Goal: Transaction & Acquisition: Book appointment/travel/reservation

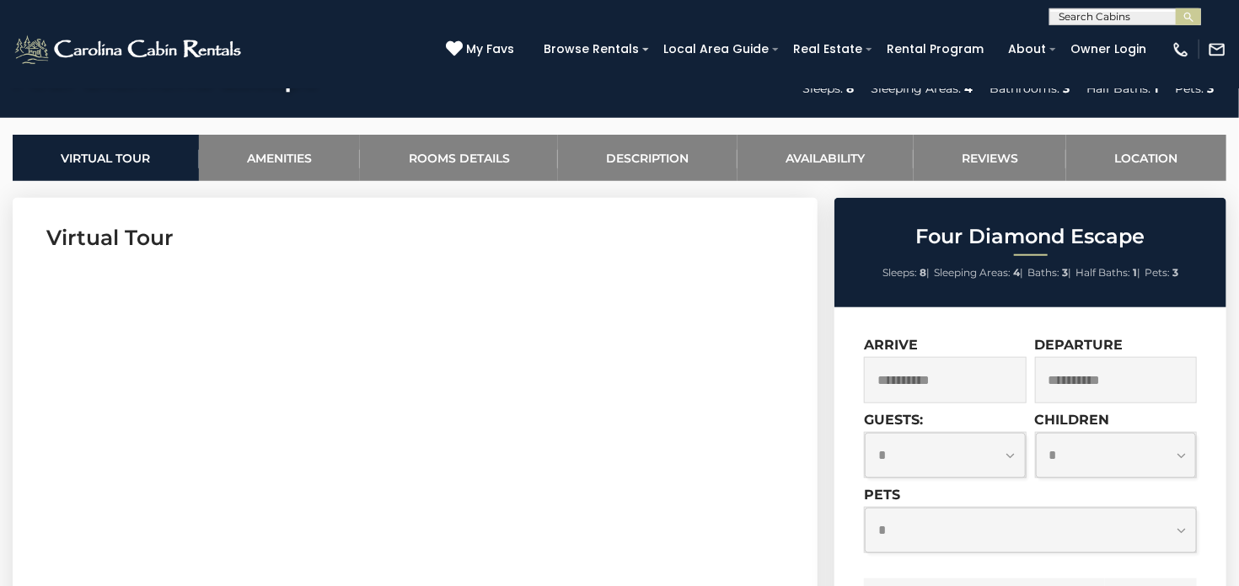
scroll to position [621, 0]
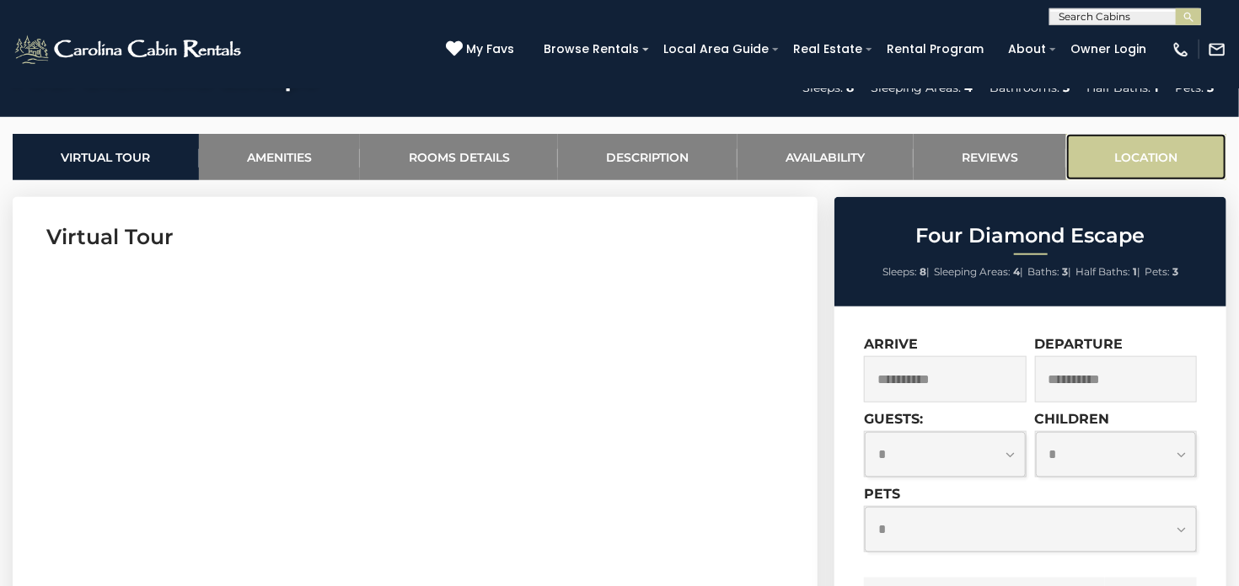
click at [1163, 158] on link "Location" at bounding box center [1146, 157] width 160 height 46
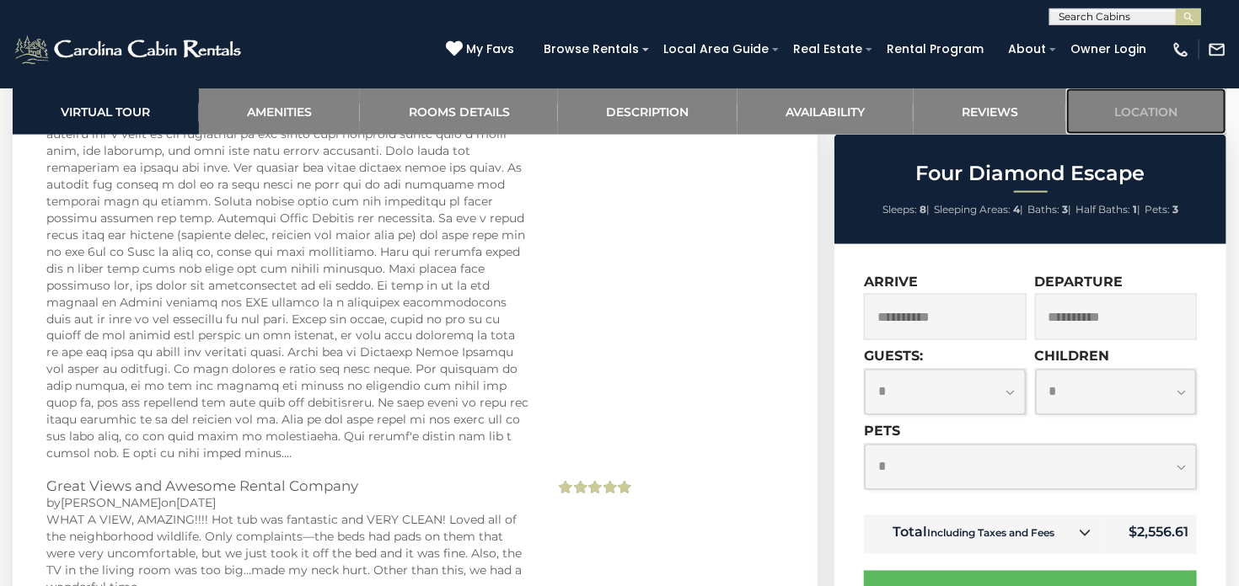
scroll to position [4320, 0]
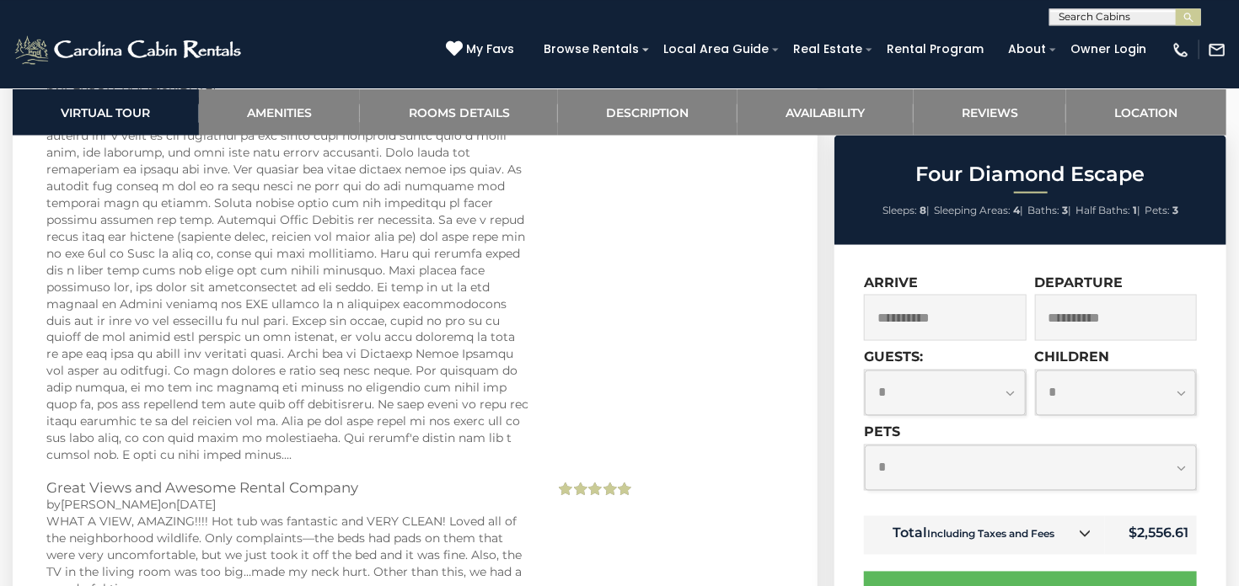
click at [942, 324] on input "**********" at bounding box center [945, 317] width 163 height 46
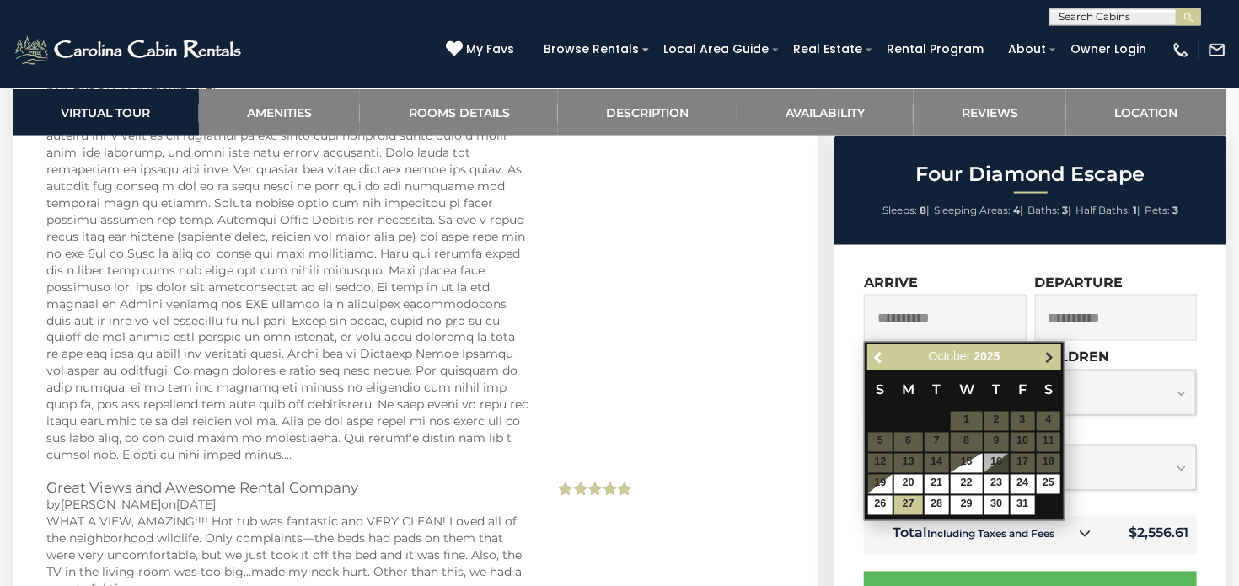
click at [1048, 359] on span "Next" at bounding box center [1048, 357] width 13 height 13
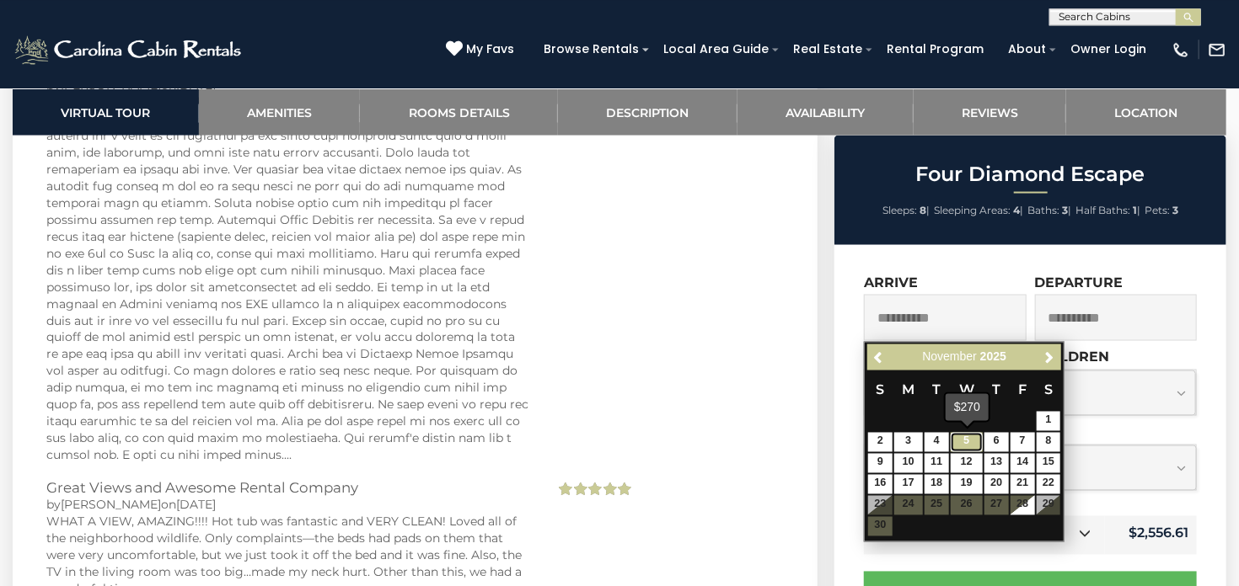
click at [966, 438] on link "5" at bounding box center [966, 441] width 32 height 19
type input "**********"
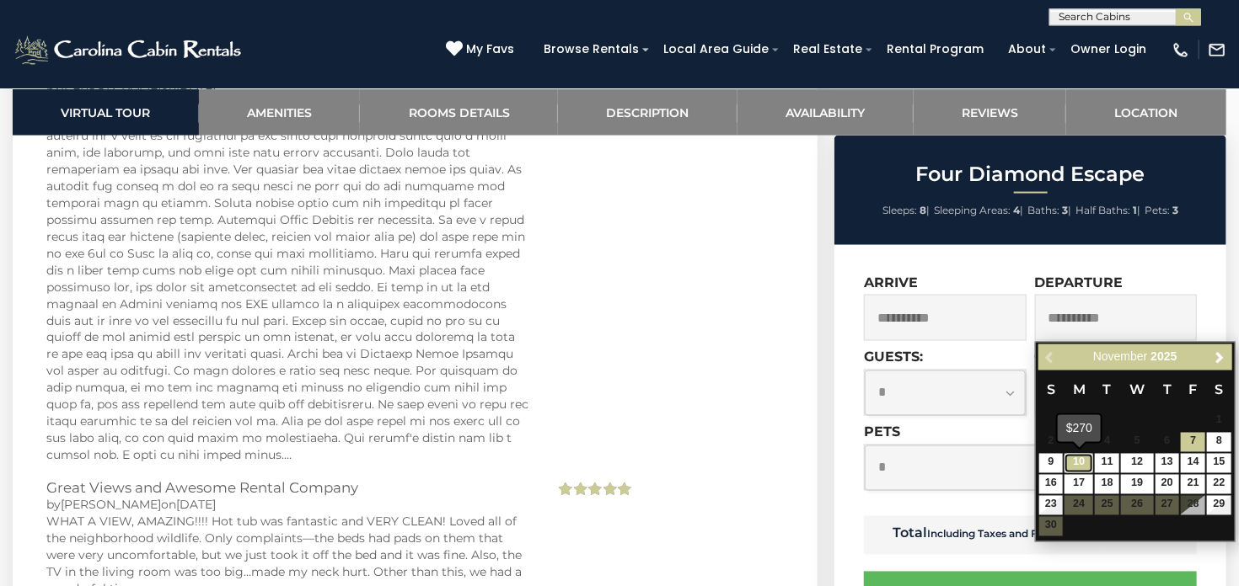
click at [1080, 461] on link "10" at bounding box center [1078, 462] width 29 height 19
type input "**********"
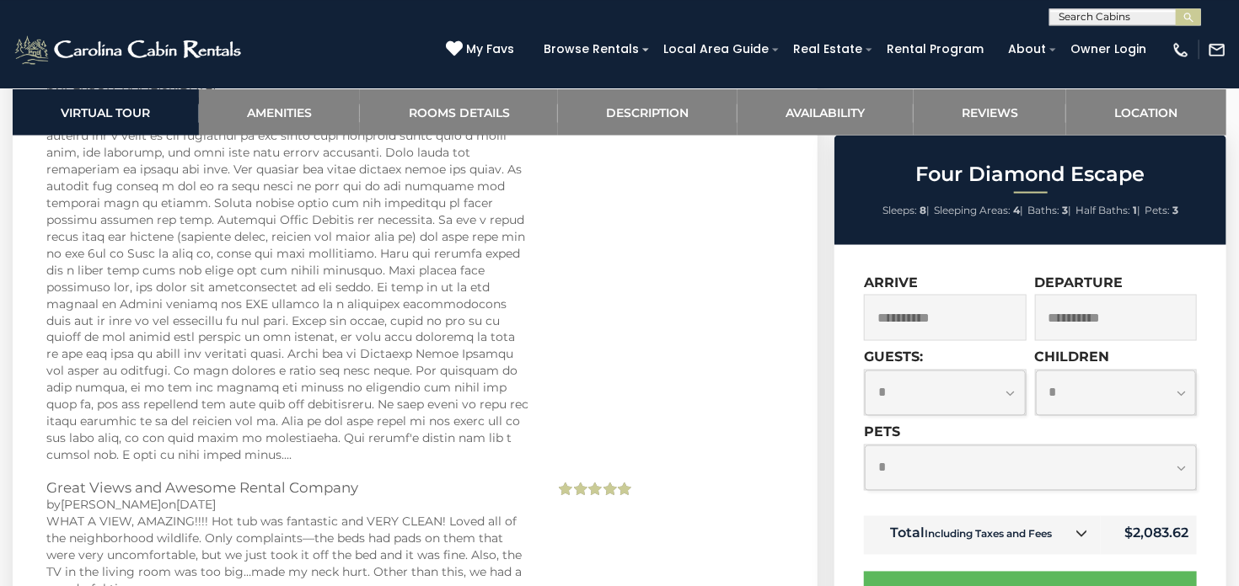
click at [864, 370] on select "**********" at bounding box center [944, 392] width 161 height 45
select select "*"
click option "*" at bounding box center [0, 0] width 0 height 0
click at [1036, 370] on select "**********" at bounding box center [1116, 392] width 161 height 45
select select "*"
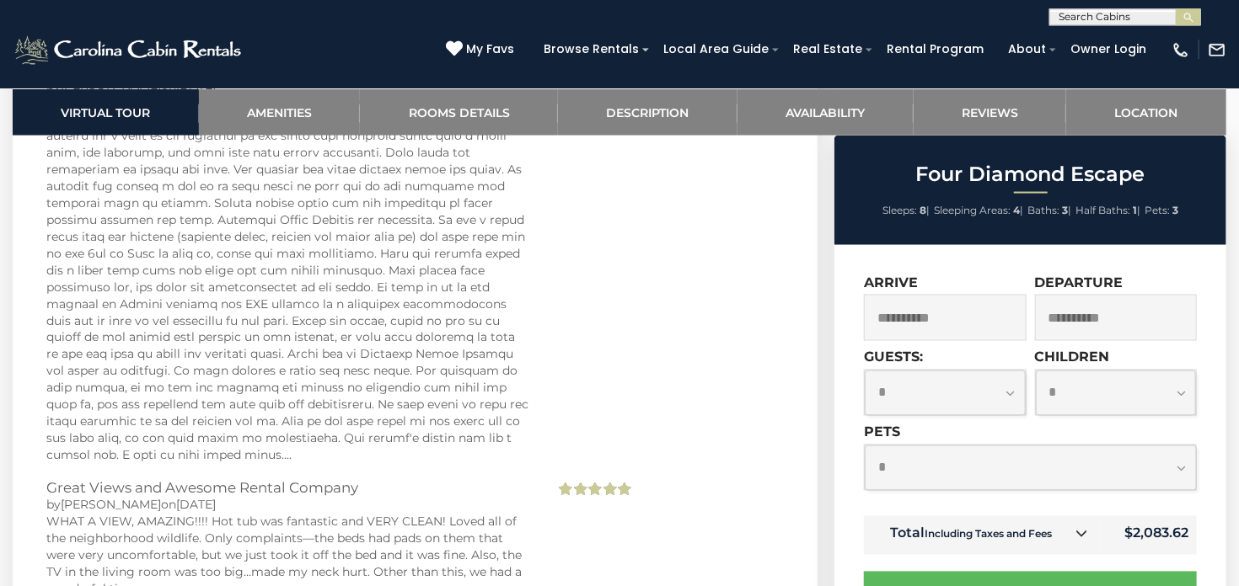
click option "*" at bounding box center [0, 0] width 0 height 0
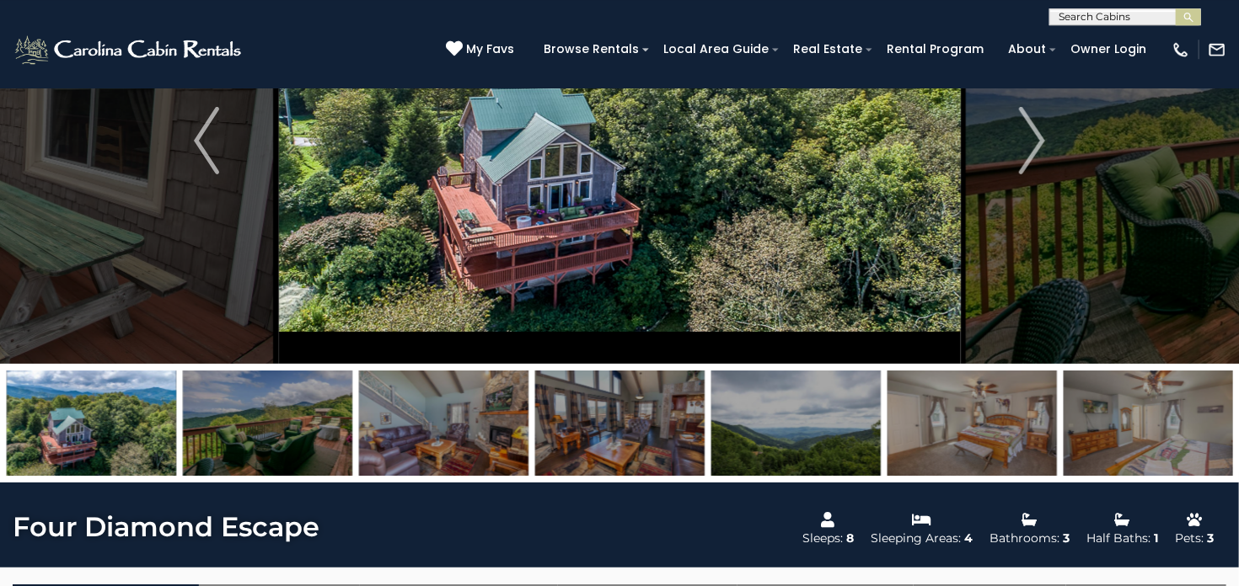
scroll to position [0, 0]
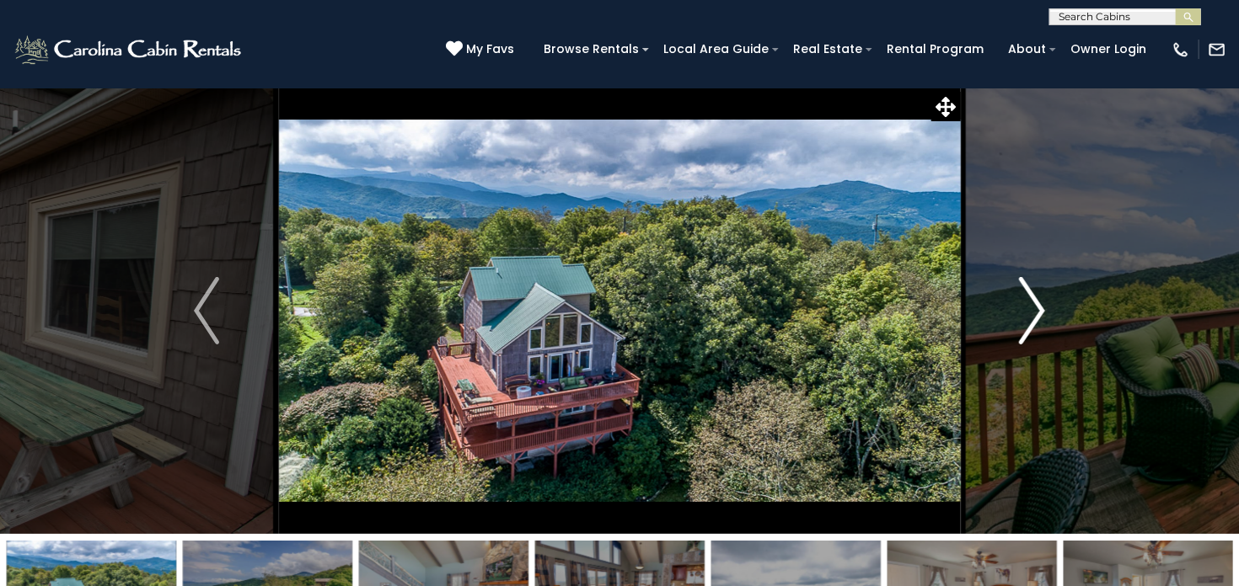
click at [1036, 313] on img "Next" at bounding box center [1031, 310] width 25 height 67
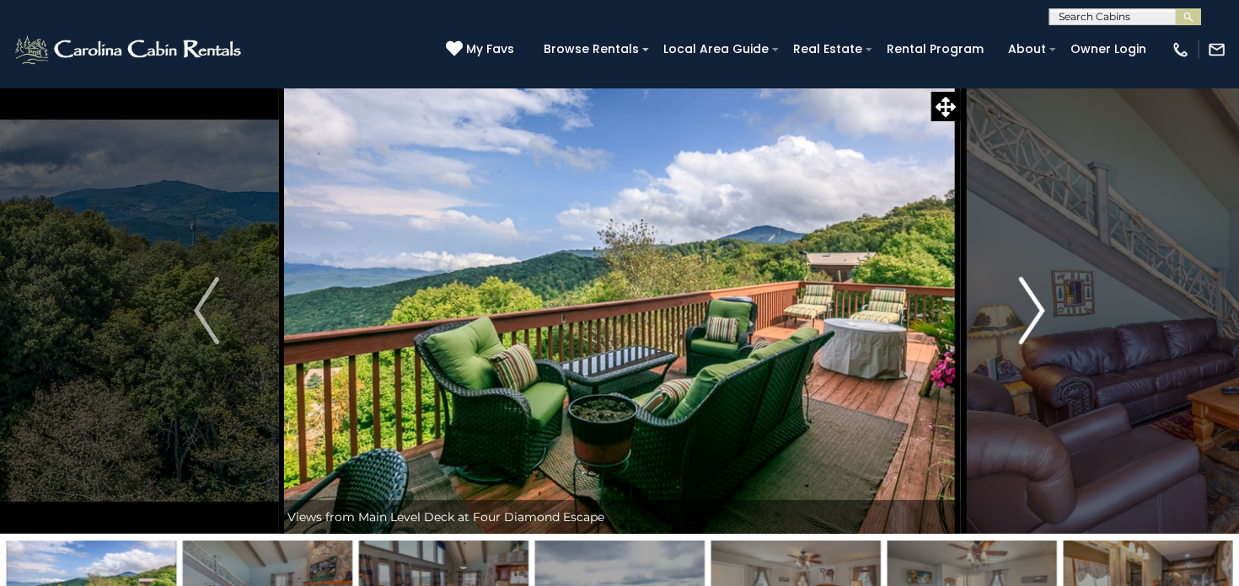
click at [1036, 313] on img "Next" at bounding box center [1031, 310] width 25 height 67
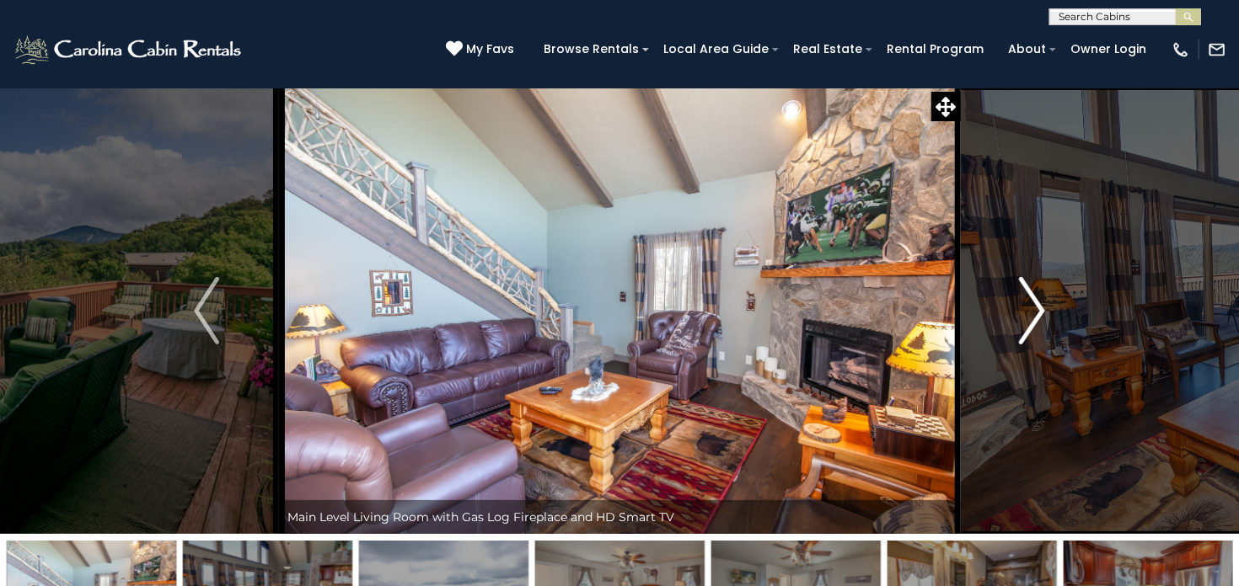
click at [1036, 313] on img "Next" at bounding box center [1031, 310] width 25 height 67
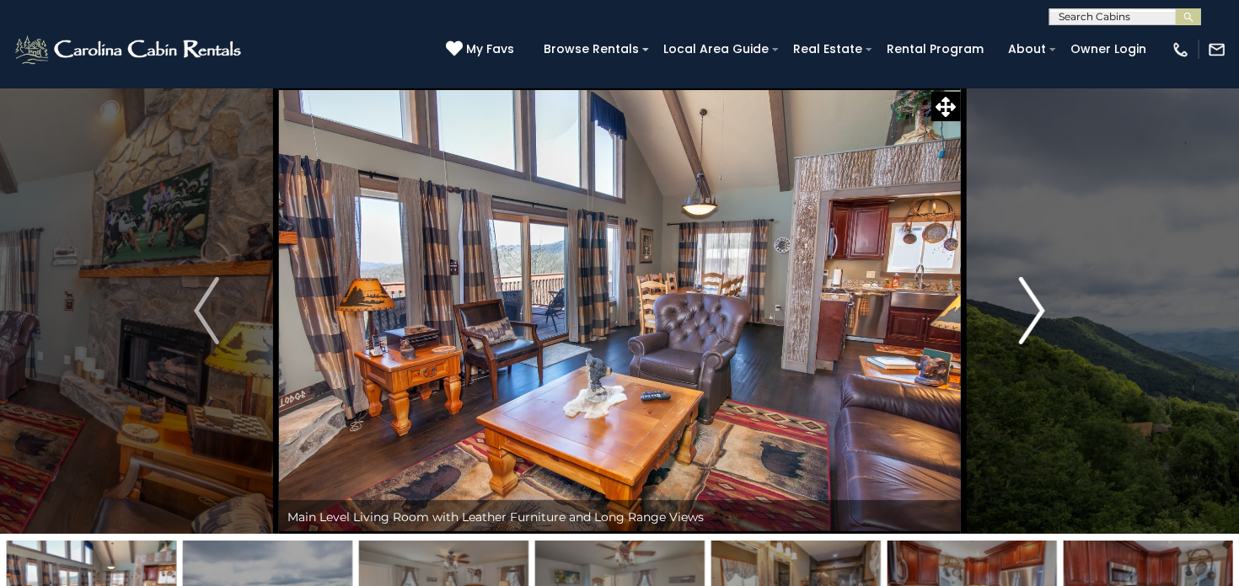
click at [1036, 313] on img "Next" at bounding box center [1031, 310] width 25 height 67
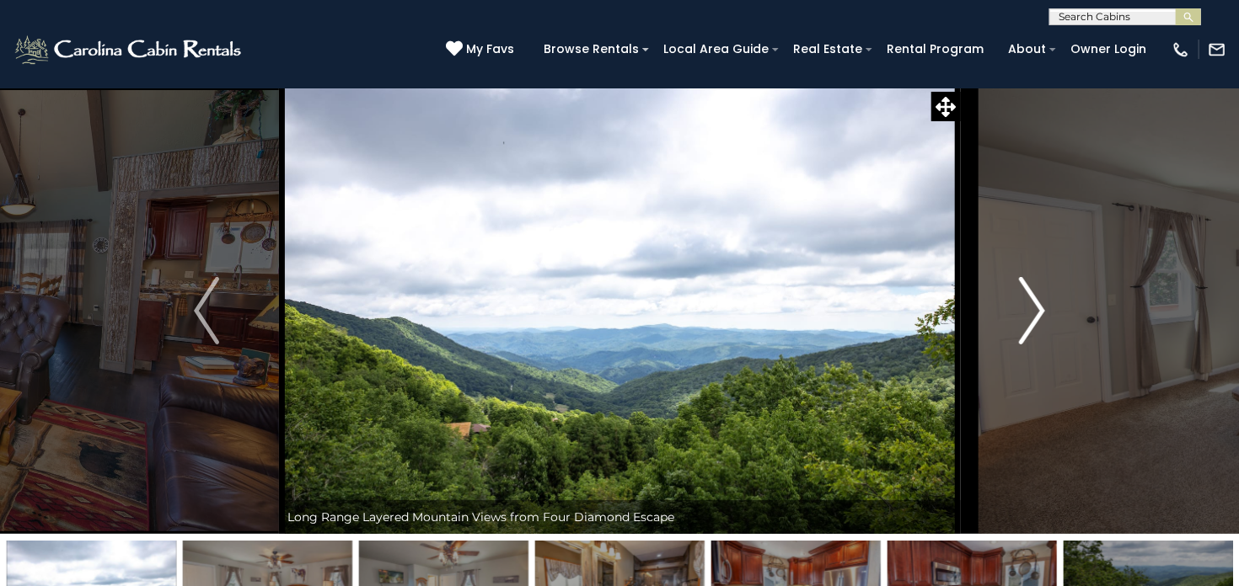
click at [1036, 313] on img "Next" at bounding box center [1031, 310] width 25 height 67
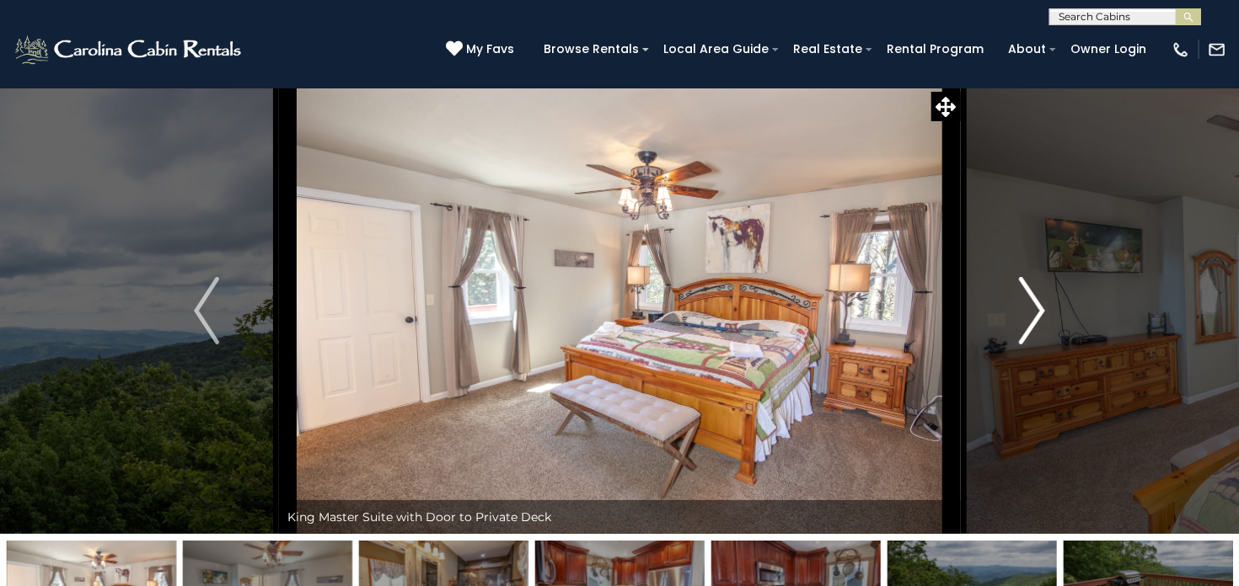
click at [1036, 313] on img "Next" at bounding box center [1031, 310] width 25 height 67
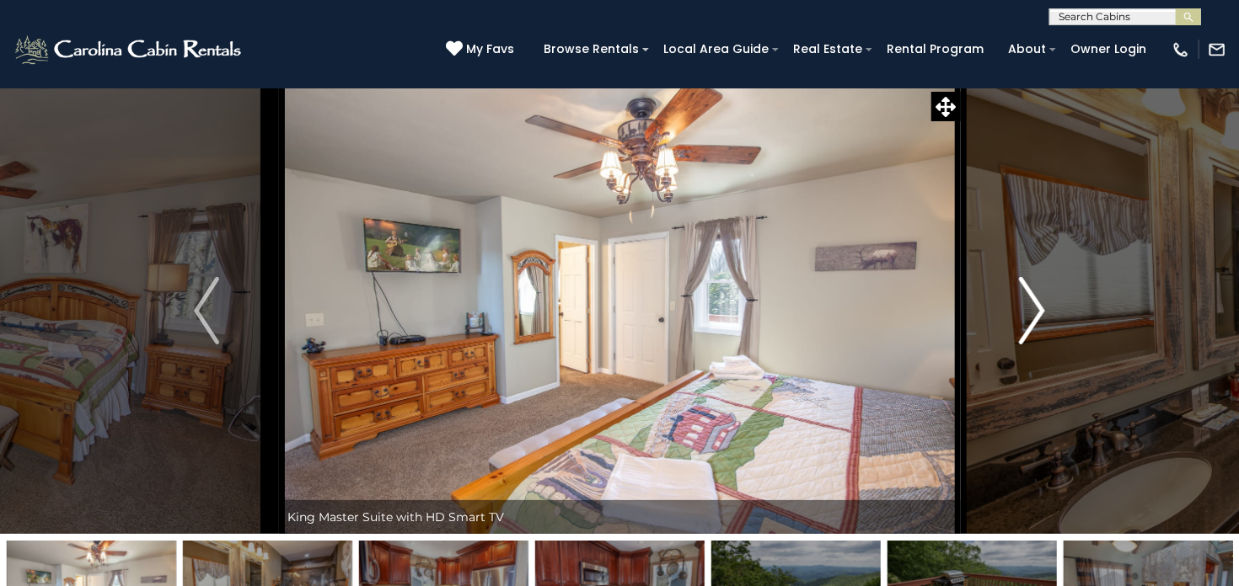
click at [1036, 313] on img "Next" at bounding box center [1031, 310] width 25 height 67
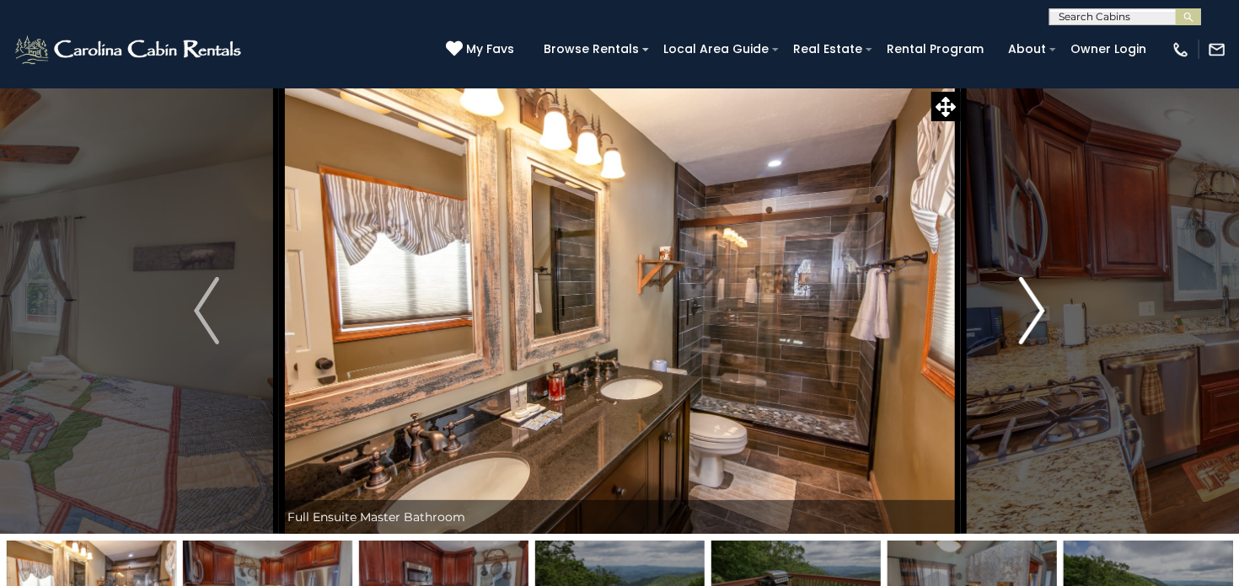
click at [1036, 313] on img "Next" at bounding box center [1031, 310] width 25 height 67
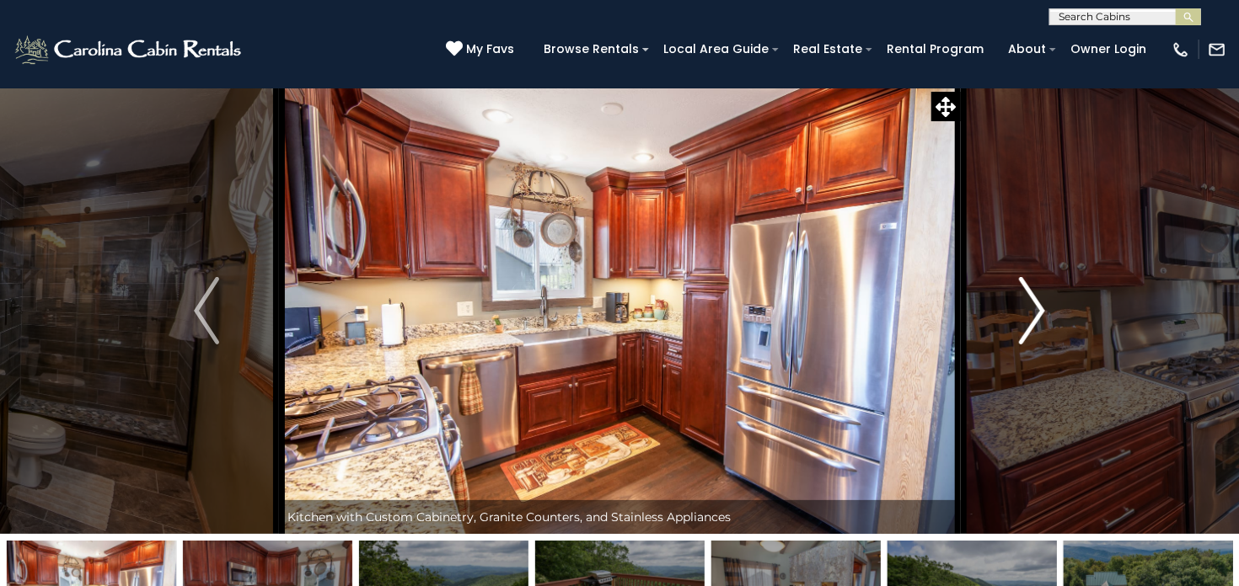
click at [1036, 313] on img "Next" at bounding box center [1031, 310] width 25 height 67
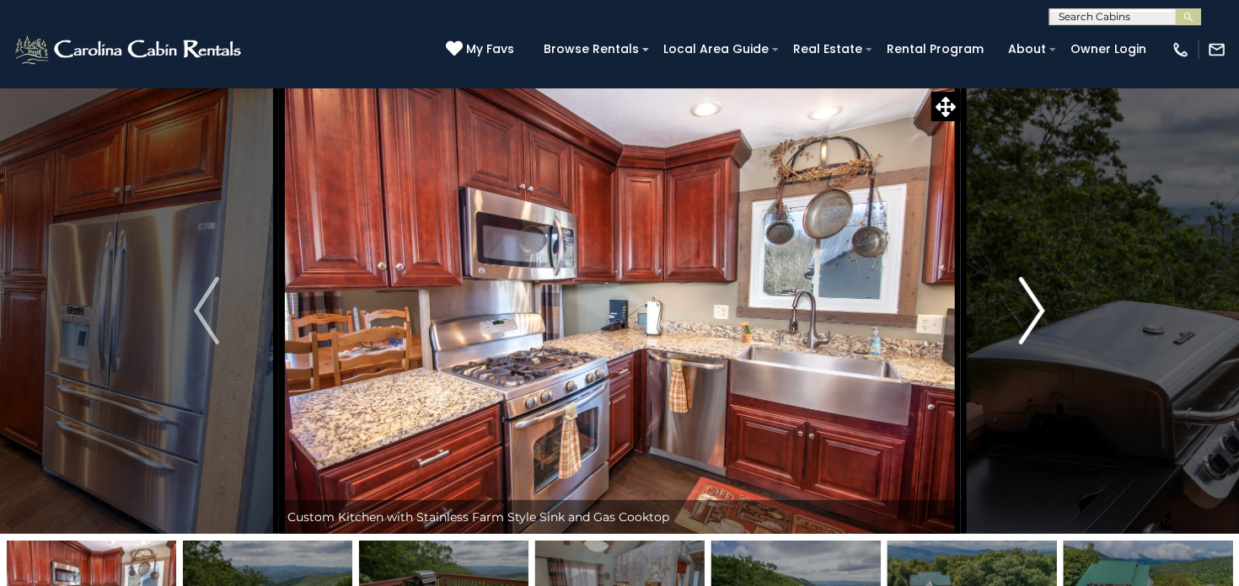
click at [1036, 313] on img "Next" at bounding box center [1031, 310] width 25 height 67
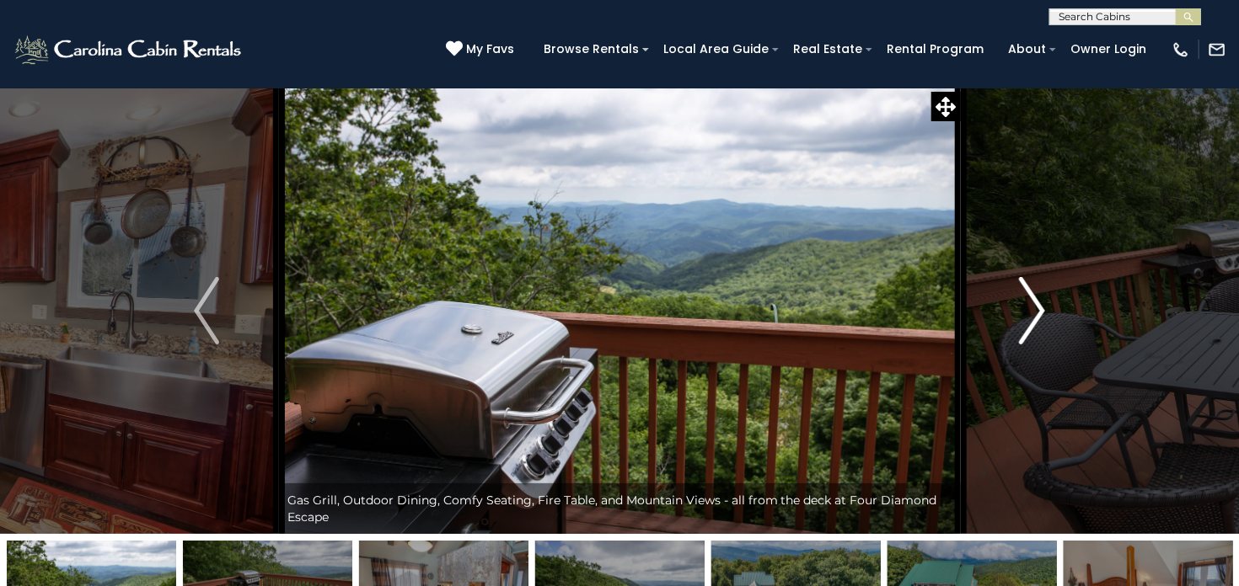
click at [1036, 313] on img "Next" at bounding box center [1031, 310] width 25 height 67
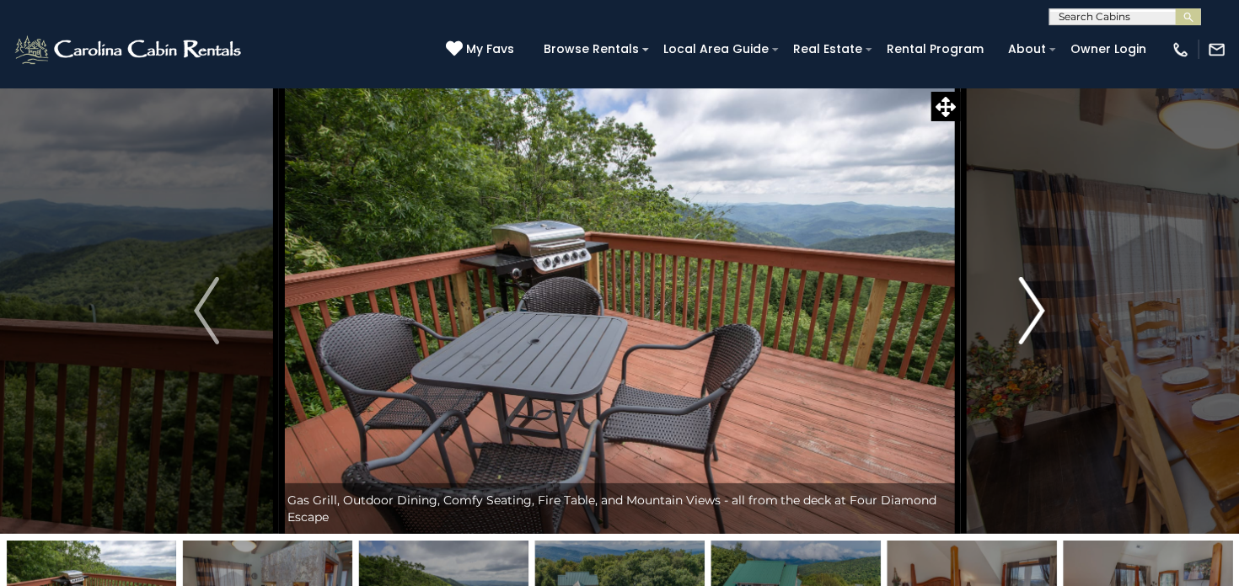
click at [1036, 313] on img "Next" at bounding box center [1031, 310] width 25 height 67
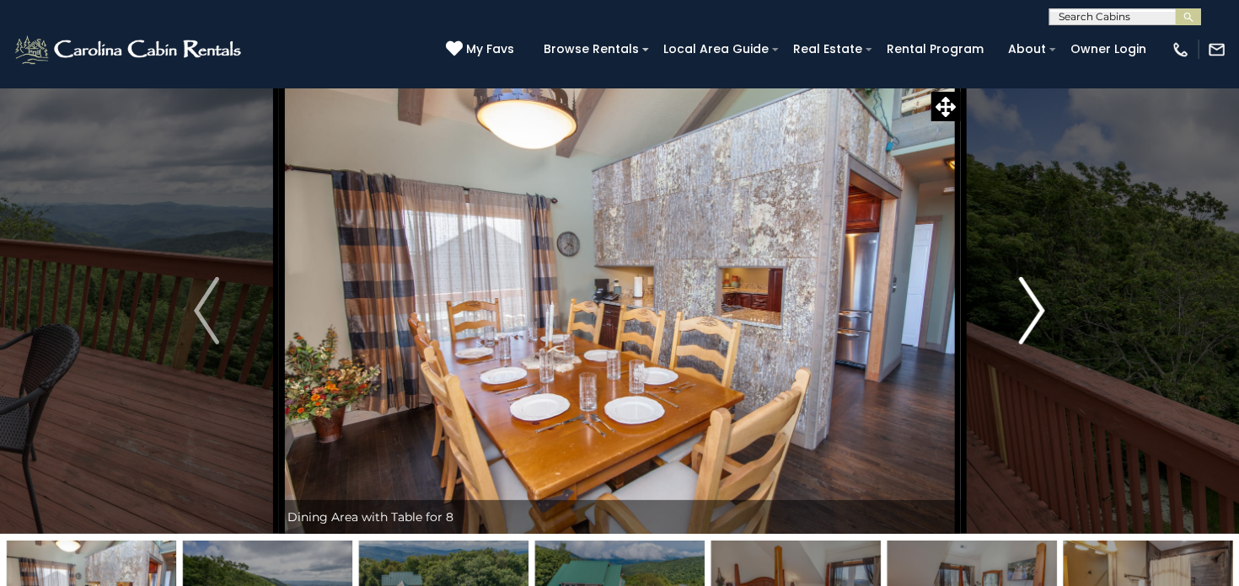
click at [1036, 313] on img "Next" at bounding box center [1031, 310] width 25 height 67
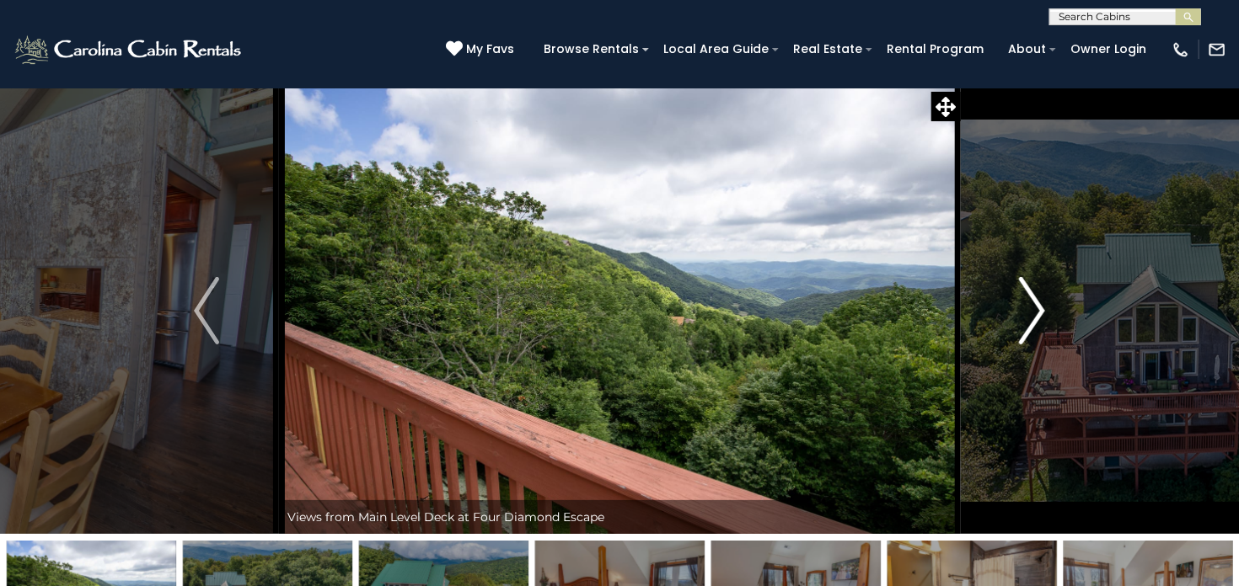
click at [1036, 313] on img "Next" at bounding box center [1031, 310] width 25 height 67
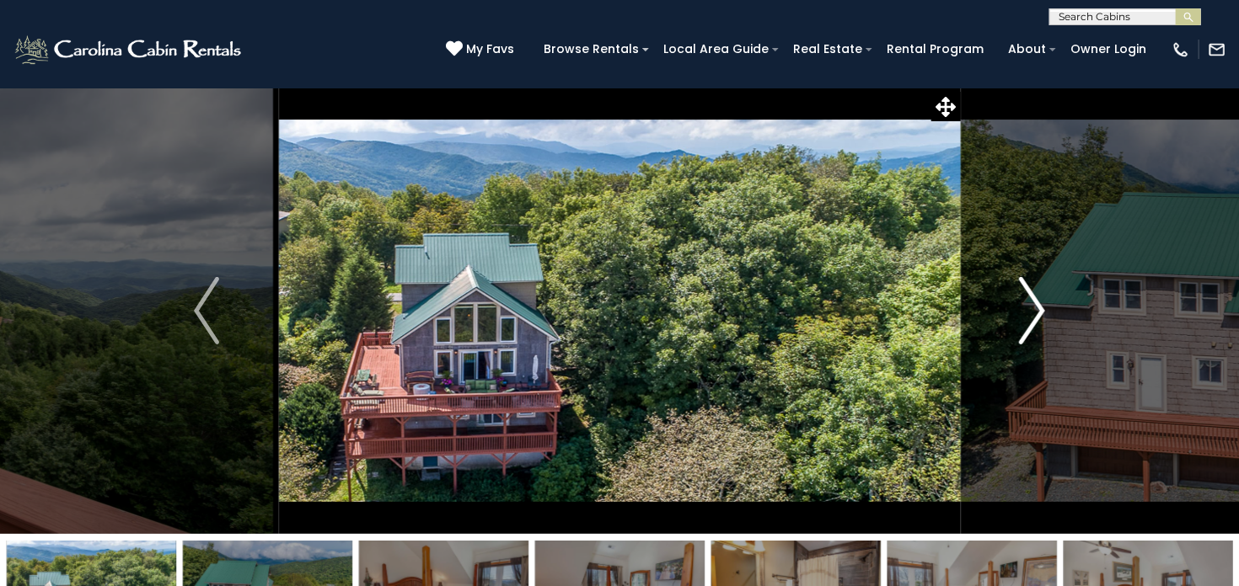
click at [1036, 313] on img "Next" at bounding box center [1031, 310] width 25 height 67
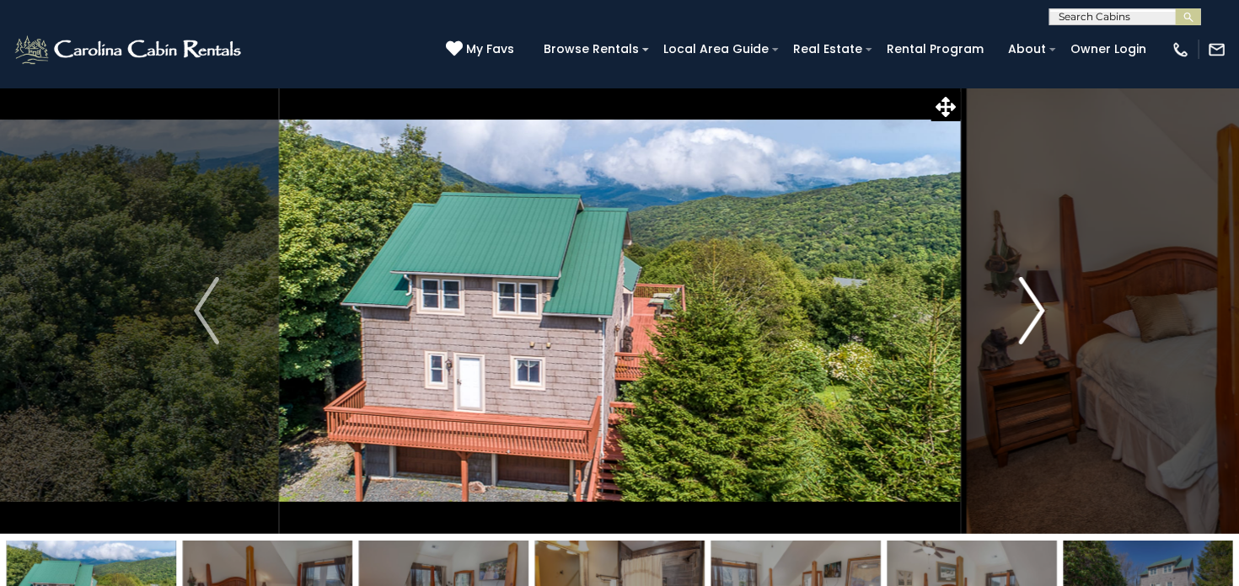
click at [1036, 313] on img "Next" at bounding box center [1031, 310] width 25 height 67
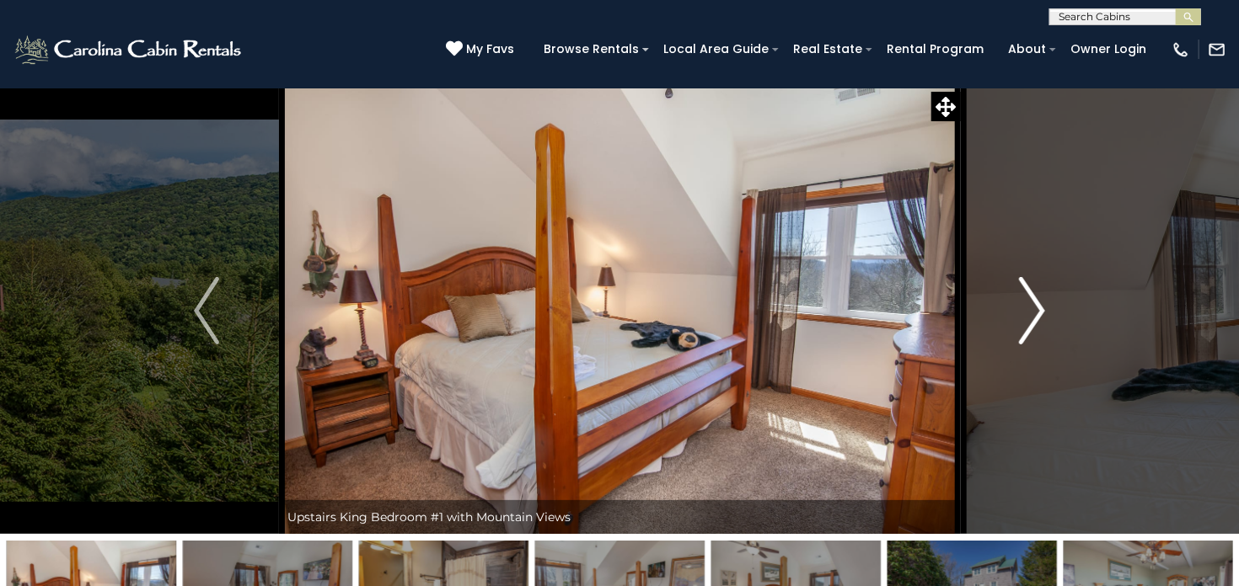
click at [1036, 313] on img "Next" at bounding box center [1031, 310] width 25 height 67
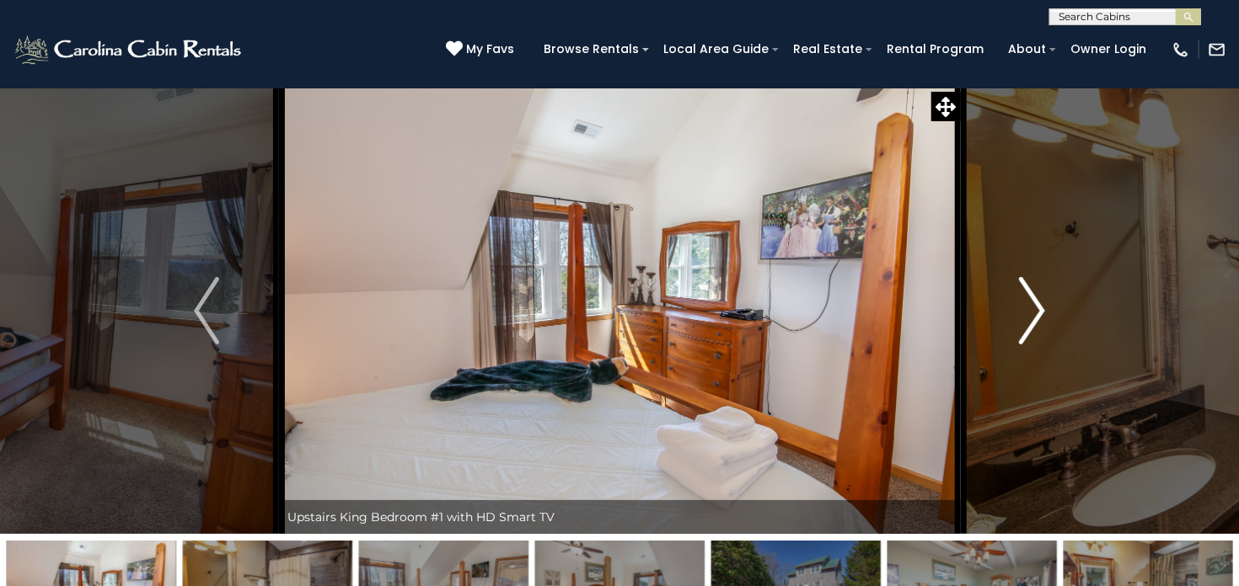
click at [1036, 313] on img "Next" at bounding box center [1031, 310] width 25 height 67
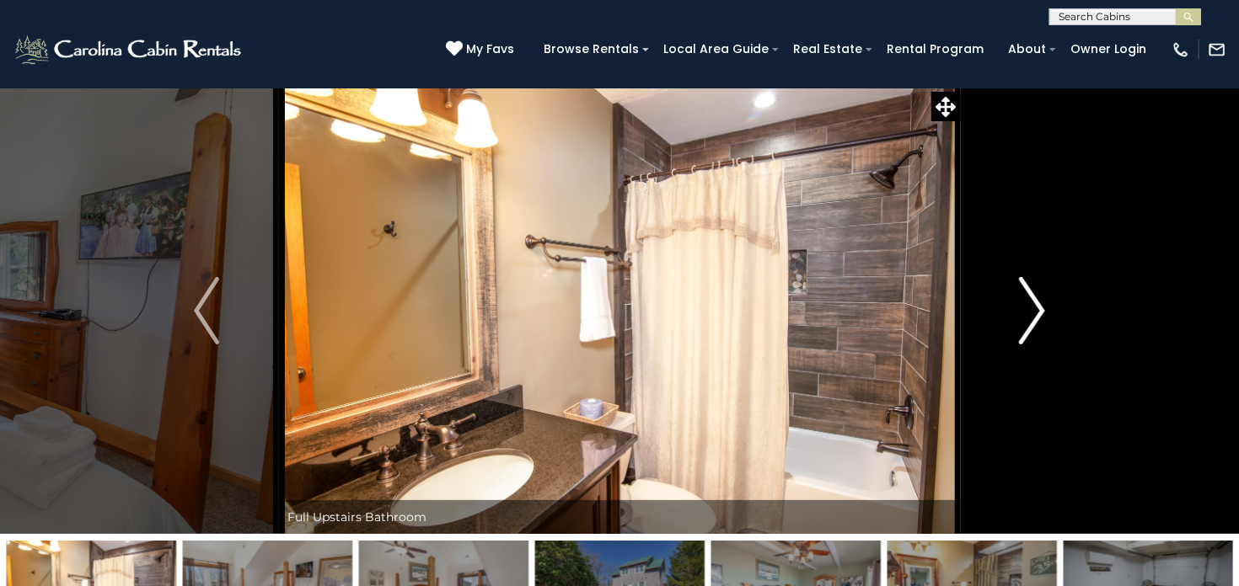
click at [1036, 313] on img "Next" at bounding box center [1031, 310] width 25 height 67
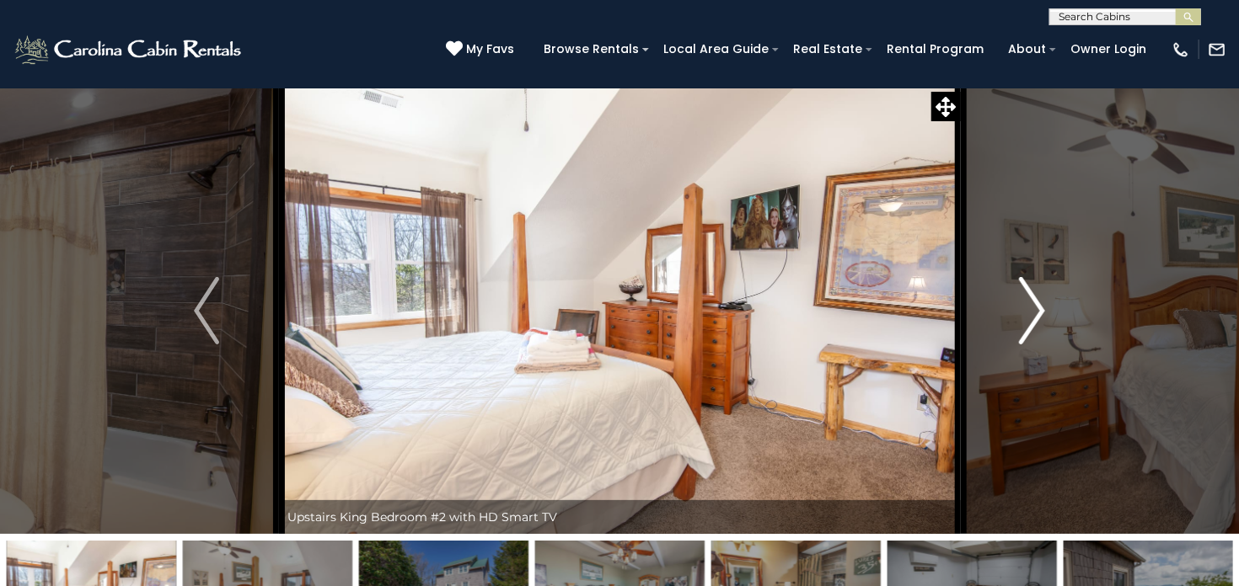
click at [1036, 313] on img "Next" at bounding box center [1031, 310] width 25 height 67
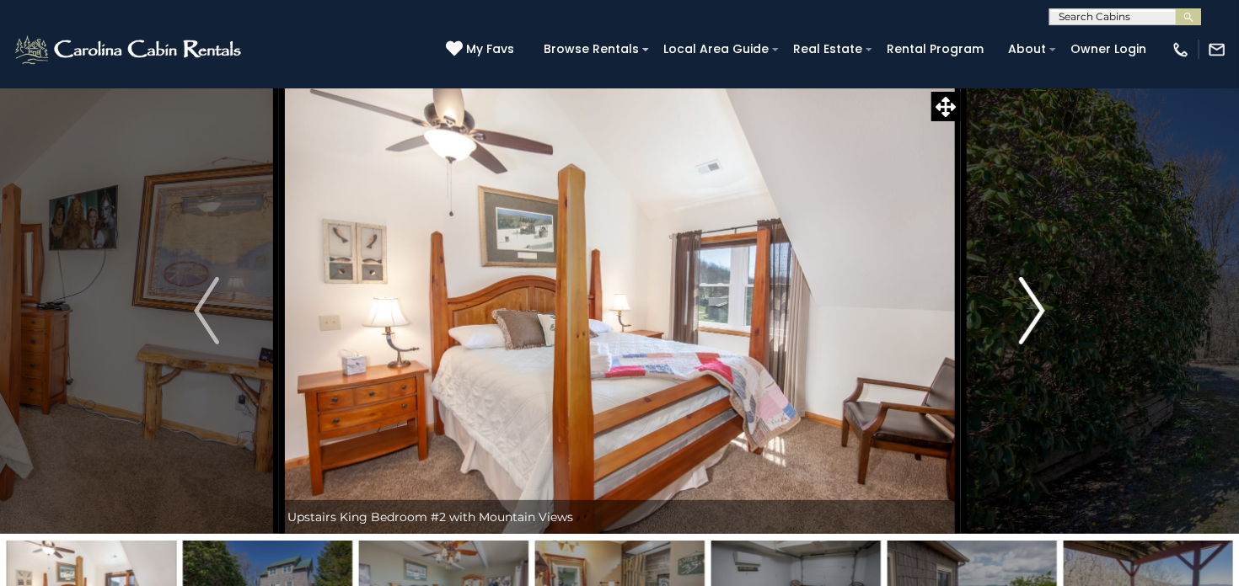
click at [1036, 311] on img "Next" at bounding box center [1031, 310] width 25 height 67
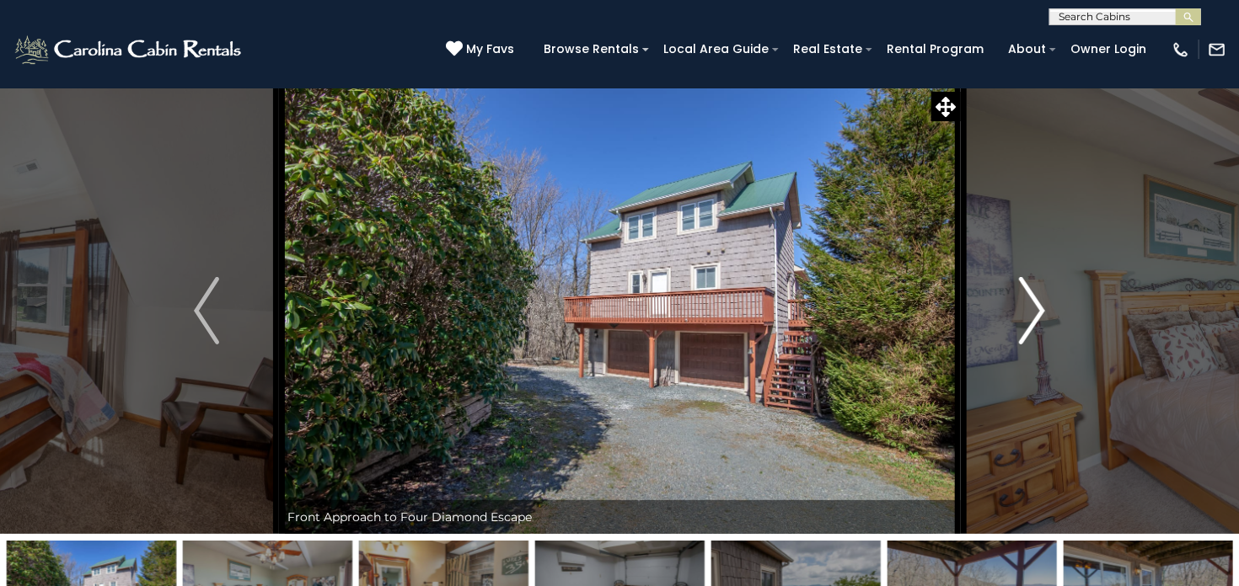
click at [1036, 311] on img "Next" at bounding box center [1031, 310] width 25 height 67
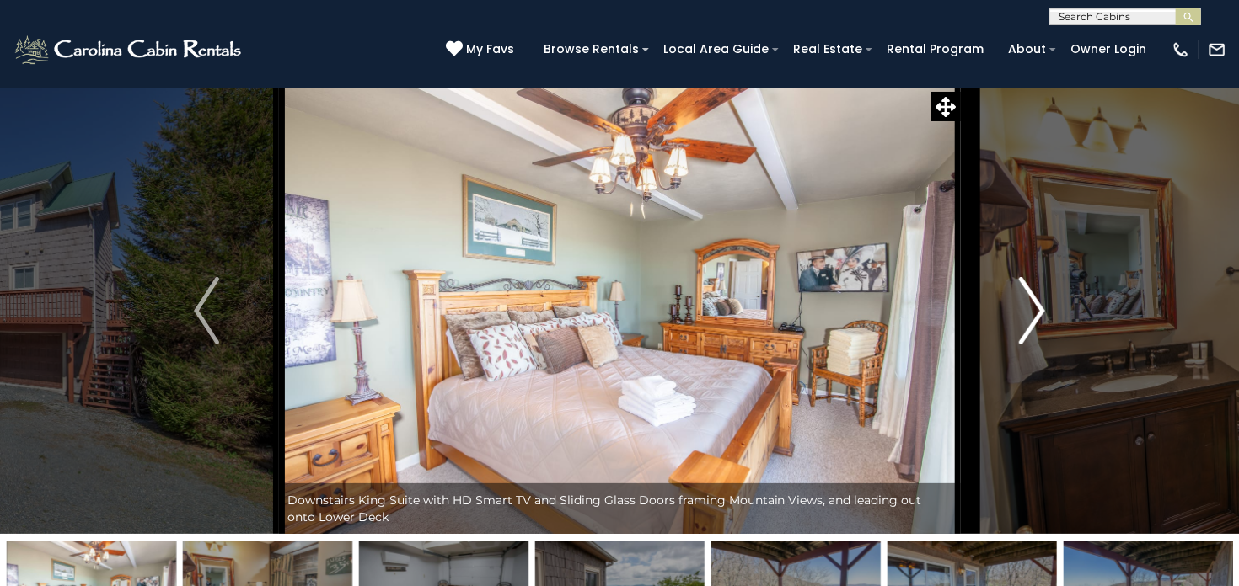
click at [1036, 311] on img "Next" at bounding box center [1031, 310] width 25 height 67
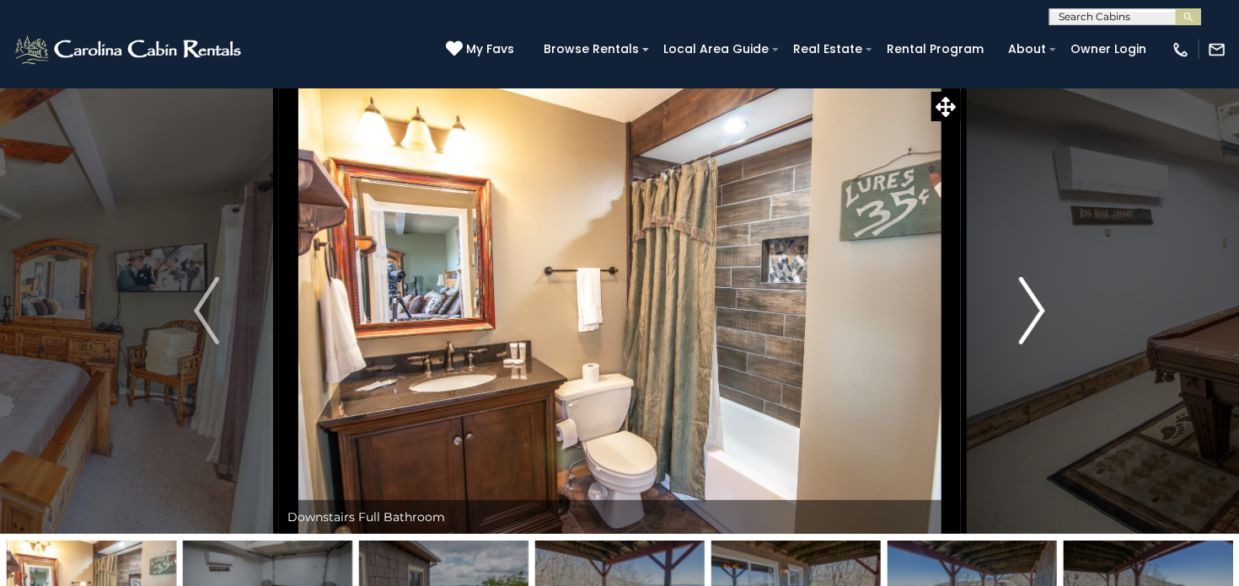
click at [1036, 311] on img "Next" at bounding box center [1031, 310] width 25 height 67
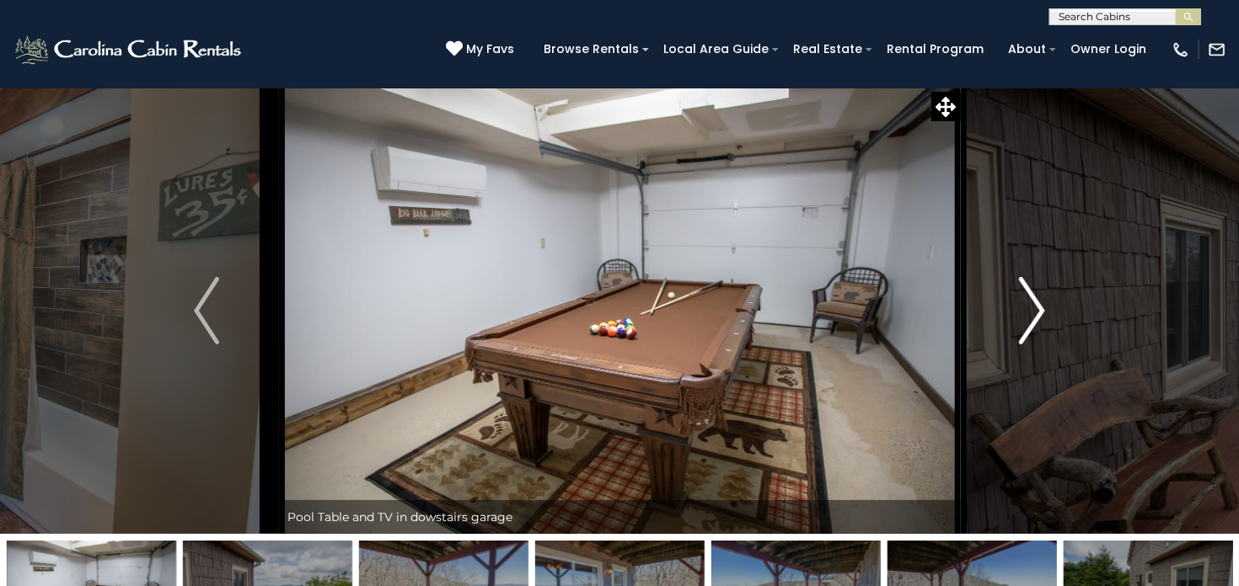
click at [1036, 311] on img "Next" at bounding box center [1031, 310] width 25 height 67
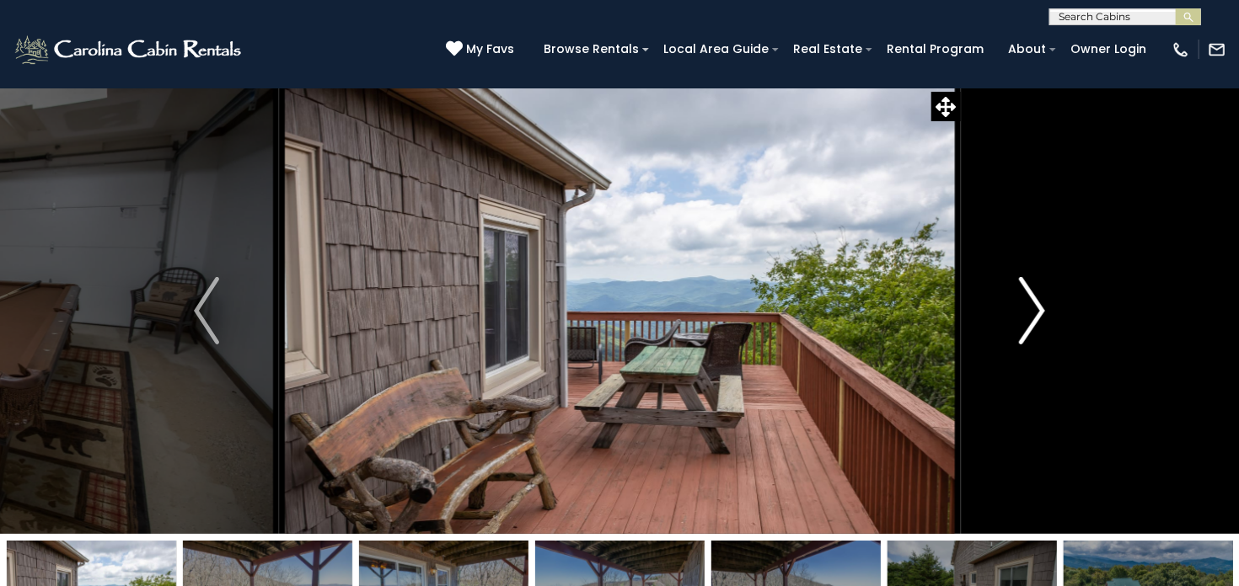
click at [1036, 311] on img "Next" at bounding box center [1031, 310] width 25 height 67
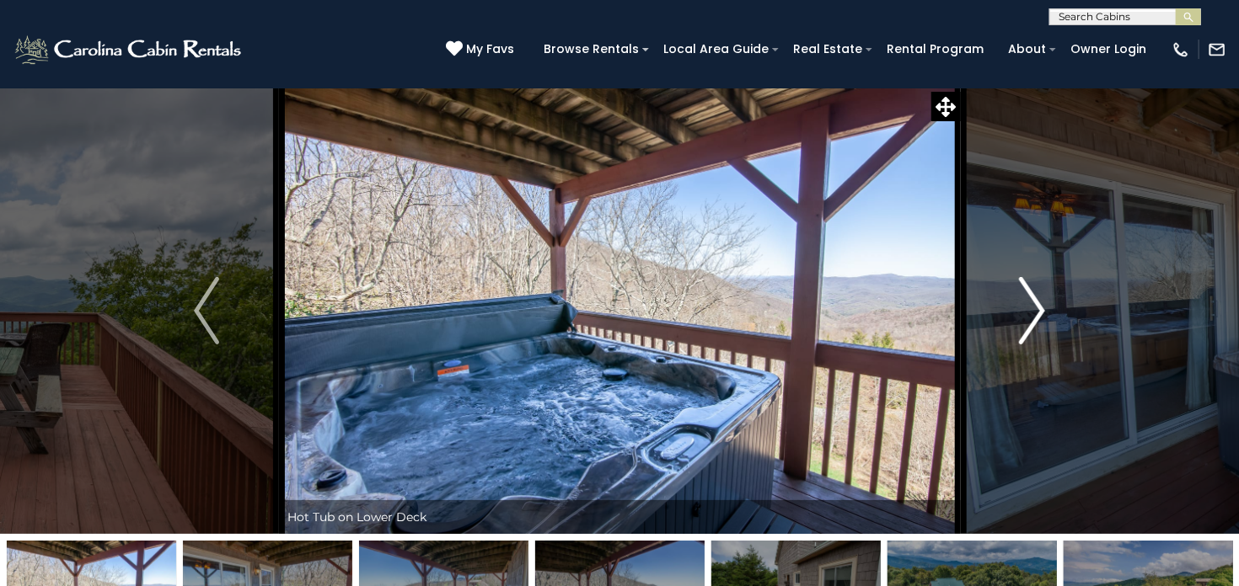
click at [1036, 311] on img "Next" at bounding box center [1031, 310] width 25 height 67
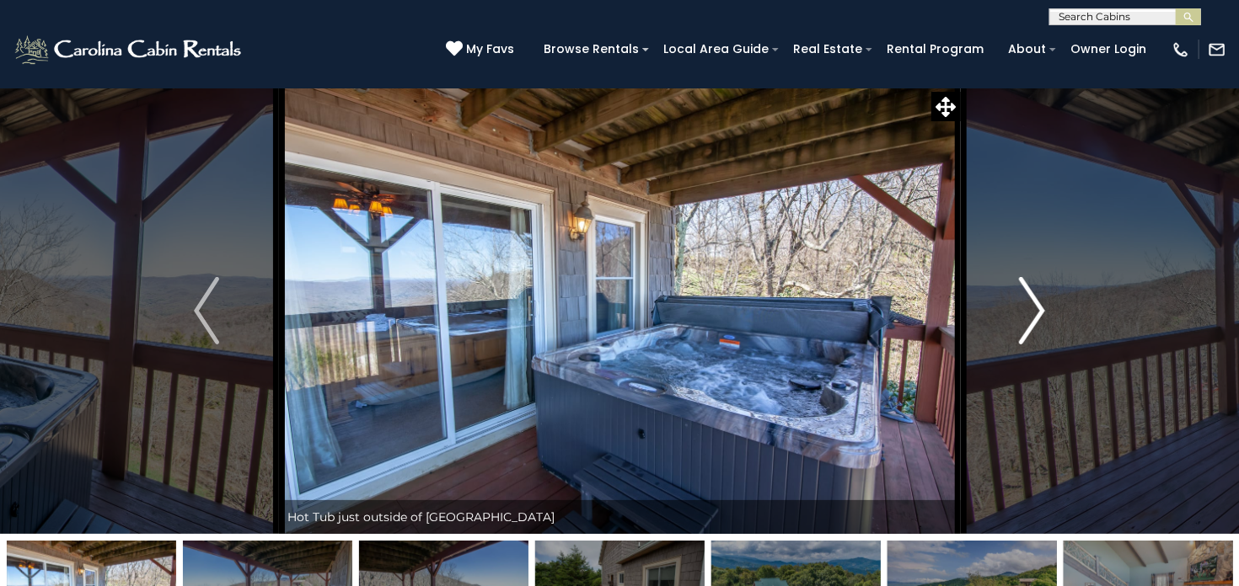
click at [1036, 311] on img "Next" at bounding box center [1031, 310] width 25 height 67
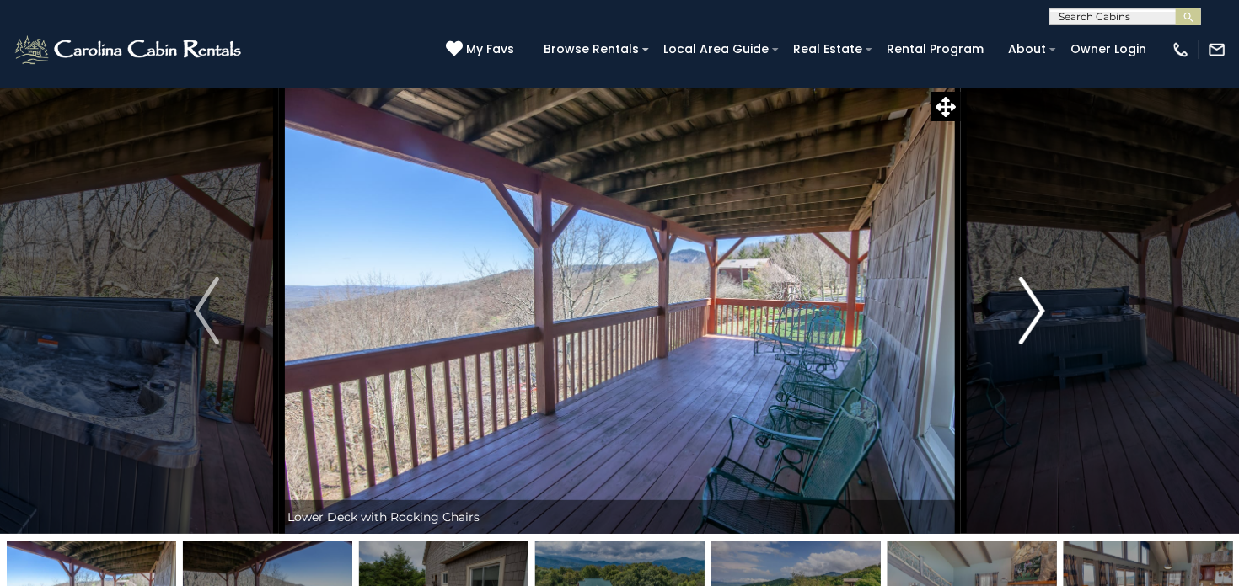
click at [1036, 311] on img "Next" at bounding box center [1031, 310] width 25 height 67
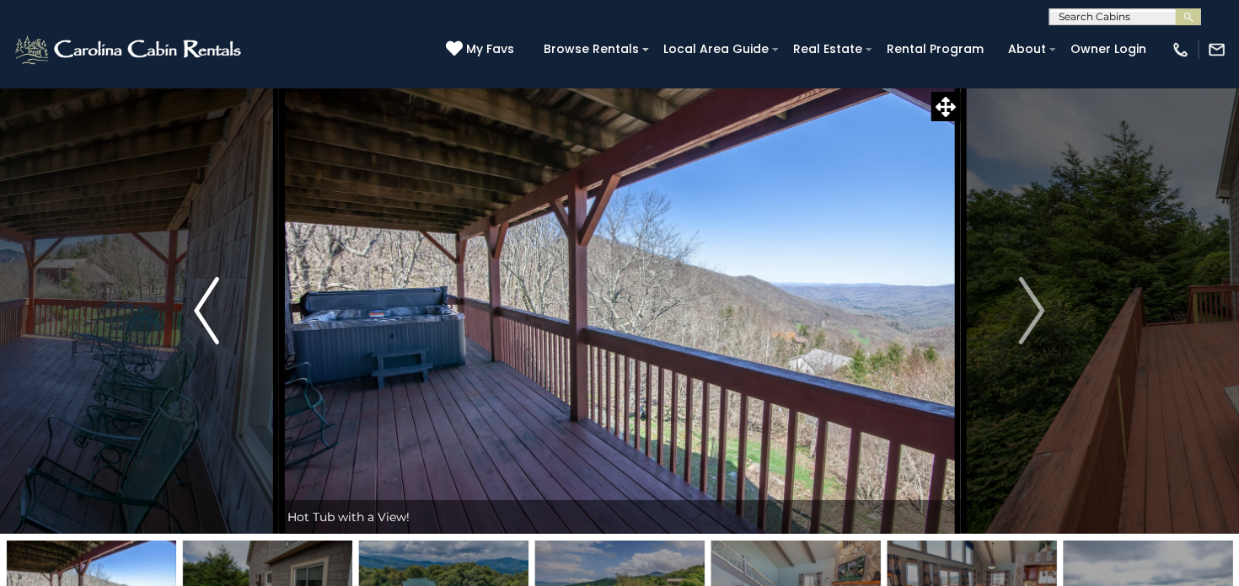
click at [207, 318] on img "Previous" at bounding box center [206, 310] width 25 height 67
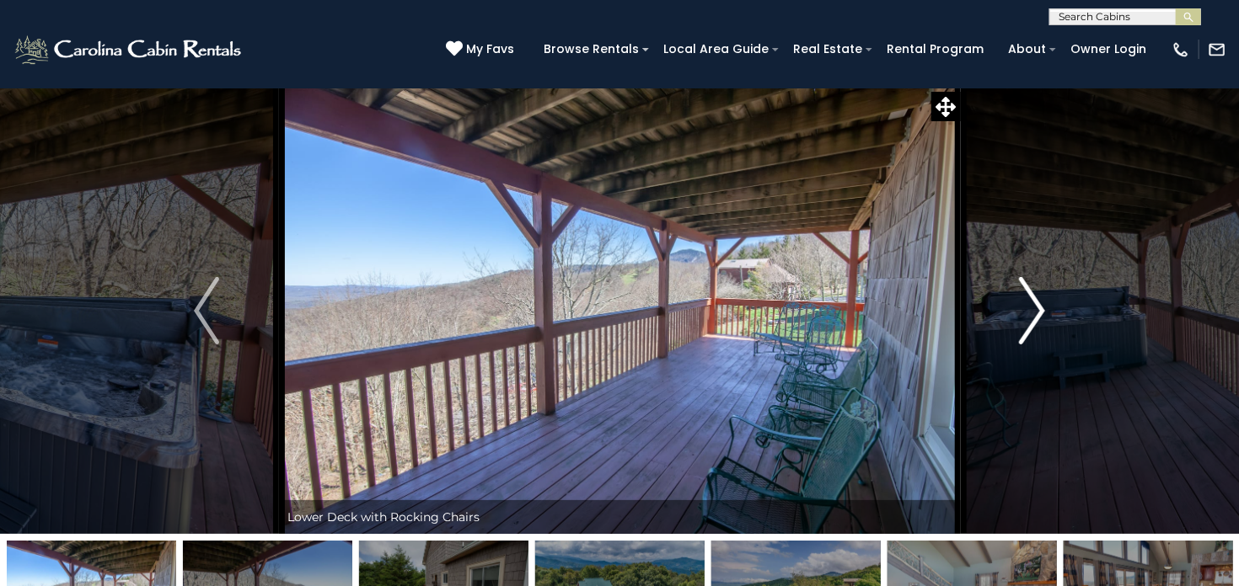
click at [1034, 312] on img "Next" at bounding box center [1031, 310] width 25 height 67
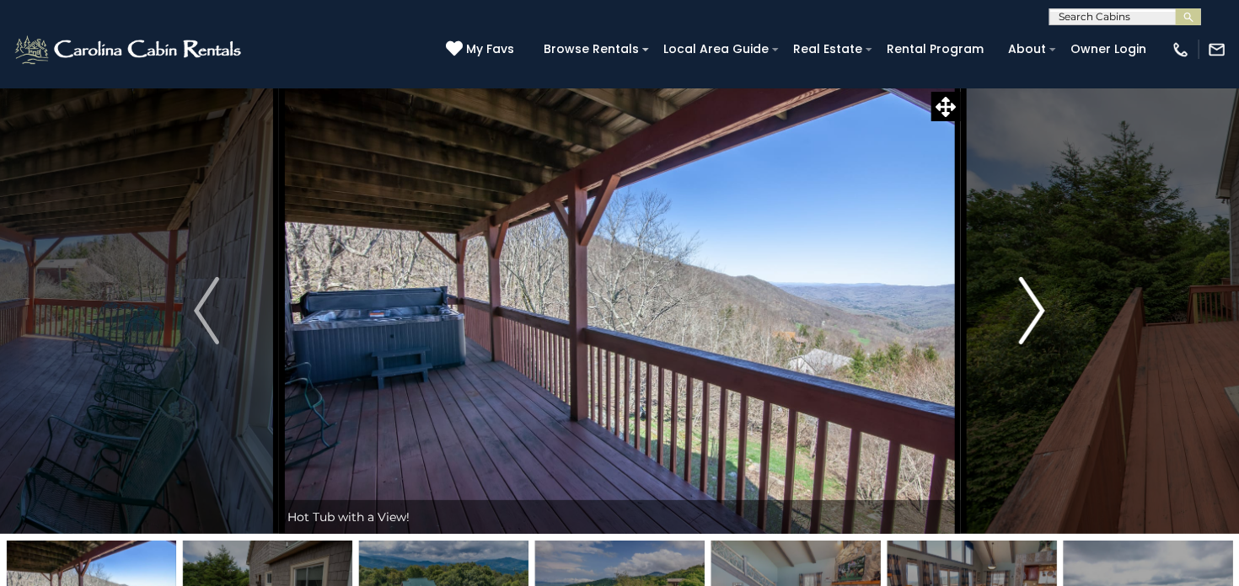
click at [1034, 312] on img "Next" at bounding box center [1031, 310] width 25 height 67
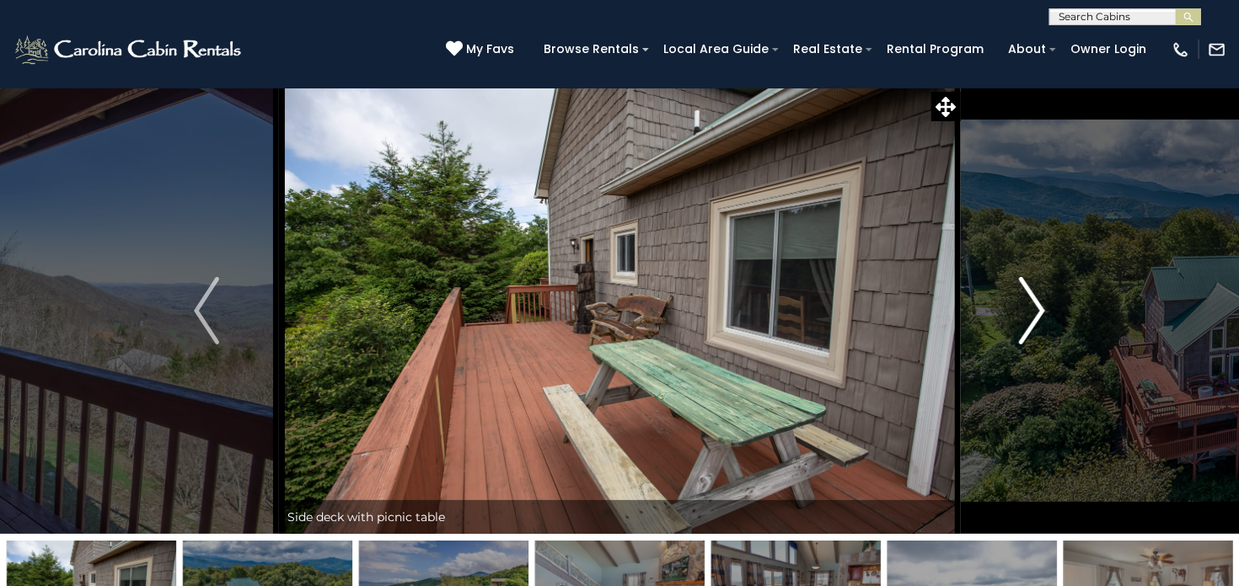
click at [1034, 312] on img "Next" at bounding box center [1031, 310] width 25 height 67
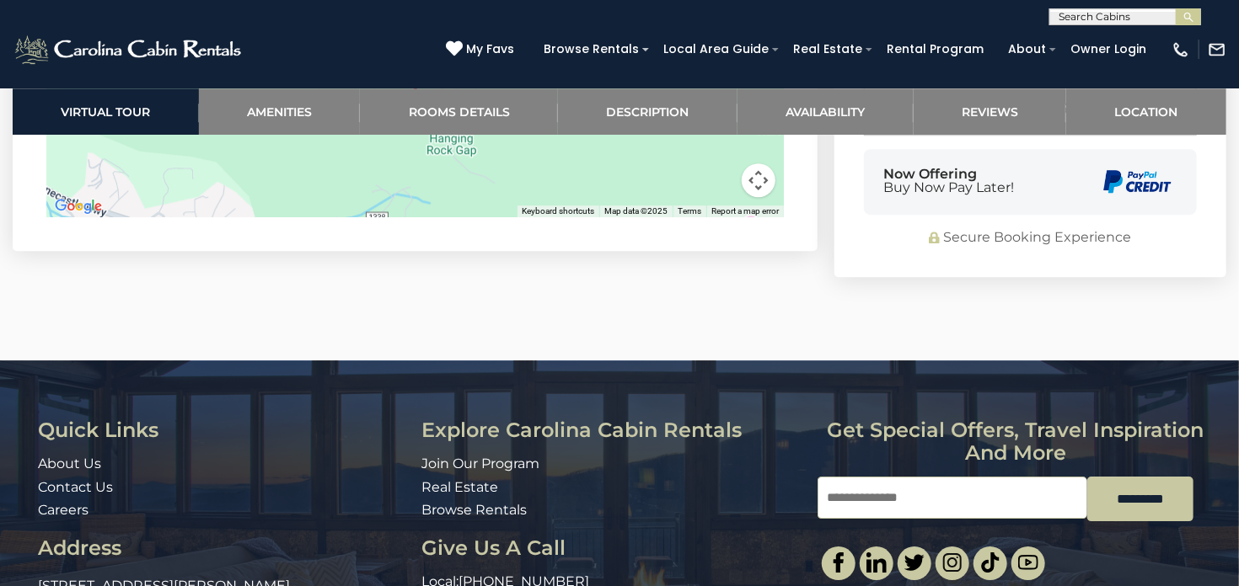
scroll to position [4982, 0]
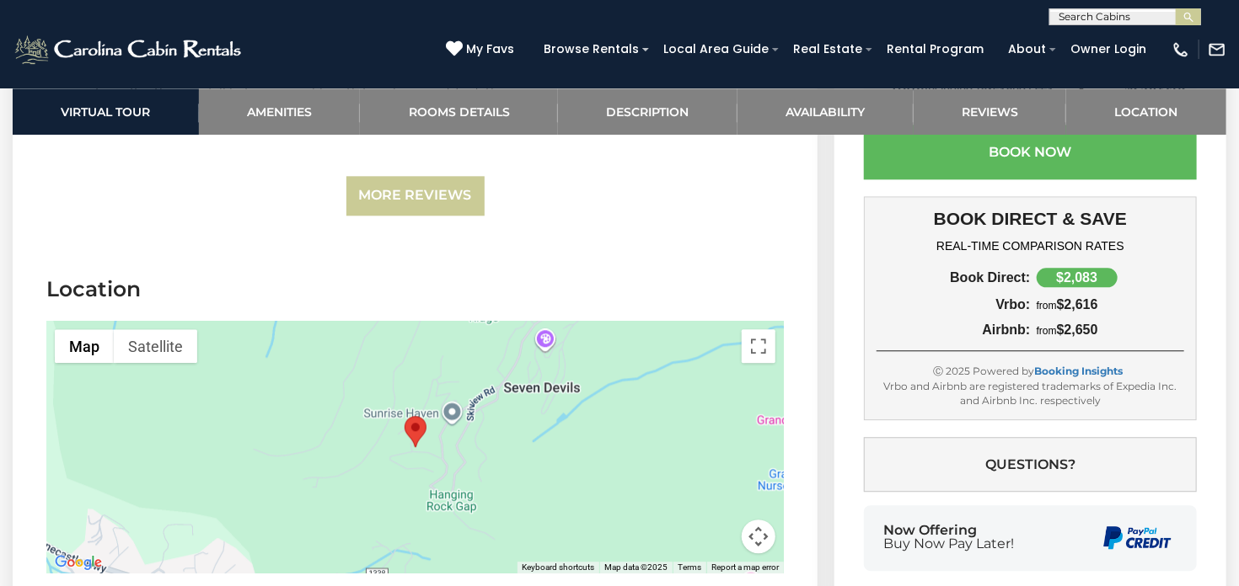
click at [759, 520] on button "Map camera controls" at bounding box center [758, 537] width 34 height 34
click at [715, 520] on button "Zoom out" at bounding box center [716, 537] width 34 height 34
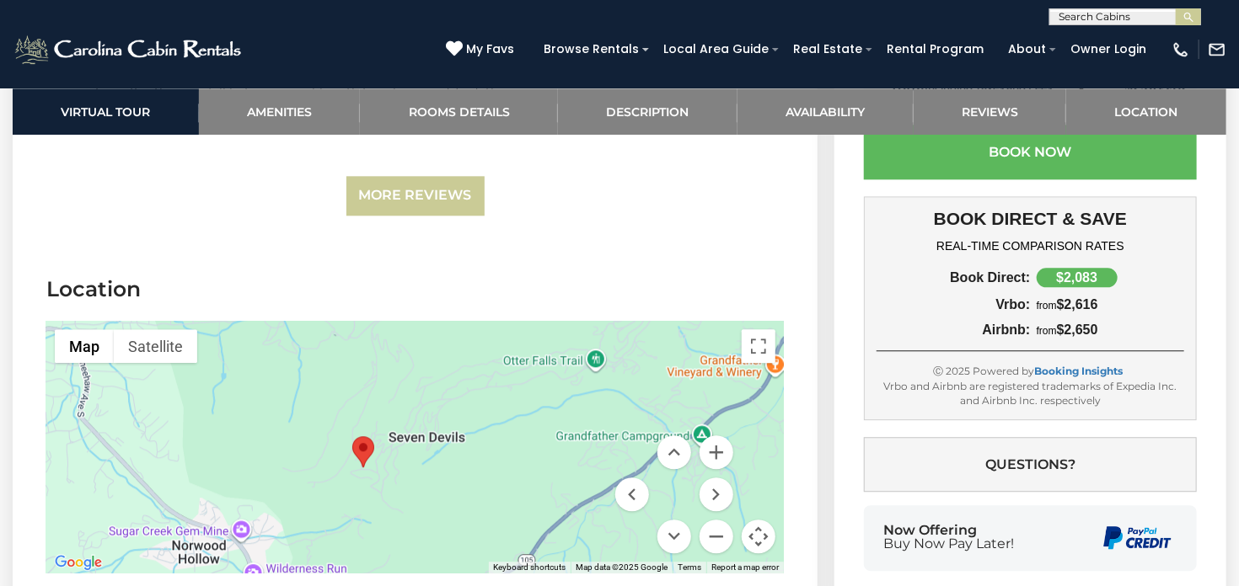
drag, startPoint x: 591, startPoint y: 430, endPoint x: 537, endPoint y: 450, distance: 57.6
click at [537, 450] on div at bounding box center [414, 447] width 737 height 253
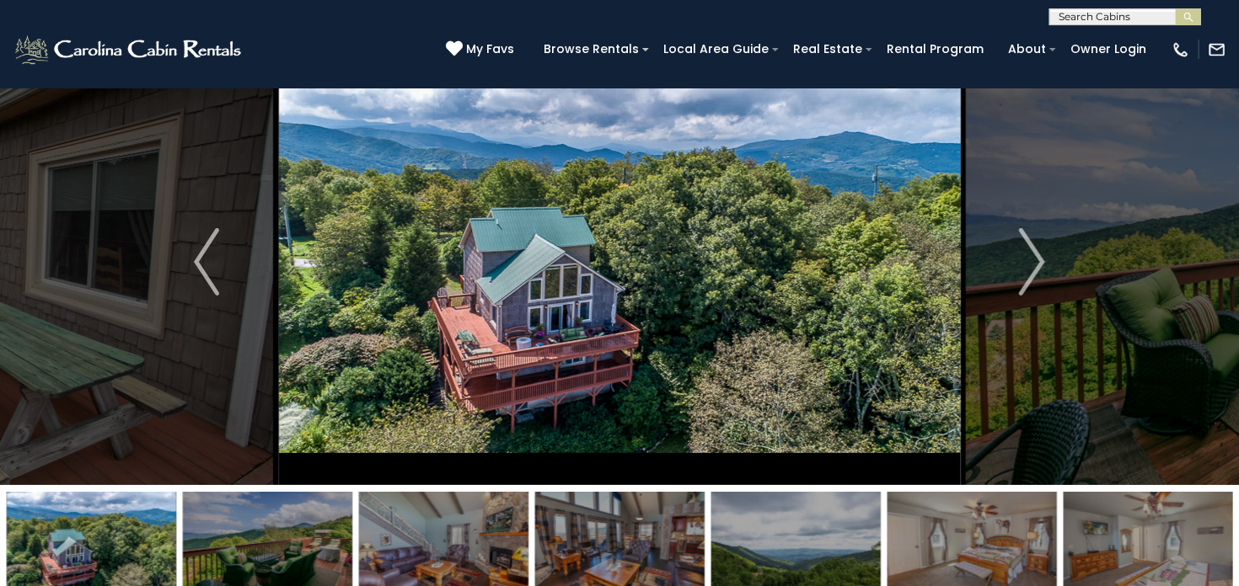
scroll to position [0, 0]
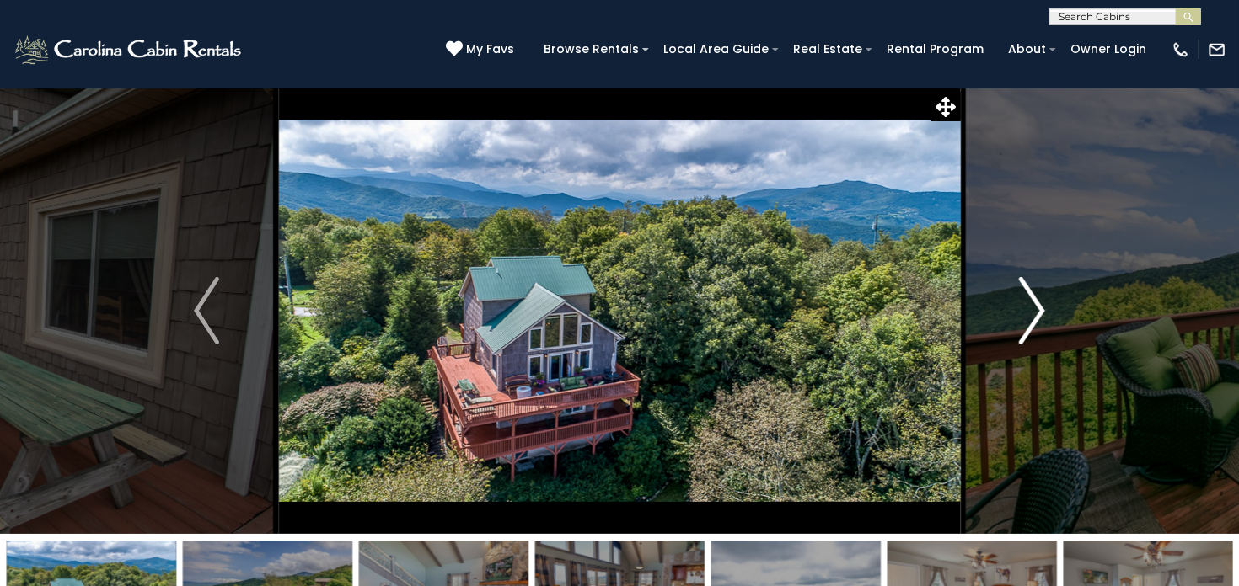
click at [1021, 331] on img "Next" at bounding box center [1031, 310] width 25 height 67
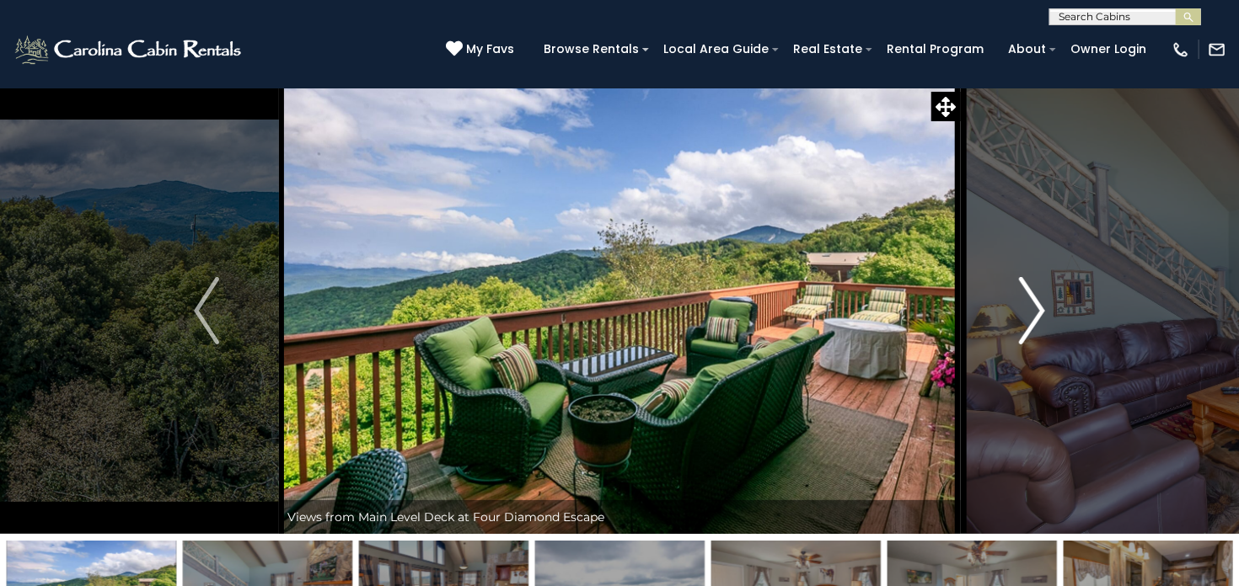
click at [1021, 331] on img "Next" at bounding box center [1031, 310] width 25 height 67
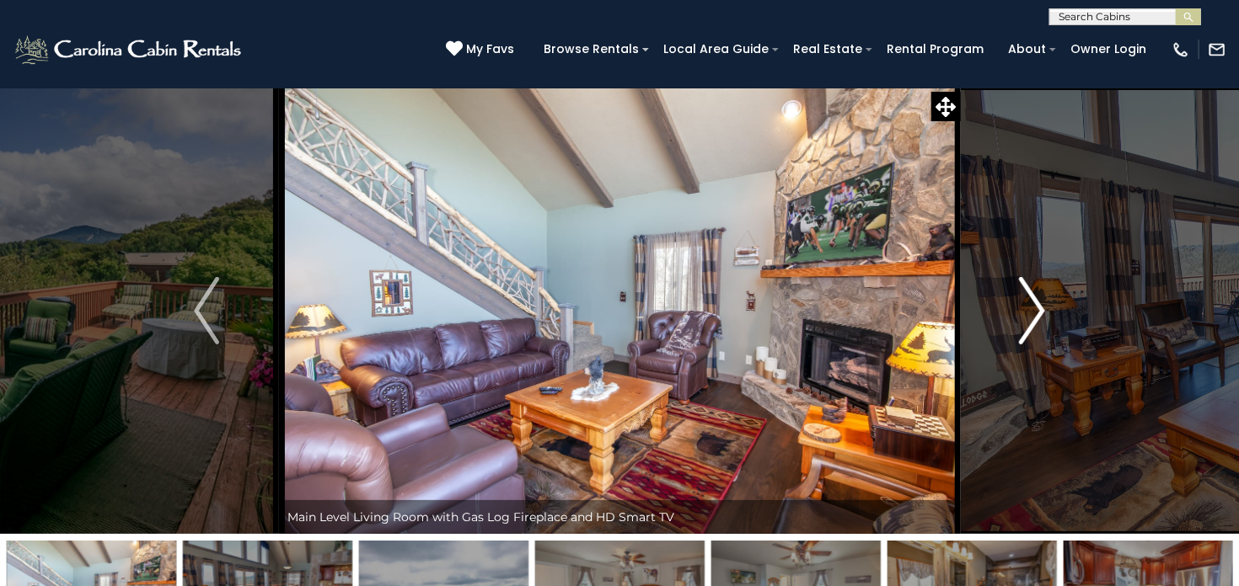
click at [1021, 331] on img "Next" at bounding box center [1031, 310] width 25 height 67
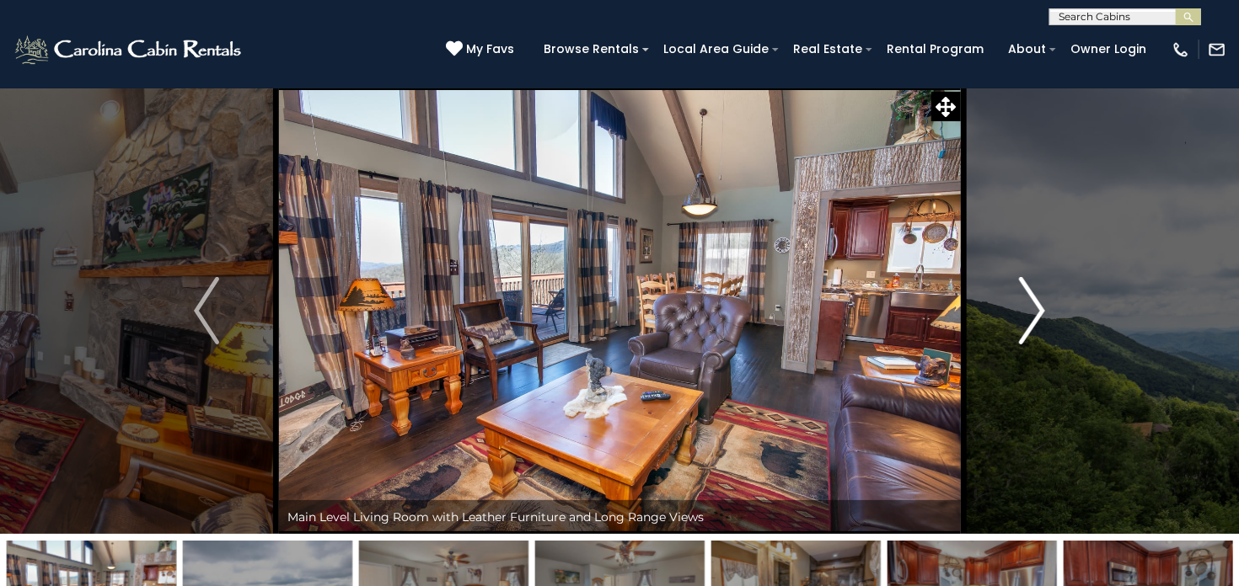
click at [1024, 325] on img "Next" at bounding box center [1031, 310] width 25 height 67
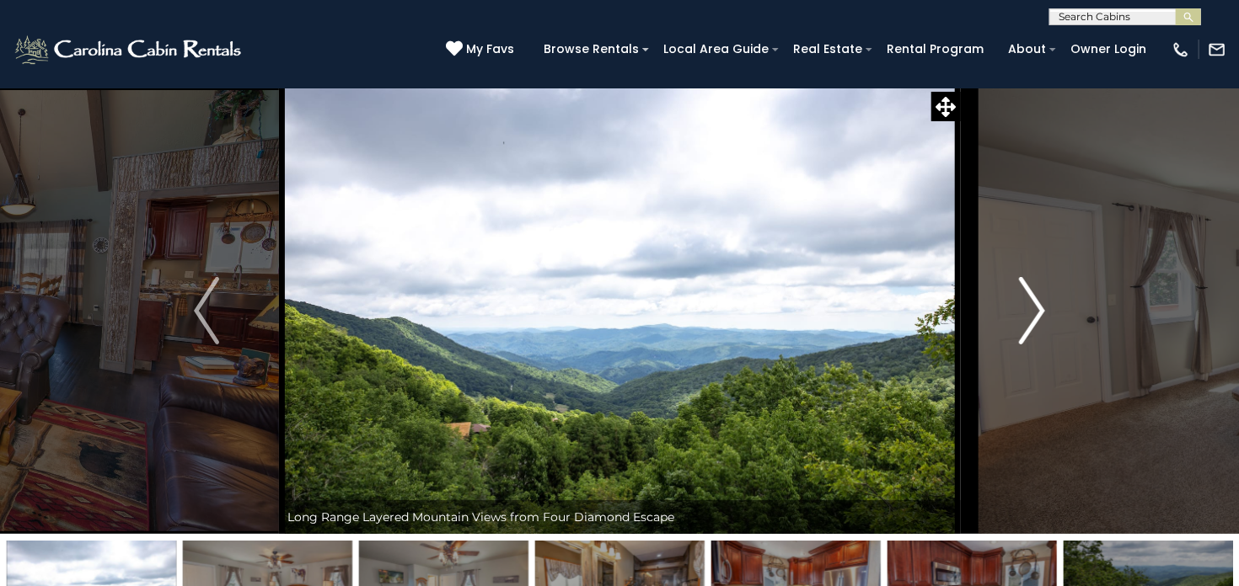
click at [1024, 325] on img "Next" at bounding box center [1031, 310] width 25 height 67
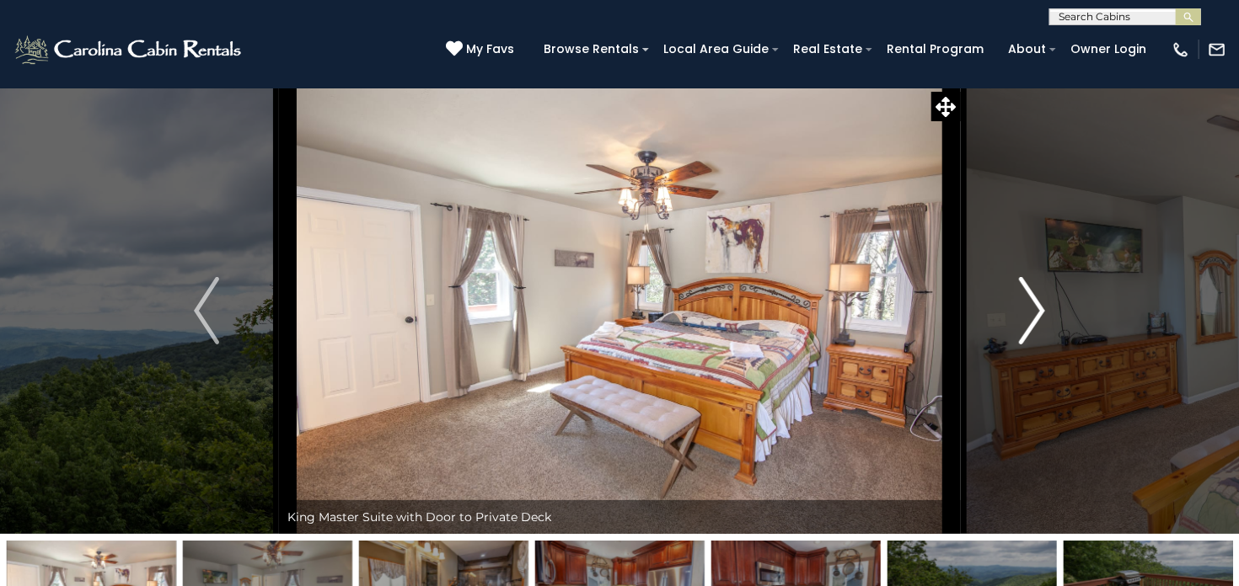
click at [1024, 325] on img "Next" at bounding box center [1031, 310] width 25 height 67
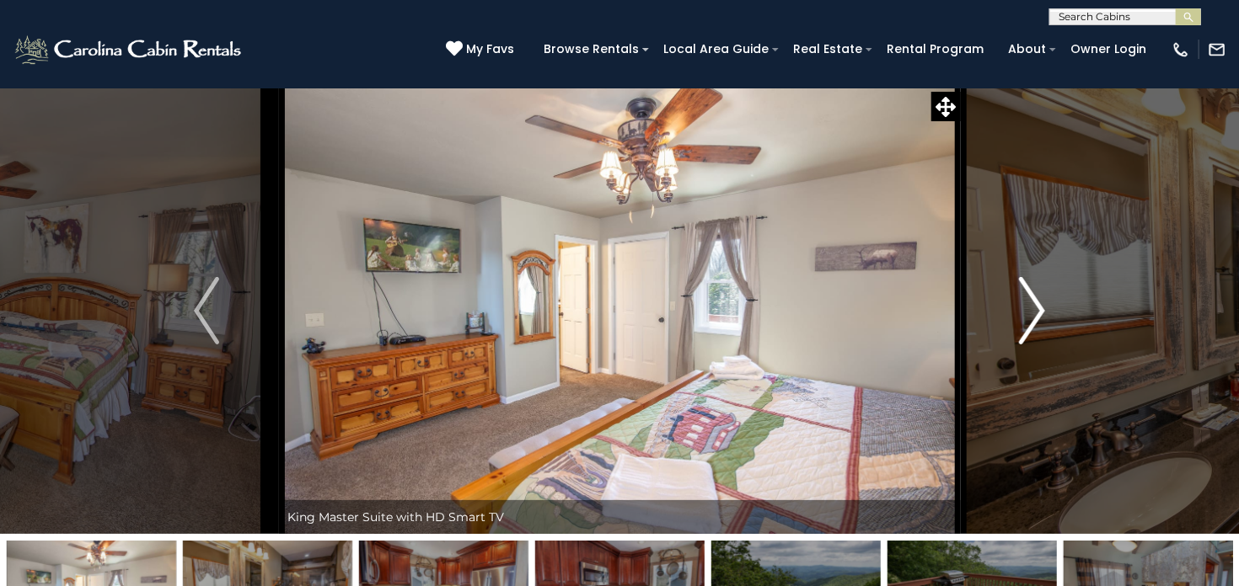
click at [1024, 325] on img "Next" at bounding box center [1031, 310] width 25 height 67
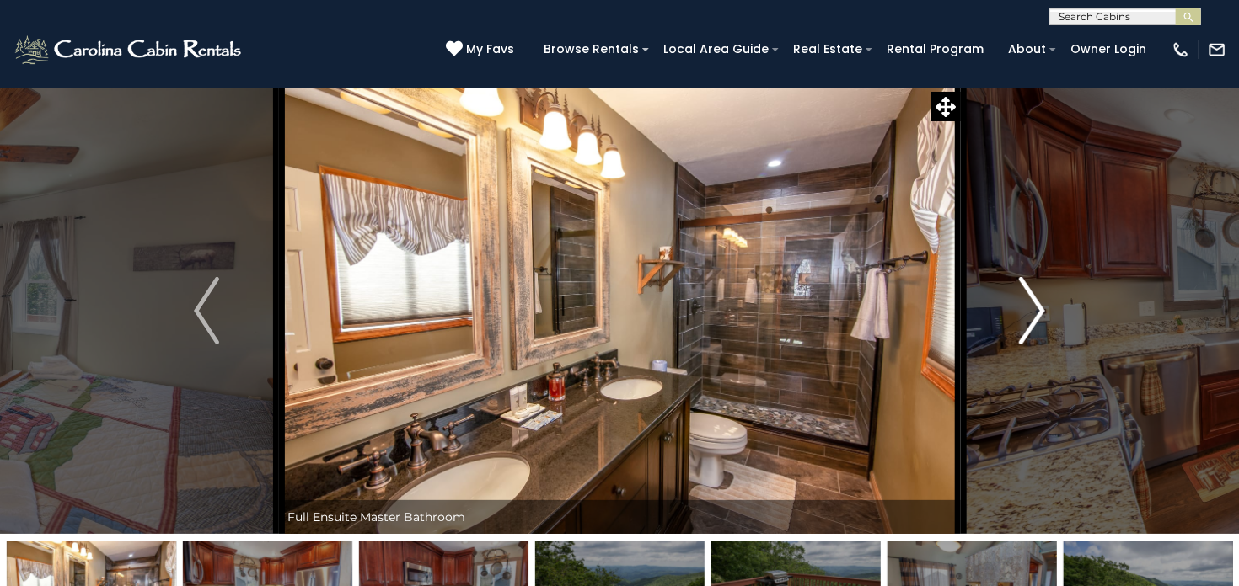
click at [1024, 325] on img "Next" at bounding box center [1031, 310] width 25 height 67
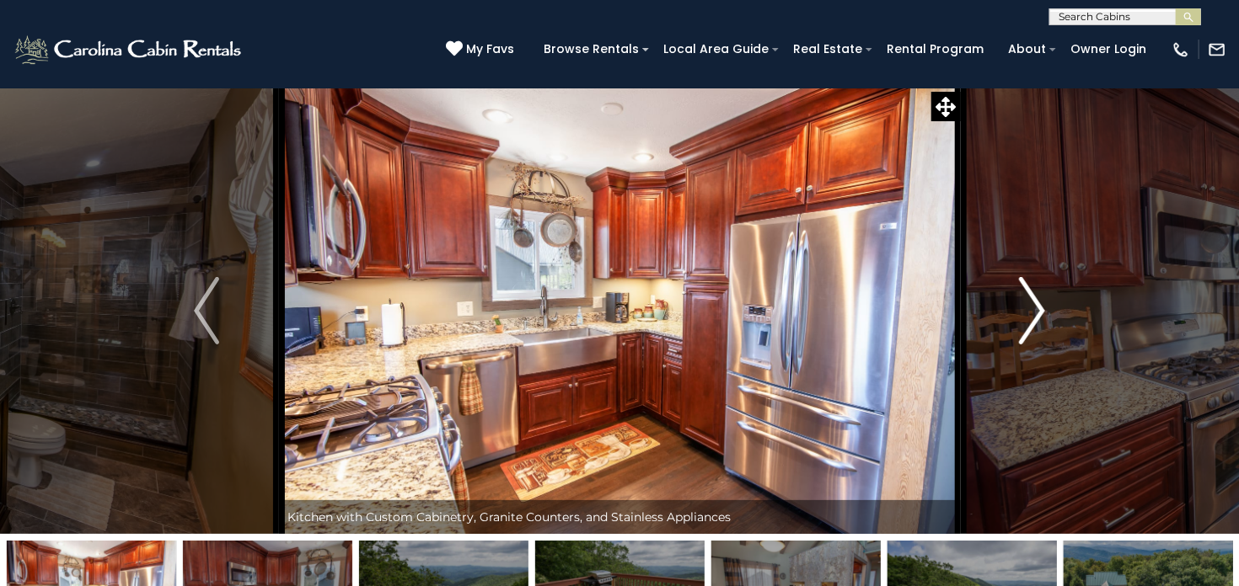
click at [1024, 325] on img "Next" at bounding box center [1031, 310] width 25 height 67
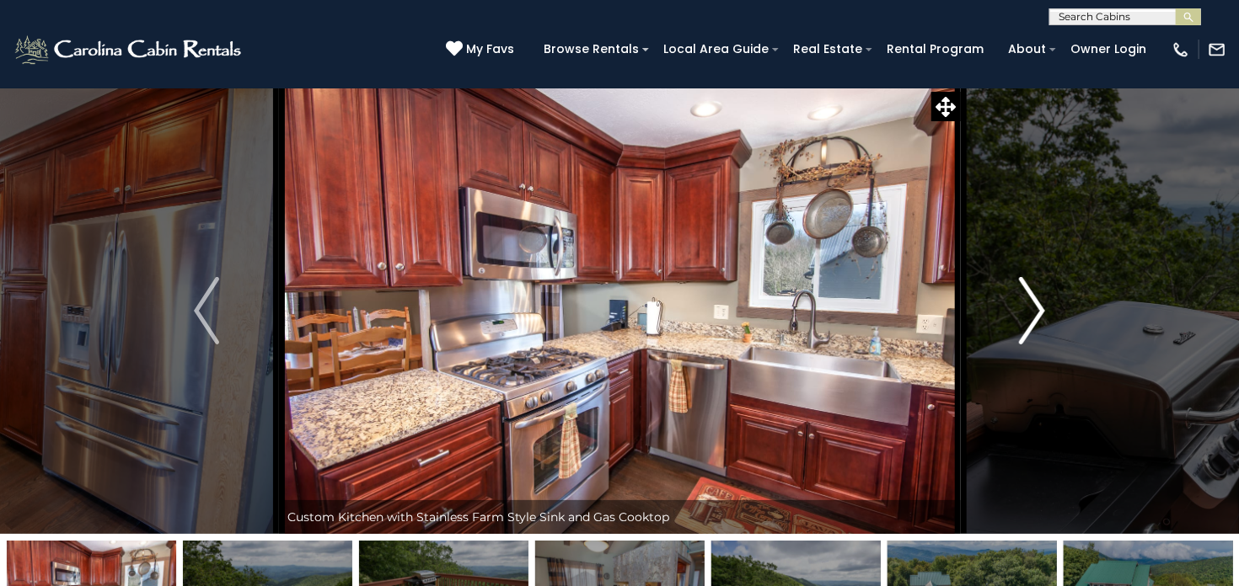
click at [1024, 325] on img "Next" at bounding box center [1031, 310] width 25 height 67
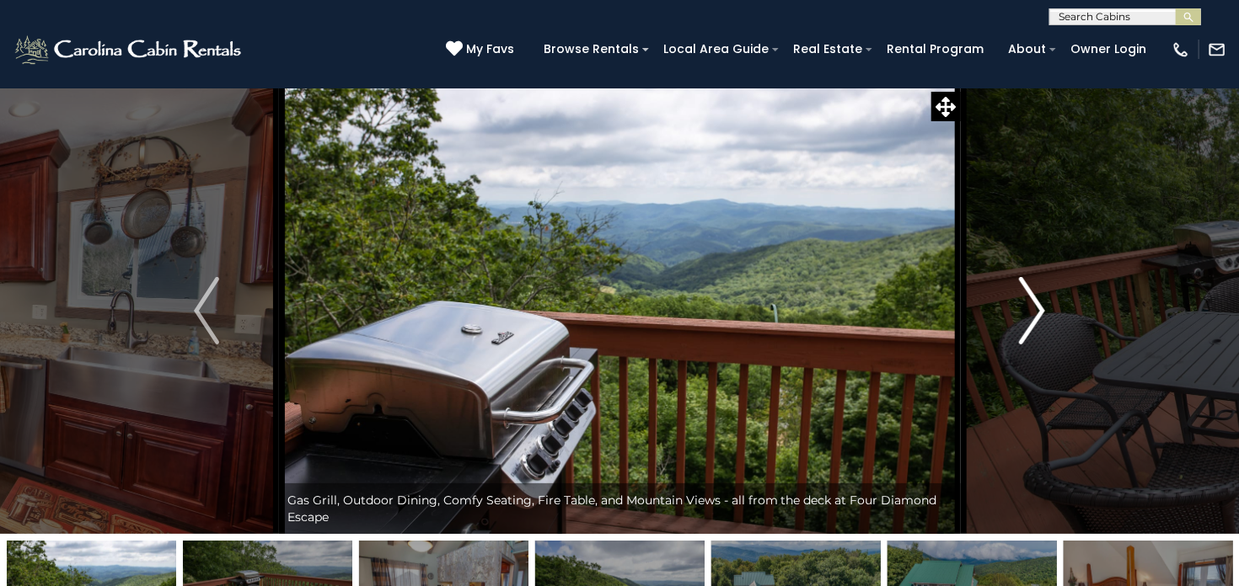
click at [1024, 325] on img "Next" at bounding box center [1031, 310] width 25 height 67
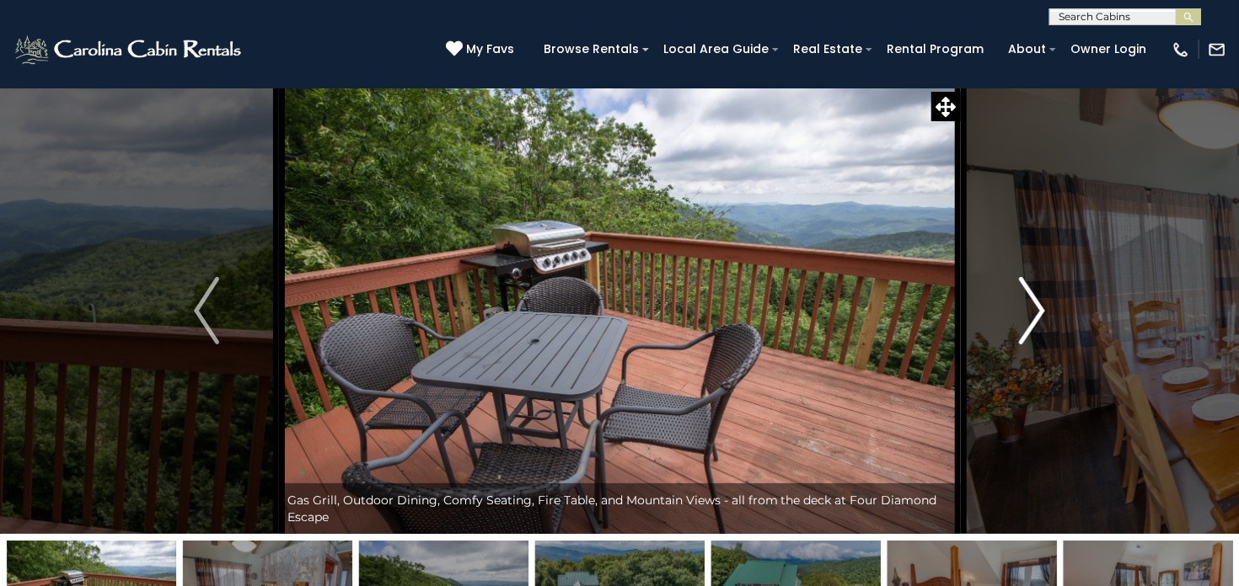
click at [1024, 325] on img "Next" at bounding box center [1031, 310] width 25 height 67
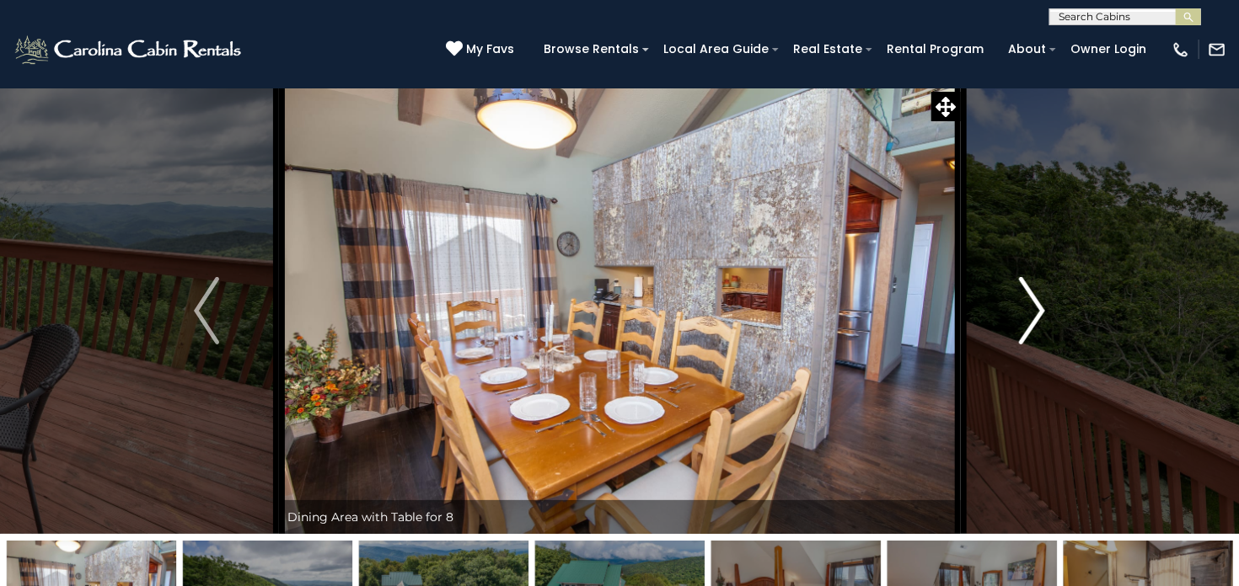
click at [1024, 325] on img "Next" at bounding box center [1031, 310] width 25 height 67
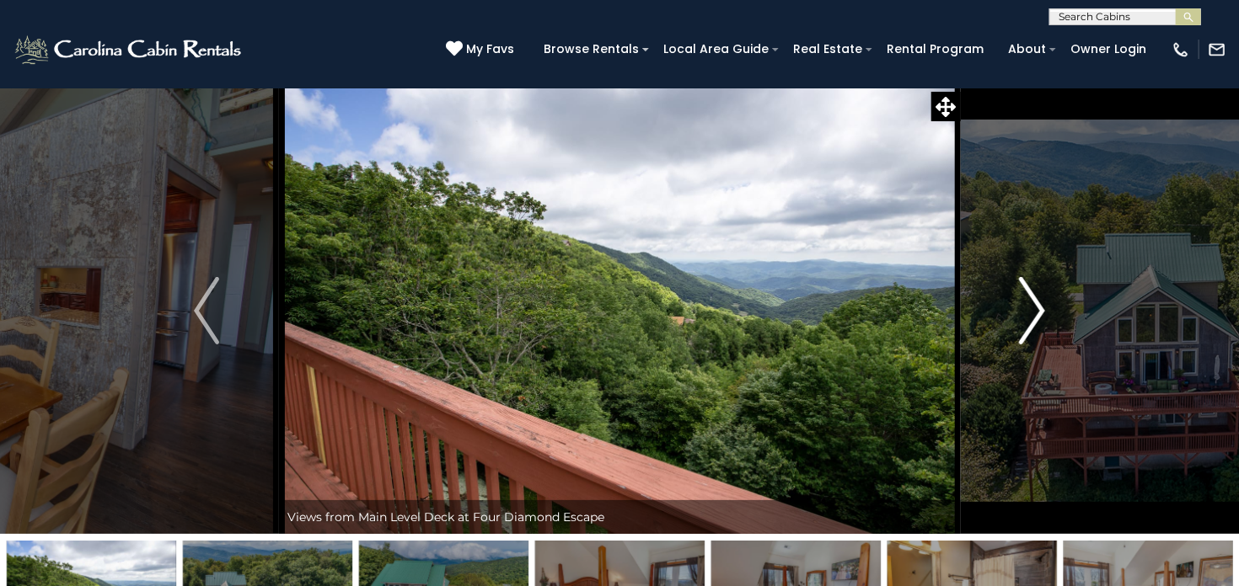
click at [1024, 325] on img "Next" at bounding box center [1031, 310] width 25 height 67
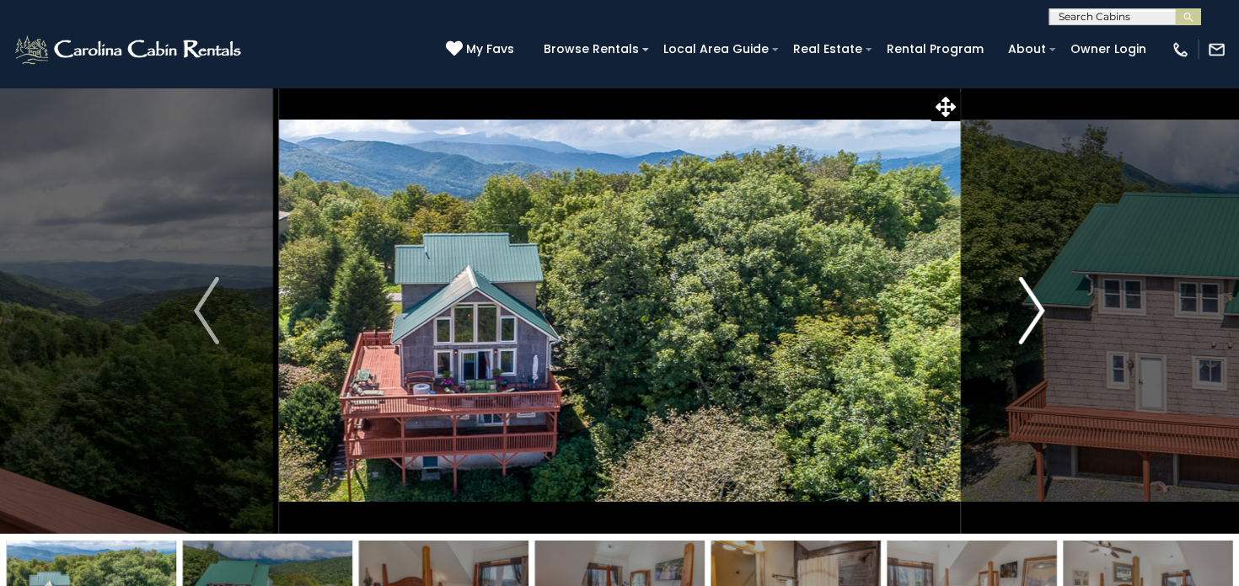
click at [1024, 325] on img "Next" at bounding box center [1031, 310] width 25 height 67
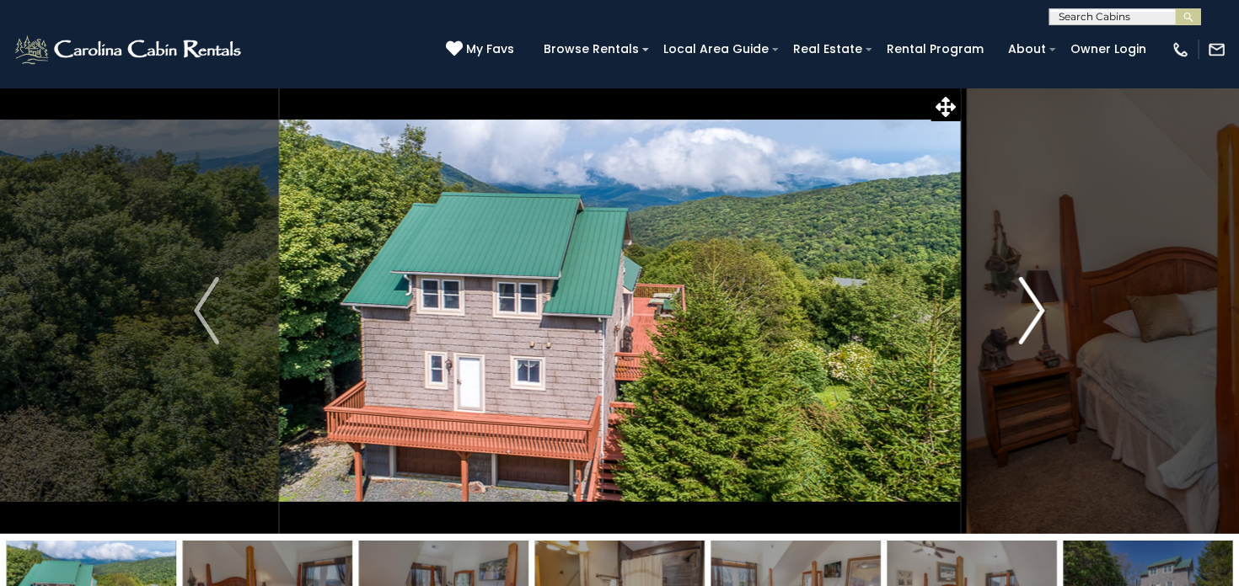
click at [1024, 325] on img "Next" at bounding box center [1031, 310] width 25 height 67
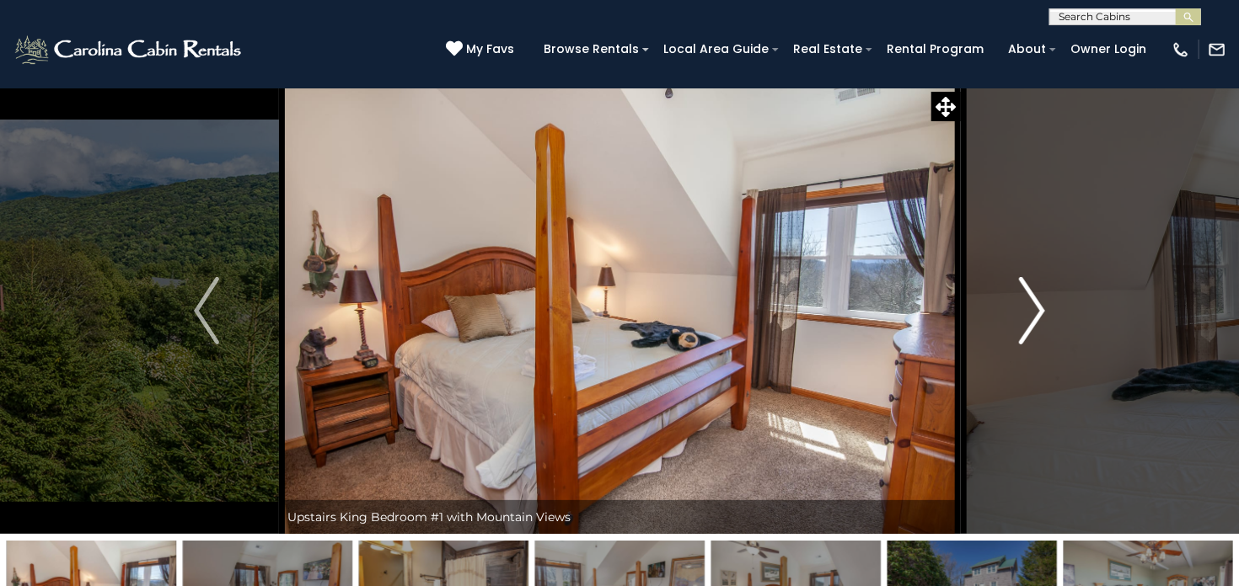
click at [1030, 320] on img "Next" at bounding box center [1031, 310] width 25 height 67
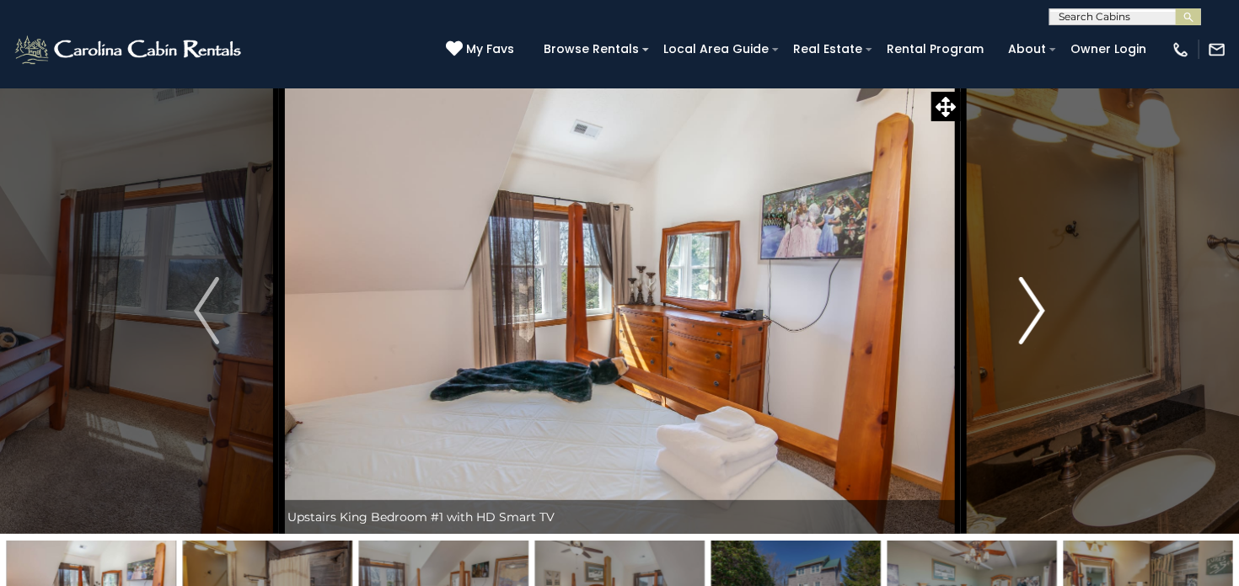
click at [1030, 320] on img "Next" at bounding box center [1031, 310] width 25 height 67
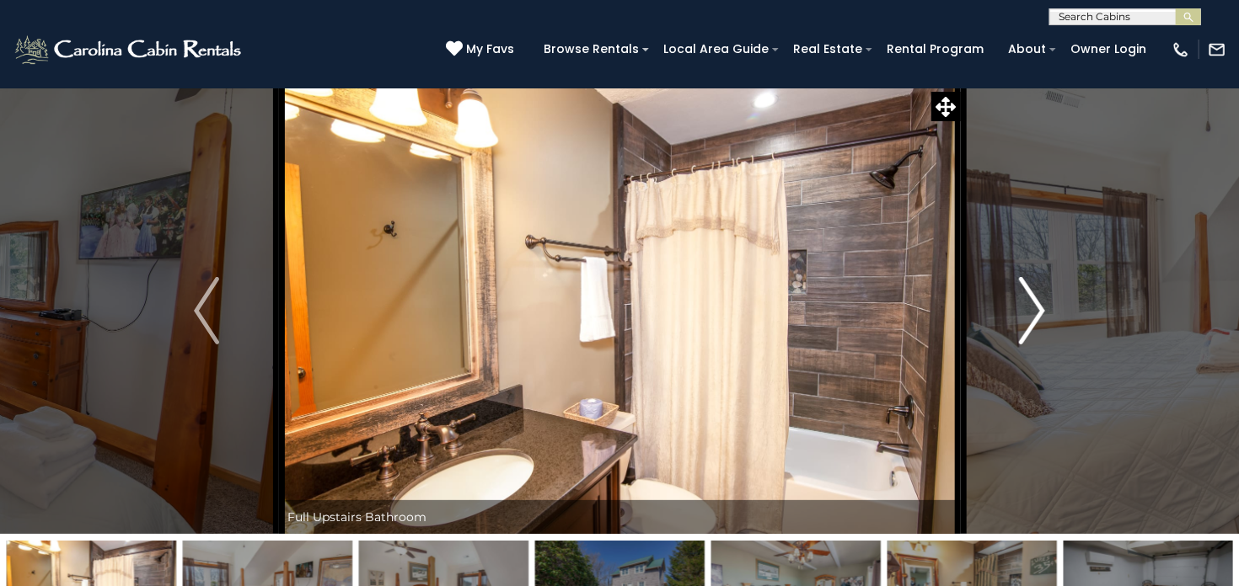
click at [1030, 320] on img "Next" at bounding box center [1031, 310] width 25 height 67
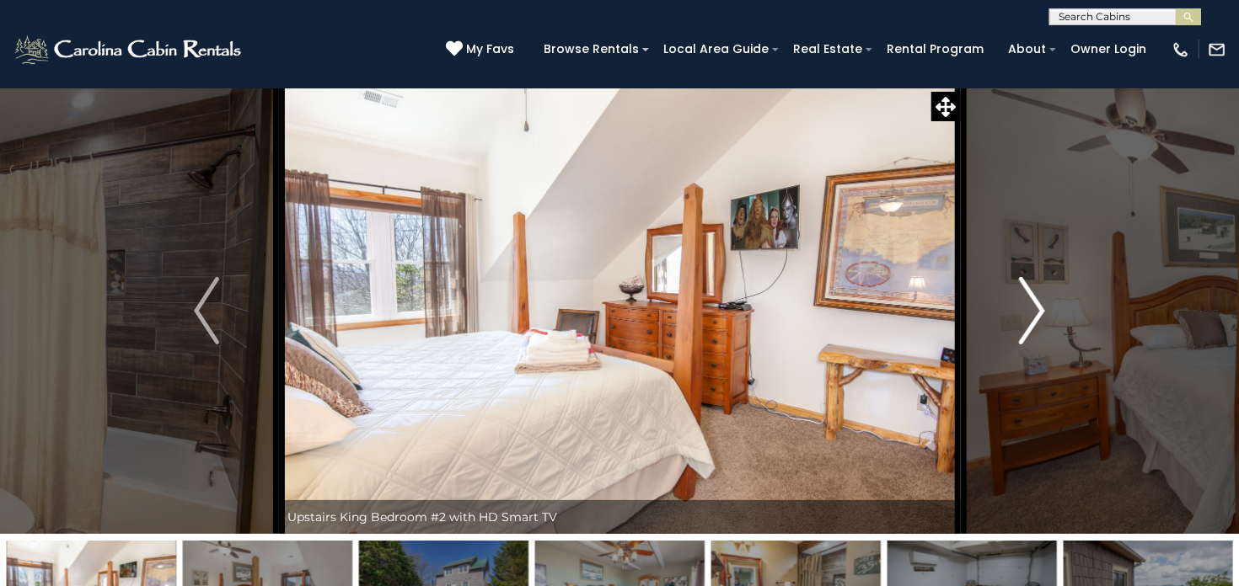
click at [1030, 320] on img "Next" at bounding box center [1031, 310] width 25 height 67
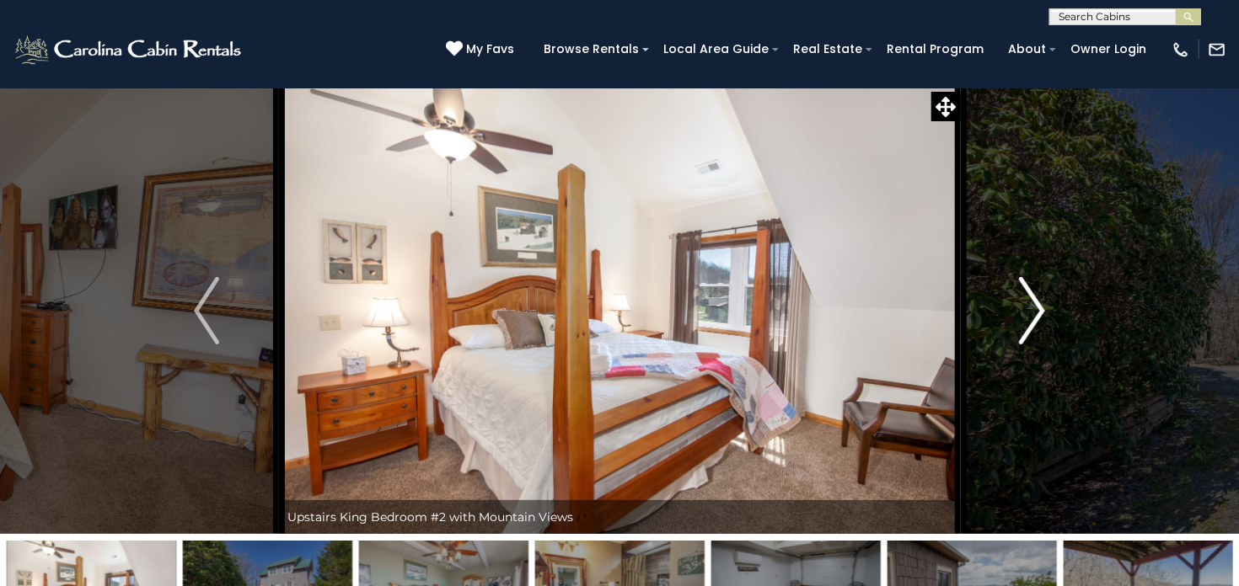
click at [1030, 320] on img "Next" at bounding box center [1031, 310] width 25 height 67
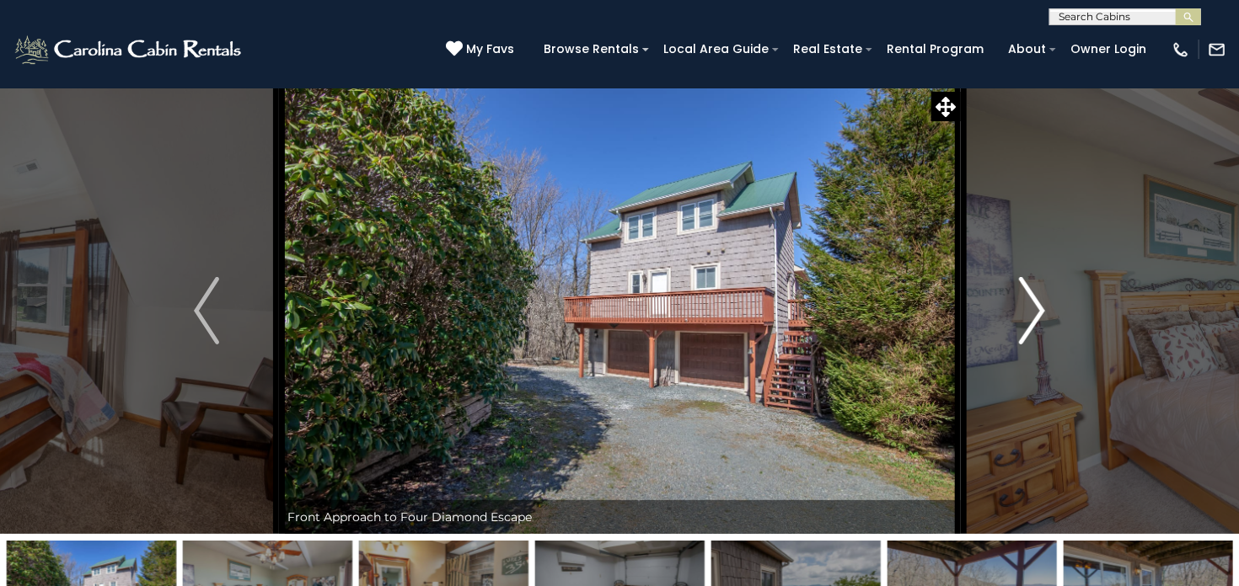
click at [1030, 320] on img "Next" at bounding box center [1031, 310] width 25 height 67
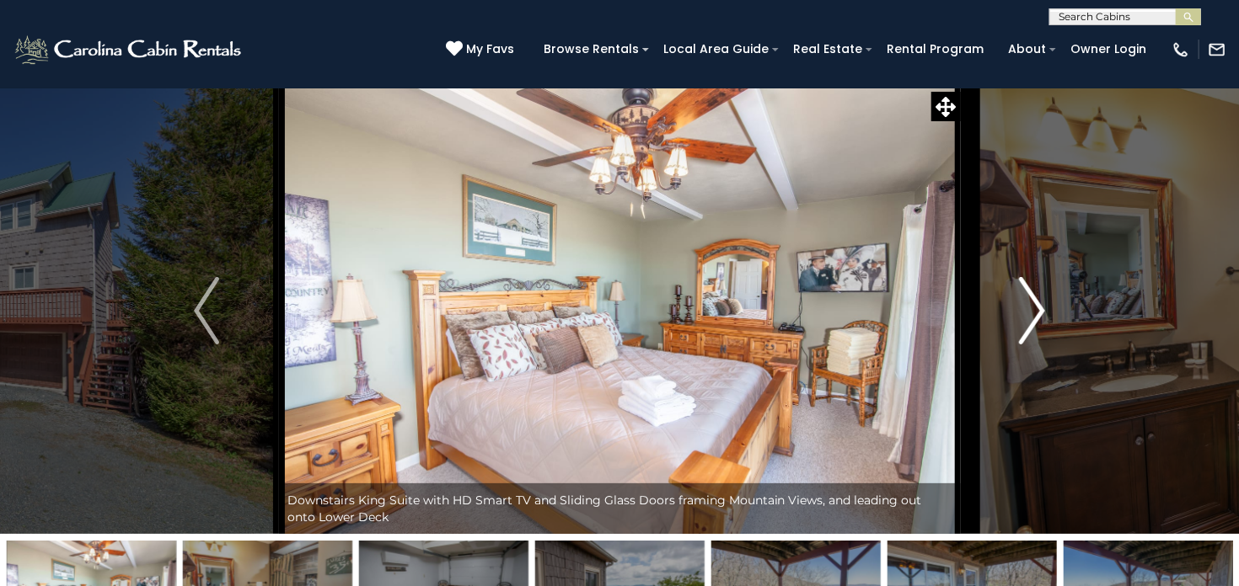
click at [1030, 320] on img "Next" at bounding box center [1031, 310] width 25 height 67
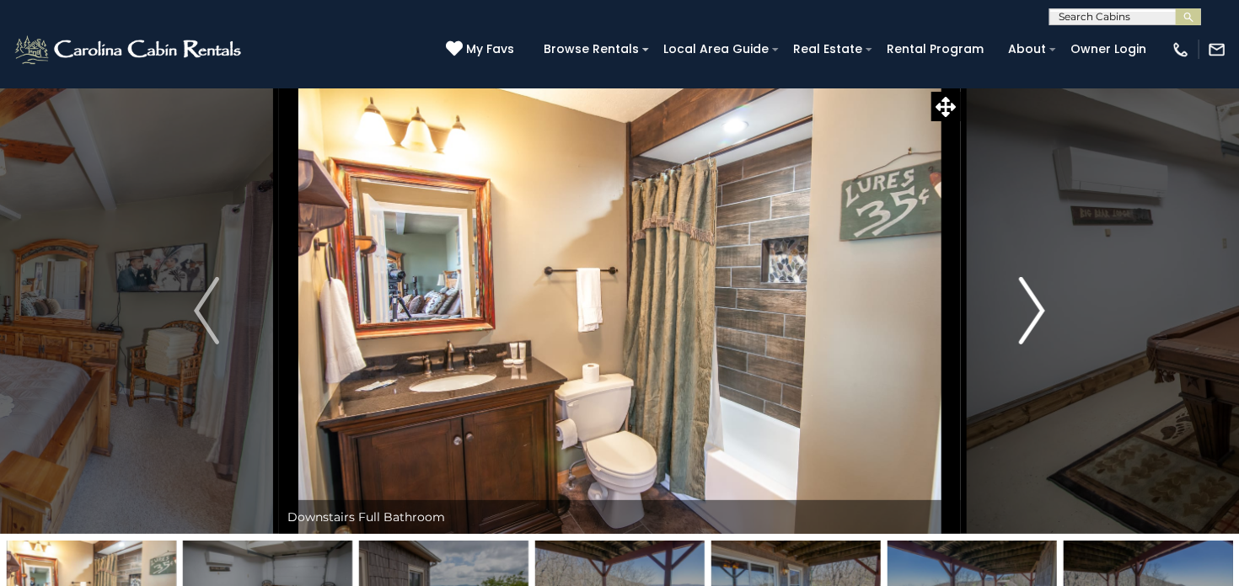
click at [1030, 320] on img "Next" at bounding box center [1031, 310] width 25 height 67
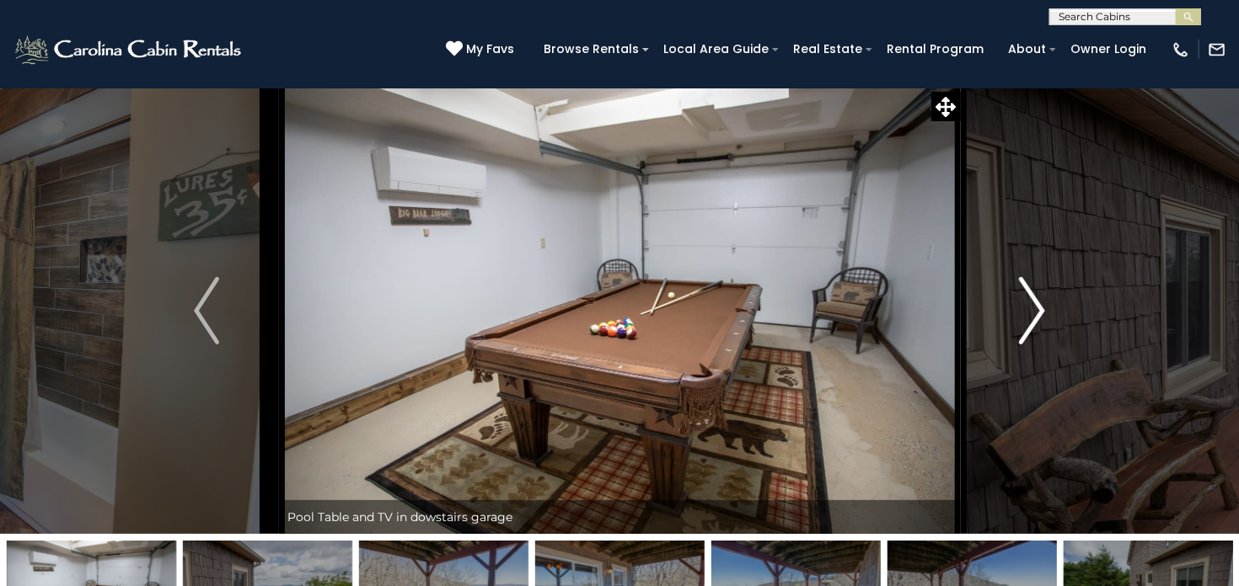
click at [1030, 320] on img "Next" at bounding box center [1031, 310] width 25 height 67
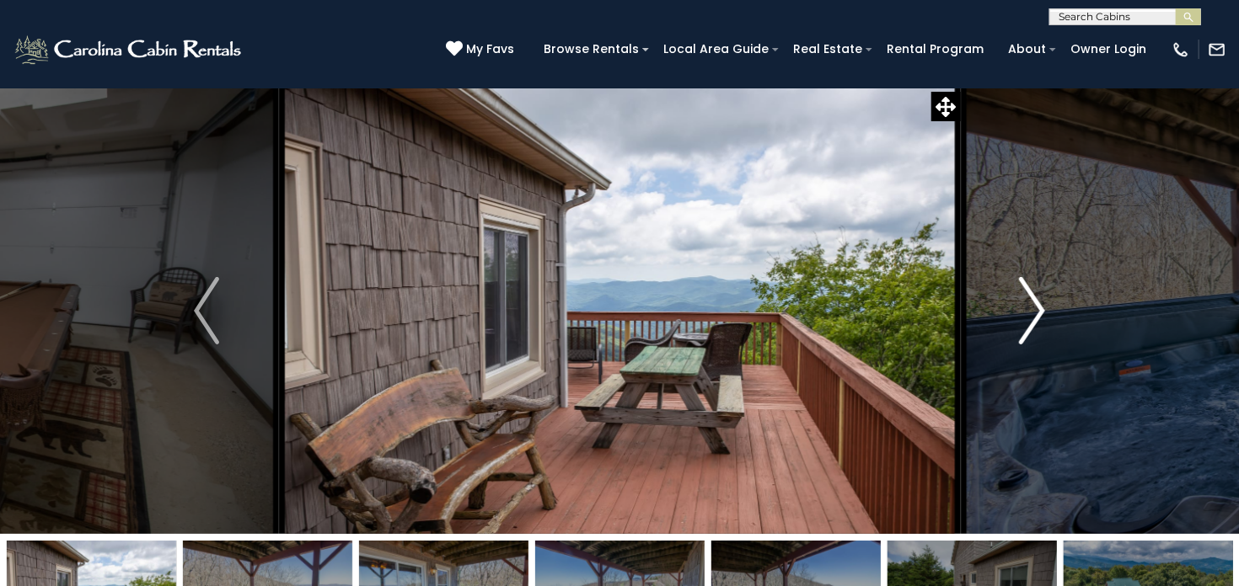
click at [1030, 320] on img "Next" at bounding box center [1031, 310] width 25 height 67
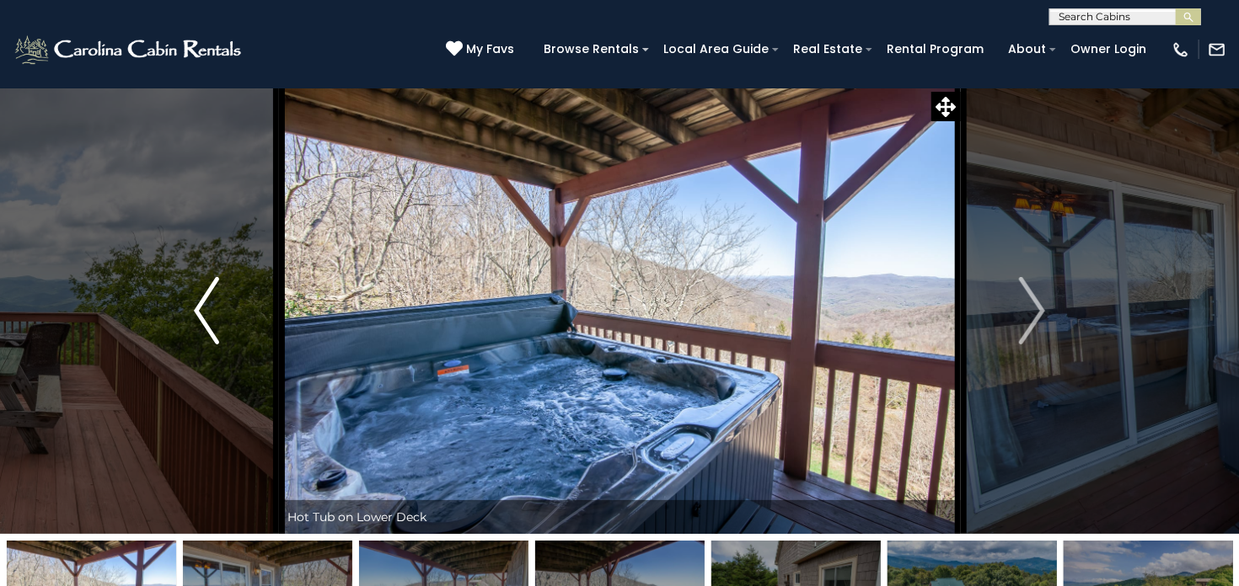
click at [206, 294] on img "Previous" at bounding box center [206, 310] width 25 height 67
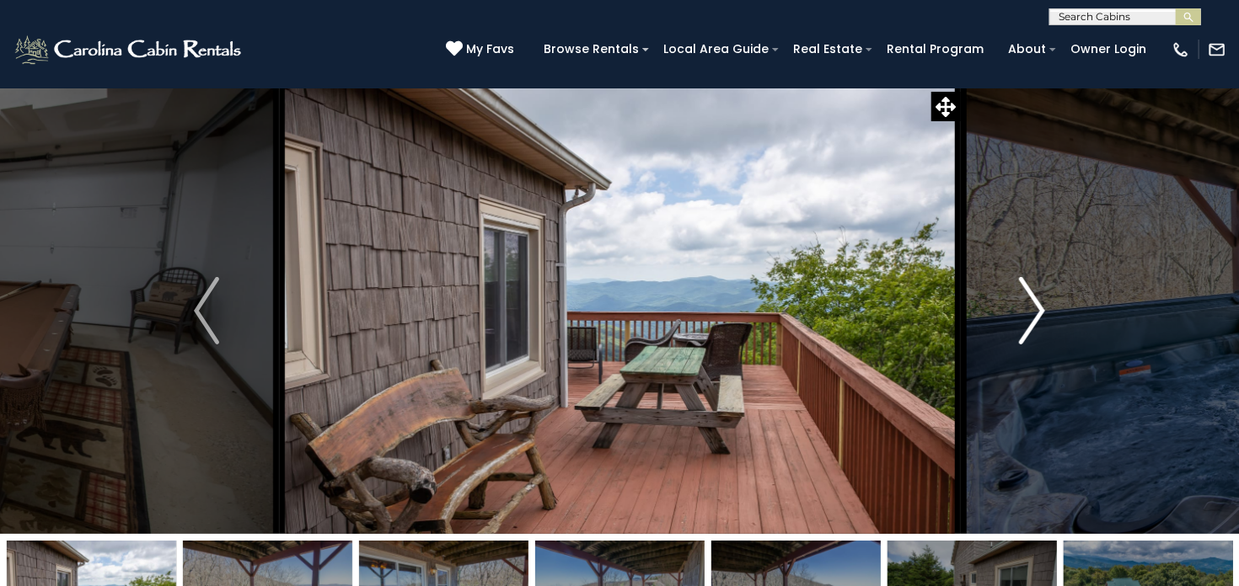
click at [1039, 303] on img "Next" at bounding box center [1031, 310] width 25 height 67
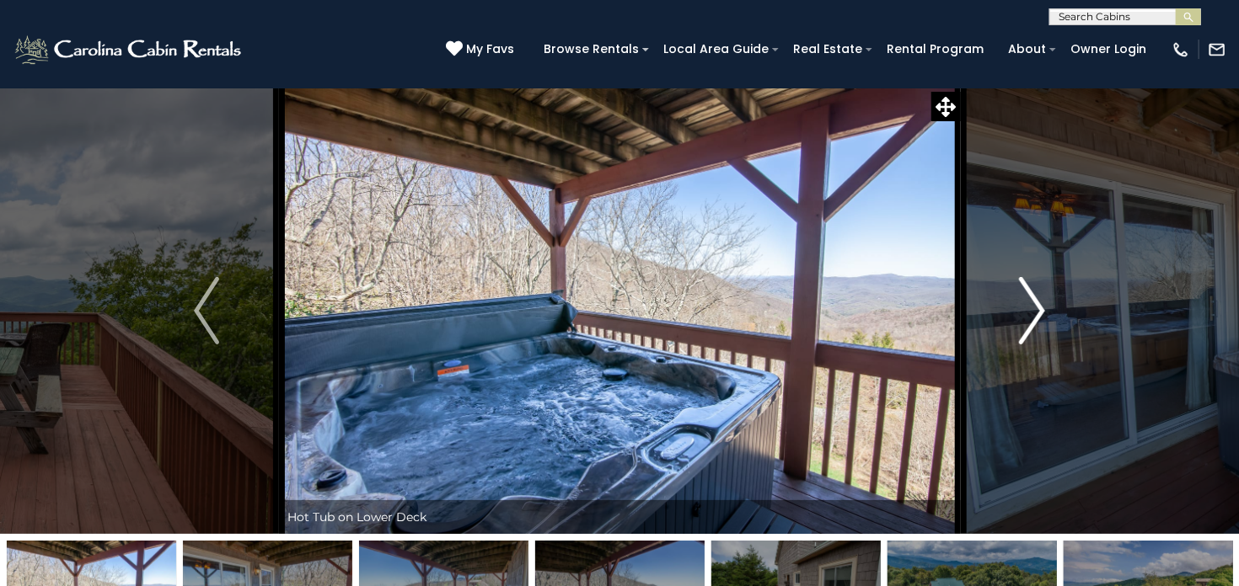
click at [1039, 303] on img "Next" at bounding box center [1031, 310] width 25 height 67
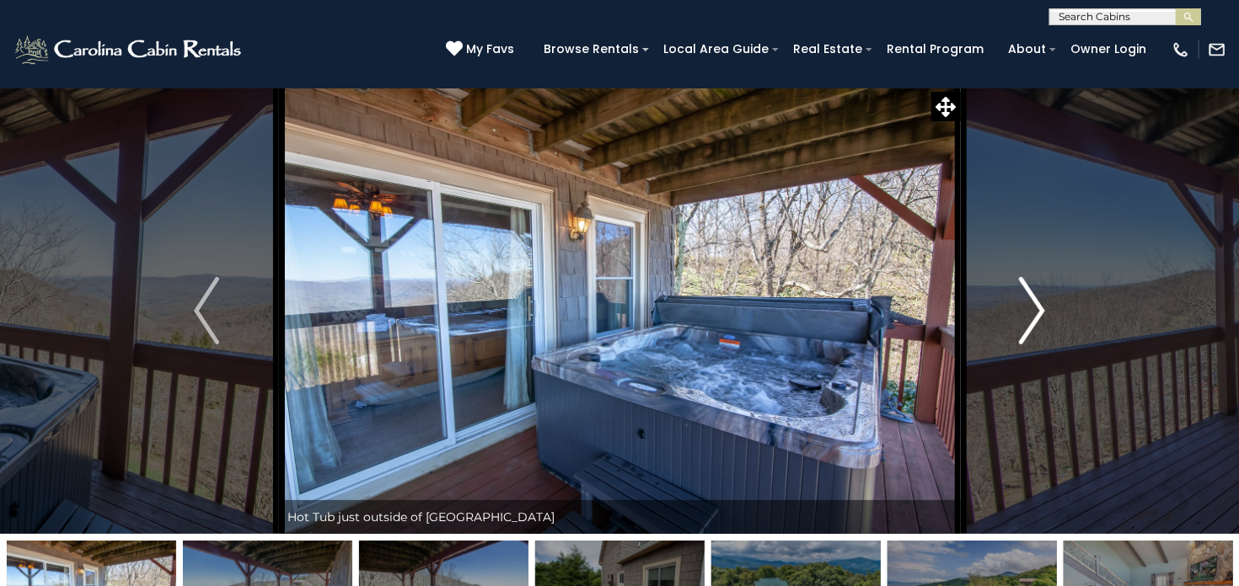
click at [1039, 303] on img "Next" at bounding box center [1031, 310] width 25 height 67
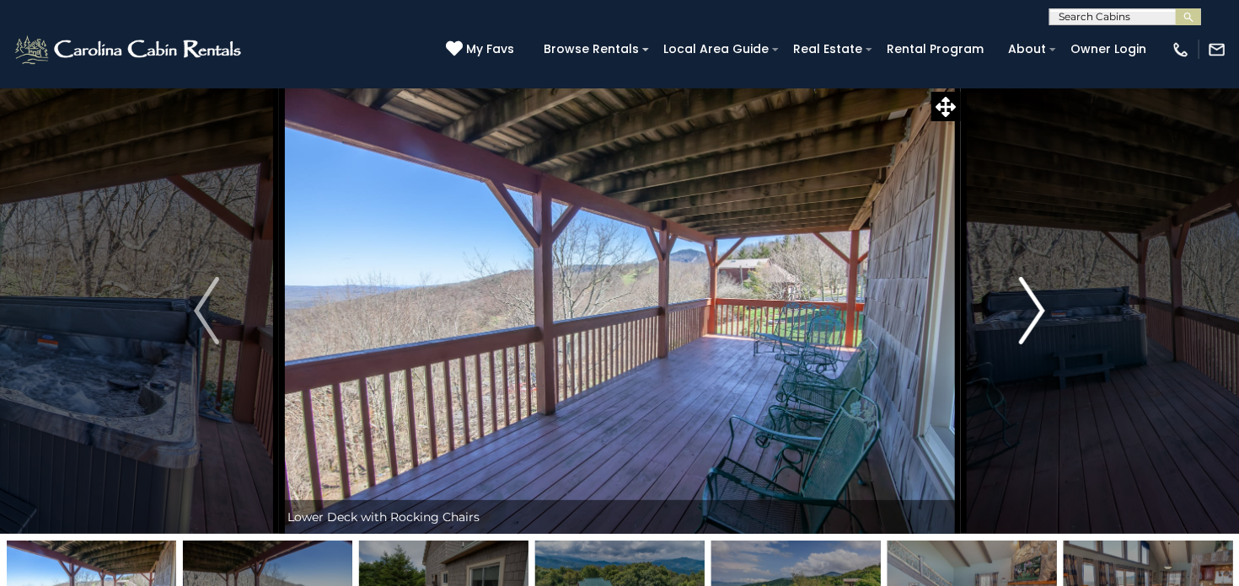
click at [1039, 303] on img "Next" at bounding box center [1031, 310] width 25 height 67
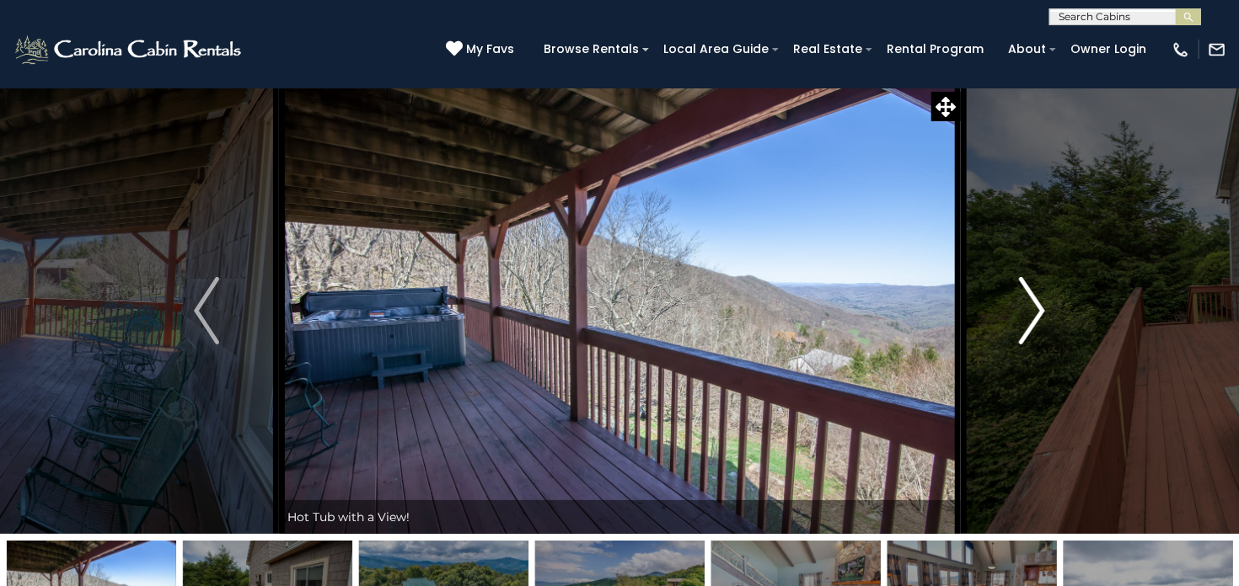
click at [1039, 303] on img "Next" at bounding box center [1031, 310] width 25 height 67
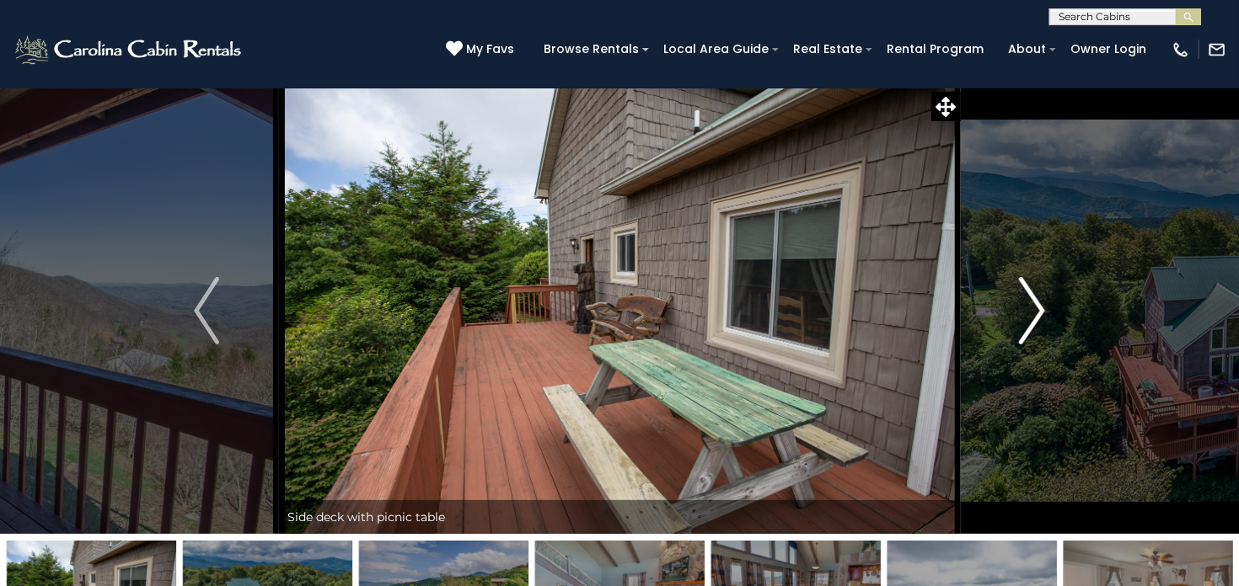
click at [1039, 303] on img "Next" at bounding box center [1031, 310] width 25 height 67
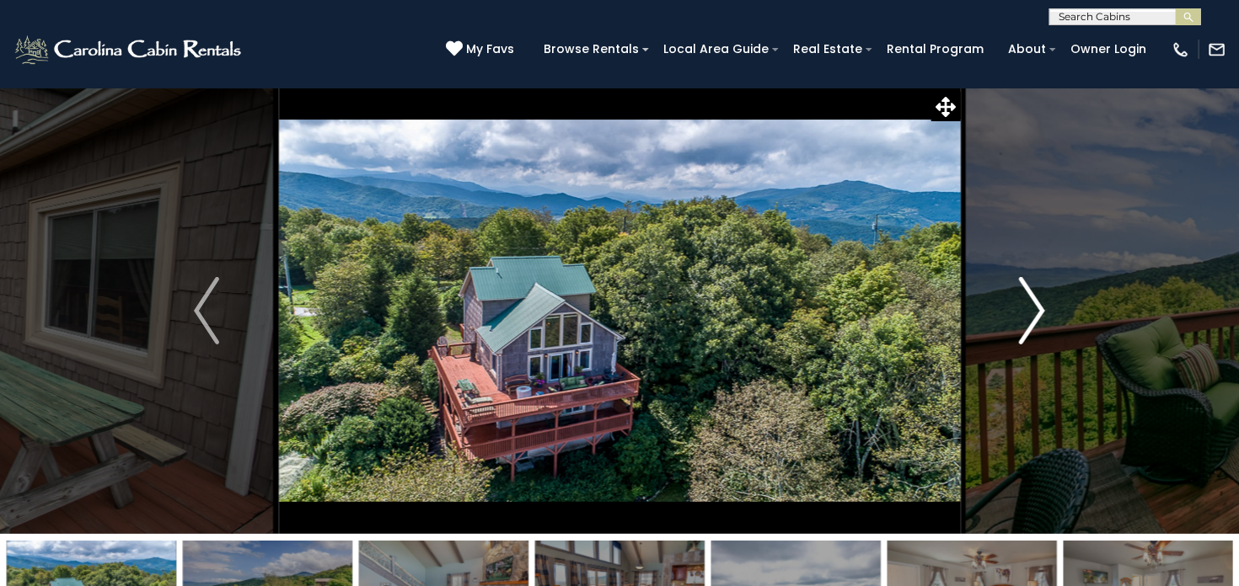
click at [1039, 303] on img "Next" at bounding box center [1031, 310] width 25 height 67
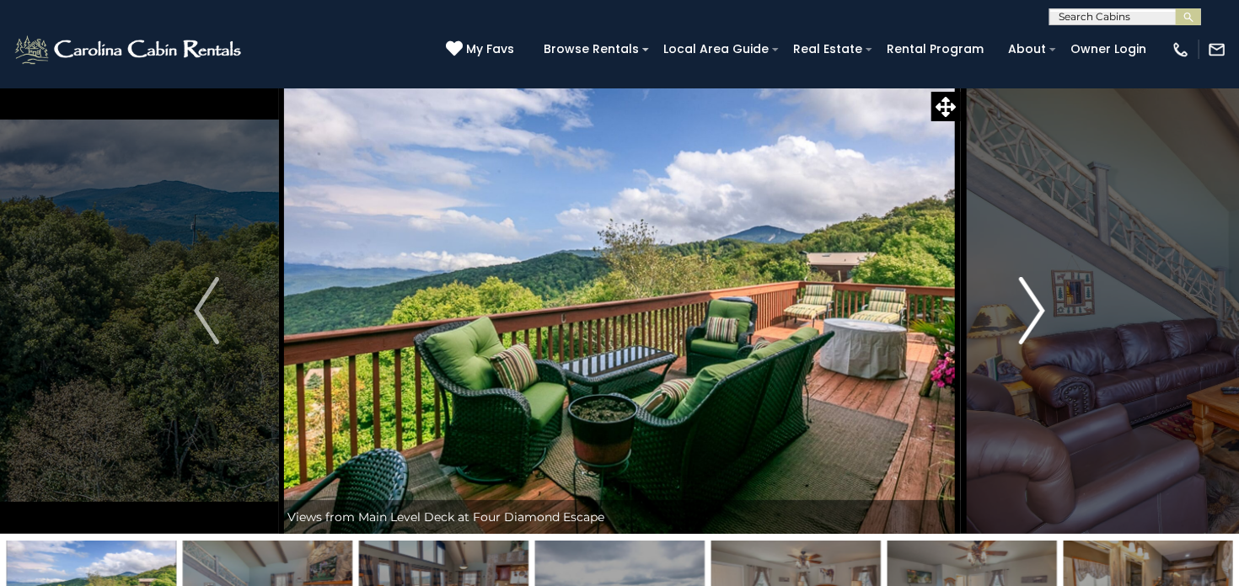
click at [1039, 303] on img "Next" at bounding box center [1031, 310] width 25 height 67
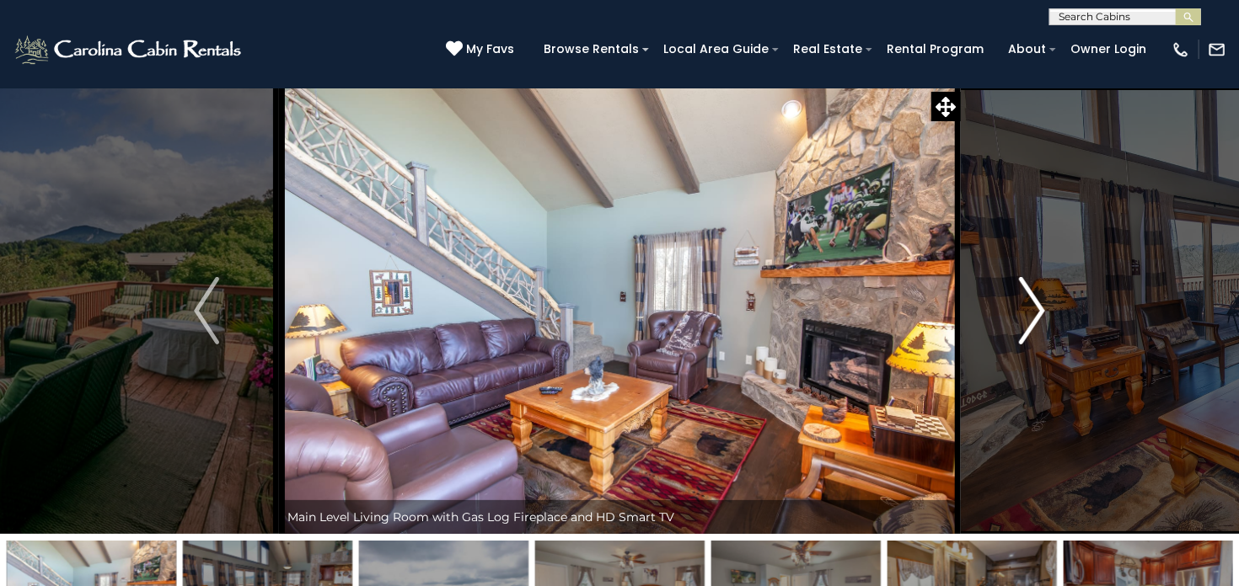
click at [1039, 303] on img "Next" at bounding box center [1031, 310] width 25 height 67
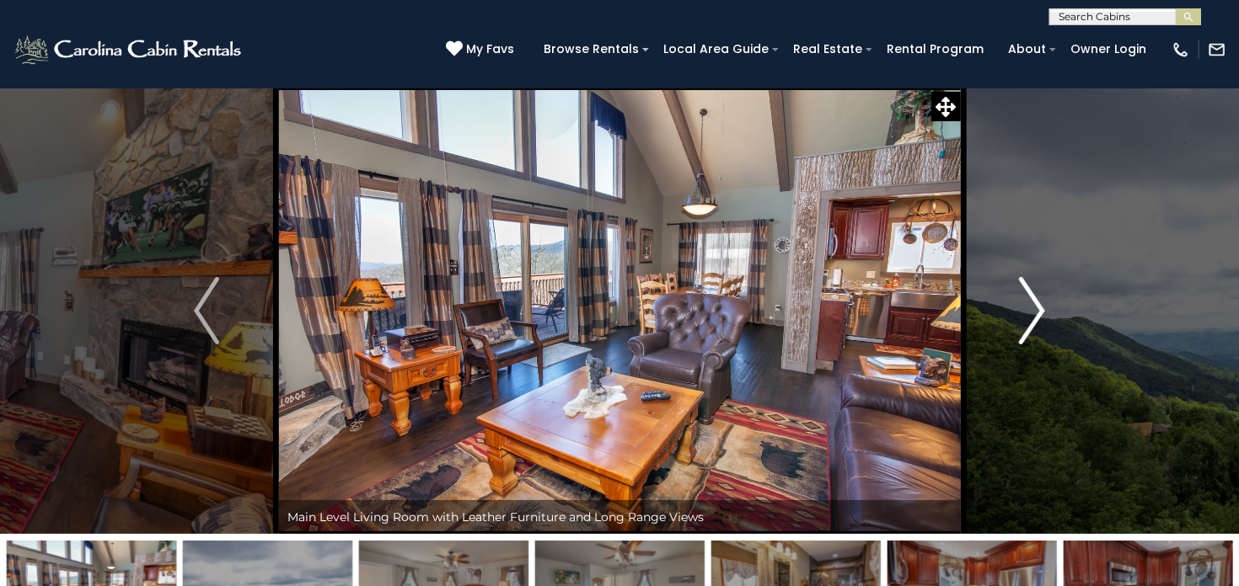
click at [1039, 303] on img "Next" at bounding box center [1031, 310] width 25 height 67
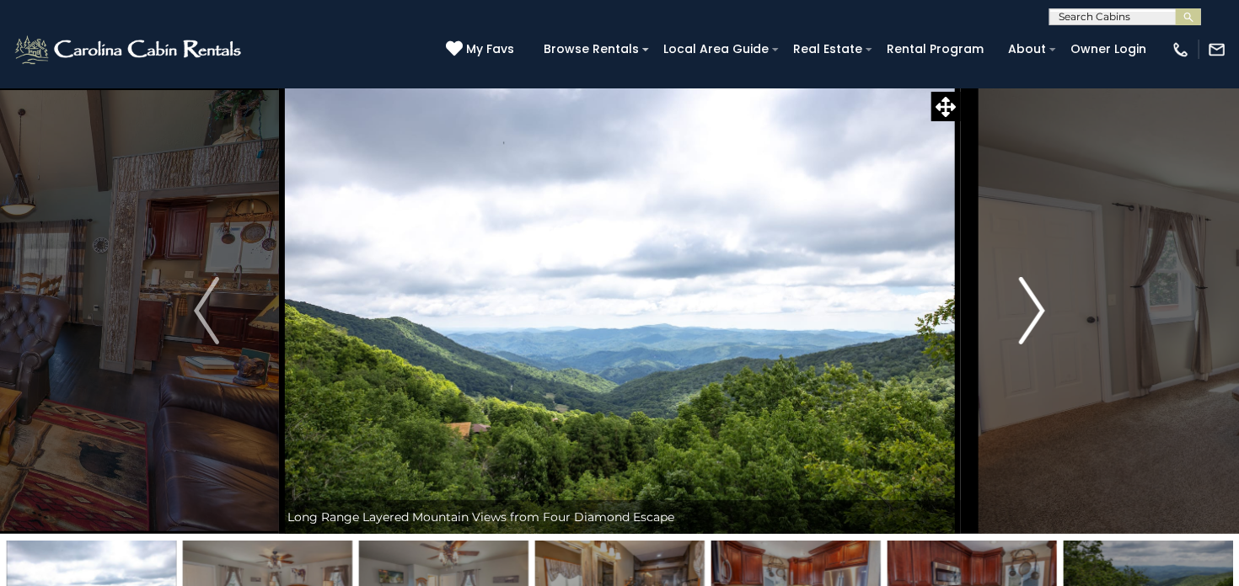
click at [1039, 303] on img "Next" at bounding box center [1031, 310] width 25 height 67
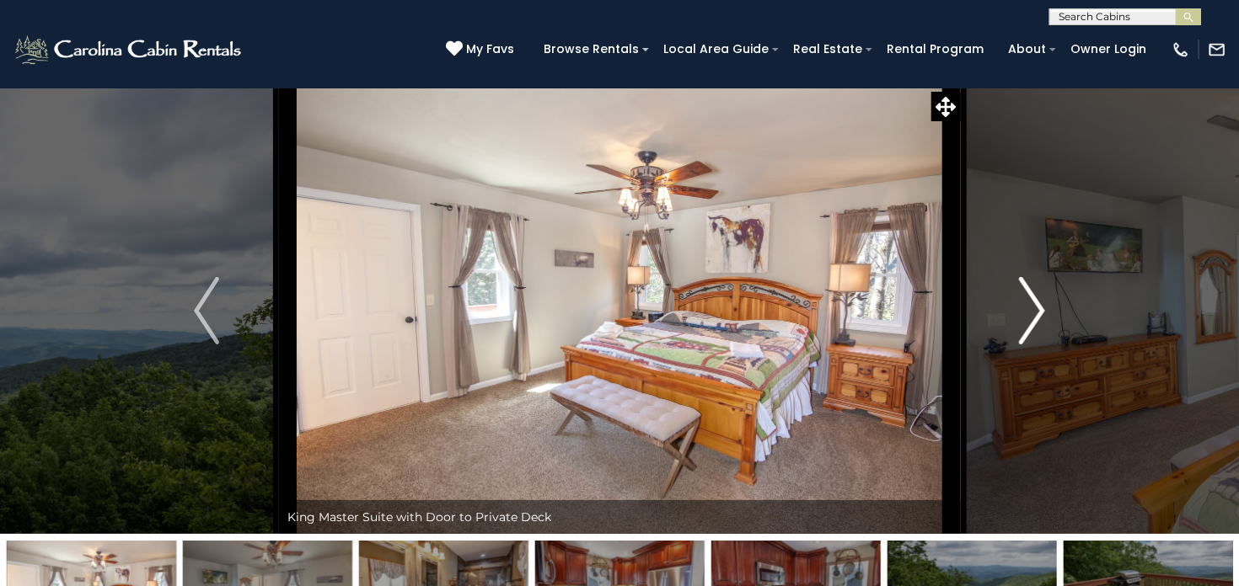
click at [1039, 303] on img "Next" at bounding box center [1031, 310] width 25 height 67
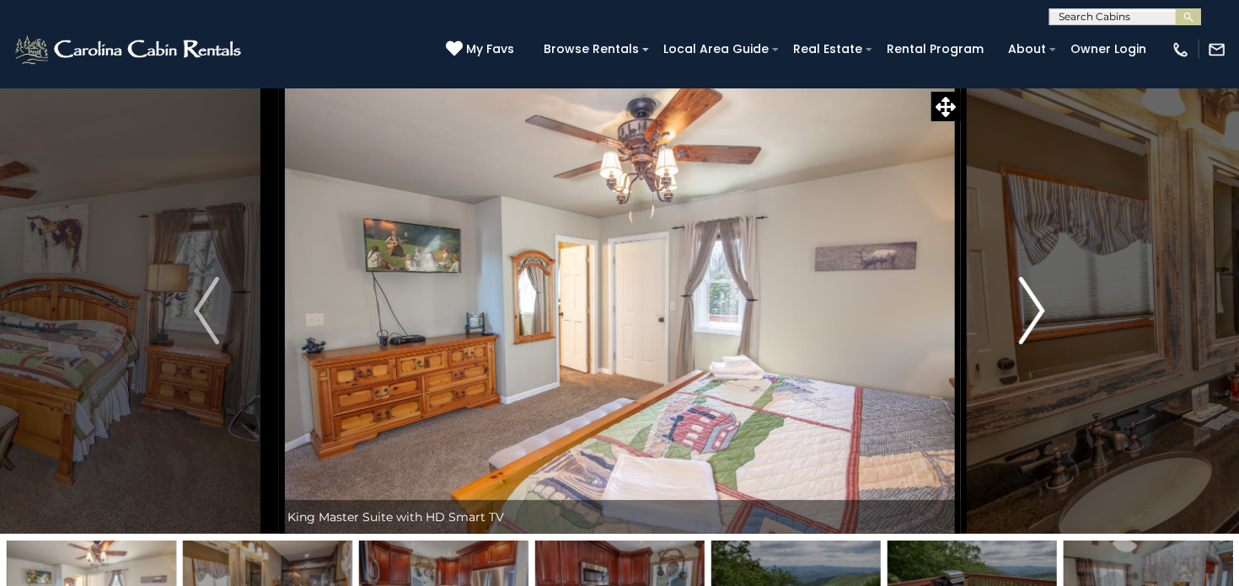
click at [1039, 303] on img "Next" at bounding box center [1031, 310] width 25 height 67
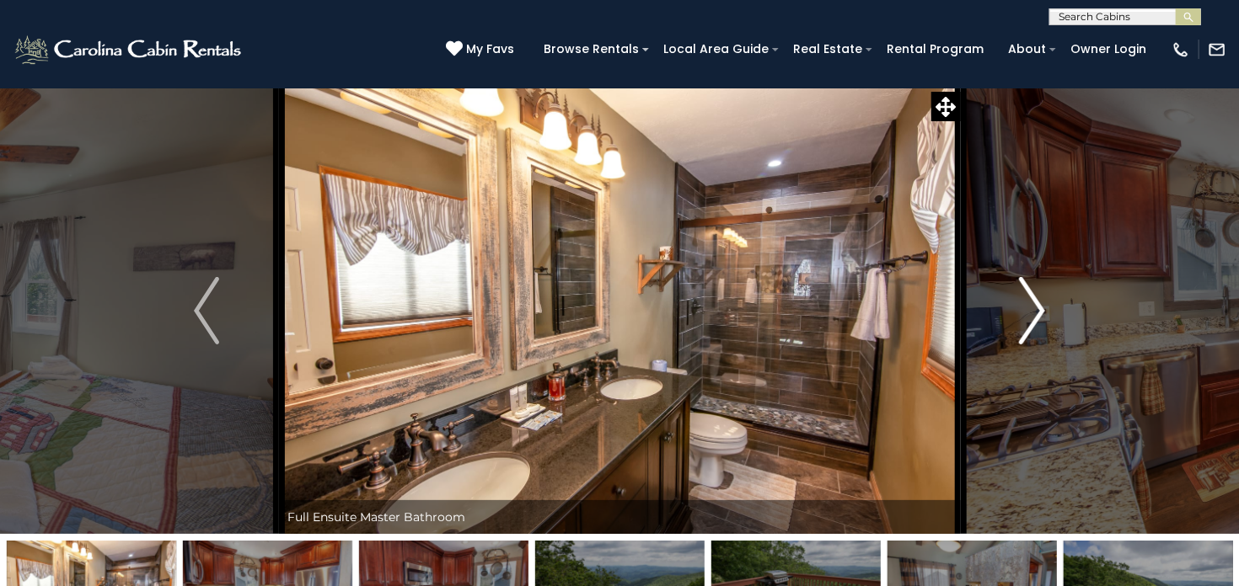
click at [1039, 303] on img "Next" at bounding box center [1031, 310] width 25 height 67
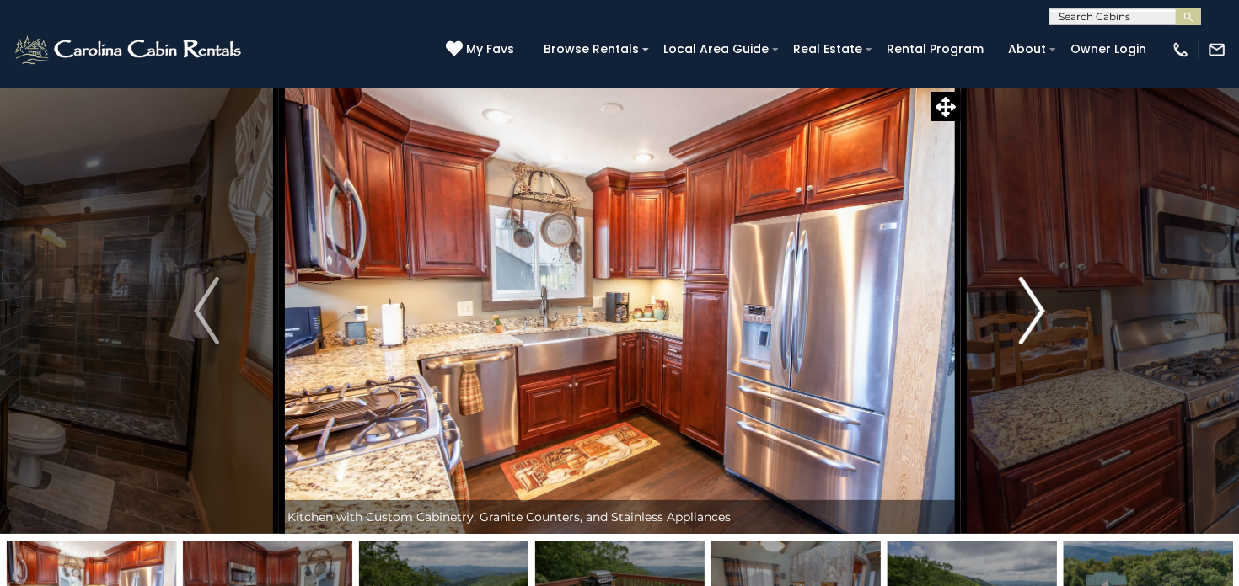
click at [1039, 303] on img "Next" at bounding box center [1031, 310] width 25 height 67
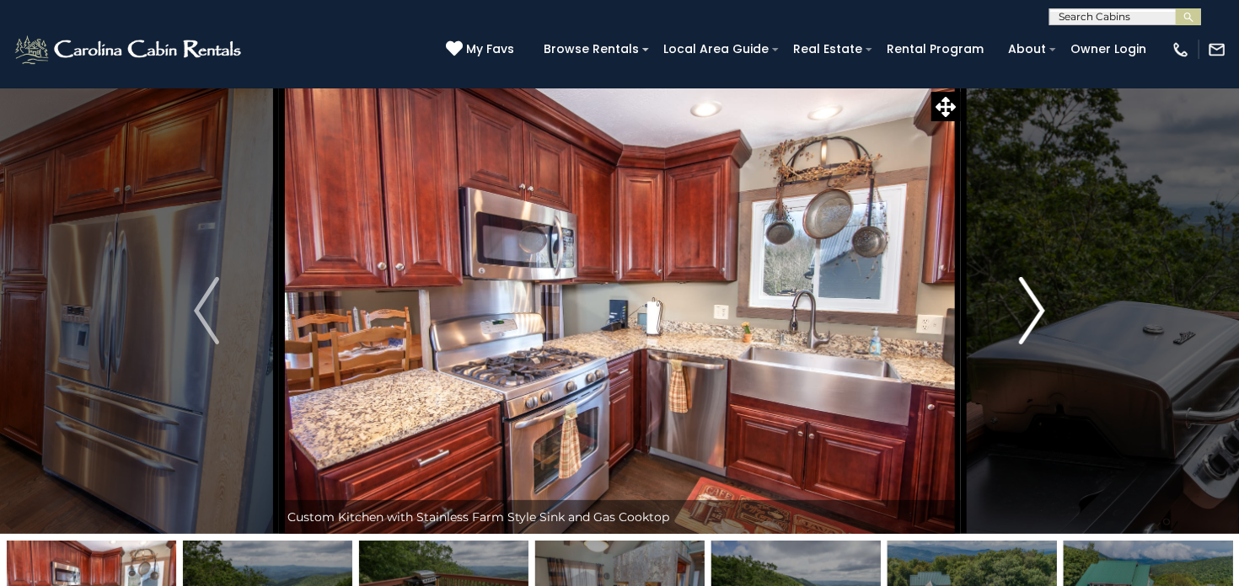
click at [1036, 308] on img "Next" at bounding box center [1031, 310] width 25 height 67
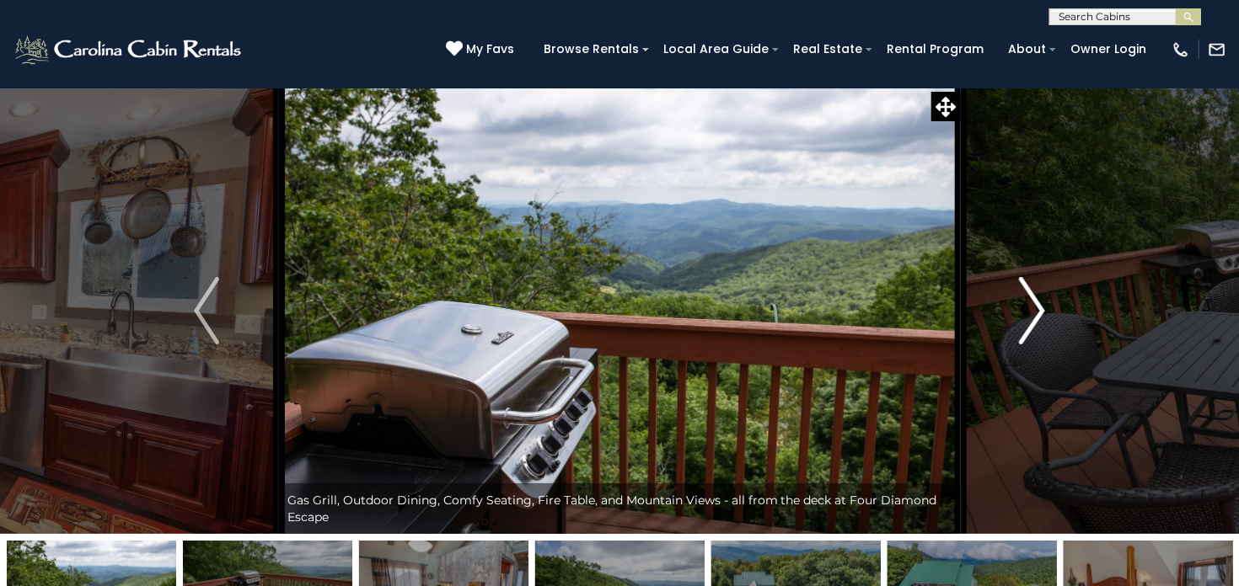
click at [1036, 308] on img "Next" at bounding box center [1031, 310] width 25 height 67
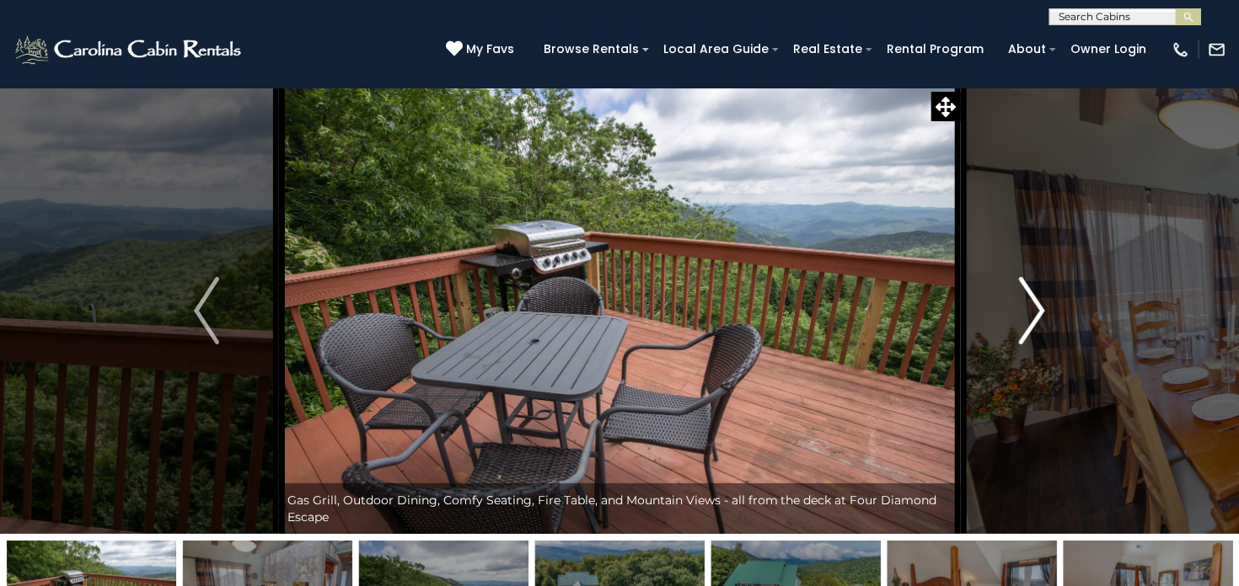
click at [1036, 308] on img "Next" at bounding box center [1031, 310] width 25 height 67
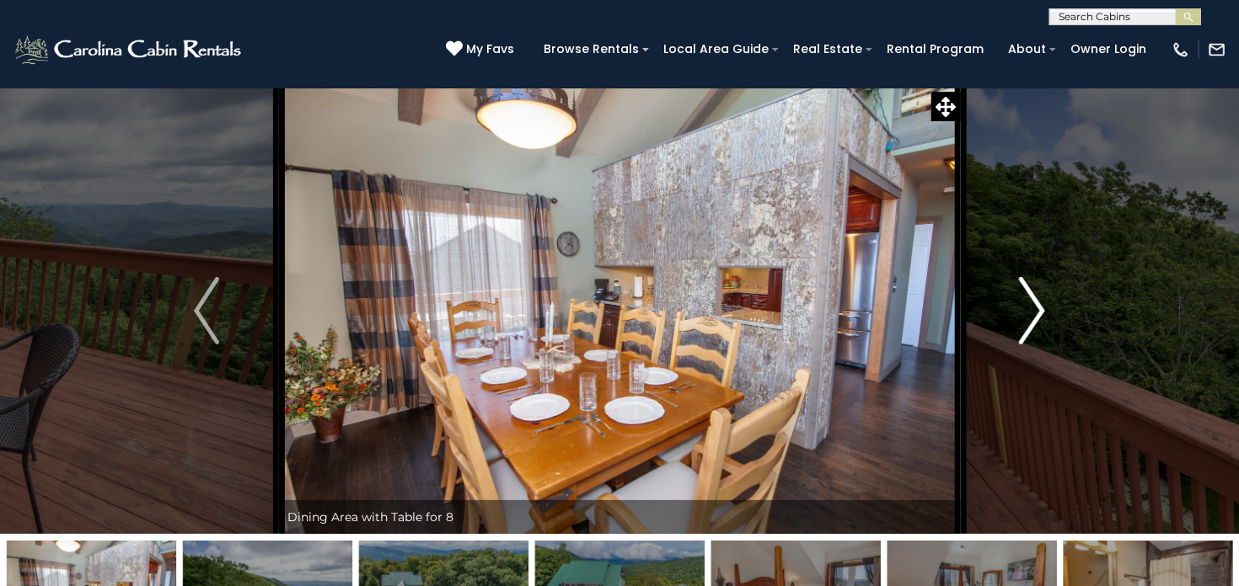
click at [1025, 313] on img "Next" at bounding box center [1031, 310] width 25 height 67
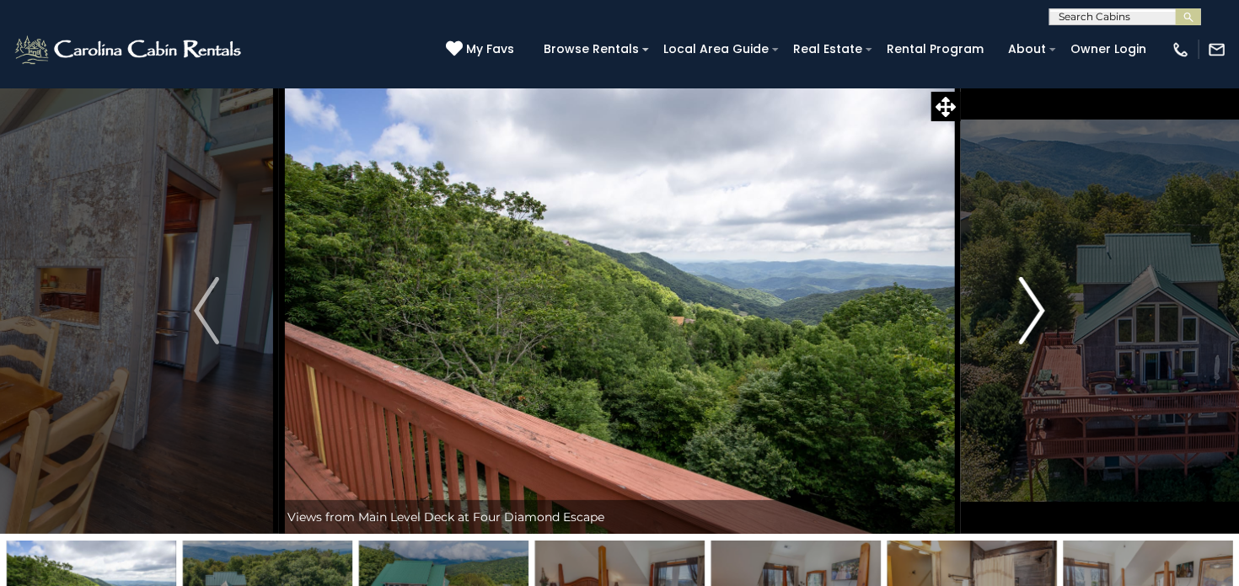
click at [1025, 313] on img "Next" at bounding box center [1031, 310] width 25 height 67
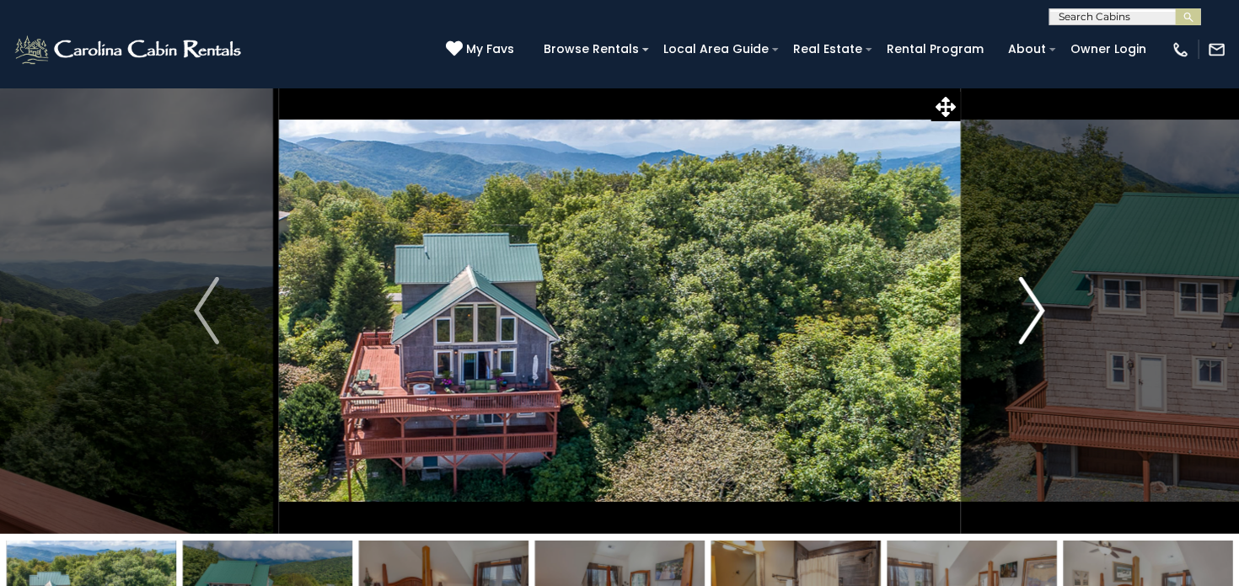
click at [1025, 313] on img "Next" at bounding box center [1031, 310] width 25 height 67
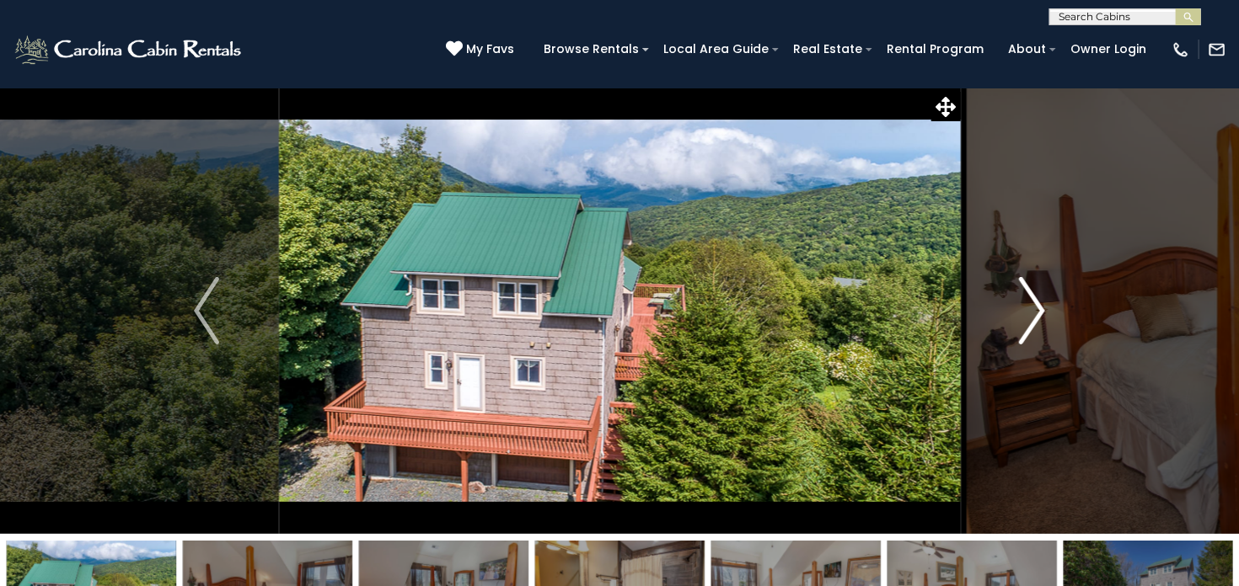
click at [1025, 313] on img "Next" at bounding box center [1031, 310] width 25 height 67
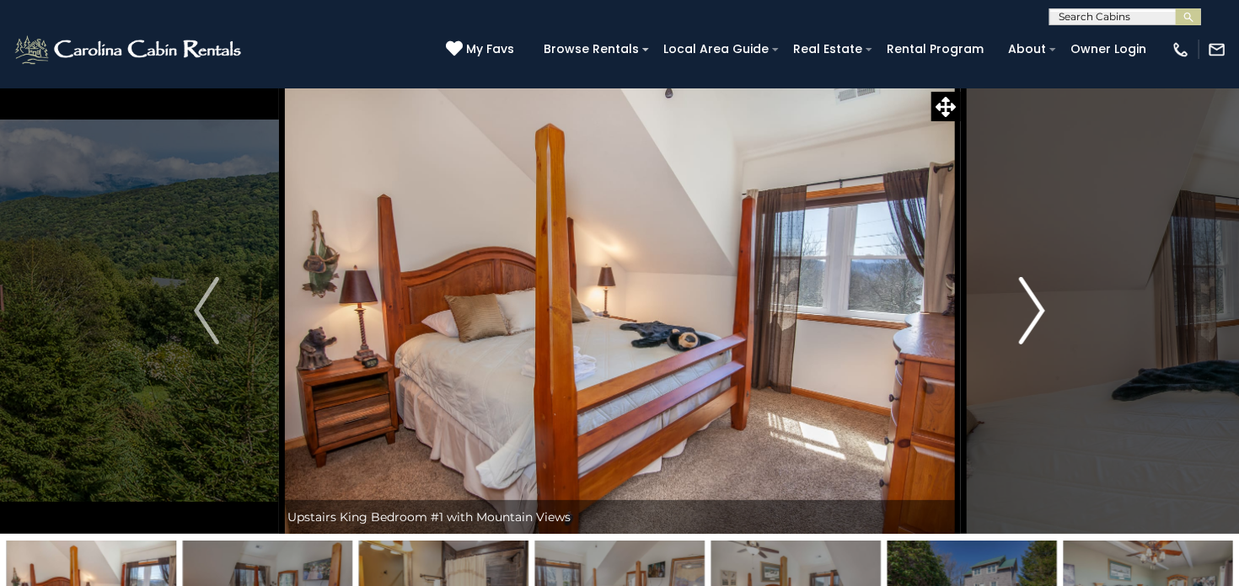
click at [1025, 313] on img "Next" at bounding box center [1031, 310] width 25 height 67
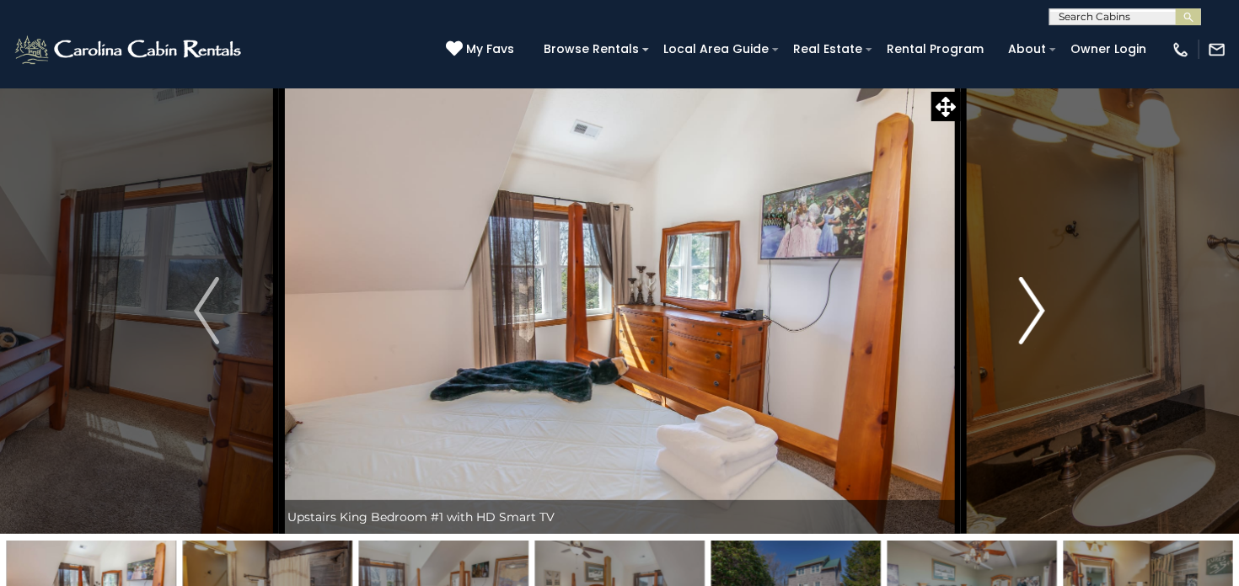
click at [1025, 313] on img "Next" at bounding box center [1031, 310] width 25 height 67
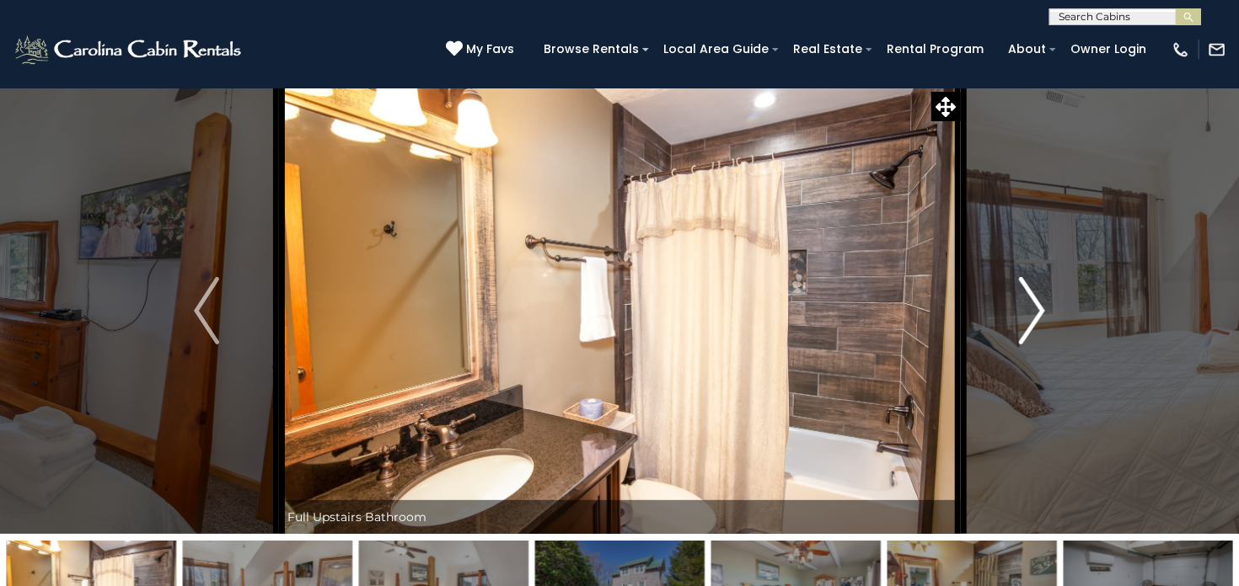
click at [1025, 313] on img "Next" at bounding box center [1031, 310] width 25 height 67
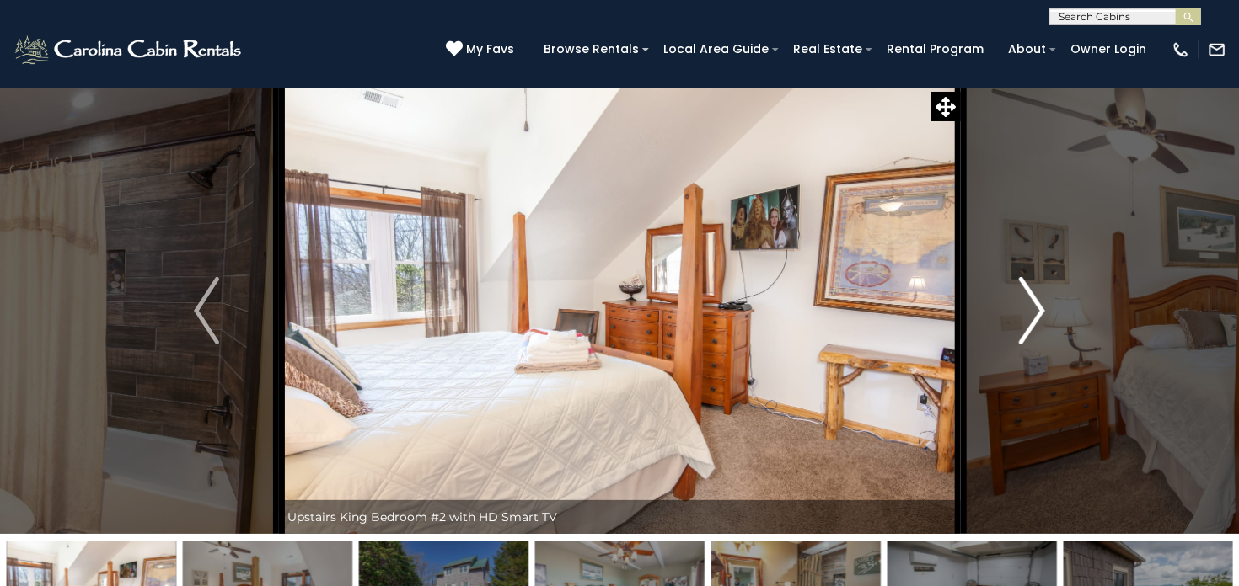
click at [1025, 313] on img "Next" at bounding box center [1031, 310] width 25 height 67
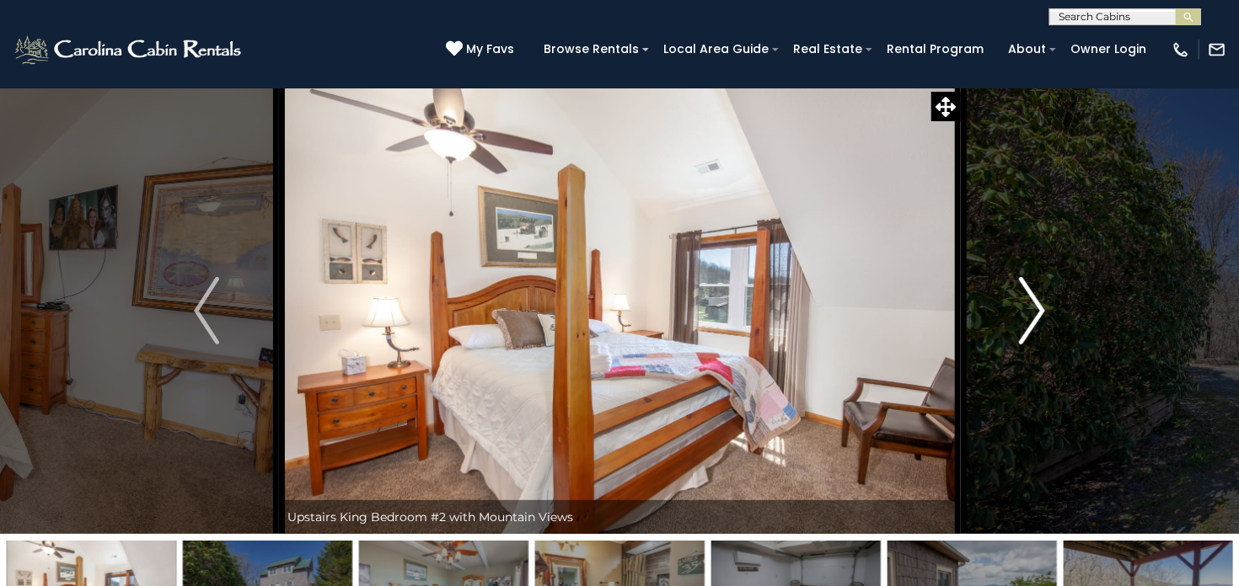
click at [1025, 313] on img "Next" at bounding box center [1031, 310] width 25 height 67
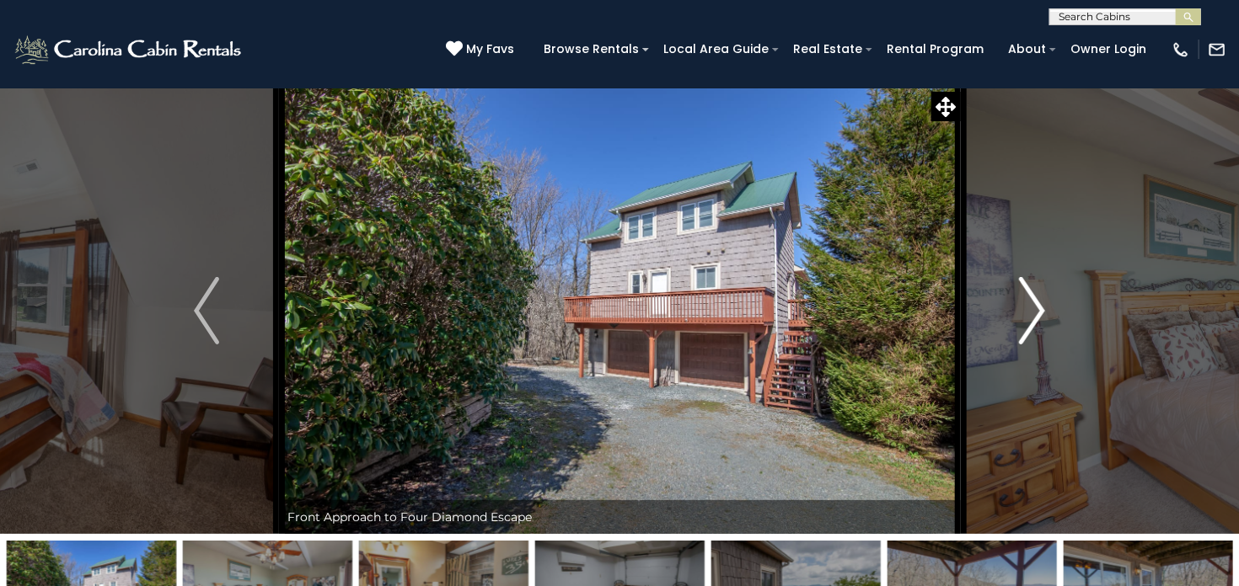
click at [1025, 313] on img "Next" at bounding box center [1031, 310] width 25 height 67
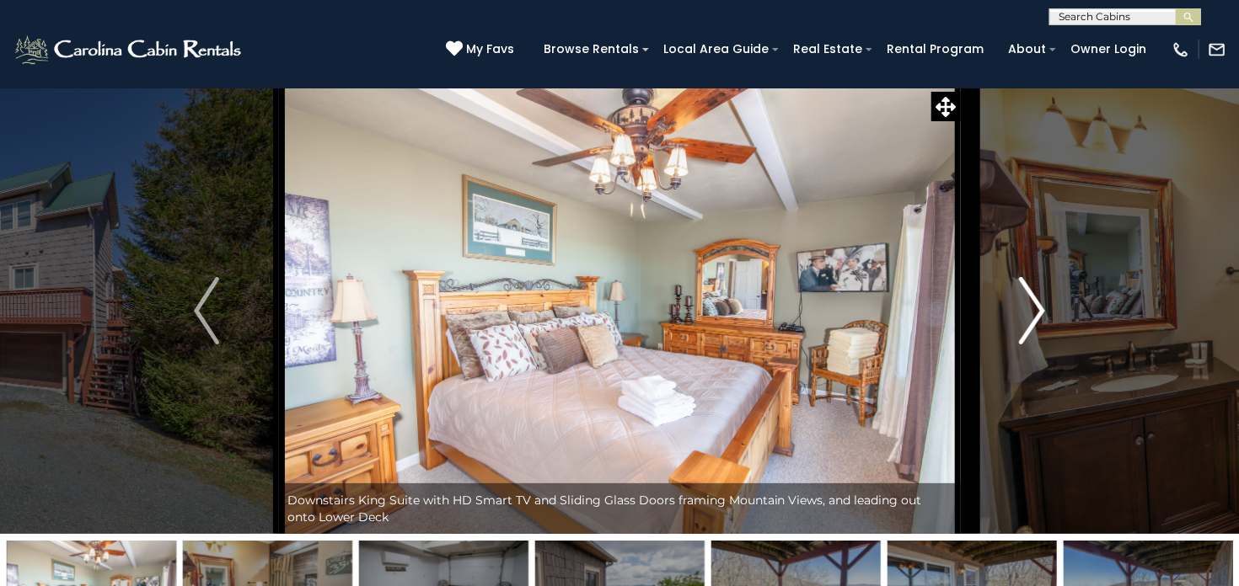
click at [1025, 313] on img "Next" at bounding box center [1031, 310] width 25 height 67
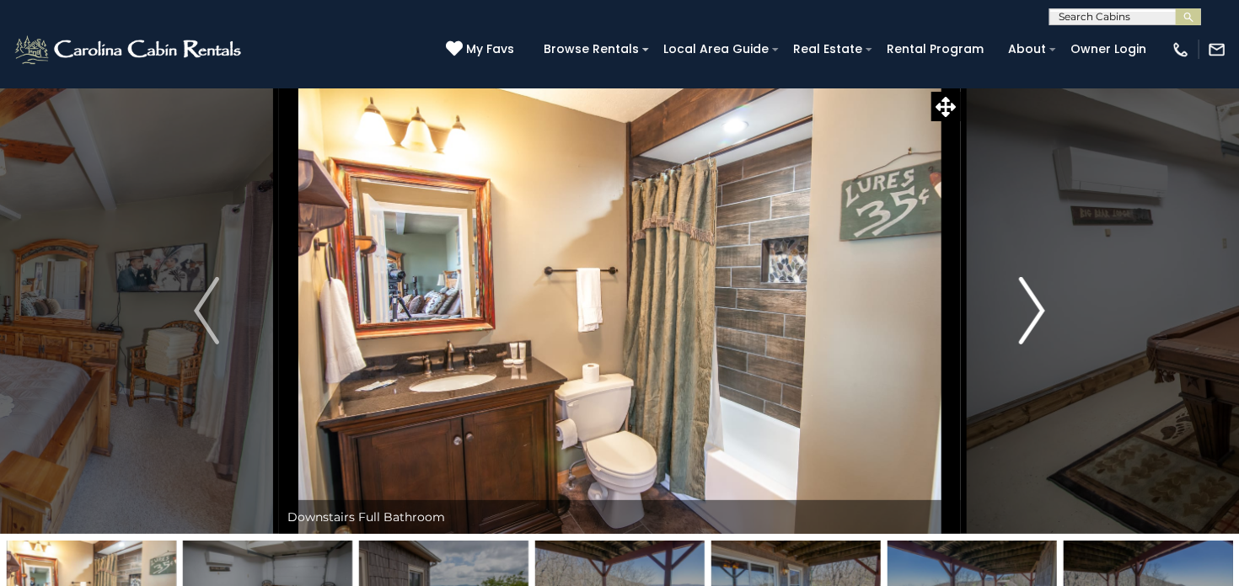
click at [1025, 313] on img "Next" at bounding box center [1031, 310] width 25 height 67
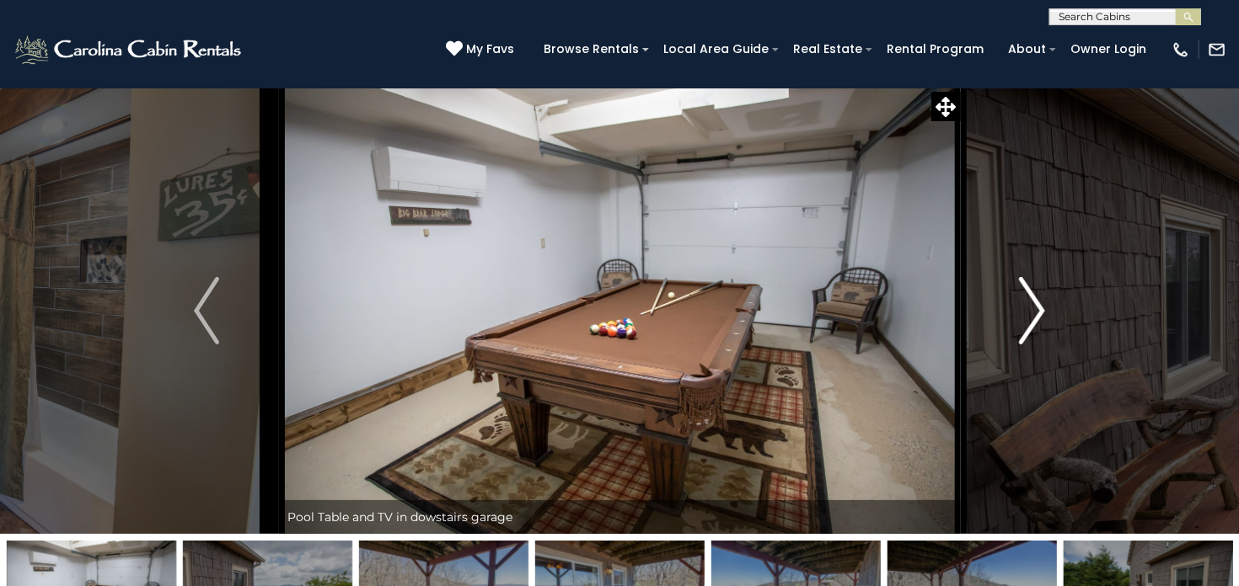
click at [1025, 313] on img "Next" at bounding box center [1031, 310] width 25 height 67
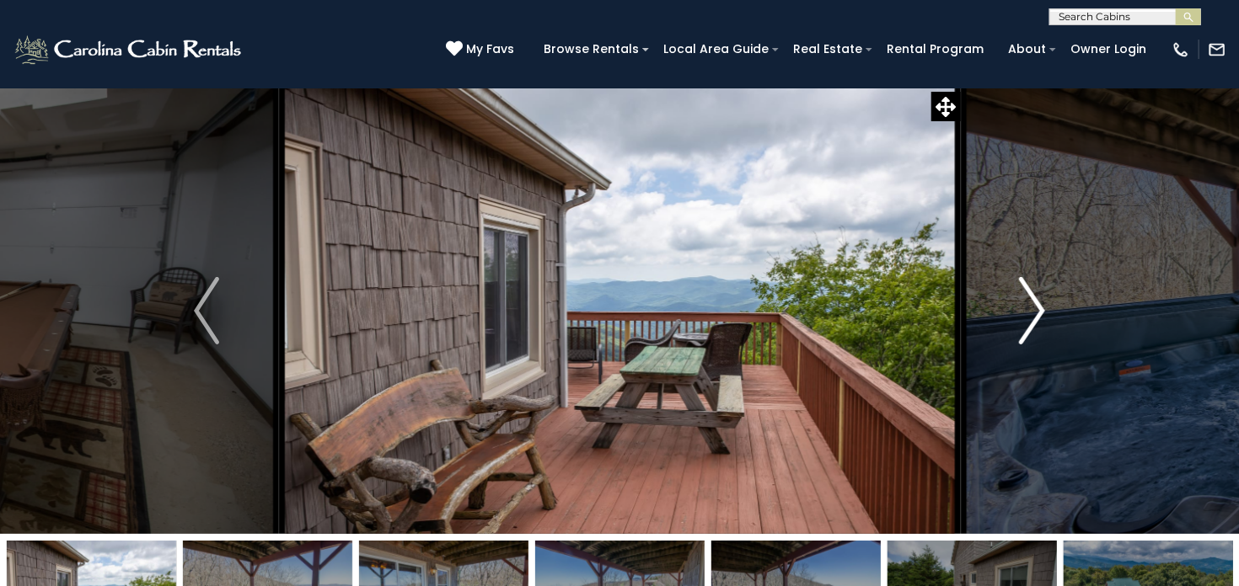
click at [1025, 313] on img "Next" at bounding box center [1031, 310] width 25 height 67
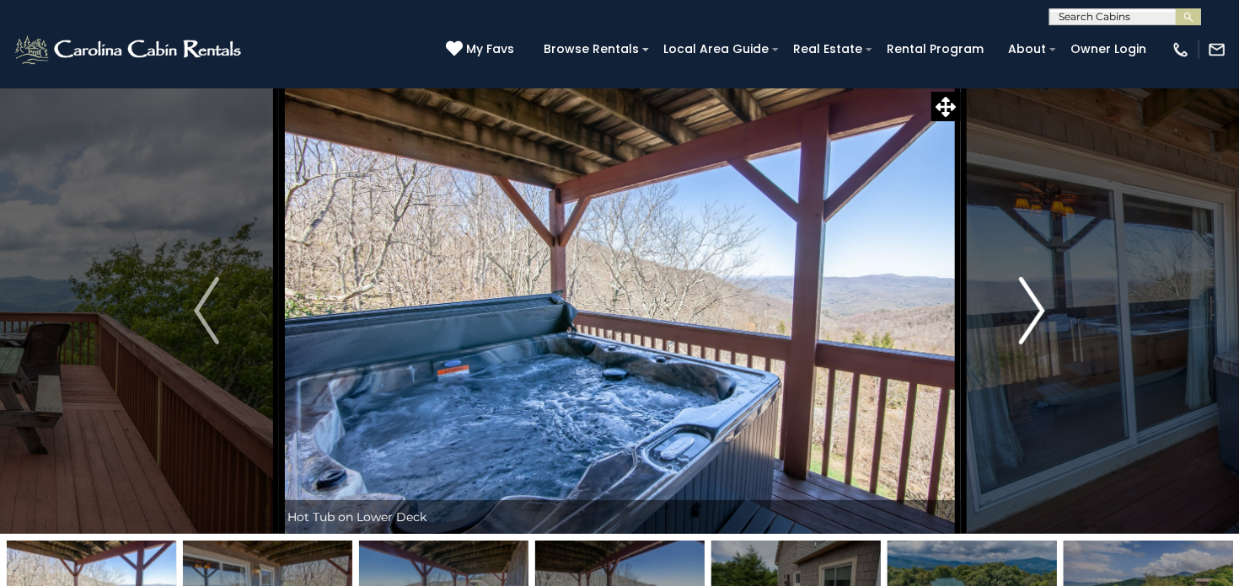
click at [1025, 313] on img "Next" at bounding box center [1031, 310] width 25 height 67
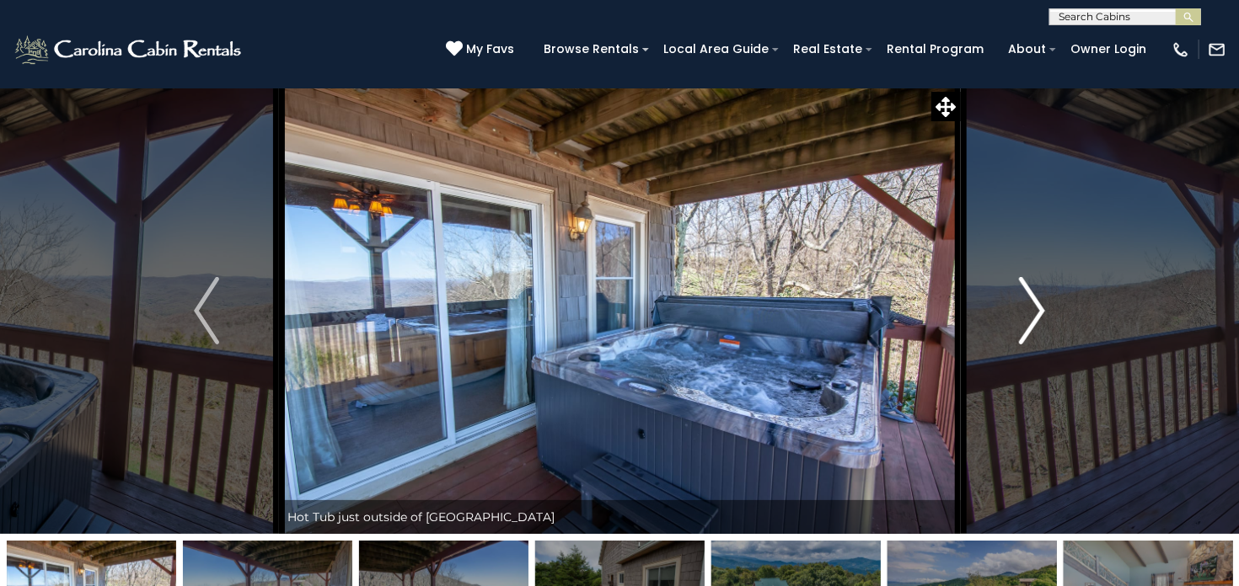
click at [1025, 313] on img "Next" at bounding box center [1031, 310] width 25 height 67
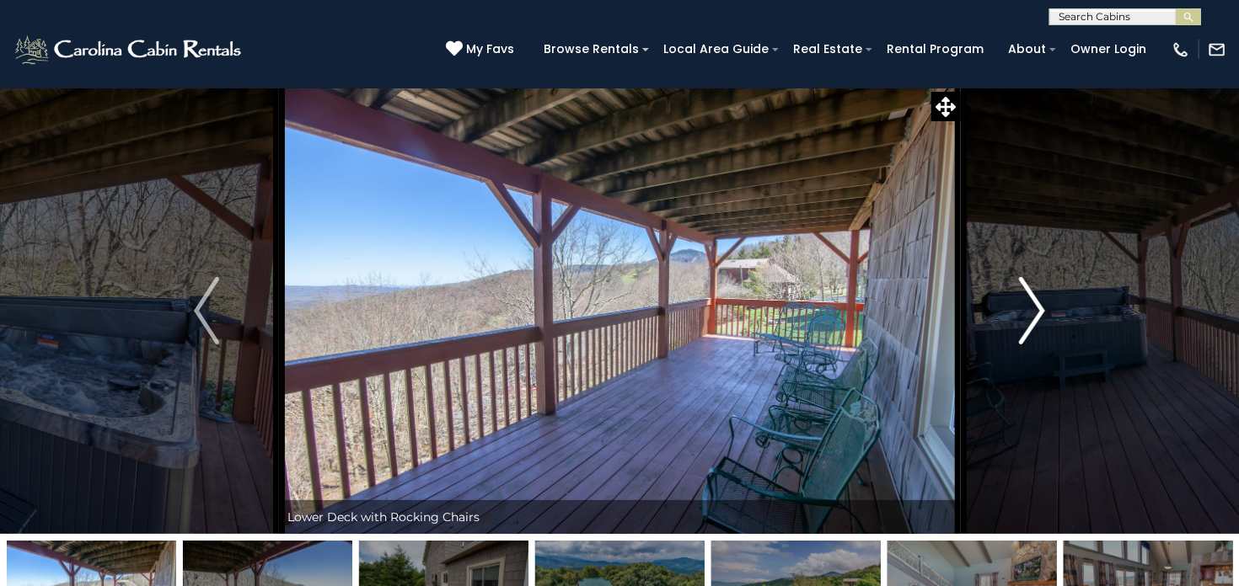
click at [1025, 313] on img "Next" at bounding box center [1031, 310] width 25 height 67
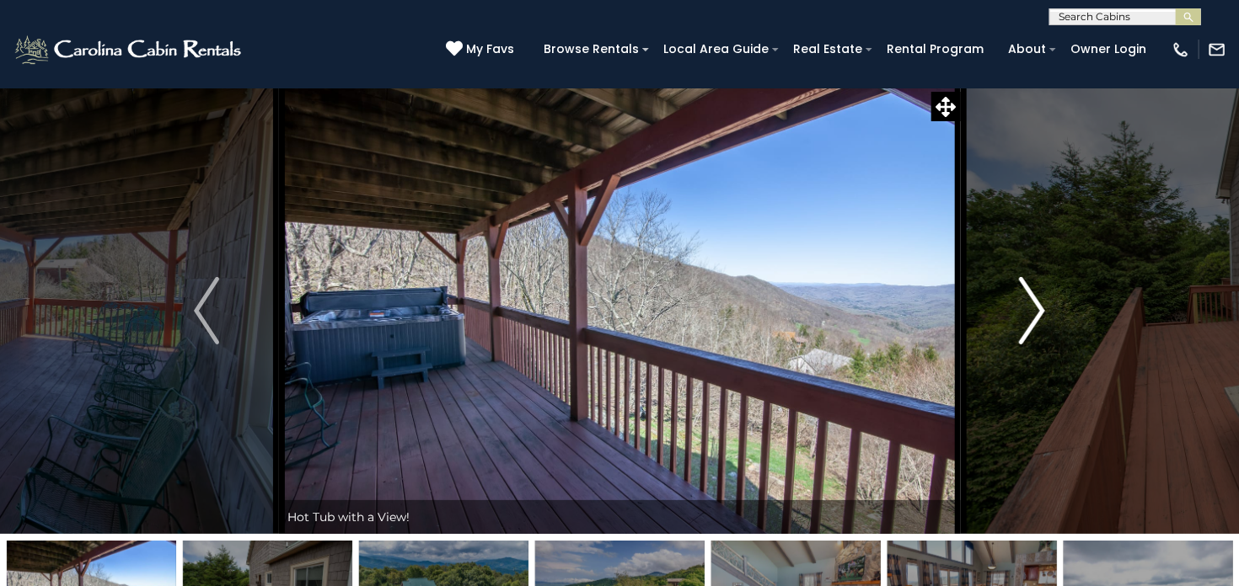
click at [1025, 313] on img "Next" at bounding box center [1031, 310] width 25 height 67
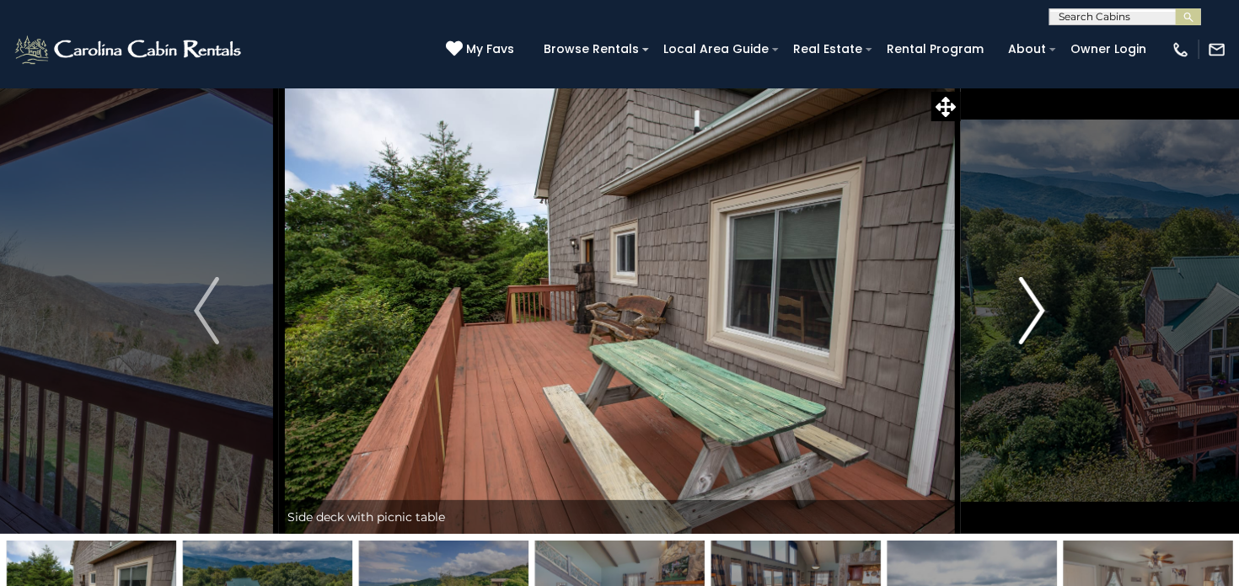
click at [1025, 313] on img "Next" at bounding box center [1031, 310] width 25 height 67
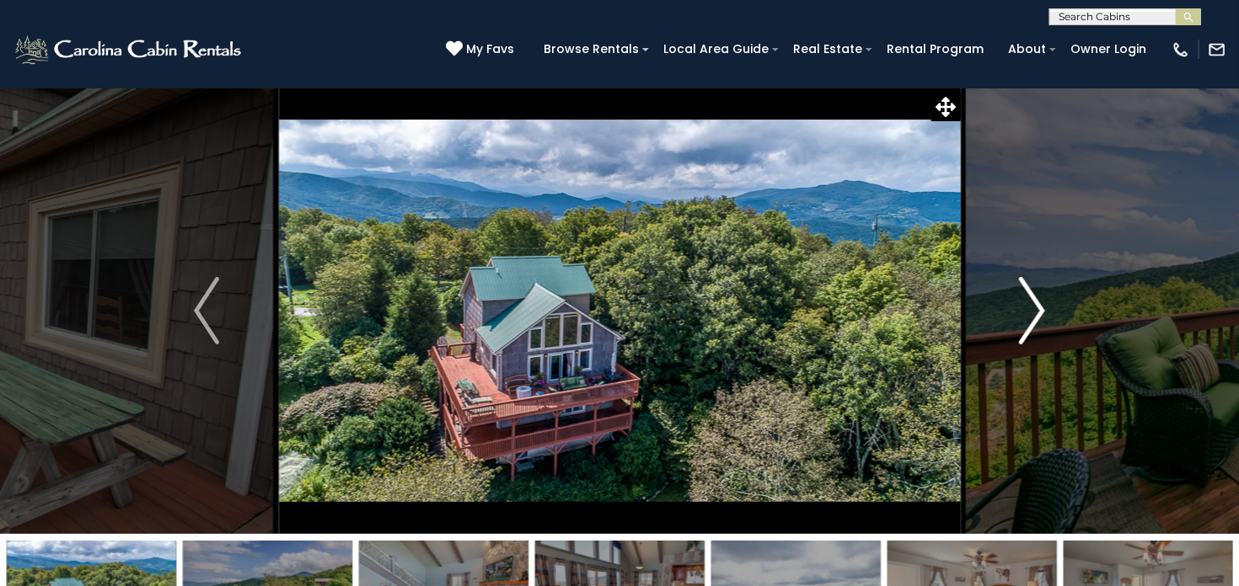
click at [1025, 313] on img "Next" at bounding box center [1031, 310] width 25 height 67
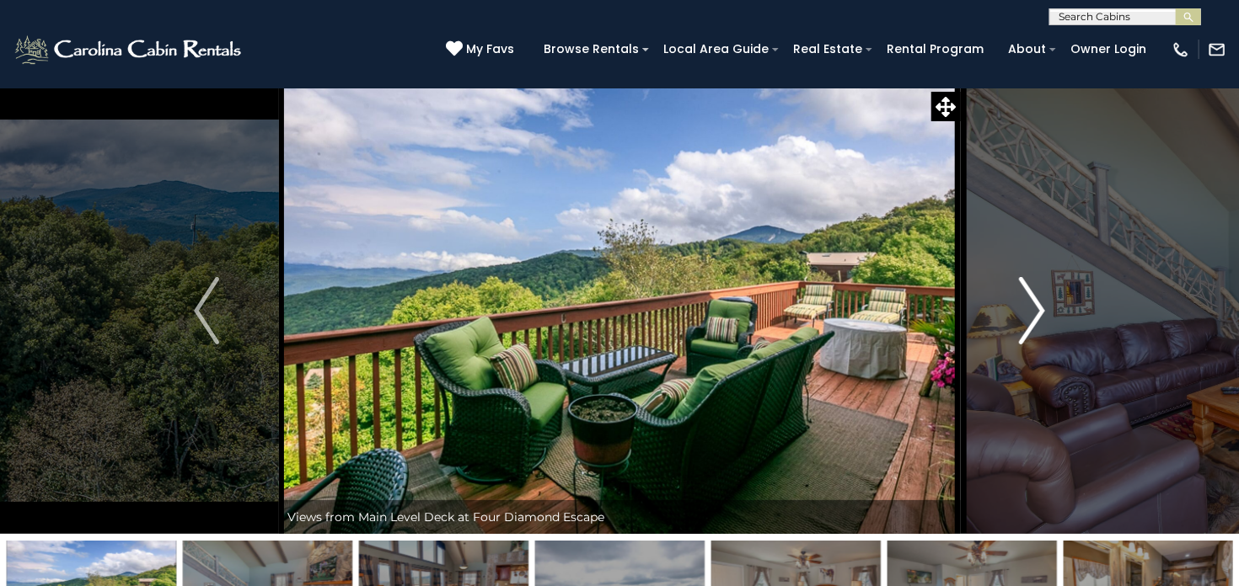
click at [1025, 313] on img "Next" at bounding box center [1031, 310] width 25 height 67
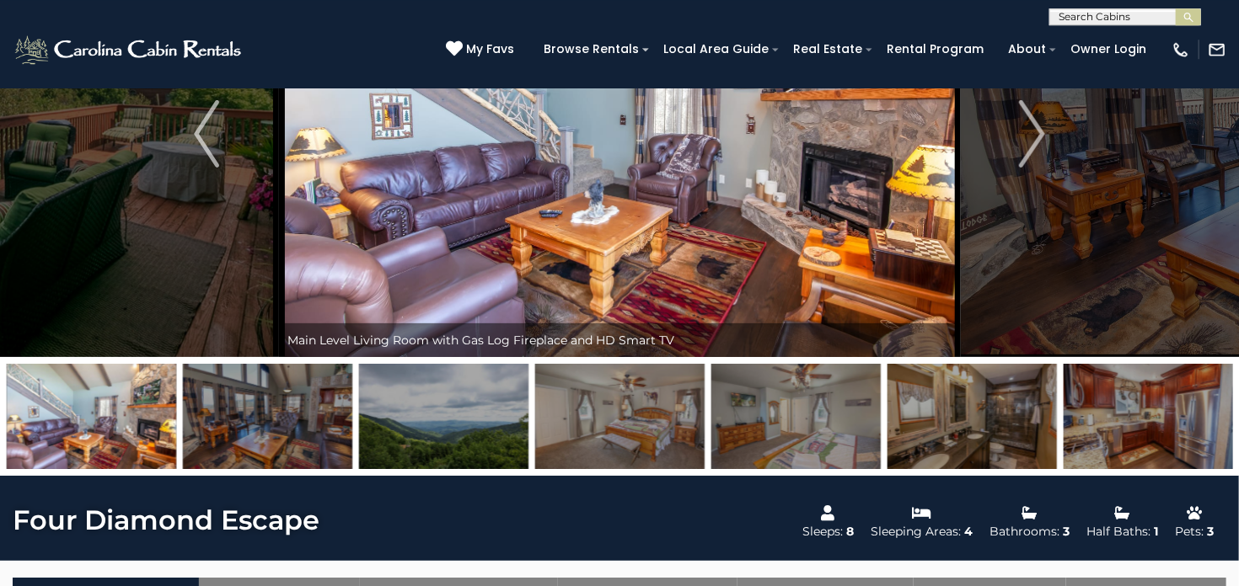
scroll to position [178, 0]
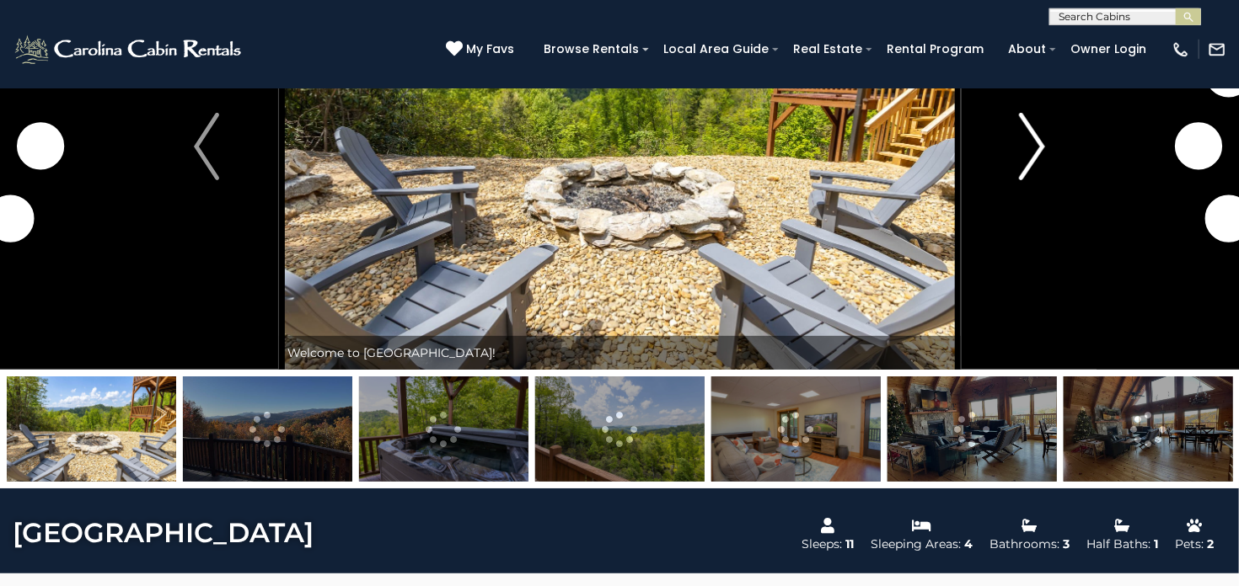
scroll to position [361, 0]
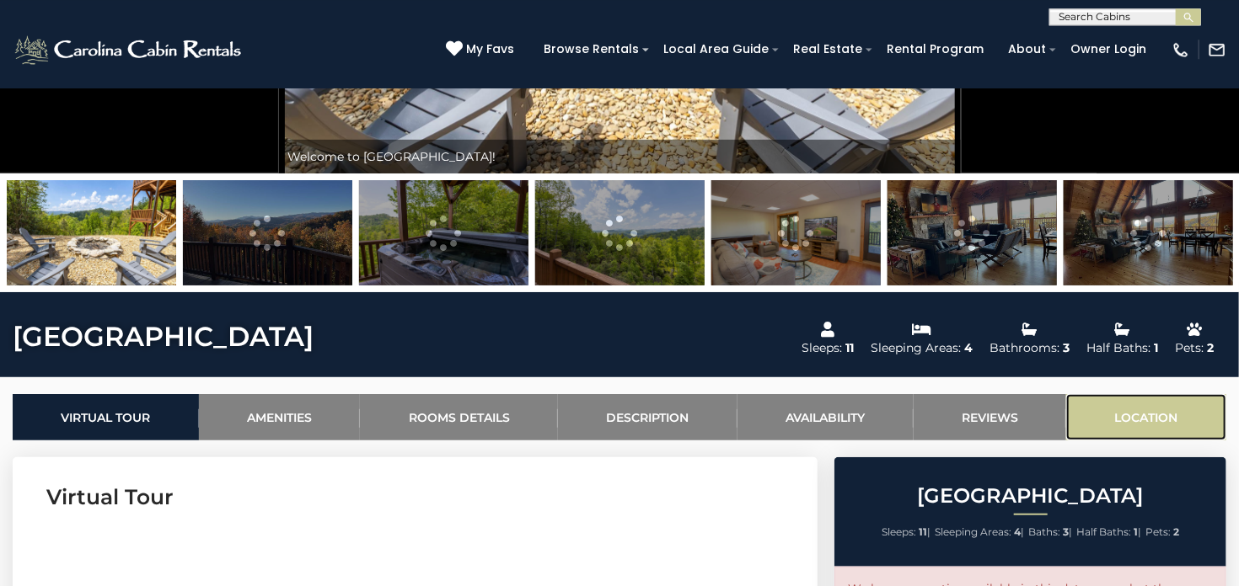
click at [1136, 409] on link "Location" at bounding box center [1146, 417] width 160 height 46
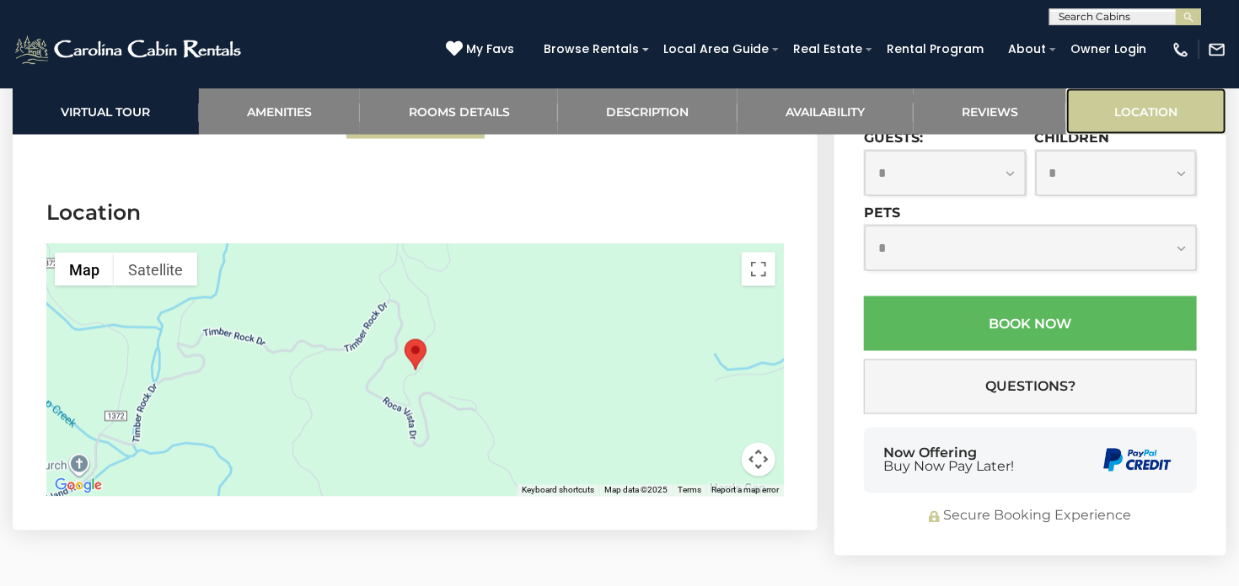
scroll to position [4289, 0]
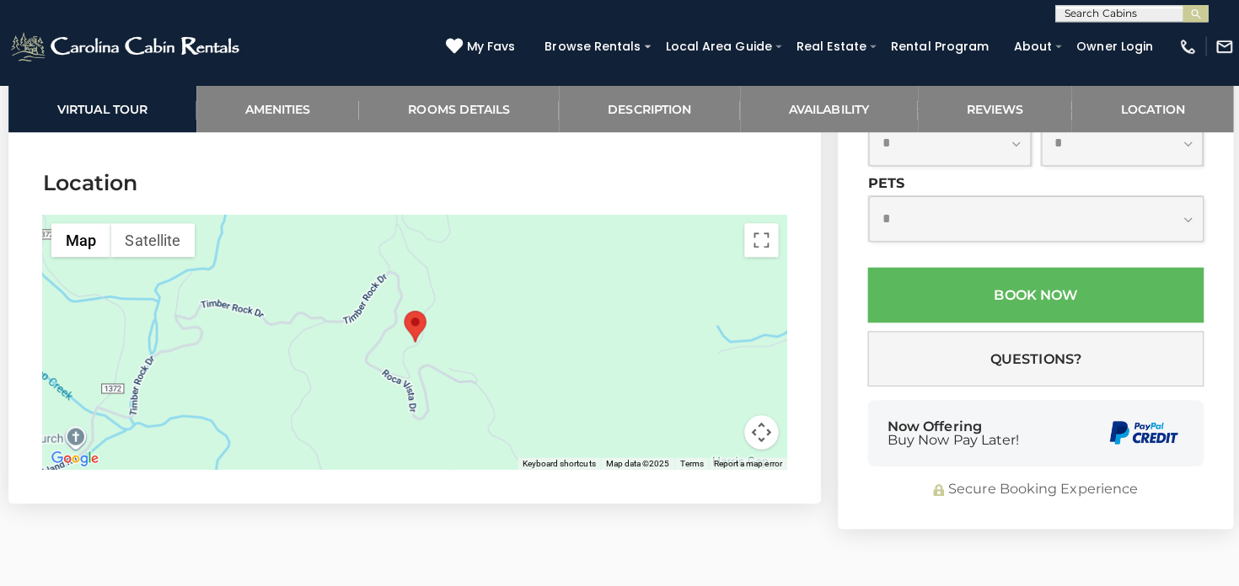
click at [409, 349] on div at bounding box center [414, 343] width 737 height 253
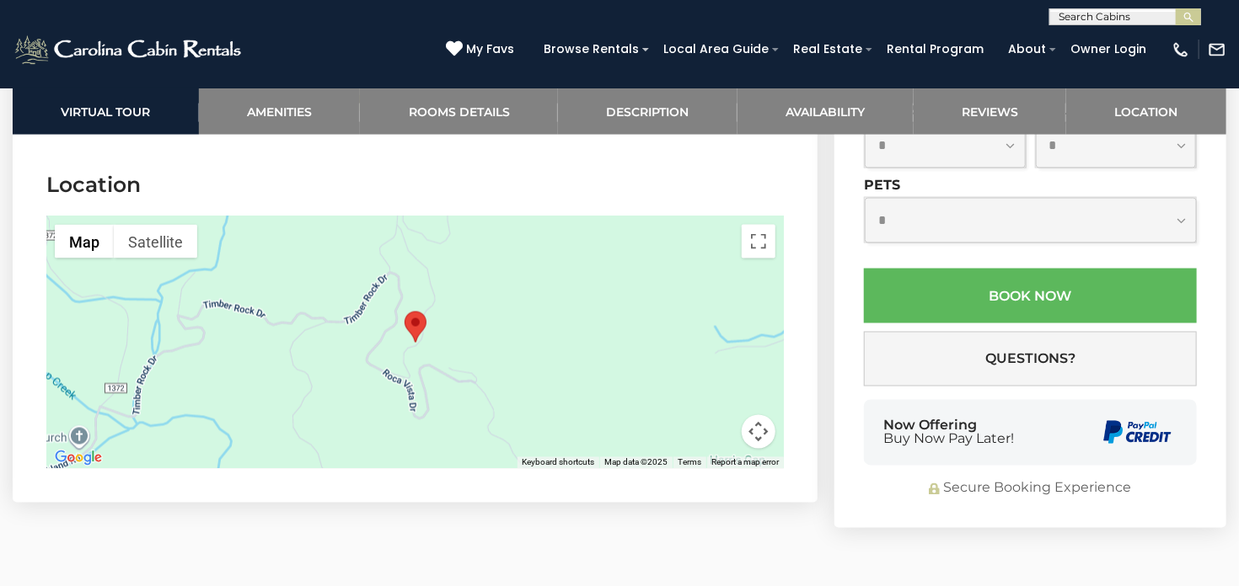
click at [768, 415] on button "Map camera controls" at bounding box center [758, 432] width 34 height 34
click at [723, 418] on button "Zoom out" at bounding box center [716, 432] width 34 height 34
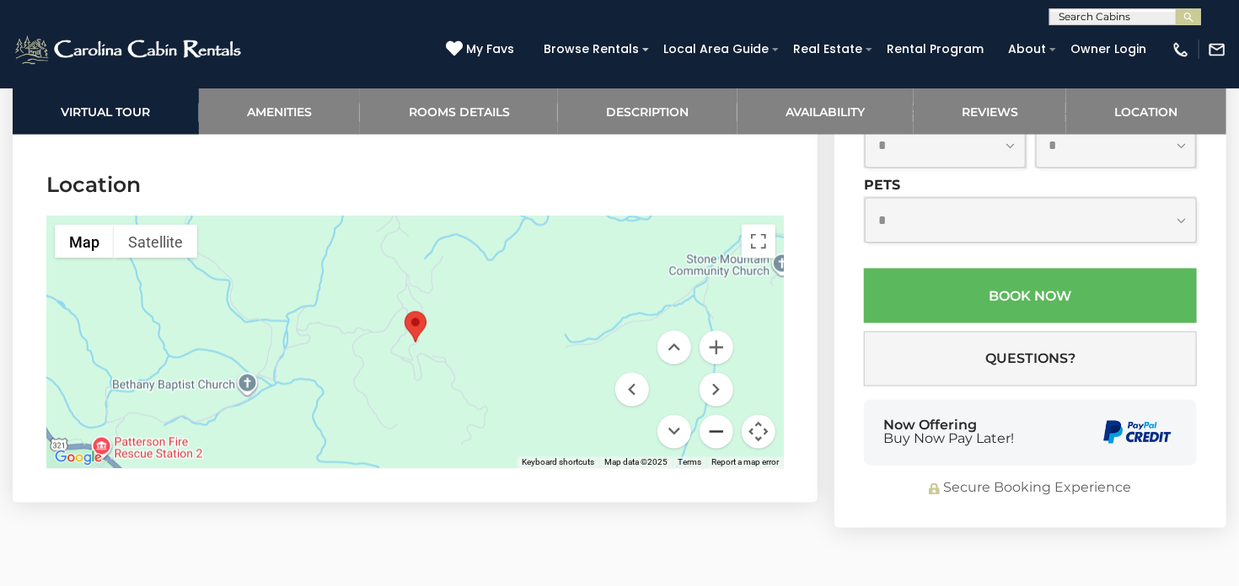
click at [723, 418] on button "Zoom out" at bounding box center [716, 432] width 34 height 34
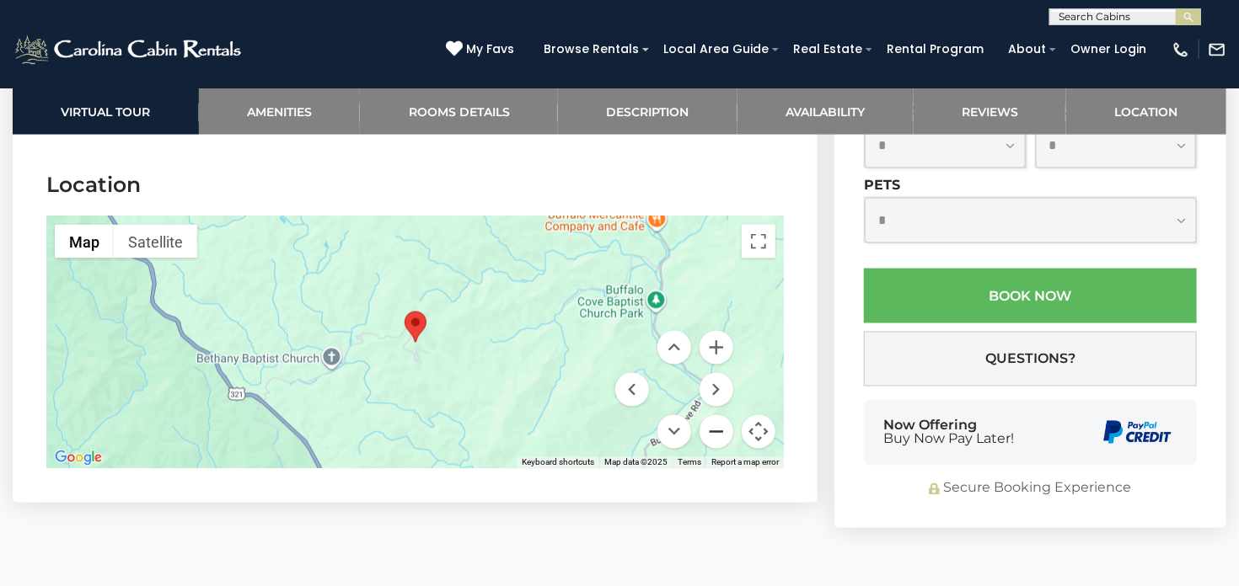
click at [723, 418] on button "Zoom out" at bounding box center [716, 432] width 34 height 34
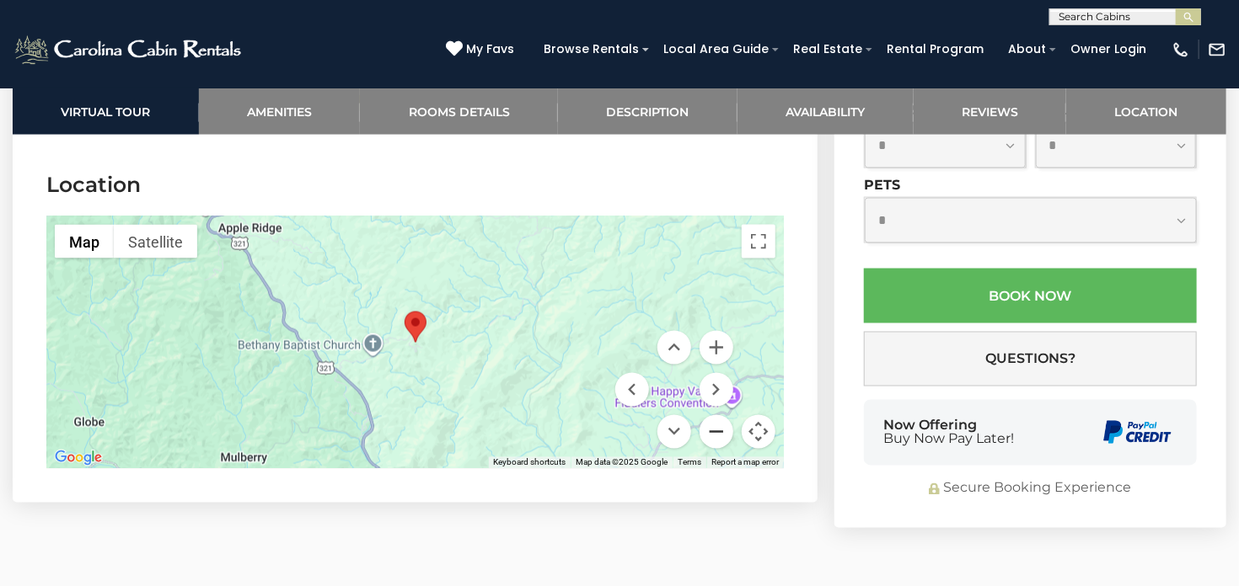
click at [723, 418] on button "Zoom out" at bounding box center [716, 432] width 34 height 34
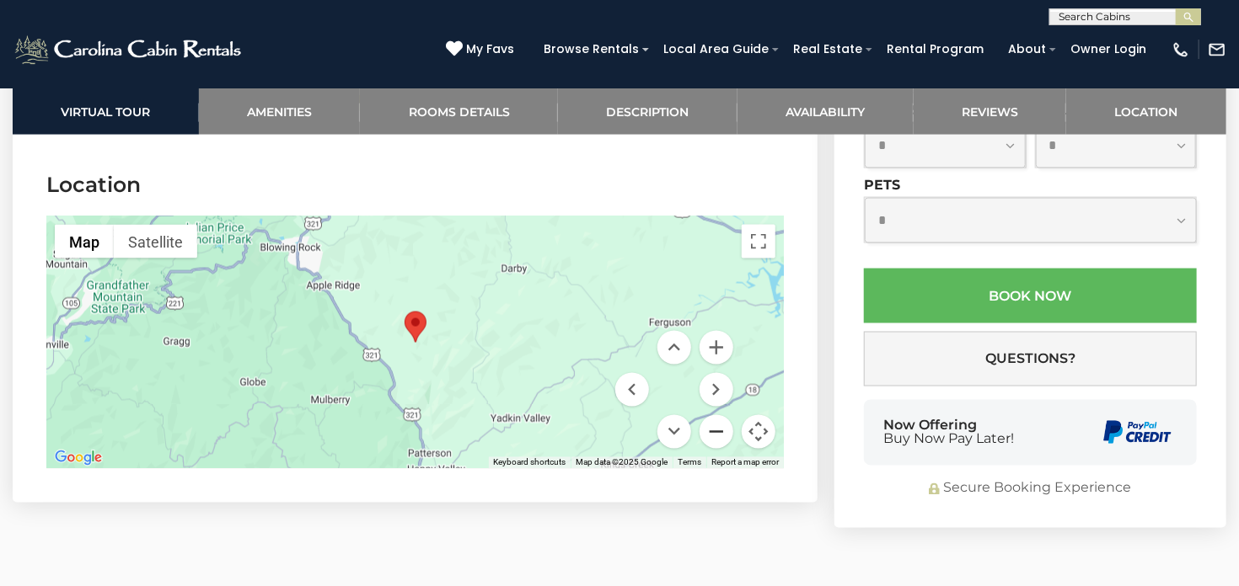
click at [723, 418] on button "Zoom out" at bounding box center [716, 432] width 34 height 34
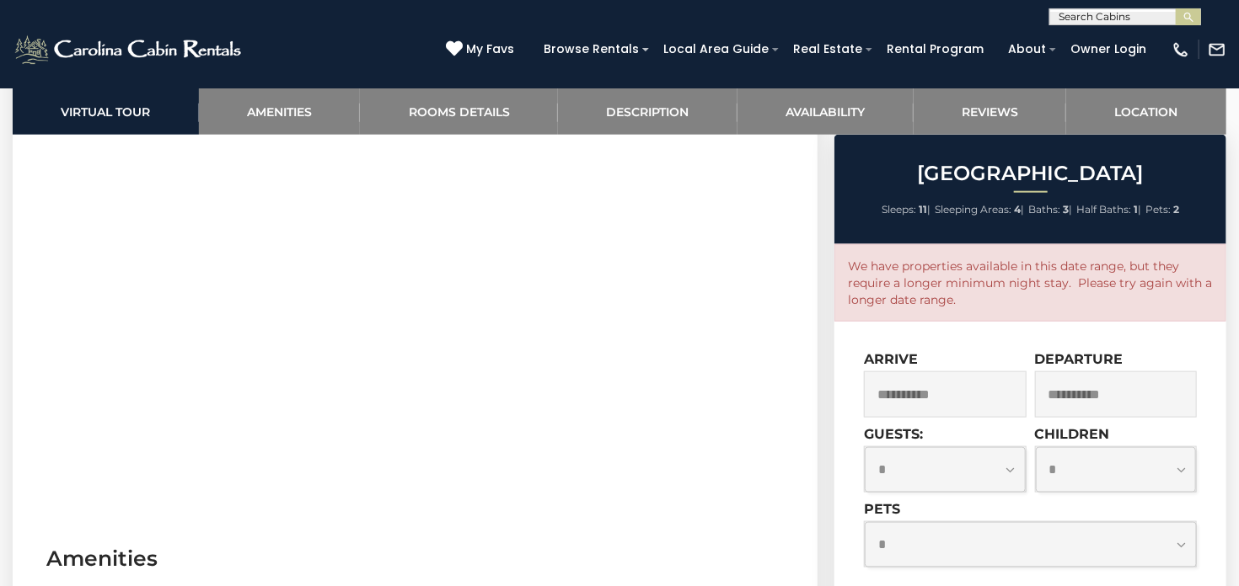
scroll to position [806, 0]
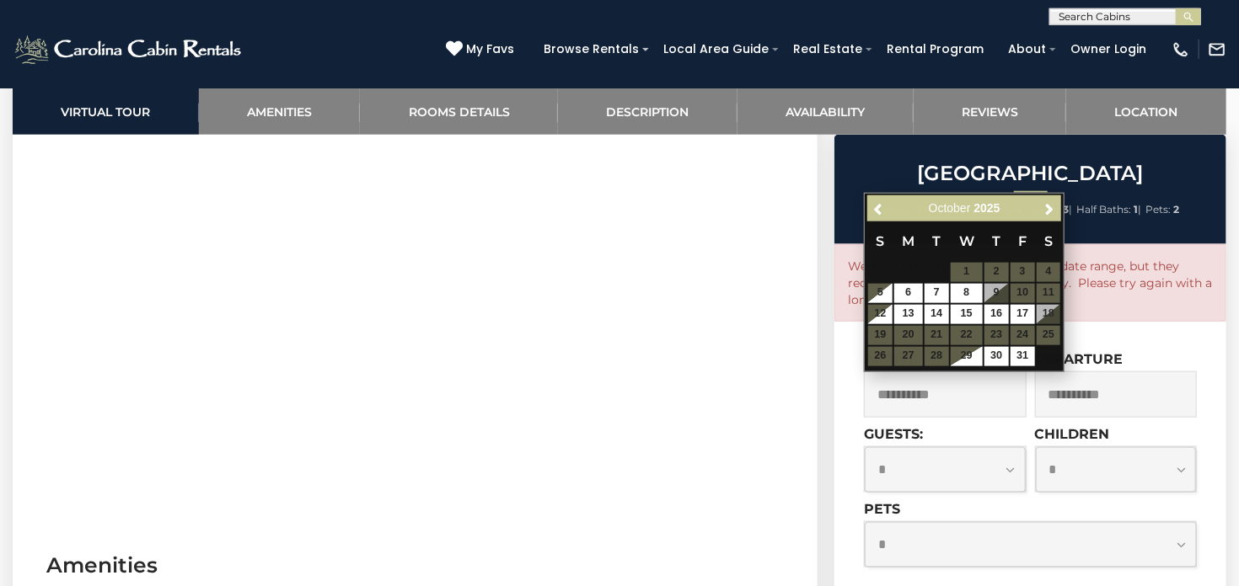
click at [951, 405] on input "**********" at bounding box center [945, 395] width 163 height 46
click at [1046, 213] on span "Next" at bounding box center [1048, 208] width 13 height 13
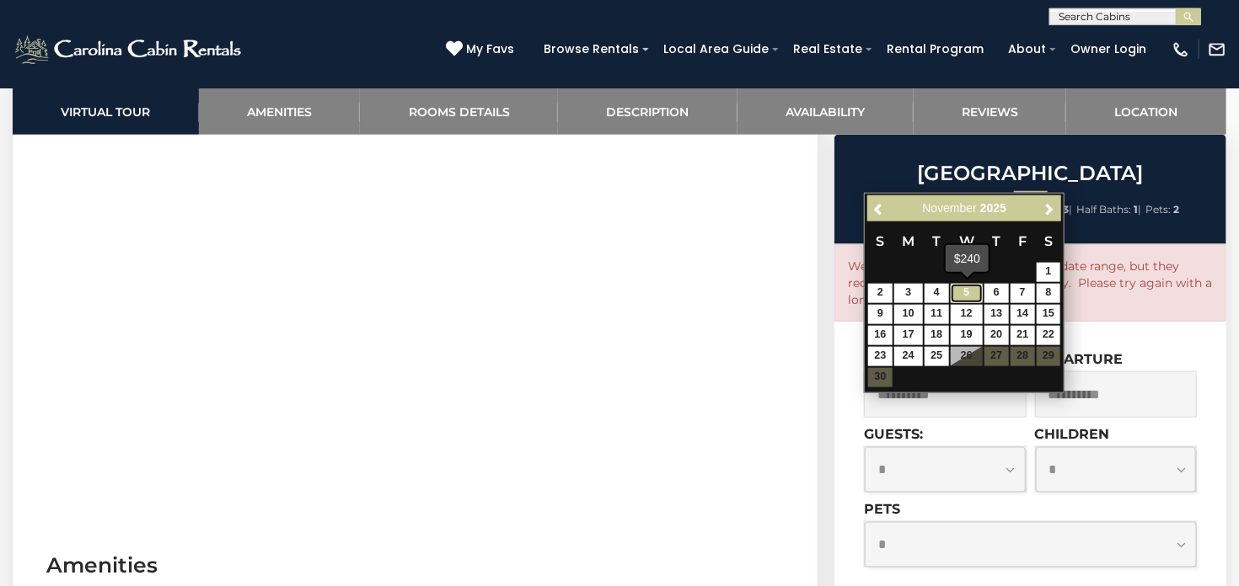
click at [964, 295] on link "5" at bounding box center [966, 293] width 32 height 19
type input "**********"
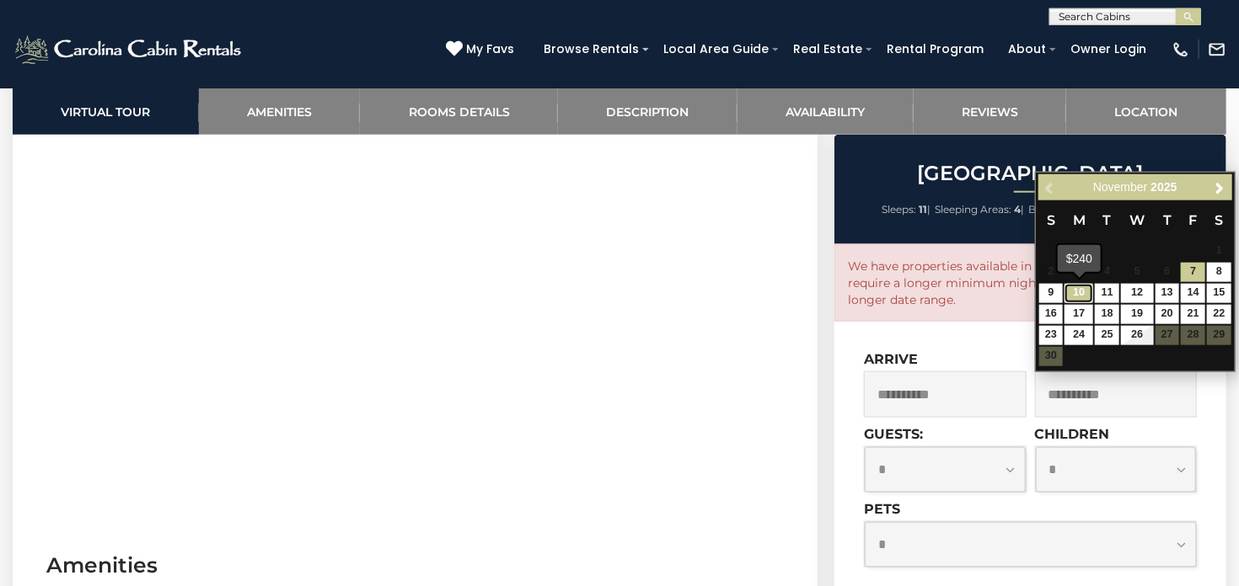
click at [1082, 291] on link "10" at bounding box center [1078, 293] width 29 height 19
type input "**********"
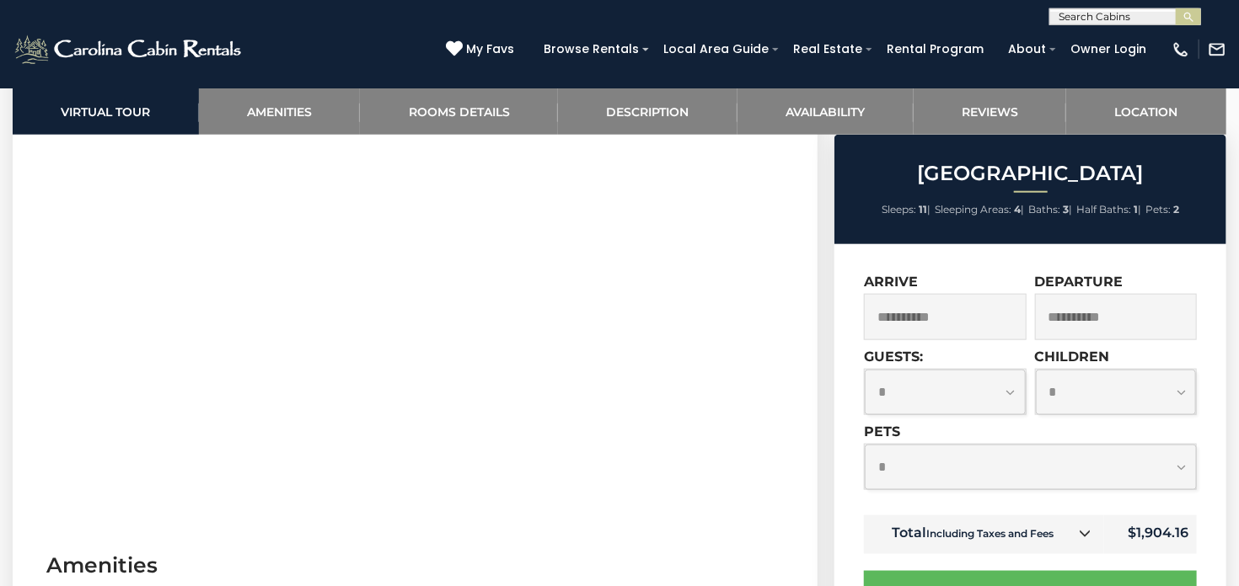
click at [864, 370] on select "**********" at bounding box center [944, 392] width 161 height 45
select select "*"
click option "*" at bounding box center [0, 0] width 0 height 0
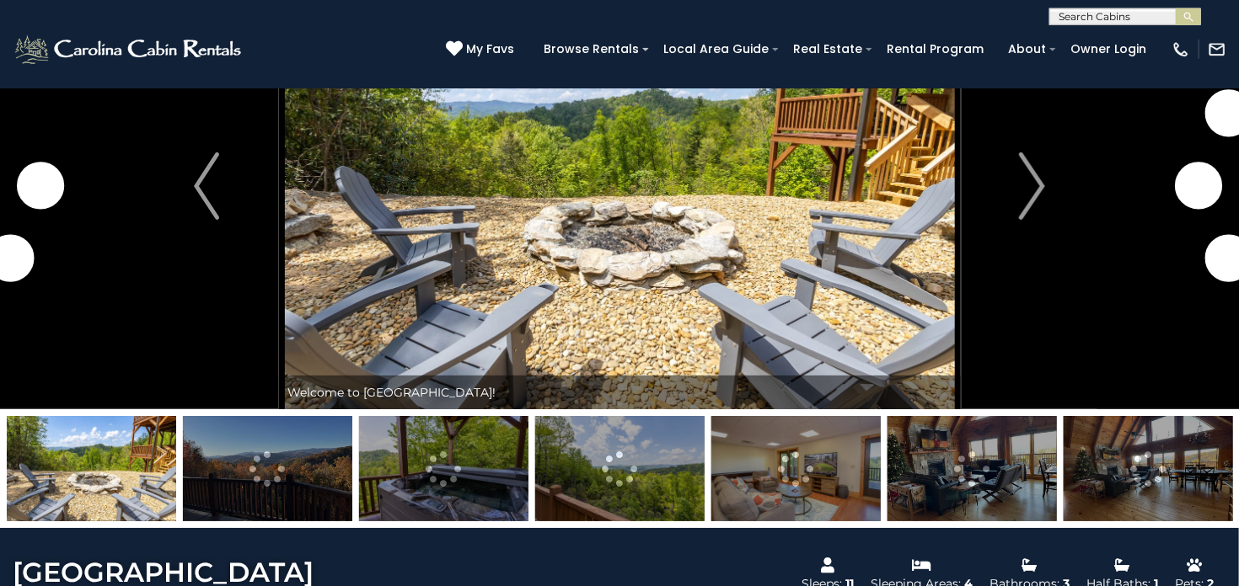
scroll to position [94, 0]
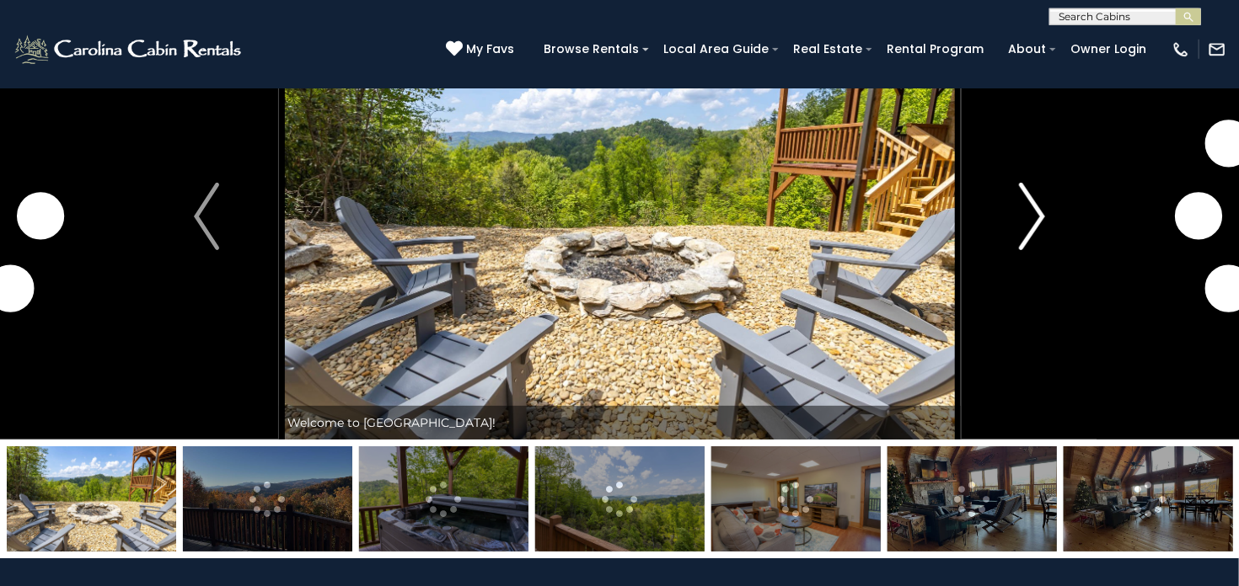
click at [1029, 221] on img "Next" at bounding box center [1031, 216] width 25 height 67
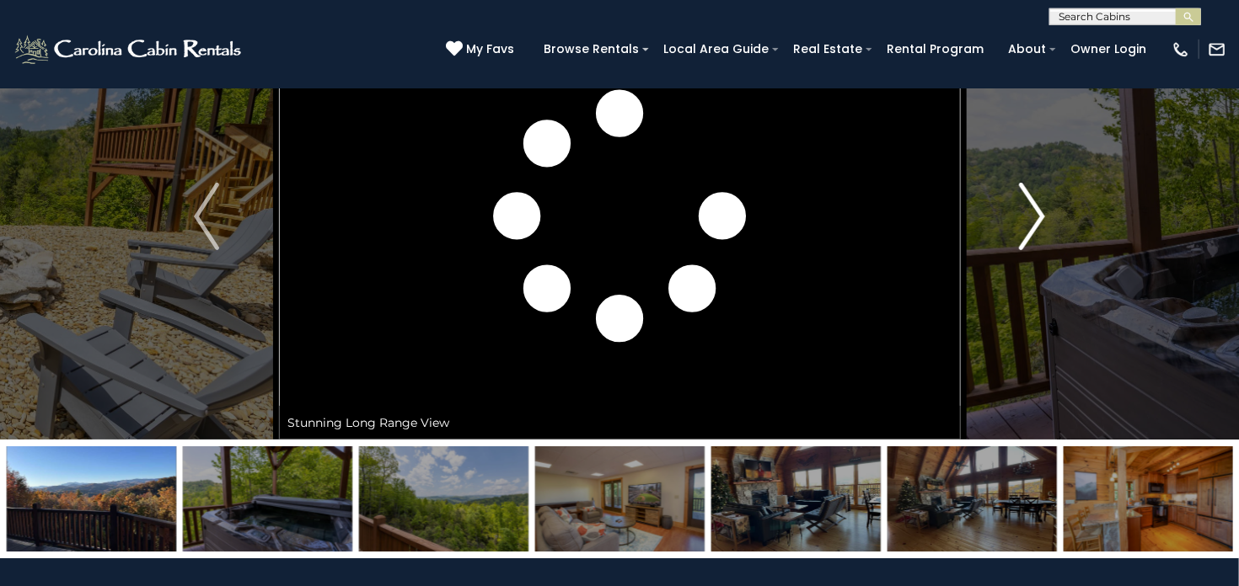
click at [1029, 221] on img "Next" at bounding box center [1031, 216] width 25 height 67
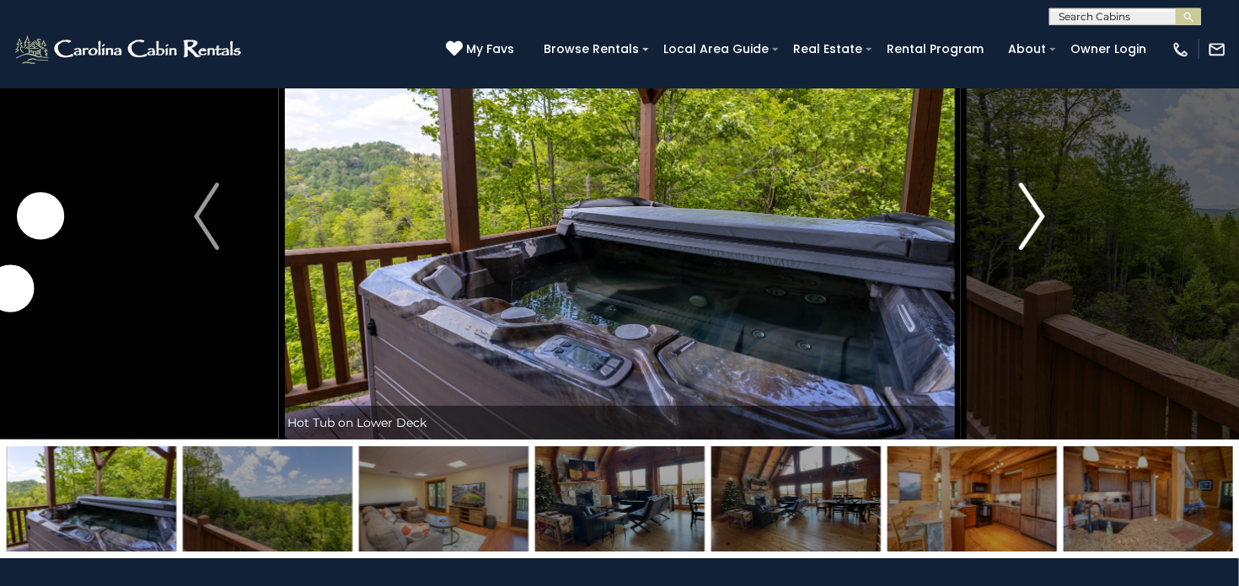
click at [1029, 221] on img "Next" at bounding box center [1031, 216] width 25 height 67
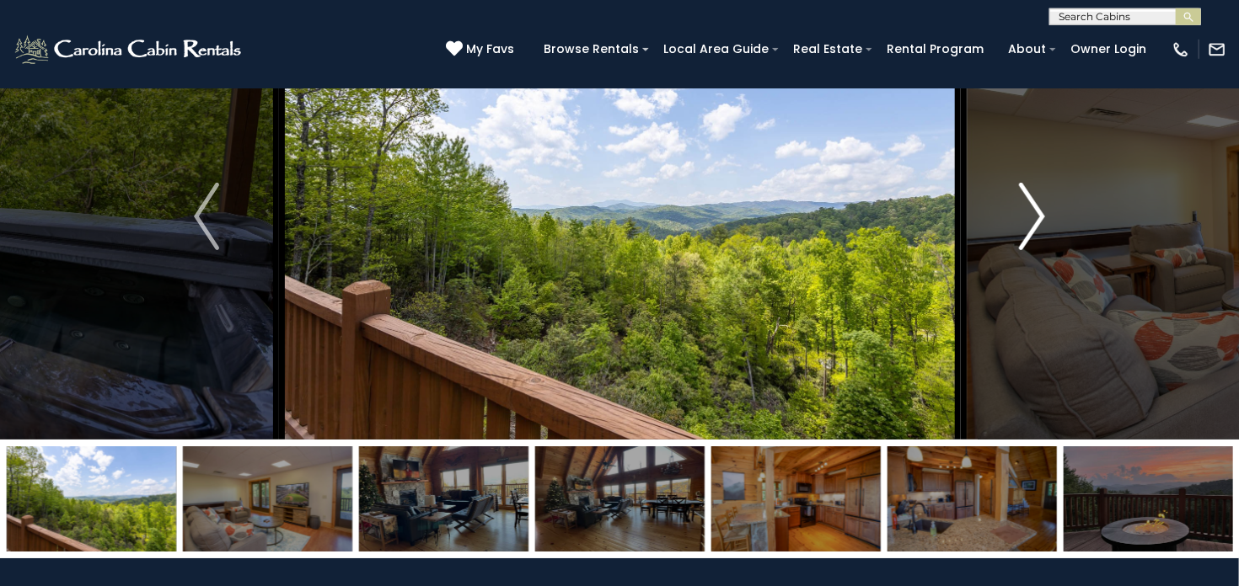
click at [1029, 221] on img "Next" at bounding box center [1031, 216] width 25 height 67
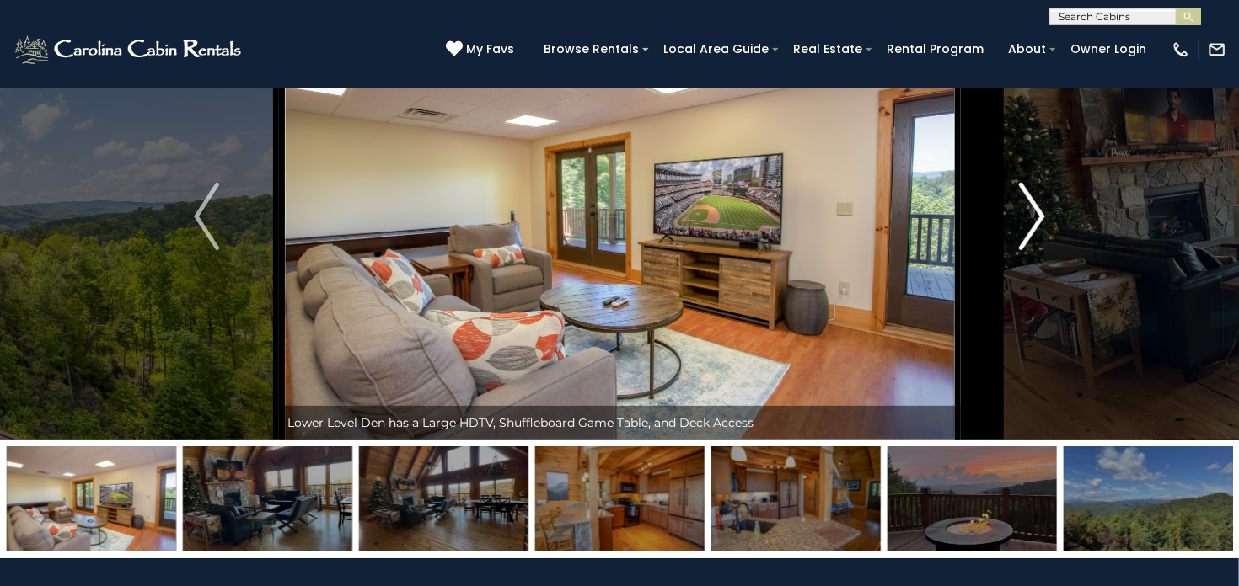
click at [1029, 221] on img "Next" at bounding box center [1031, 216] width 25 height 67
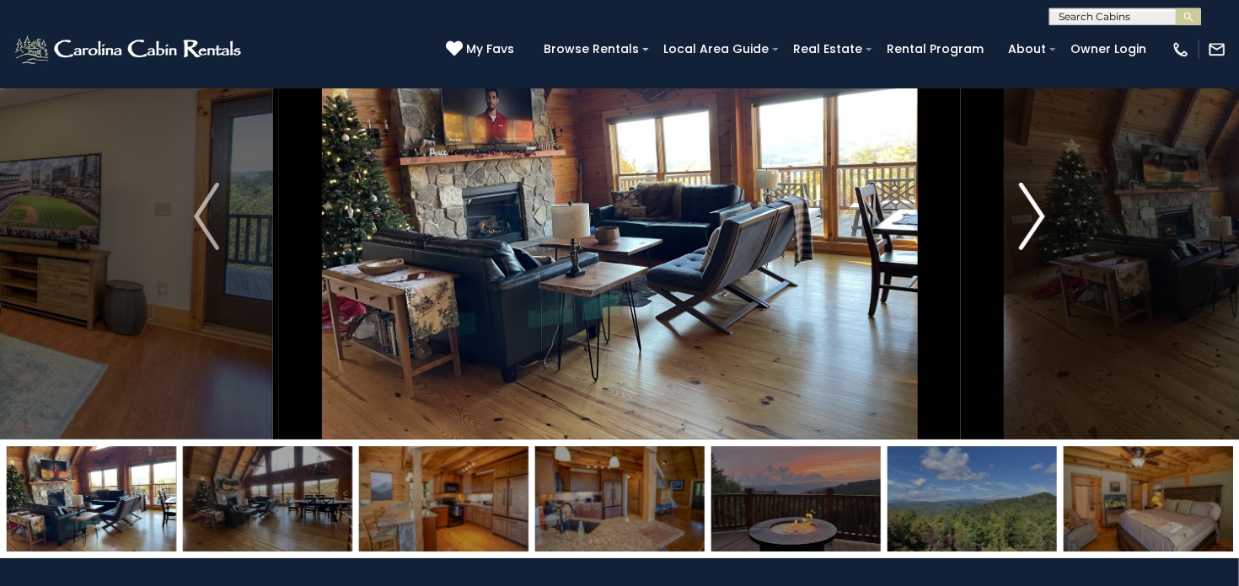
click at [1029, 221] on img "Next" at bounding box center [1031, 216] width 25 height 67
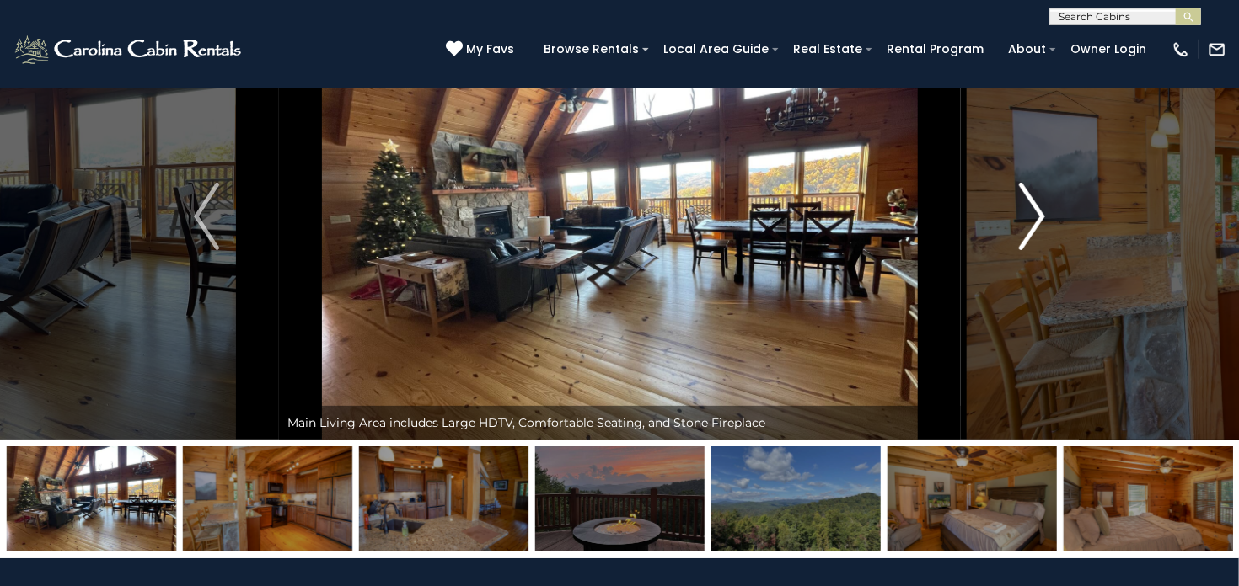
click at [1029, 221] on img "Next" at bounding box center [1031, 216] width 25 height 67
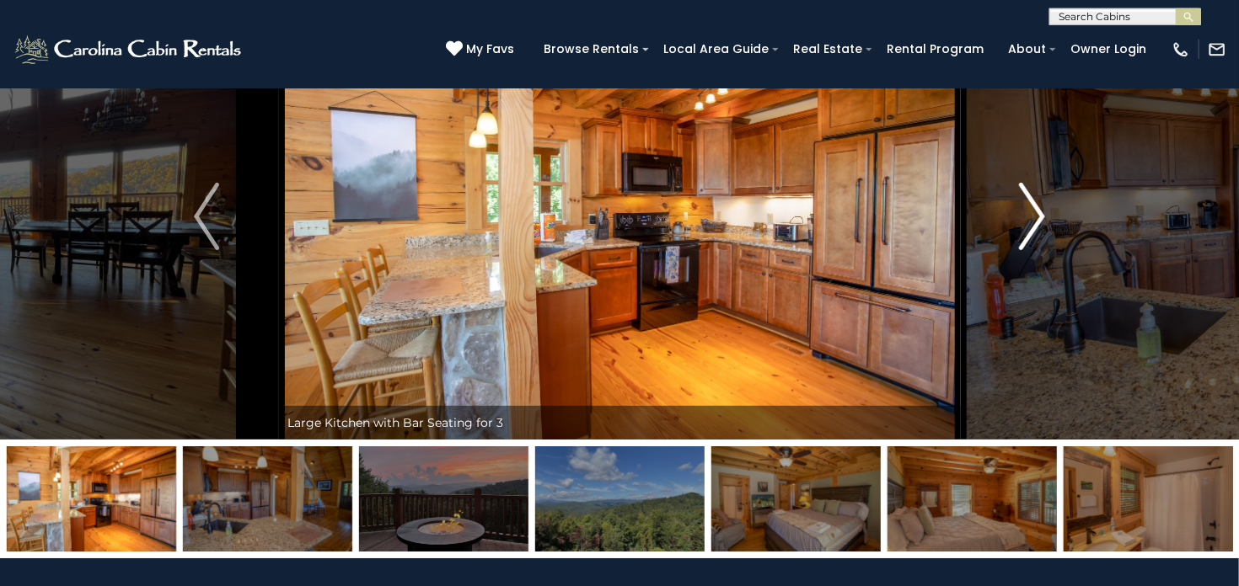
click at [1029, 221] on img "Next" at bounding box center [1031, 216] width 25 height 67
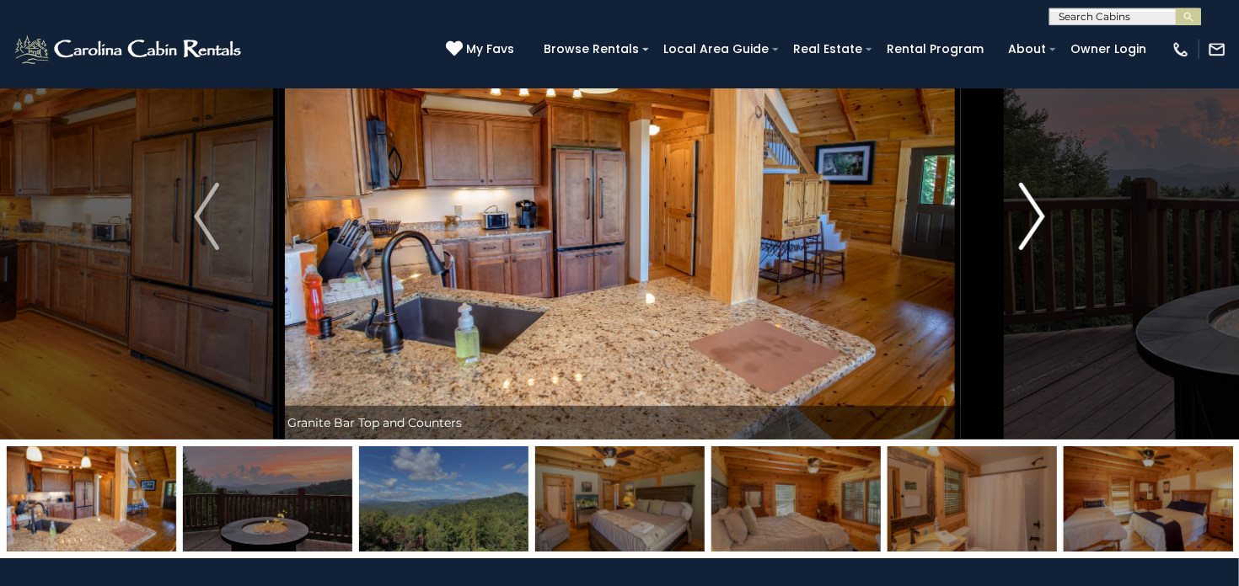
click at [1029, 221] on img "Next" at bounding box center [1031, 216] width 25 height 67
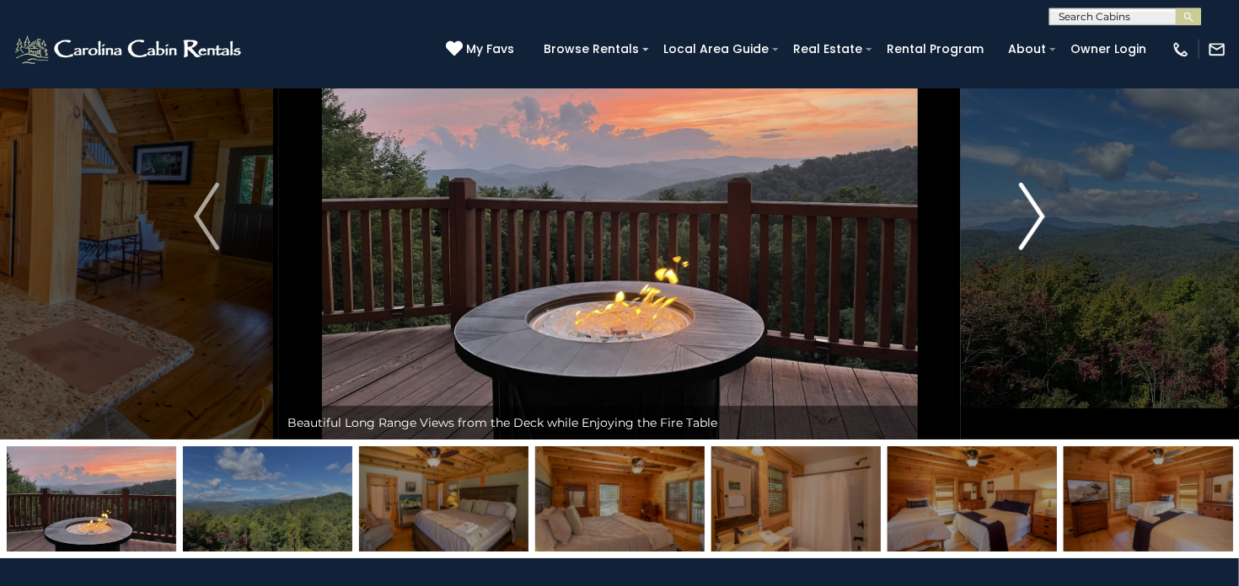
click at [1029, 221] on img "Next" at bounding box center [1031, 216] width 25 height 67
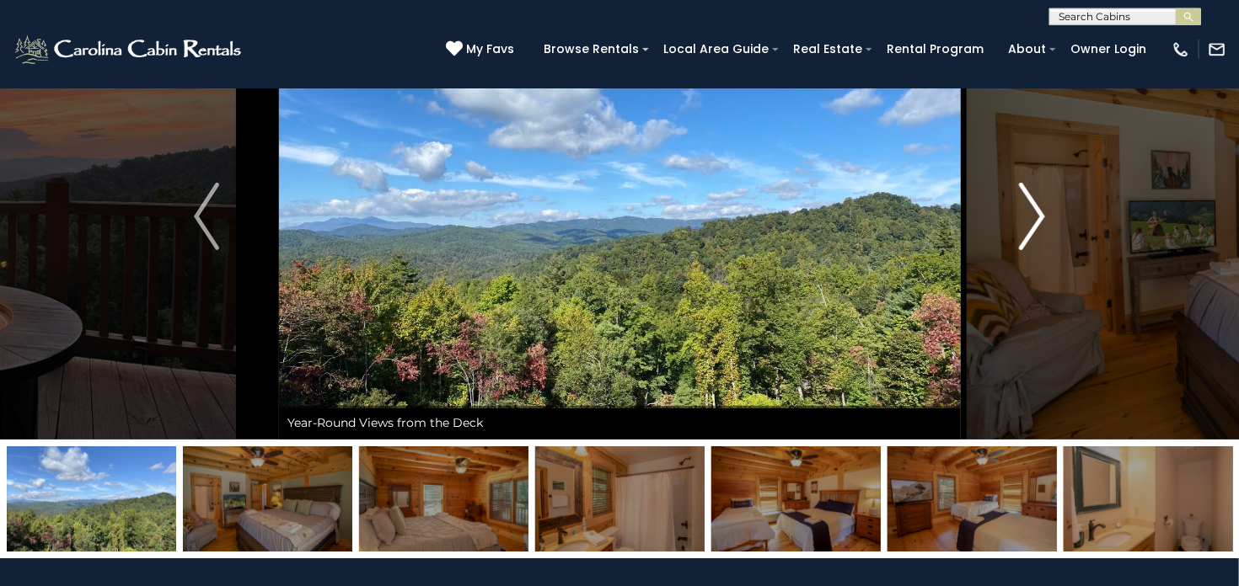
click at [1029, 221] on img "Next" at bounding box center [1031, 216] width 25 height 67
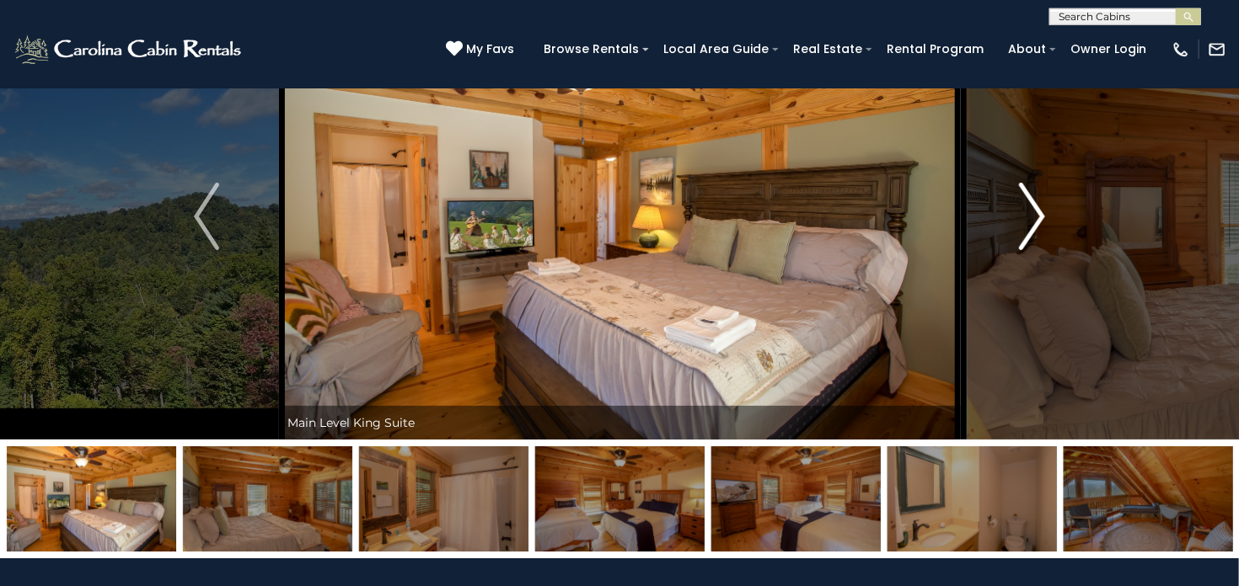
click at [1029, 221] on img "Next" at bounding box center [1031, 216] width 25 height 67
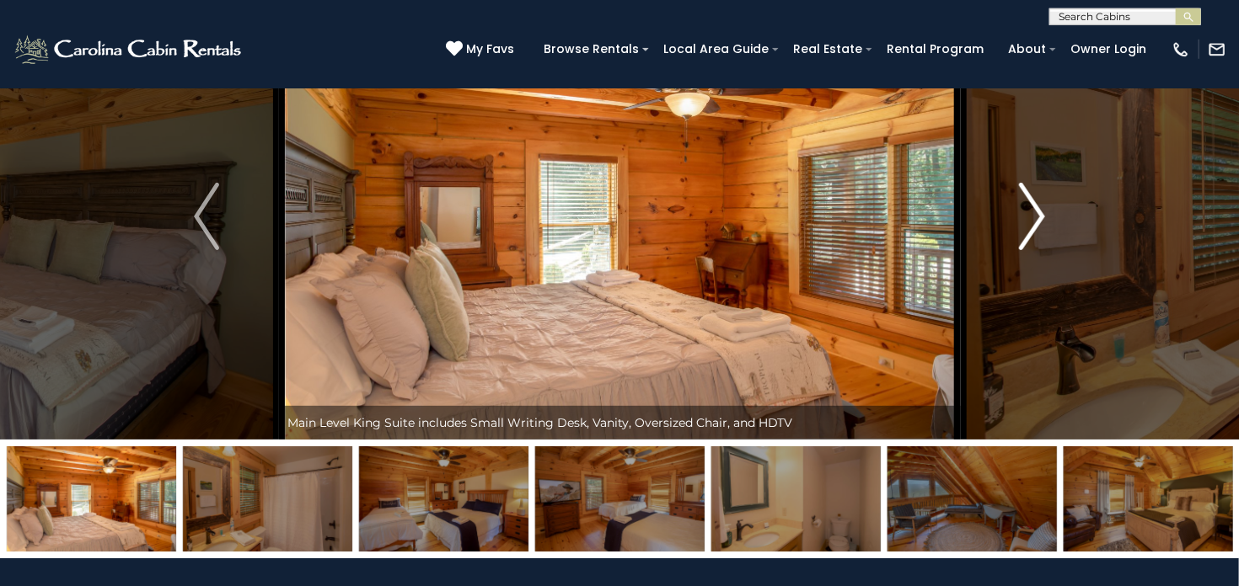
click at [1029, 221] on img "Next" at bounding box center [1031, 216] width 25 height 67
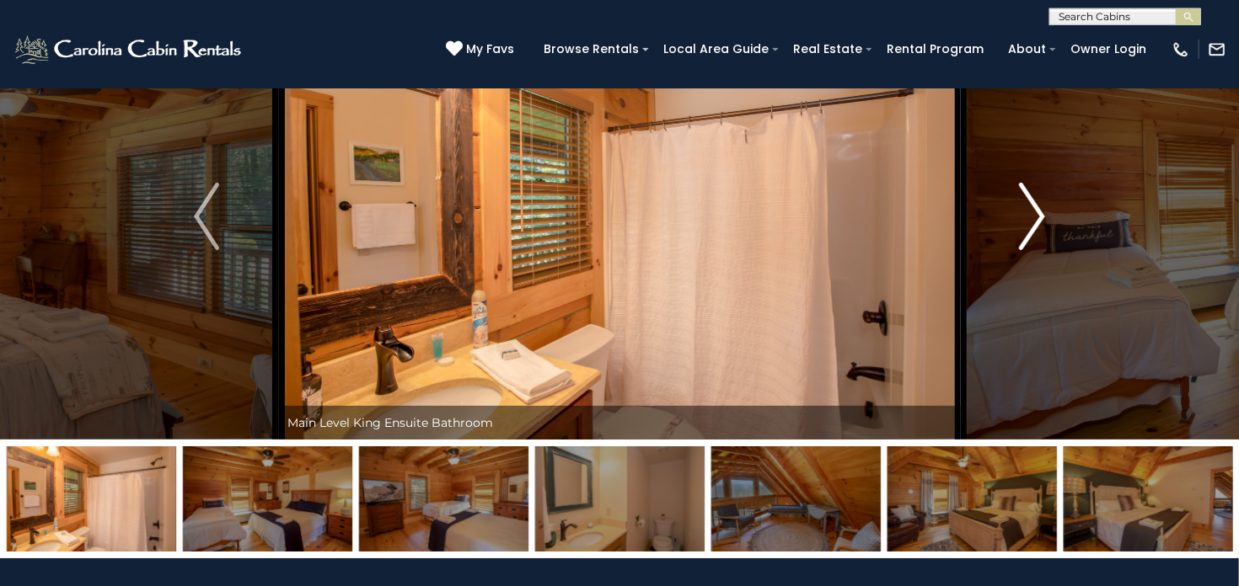
click at [1029, 221] on img "Next" at bounding box center [1031, 216] width 25 height 67
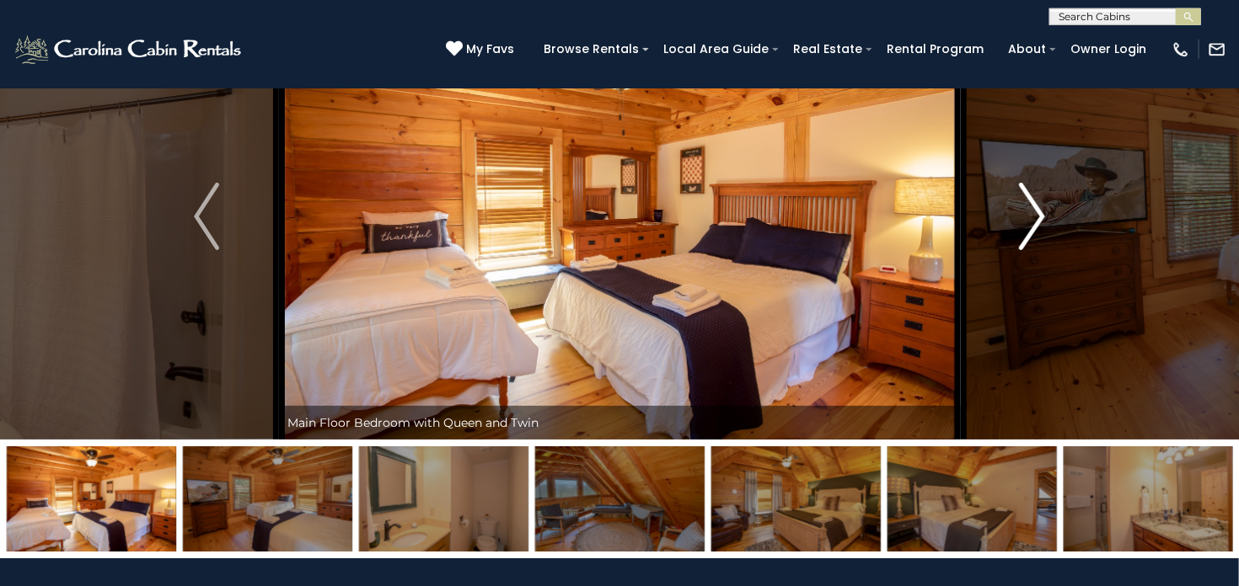
click at [1029, 221] on img "Next" at bounding box center [1031, 216] width 25 height 67
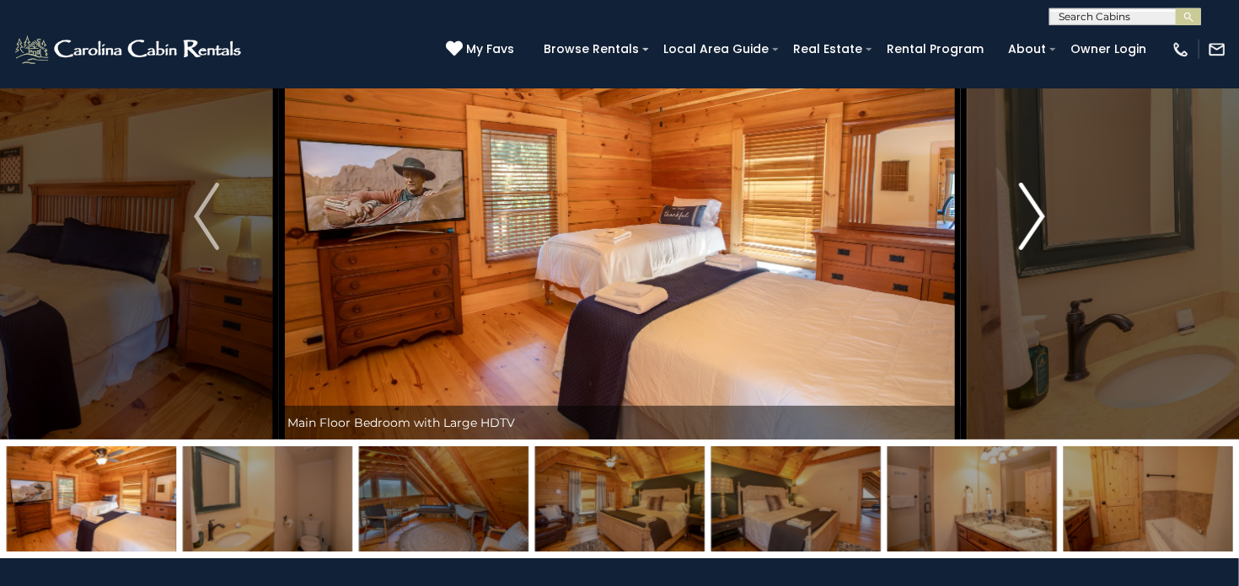
click at [1029, 221] on img "Next" at bounding box center [1031, 216] width 25 height 67
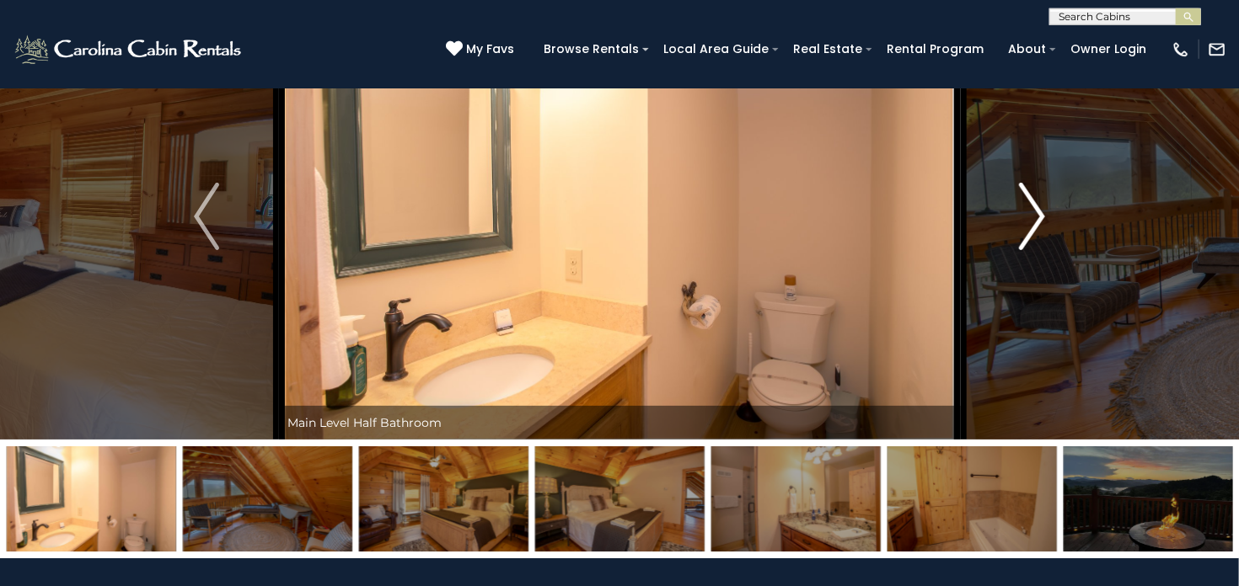
click at [1029, 221] on img "Next" at bounding box center [1031, 216] width 25 height 67
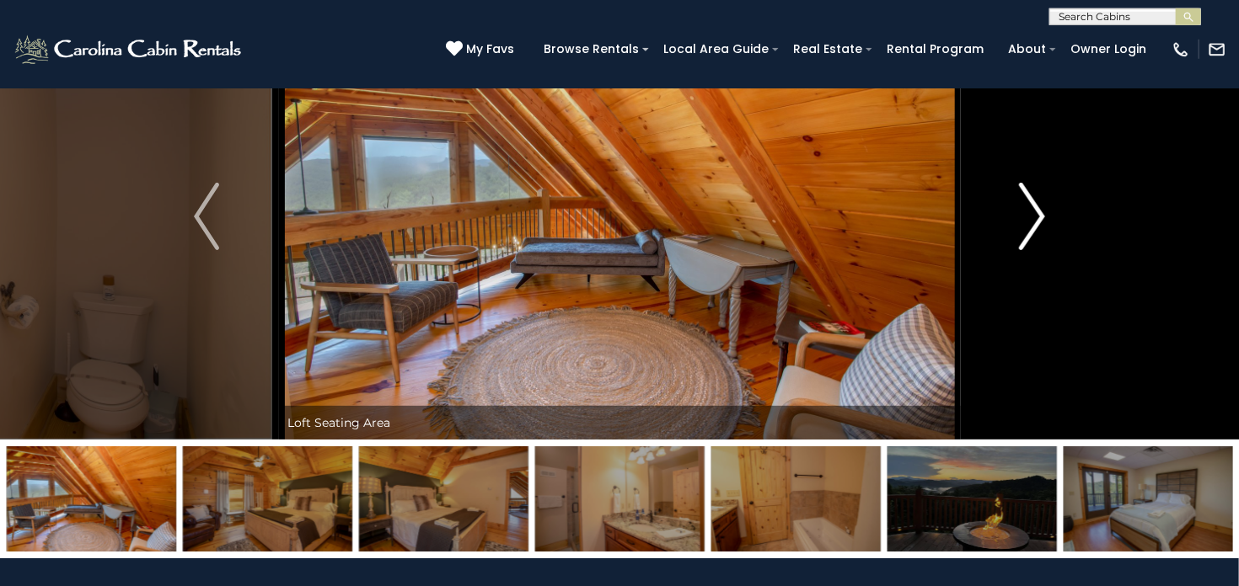
click at [1029, 221] on img "Next" at bounding box center [1031, 216] width 25 height 67
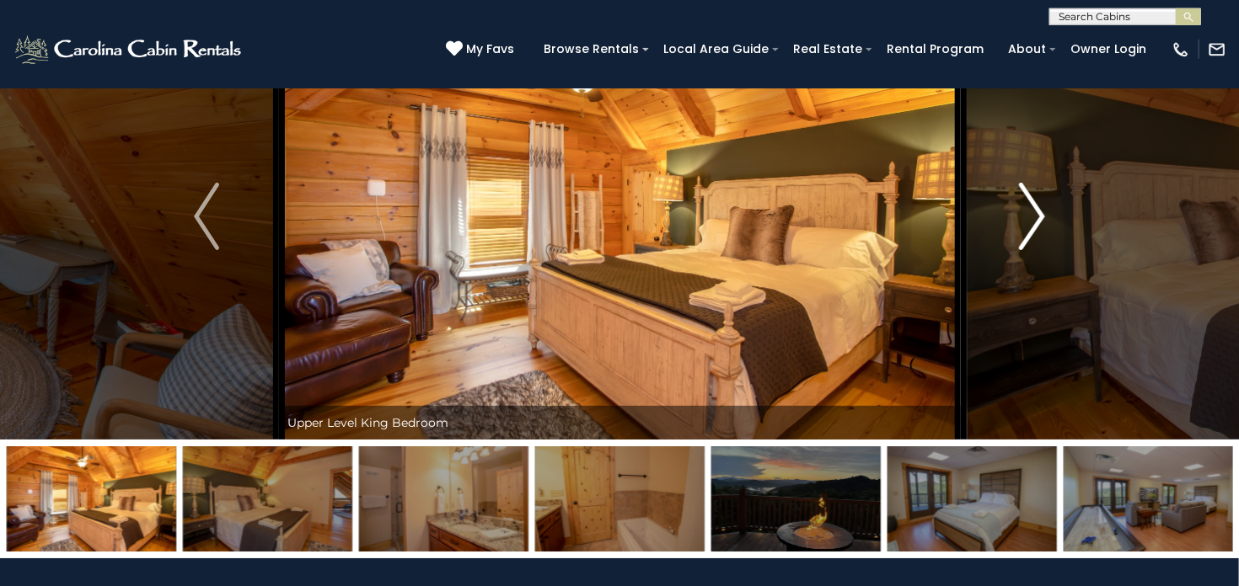
click at [1029, 221] on img "Next" at bounding box center [1031, 216] width 25 height 67
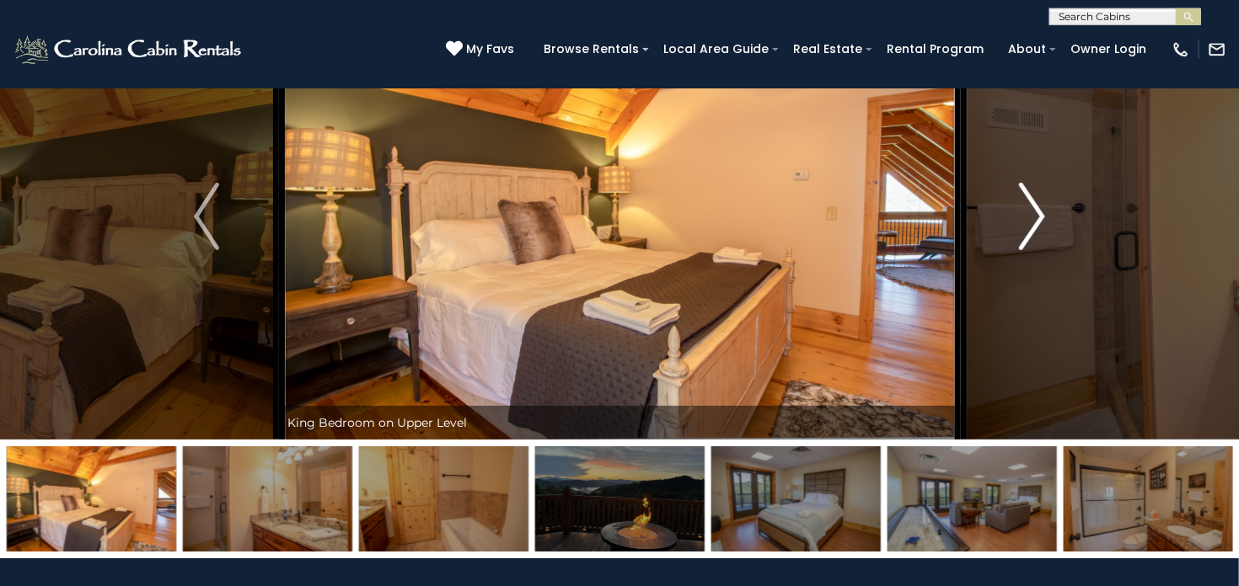
click at [1029, 221] on img "Next" at bounding box center [1031, 216] width 25 height 67
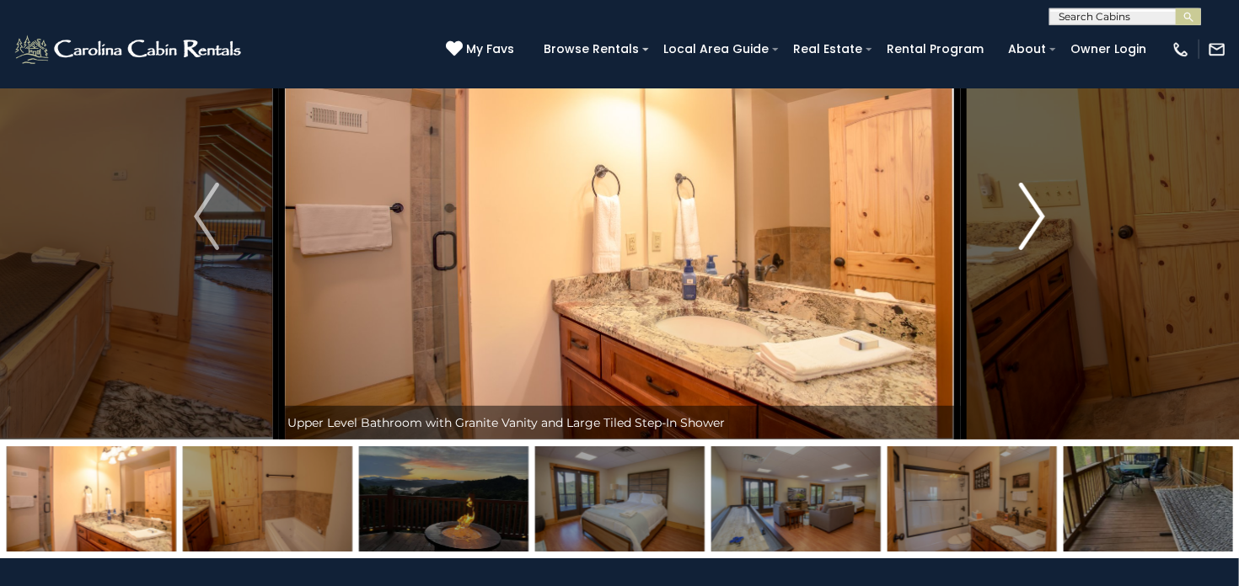
click at [1029, 221] on img "Next" at bounding box center [1031, 216] width 25 height 67
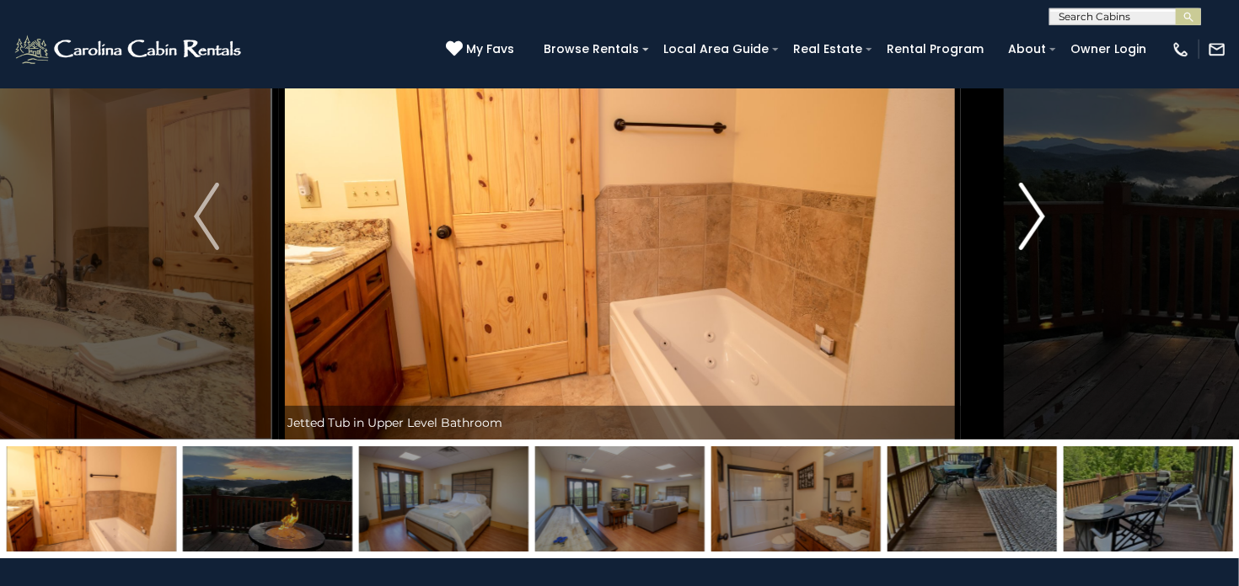
click at [1029, 221] on img "Next" at bounding box center [1031, 216] width 25 height 67
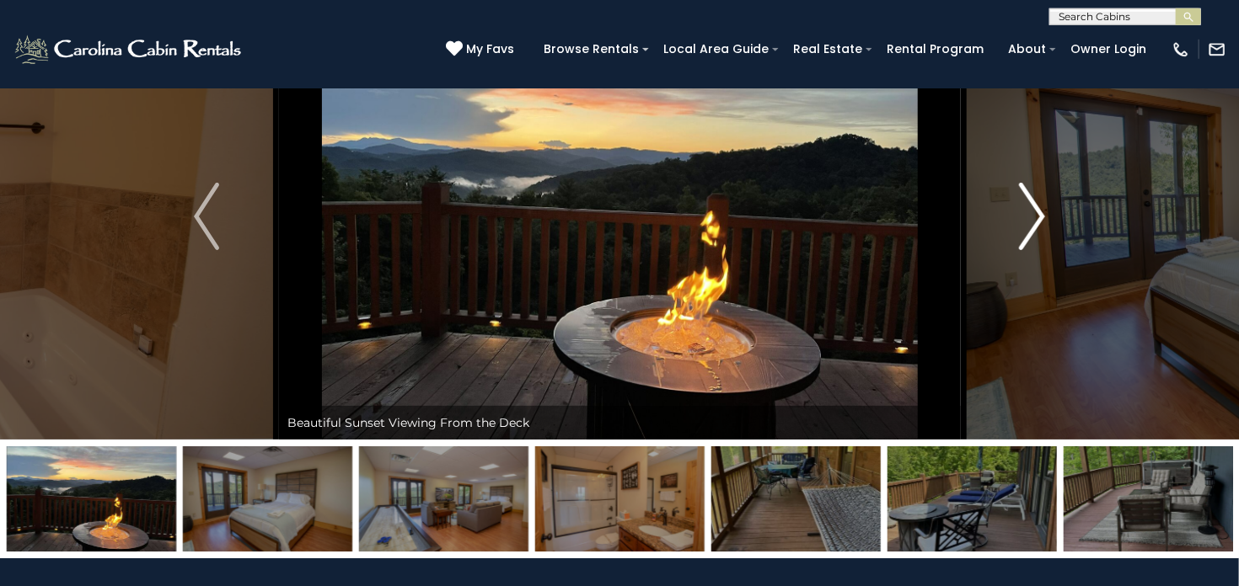
click at [1029, 221] on img "Next" at bounding box center [1031, 216] width 25 height 67
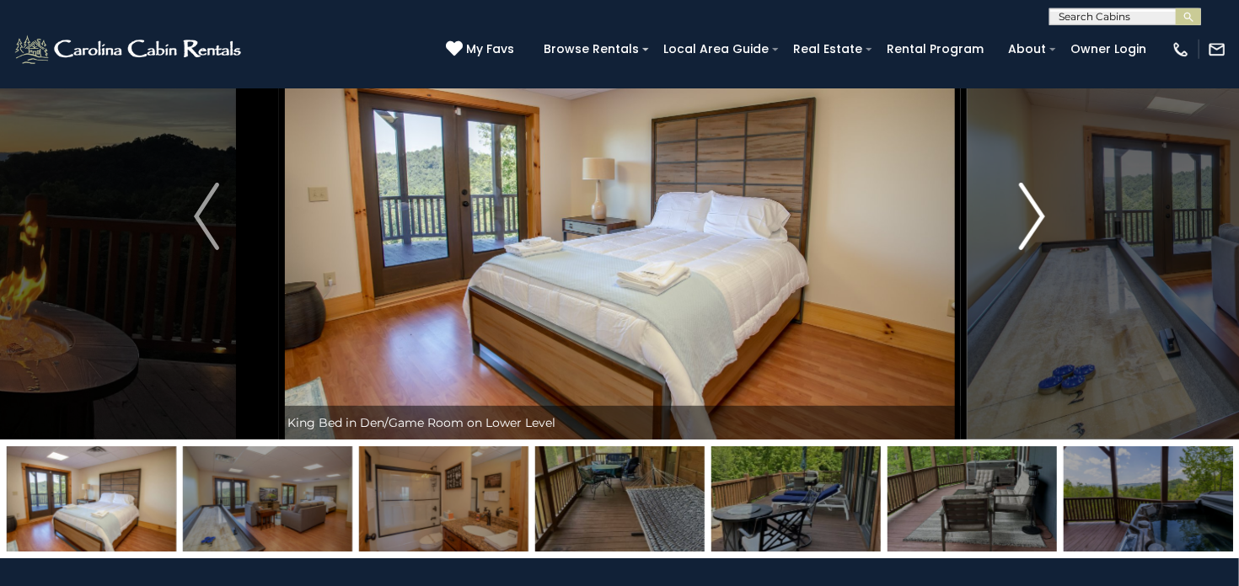
click at [1029, 221] on img "Next" at bounding box center [1031, 216] width 25 height 67
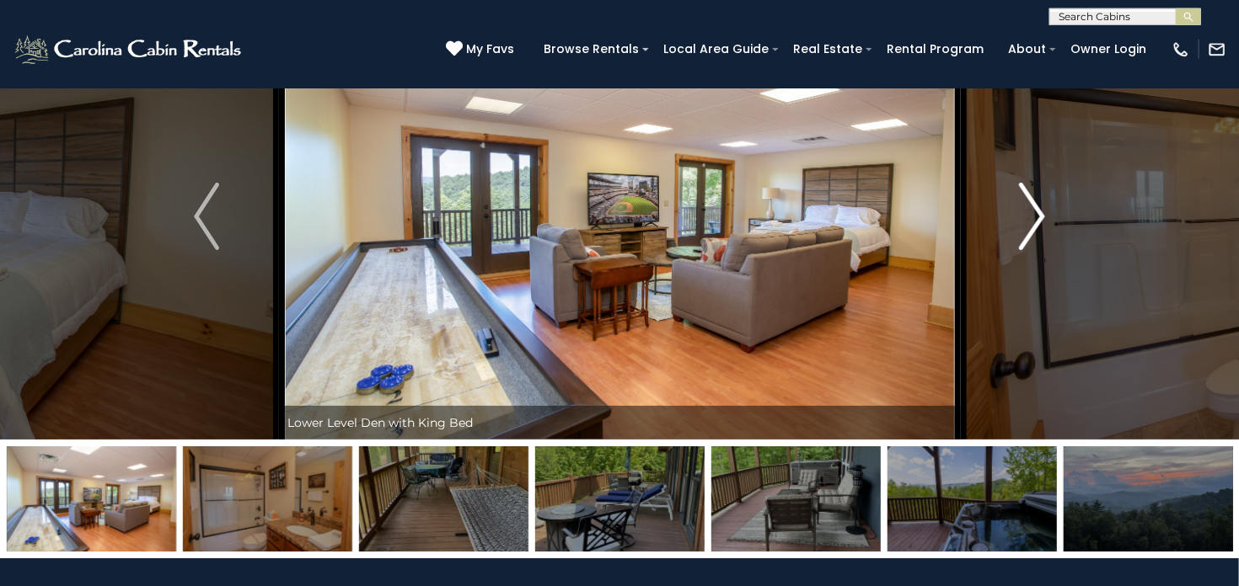
click at [1036, 216] on img "Next" at bounding box center [1031, 216] width 25 height 67
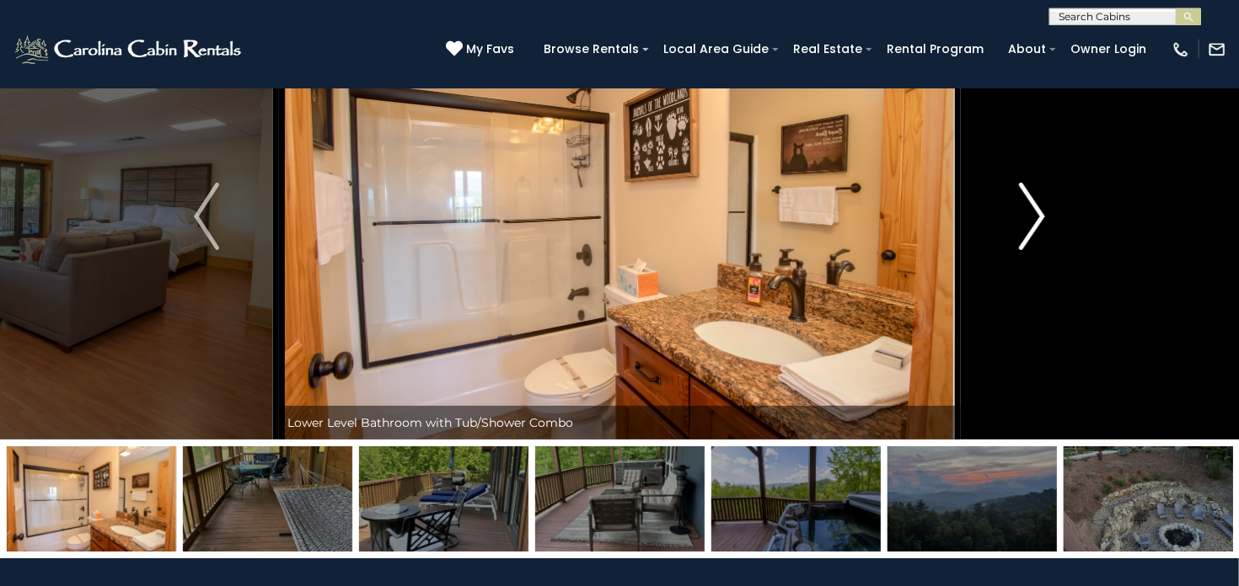
click at [1036, 216] on img "Next" at bounding box center [1031, 216] width 25 height 67
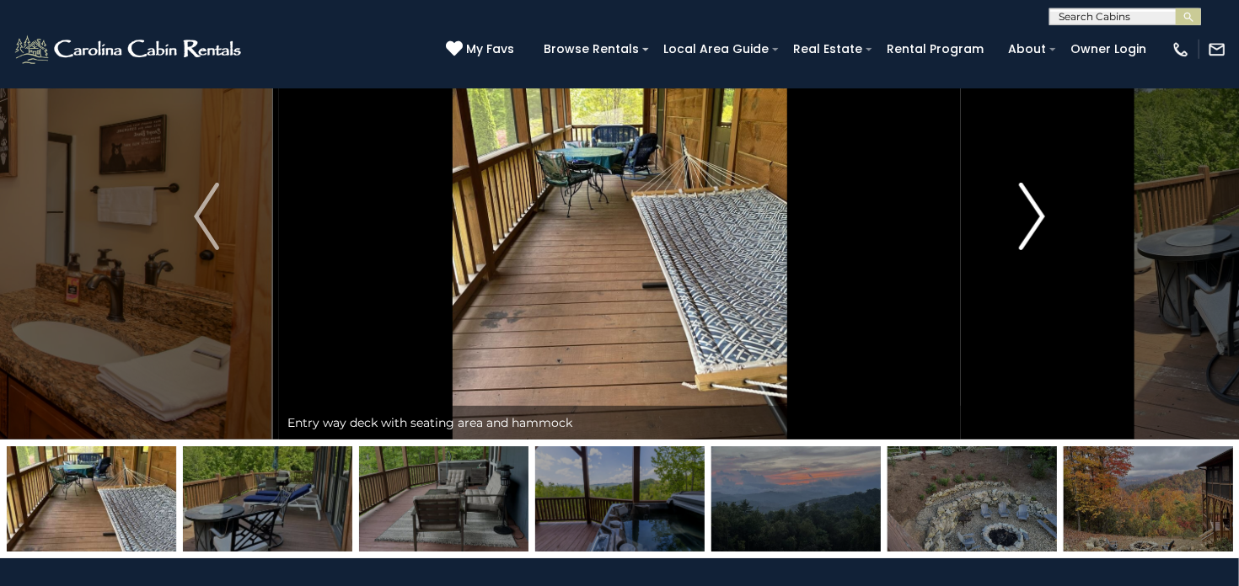
click at [1036, 216] on img "Next" at bounding box center [1031, 216] width 25 height 67
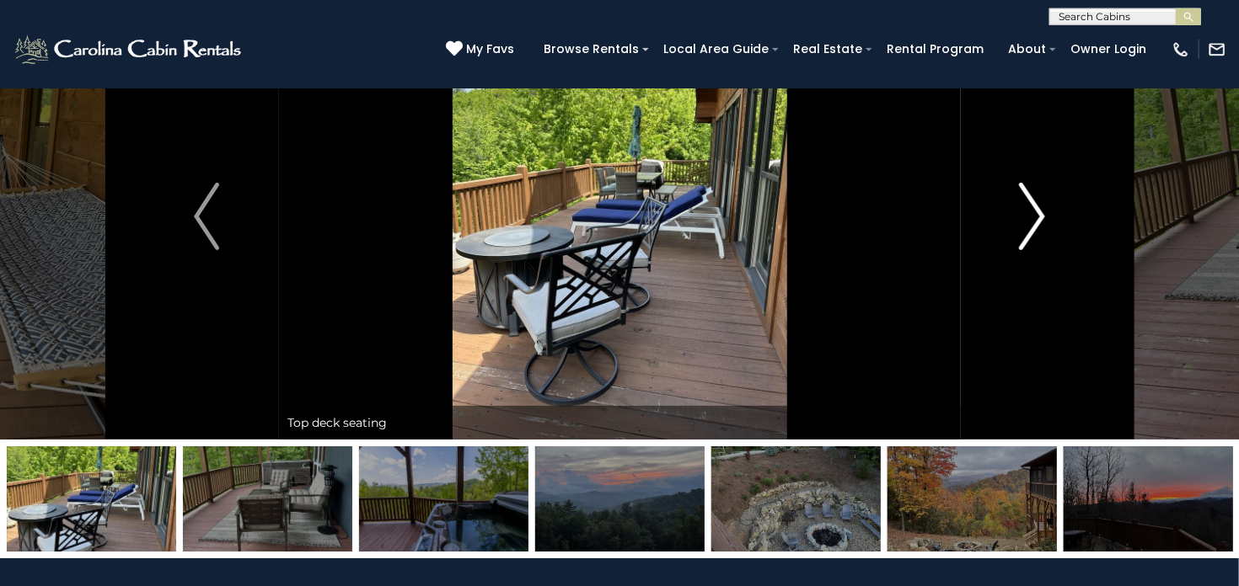
click at [1036, 216] on img "Next" at bounding box center [1031, 216] width 25 height 67
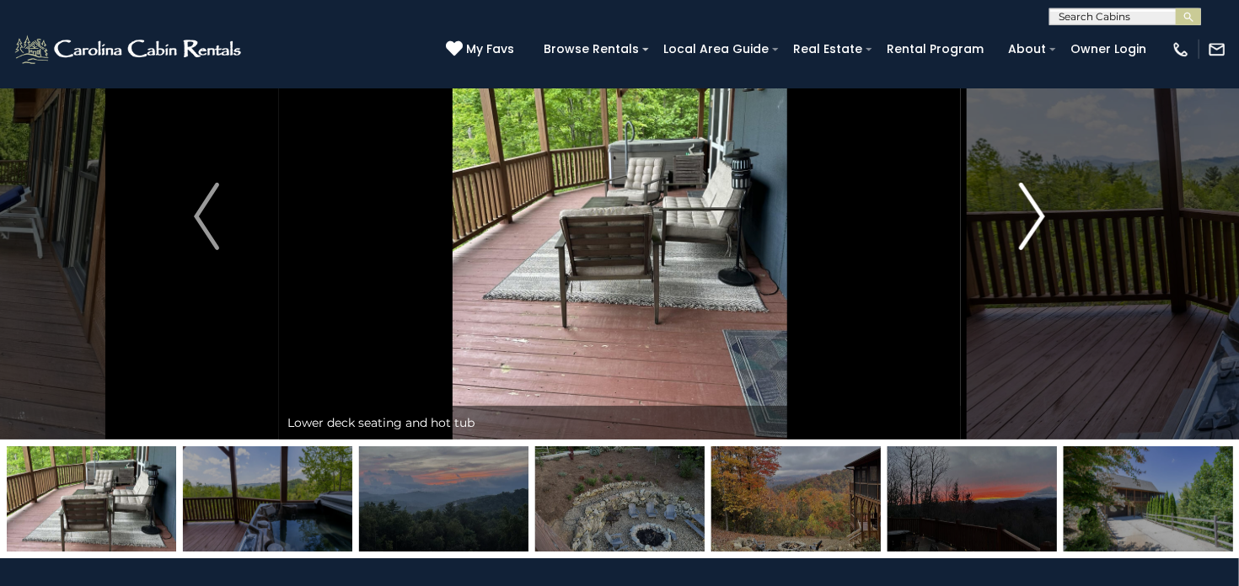
click at [1036, 216] on img "Next" at bounding box center [1031, 216] width 25 height 67
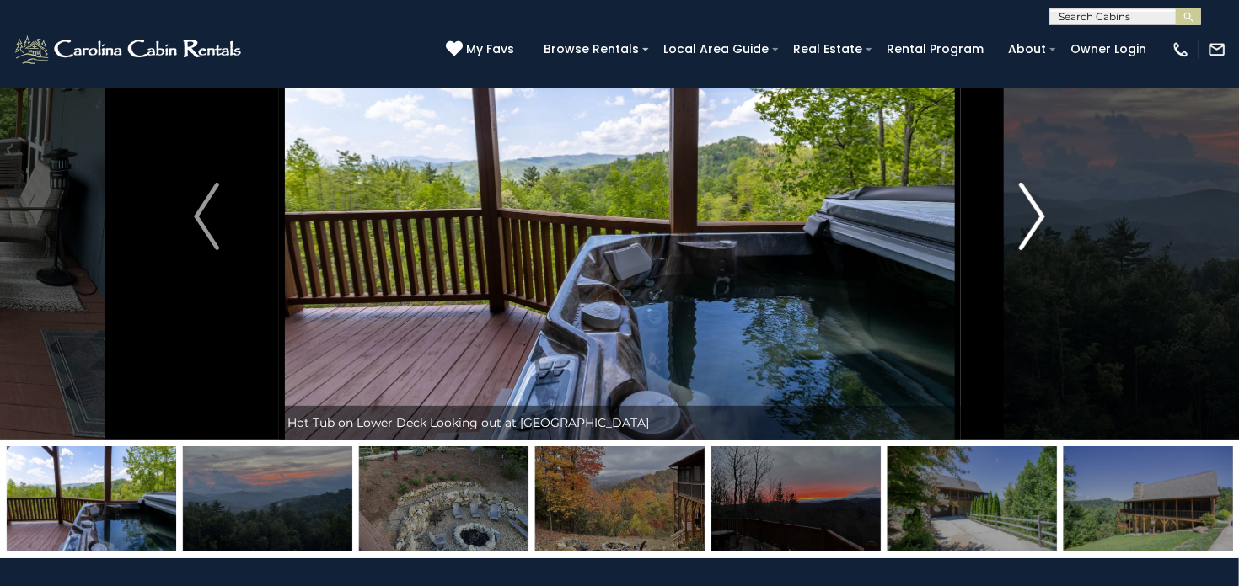
click at [1036, 216] on img "Next" at bounding box center [1031, 216] width 25 height 67
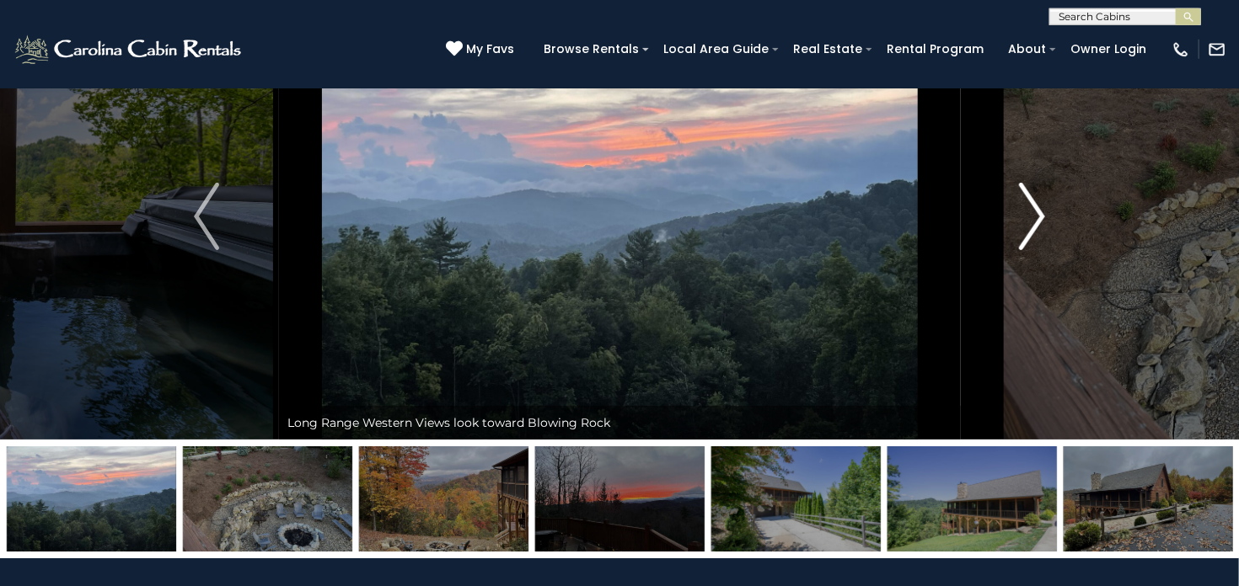
click at [1036, 216] on img "Next" at bounding box center [1031, 216] width 25 height 67
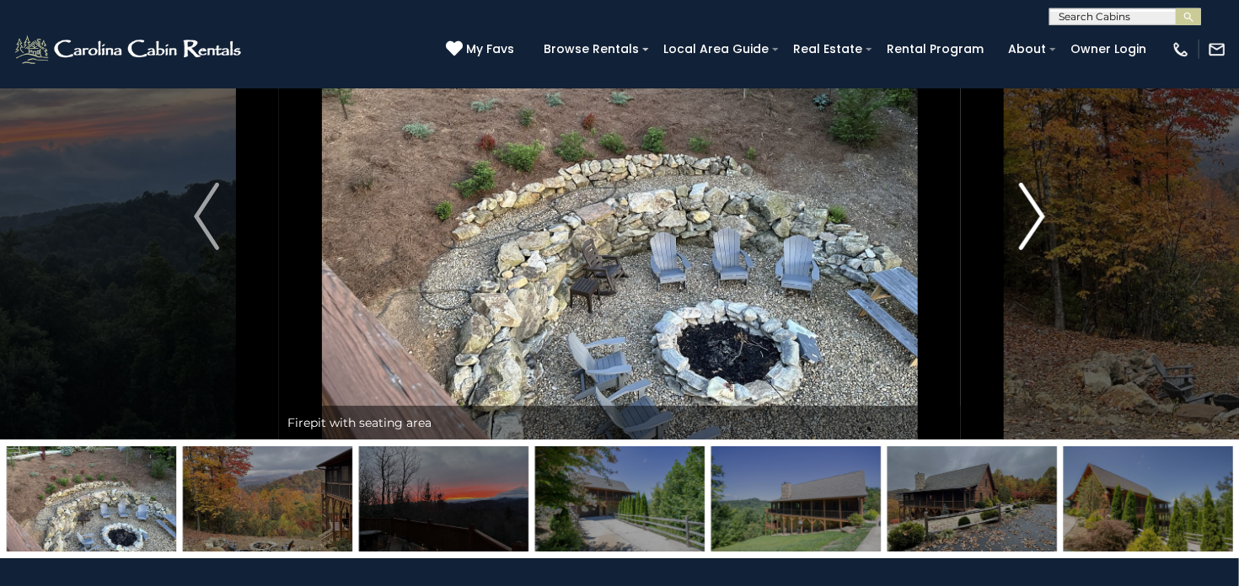
click at [1036, 216] on img "Next" at bounding box center [1031, 216] width 25 height 67
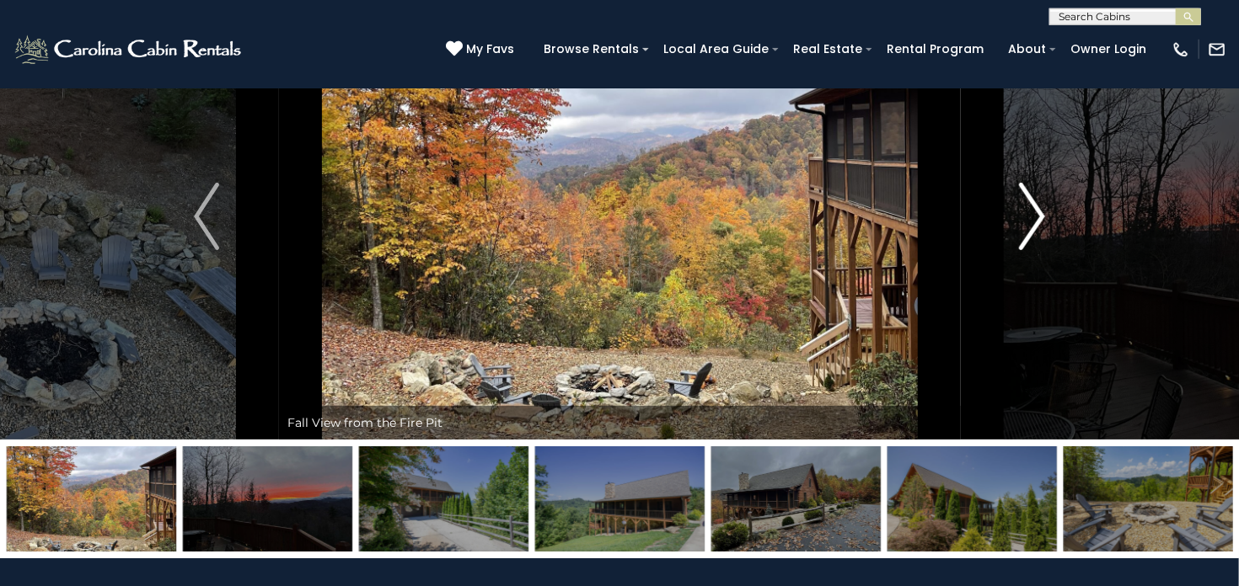
click at [1036, 216] on img "Next" at bounding box center [1031, 216] width 25 height 67
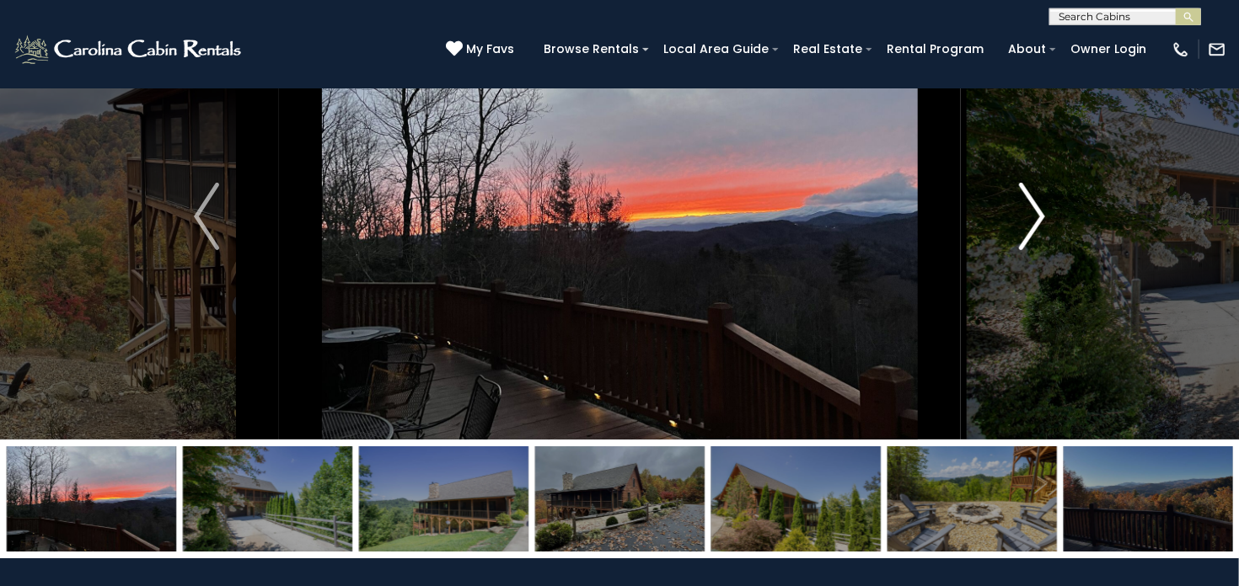
click at [1036, 216] on img "Next" at bounding box center [1031, 216] width 25 height 67
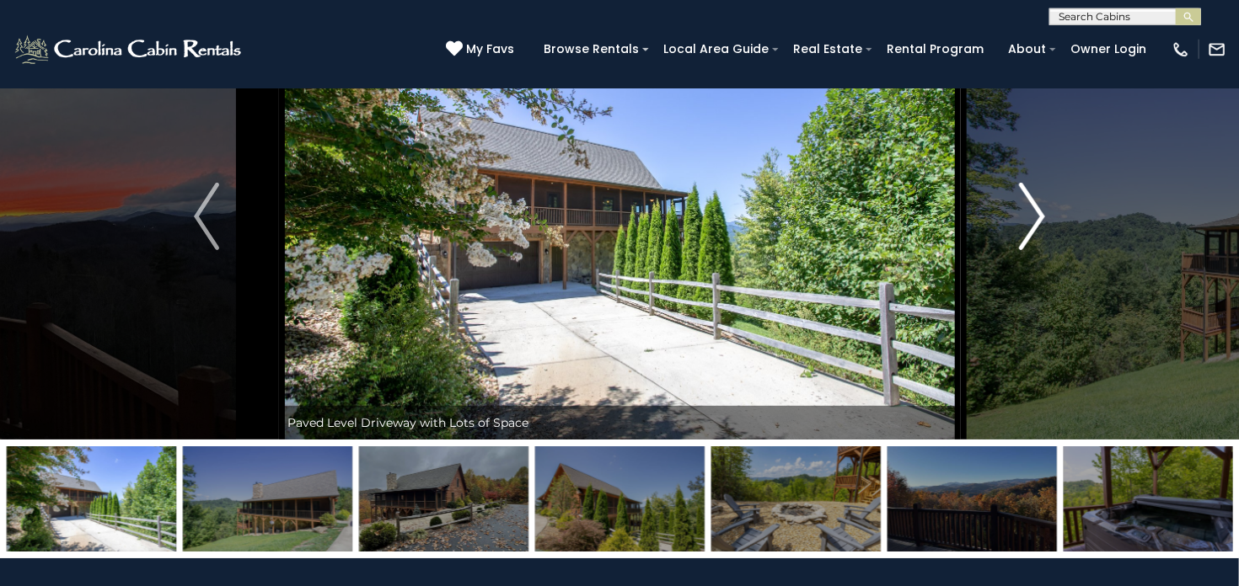
click at [1036, 216] on img "Next" at bounding box center [1031, 216] width 25 height 67
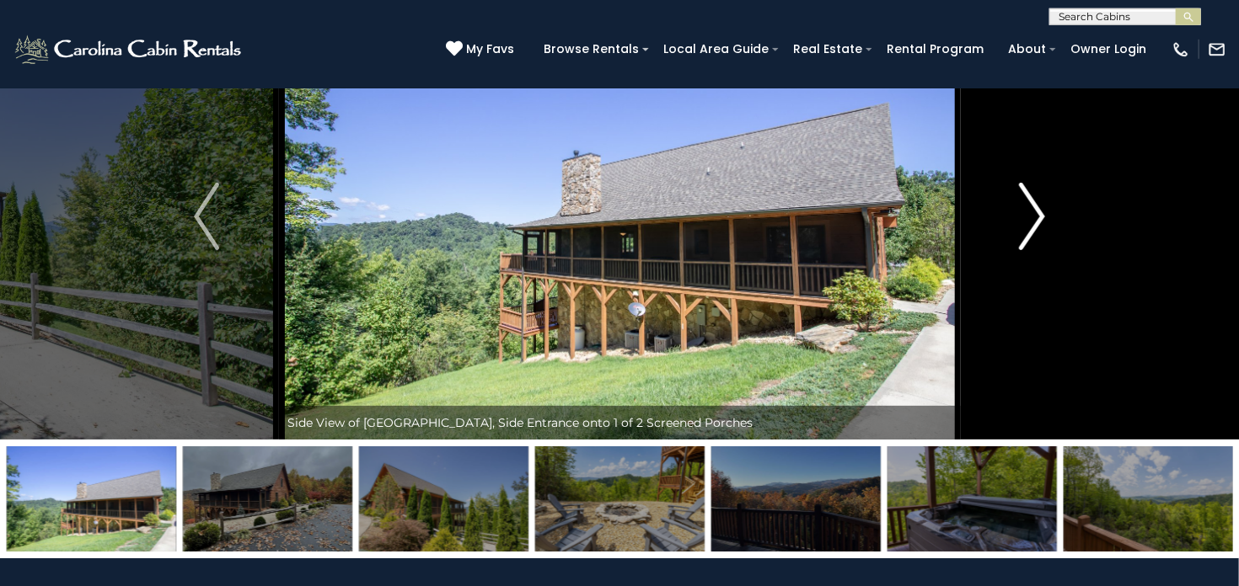
click at [1036, 216] on img "Next" at bounding box center [1031, 216] width 25 height 67
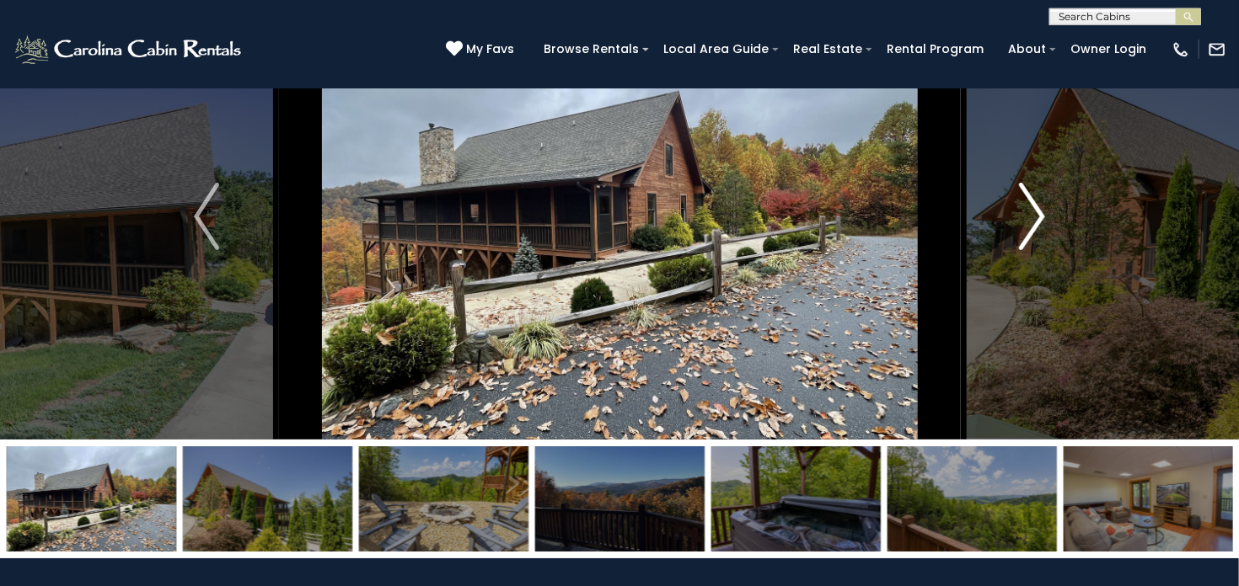
click at [1036, 216] on img "Next" at bounding box center [1031, 216] width 25 height 67
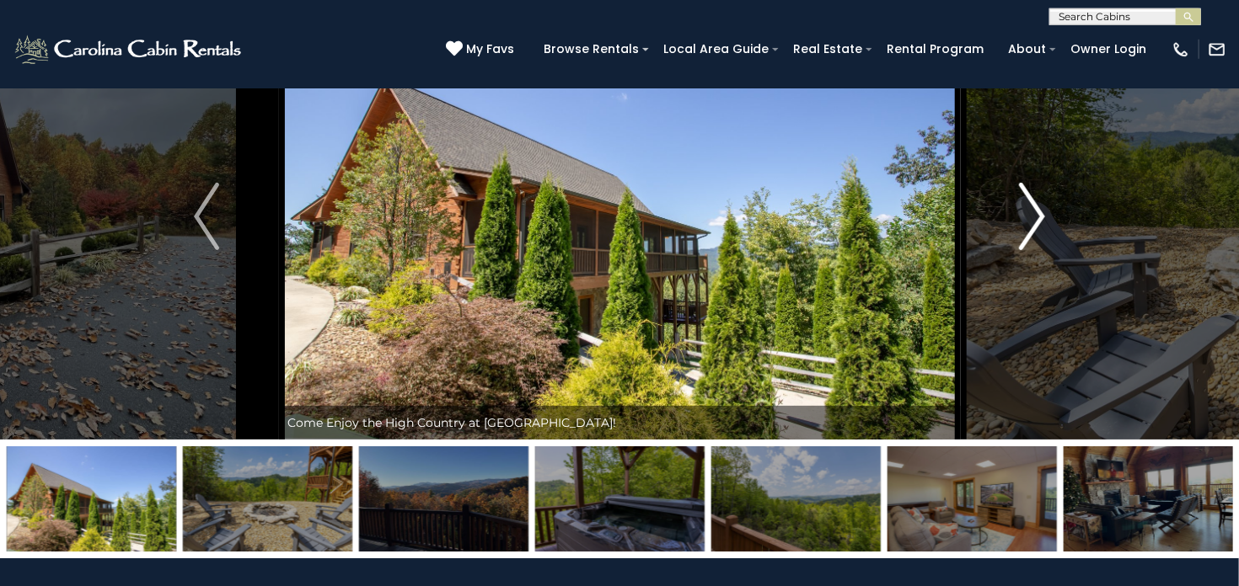
click at [1036, 216] on img "Next" at bounding box center [1031, 216] width 25 height 67
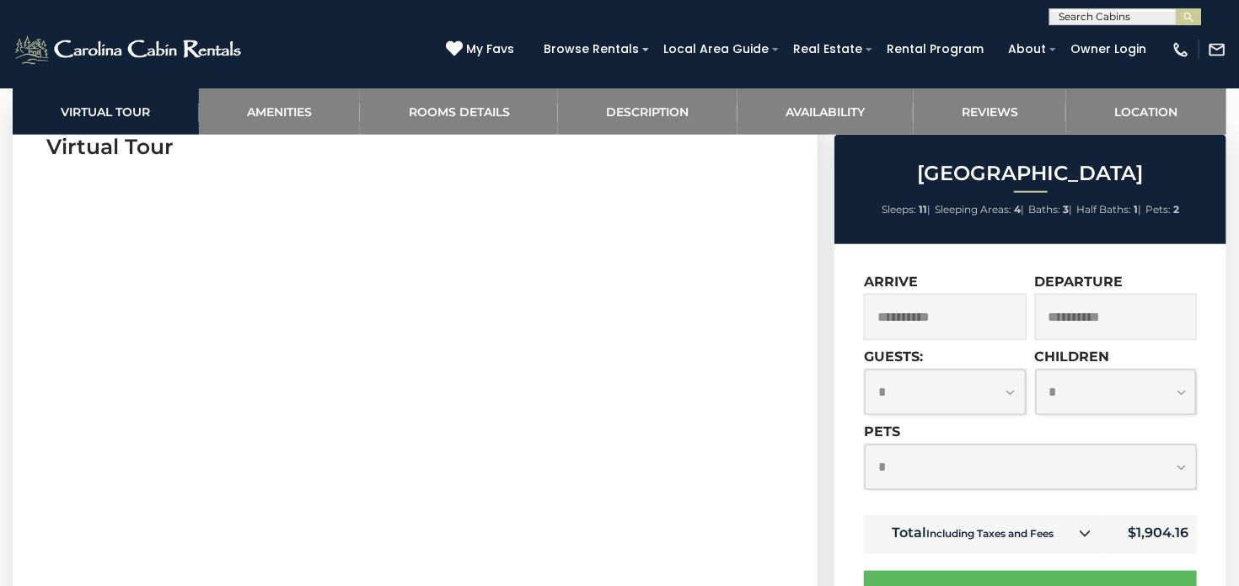
scroll to position [890, 0]
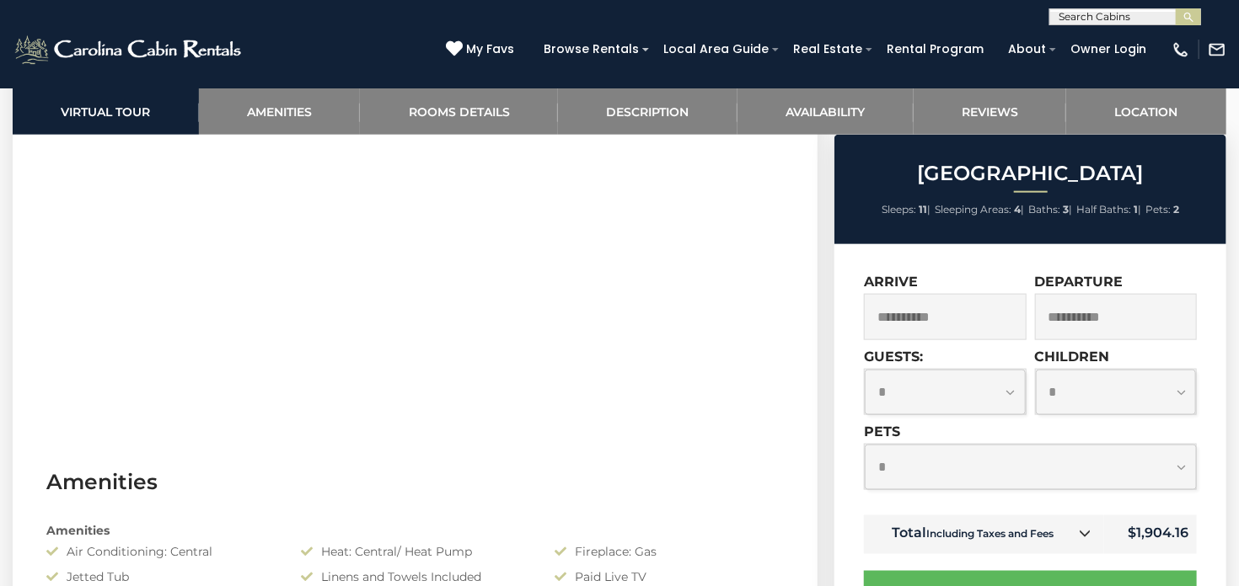
click at [1036, 370] on select "**********" at bounding box center [1116, 392] width 161 height 45
select select "*"
click option "*" at bounding box center [0, 0] width 0 height 0
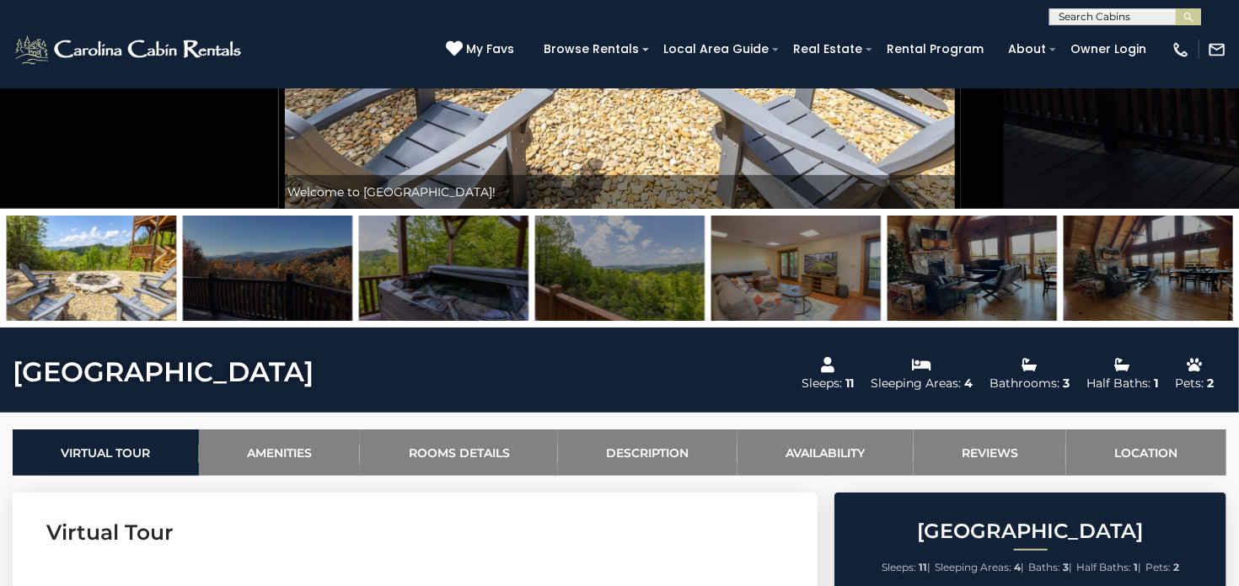
scroll to position [178, 0]
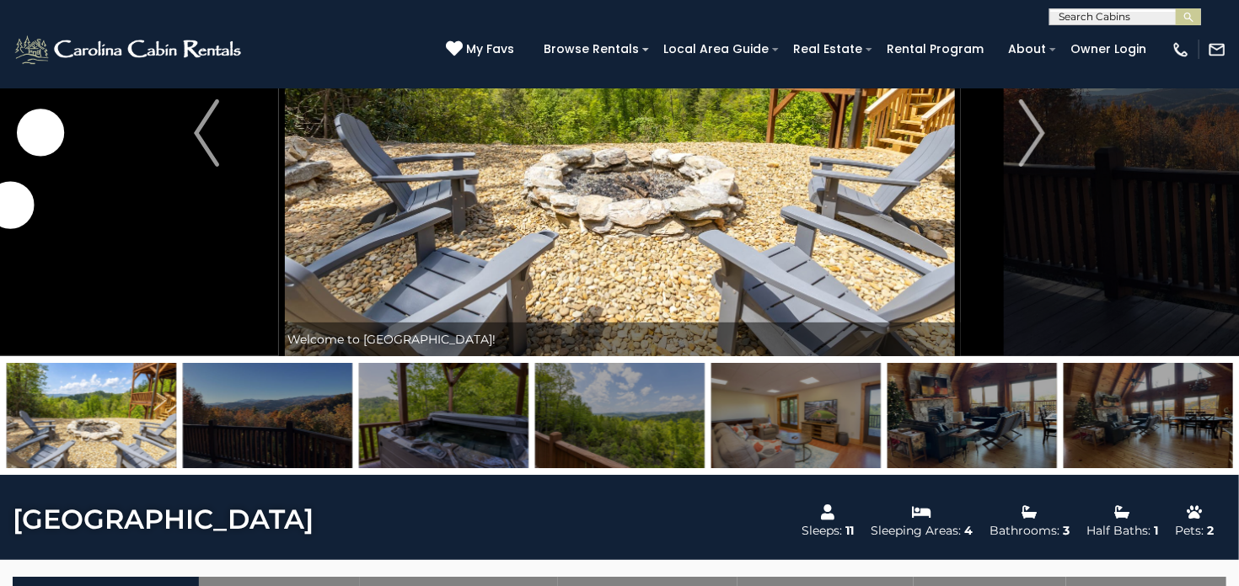
click at [1112, 403] on img at bounding box center [1147, 415] width 169 height 105
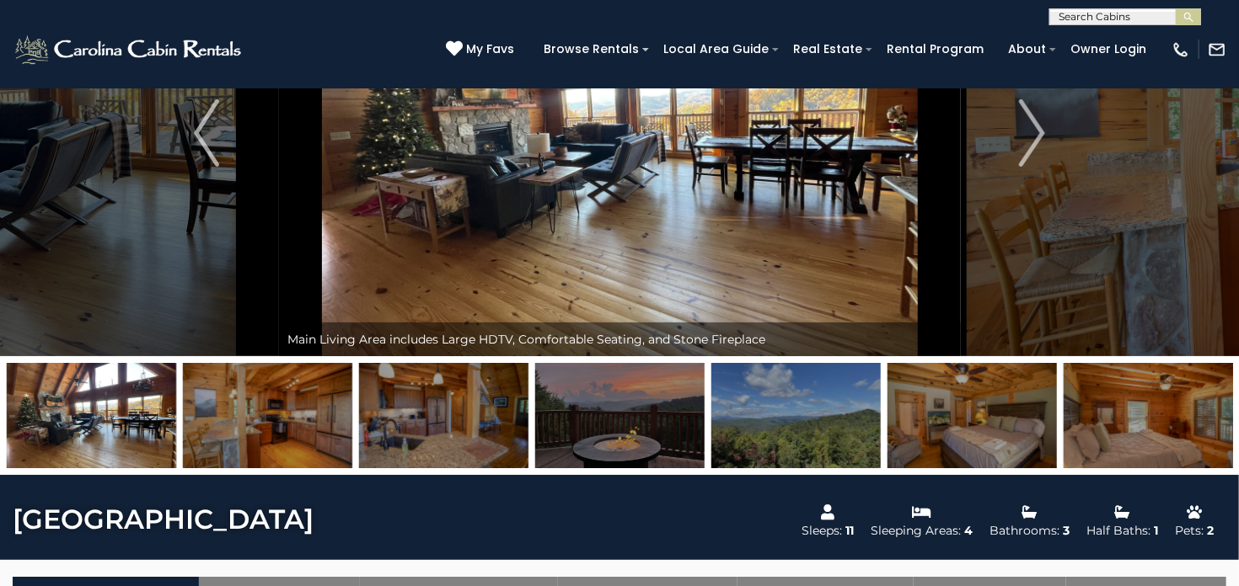
click at [1013, 430] on img at bounding box center [971, 415] width 169 height 105
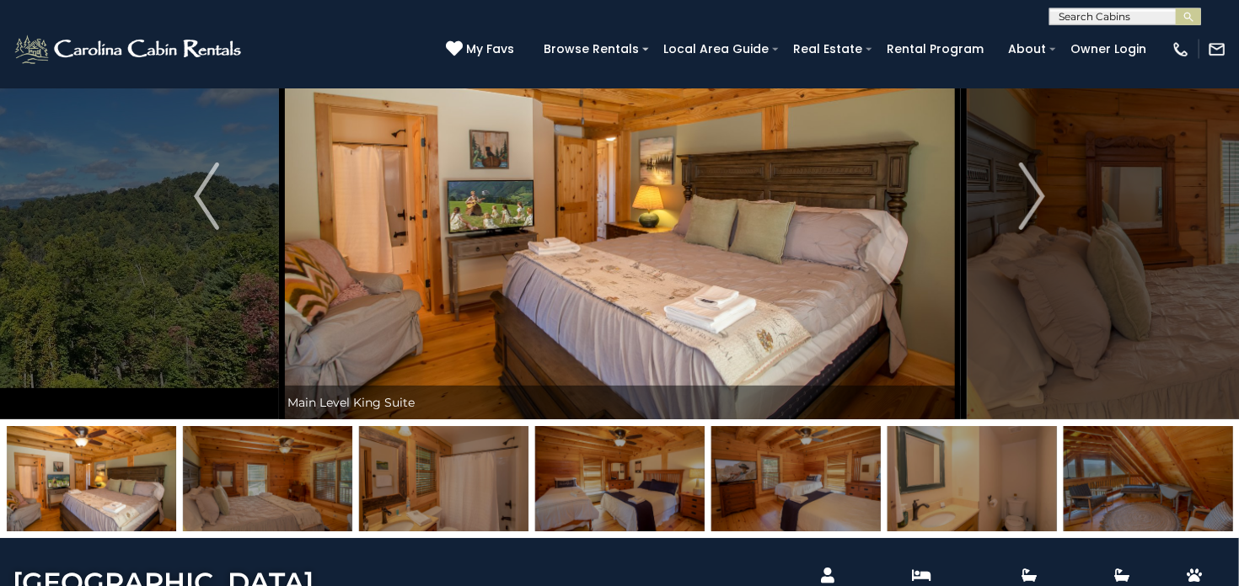
scroll to position [88, 0]
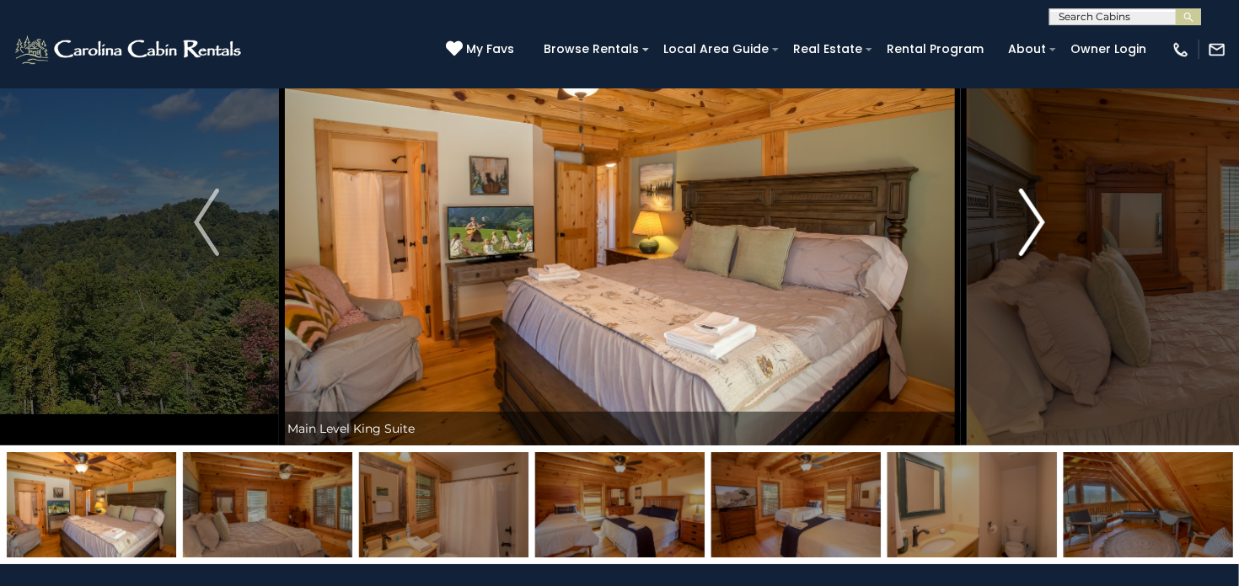
click at [1030, 225] on img "Next" at bounding box center [1031, 222] width 25 height 67
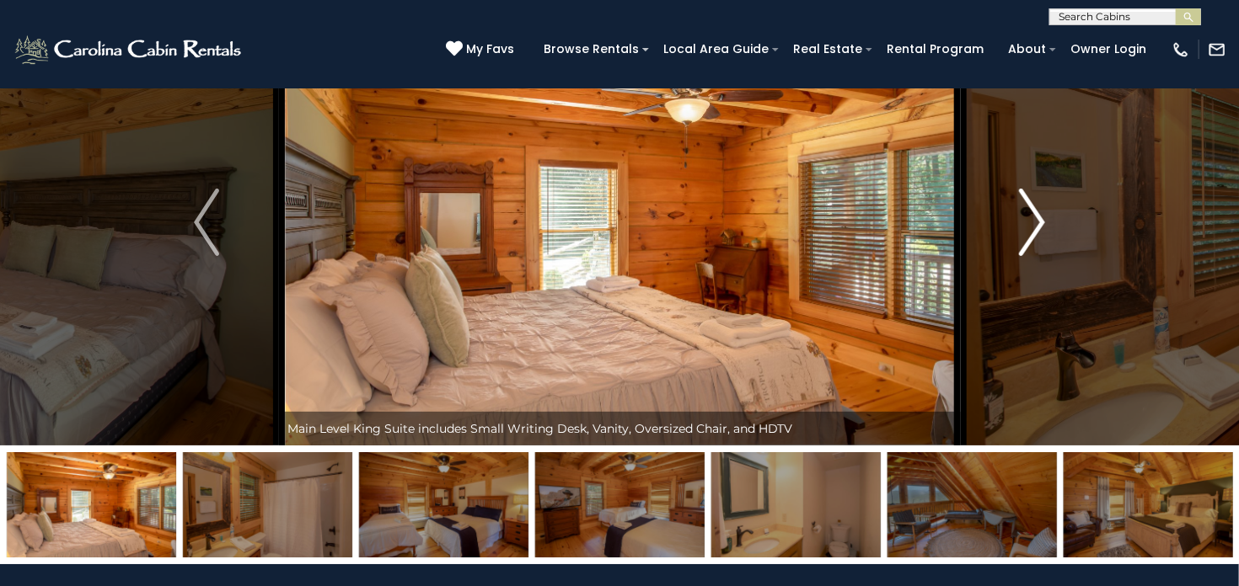
click at [1029, 225] on img "Next" at bounding box center [1031, 222] width 25 height 67
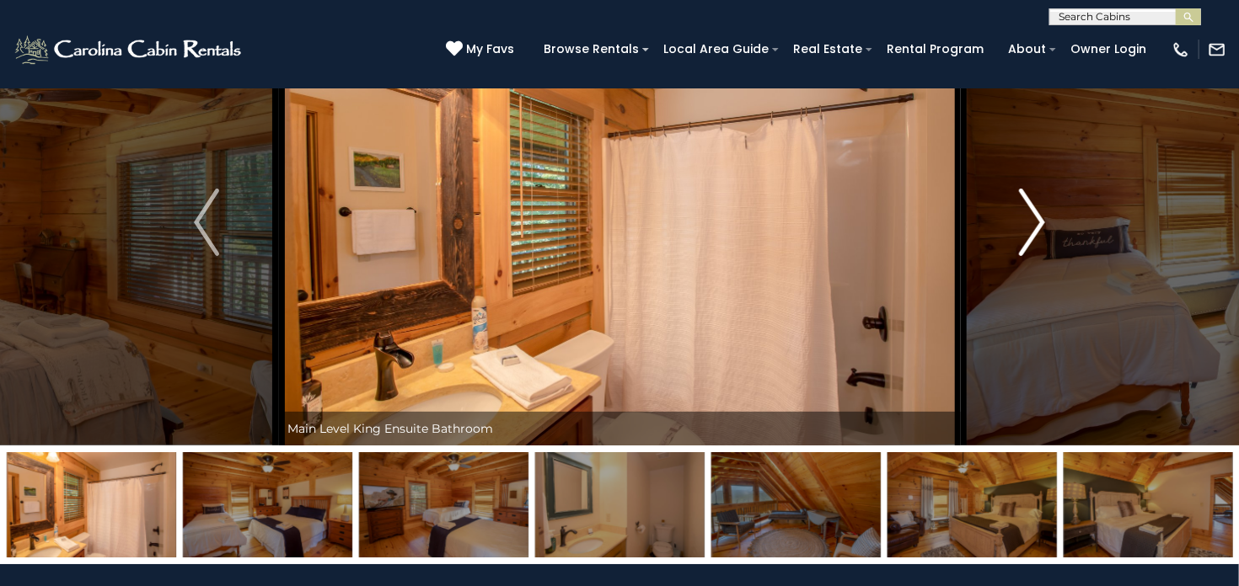
click at [1029, 225] on img "Next" at bounding box center [1031, 222] width 25 height 67
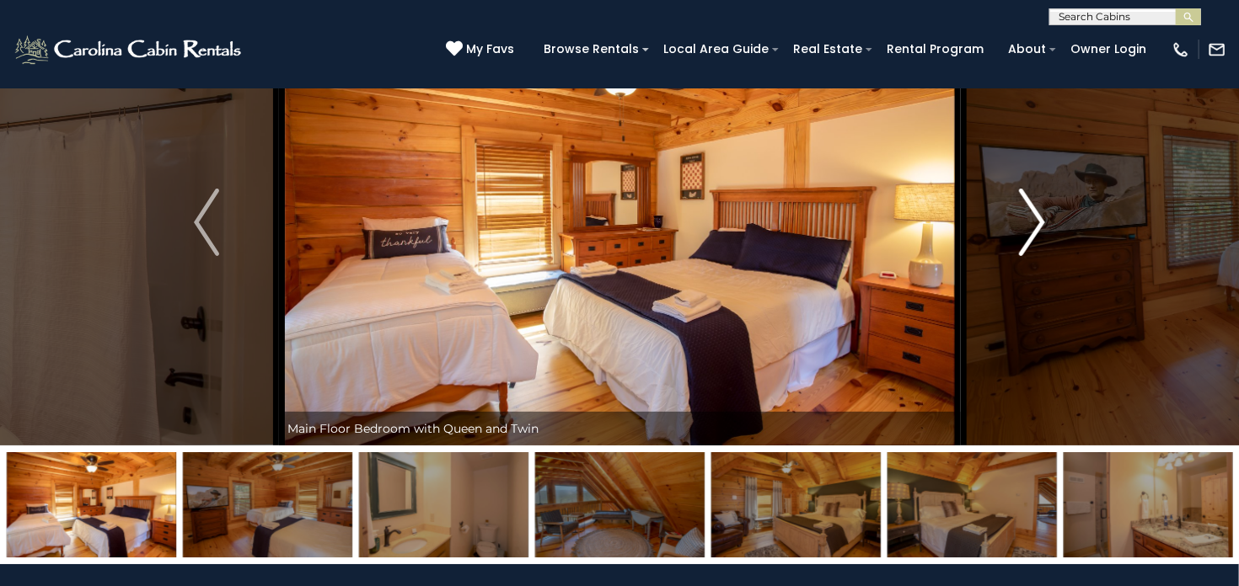
click at [1029, 225] on img "Next" at bounding box center [1031, 222] width 25 height 67
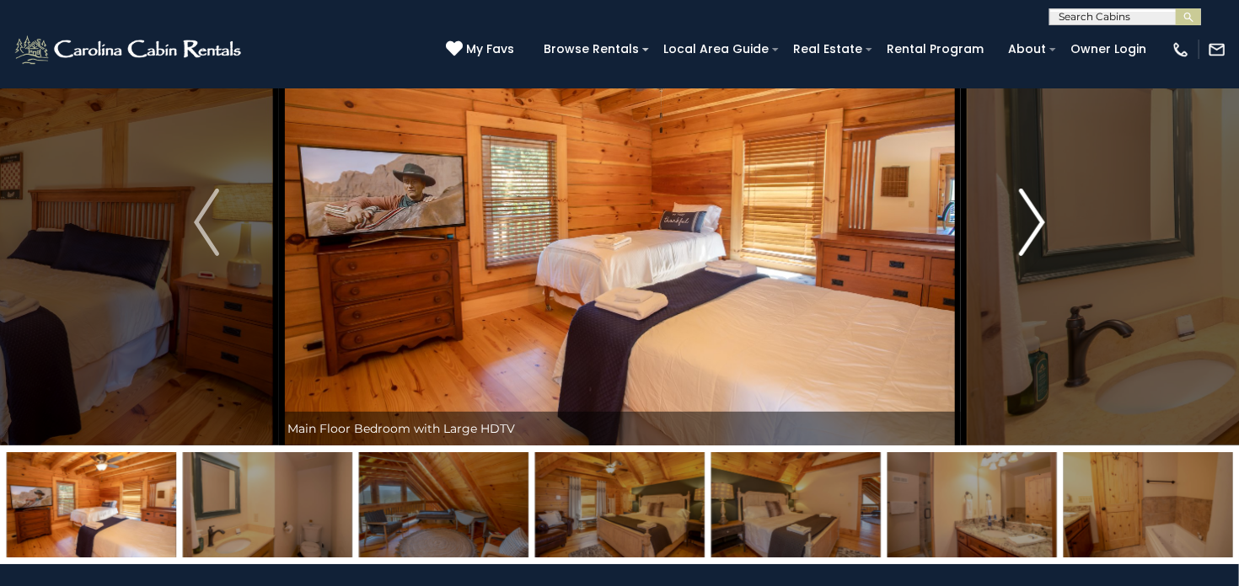
click at [1029, 225] on img "Next" at bounding box center [1031, 222] width 25 height 67
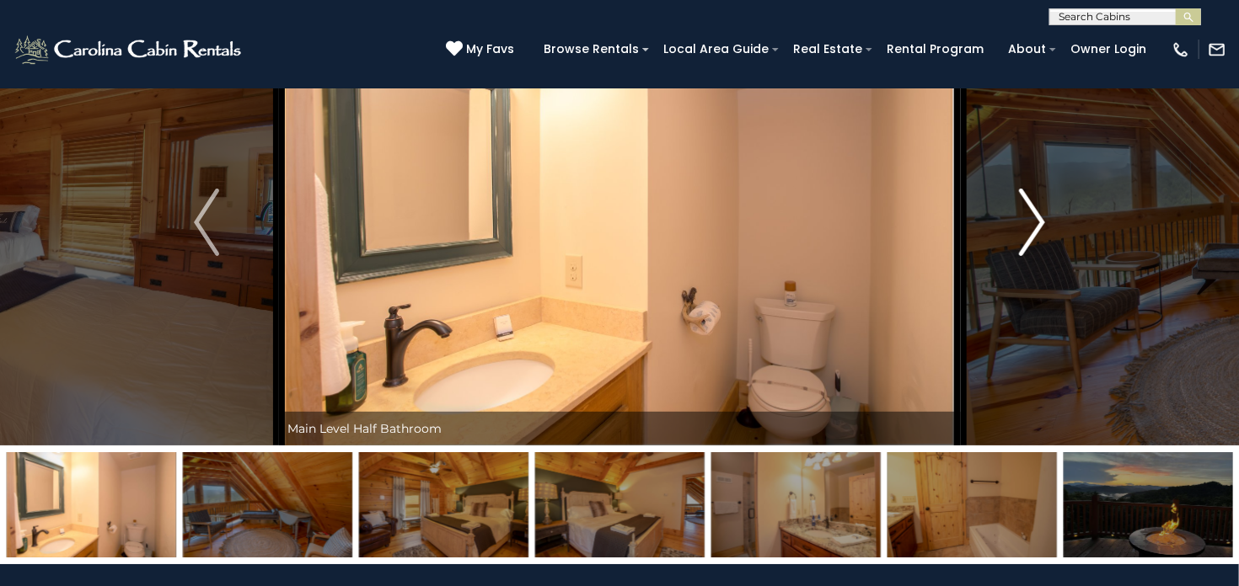
click at [1029, 225] on img "Next" at bounding box center [1031, 222] width 25 height 67
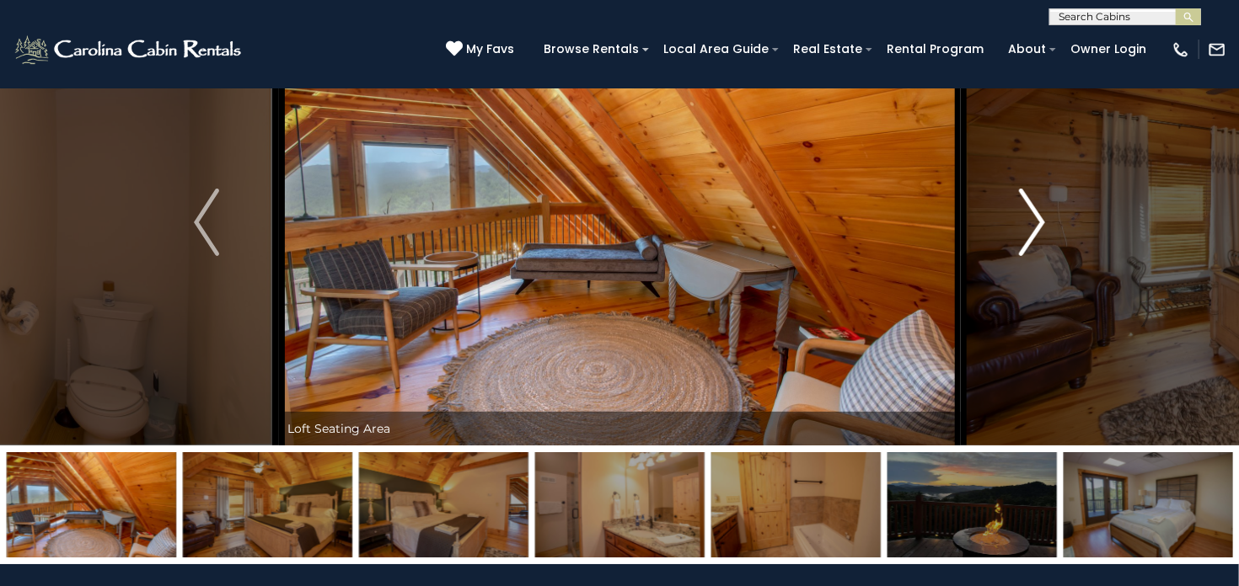
click at [1029, 225] on img "Next" at bounding box center [1031, 222] width 25 height 67
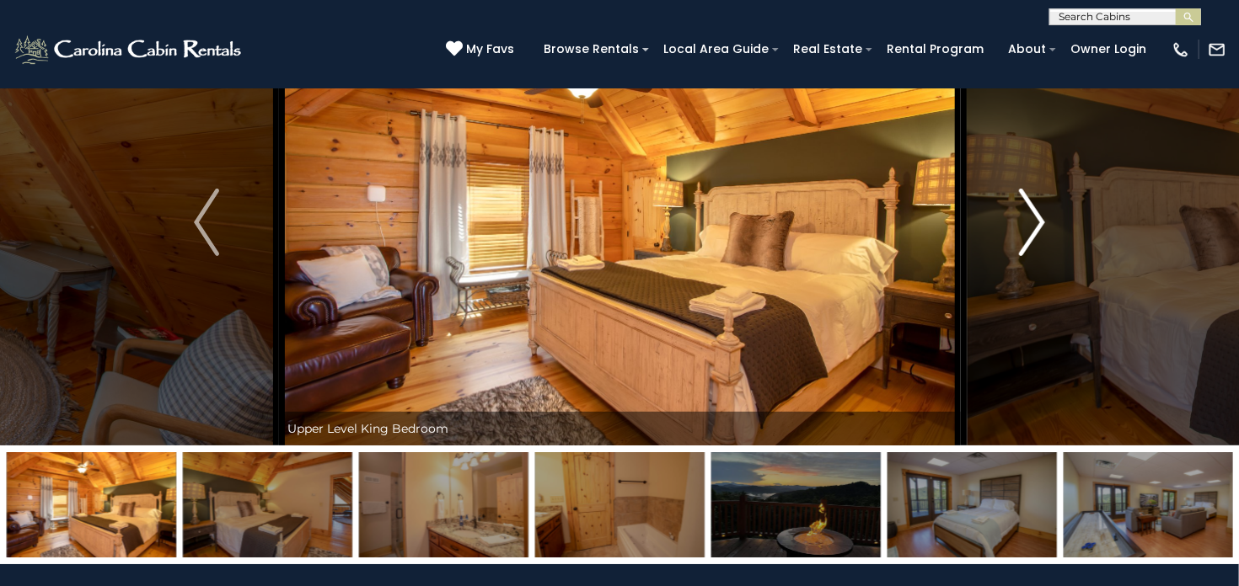
click at [1029, 225] on img "Next" at bounding box center [1031, 222] width 25 height 67
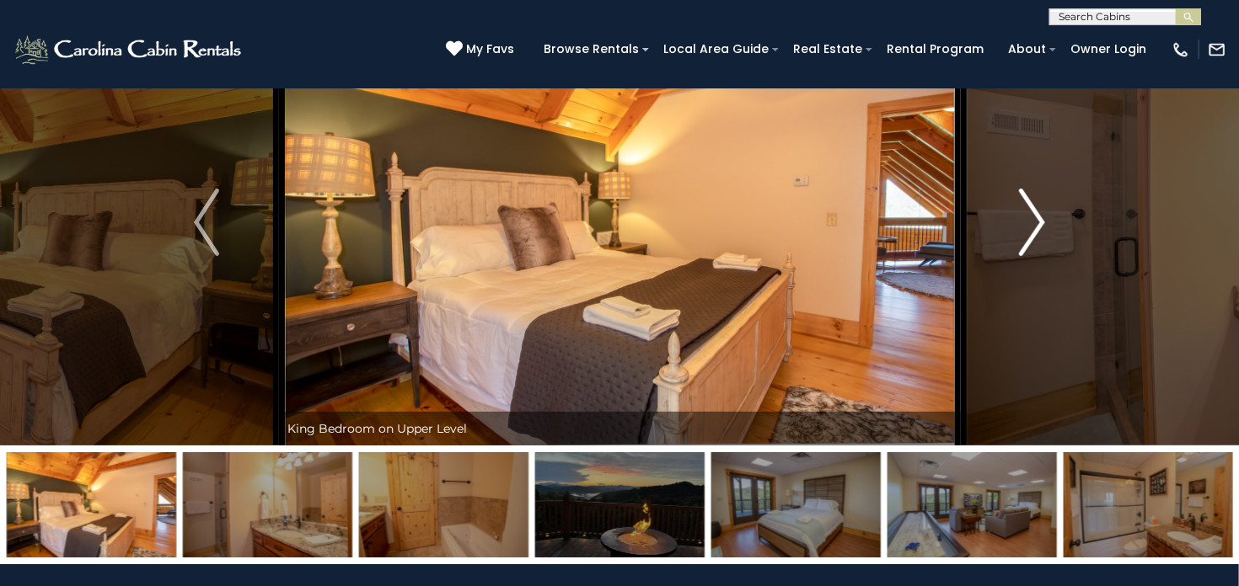
click at [1029, 225] on img "Next" at bounding box center [1031, 222] width 25 height 67
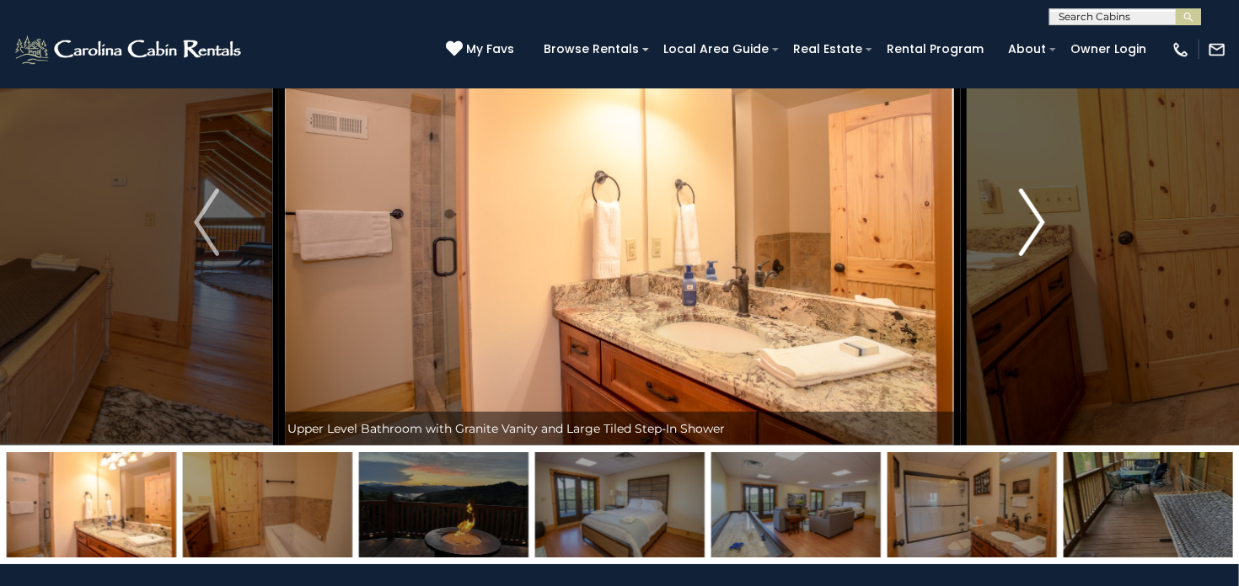
click at [1029, 225] on img "Next" at bounding box center [1031, 222] width 25 height 67
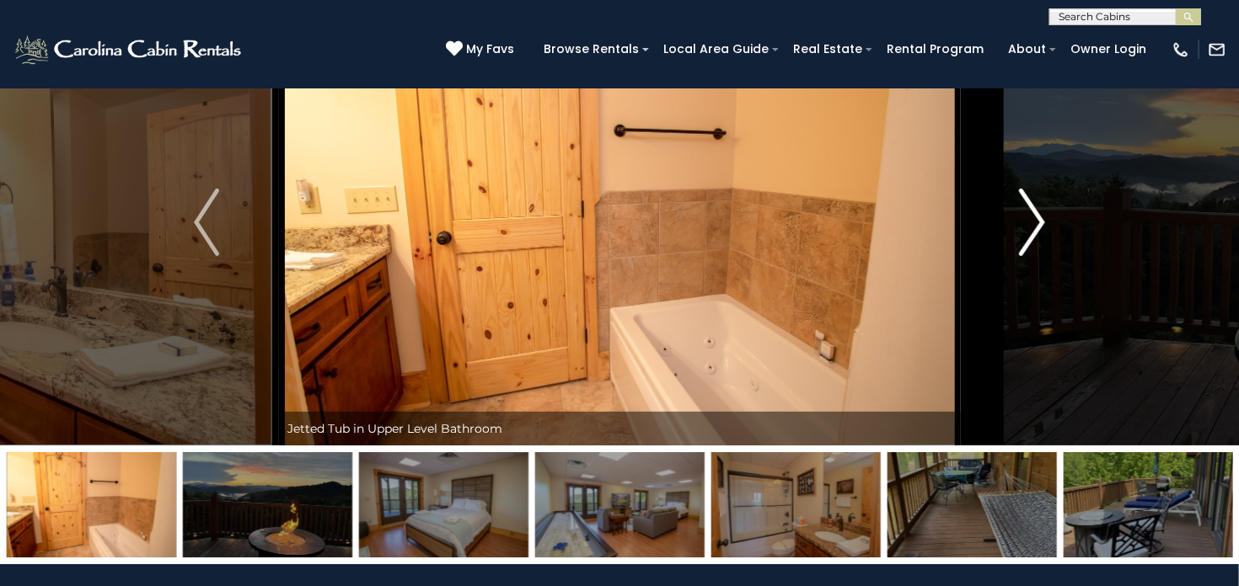
click at [1029, 225] on img "Next" at bounding box center [1031, 222] width 25 height 67
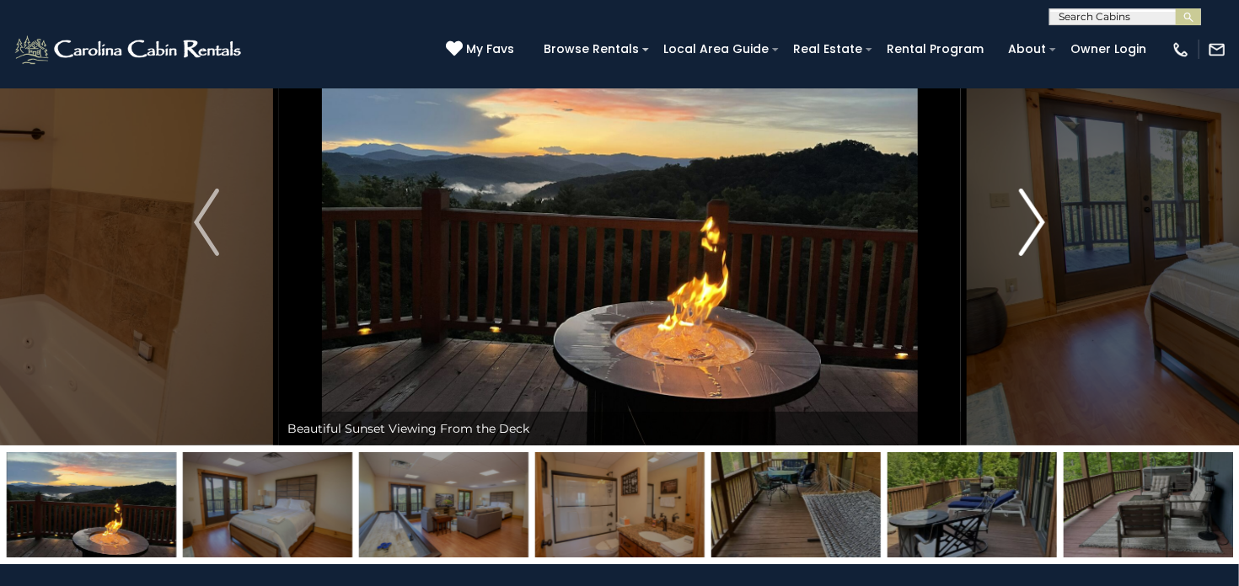
click at [1029, 225] on img "Next" at bounding box center [1031, 222] width 25 height 67
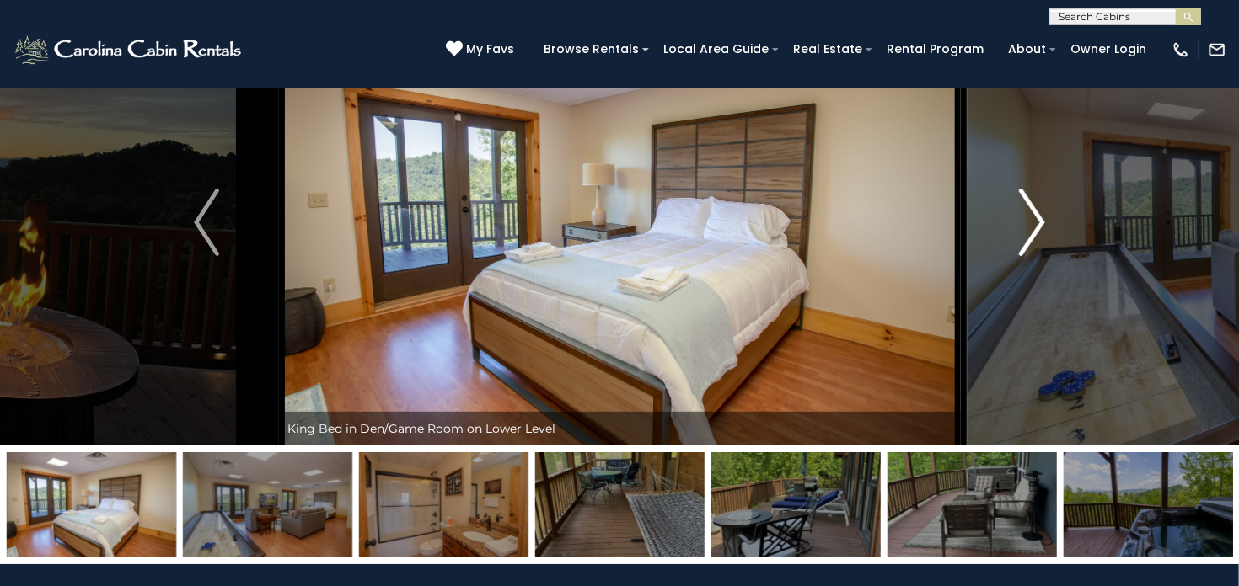
click at [1029, 225] on img "Next" at bounding box center [1031, 222] width 25 height 67
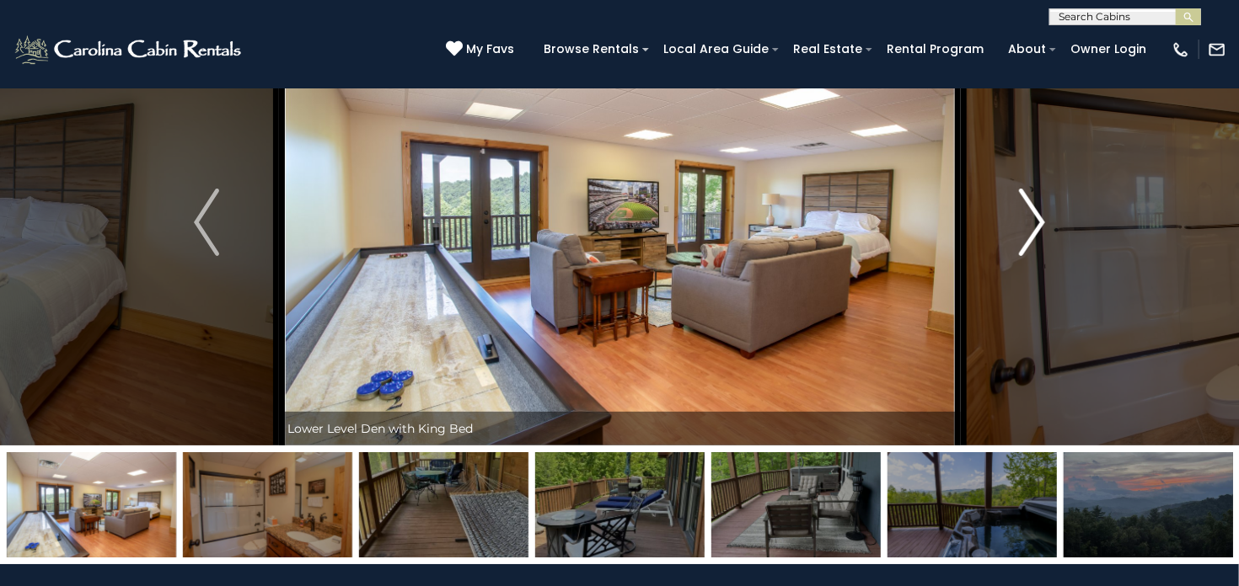
click at [1029, 225] on img "Next" at bounding box center [1031, 222] width 25 height 67
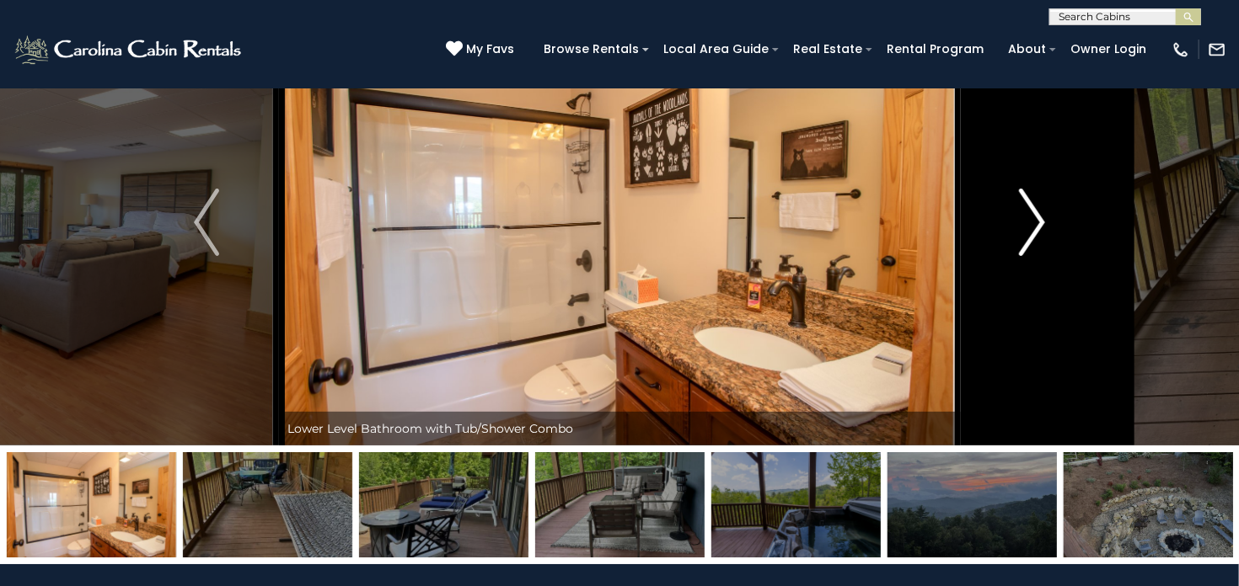
click at [1029, 225] on img "Next" at bounding box center [1031, 222] width 25 height 67
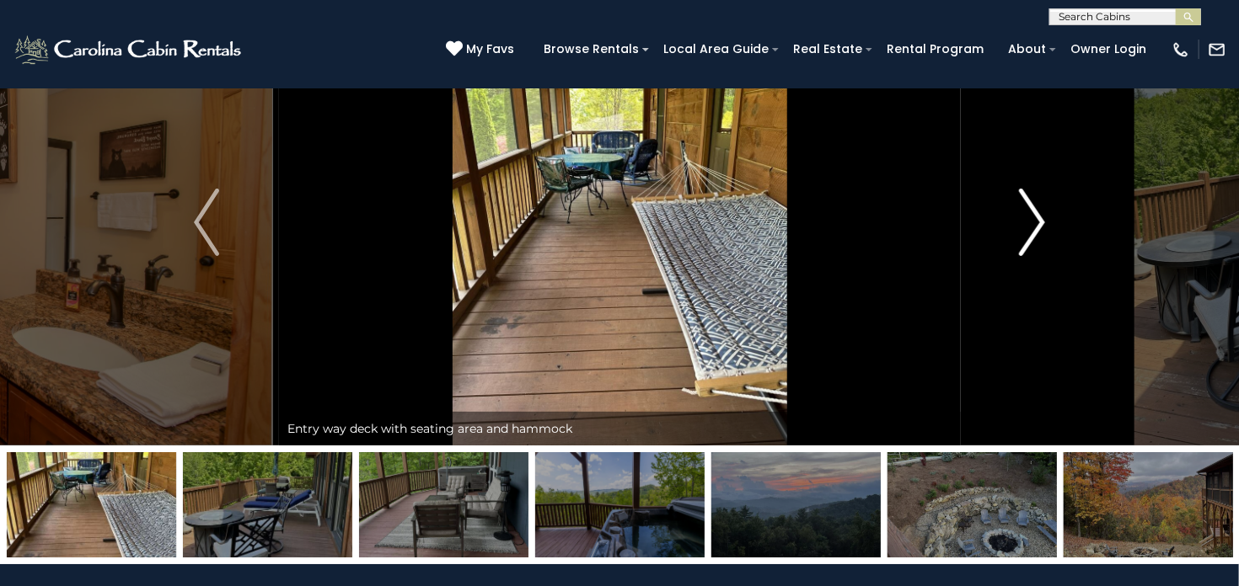
click at [1029, 225] on img "Next" at bounding box center [1031, 222] width 25 height 67
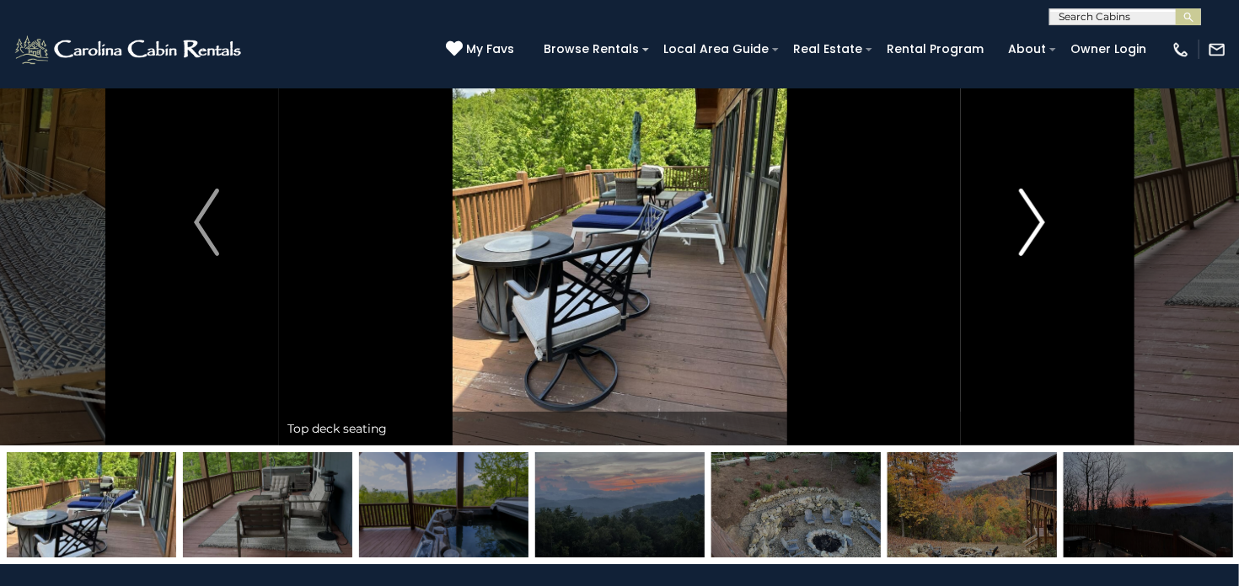
click at [1029, 225] on img "Next" at bounding box center [1031, 222] width 25 height 67
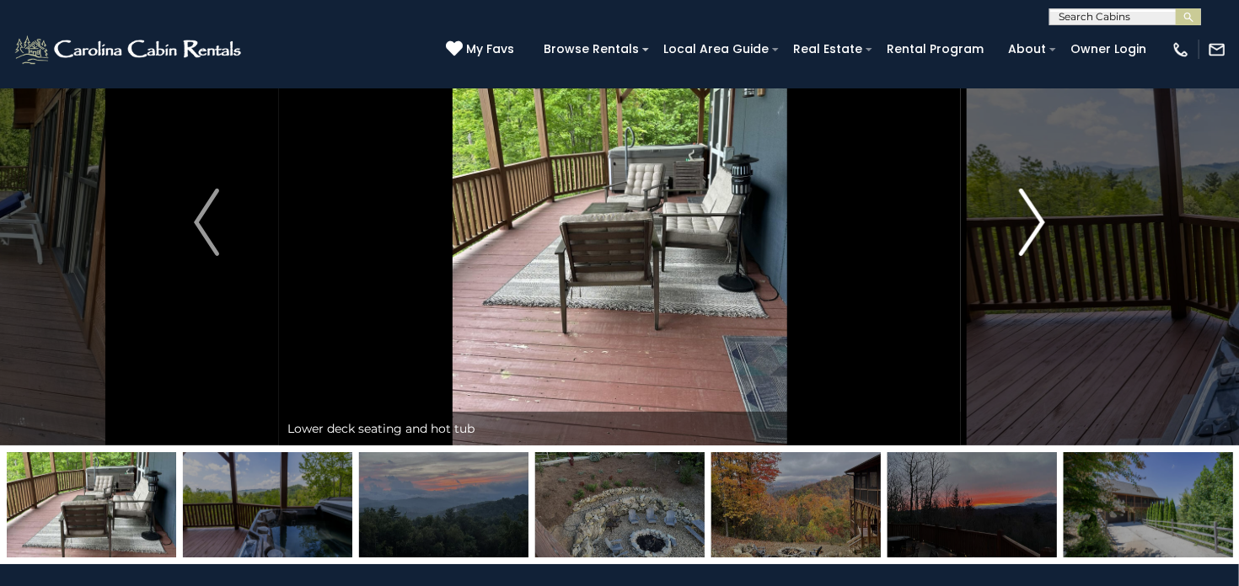
click at [1029, 225] on img "Next" at bounding box center [1031, 222] width 25 height 67
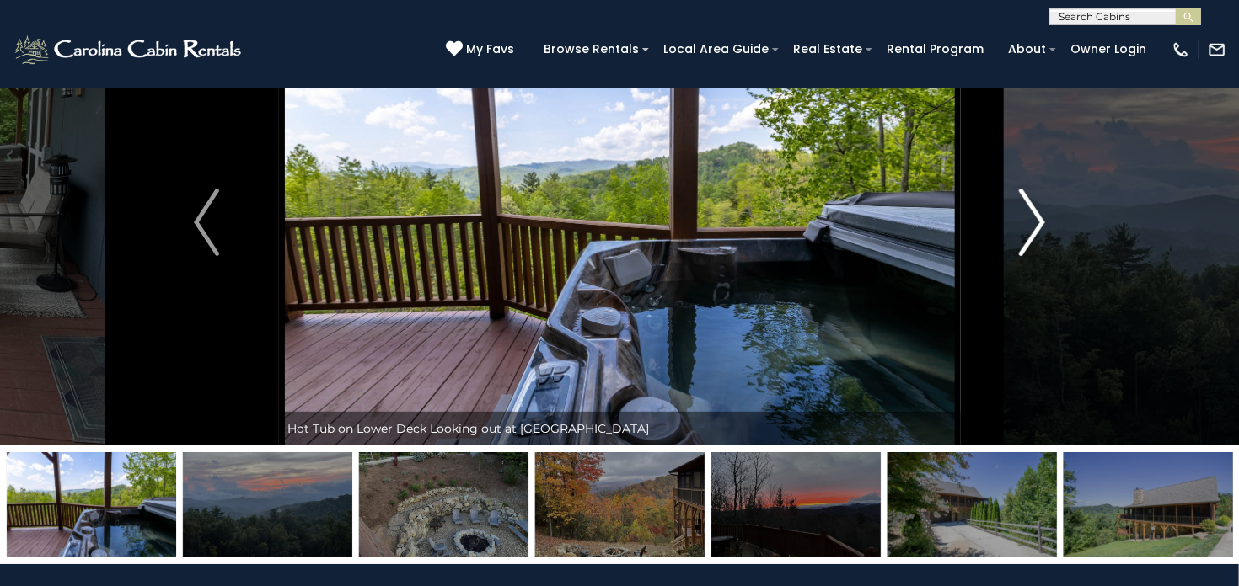
click at [1029, 225] on img "Next" at bounding box center [1031, 222] width 25 height 67
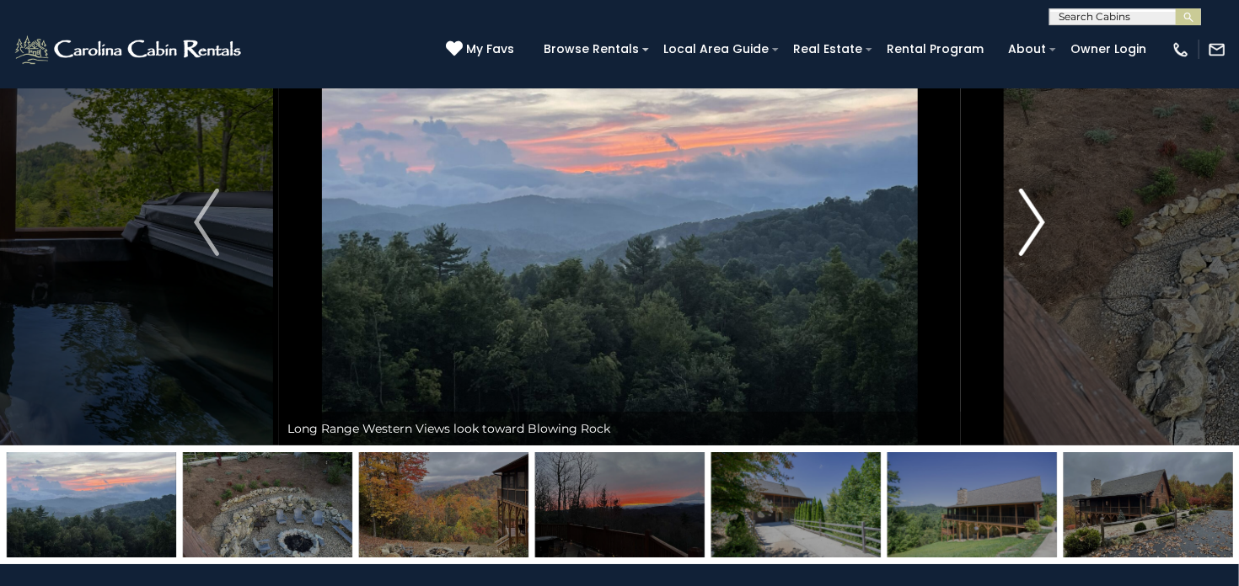
click at [1029, 225] on img "Next" at bounding box center [1031, 222] width 25 height 67
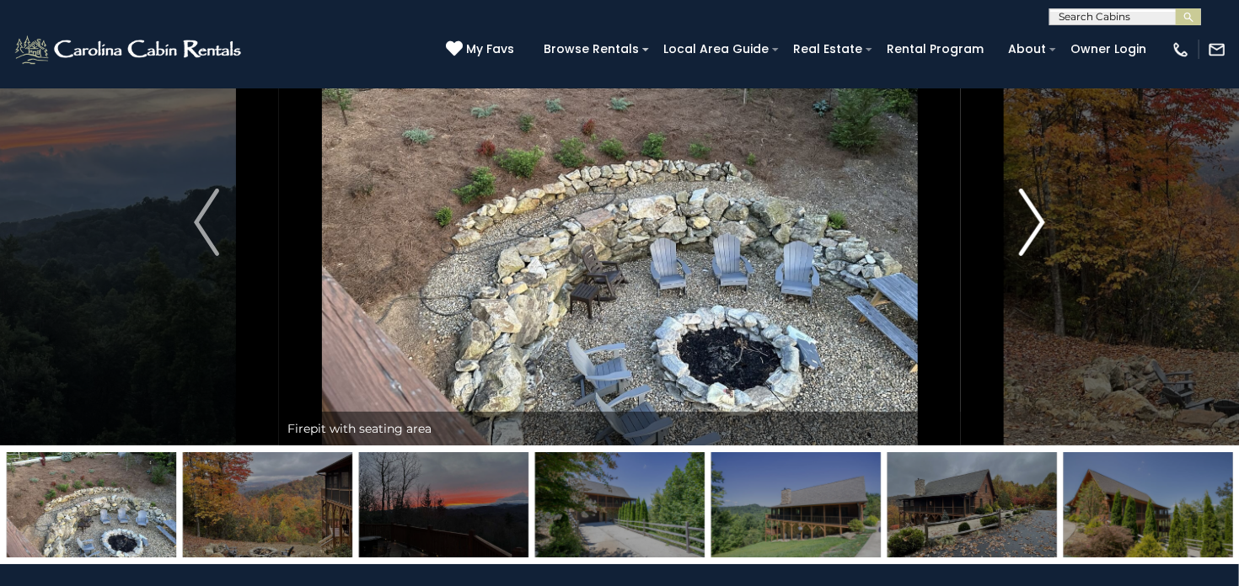
click at [1029, 225] on img "Next" at bounding box center [1031, 222] width 25 height 67
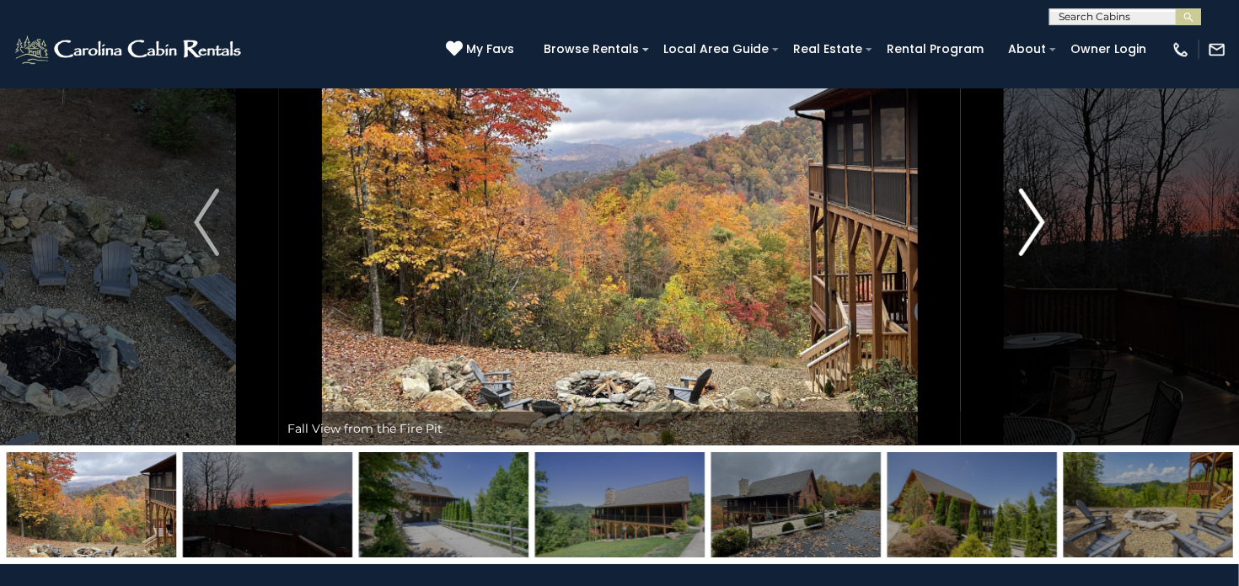
click at [1029, 225] on img "Next" at bounding box center [1031, 222] width 25 height 67
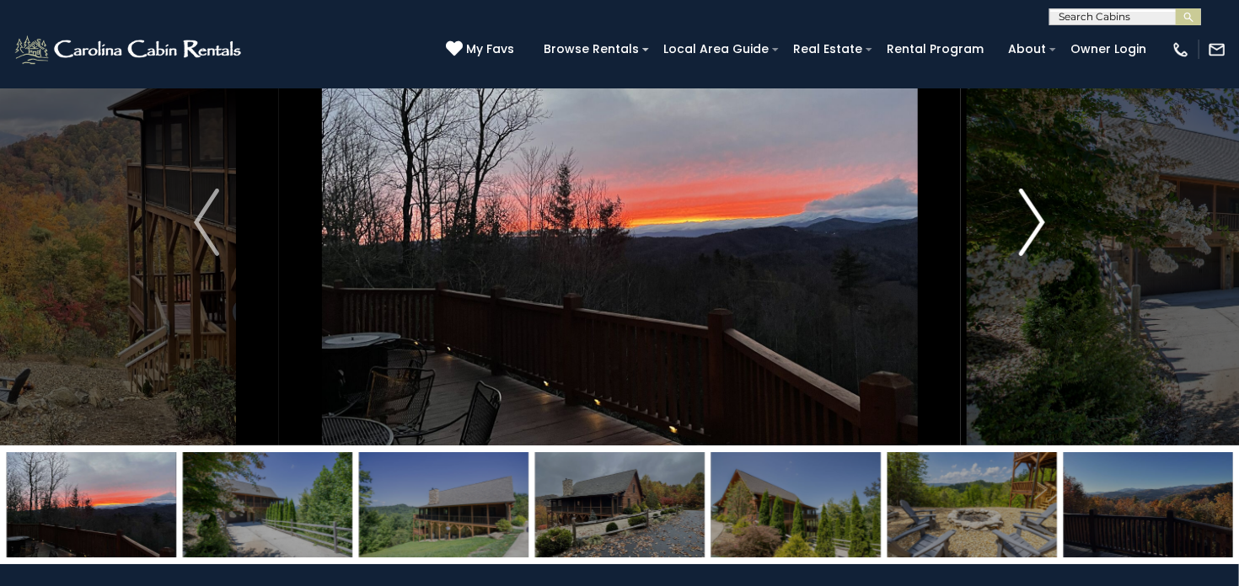
click at [1029, 225] on img "Next" at bounding box center [1031, 222] width 25 height 67
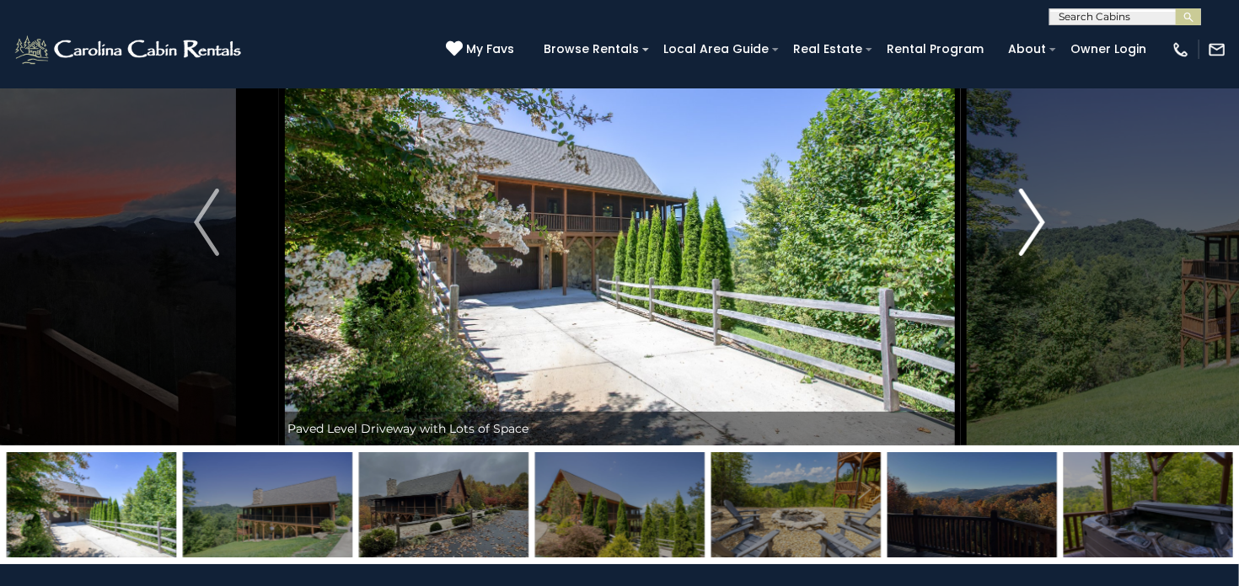
click at [1029, 225] on img "Next" at bounding box center [1031, 222] width 25 height 67
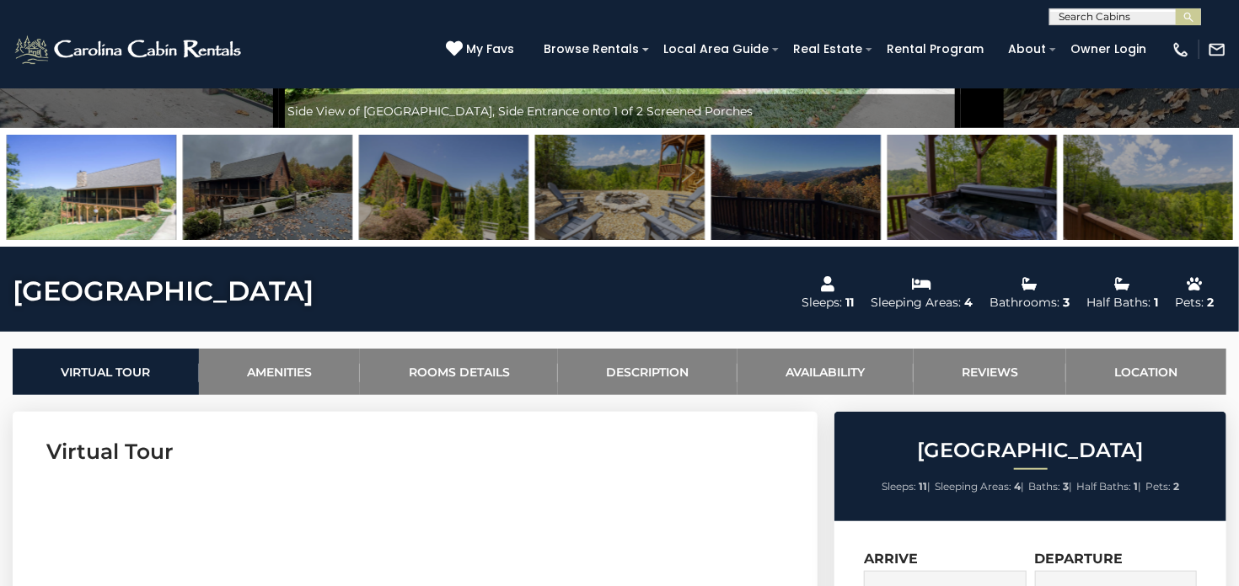
scroll to position [445, 0]
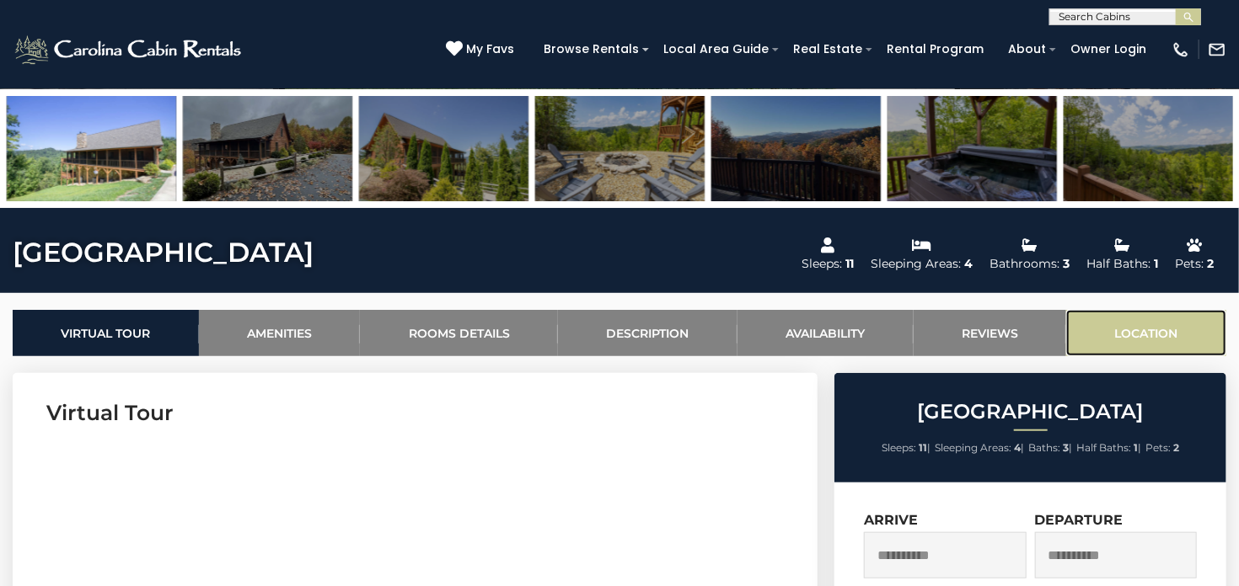
click at [1127, 333] on link "Location" at bounding box center [1146, 333] width 160 height 46
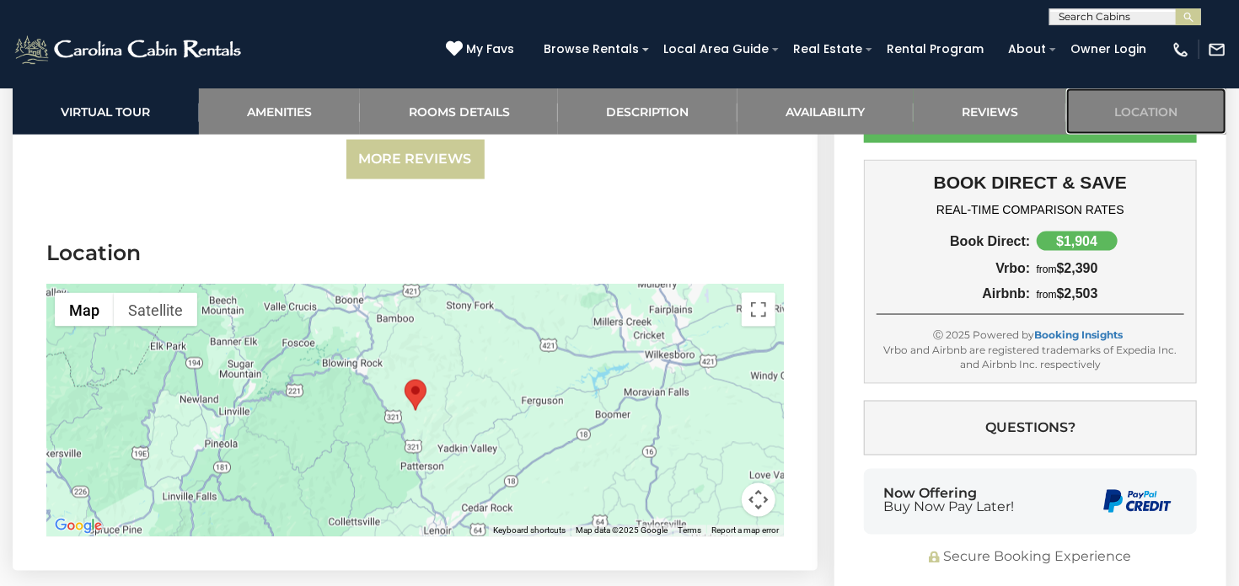
scroll to position [4289, 0]
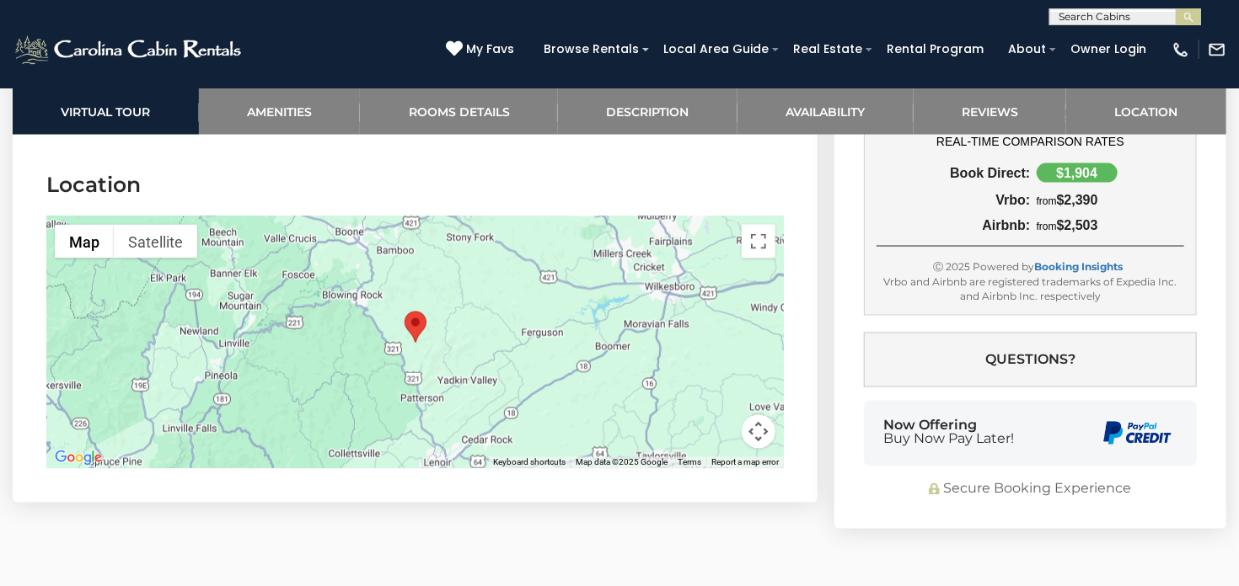
click at [752, 415] on button "Map camera controls" at bounding box center [758, 432] width 34 height 34
click at [713, 331] on button "Zoom in" at bounding box center [716, 348] width 34 height 34
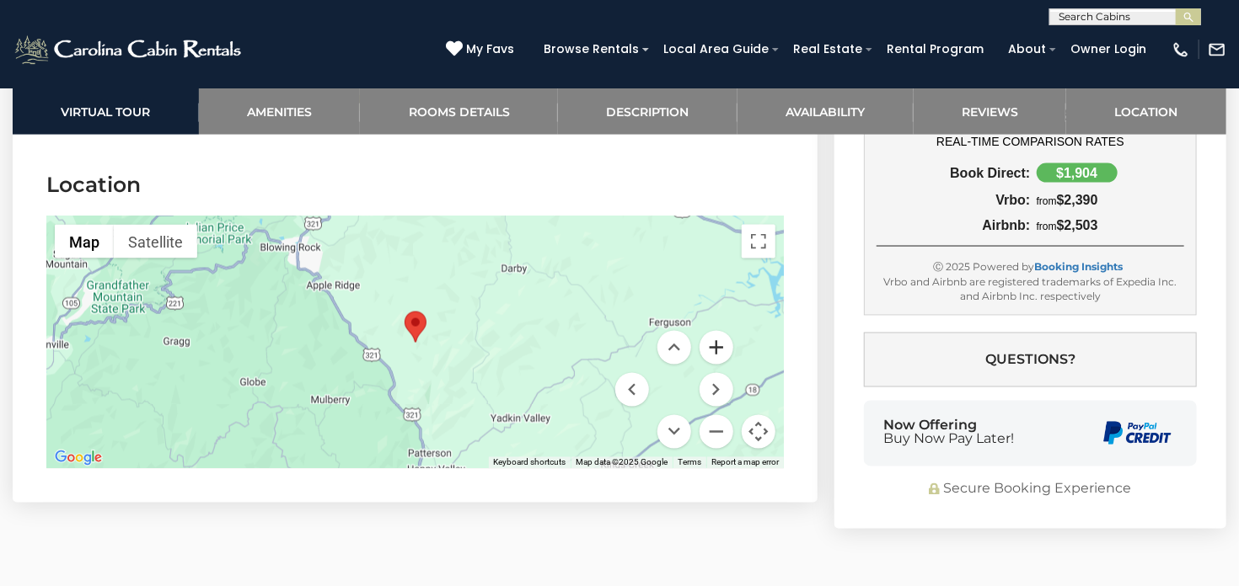
click at [713, 331] on button "Zoom in" at bounding box center [716, 348] width 34 height 34
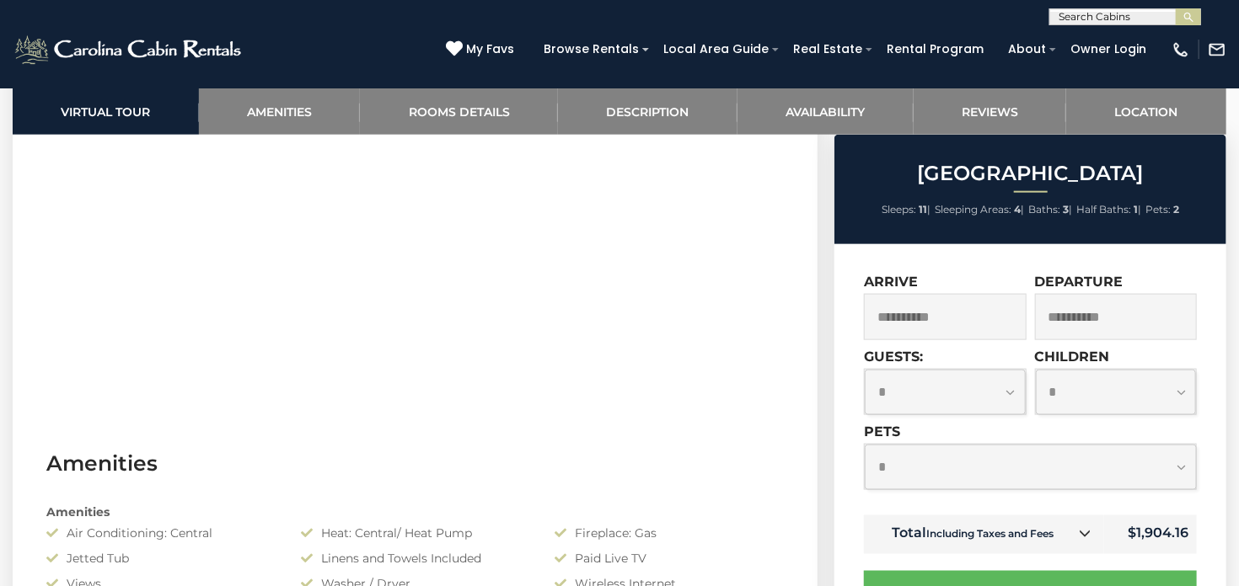
scroll to position [0, 0]
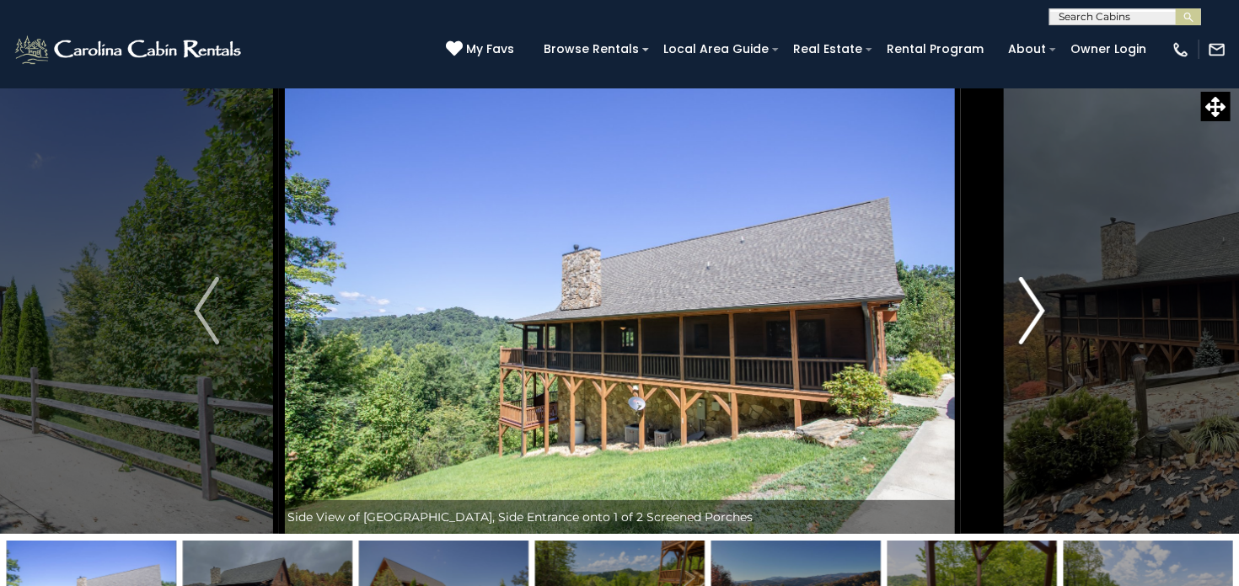
click at [1040, 292] on img "Next" at bounding box center [1031, 310] width 25 height 67
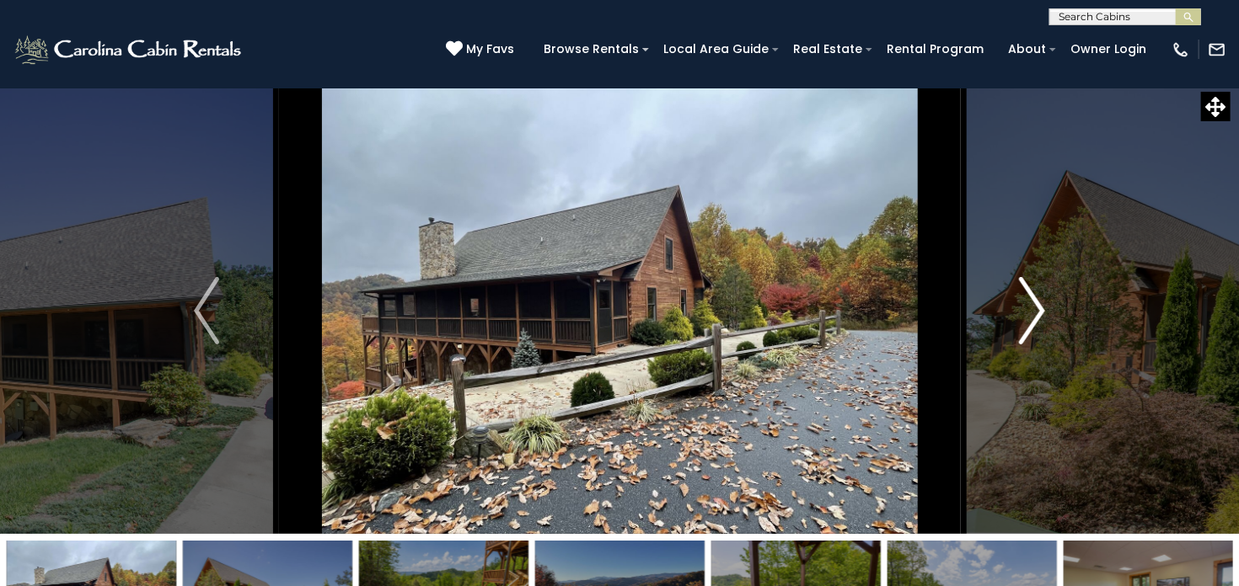
click at [1040, 292] on img "Next" at bounding box center [1031, 310] width 25 height 67
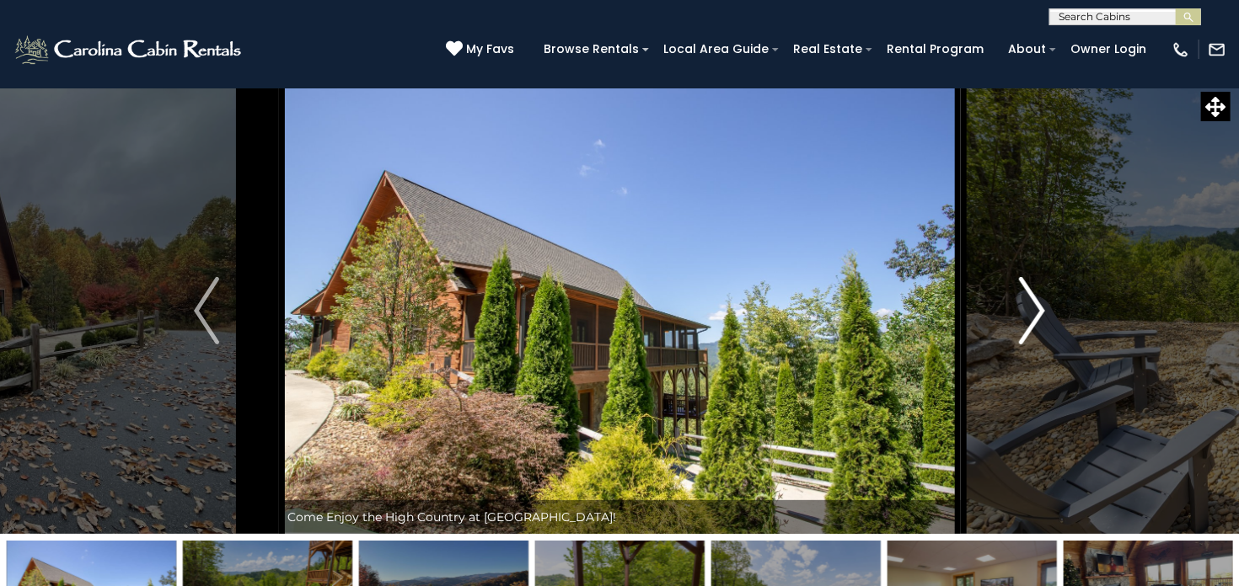
click at [1040, 292] on img "Next" at bounding box center [1031, 310] width 25 height 67
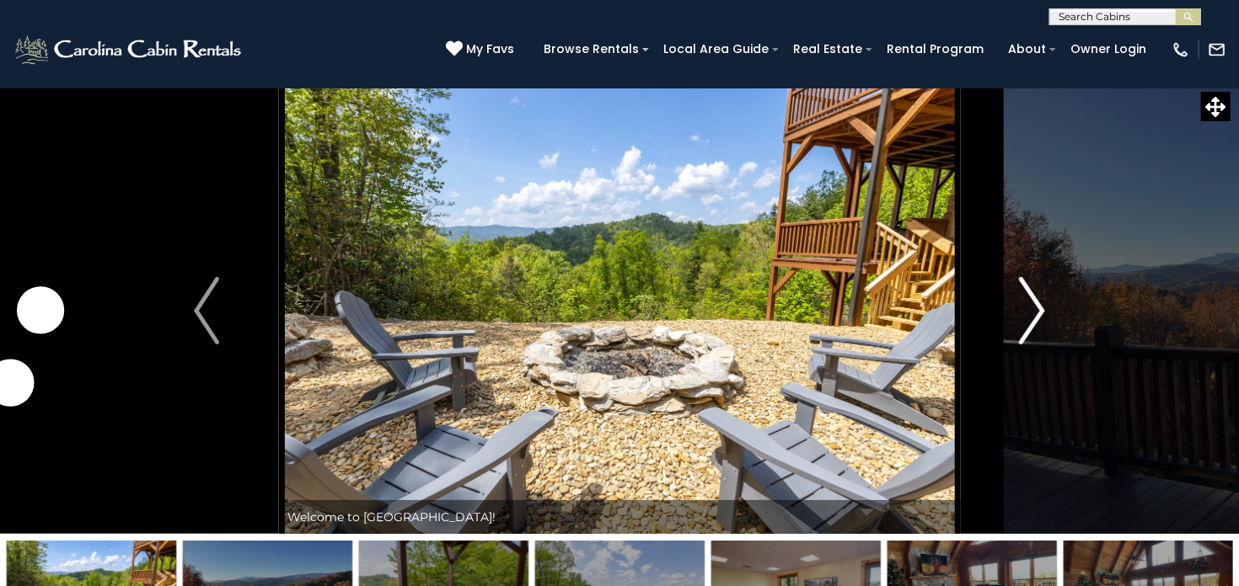
click at [1033, 301] on img "Next" at bounding box center [1031, 310] width 25 height 67
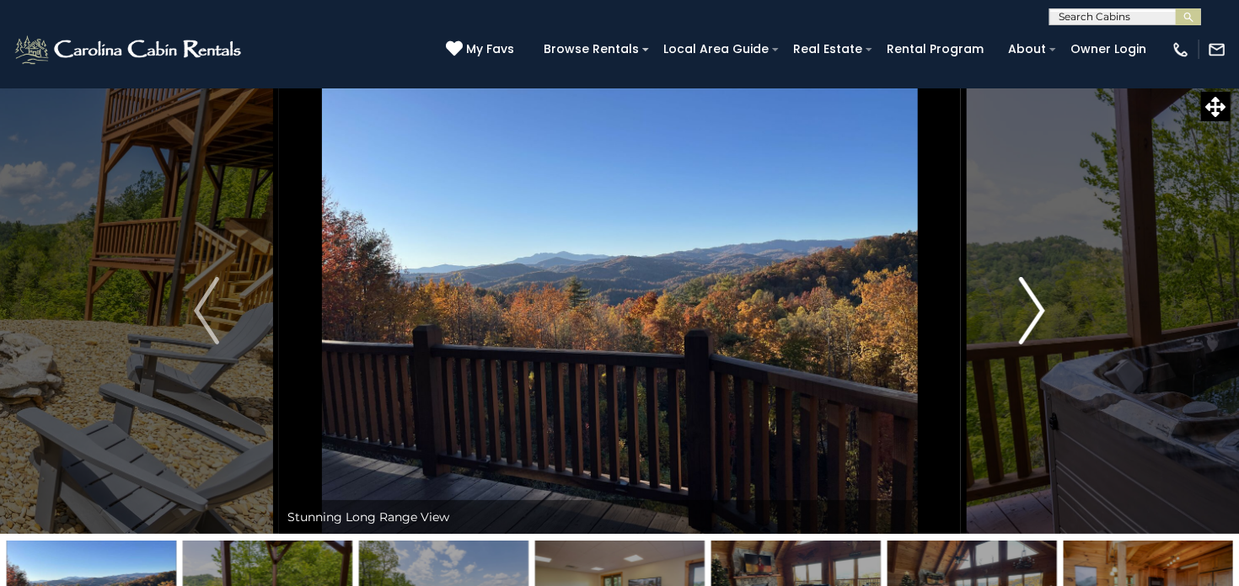
click at [1033, 301] on img "Next" at bounding box center [1031, 310] width 25 height 67
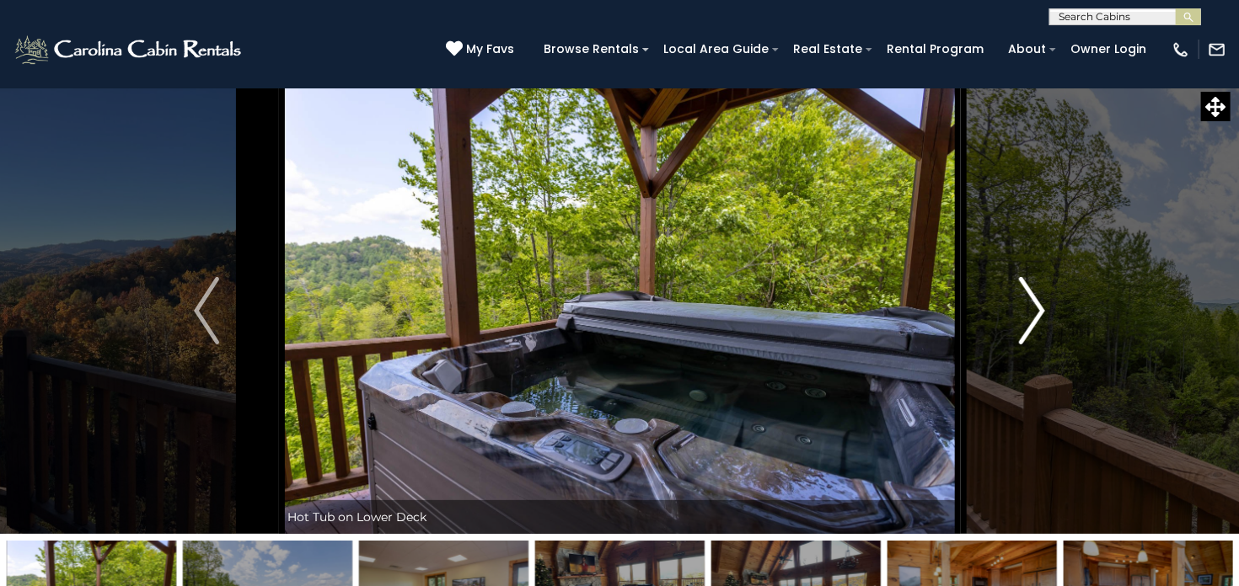
click at [1033, 301] on img "Next" at bounding box center [1031, 310] width 25 height 67
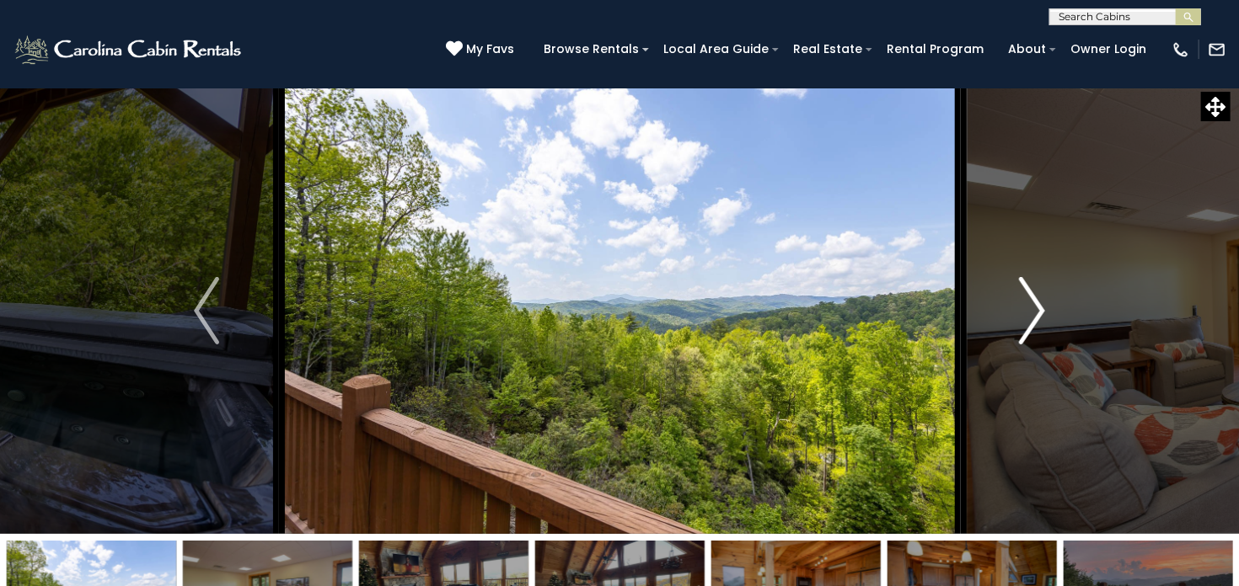
click at [1033, 301] on img "Next" at bounding box center [1031, 310] width 25 height 67
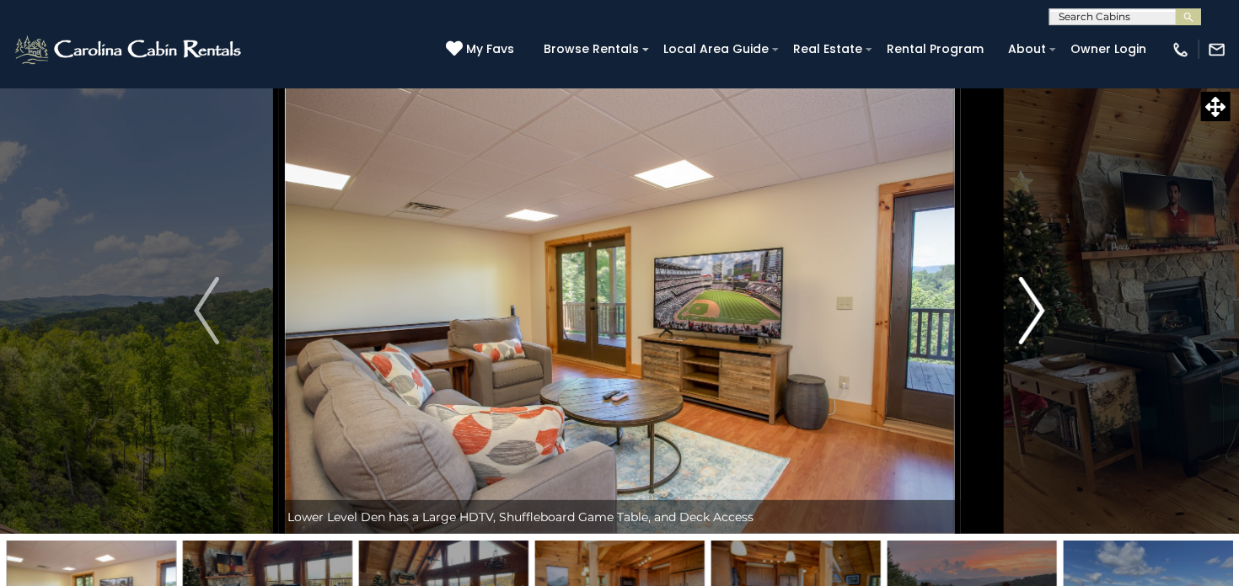
click at [1033, 301] on img "Next" at bounding box center [1031, 310] width 25 height 67
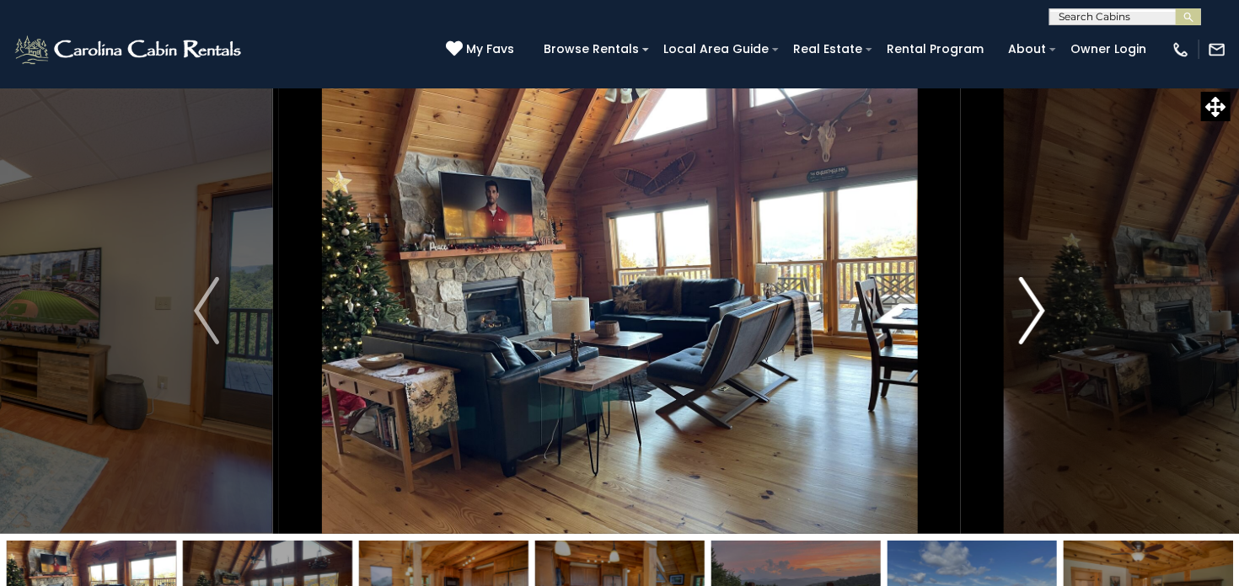
click at [1033, 301] on img "Next" at bounding box center [1031, 310] width 25 height 67
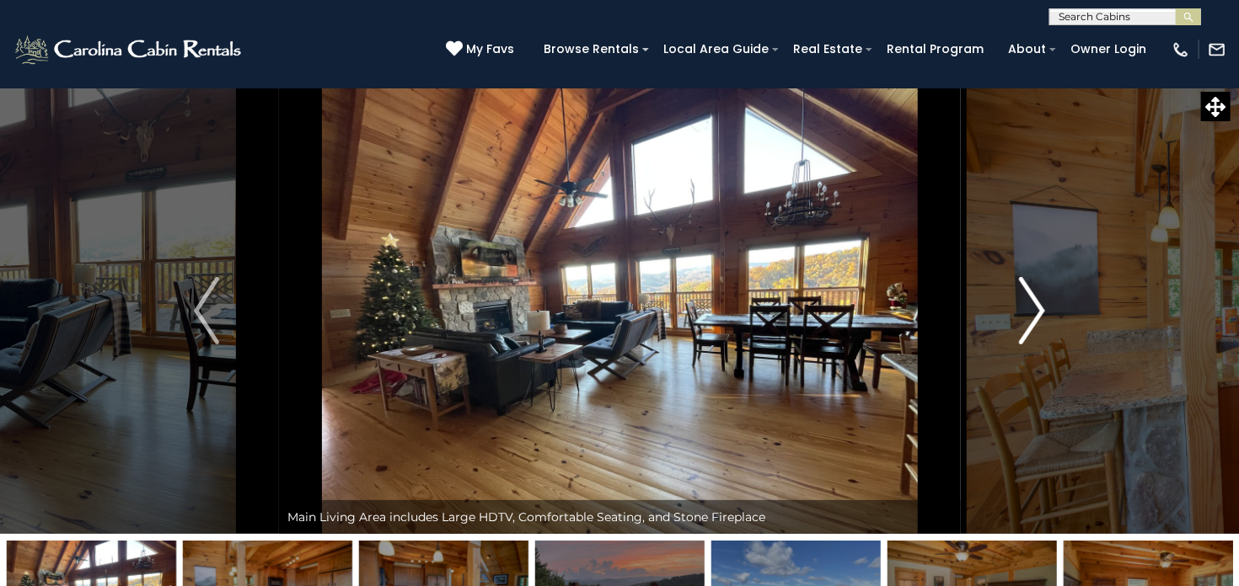
click at [1033, 301] on img "Next" at bounding box center [1031, 310] width 25 height 67
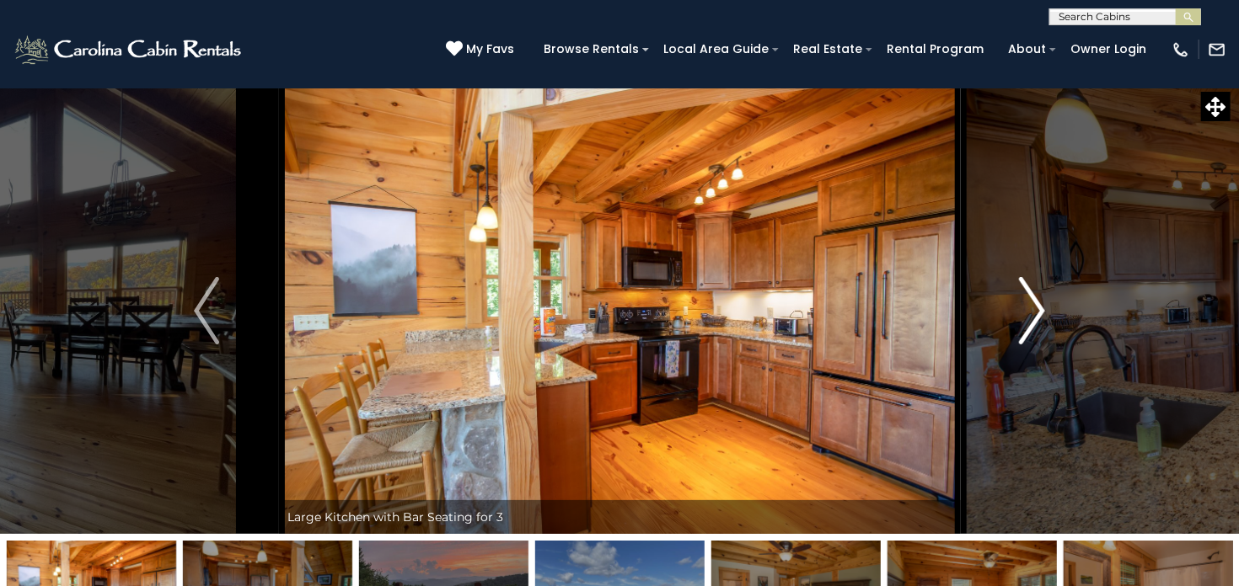
click at [1033, 301] on img "Next" at bounding box center [1031, 310] width 25 height 67
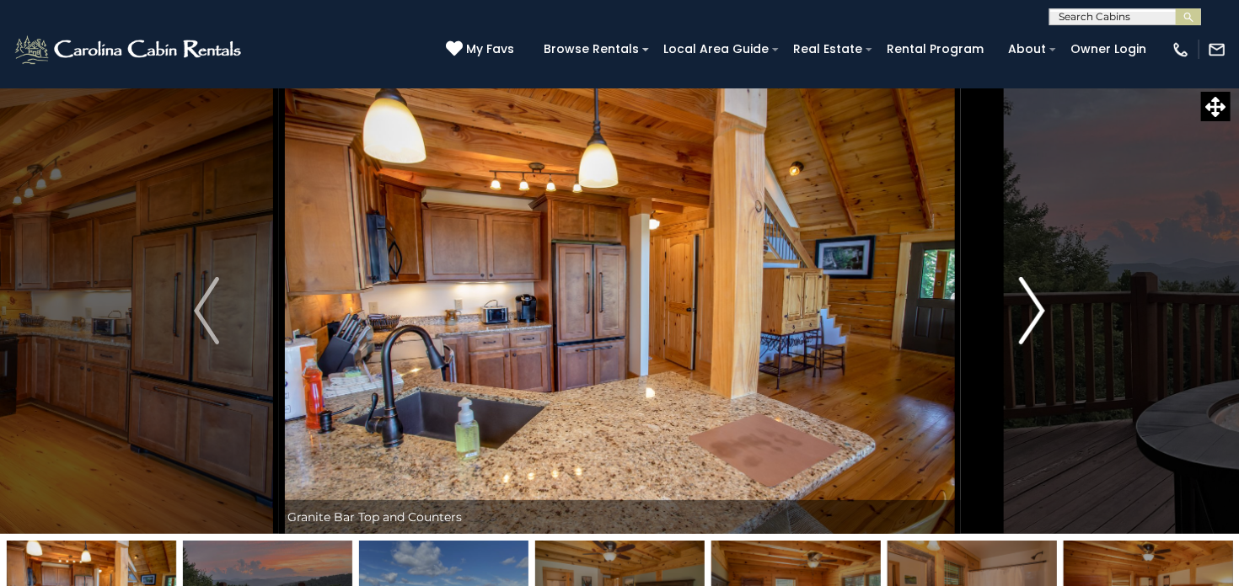
click at [1033, 301] on img "Next" at bounding box center [1031, 310] width 25 height 67
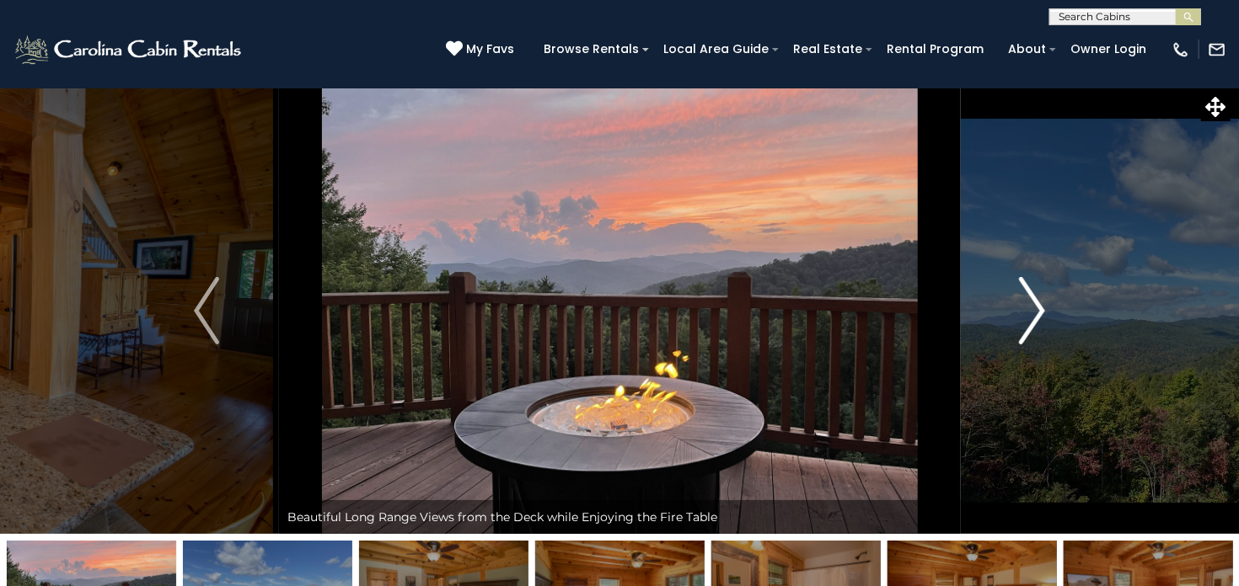
click at [1033, 301] on img "Next" at bounding box center [1031, 310] width 25 height 67
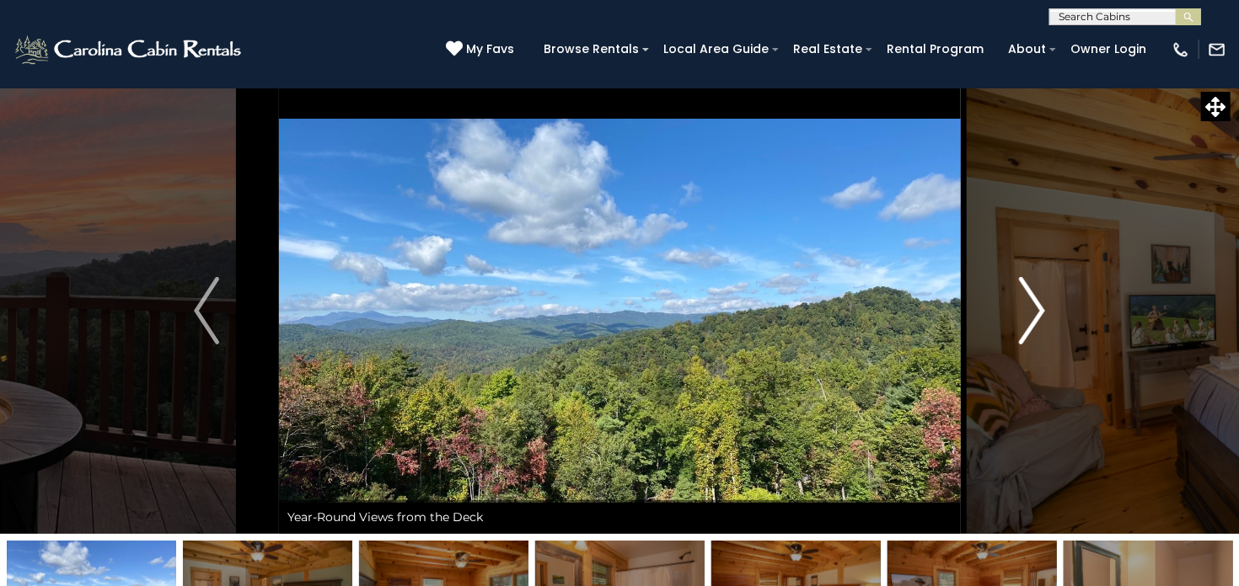
click at [1033, 301] on img "Next" at bounding box center [1031, 310] width 25 height 67
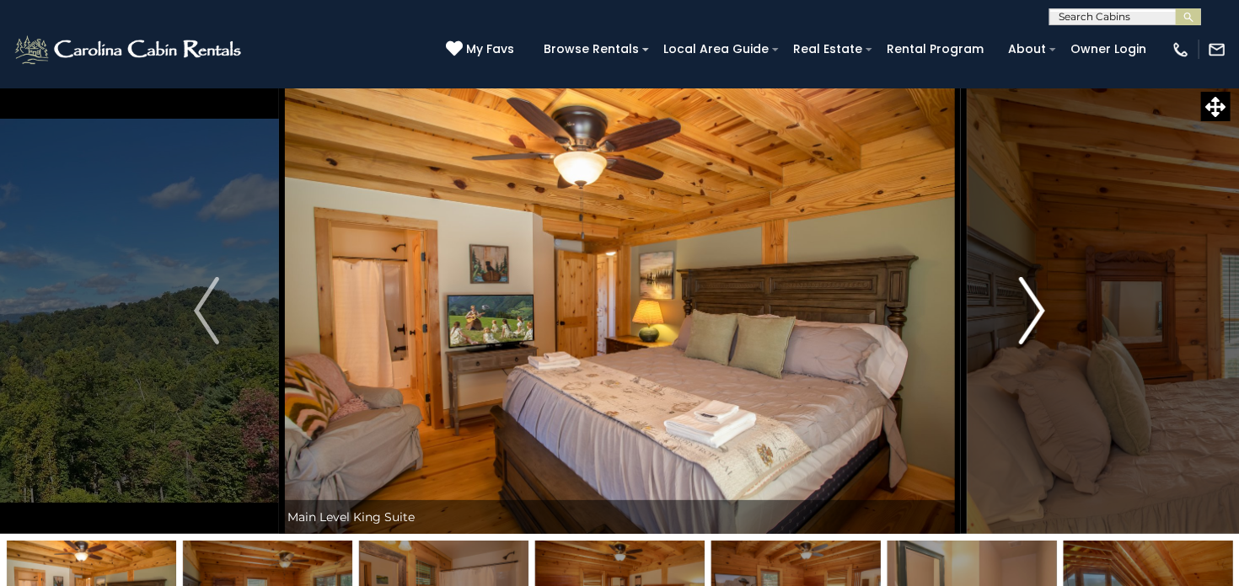
click at [1021, 309] on img "Next" at bounding box center [1031, 310] width 25 height 67
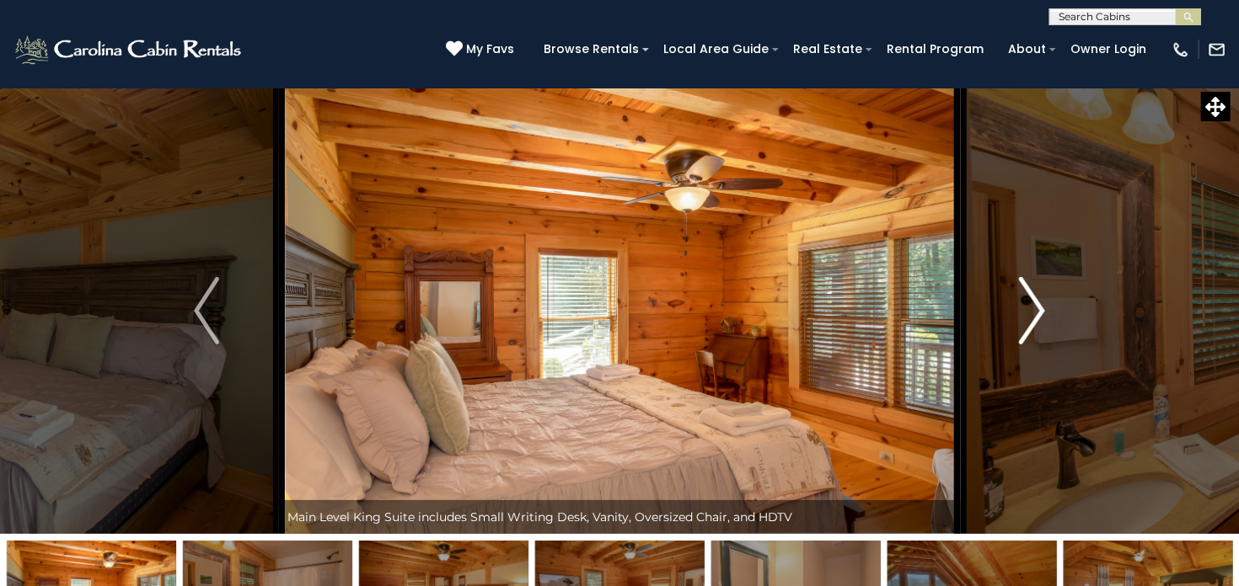
click at [1021, 309] on img "Next" at bounding box center [1031, 310] width 25 height 67
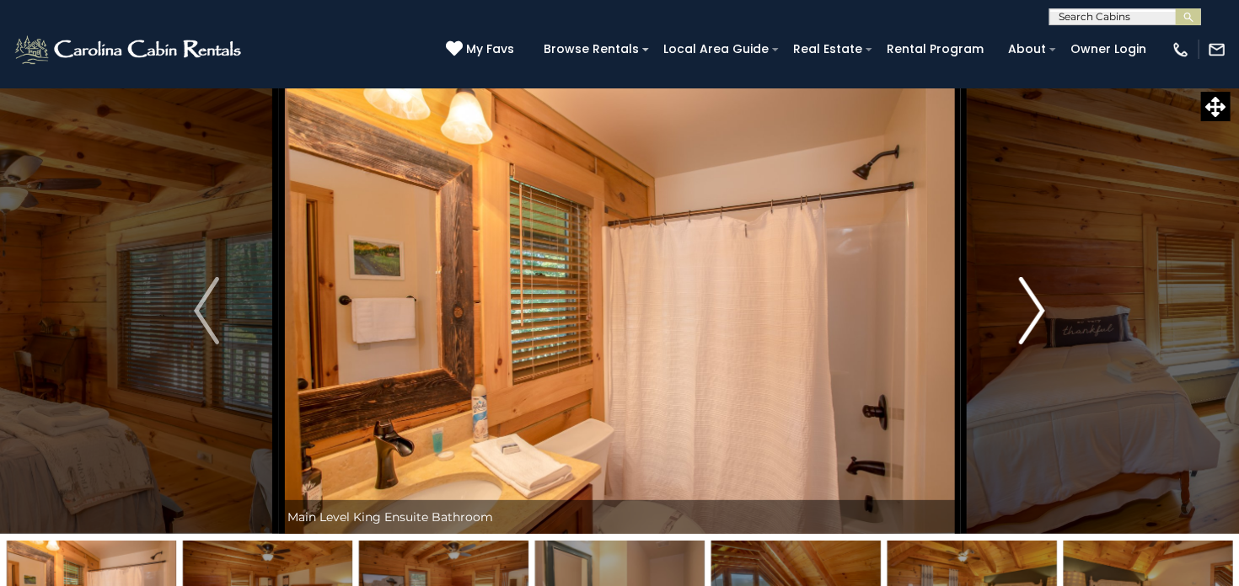
click at [1021, 309] on img "Next" at bounding box center [1031, 310] width 25 height 67
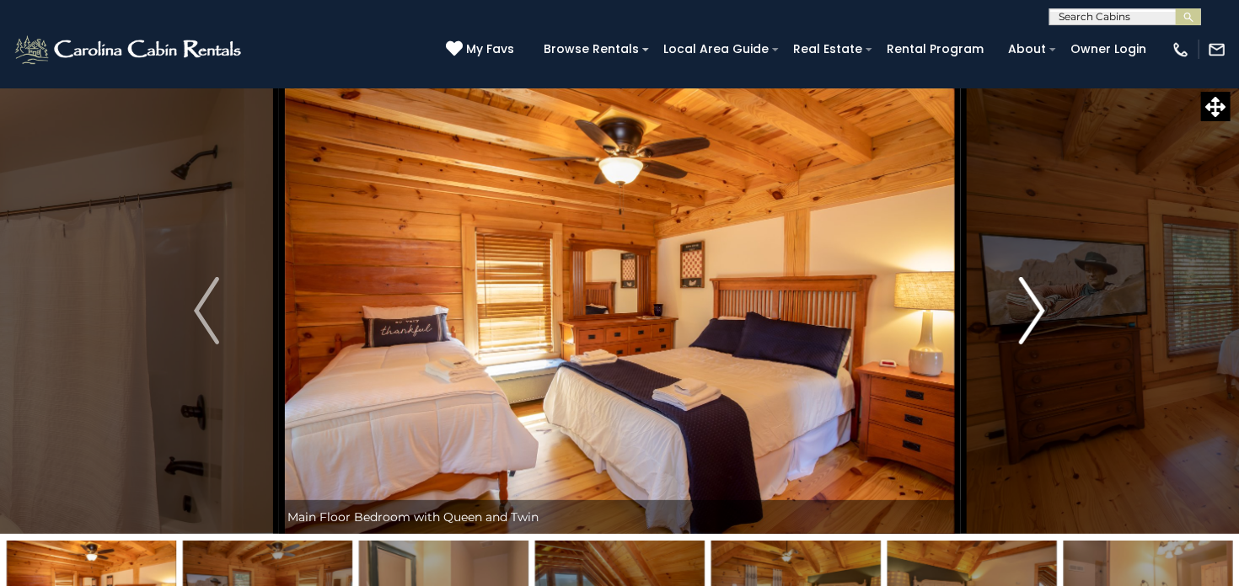
click at [1021, 309] on img "Next" at bounding box center [1031, 310] width 25 height 67
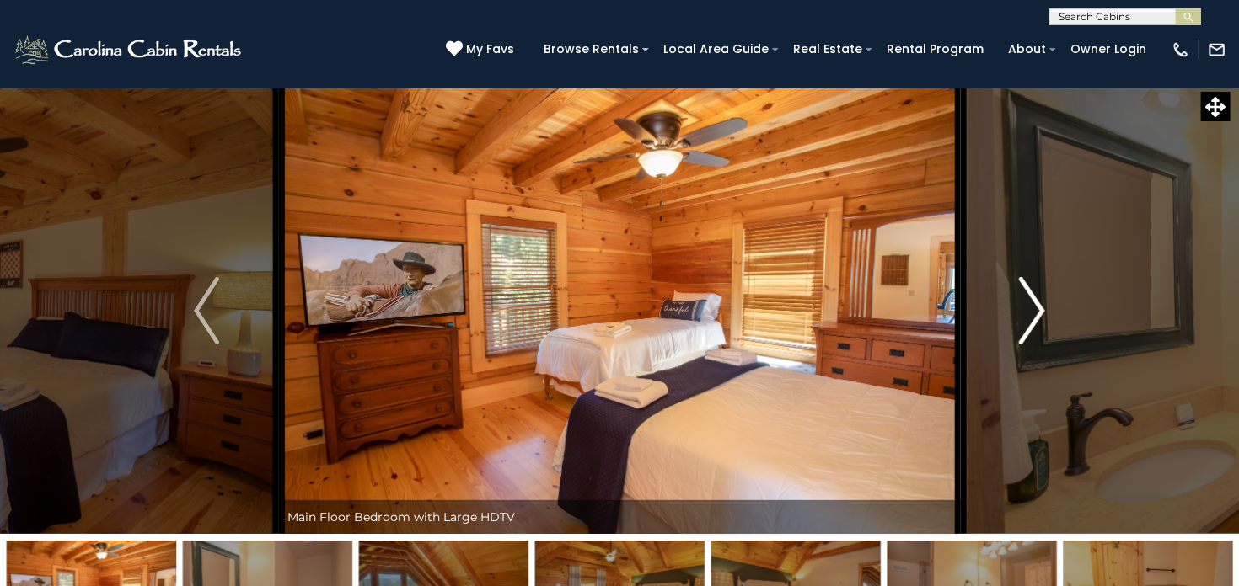
click at [1021, 309] on img "Next" at bounding box center [1031, 310] width 25 height 67
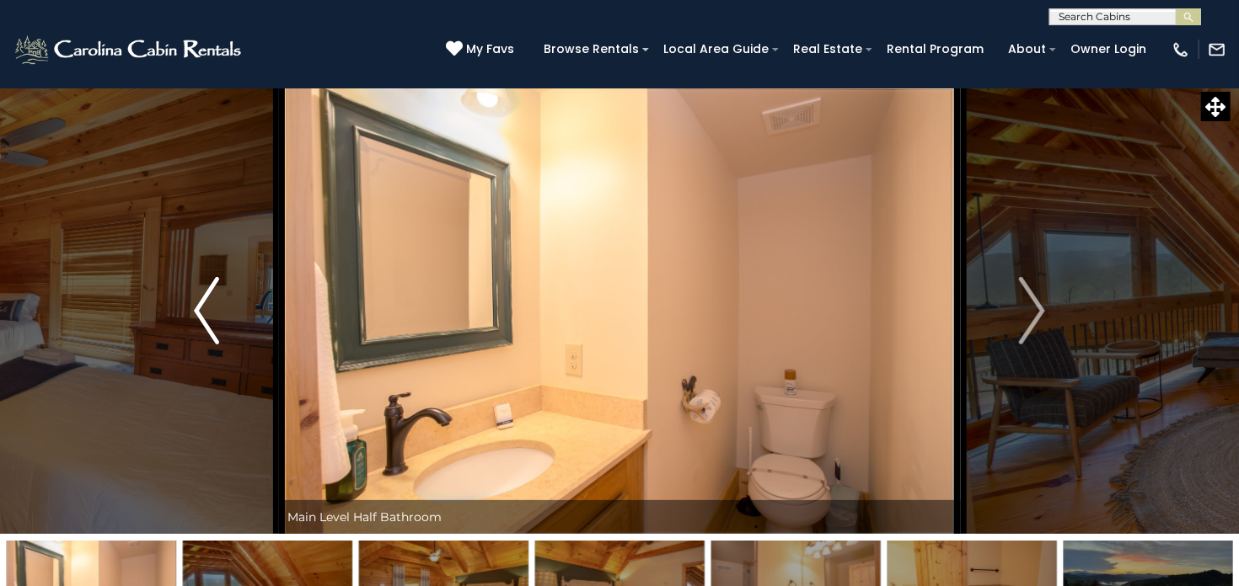
click at [225, 313] on button "Previous" at bounding box center [207, 311] width 144 height 447
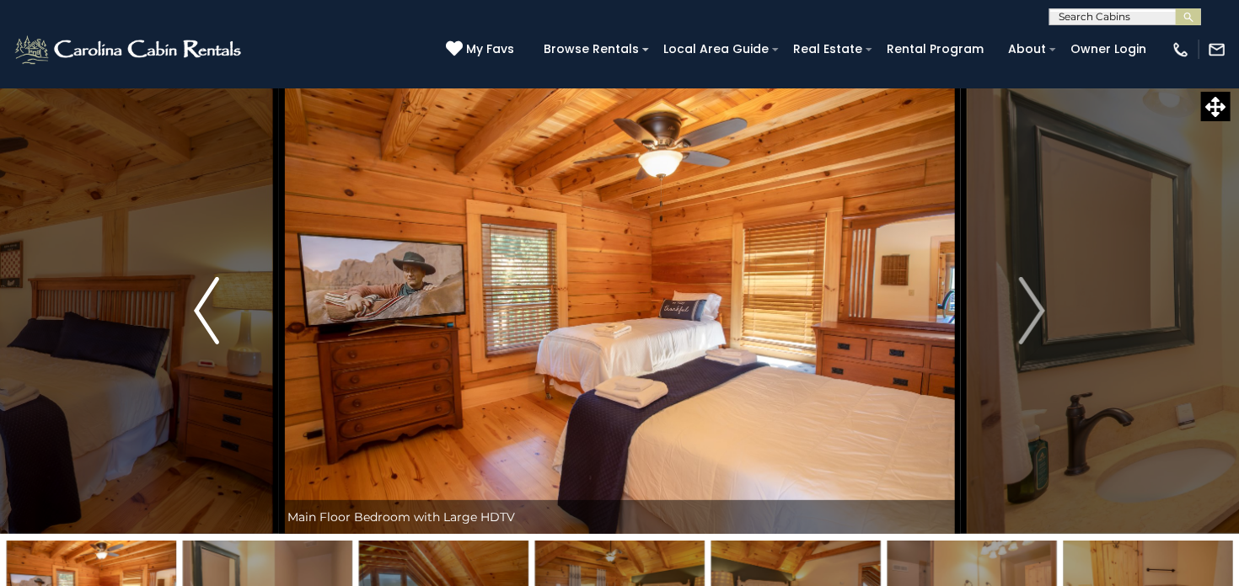
click at [225, 313] on button "Previous" at bounding box center [207, 311] width 144 height 447
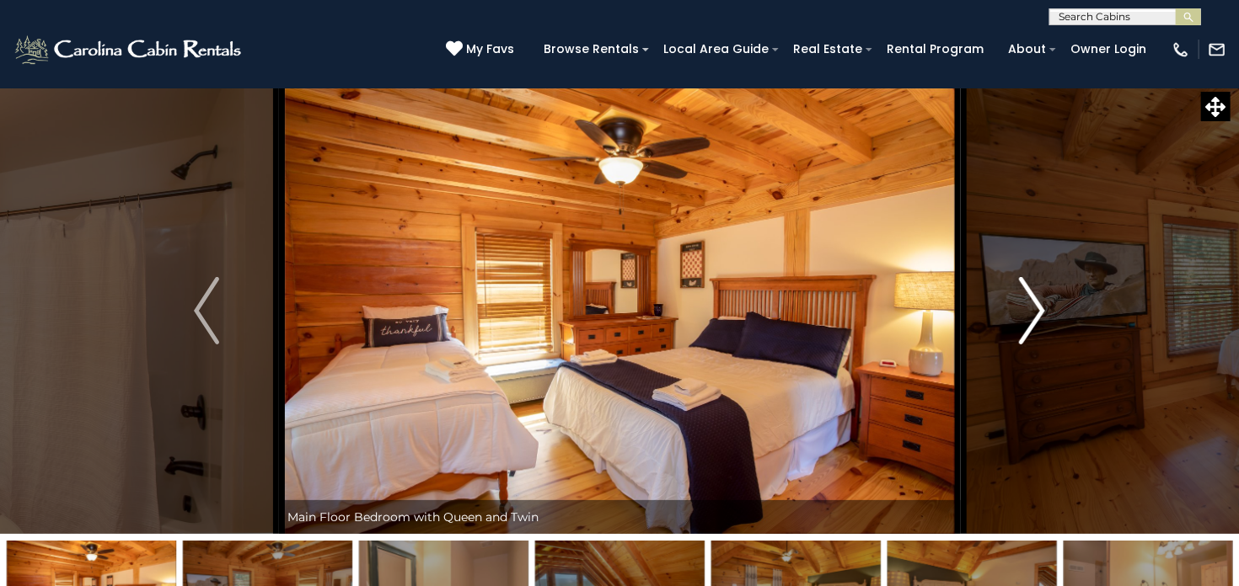
click at [1025, 305] on img "Next" at bounding box center [1031, 310] width 25 height 67
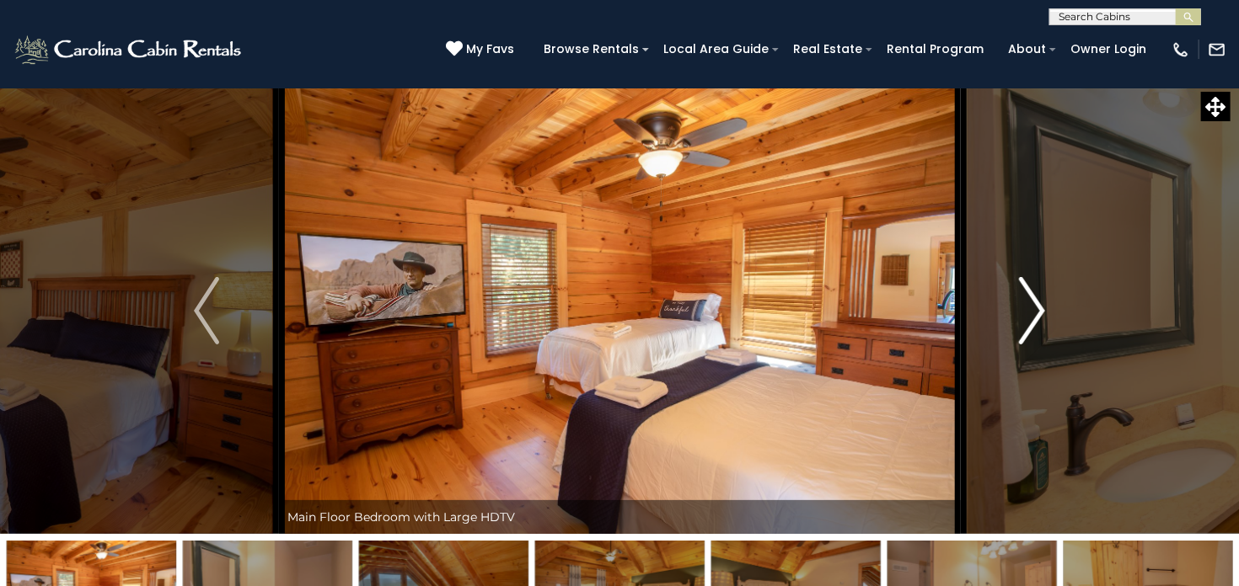
click at [1025, 305] on img "Next" at bounding box center [1031, 310] width 25 height 67
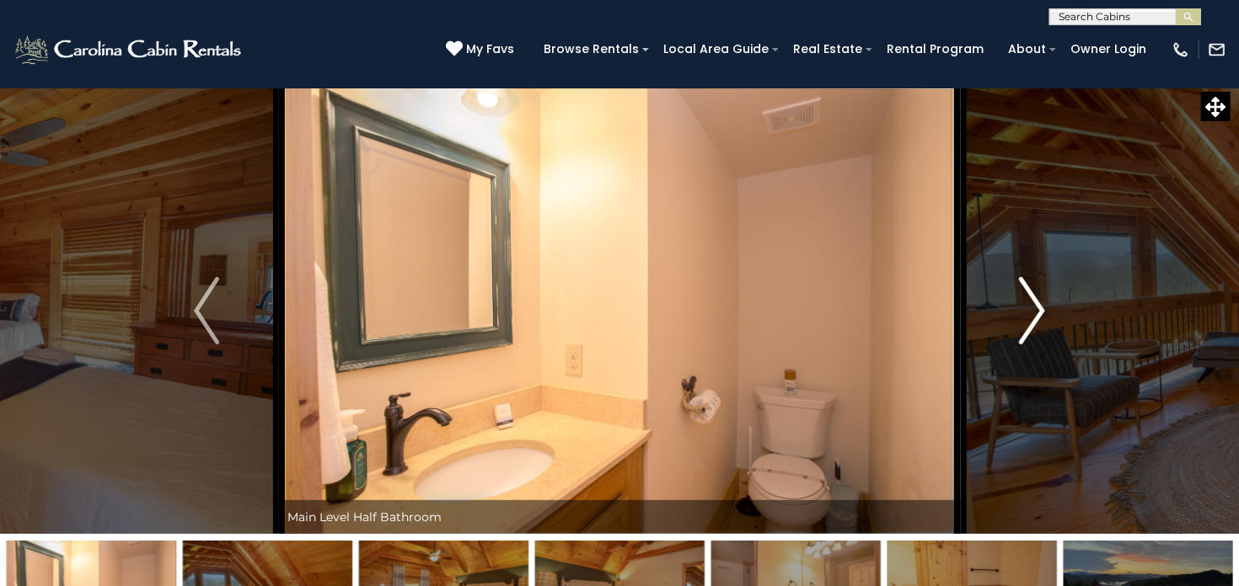
click at [1025, 305] on img "Next" at bounding box center [1031, 310] width 25 height 67
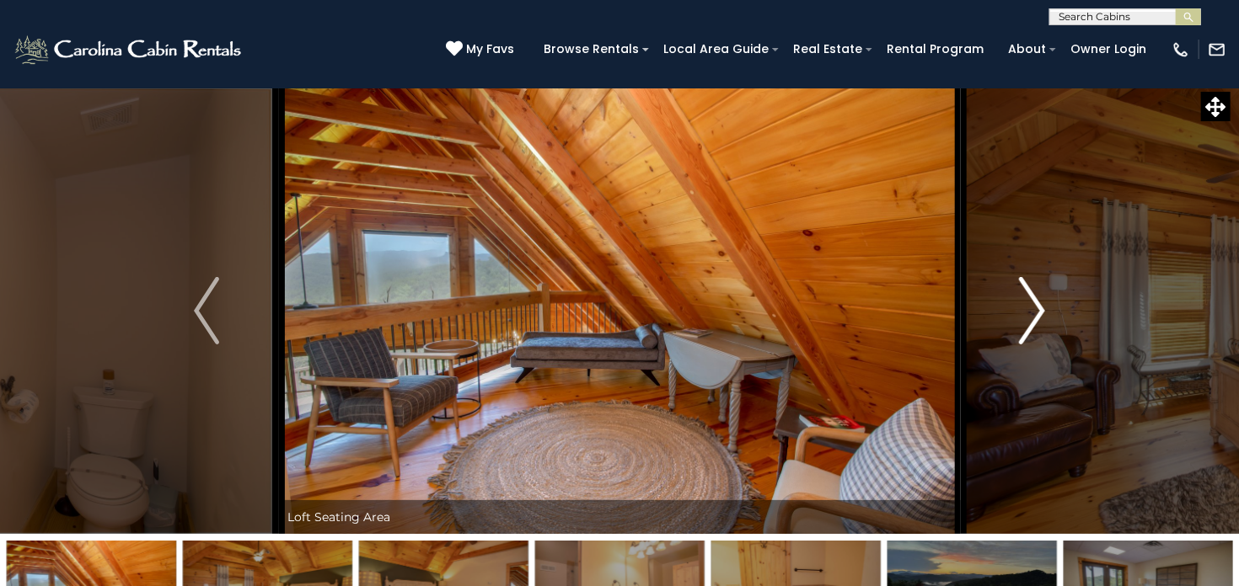
click at [1025, 305] on img "Next" at bounding box center [1031, 310] width 25 height 67
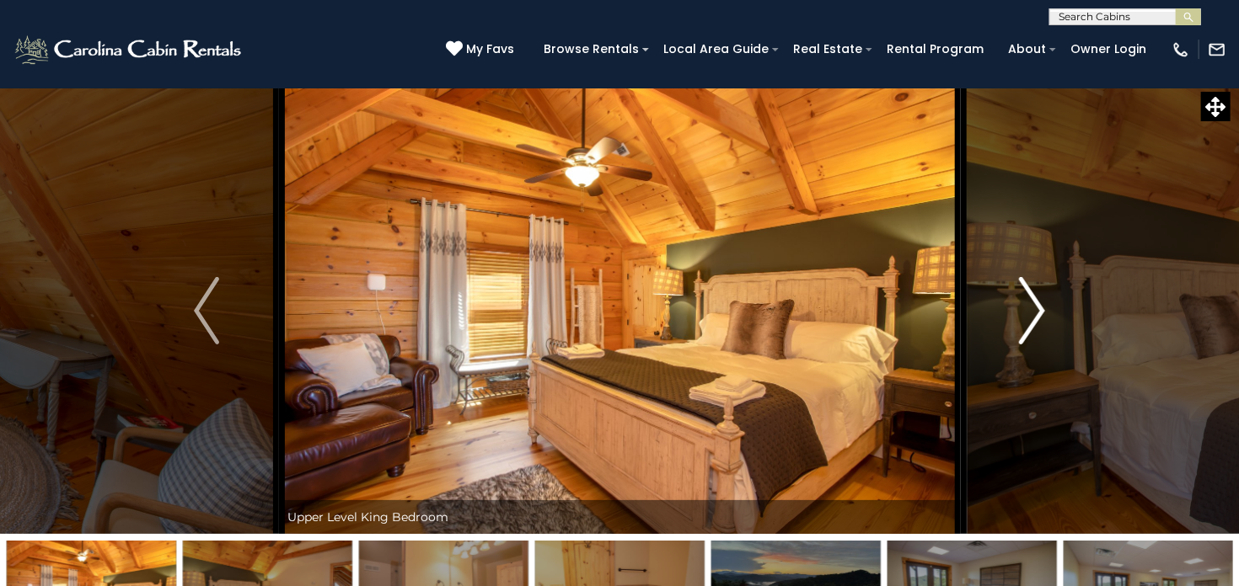
click at [1025, 305] on img "Next" at bounding box center [1031, 310] width 25 height 67
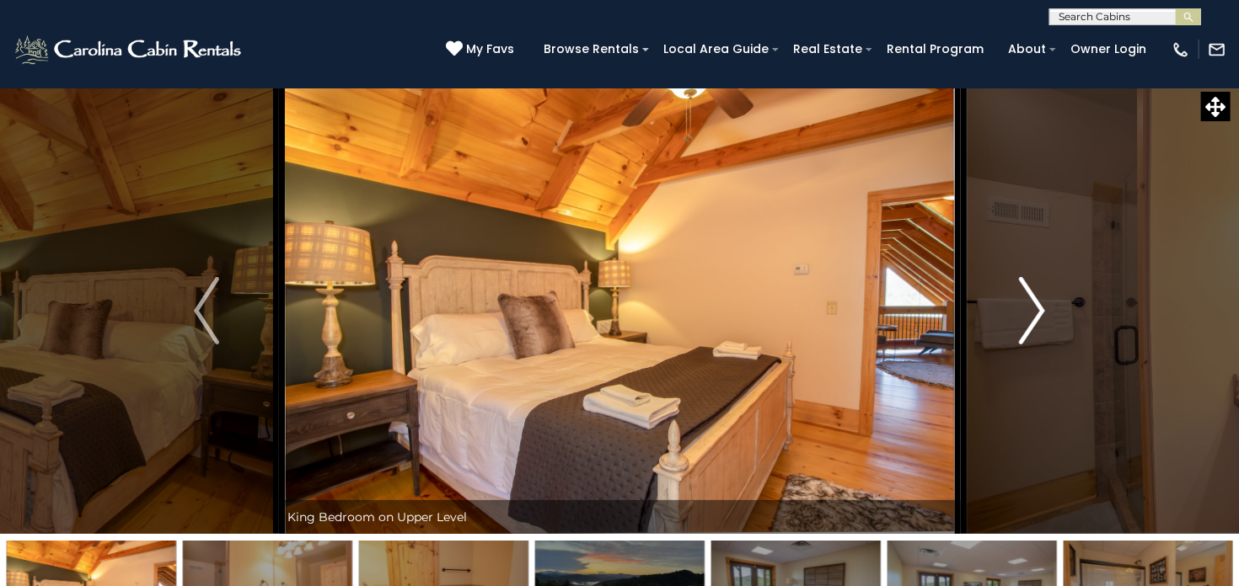
click at [1025, 305] on img "Next" at bounding box center [1031, 310] width 25 height 67
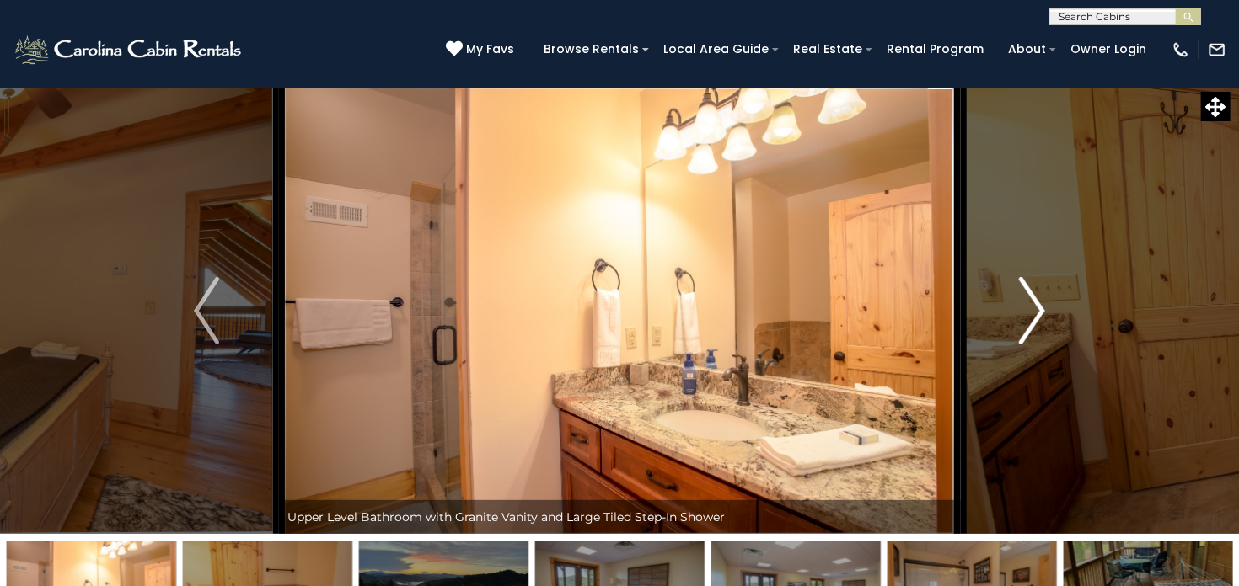
click at [1025, 305] on img "Next" at bounding box center [1031, 310] width 25 height 67
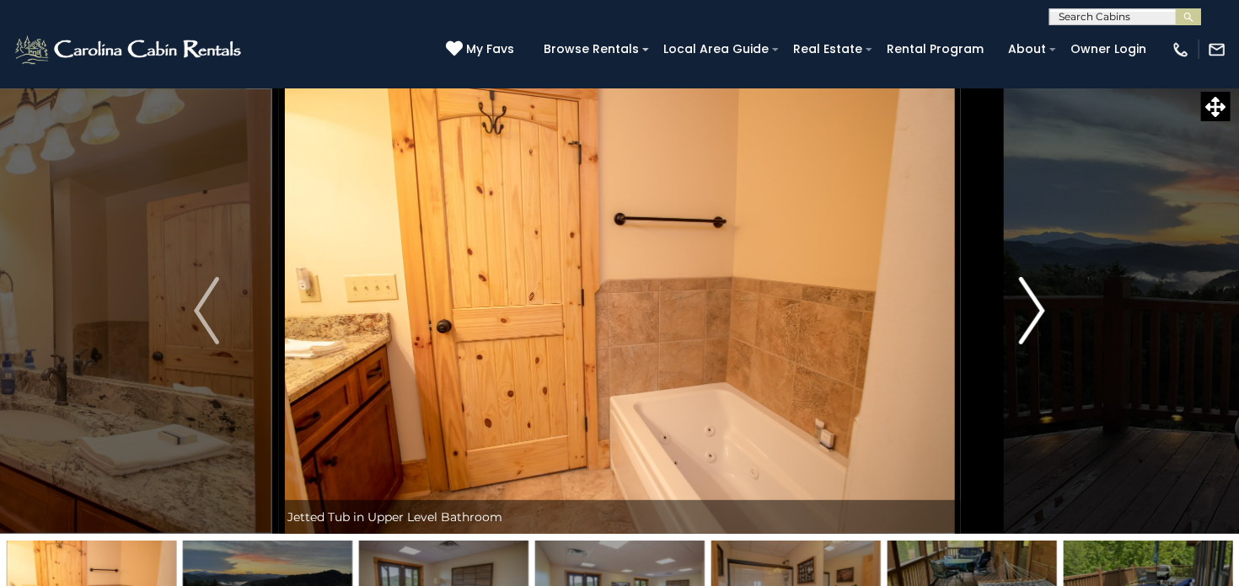
click at [1025, 305] on img "Next" at bounding box center [1031, 310] width 25 height 67
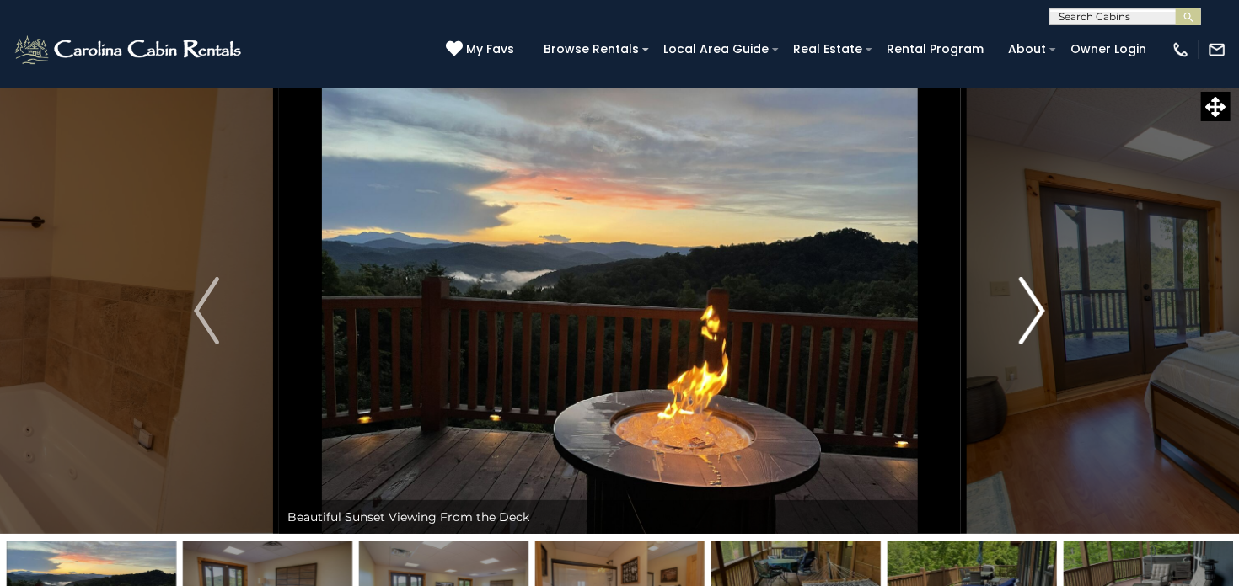
click at [1025, 305] on img "Next" at bounding box center [1031, 310] width 25 height 67
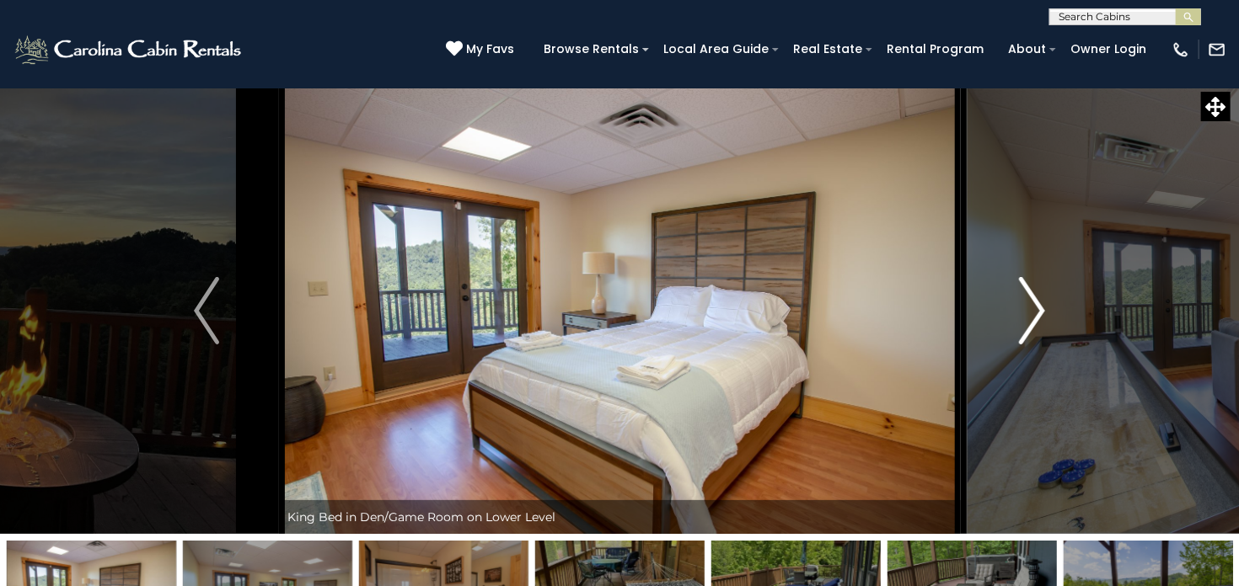
click at [1025, 305] on img "Next" at bounding box center [1031, 310] width 25 height 67
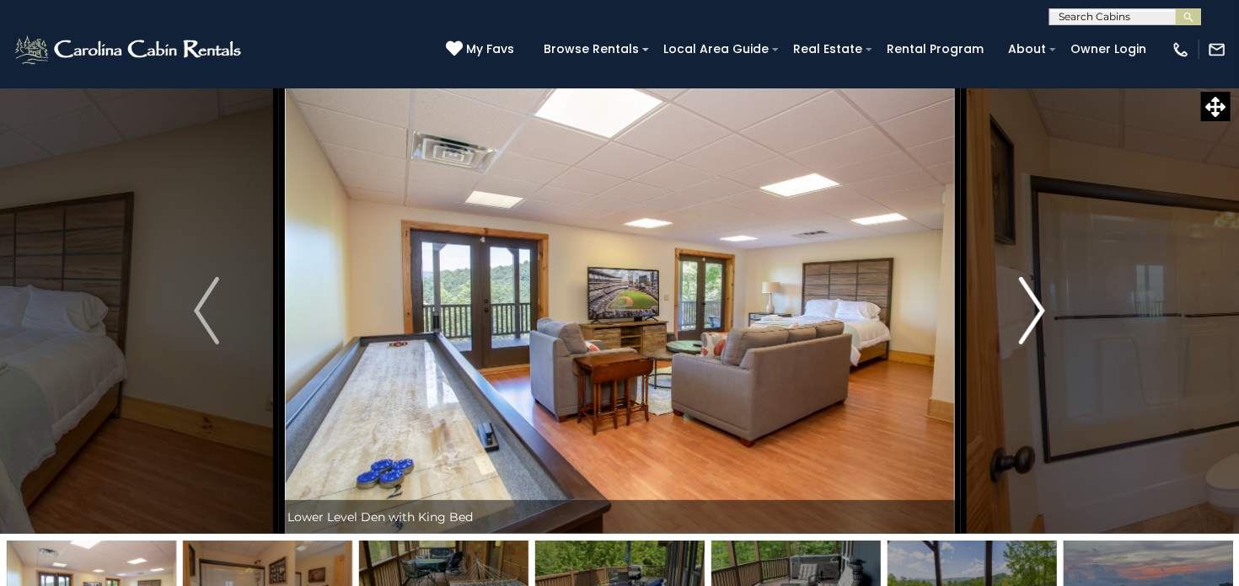
click at [1036, 309] on img "Next" at bounding box center [1031, 310] width 25 height 67
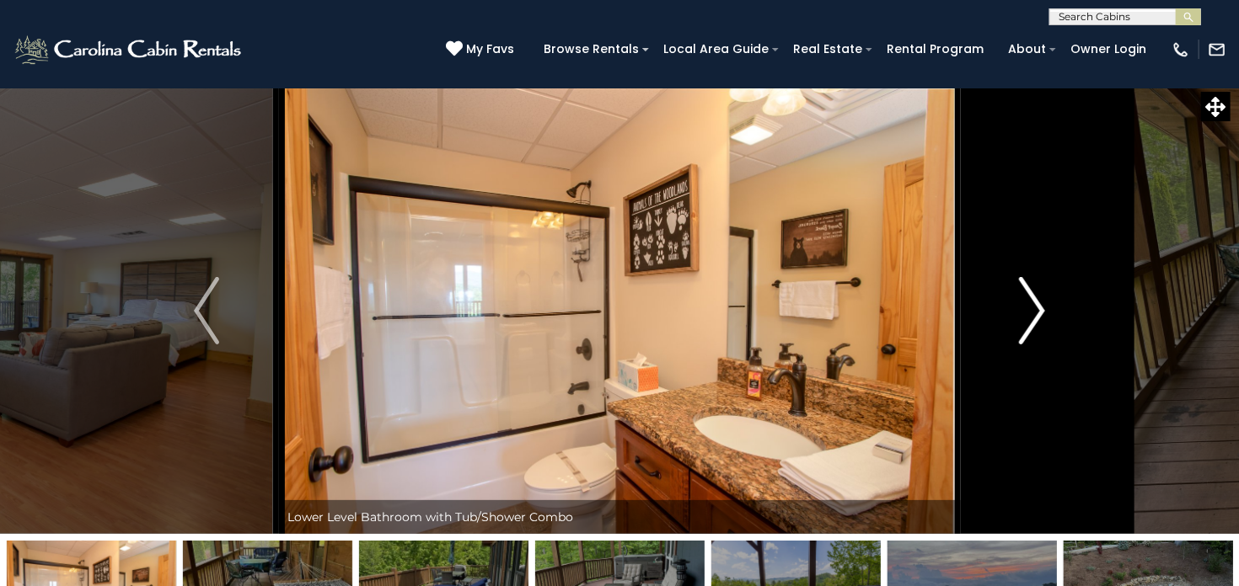
click at [1036, 309] on img "Next" at bounding box center [1031, 310] width 25 height 67
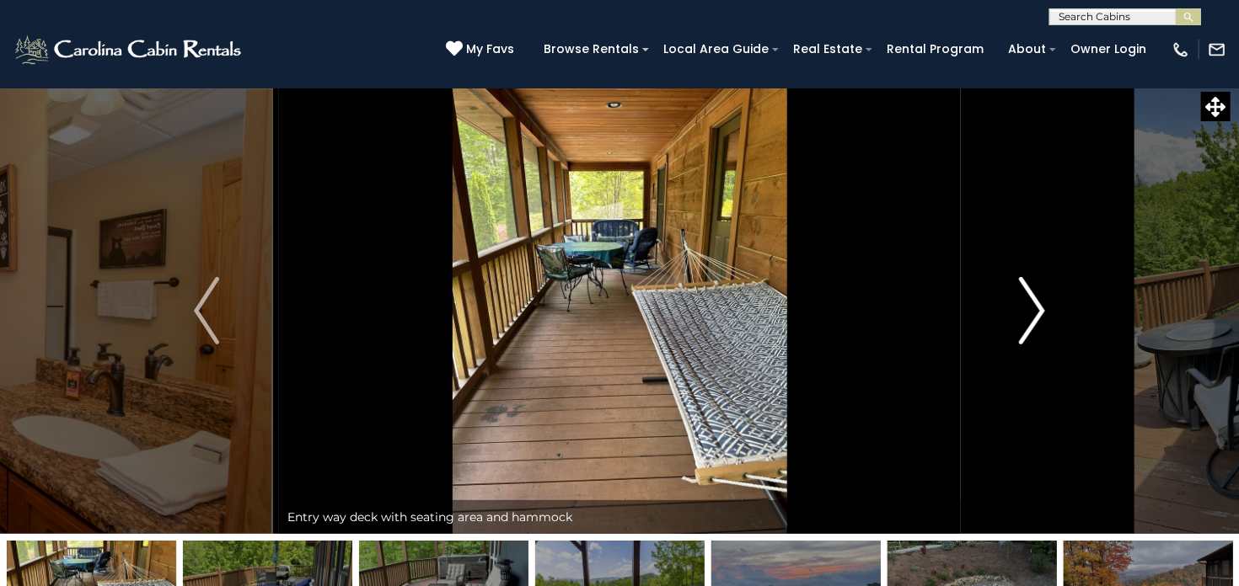
click at [1036, 309] on img "Next" at bounding box center [1031, 310] width 25 height 67
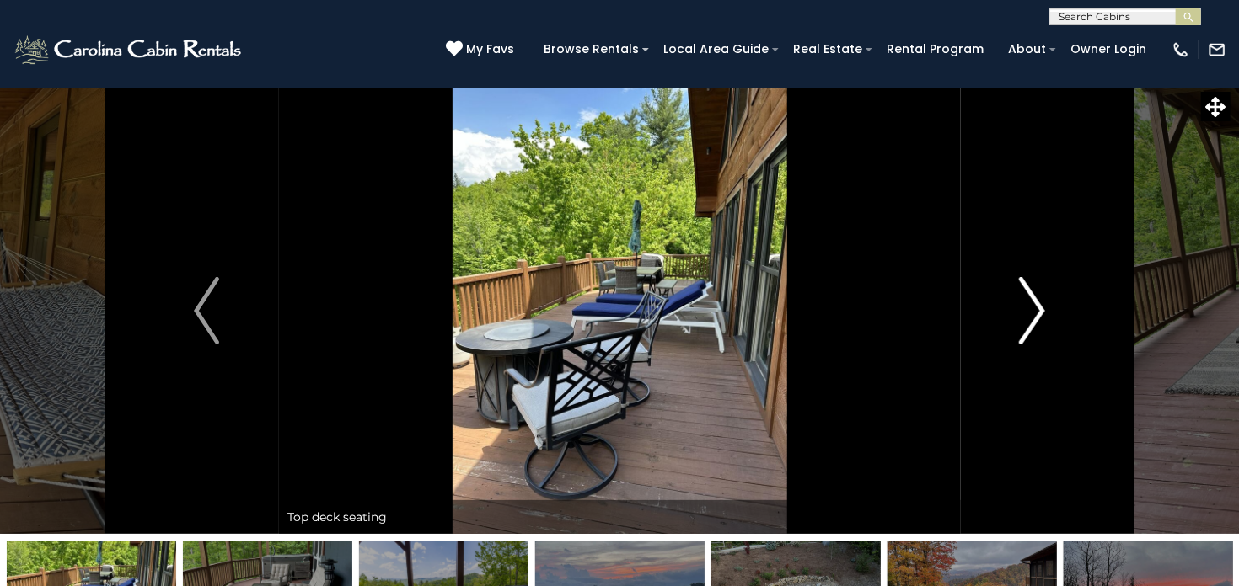
click at [1036, 309] on img "Next" at bounding box center [1031, 310] width 25 height 67
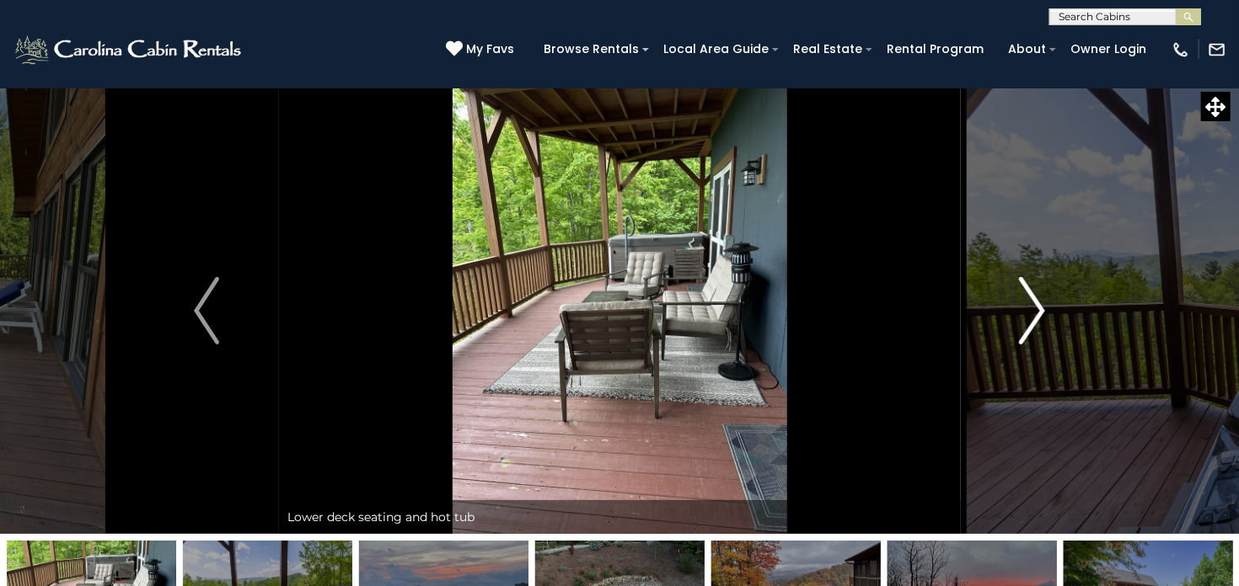
click at [1036, 309] on img "Next" at bounding box center [1031, 310] width 25 height 67
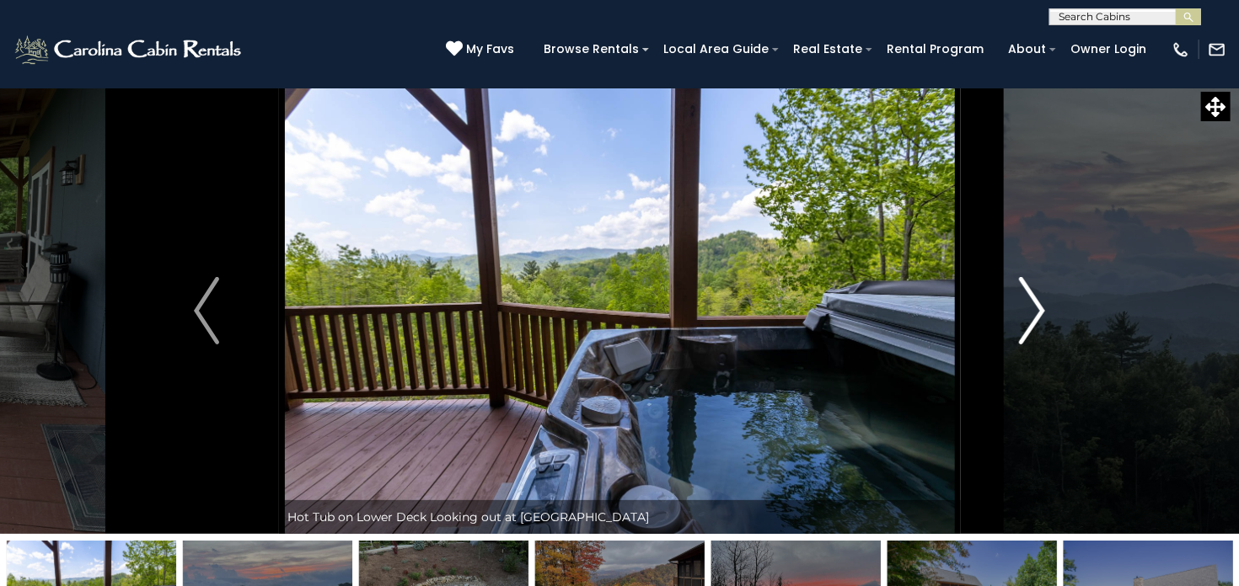
click at [1027, 309] on img "Next" at bounding box center [1031, 310] width 25 height 67
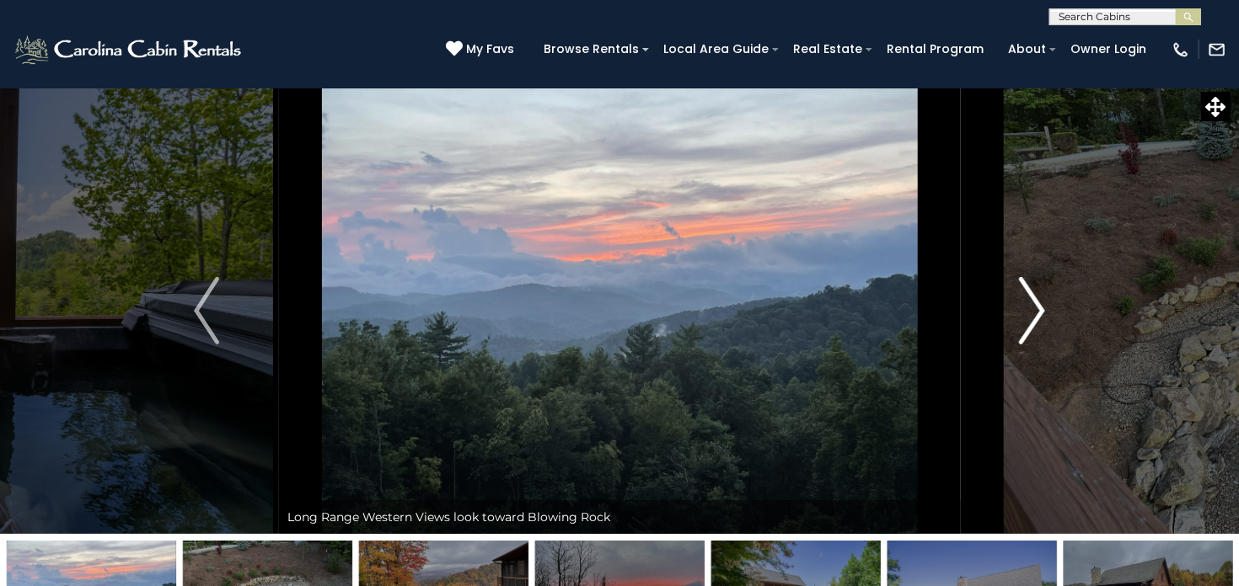
click at [1027, 309] on img "Next" at bounding box center [1031, 310] width 25 height 67
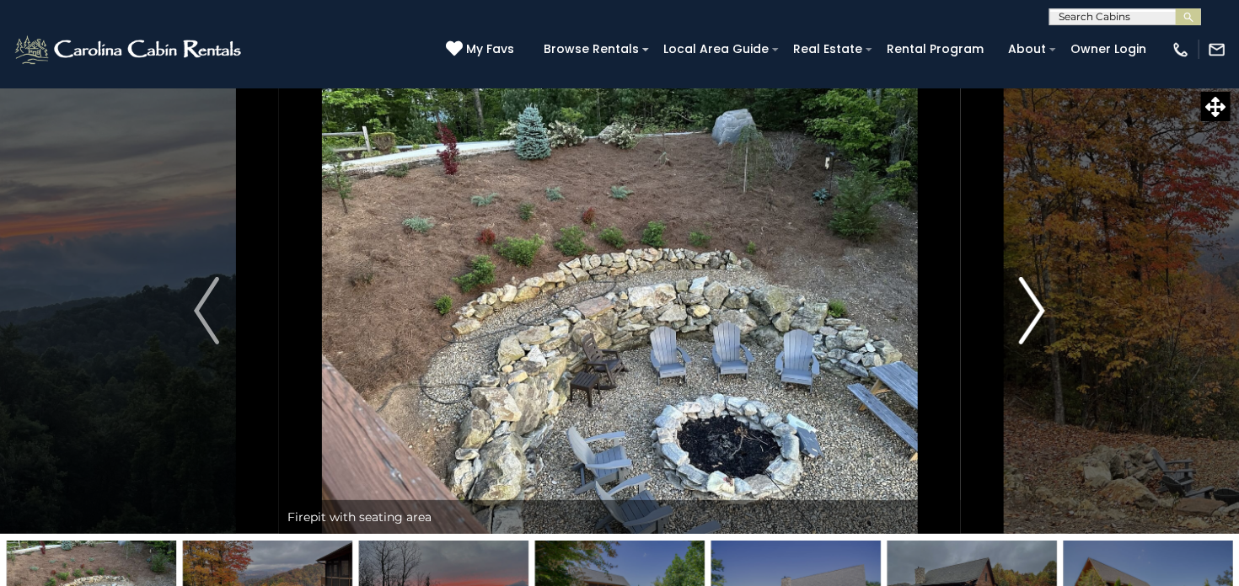
click at [1026, 300] on img "Next" at bounding box center [1031, 310] width 25 height 67
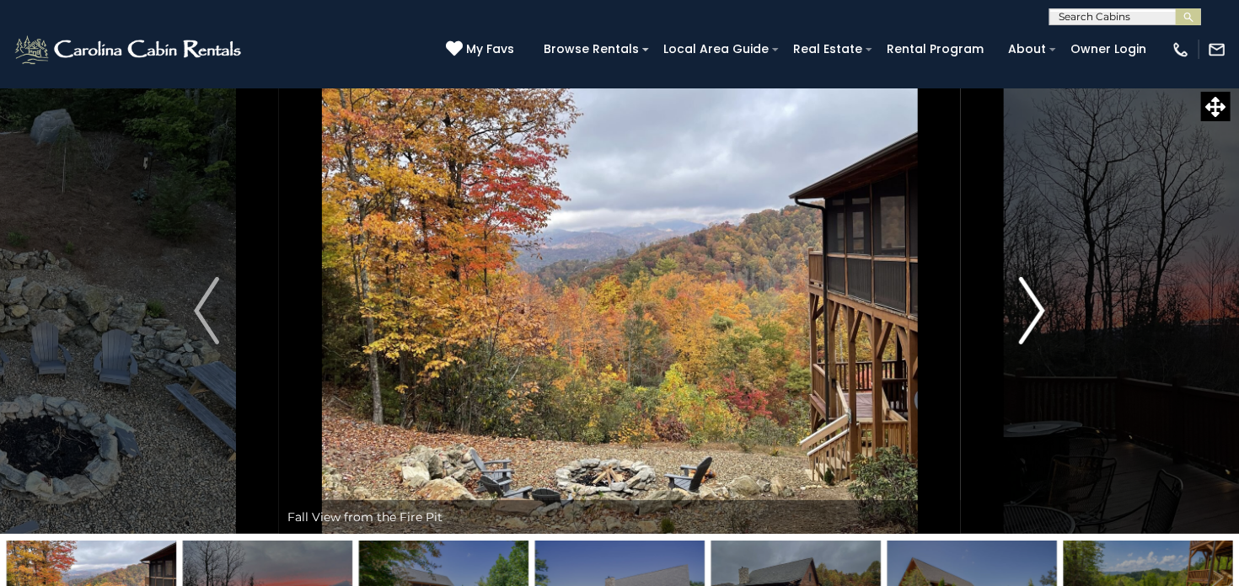
click at [1026, 300] on img "Next" at bounding box center [1031, 310] width 25 height 67
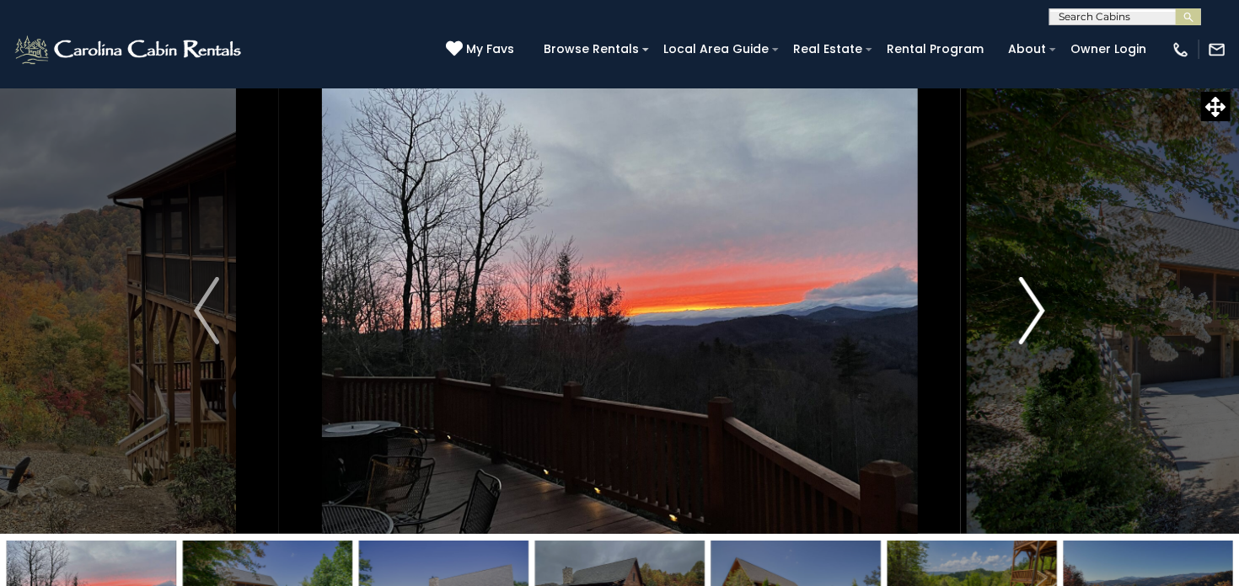
click at [1026, 300] on img "Next" at bounding box center [1031, 310] width 25 height 67
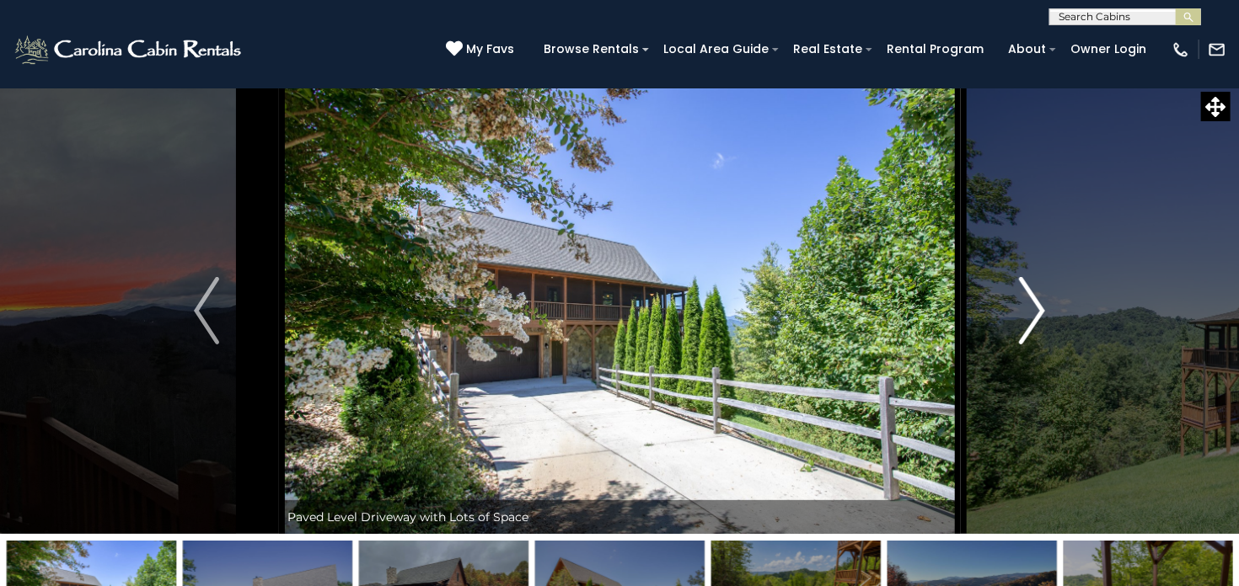
click at [1026, 300] on img "Next" at bounding box center [1031, 310] width 25 height 67
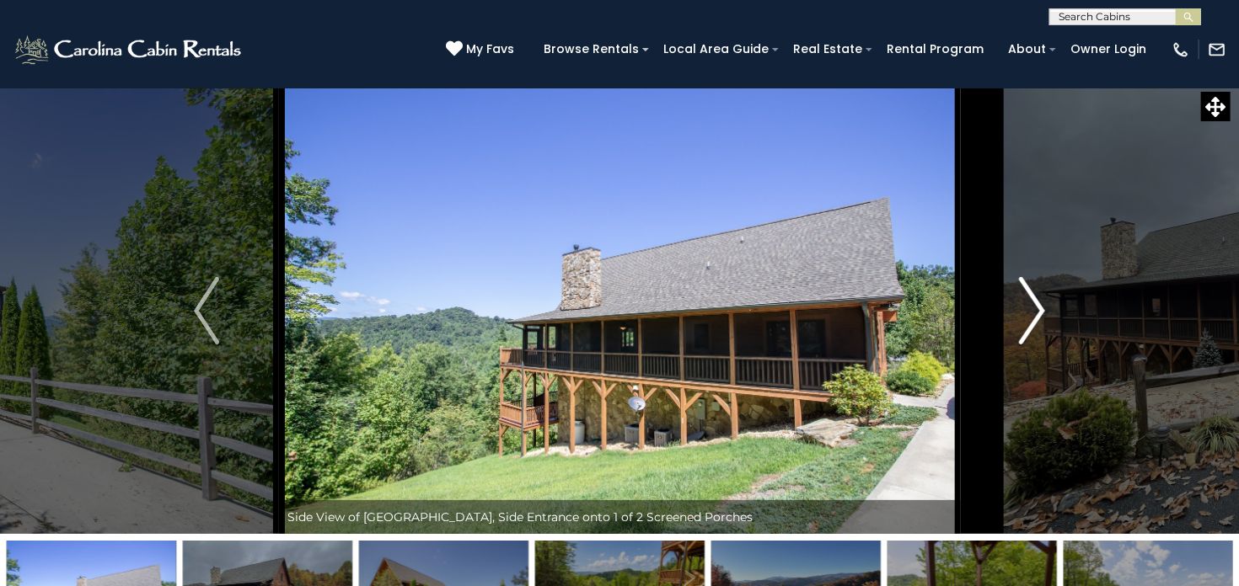
click at [1026, 300] on img "Next" at bounding box center [1031, 310] width 25 height 67
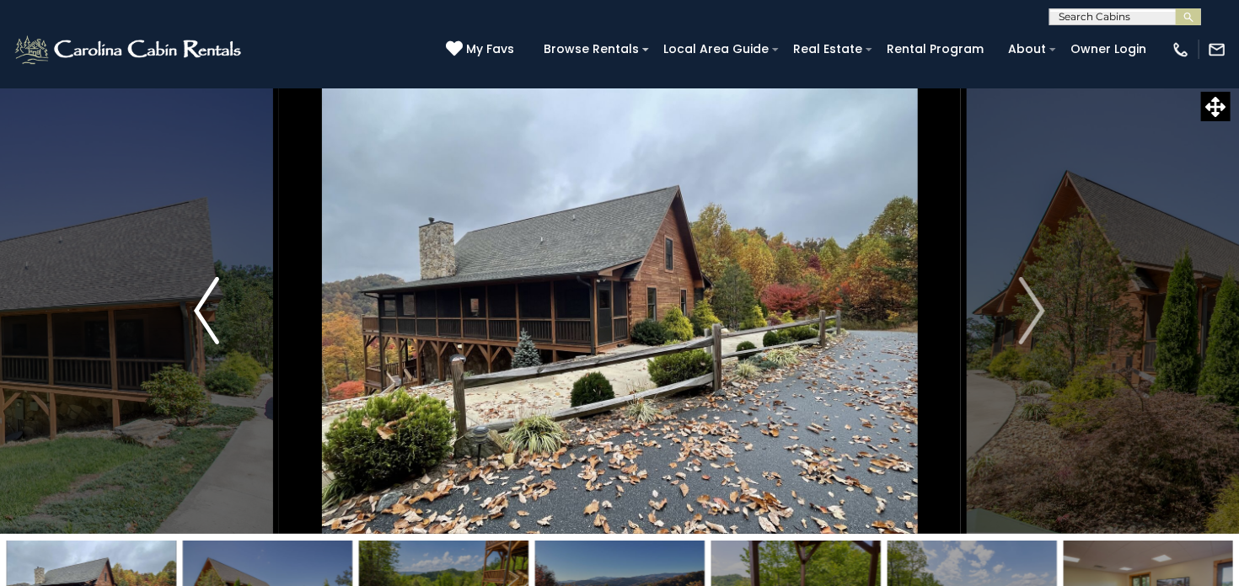
click at [231, 321] on button "Previous" at bounding box center [207, 311] width 144 height 447
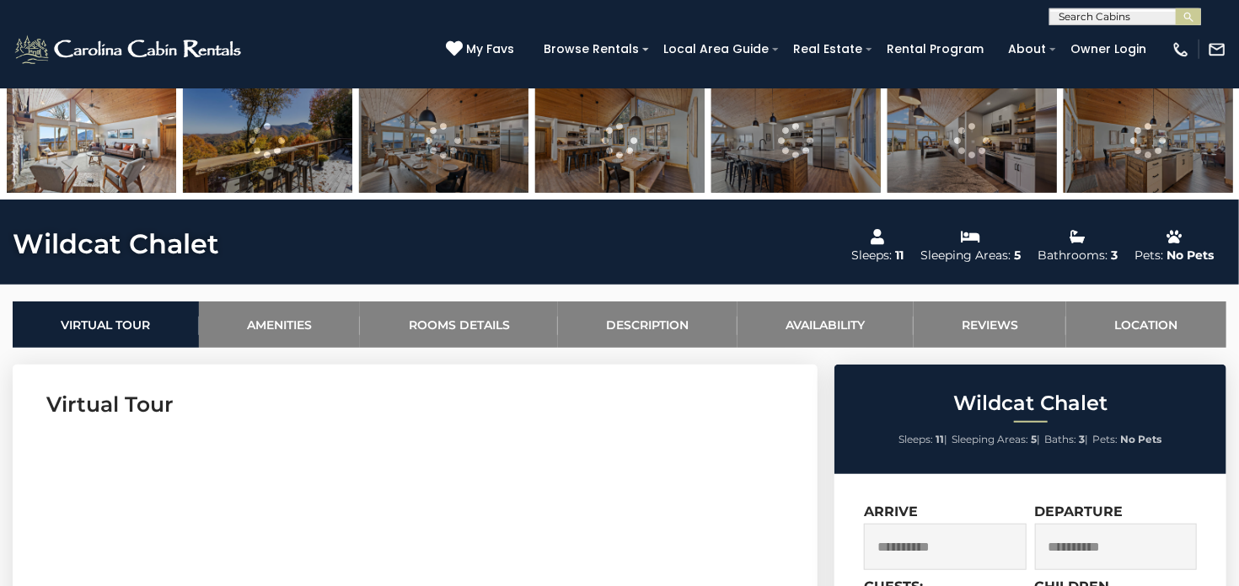
scroll to position [533, 0]
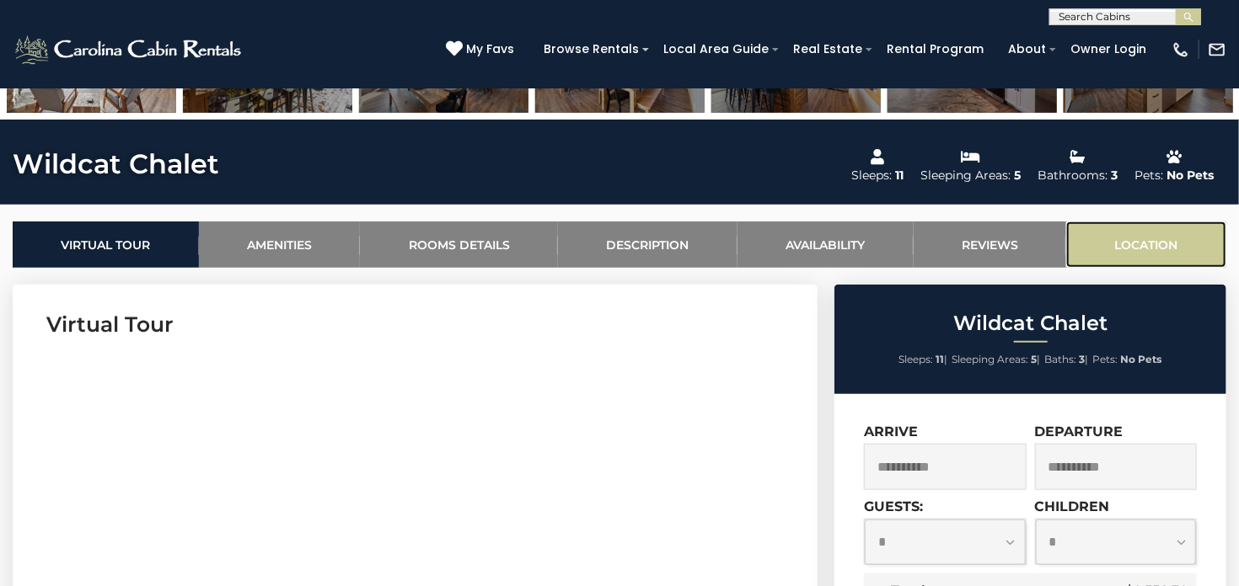
click at [1143, 243] on link "Location" at bounding box center [1146, 245] width 160 height 46
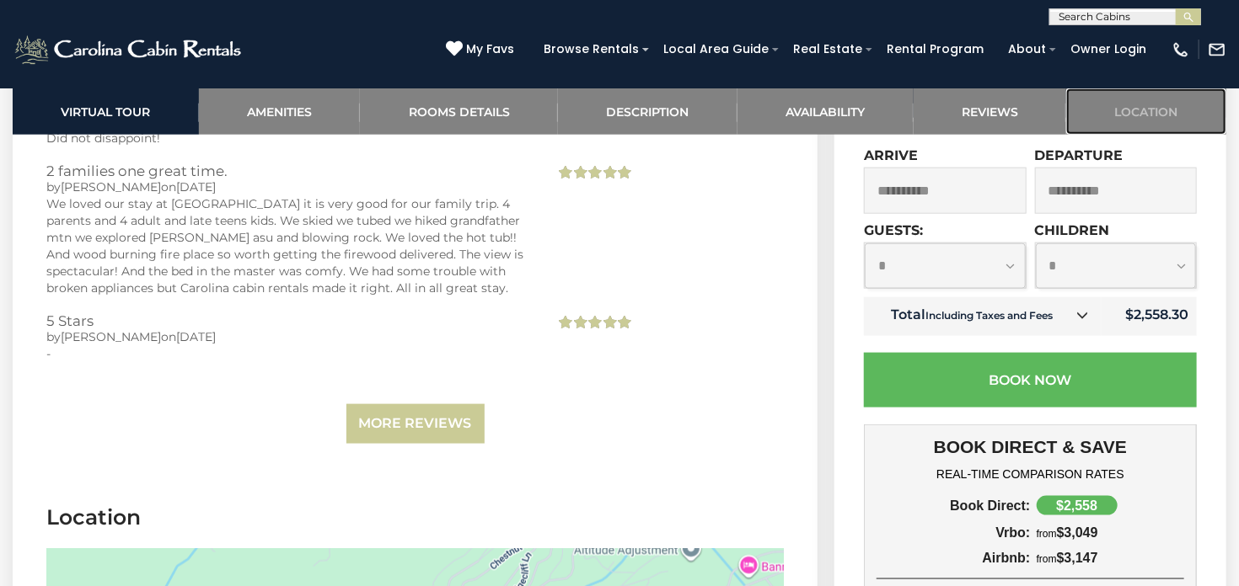
scroll to position [4328, 0]
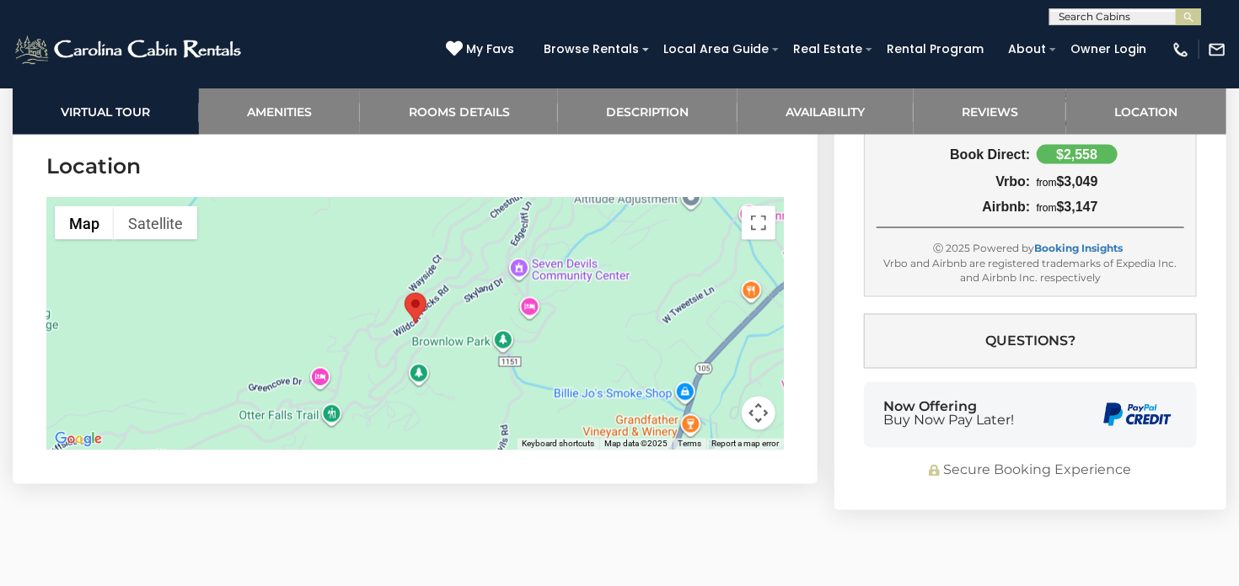
click at [763, 420] on button "Map camera controls" at bounding box center [758, 414] width 34 height 34
click at [720, 416] on button "Zoom out" at bounding box center [716, 414] width 34 height 34
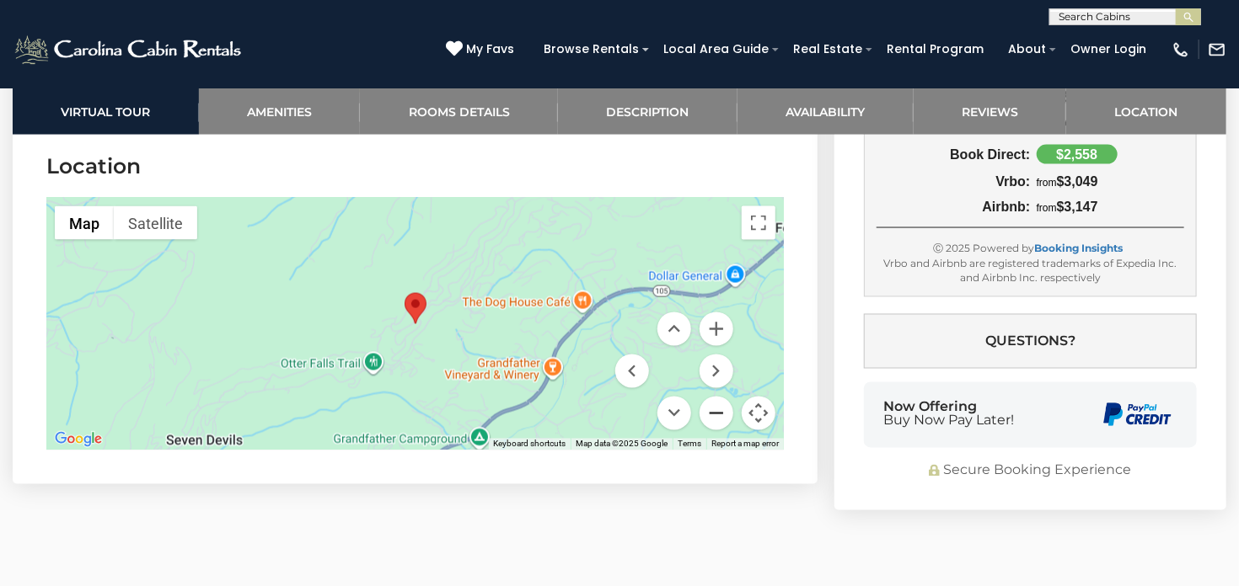
click at [720, 416] on button "Zoom out" at bounding box center [716, 414] width 34 height 34
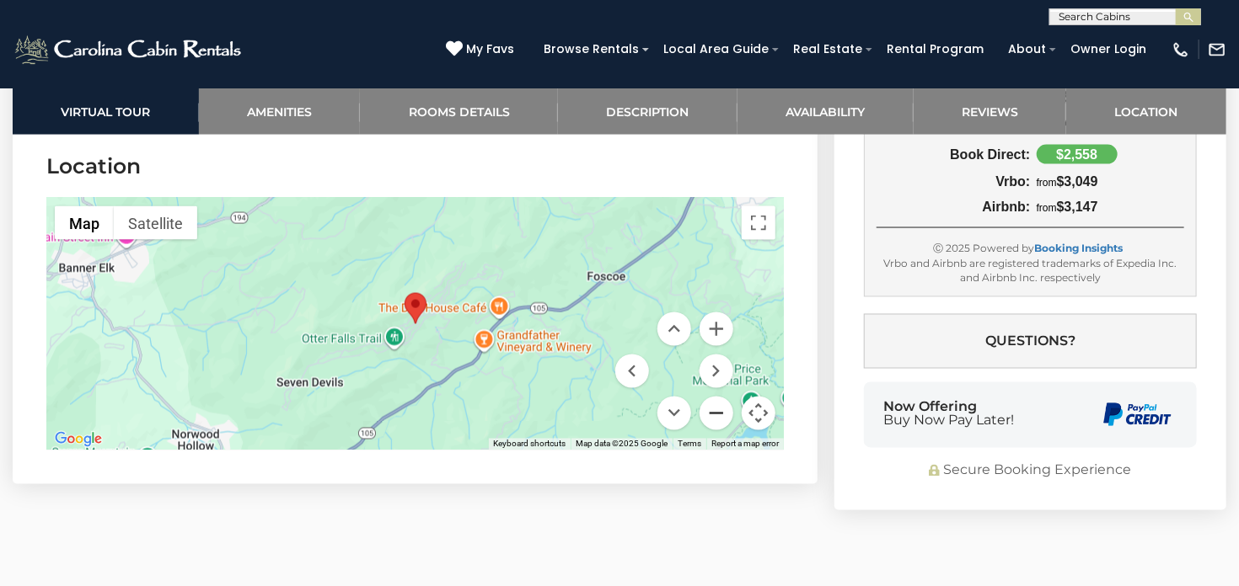
click at [720, 416] on button "Zoom out" at bounding box center [716, 414] width 34 height 34
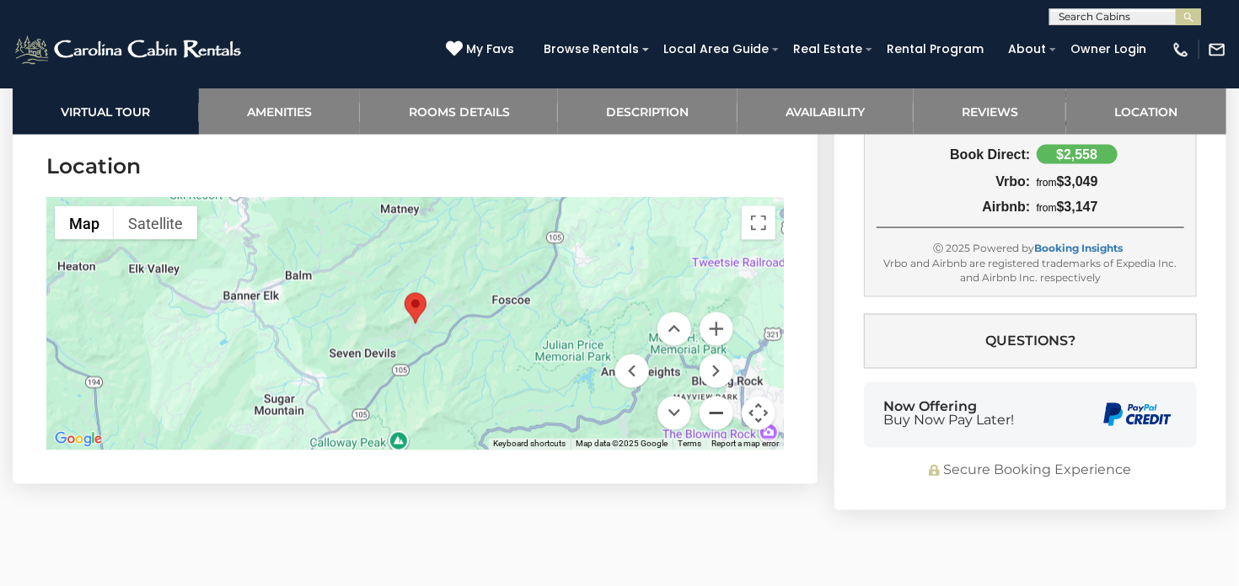
click at [720, 416] on button "Zoom out" at bounding box center [716, 414] width 34 height 34
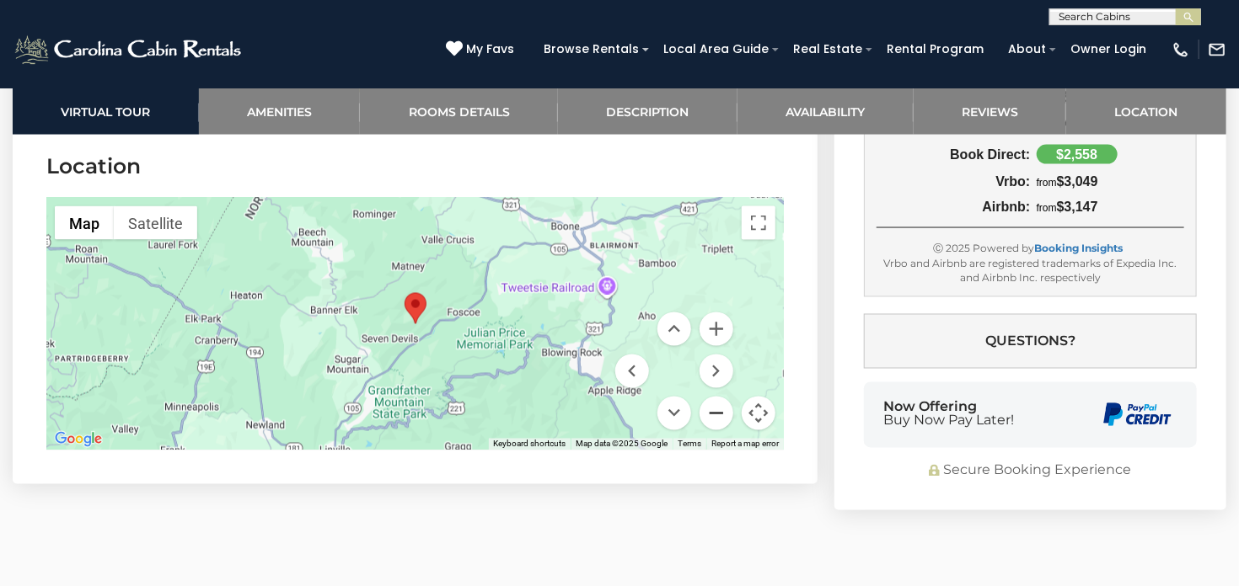
click at [720, 416] on button "Zoom out" at bounding box center [716, 414] width 34 height 34
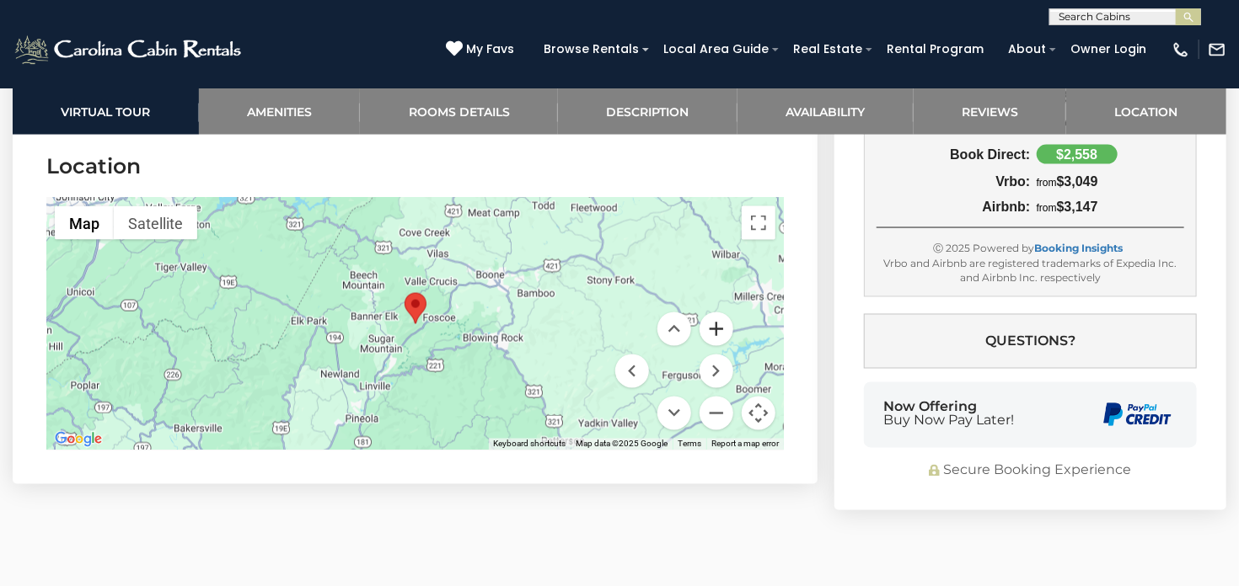
click at [716, 331] on button "Zoom in" at bounding box center [716, 330] width 34 height 34
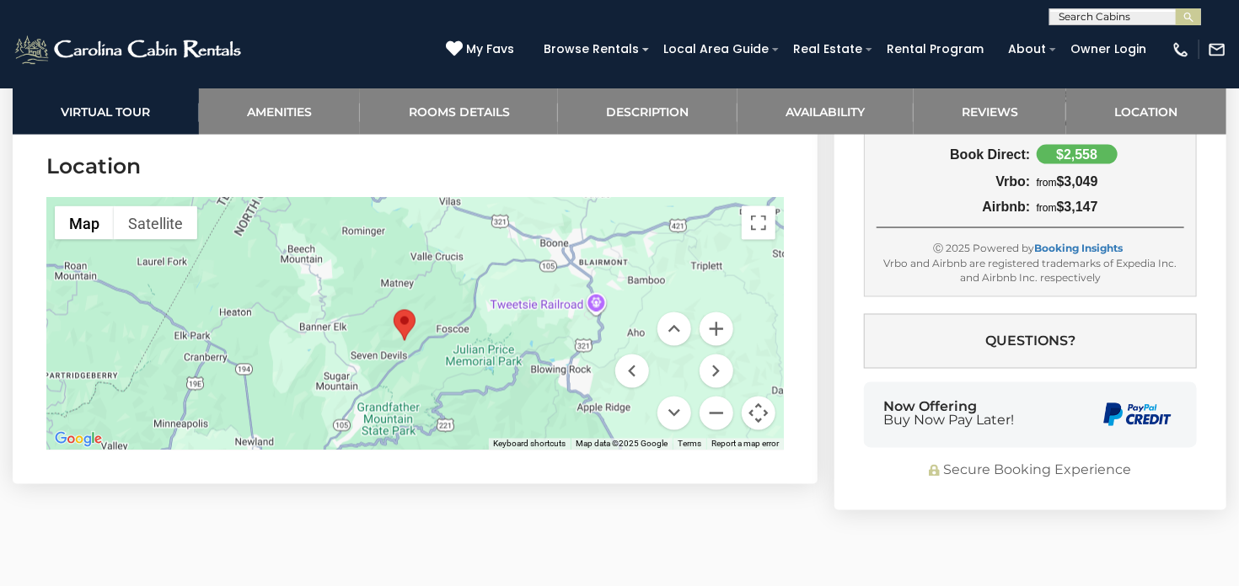
drag, startPoint x: 520, startPoint y: 341, endPoint x: 507, endPoint y: 361, distance: 23.1
click at [507, 361] on div at bounding box center [414, 324] width 737 height 253
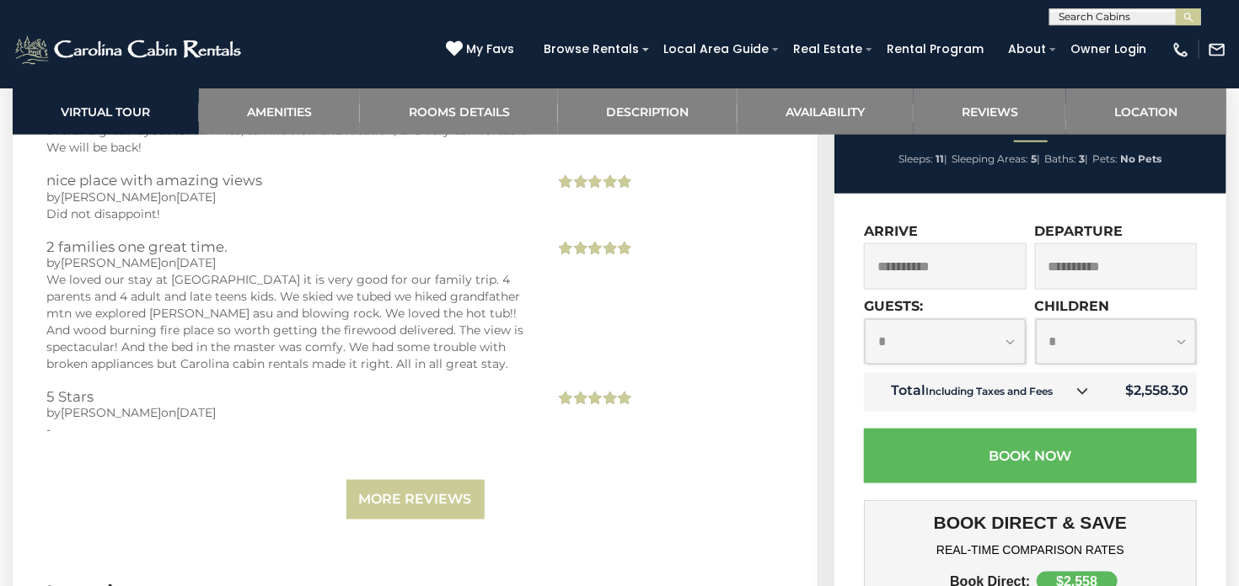
scroll to position [3883, 0]
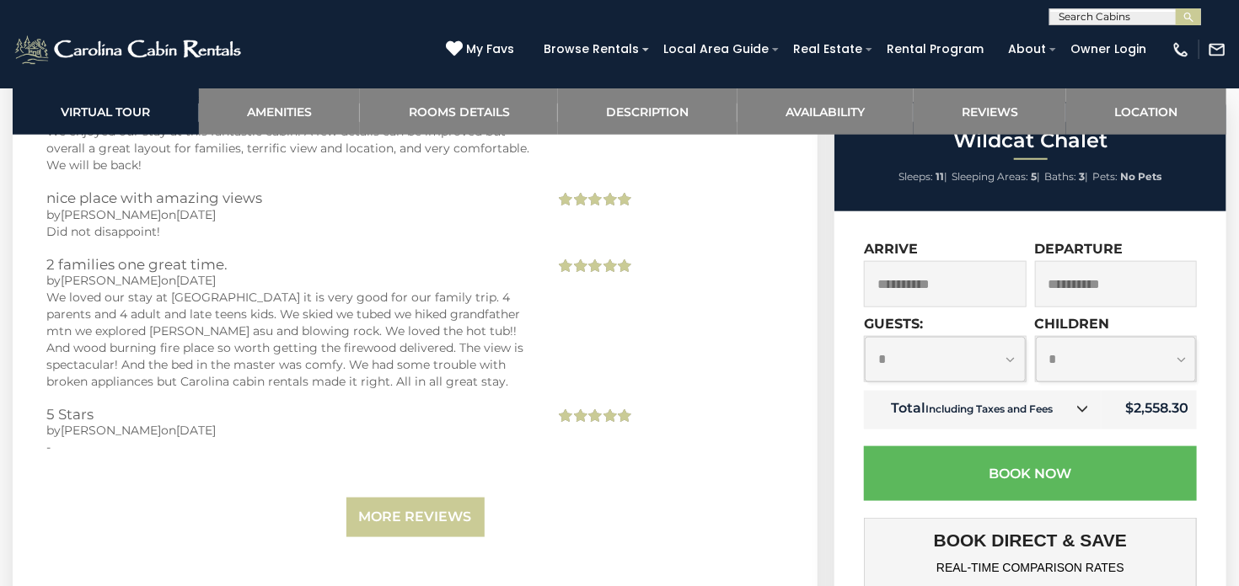
click at [932, 288] on input "**********" at bounding box center [945, 284] width 163 height 46
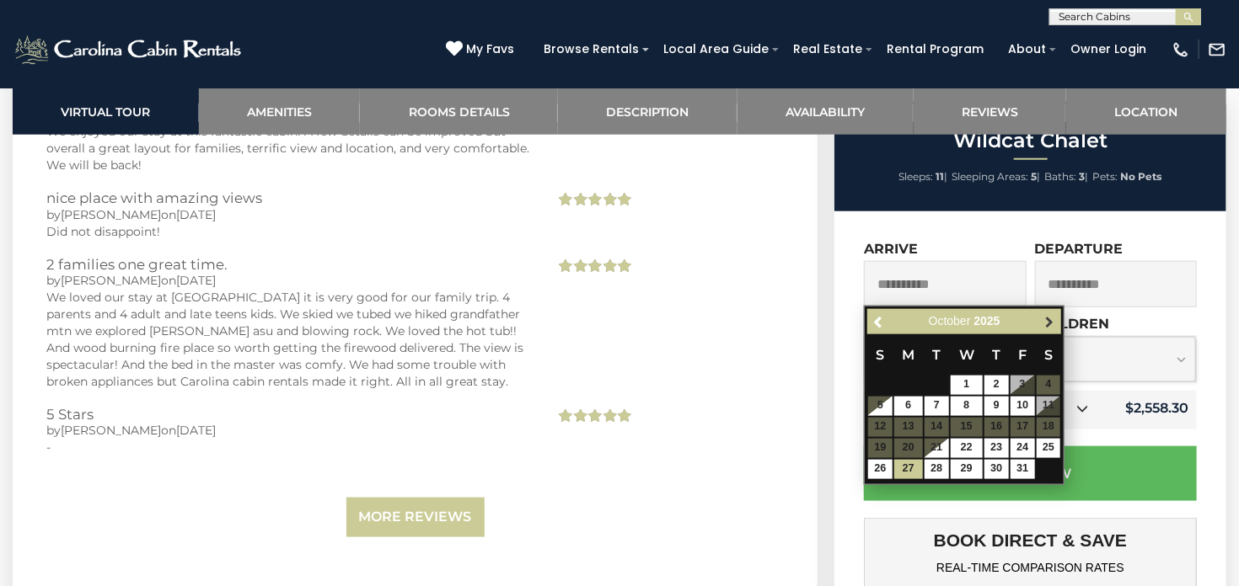
click at [1053, 320] on span "Next" at bounding box center [1048, 321] width 13 height 13
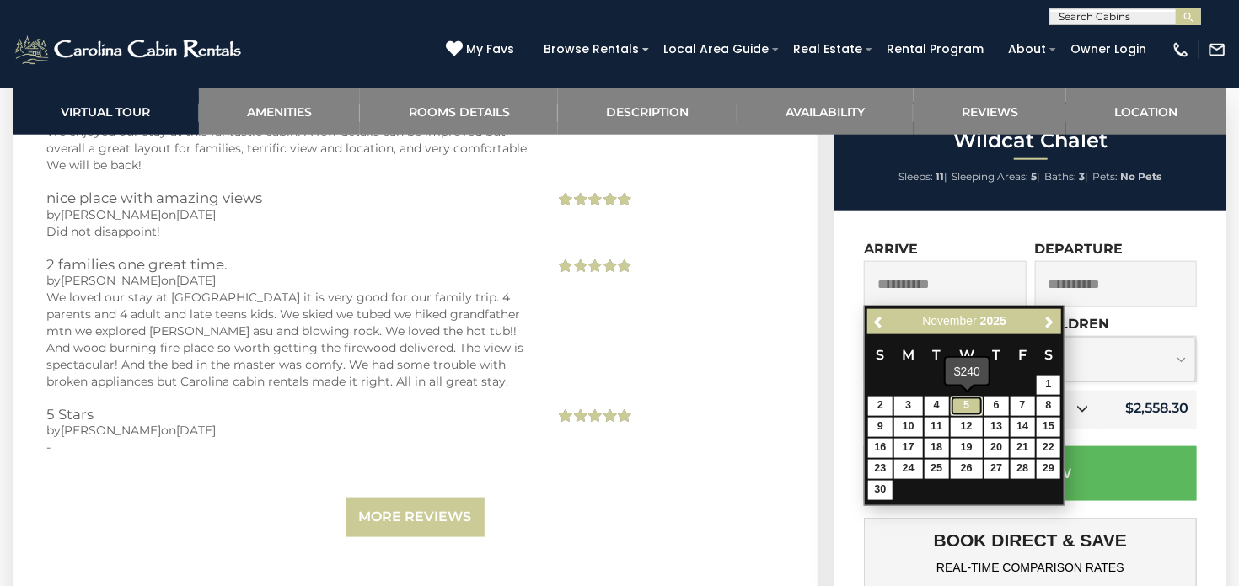
click at [963, 403] on link "5" at bounding box center [966, 406] width 32 height 19
type input "**********"
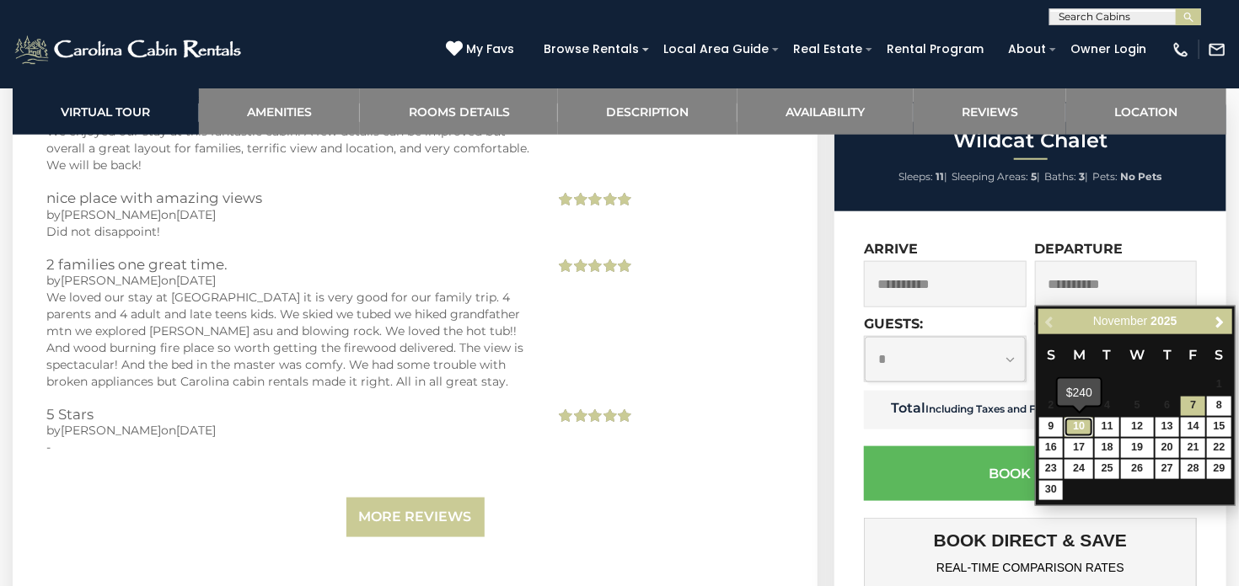
click at [1080, 426] on link "10" at bounding box center [1078, 427] width 29 height 19
type input "**********"
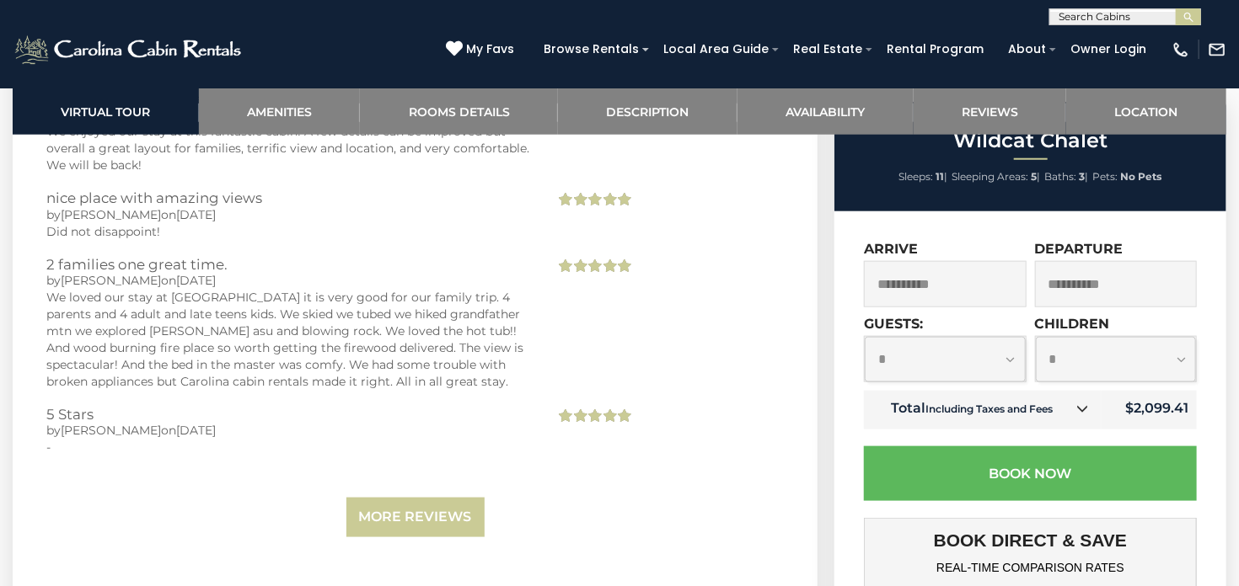
click at [1009, 357] on div "**********" at bounding box center [945, 349] width 163 height 67
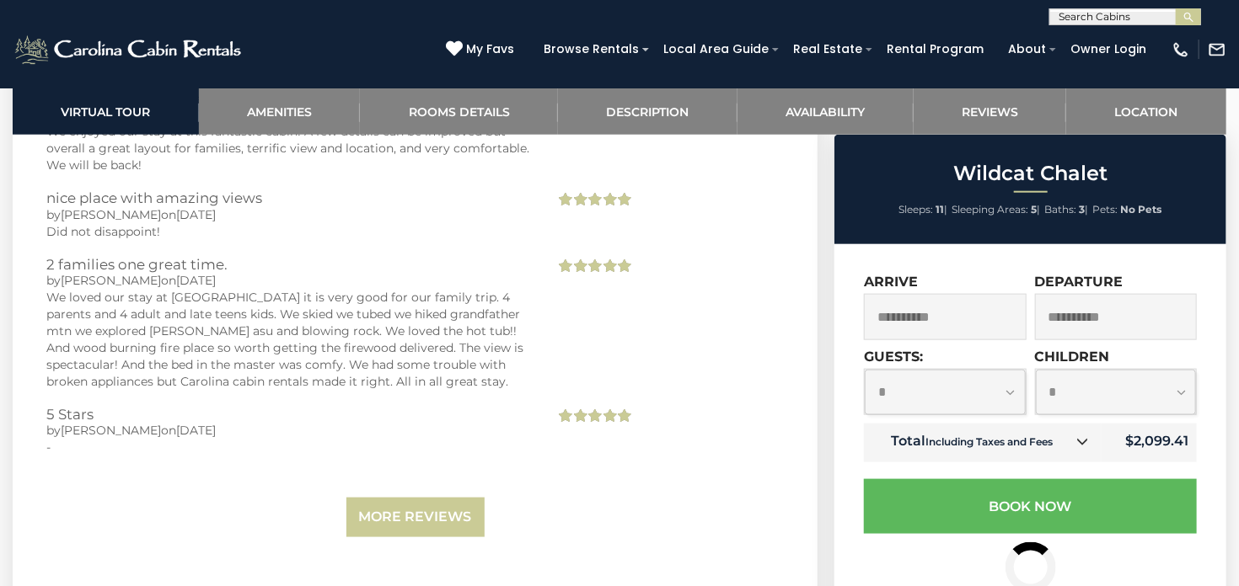
click at [864, 370] on select "**********" at bounding box center [944, 392] width 161 height 45
select select "*"
click option "*" at bounding box center [0, 0] width 0 height 0
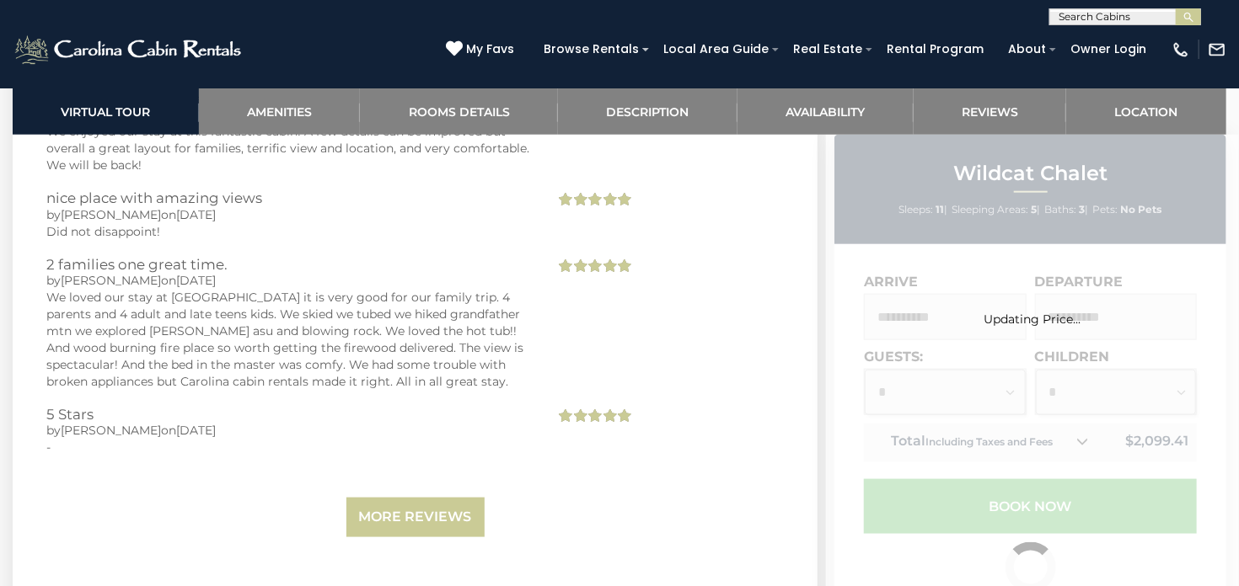
click at [1063, 393] on div "Updating Price..." at bounding box center [1032, 521] width 413 height 773
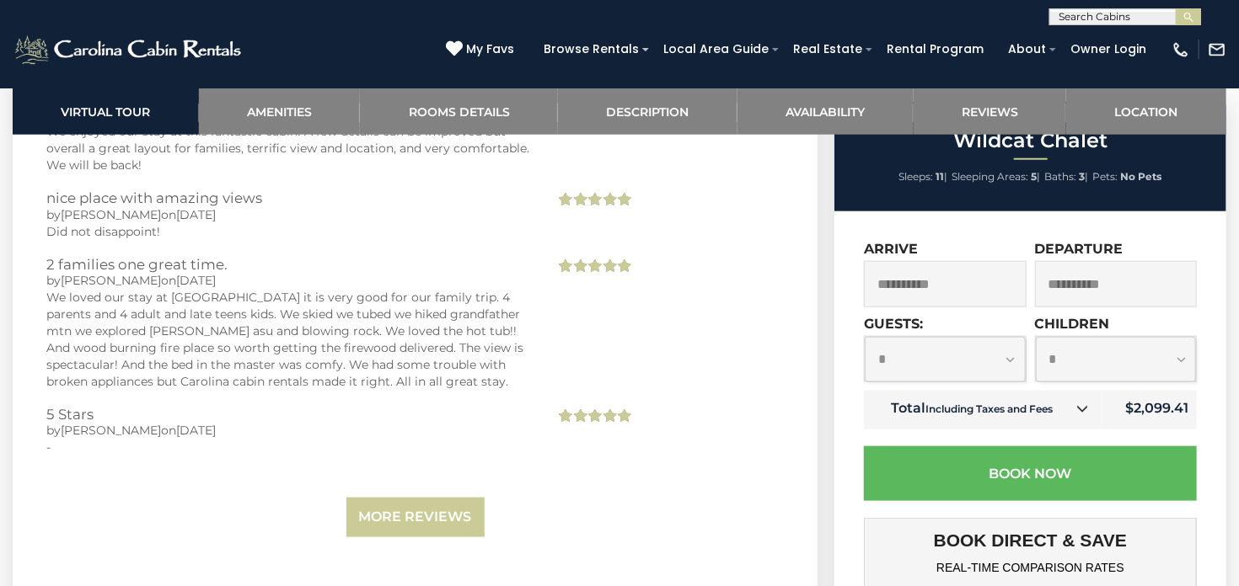
click at [1036, 337] on select "**********" at bounding box center [1116, 359] width 161 height 45
select select "*"
click option "*" at bounding box center [0, 0] width 0 height 0
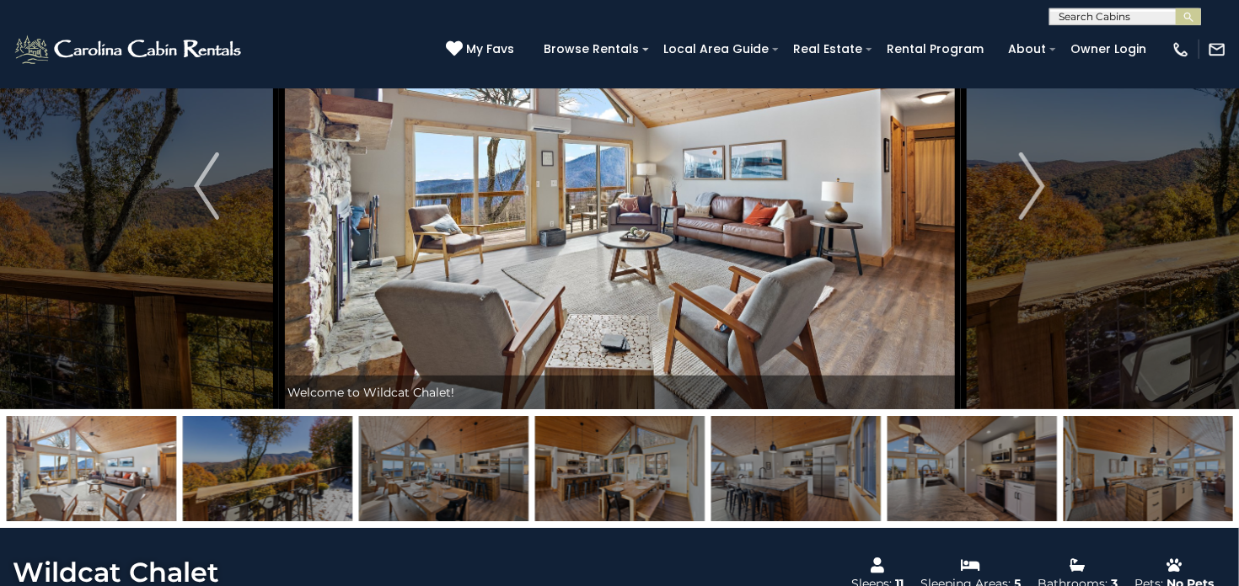
scroll to position [57, 0]
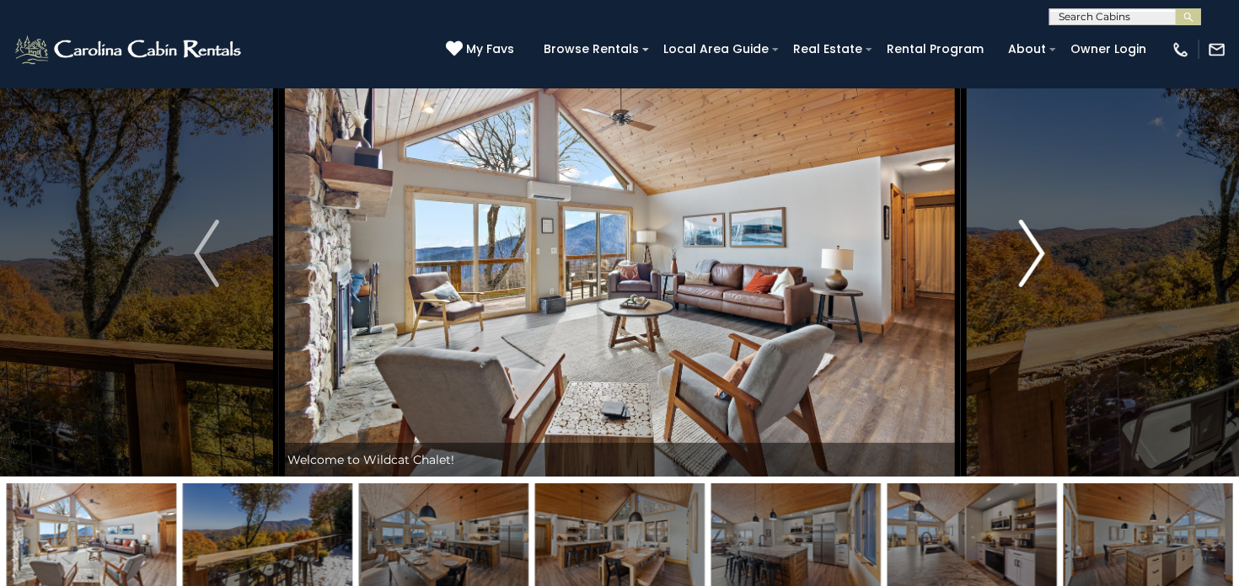
click at [1036, 251] on img "Next" at bounding box center [1031, 253] width 25 height 67
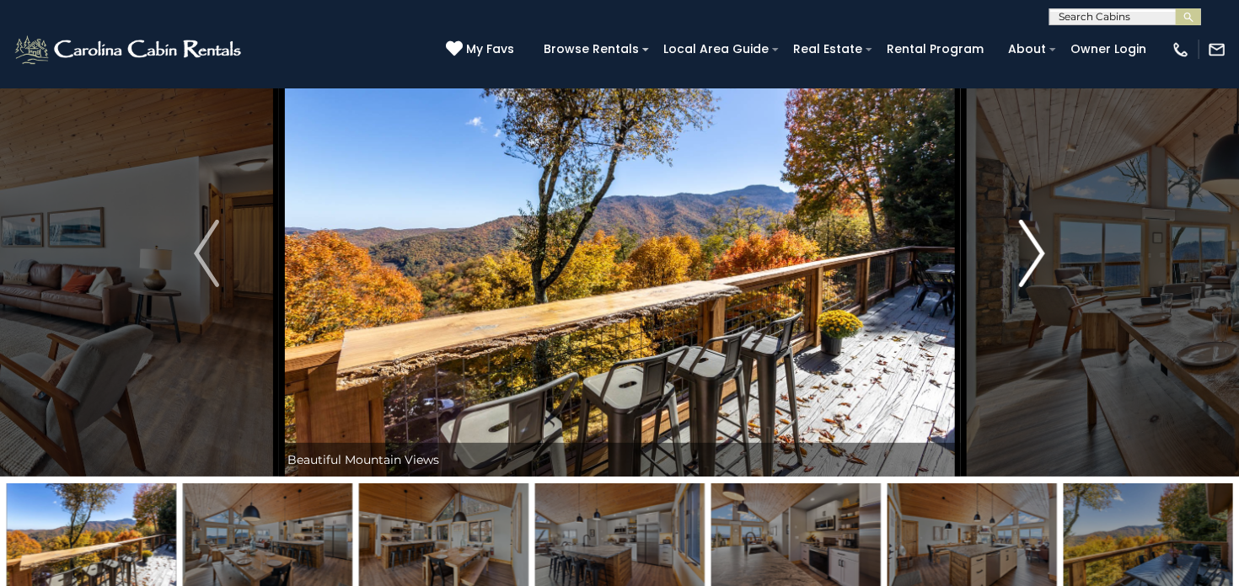
click at [1036, 251] on img "Next" at bounding box center [1031, 253] width 25 height 67
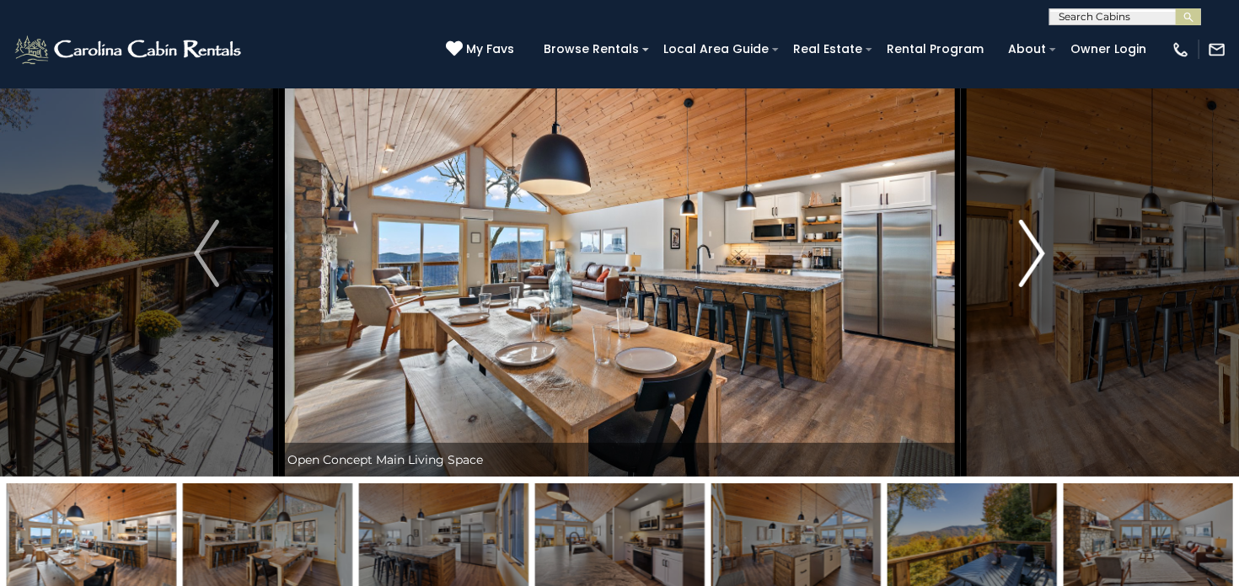
click at [1036, 251] on img "Next" at bounding box center [1031, 253] width 25 height 67
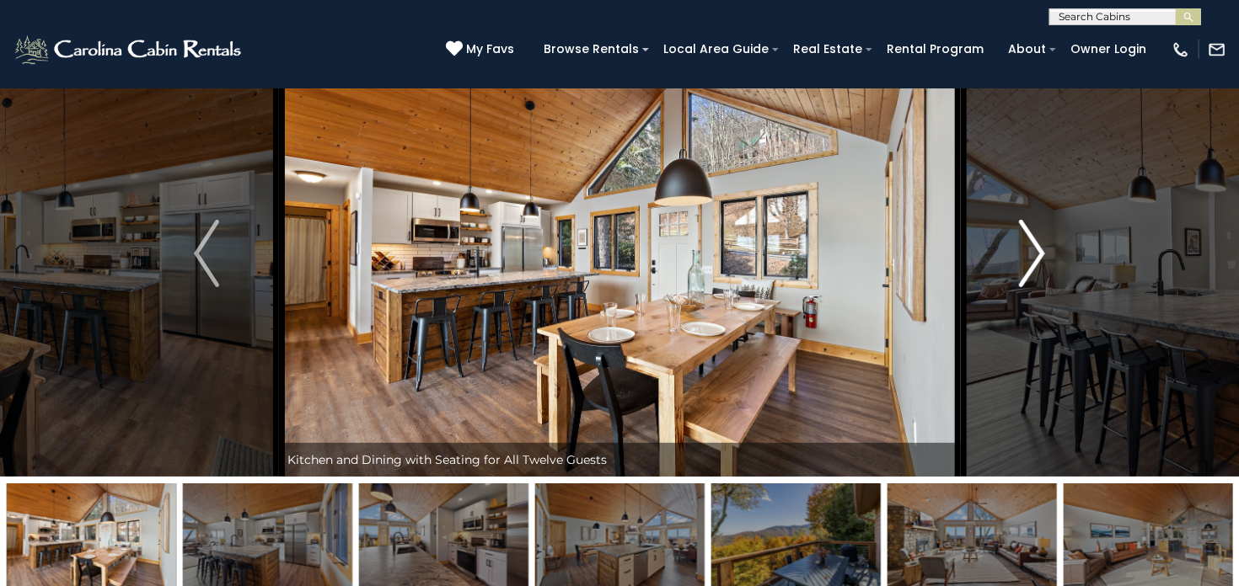
click at [1036, 251] on img "Next" at bounding box center [1031, 253] width 25 height 67
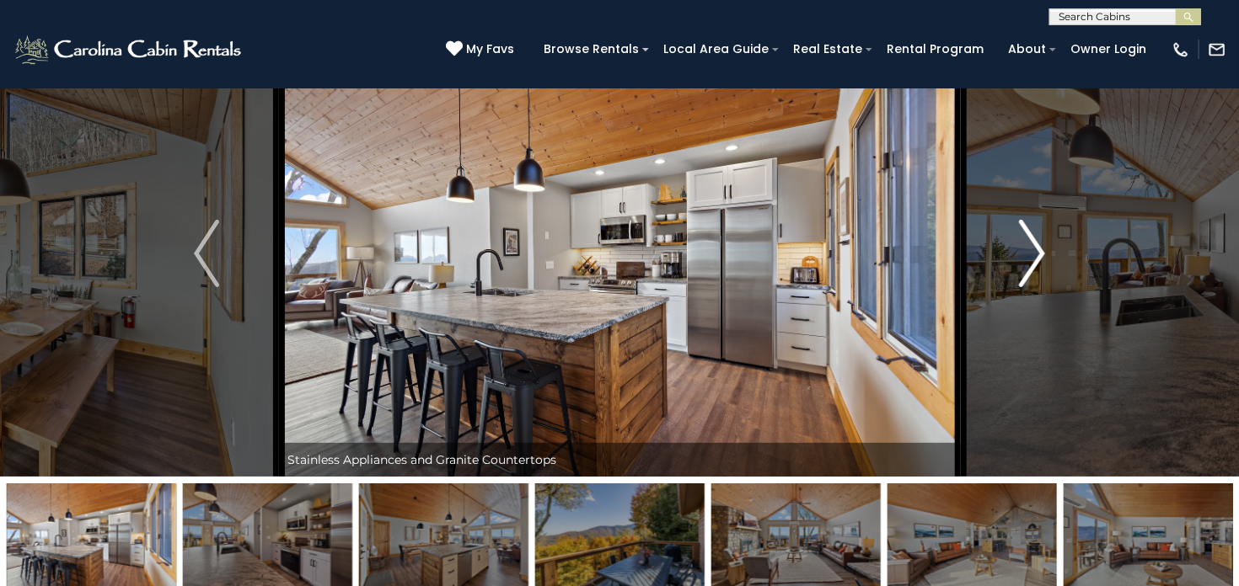
click at [1036, 251] on img "Next" at bounding box center [1031, 253] width 25 height 67
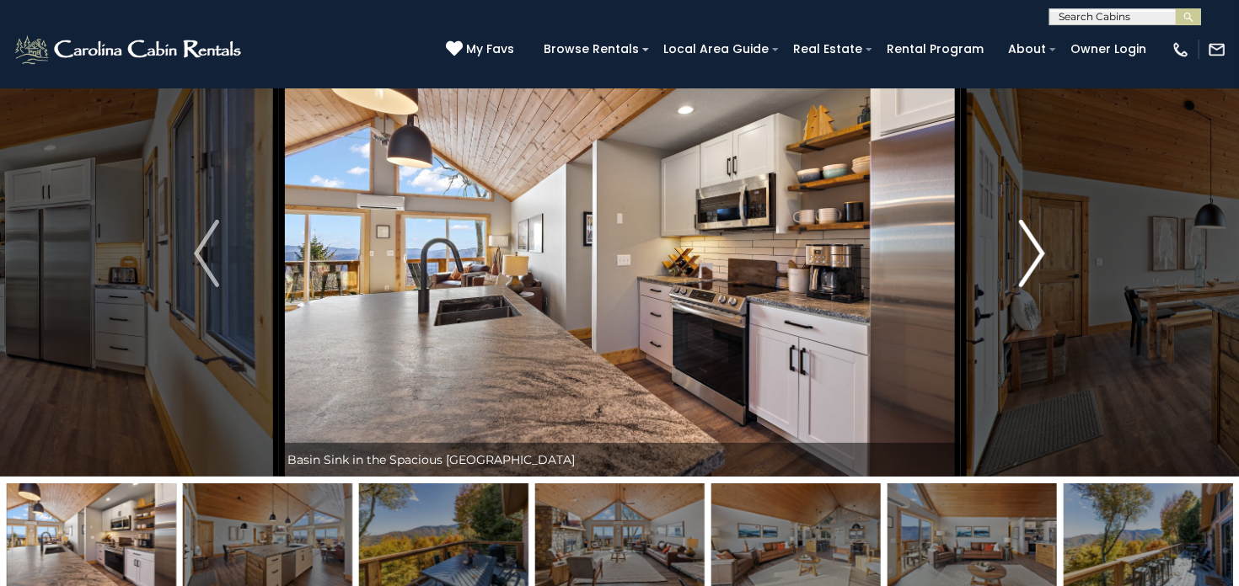
click at [1036, 251] on img "Next" at bounding box center [1031, 253] width 25 height 67
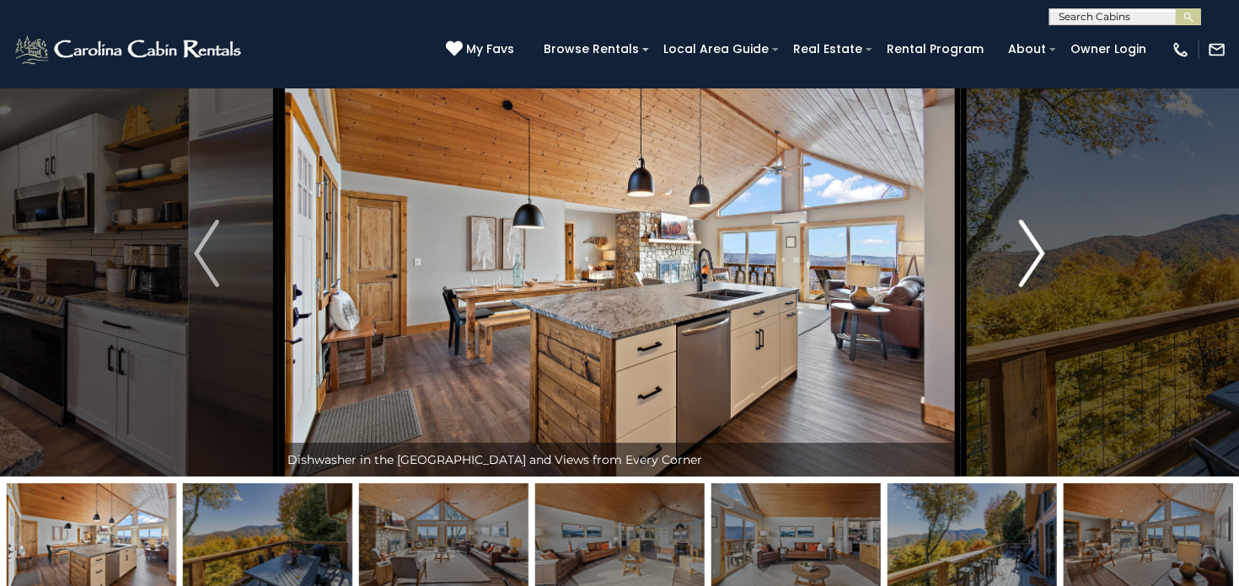
click at [1036, 251] on img "Next" at bounding box center [1031, 253] width 25 height 67
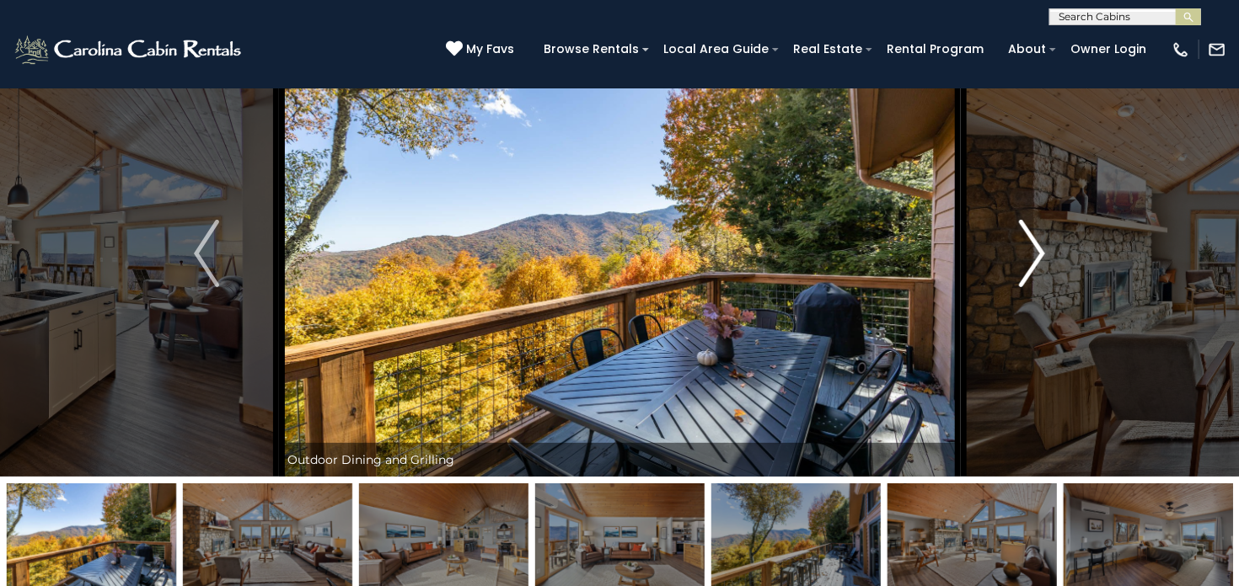
click at [1036, 251] on img "Next" at bounding box center [1031, 253] width 25 height 67
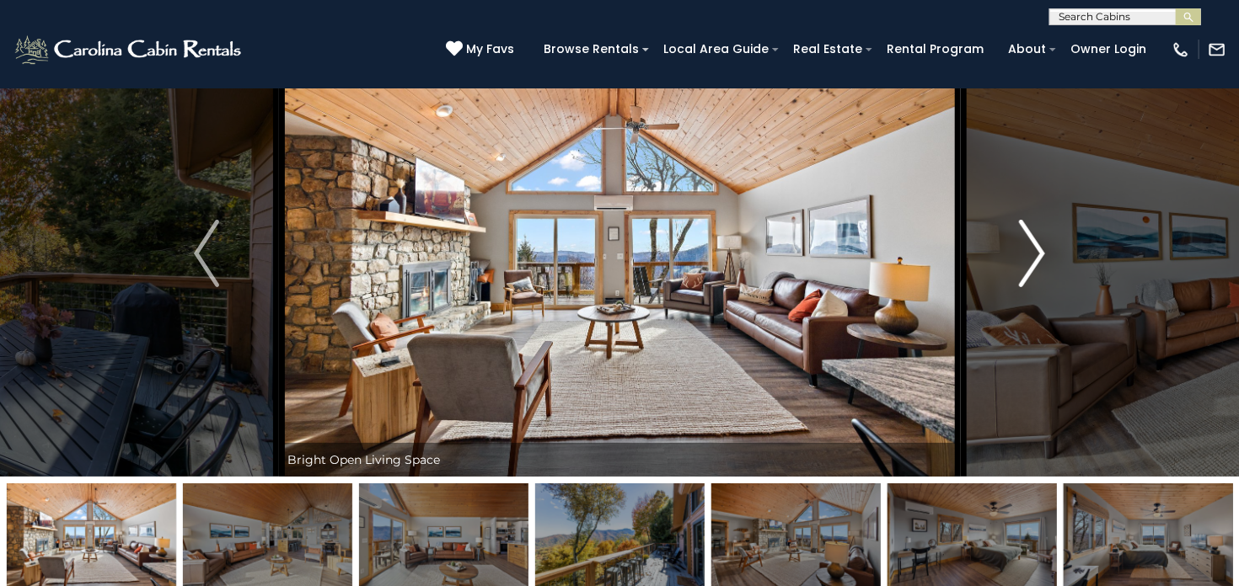
click at [1036, 251] on img "Next" at bounding box center [1031, 253] width 25 height 67
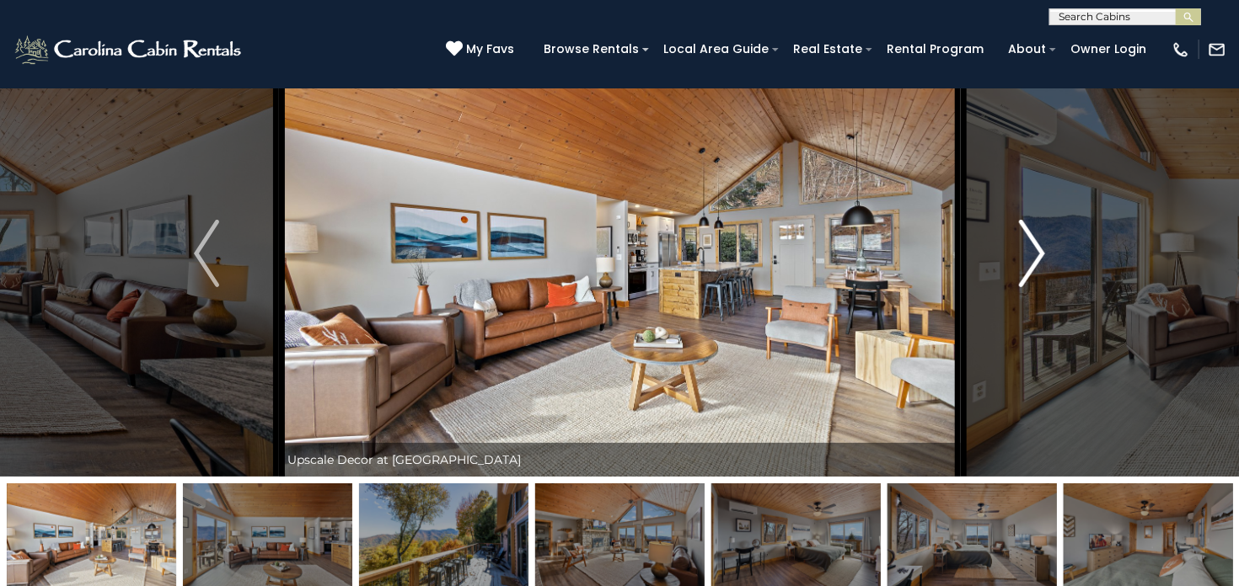
click at [1036, 251] on img "Next" at bounding box center [1031, 253] width 25 height 67
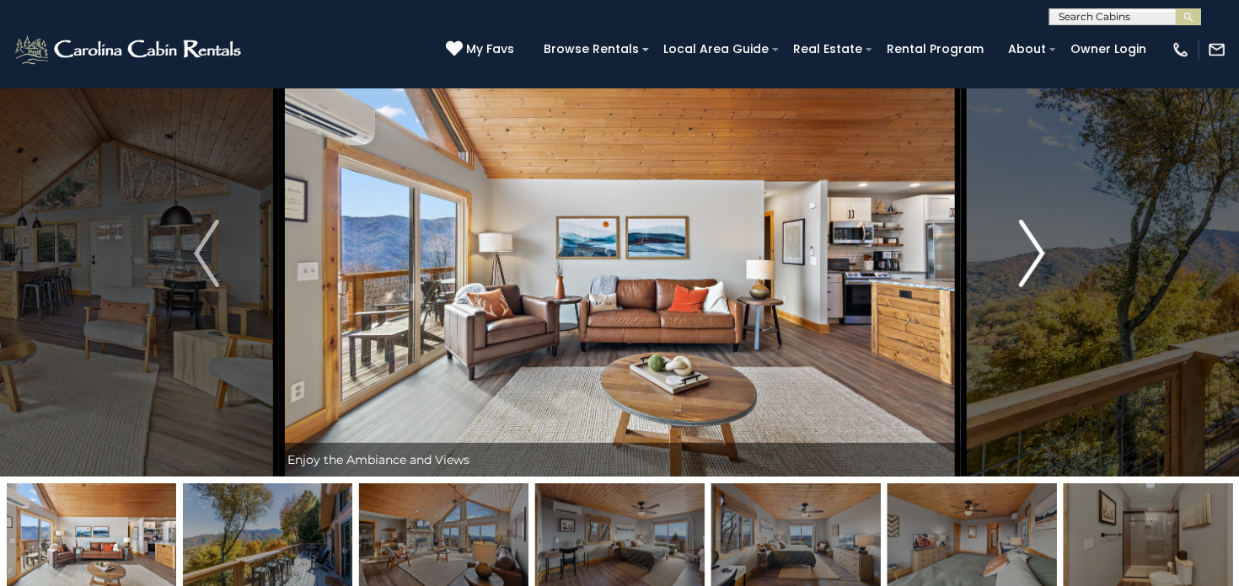
click at [1036, 251] on img "Next" at bounding box center [1031, 253] width 25 height 67
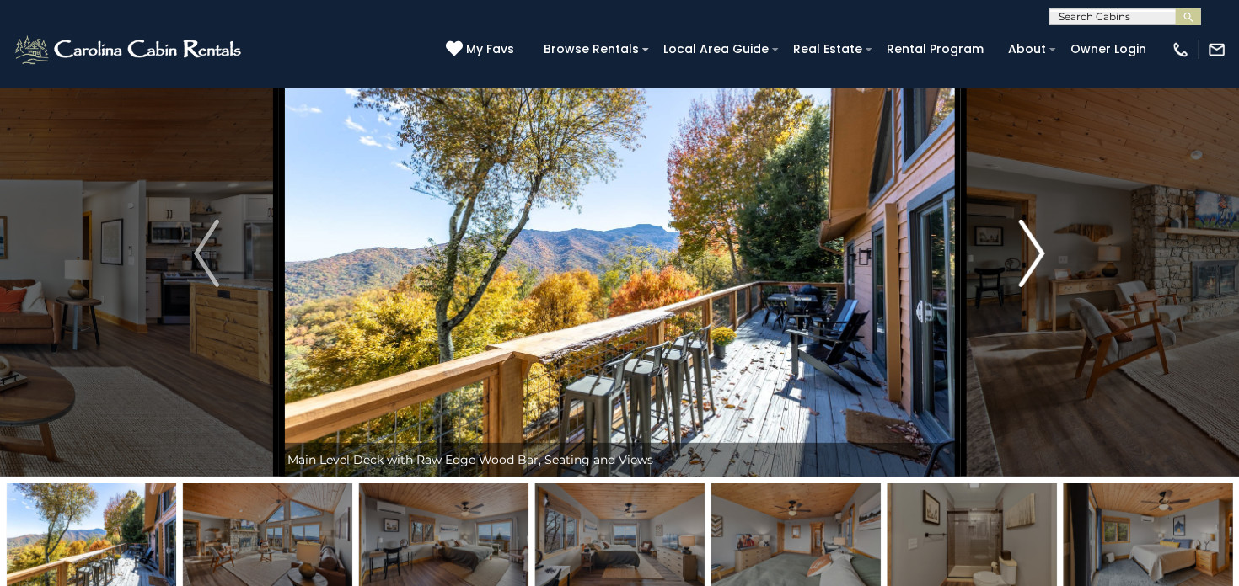
click at [1036, 251] on img "Next" at bounding box center [1031, 253] width 25 height 67
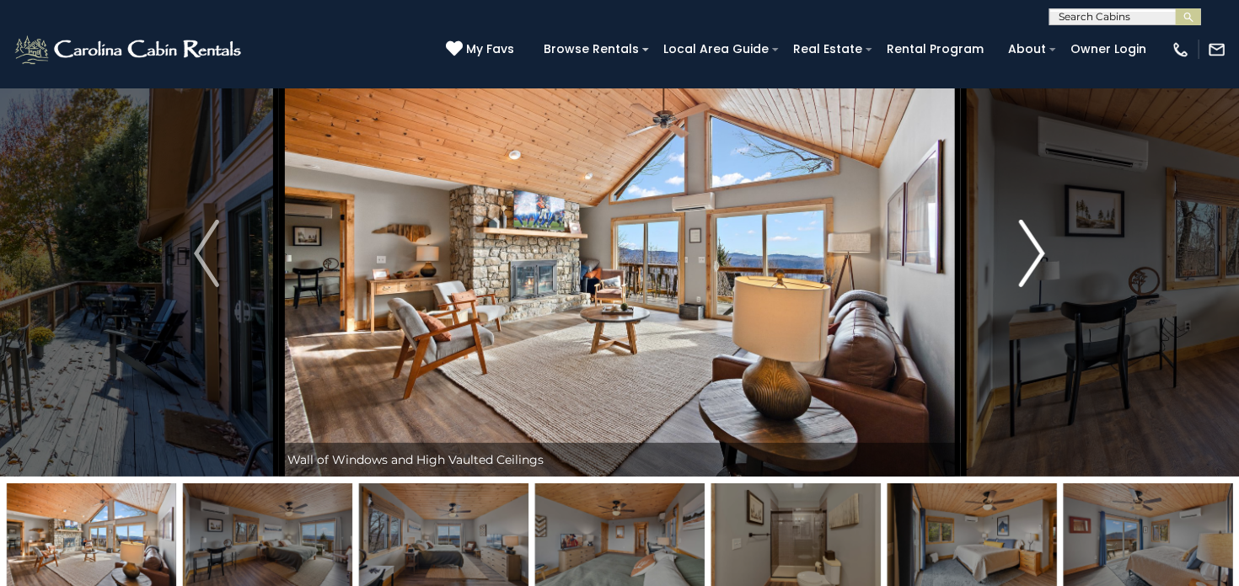
click at [1036, 251] on img "Next" at bounding box center [1031, 253] width 25 height 67
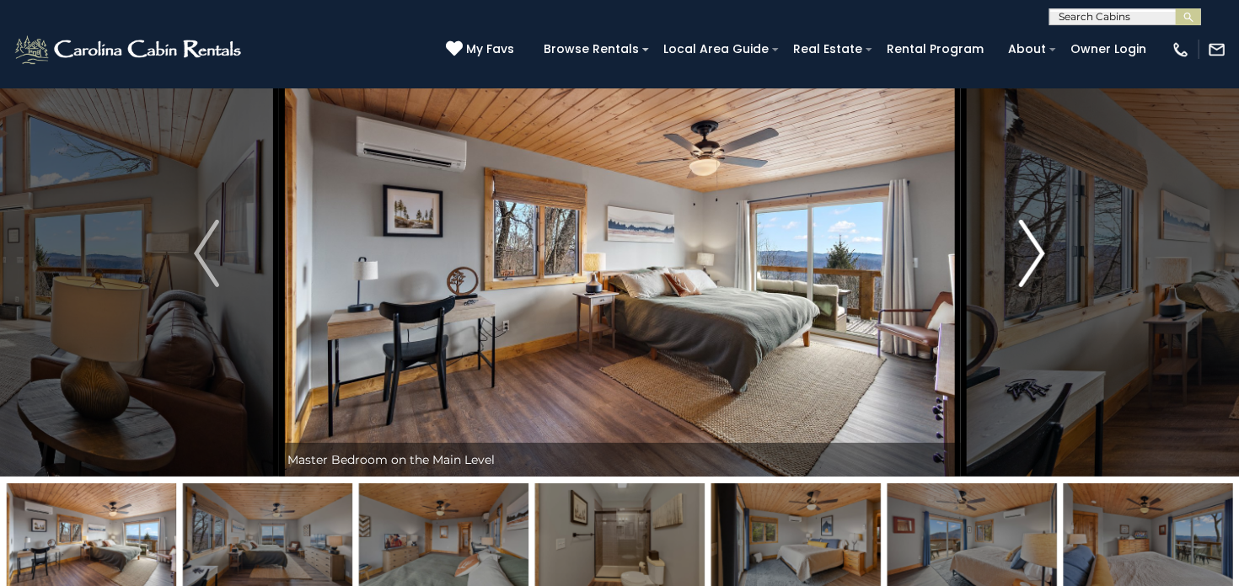
click at [1036, 251] on img "Next" at bounding box center [1031, 253] width 25 height 67
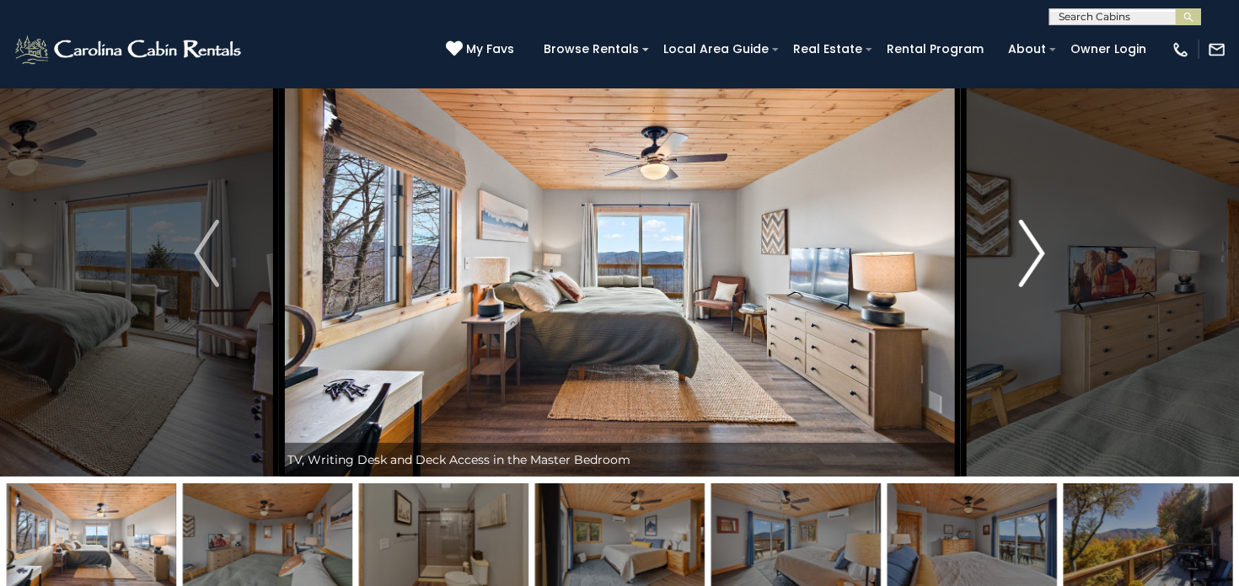
click at [1036, 251] on img "Next" at bounding box center [1031, 253] width 25 height 67
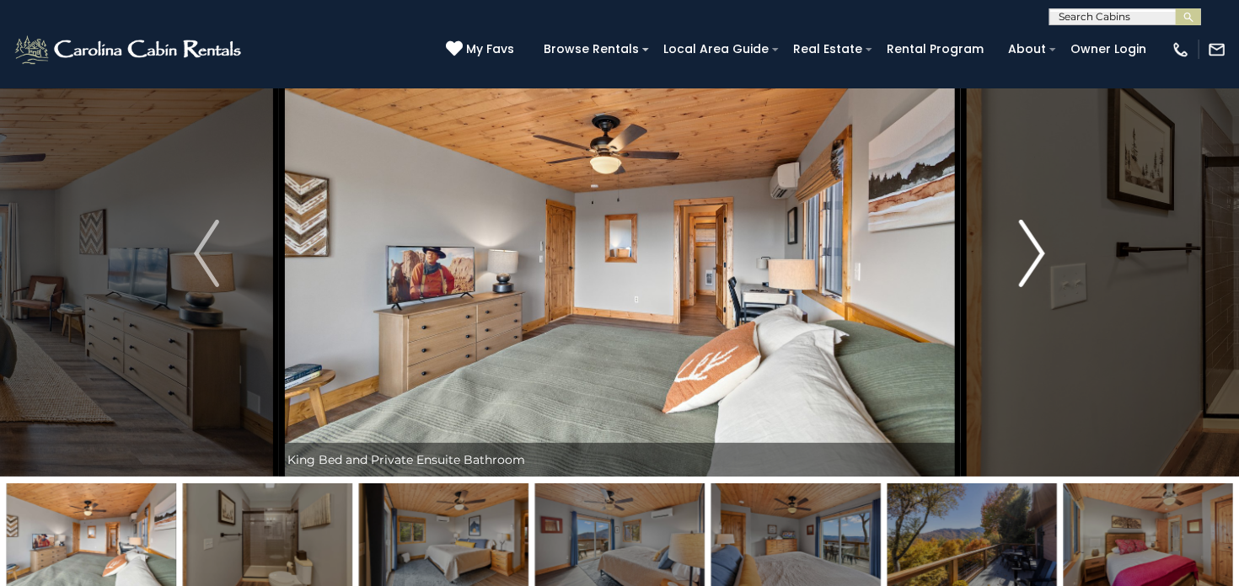
click at [1036, 251] on img "Next" at bounding box center [1031, 253] width 25 height 67
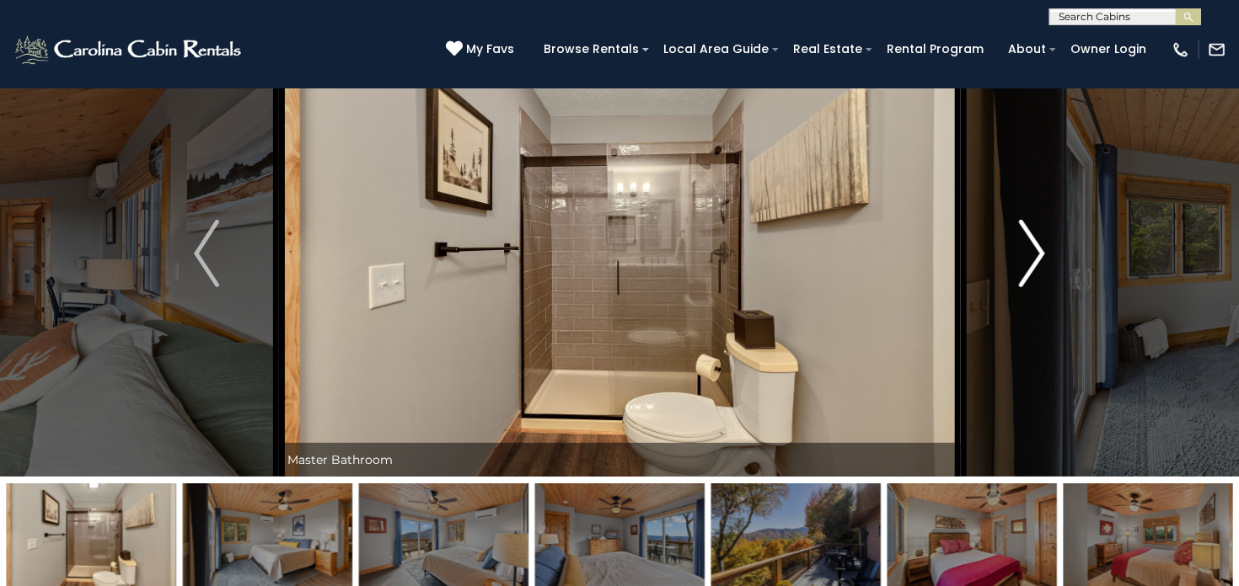
click at [1036, 251] on img "Next" at bounding box center [1031, 253] width 25 height 67
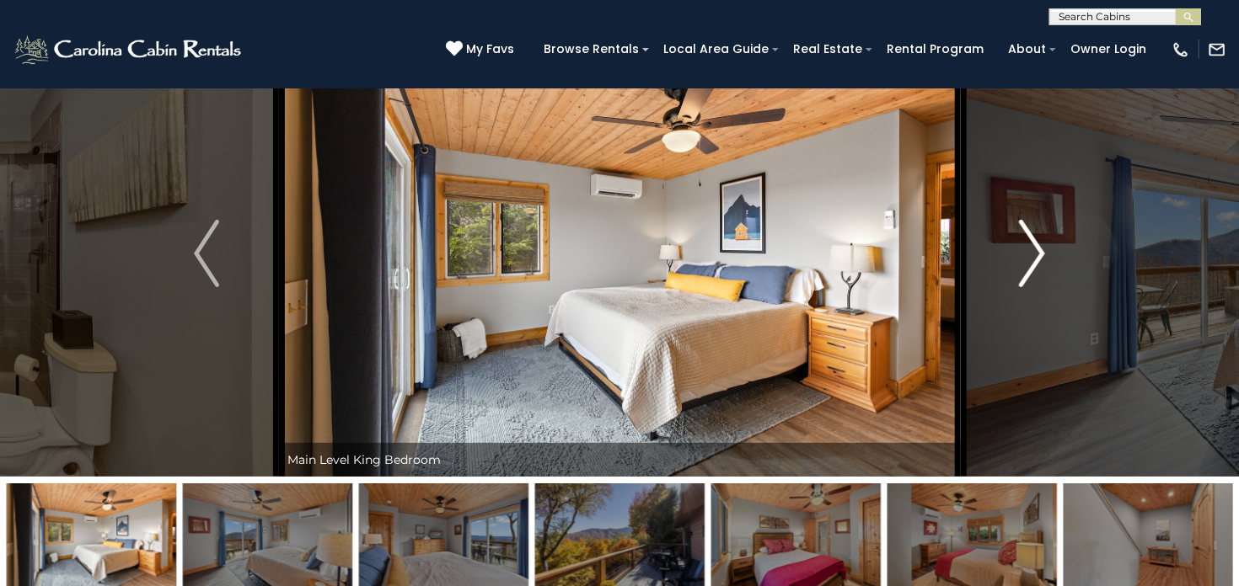
click at [1036, 251] on img "Next" at bounding box center [1031, 253] width 25 height 67
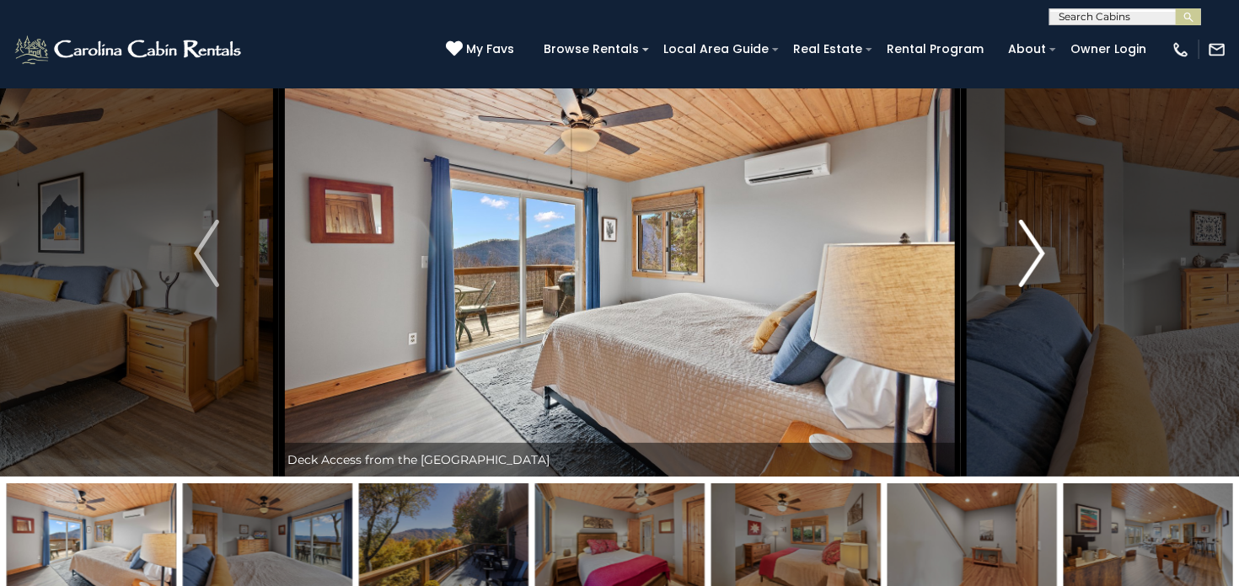
click at [1036, 251] on img "Next" at bounding box center [1031, 253] width 25 height 67
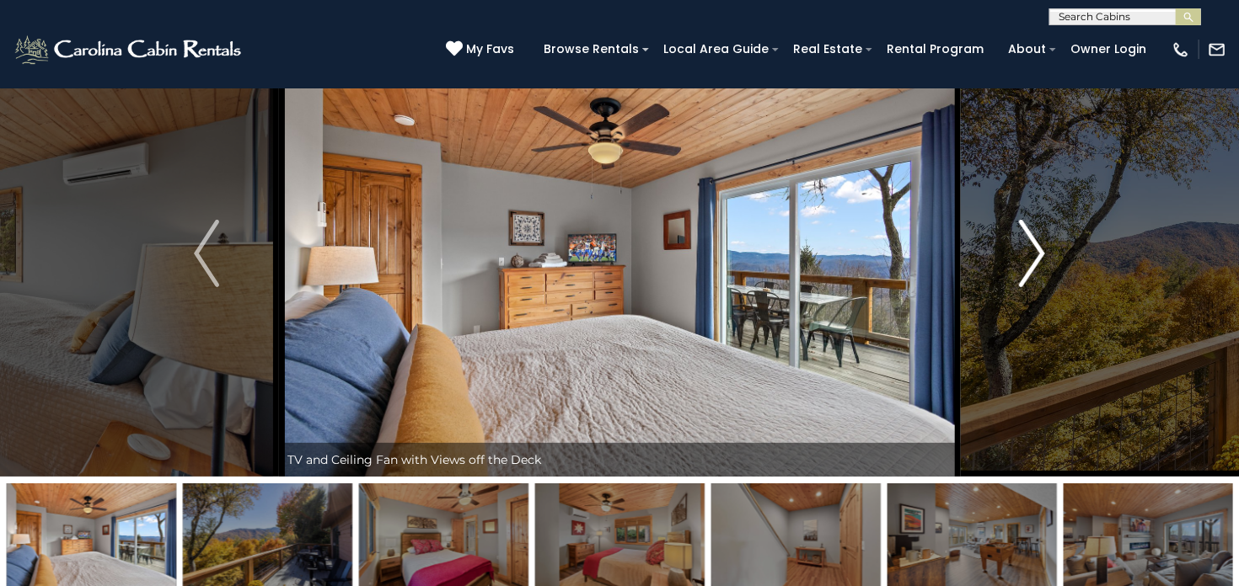
click at [1036, 251] on img "Next" at bounding box center [1031, 253] width 25 height 67
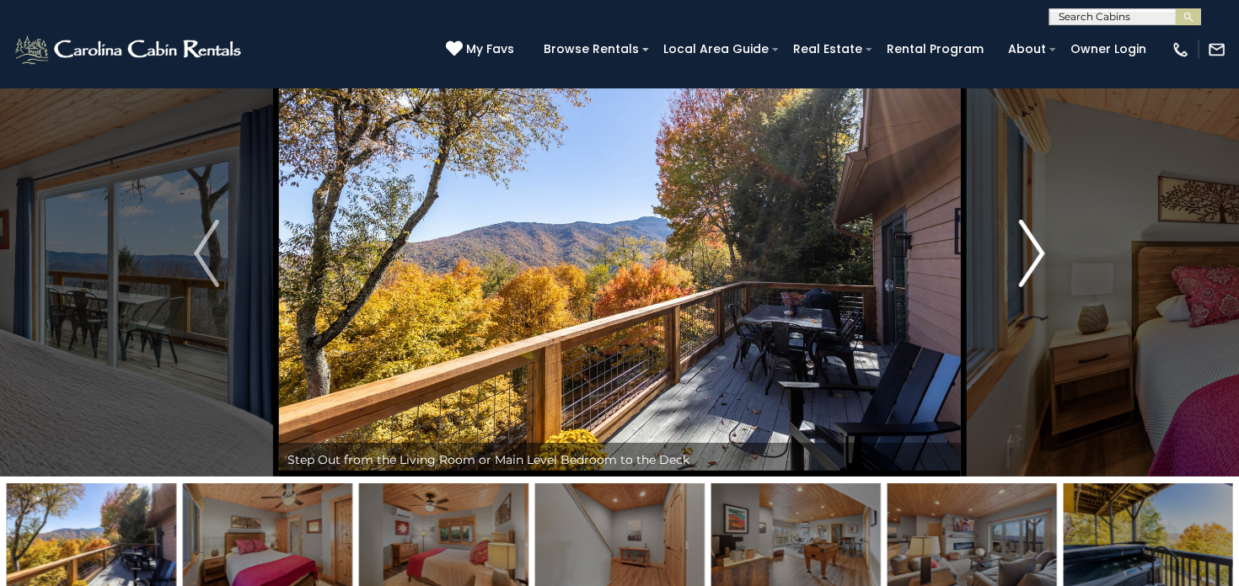
click at [1036, 251] on img "Next" at bounding box center [1031, 253] width 25 height 67
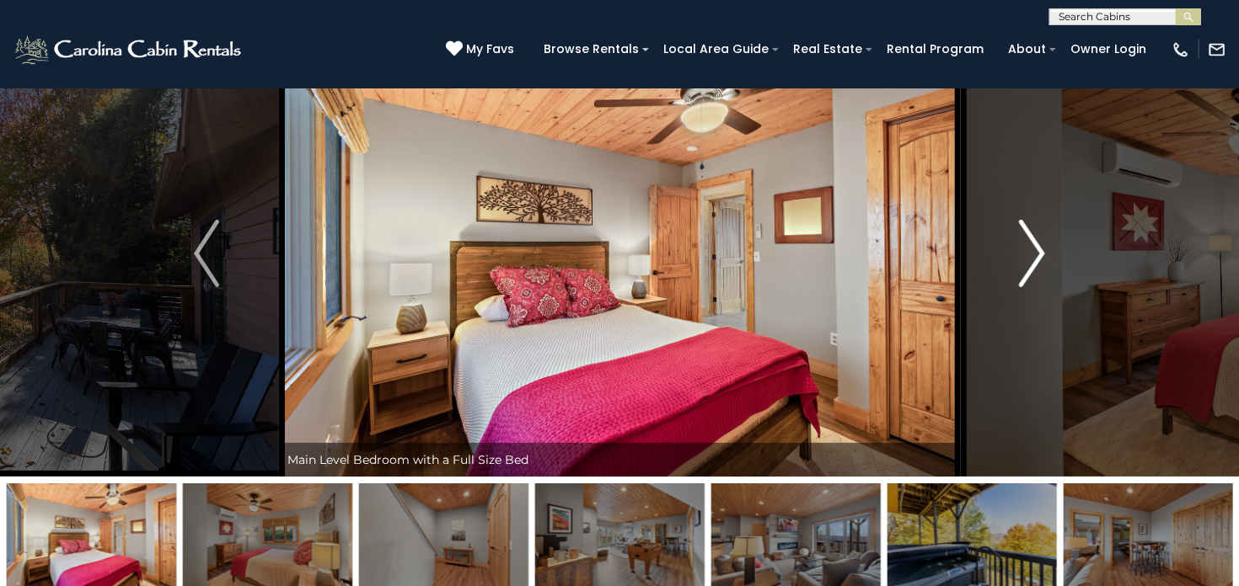
click at [1036, 251] on img "Next" at bounding box center [1031, 253] width 25 height 67
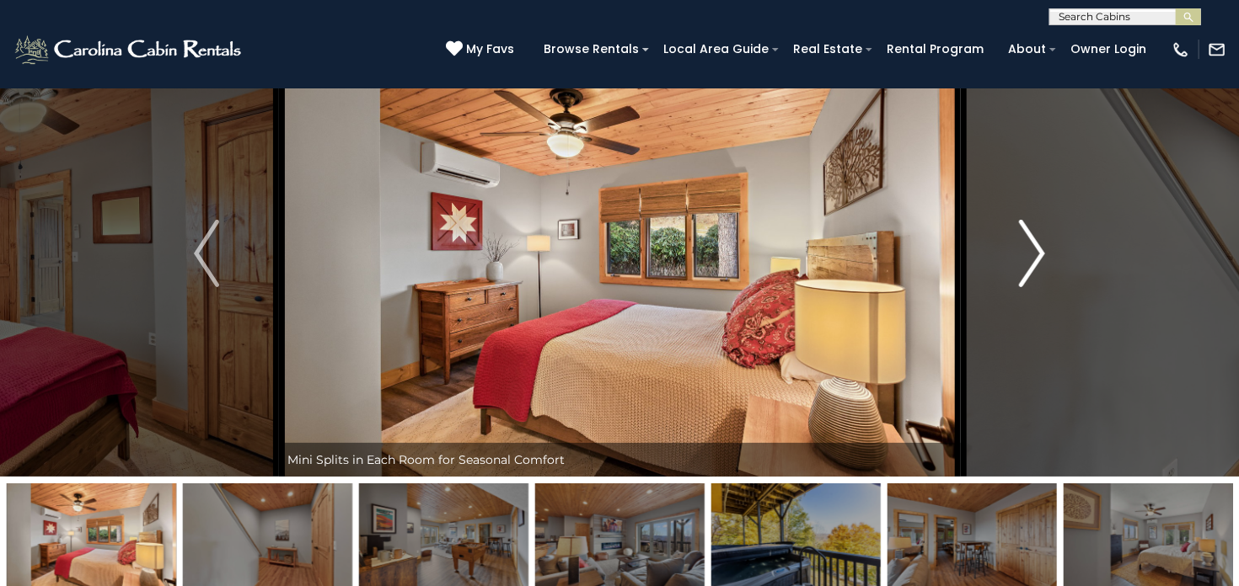
click at [1036, 251] on img "Next" at bounding box center [1031, 253] width 25 height 67
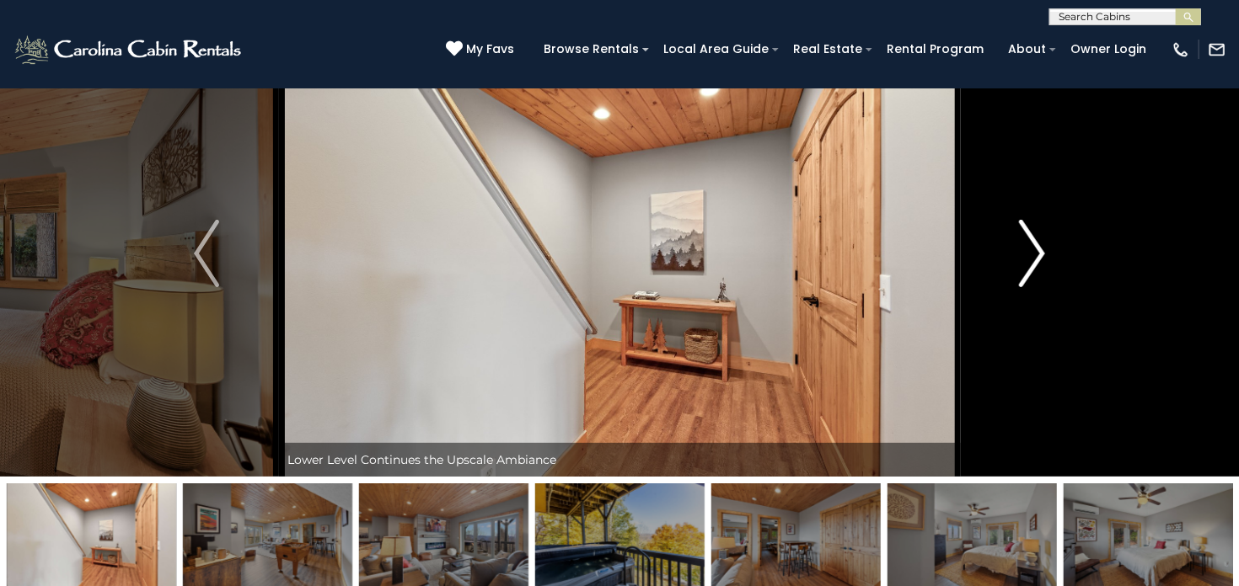
click at [1036, 251] on img "Next" at bounding box center [1031, 253] width 25 height 67
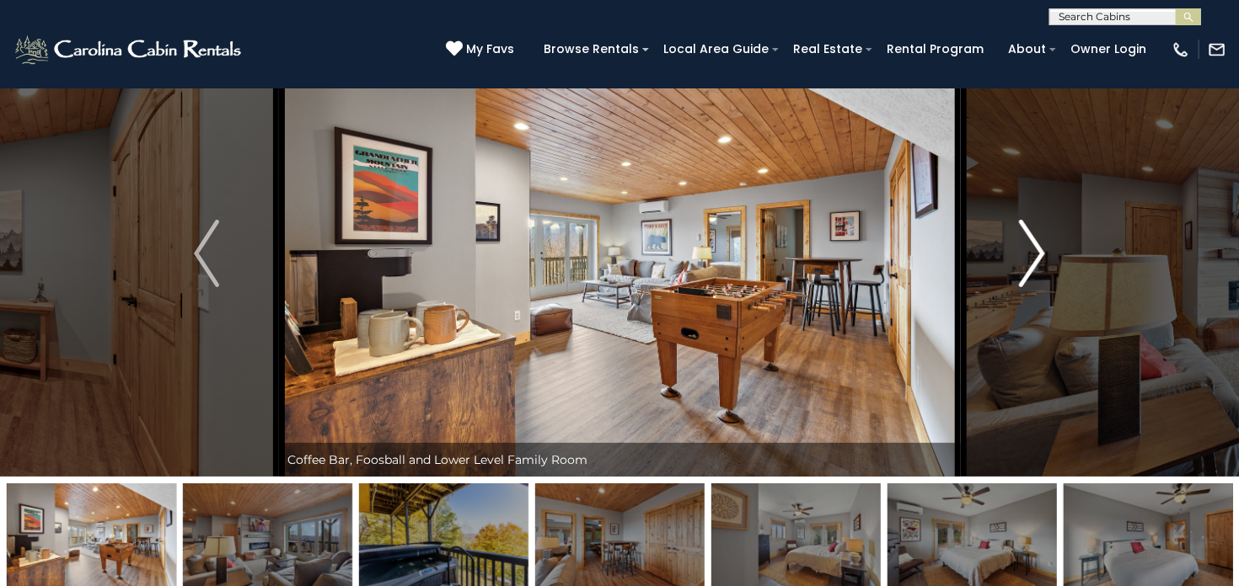
click at [1036, 251] on img "Next" at bounding box center [1031, 253] width 25 height 67
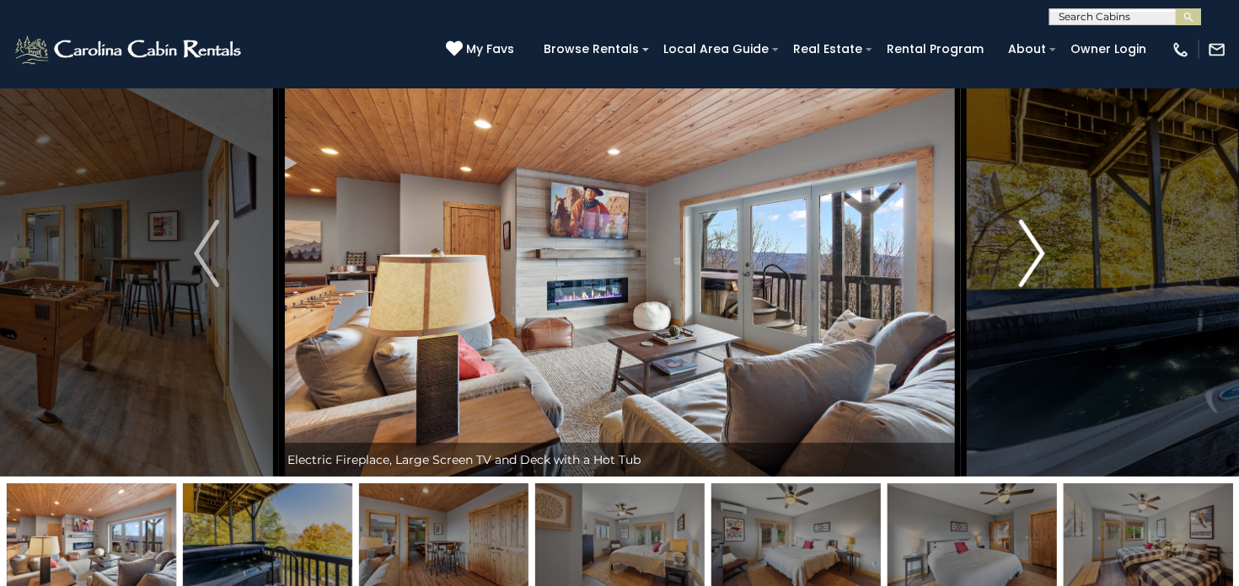
click at [1036, 251] on img "Next" at bounding box center [1031, 253] width 25 height 67
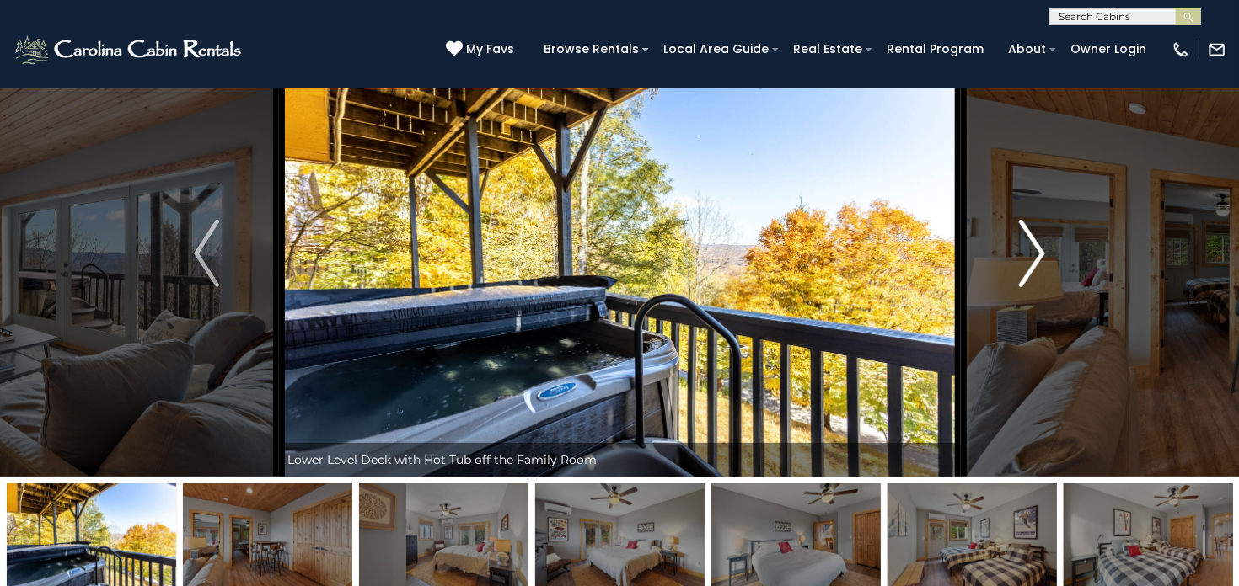
click at [1036, 251] on img "Next" at bounding box center [1031, 253] width 25 height 67
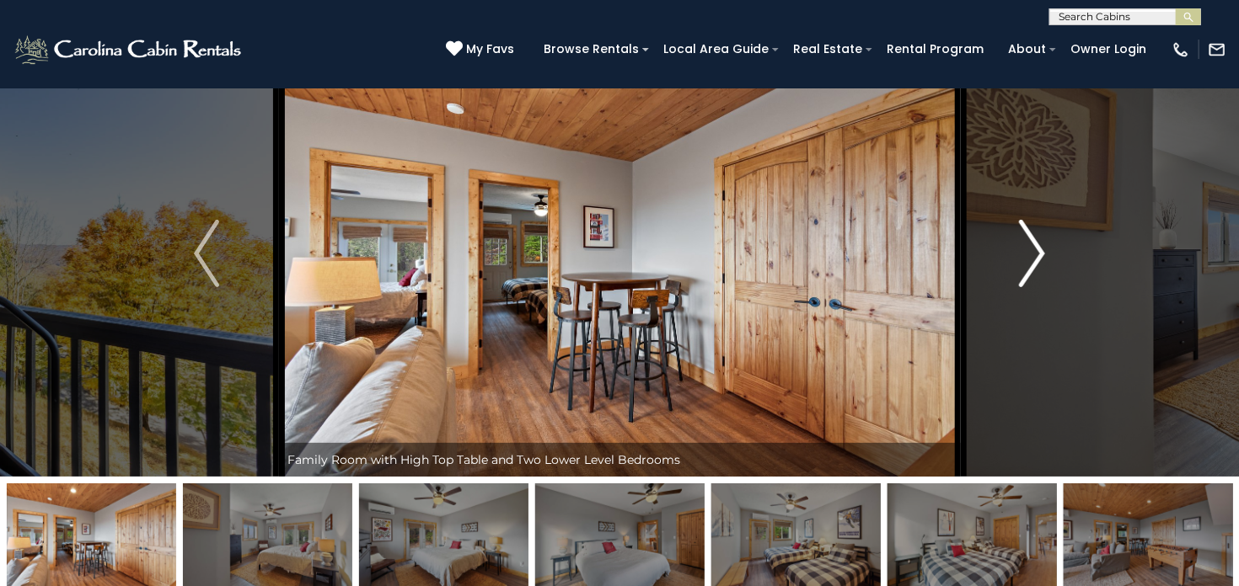
click at [1036, 251] on img "Next" at bounding box center [1031, 253] width 25 height 67
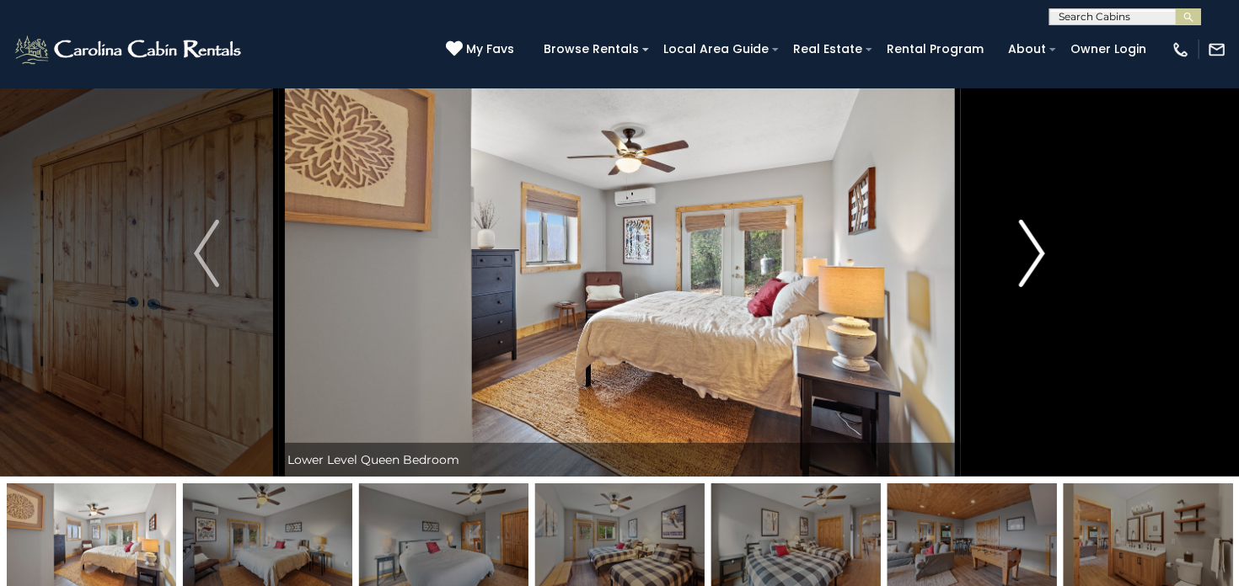
click at [1036, 251] on img "Next" at bounding box center [1031, 253] width 25 height 67
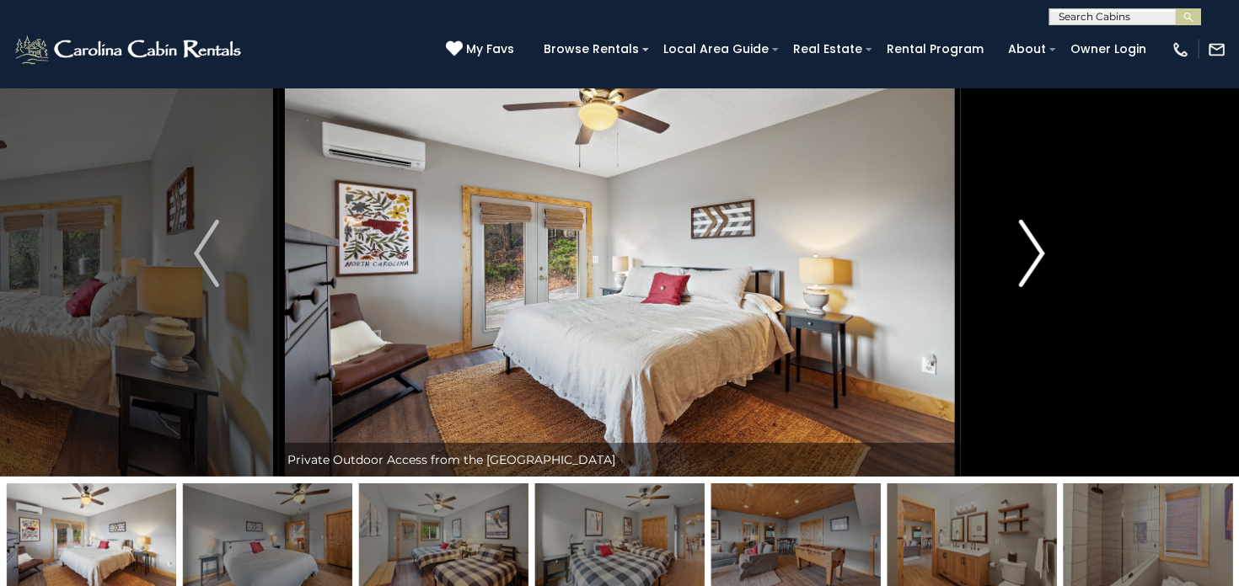
click at [1036, 251] on img "Next" at bounding box center [1031, 253] width 25 height 67
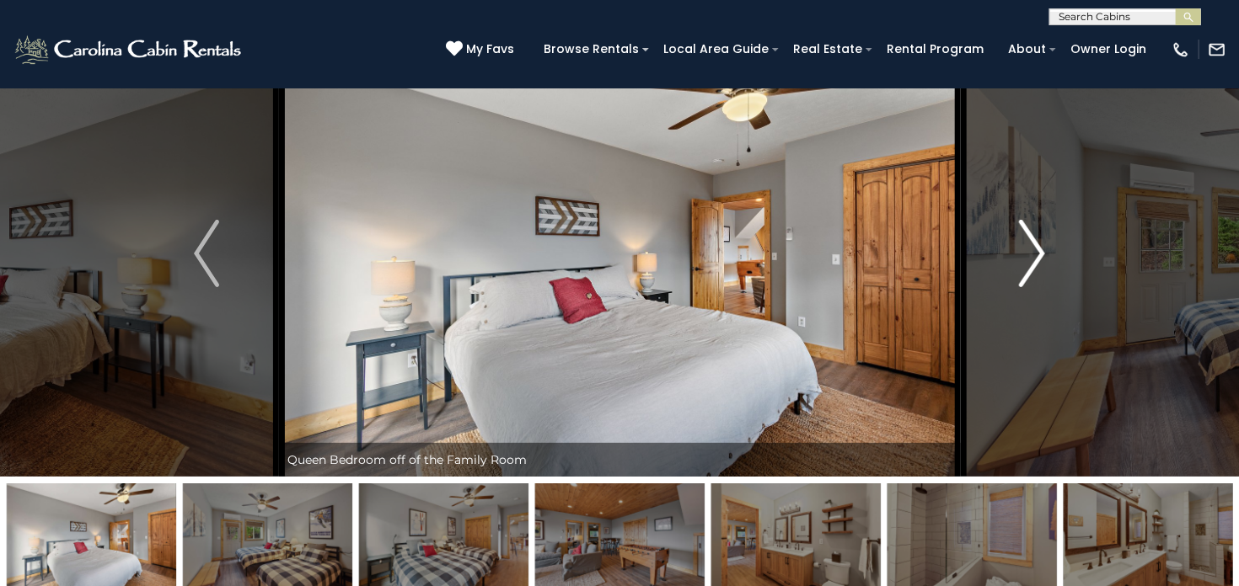
click at [1036, 251] on img "Next" at bounding box center [1031, 253] width 25 height 67
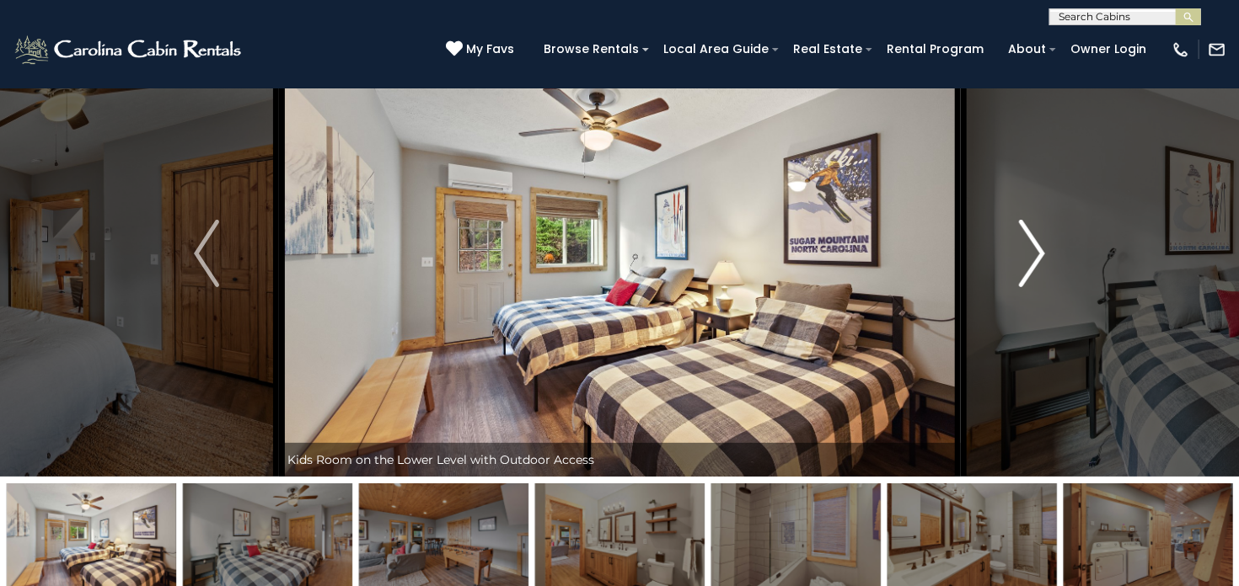
click at [1036, 251] on img "Next" at bounding box center [1031, 253] width 25 height 67
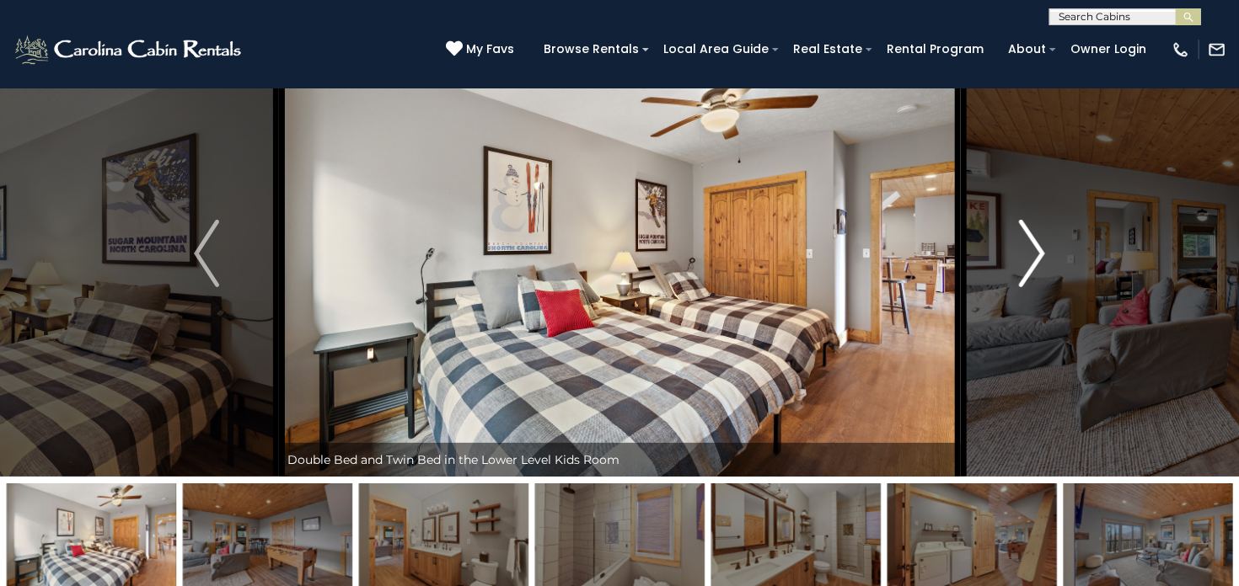
click at [1036, 251] on img "Next" at bounding box center [1031, 253] width 25 height 67
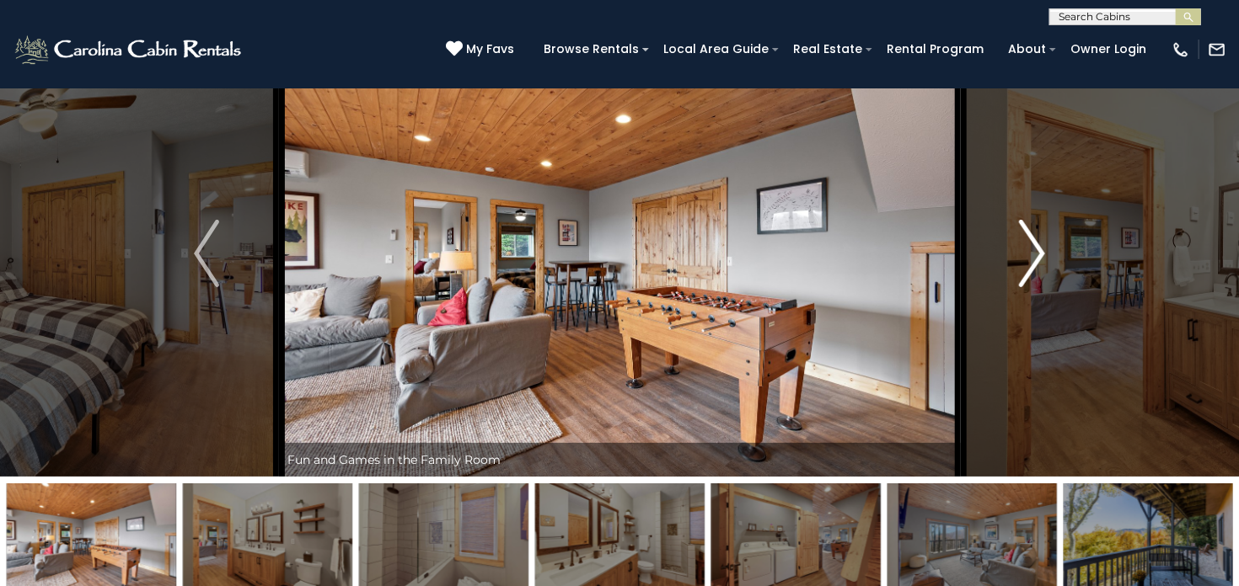
click at [1036, 251] on img "Next" at bounding box center [1031, 253] width 25 height 67
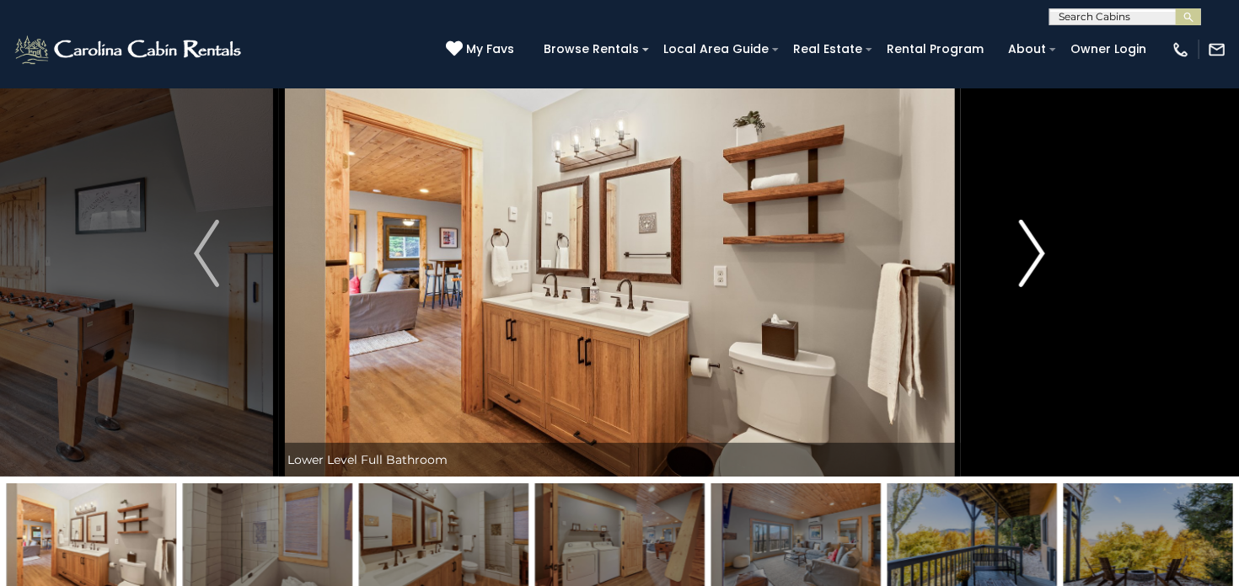
click at [1036, 251] on img "Next" at bounding box center [1031, 253] width 25 height 67
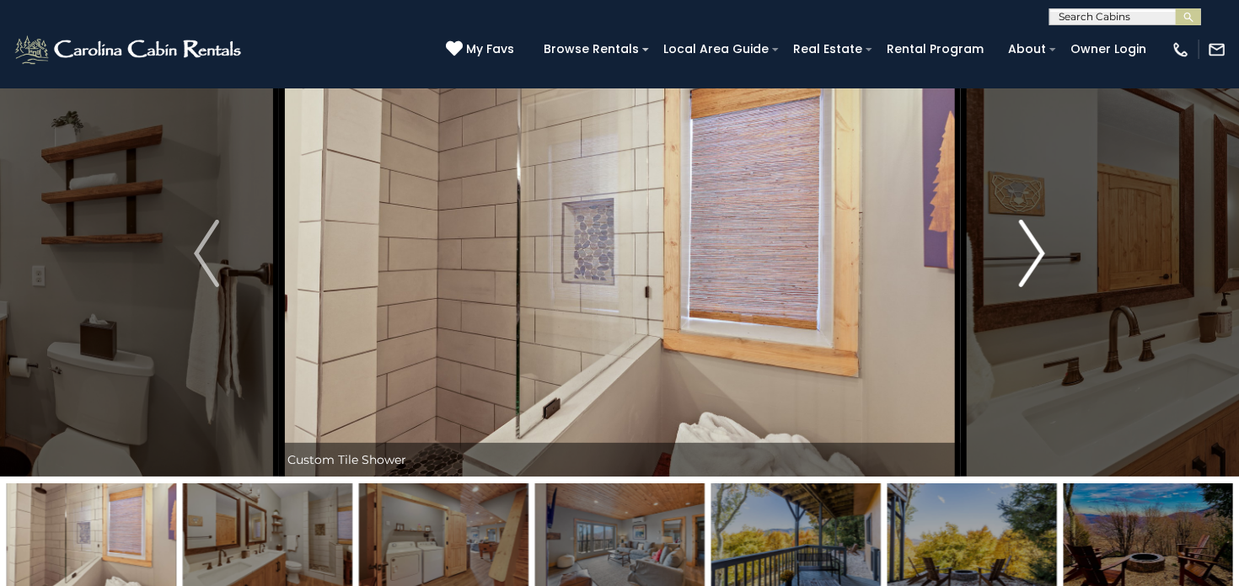
click at [1036, 251] on img "Next" at bounding box center [1031, 253] width 25 height 67
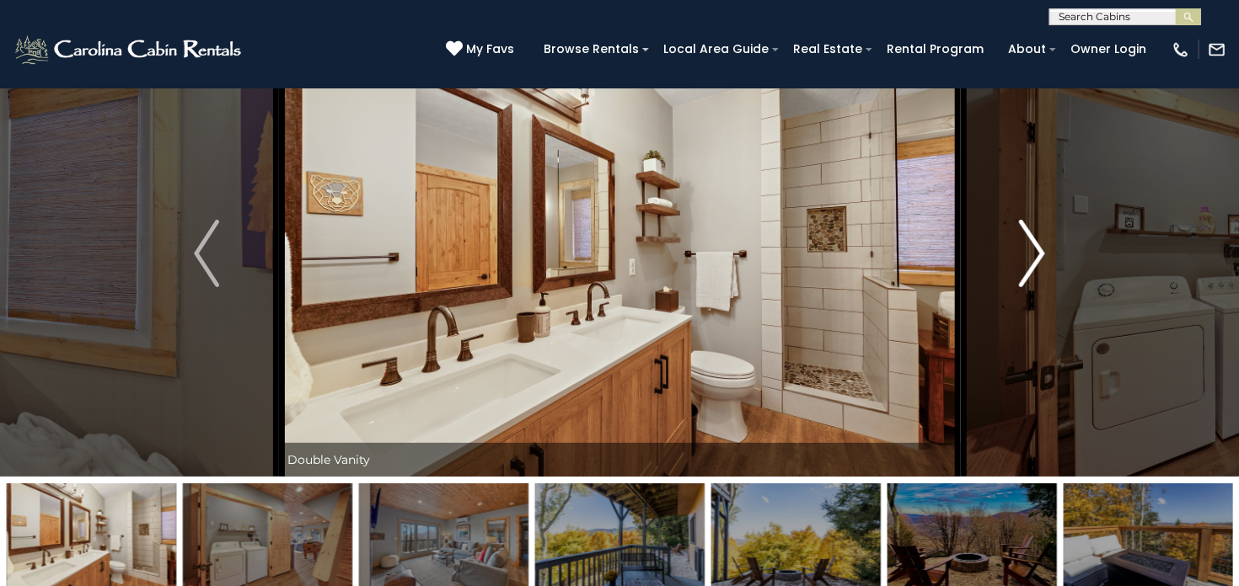
click at [1036, 251] on img "Next" at bounding box center [1031, 253] width 25 height 67
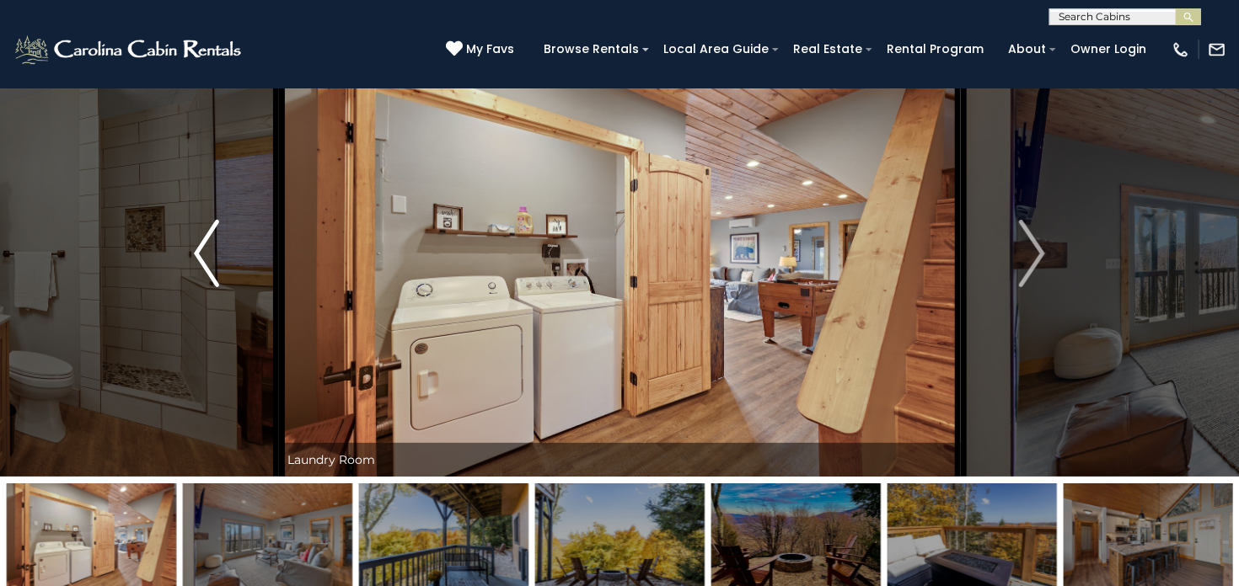
click at [202, 245] on img "Previous" at bounding box center [206, 253] width 25 height 67
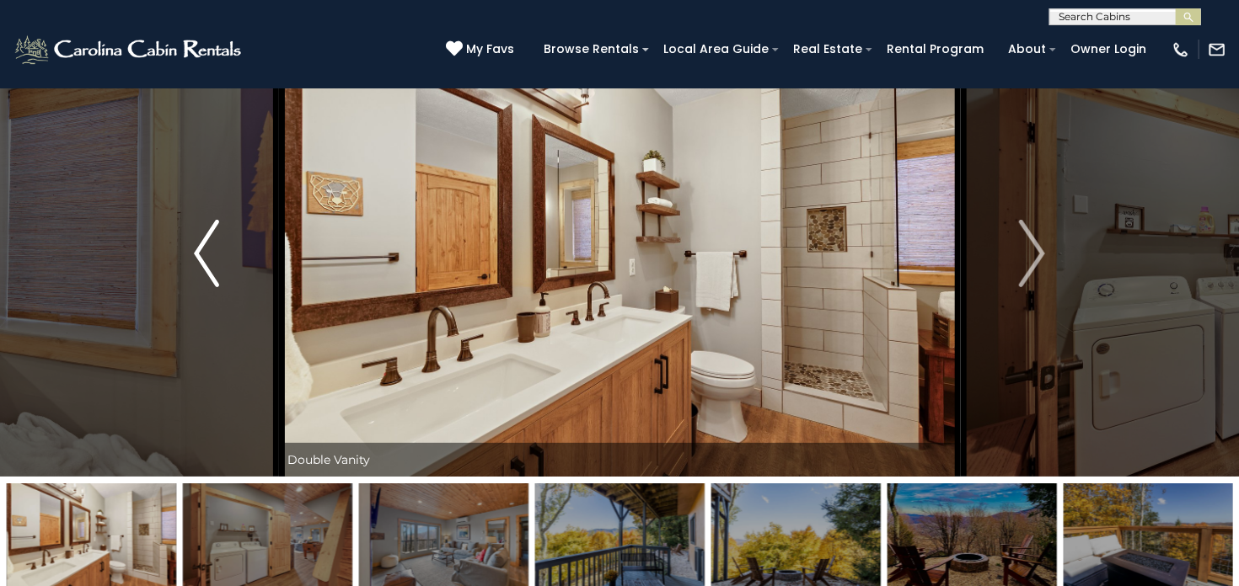
click at [202, 245] on img "Previous" at bounding box center [206, 253] width 25 height 67
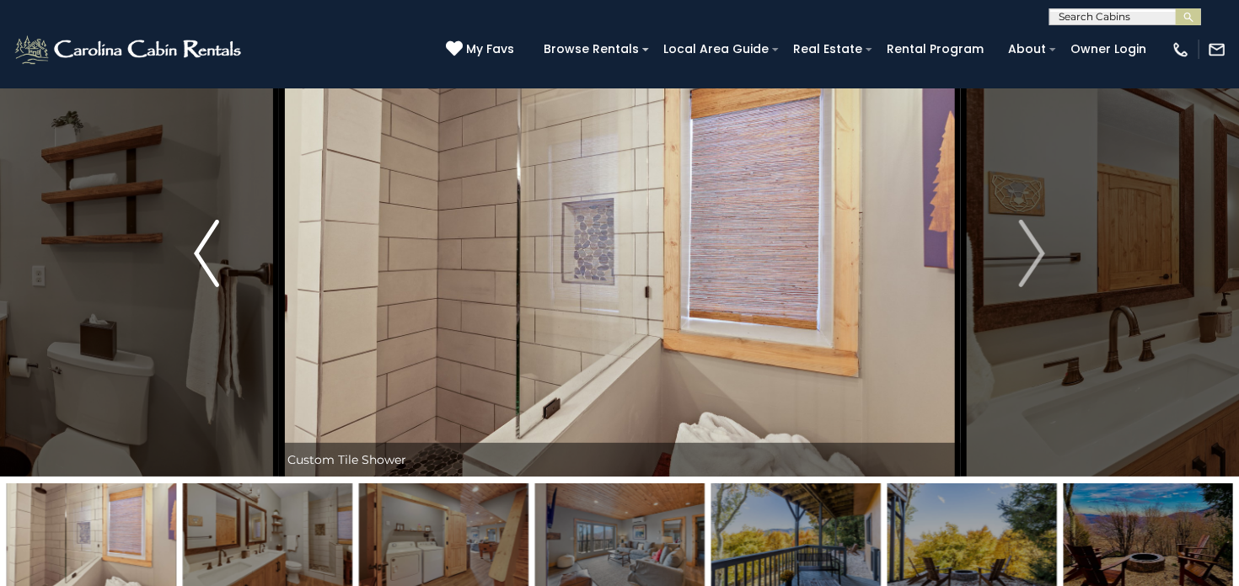
click at [202, 245] on img "Previous" at bounding box center [206, 253] width 25 height 67
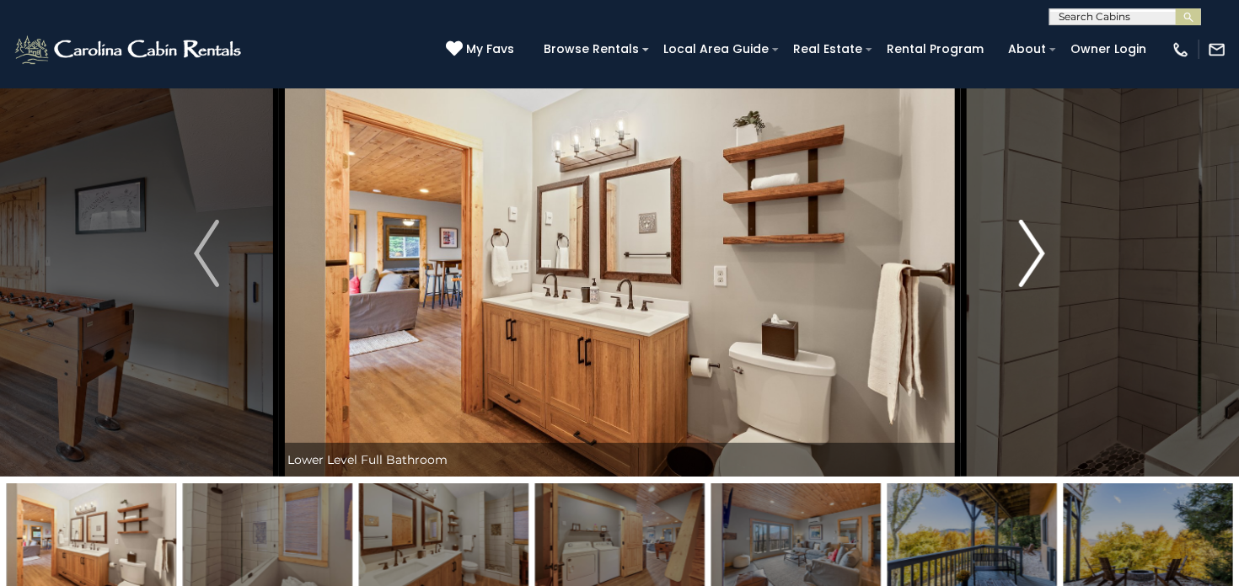
click at [1043, 253] on img "Next" at bounding box center [1031, 253] width 25 height 67
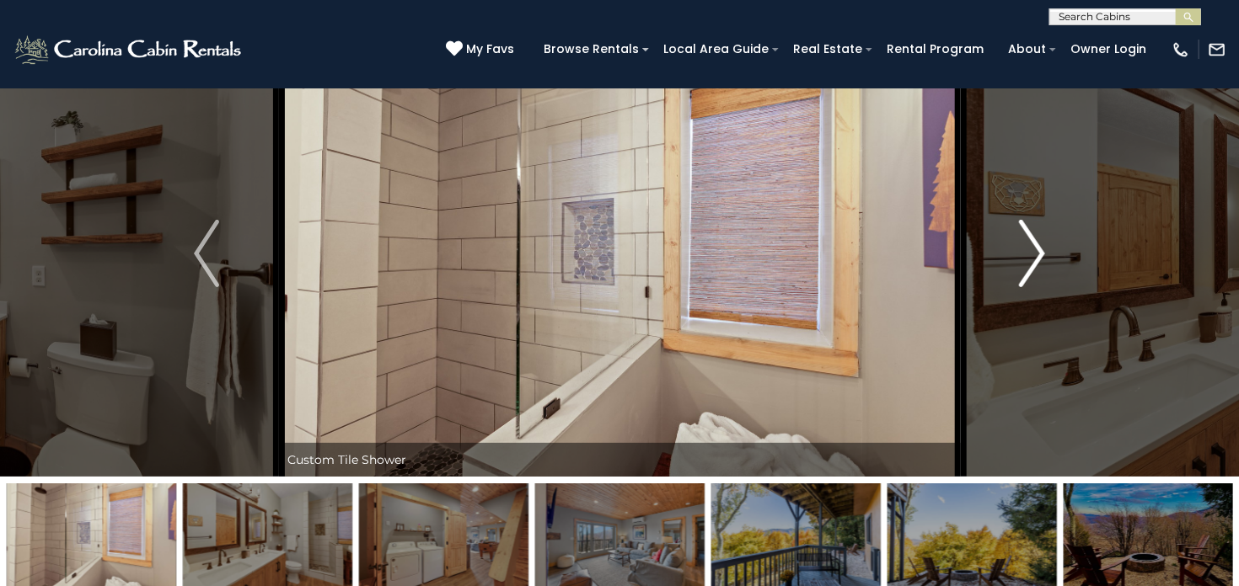
click at [1043, 253] on img "Next" at bounding box center [1031, 253] width 25 height 67
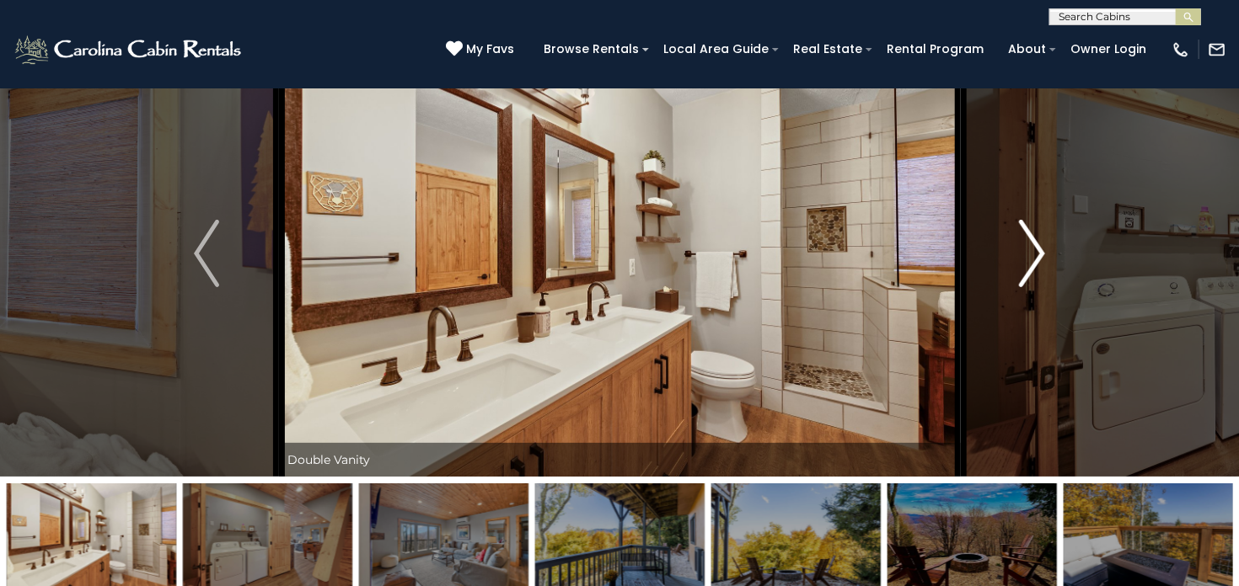
click at [1043, 253] on img "Next" at bounding box center [1031, 253] width 25 height 67
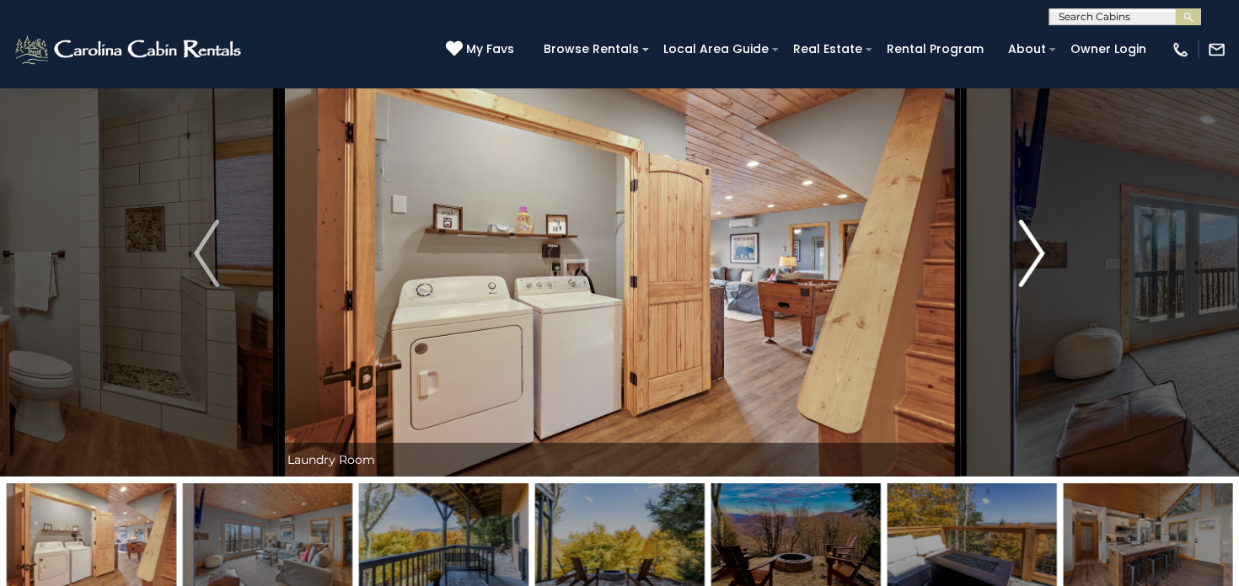
click at [1035, 254] on img "Next" at bounding box center [1031, 253] width 25 height 67
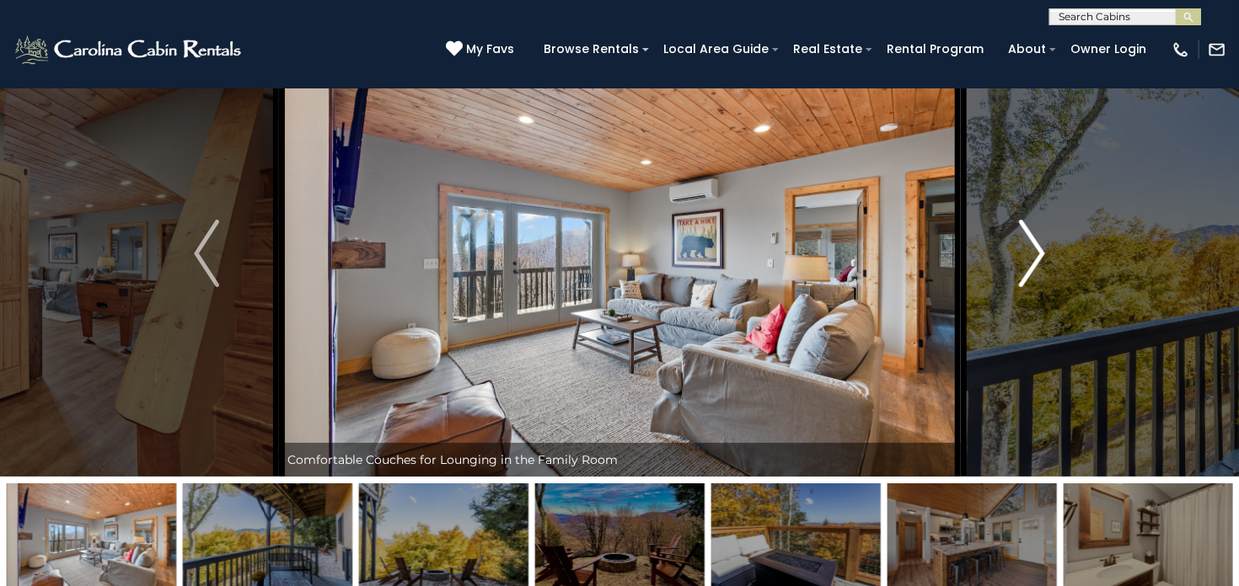
click at [1035, 254] on img "Next" at bounding box center [1031, 253] width 25 height 67
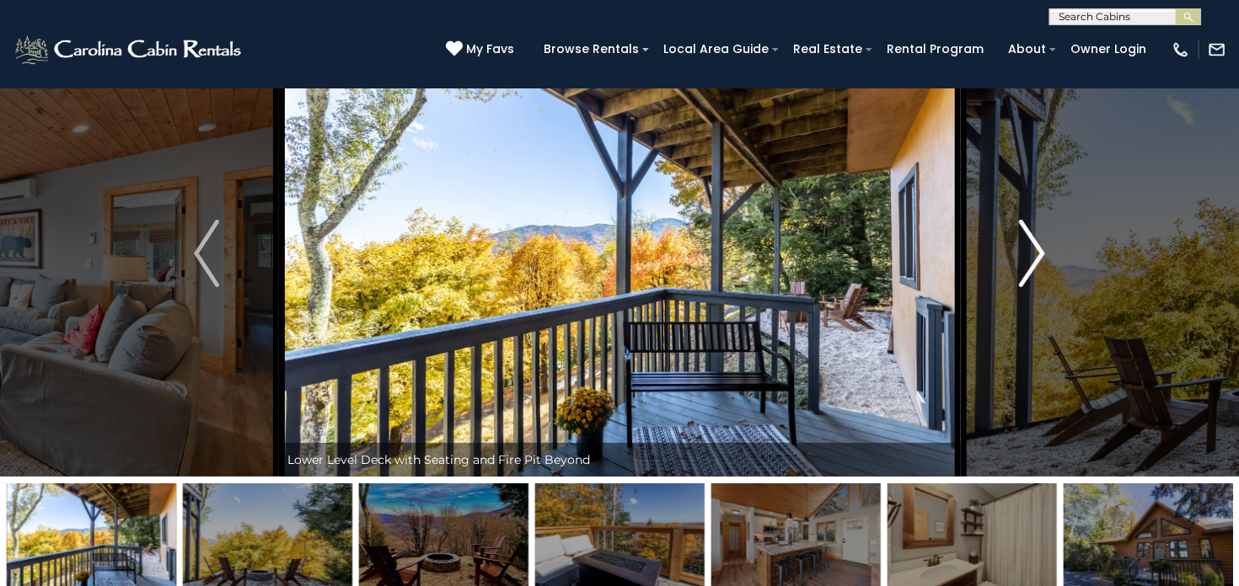
click at [1035, 254] on img "Next" at bounding box center [1031, 253] width 25 height 67
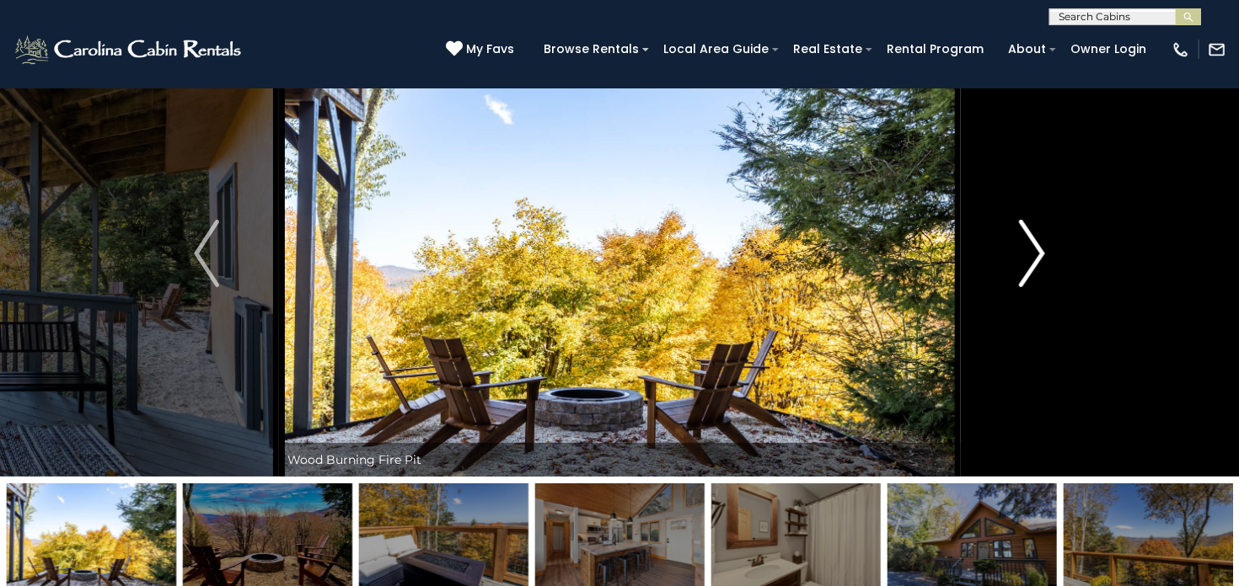
click at [1035, 254] on img "Next" at bounding box center [1031, 253] width 25 height 67
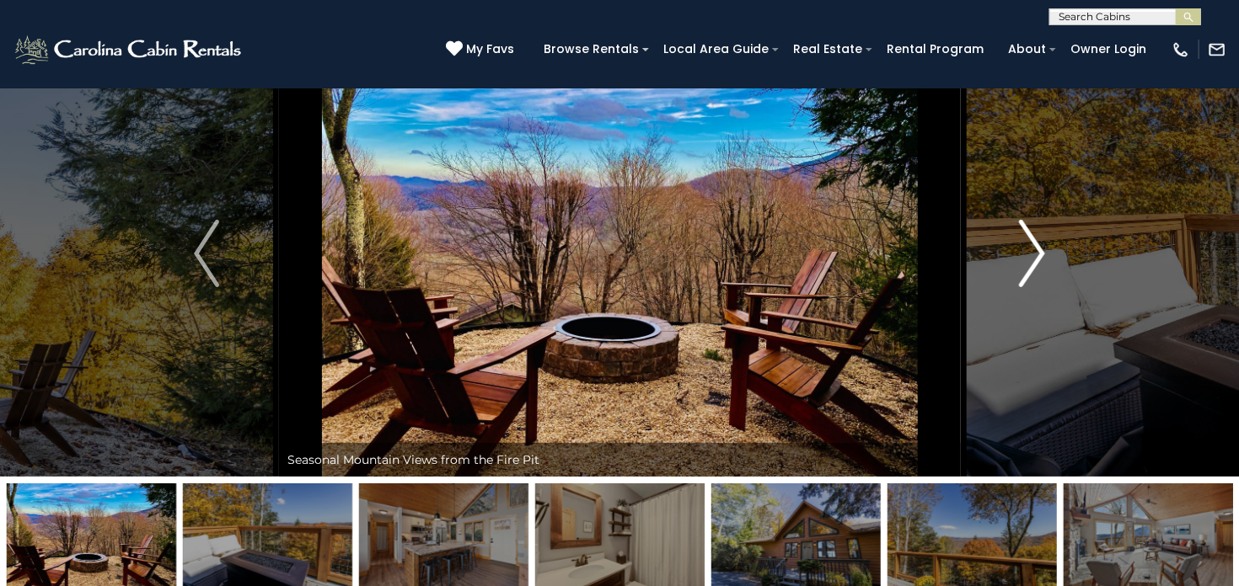
click at [1035, 254] on img "Next" at bounding box center [1031, 253] width 25 height 67
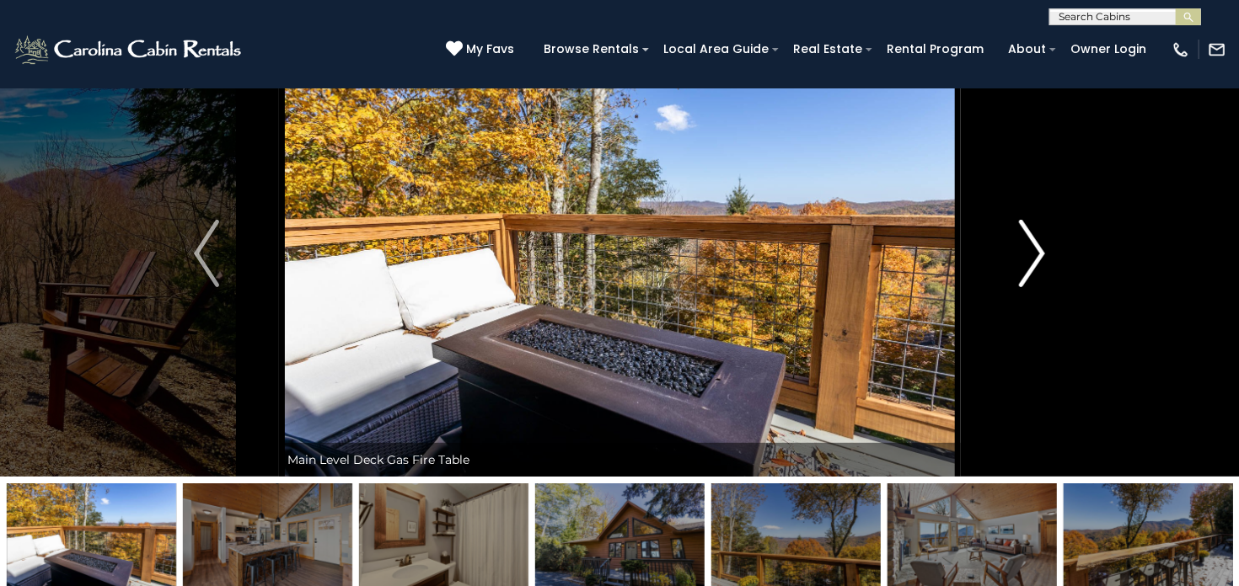
click at [1035, 254] on img "Next" at bounding box center [1031, 253] width 25 height 67
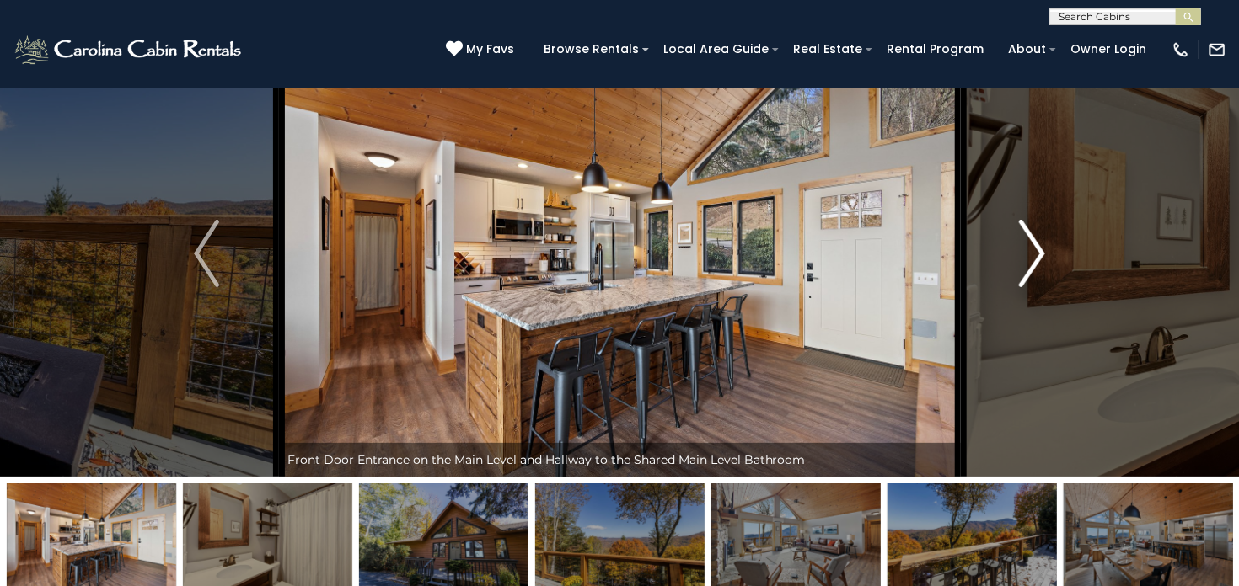
click at [1035, 254] on img "Next" at bounding box center [1031, 253] width 25 height 67
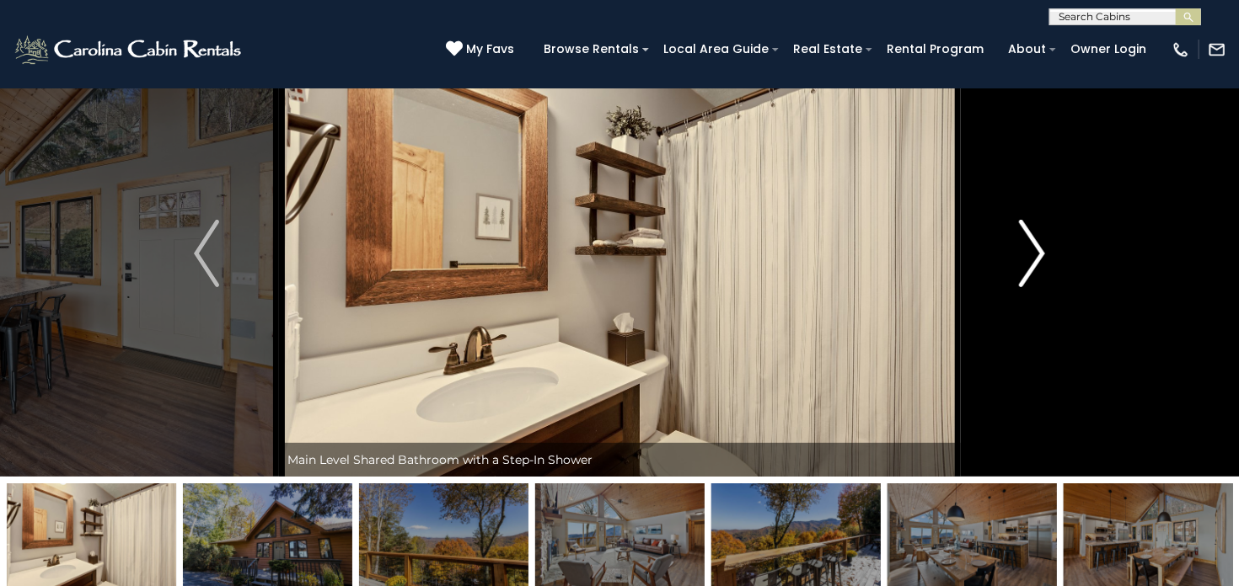
click at [1035, 254] on img "Next" at bounding box center [1031, 253] width 25 height 67
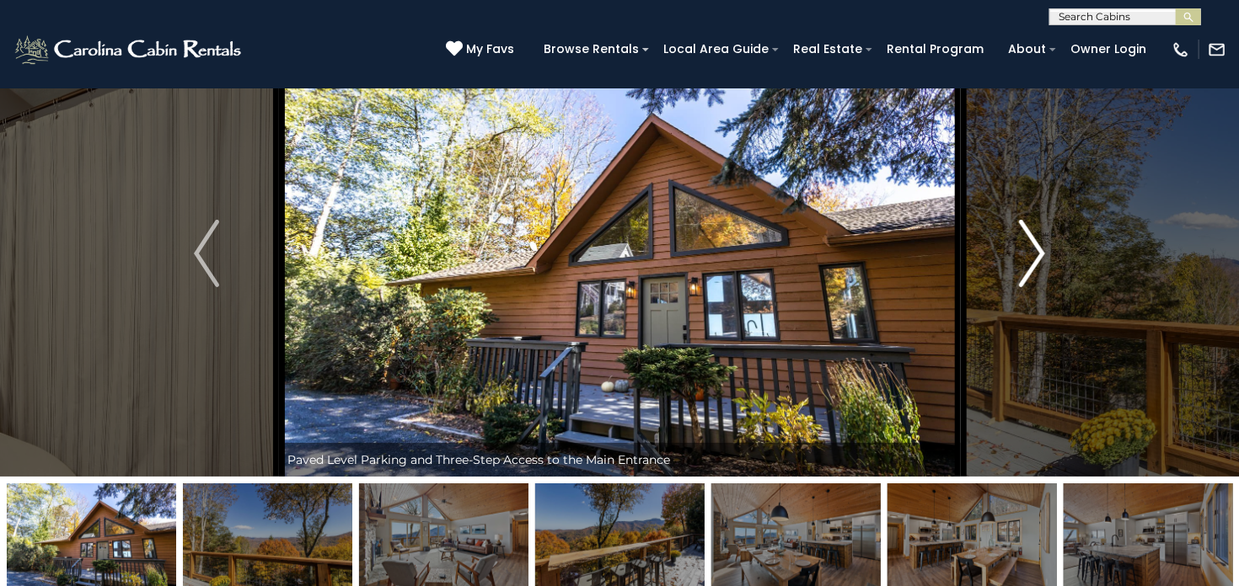
click at [1035, 254] on img "Next" at bounding box center [1031, 253] width 25 height 67
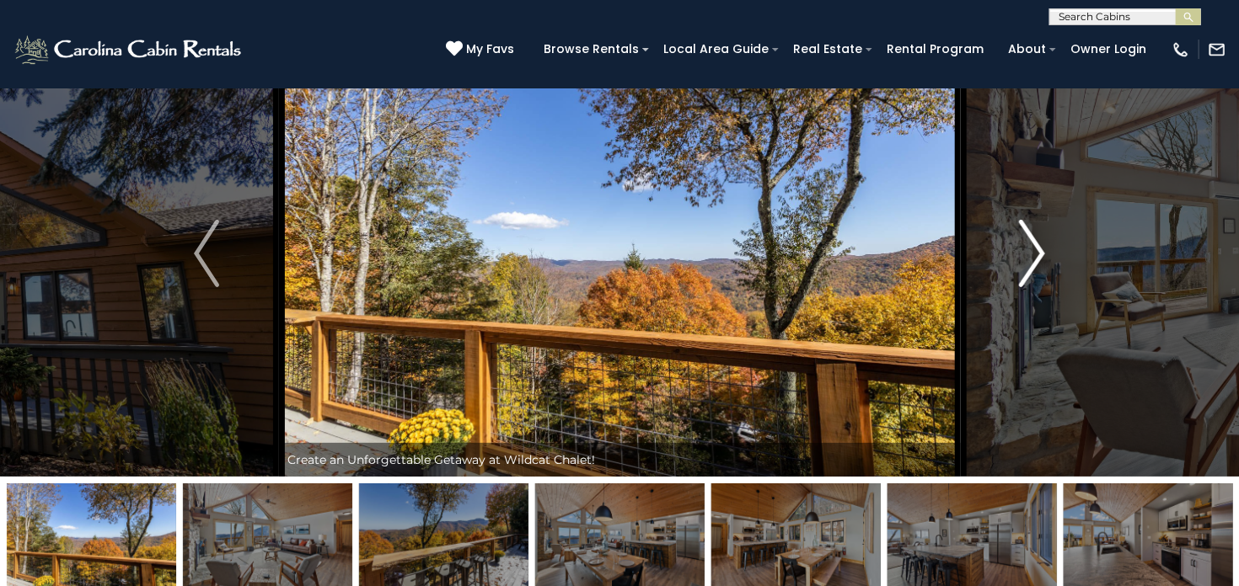
click at [1035, 254] on img "Next" at bounding box center [1031, 253] width 25 height 67
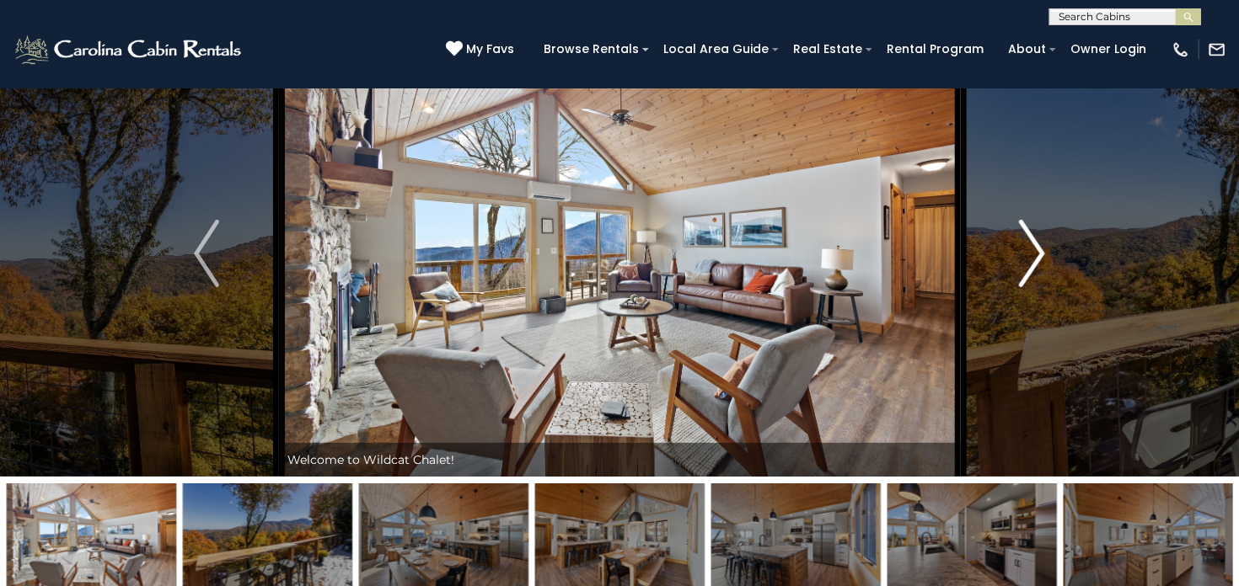
click at [1036, 249] on img "Next" at bounding box center [1031, 253] width 25 height 67
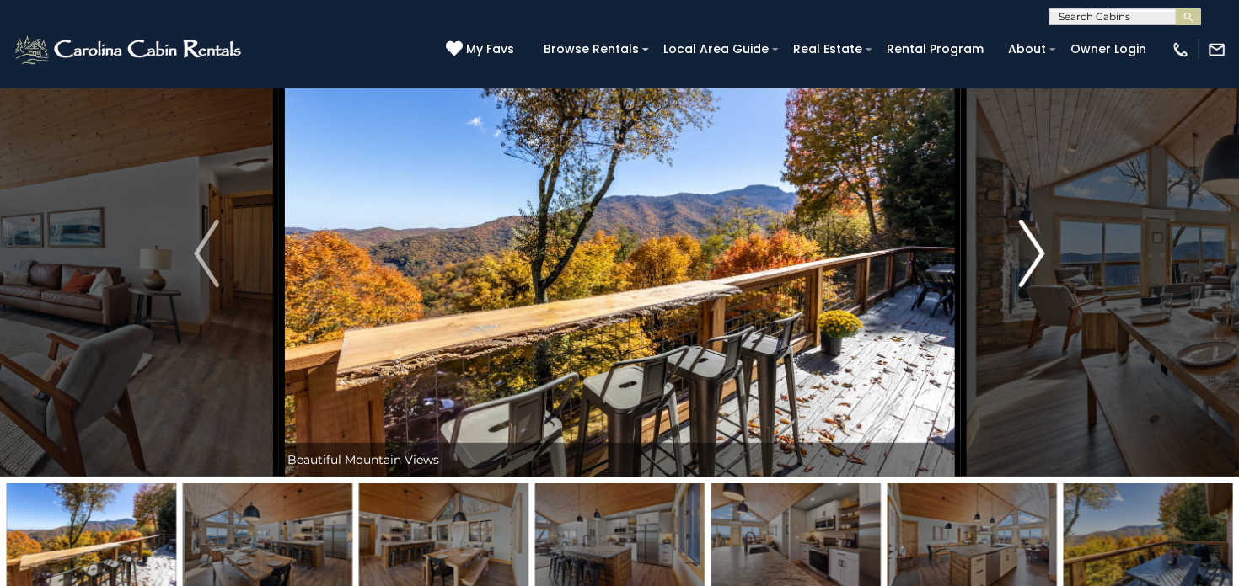
click at [1036, 249] on img "Next" at bounding box center [1031, 253] width 25 height 67
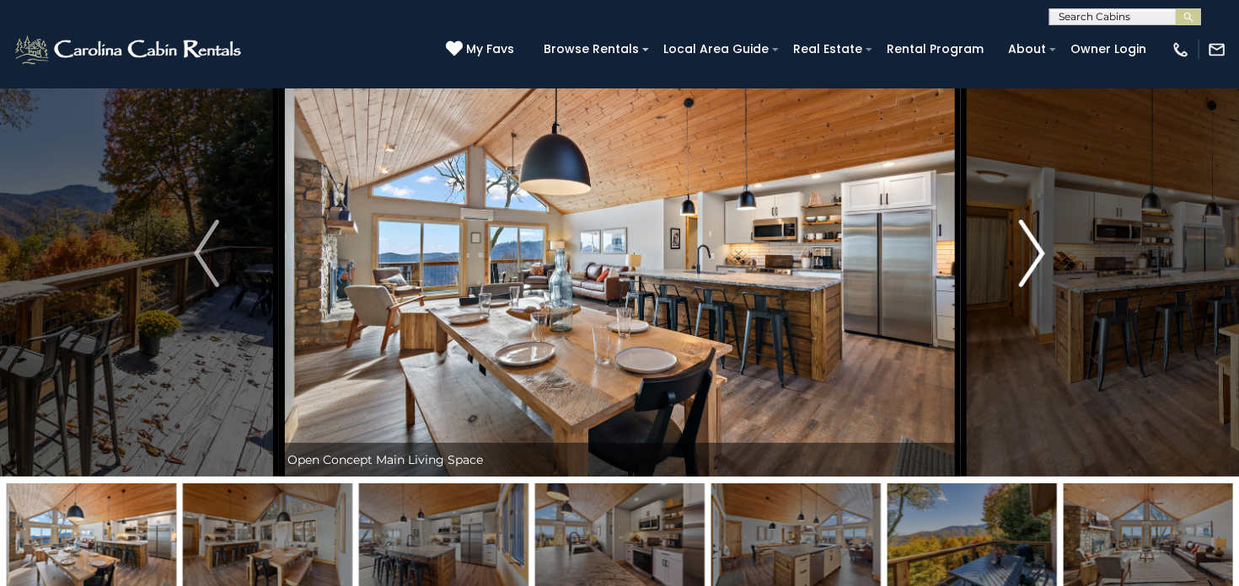
click at [1036, 249] on img "Next" at bounding box center [1031, 253] width 25 height 67
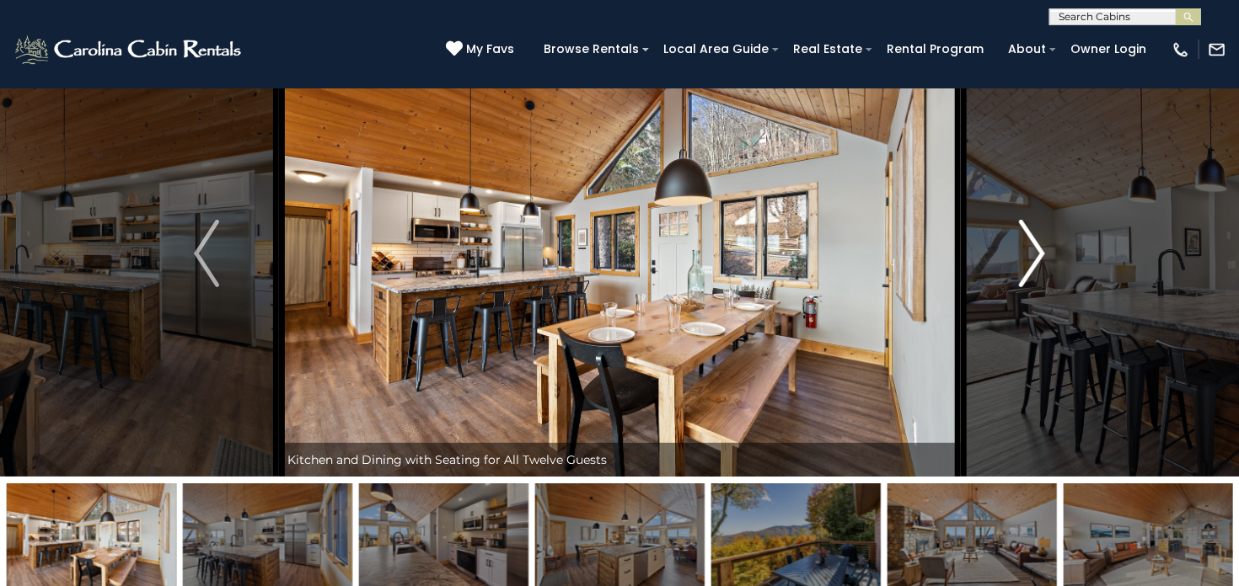
click at [1036, 249] on img "Next" at bounding box center [1031, 253] width 25 height 67
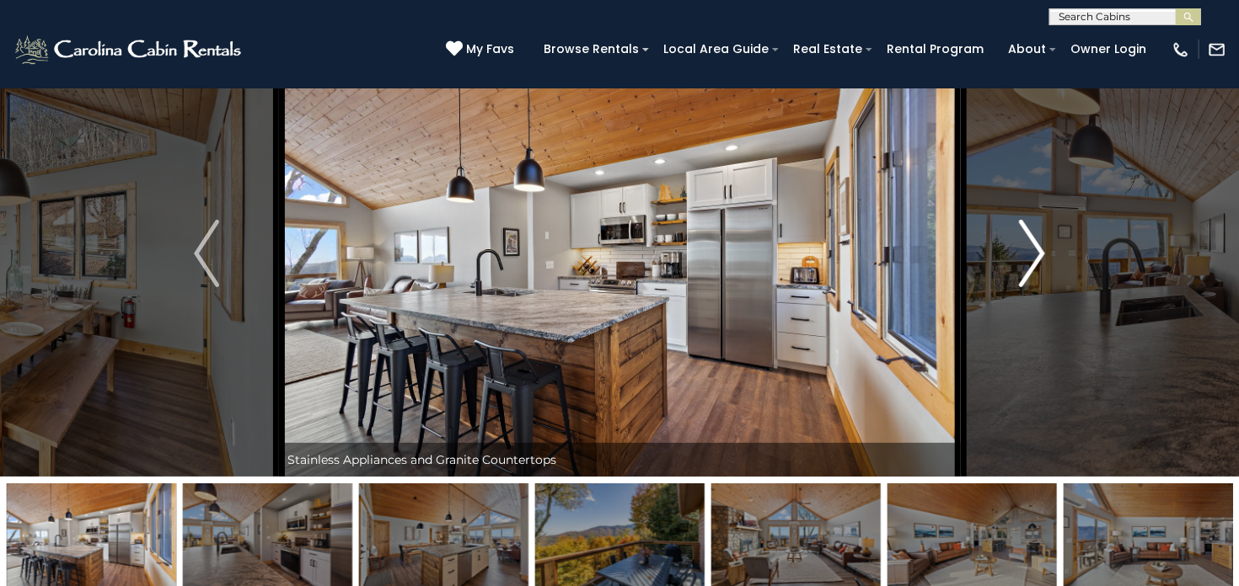
click at [1036, 249] on img "Next" at bounding box center [1031, 253] width 25 height 67
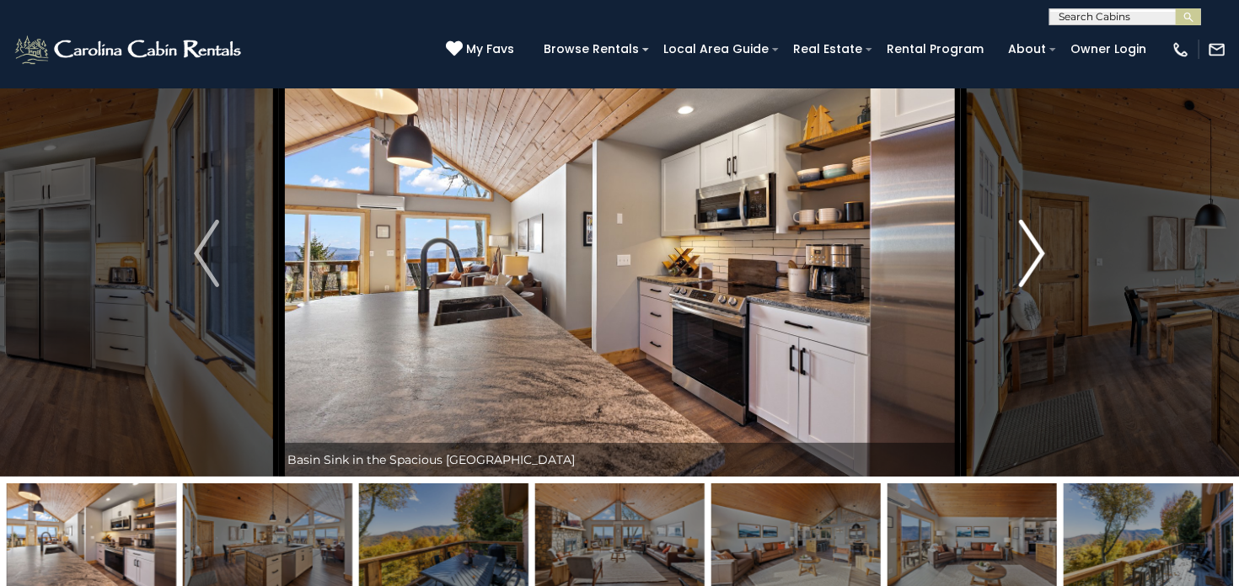
click at [1036, 249] on img "Next" at bounding box center [1031, 253] width 25 height 67
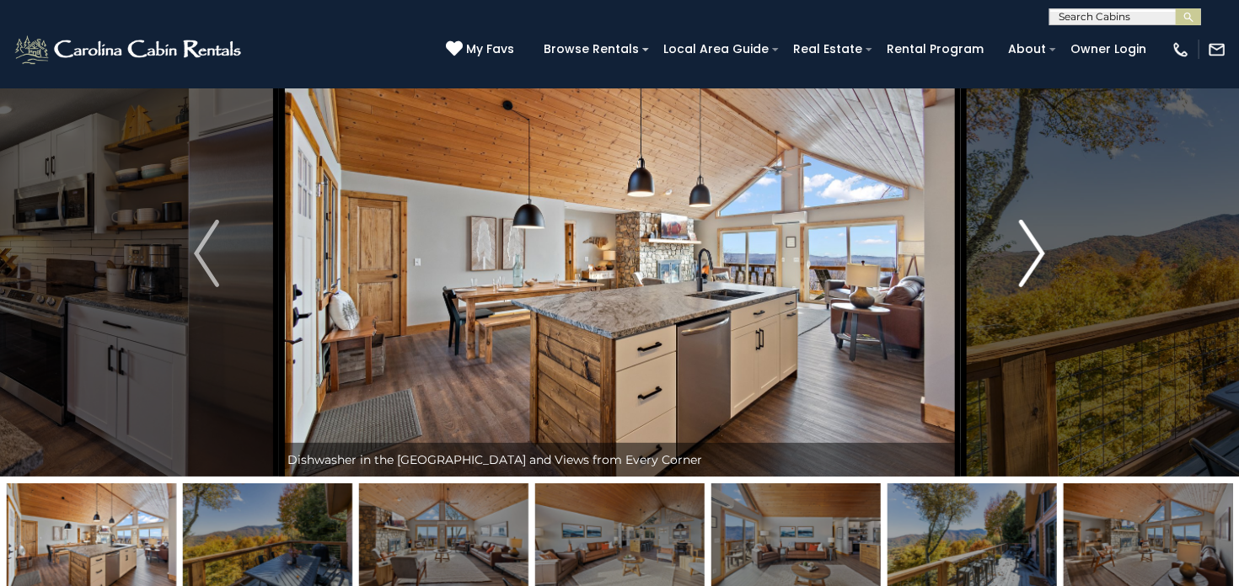
click at [1036, 249] on img "Next" at bounding box center [1031, 253] width 25 height 67
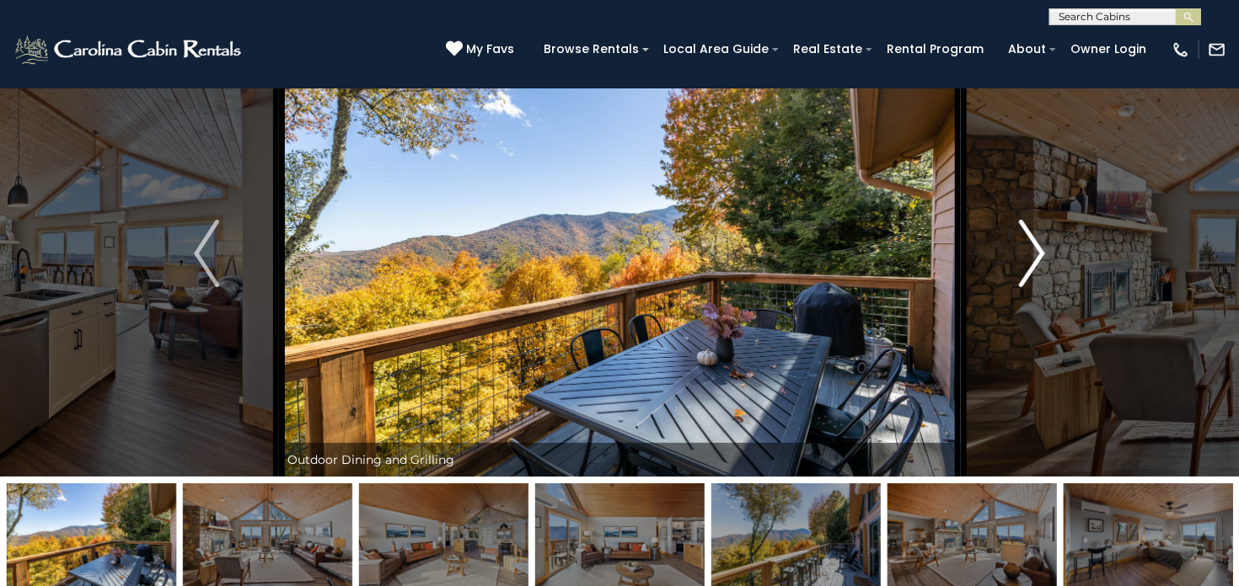
click at [1036, 249] on img "Next" at bounding box center [1031, 253] width 25 height 67
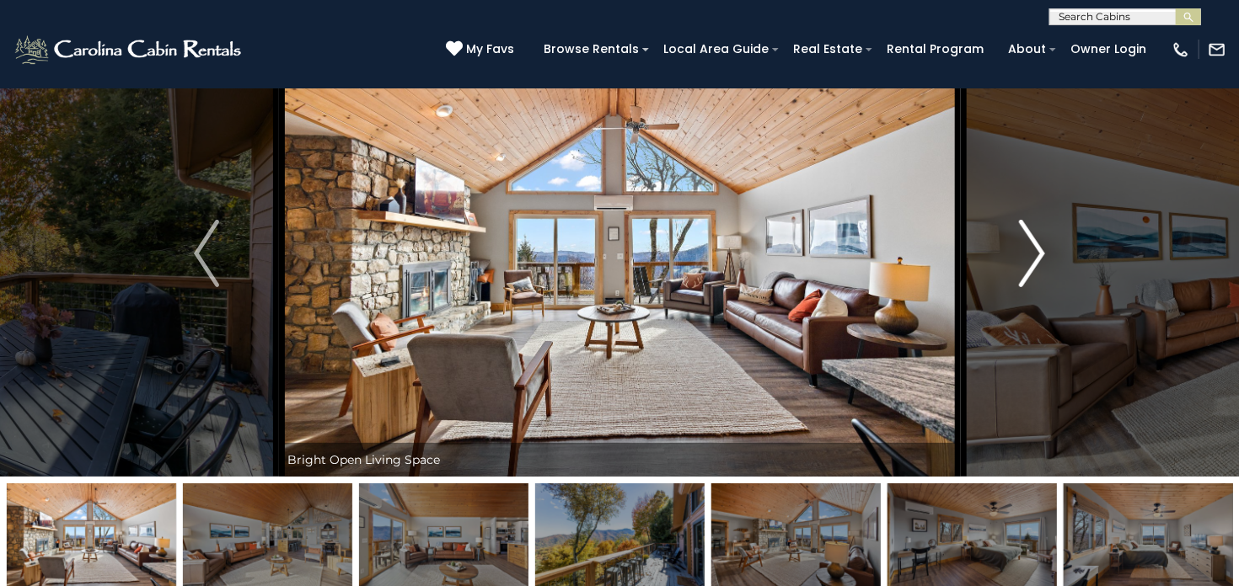
click at [1036, 249] on img "Next" at bounding box center [1031, 253] width 25 height 67
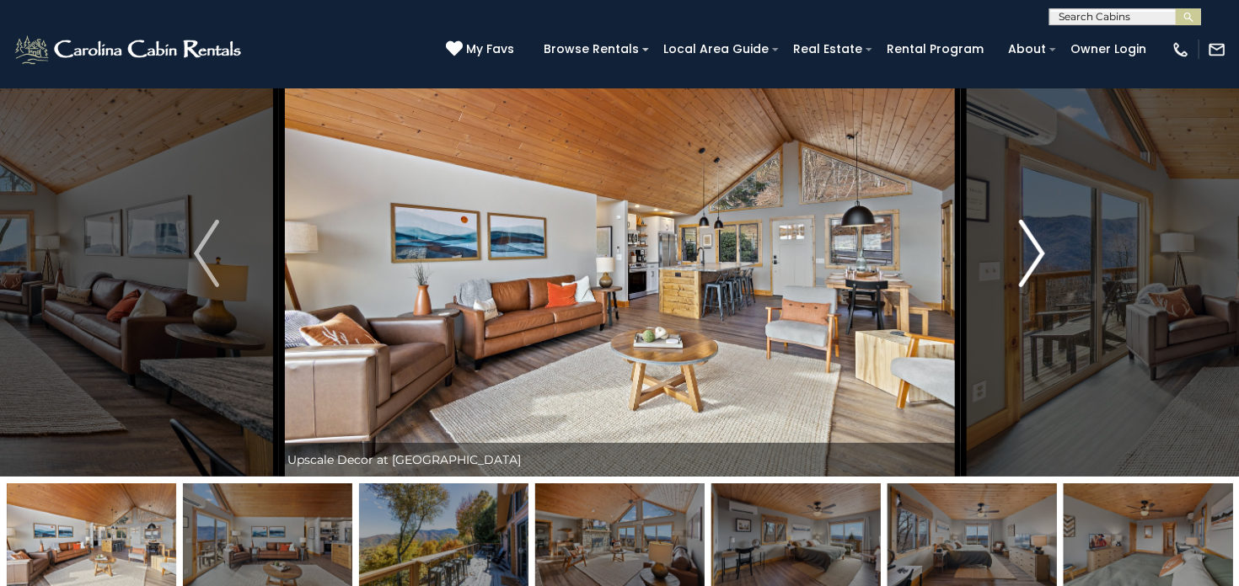
click at [1036, 249] on img "Next" at bounding box center [1031, 253] width 25 height 67
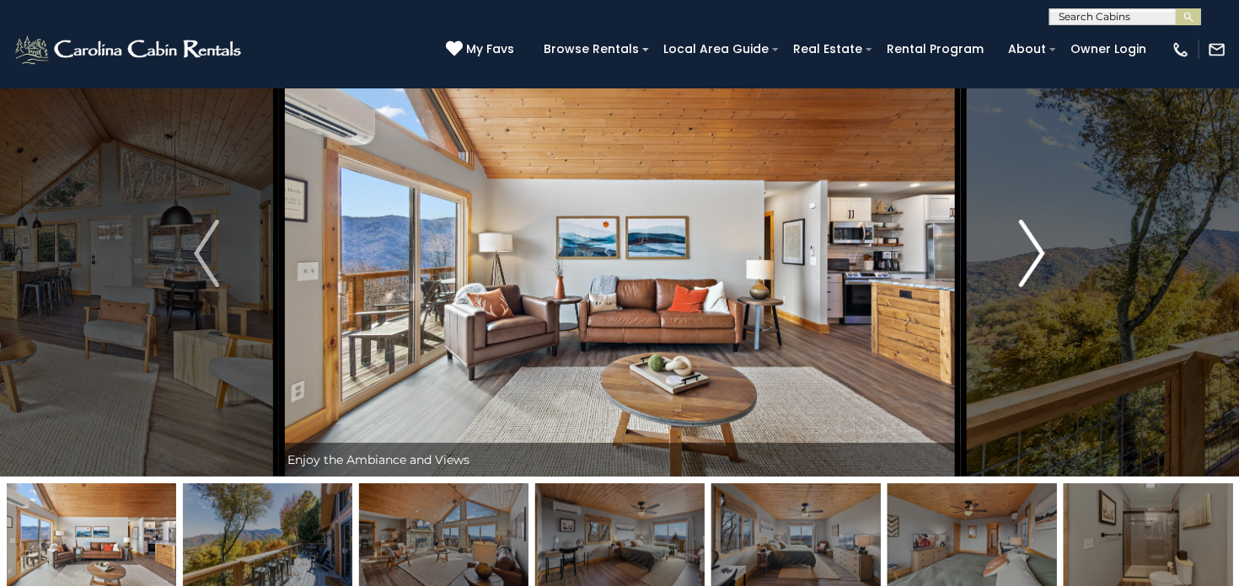
click at [1036, 249] on img "Next" at bounding box center [1031, 253] width 25 height 67
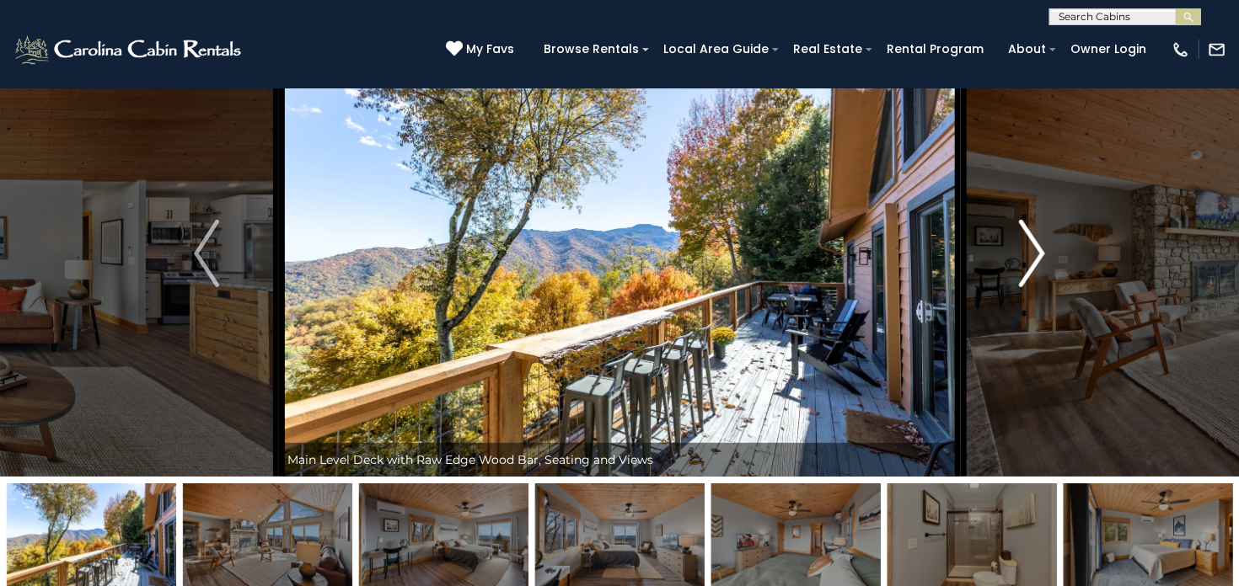
click at [1036, 249] on img "Next" at bounding box center [1031, 253] width 25 height 67
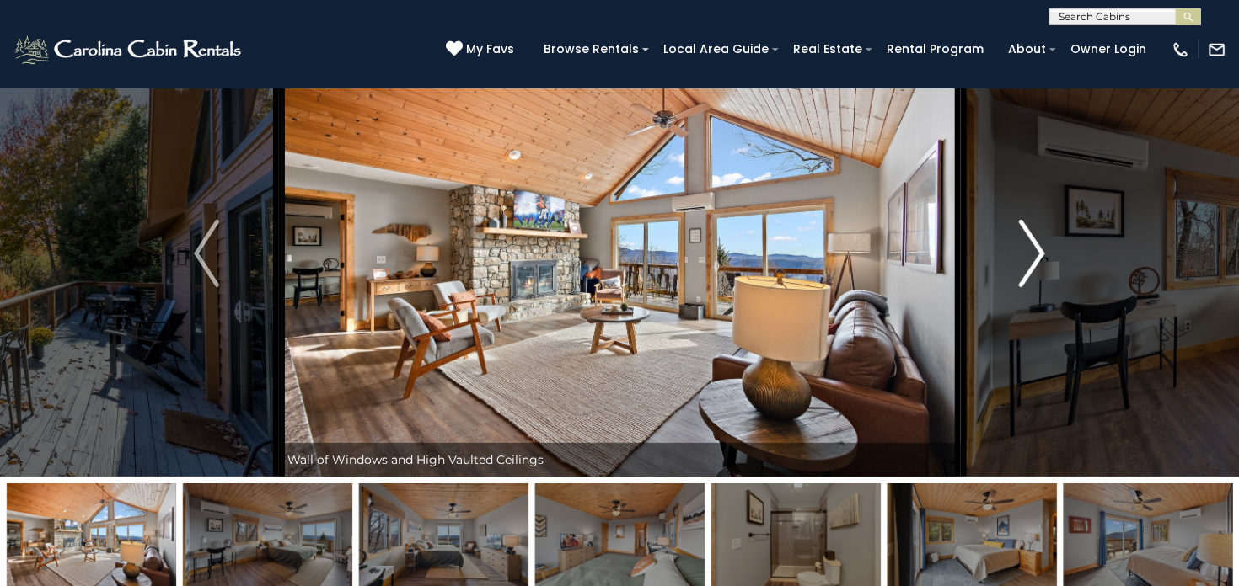
click at [1036, 249] on img "Next" at bounding box center [1031, 253] width 25 height 67
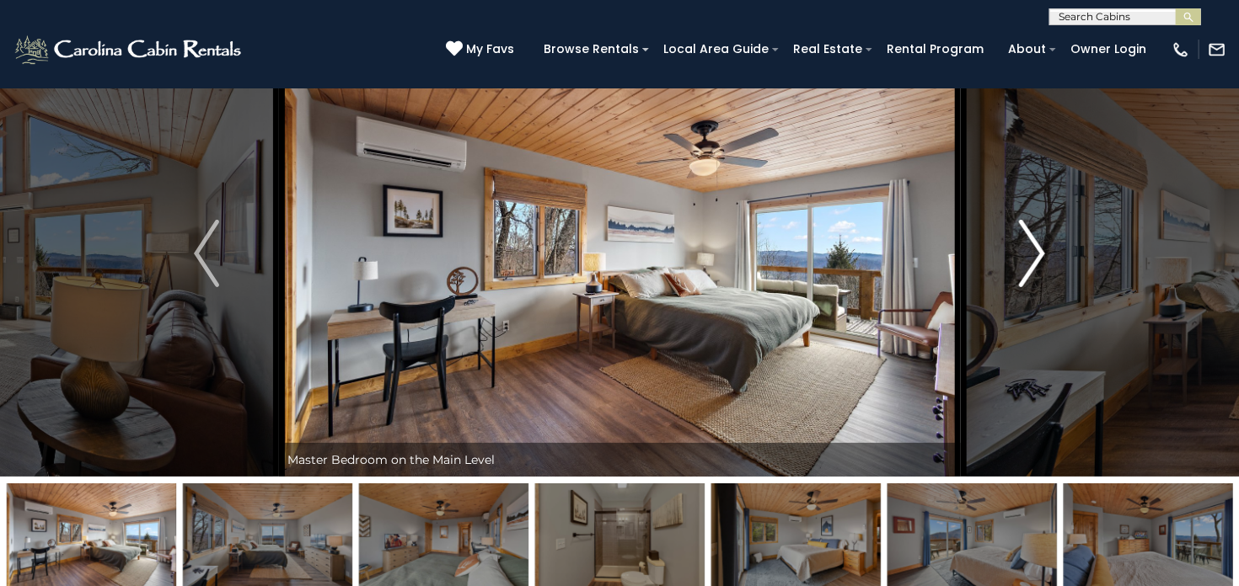
click at [1036, 249] on img "Next" at bounding box center [1031, 253] width 25 height 67
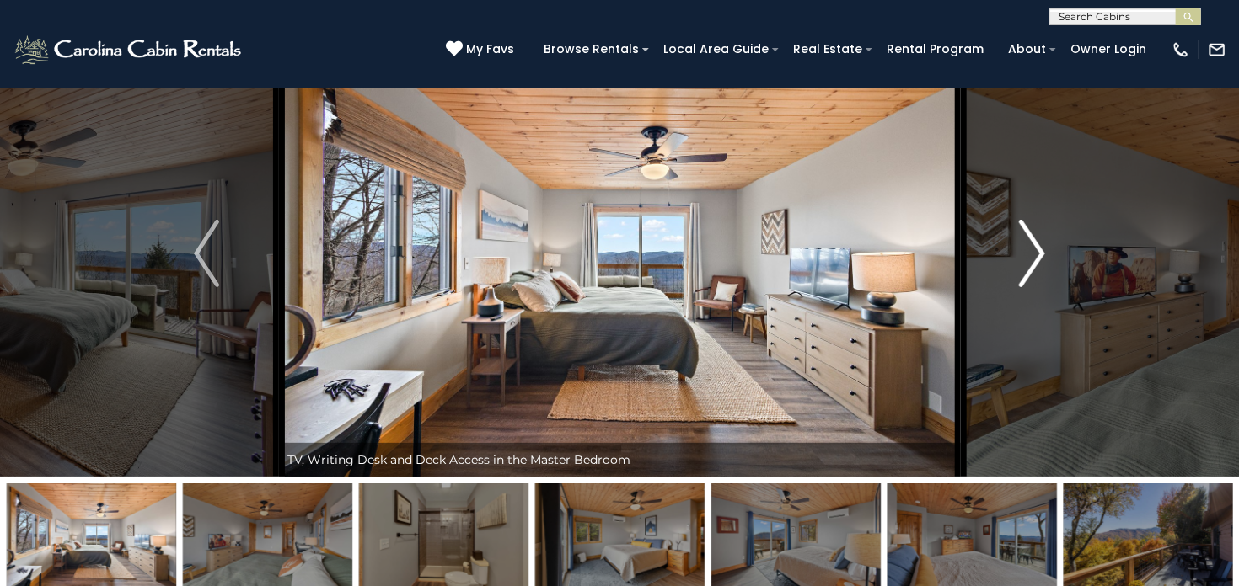
click at [1036, 249] on img "Next" at bounding box center [1031, 253] width 25 height 67
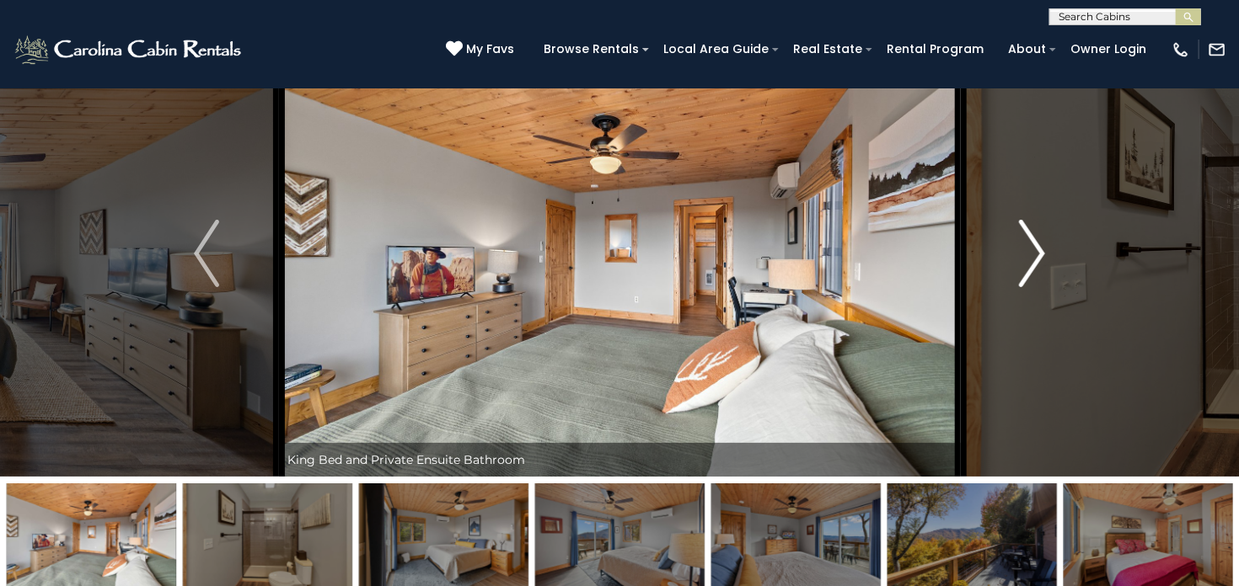
click at [1036, 249] on img "Next" at bounding box center [1031, 253] width 25 height 67
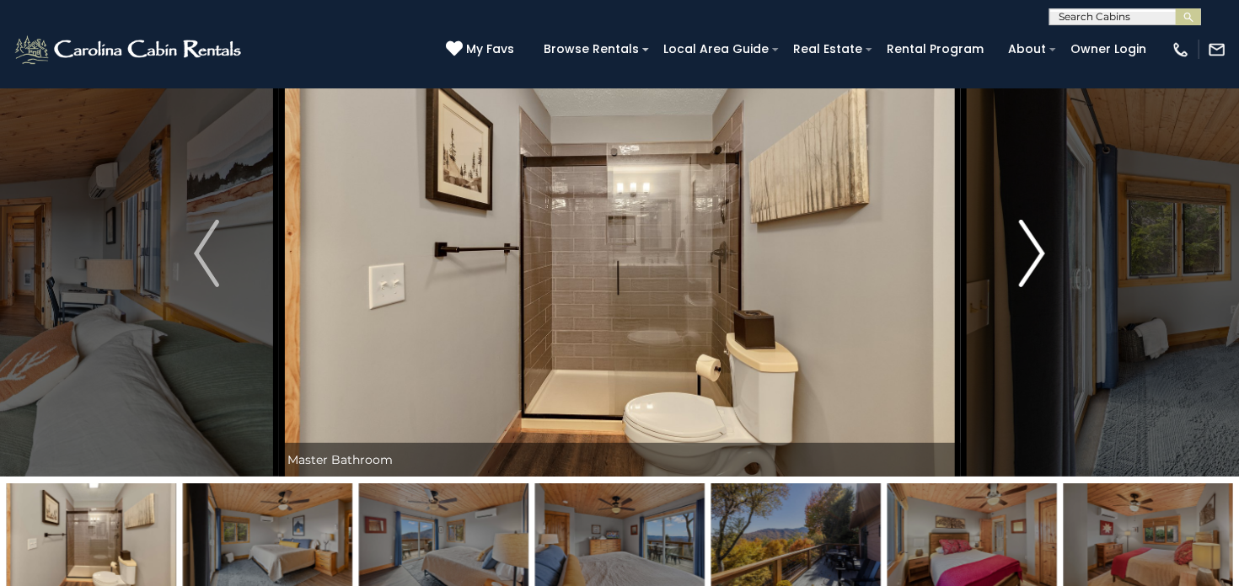
click at [1036, 249] on img "Next" at bounding box center [1031, 253] width 25 height 67
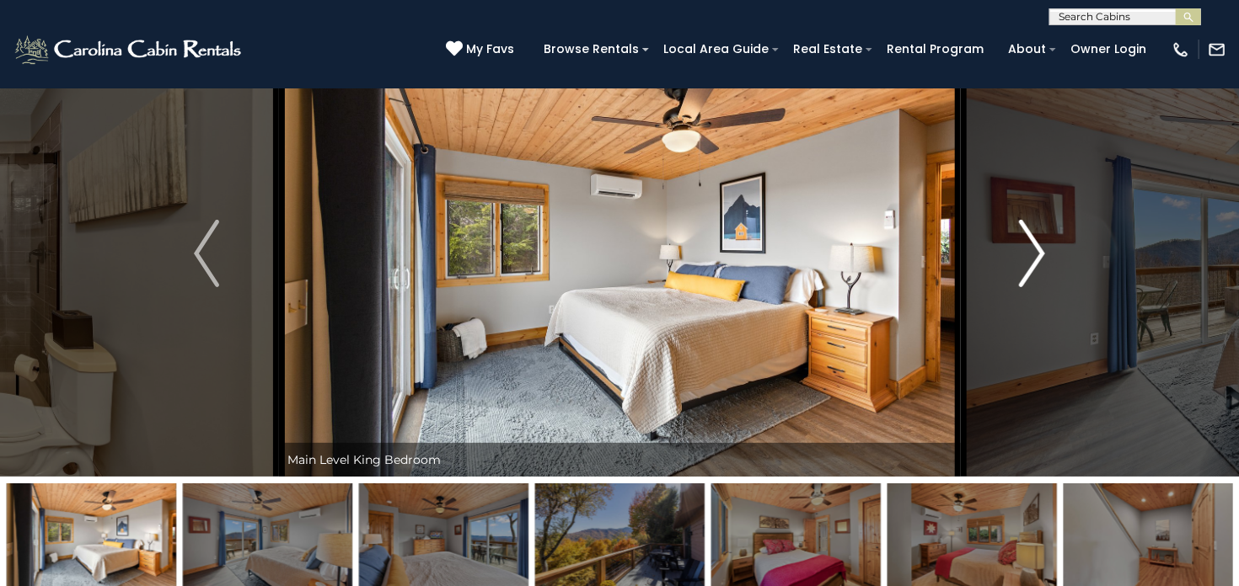
click at [1036, 249] on img "Next" at bounding box center [1031, 253] width 25 height 67
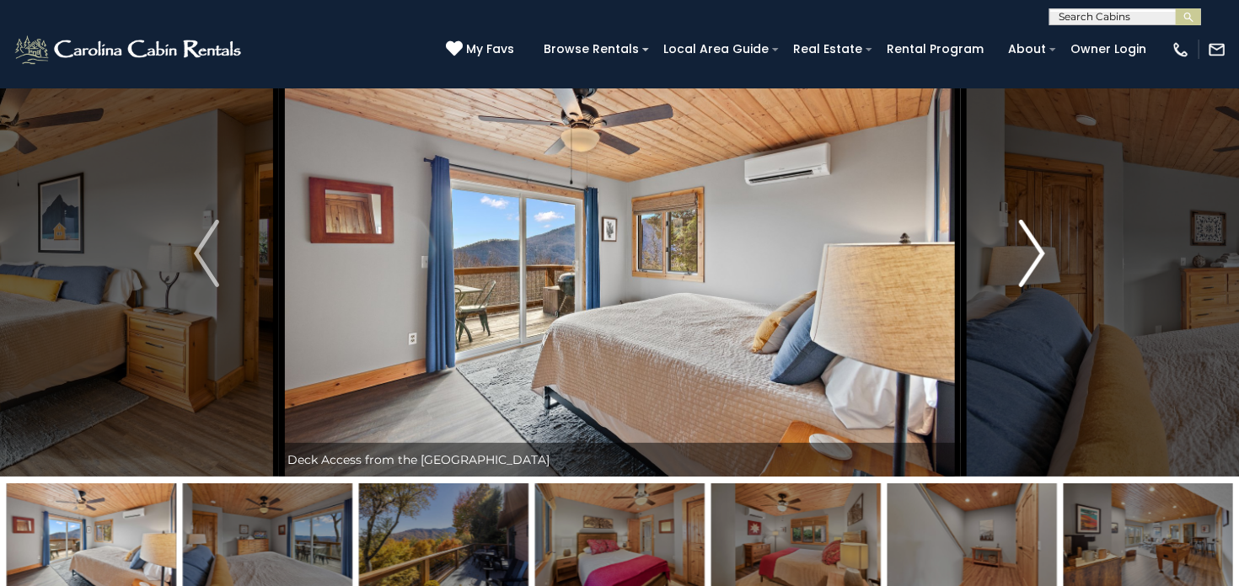
click at [1036, 249] on img "Next" at bounding box center [1031, 253] width 25 height 67
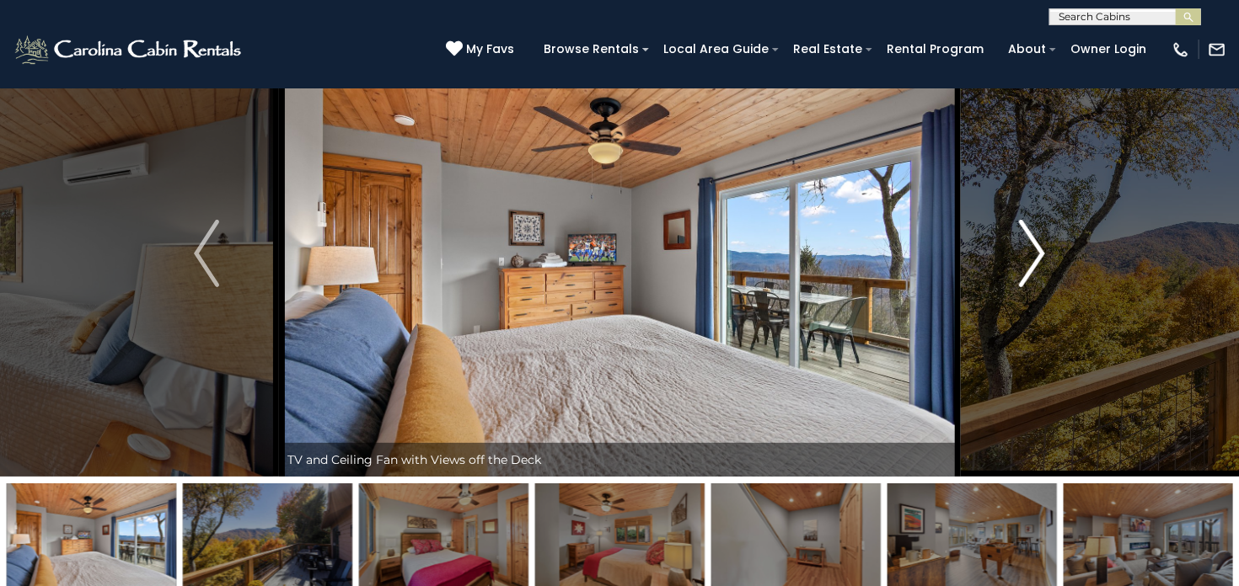
click at [1036, 249] on img "Next" at bounding box center [1031, 253] width 25 height 67
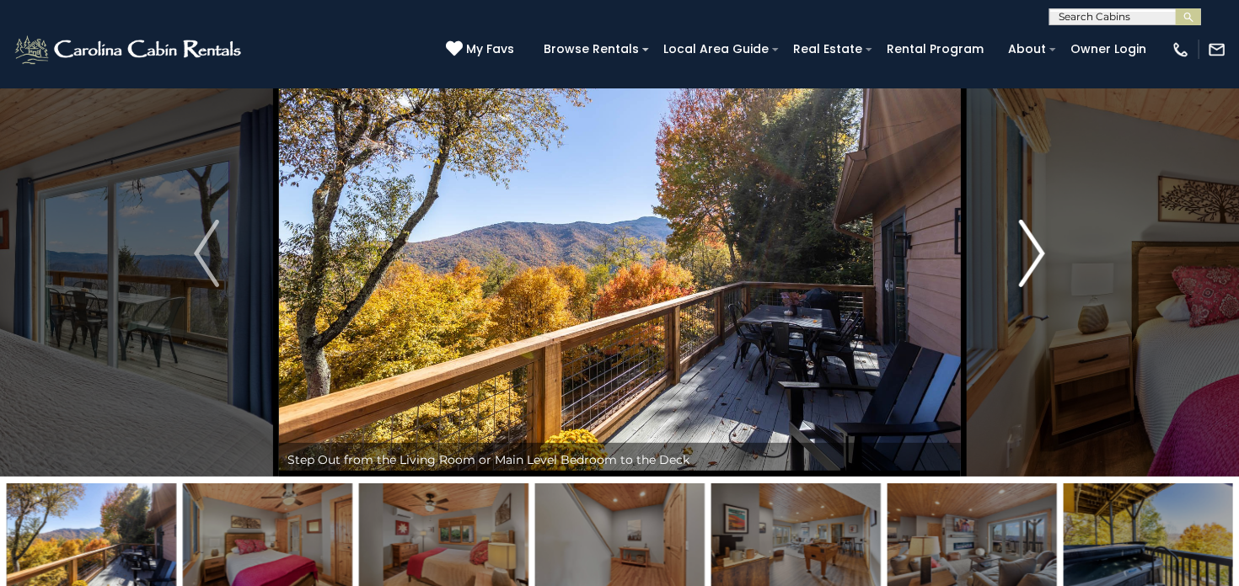
click at [1036, 249] on img "Next" at bounding box center [1031, 253] width 25 height 67
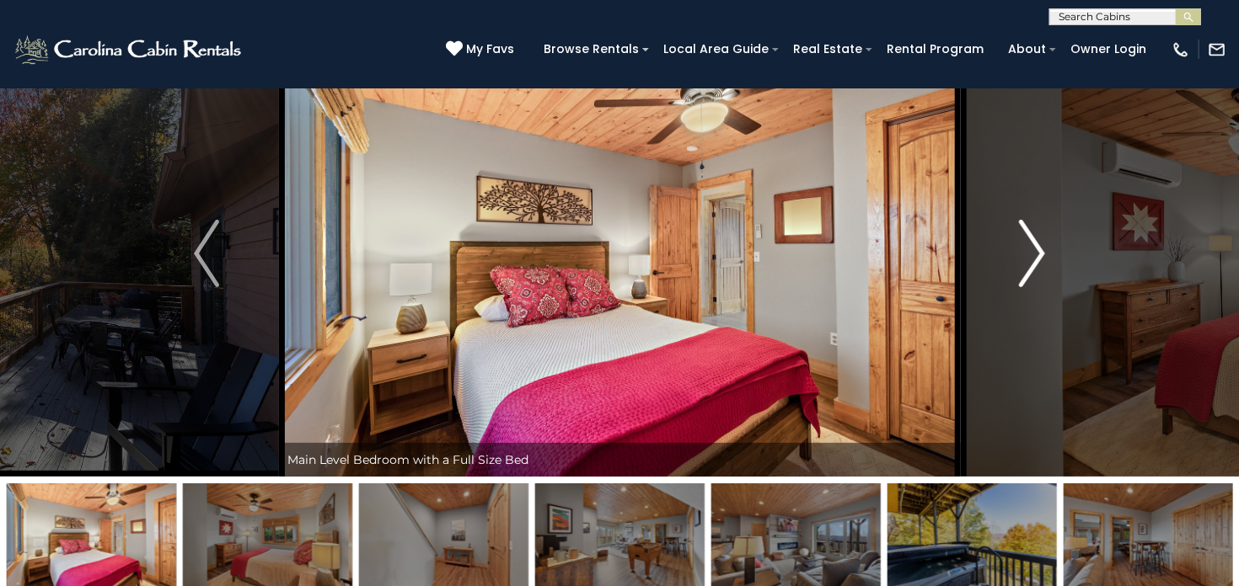
click at [1036, 249] on img "Next" at bounding box center [1031, 253] width 25 height 67
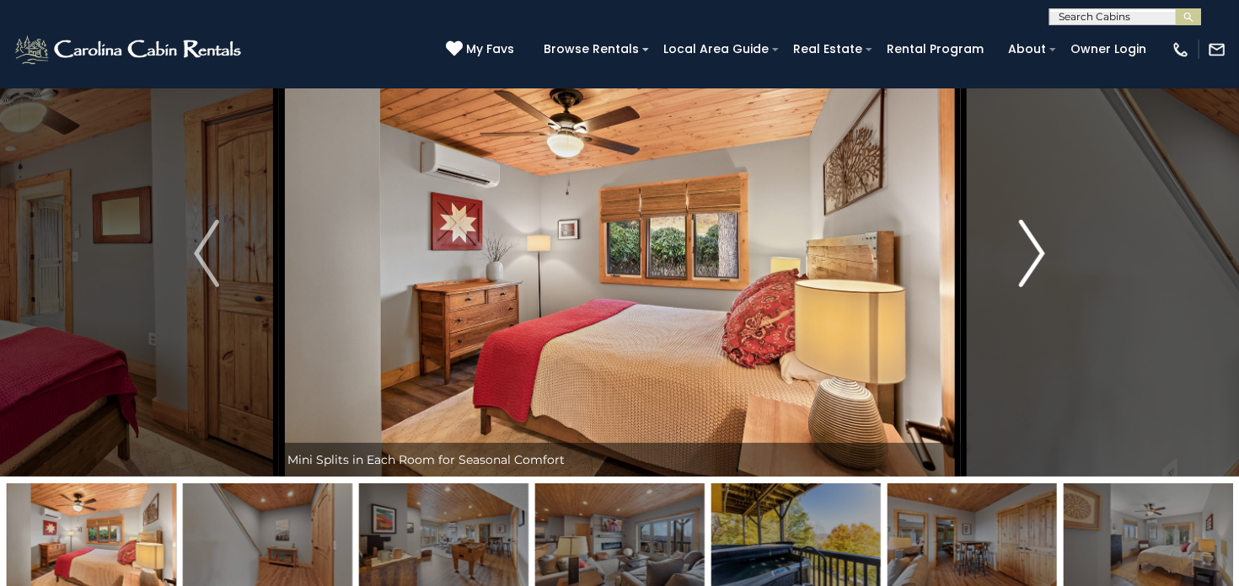
click at [1036, 249] on img "Next" at bounding box center [1031, 253] width 25 height 67
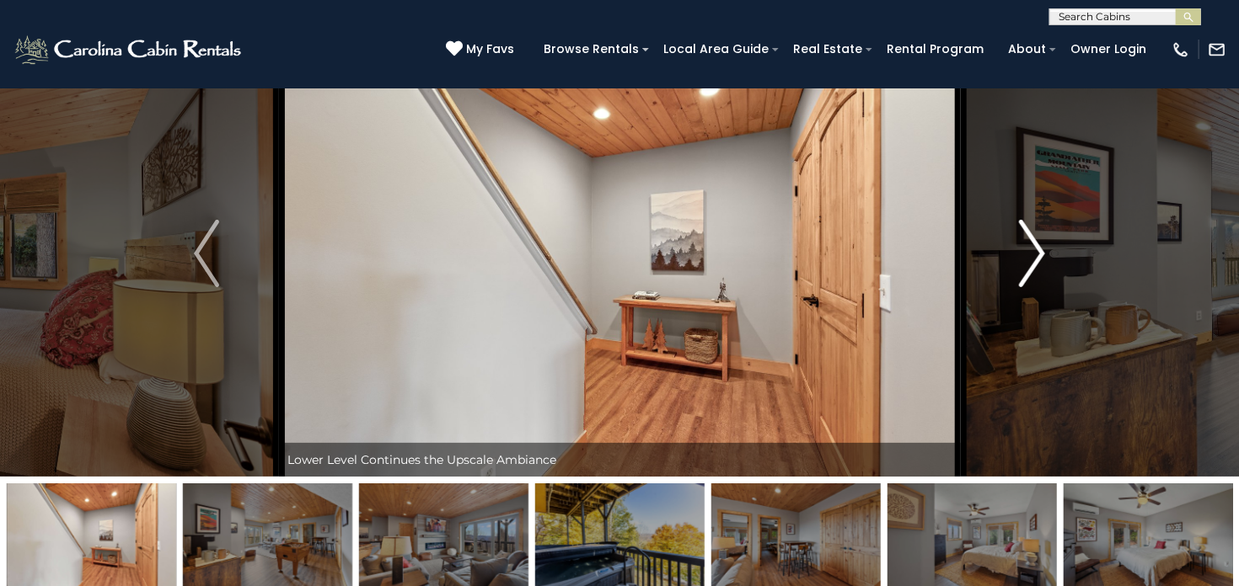
click at [1036, 249] on img "Next" at bounding box center [1031, 253] width 25 height 67
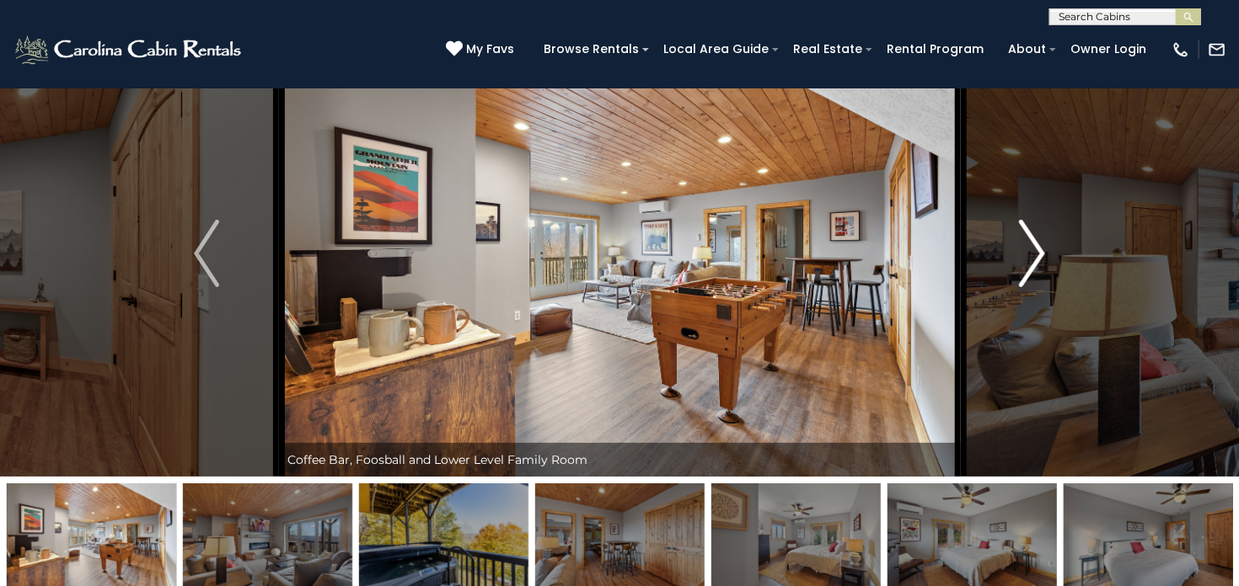
click at [1036, 249] on img "Next" at bounding box center [1031, 253] width 25 height 67
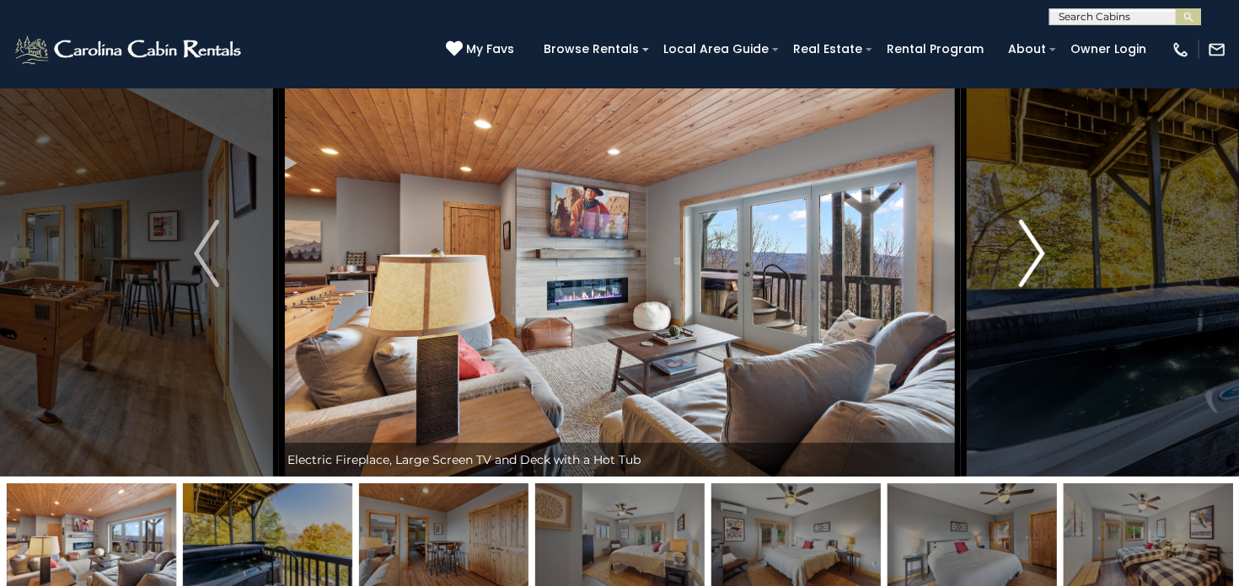
click at [1036, 249] on img "Next" at bounding box center [1031, 253] width 25 height 67
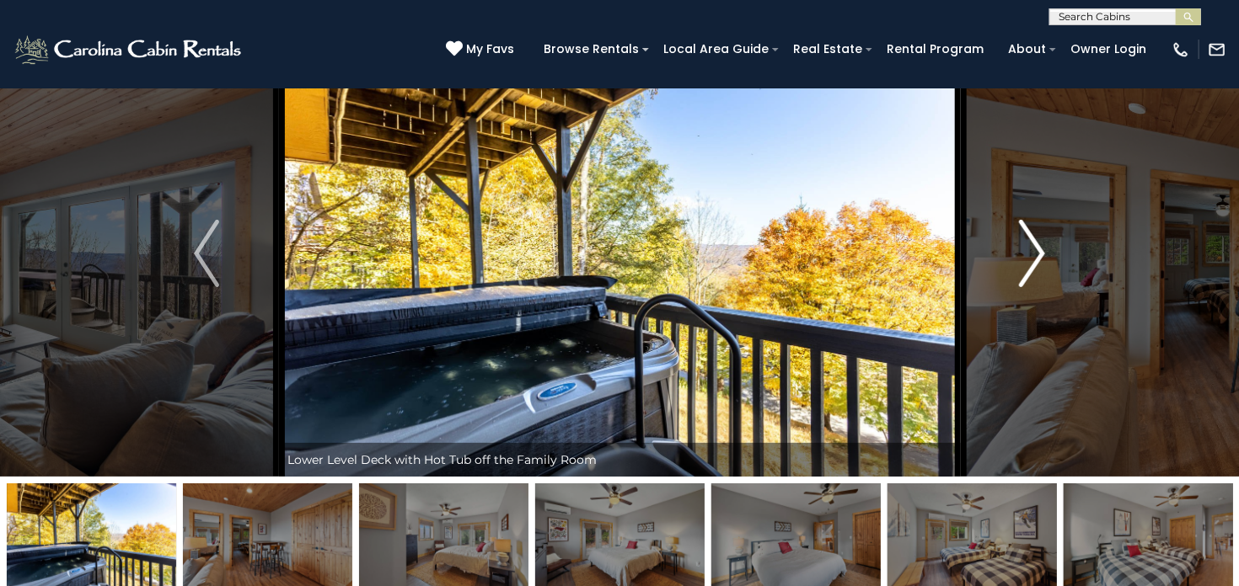
click at [1036, 249] on img "Next" at bounding box center [1031, 253] width 25 height 67
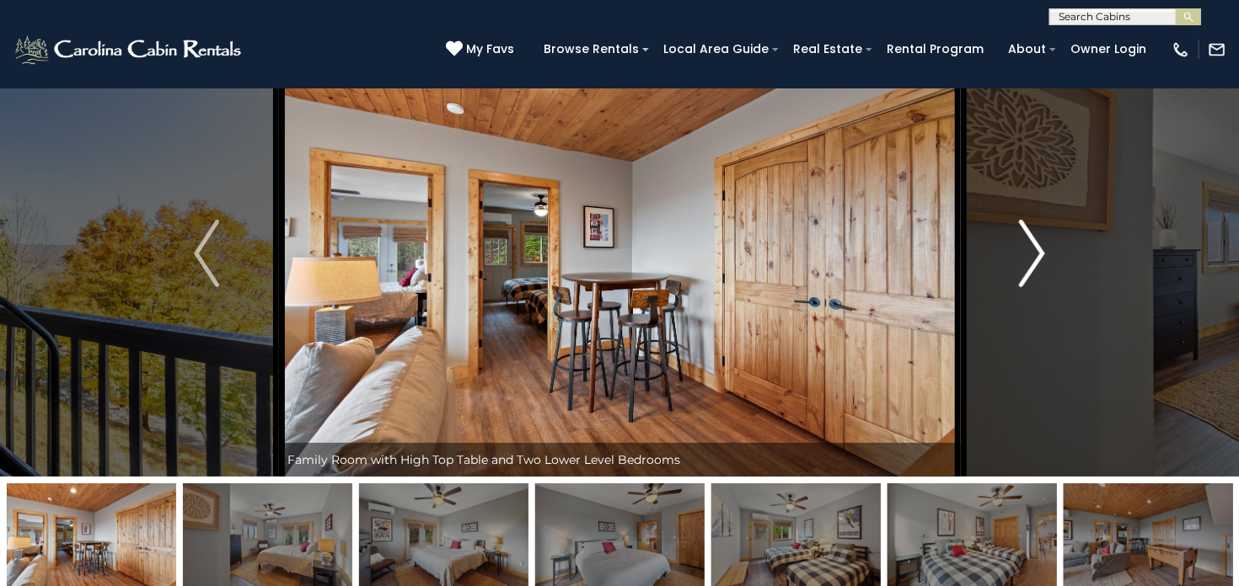
click at [1036, 249] on img "Next" at bounding box center [1031, 253] width 25 height 67
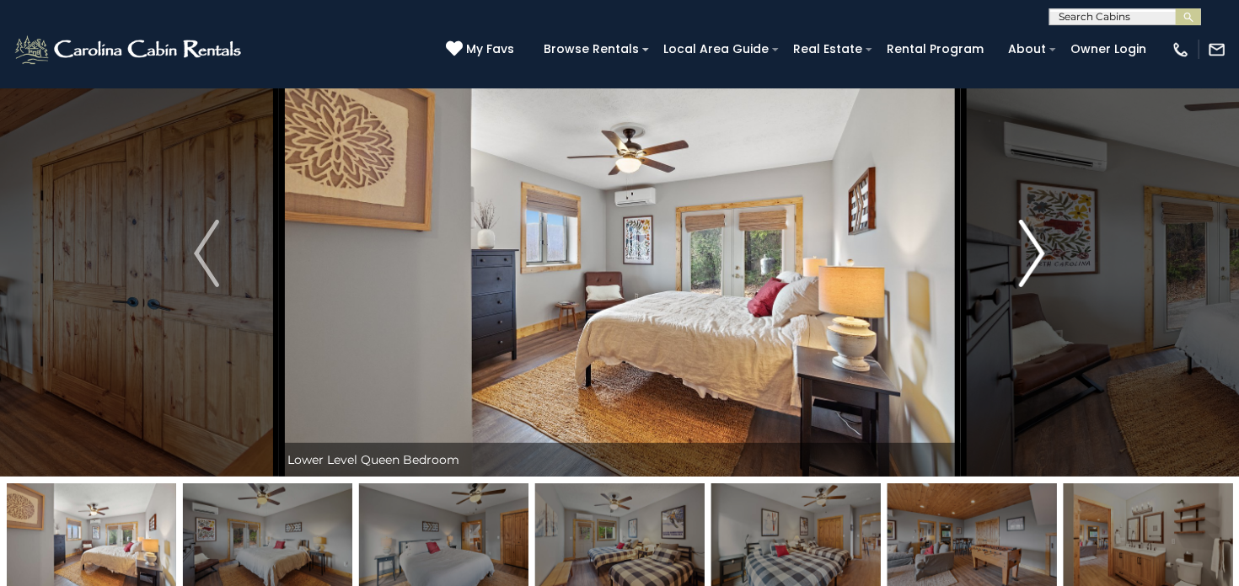
click at [1036, 249] on img "Next" at bounding box center [1031, 253] width 25 height 67
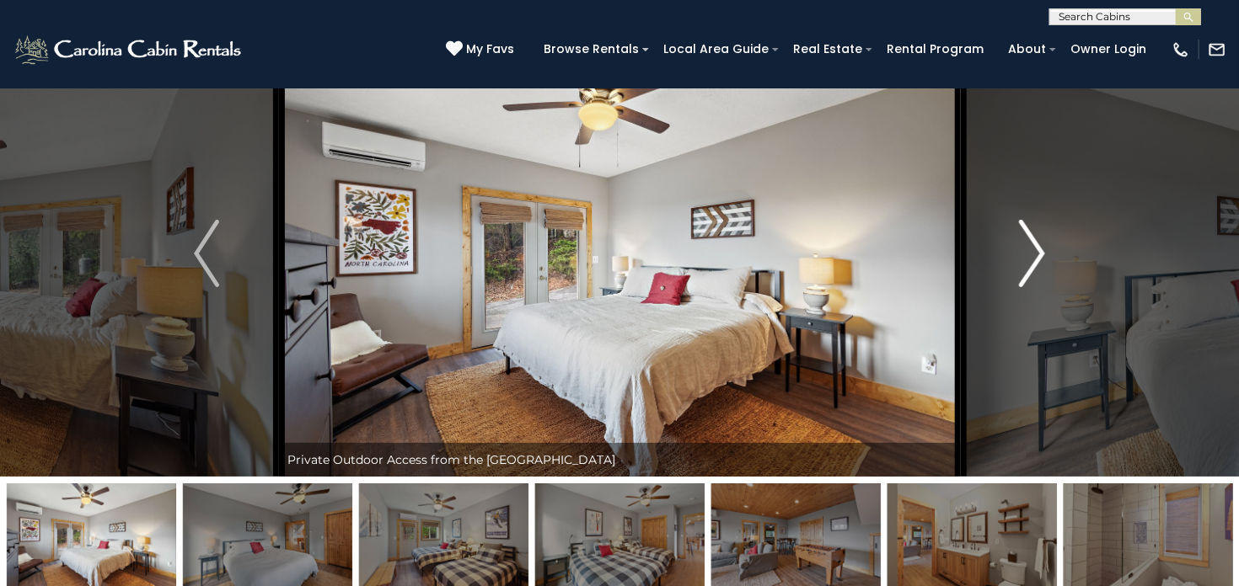
click at [1036, 249] on img "Next" at bounding box center [1031, 253] width 25 height 67
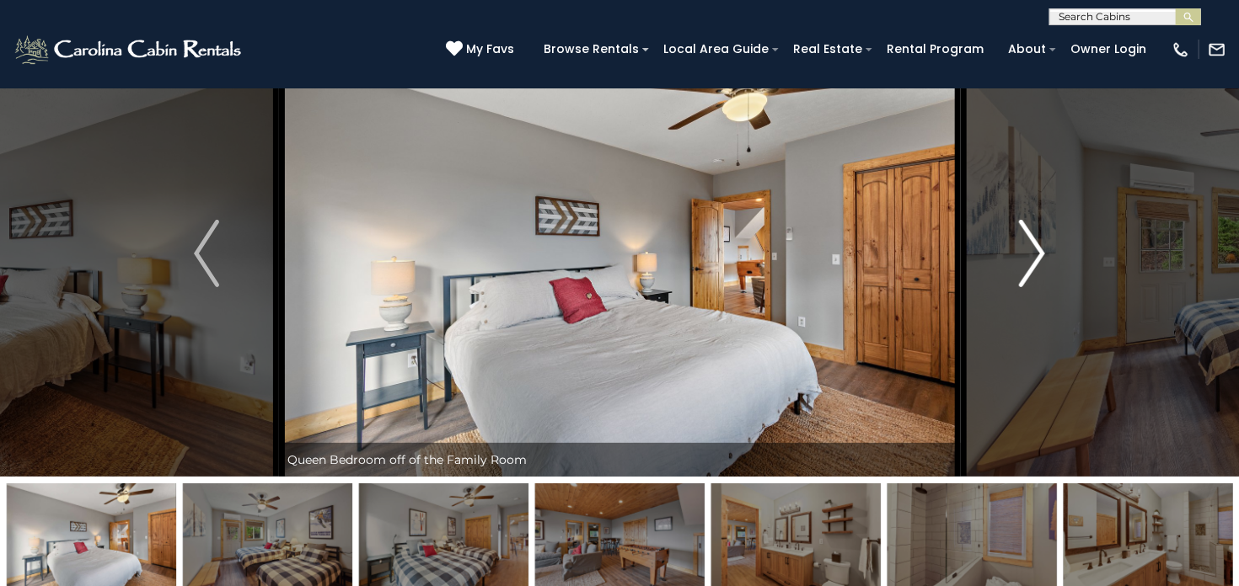
click at [1036, 249] on img "Next" at bounding box center [1031, 253] width 25 height 67
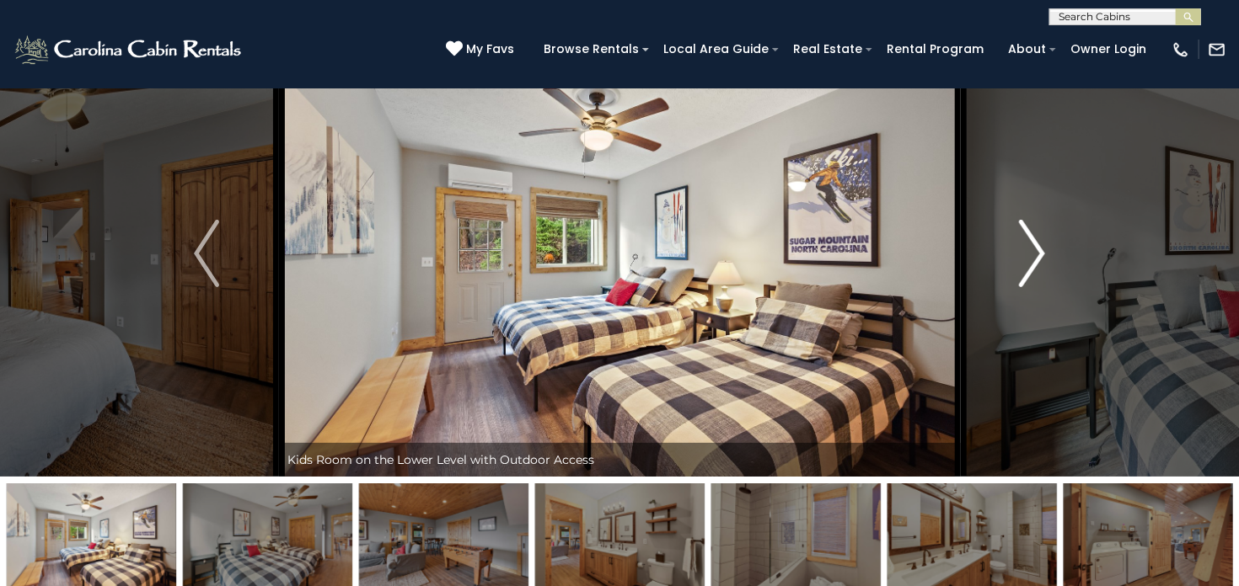
click at [1036, 249] on img "Next" at bounding box center [1031, 253] width 25 height 67
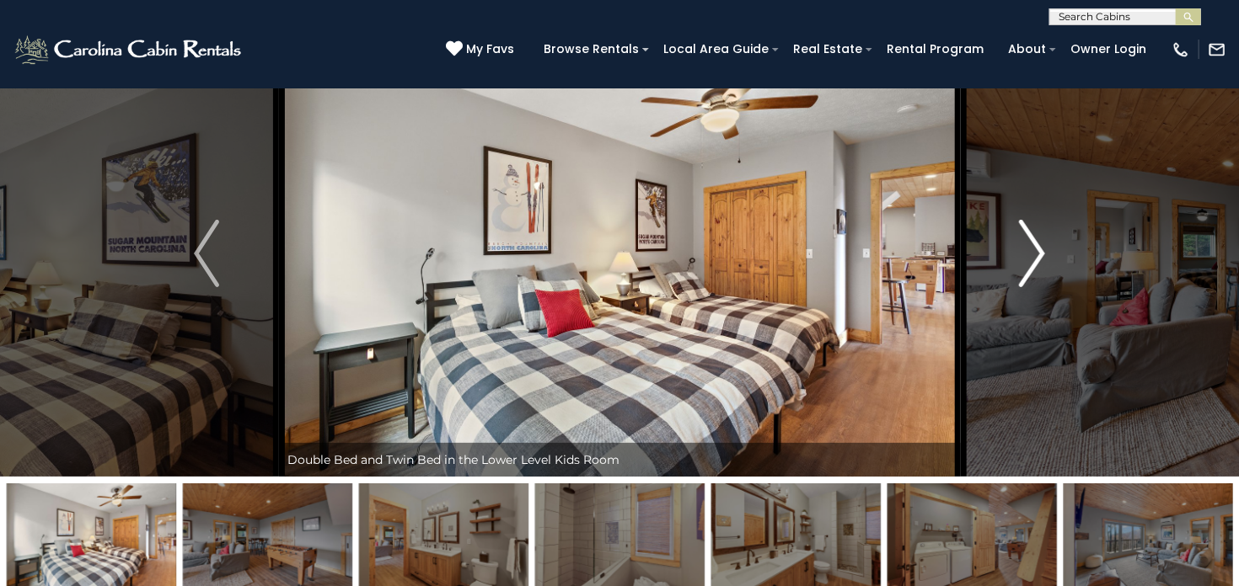
click at [1036, 249] on img "Next" at bounding box center [1031, 253] width 25 height 67
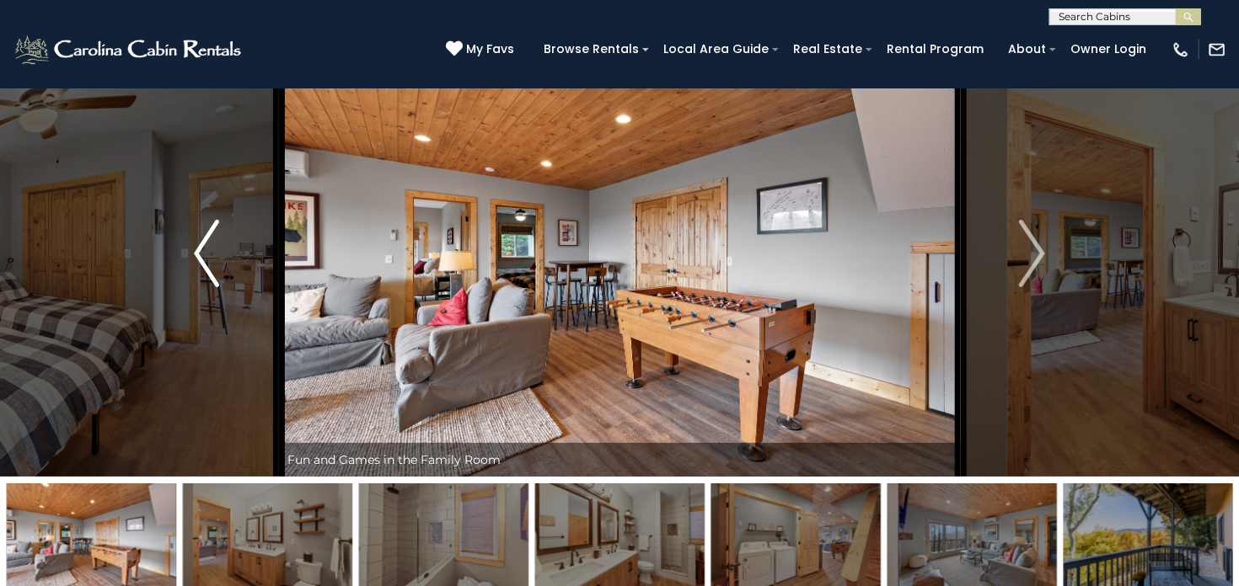
click at [219, 246] on img "Previous" at bounding box center [206, 253] width 25 height 67
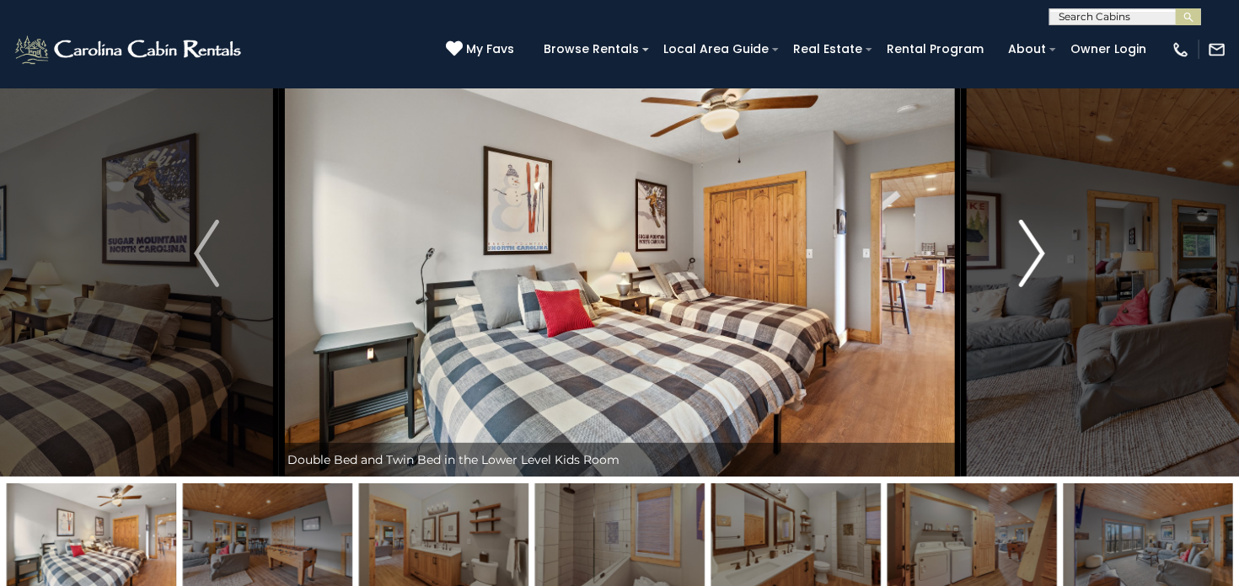
click at [1025, 237] on img "Next" at bounding box center [1031, 253] width 25 height 67
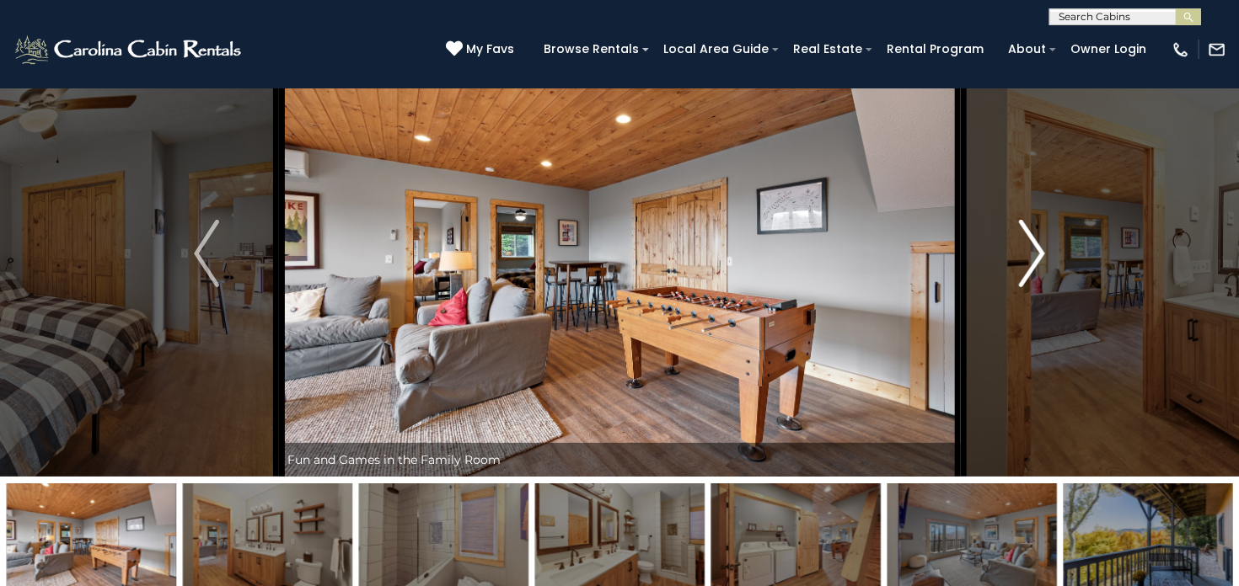
click at [1025, 237] on img "Next" at bounding box center [1031, 253] width 25 height 67
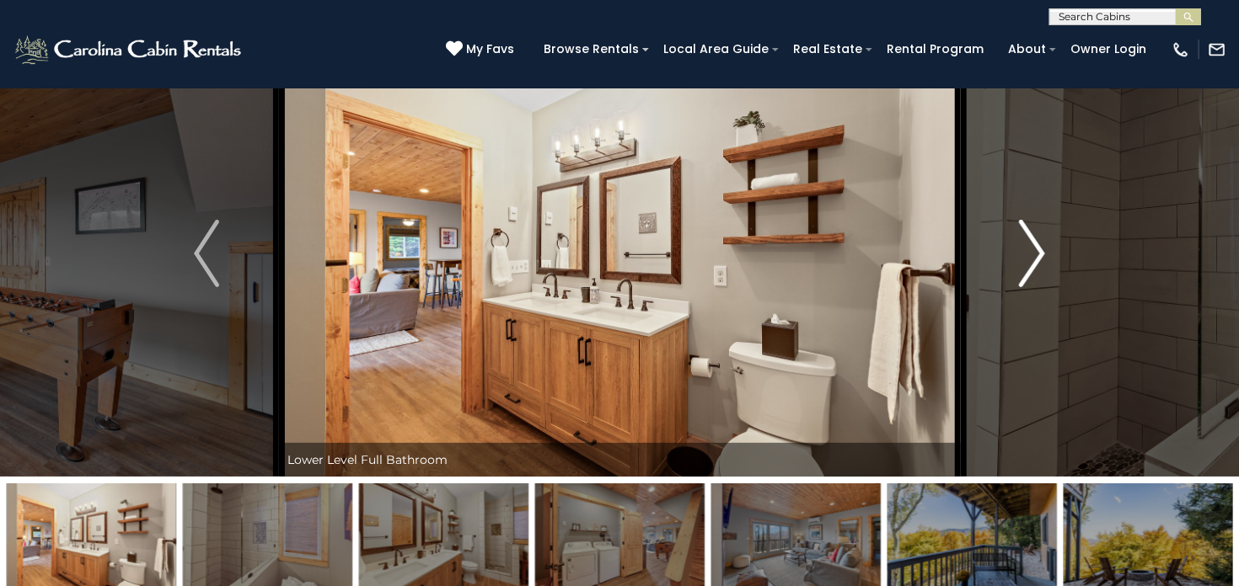
click at [1025, 237] on img "Next" at bounding box center [1031, 253] width 25 height 67
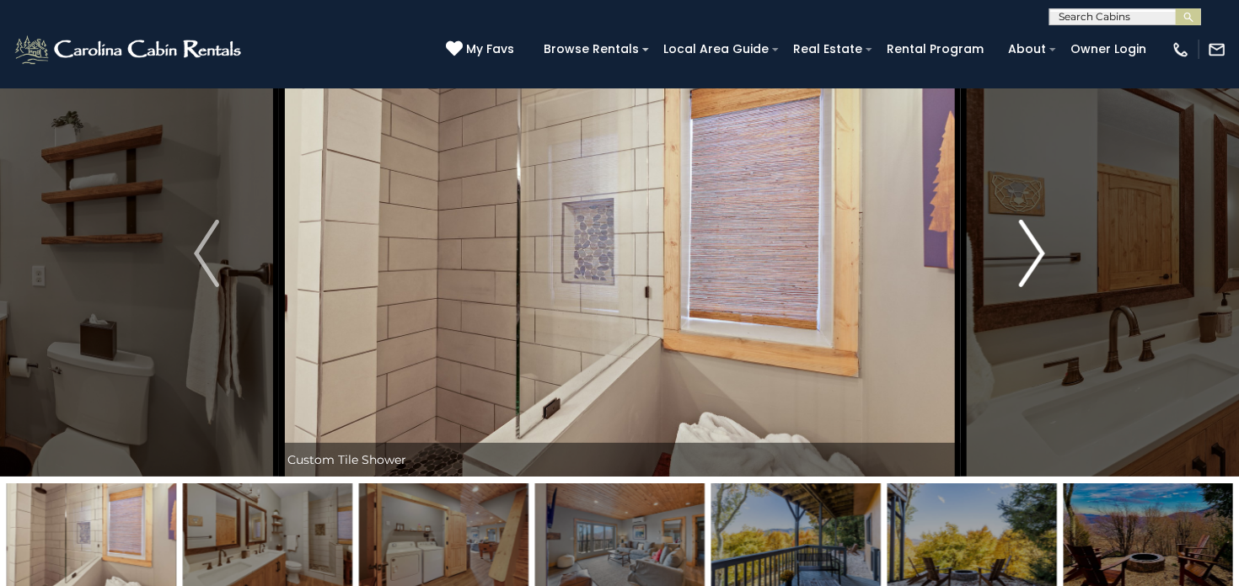
click at [1025, 237] on img "Next" at bounding box center [1031, 253] width 25 height 67
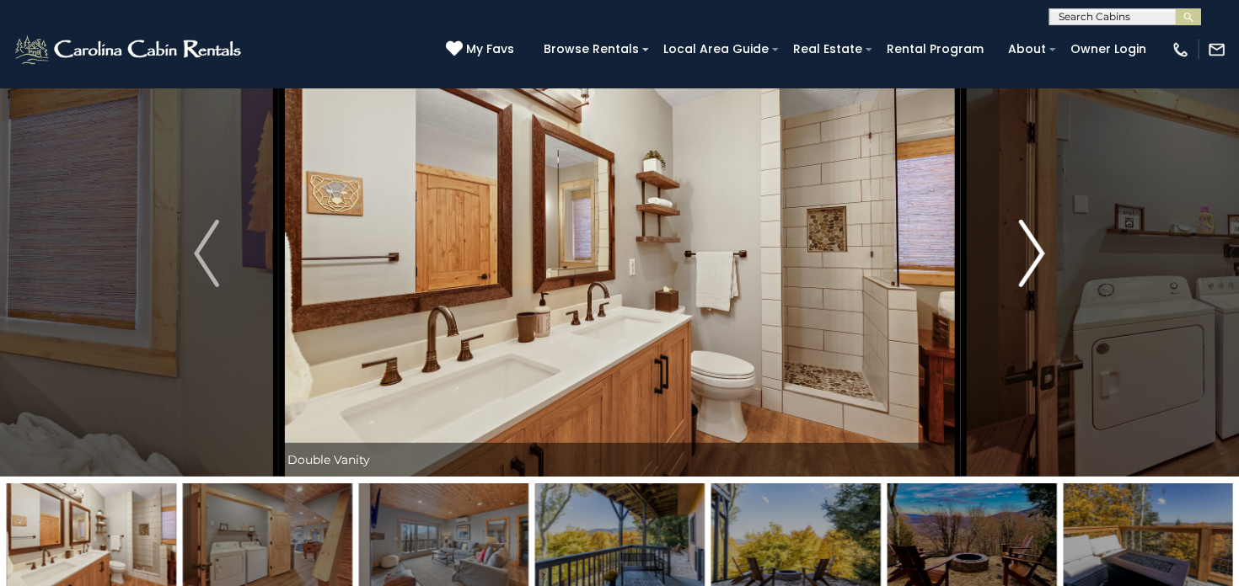
click at [1025, 237] on img "Next" at bounding box center [1031, 253] width 25 height 67
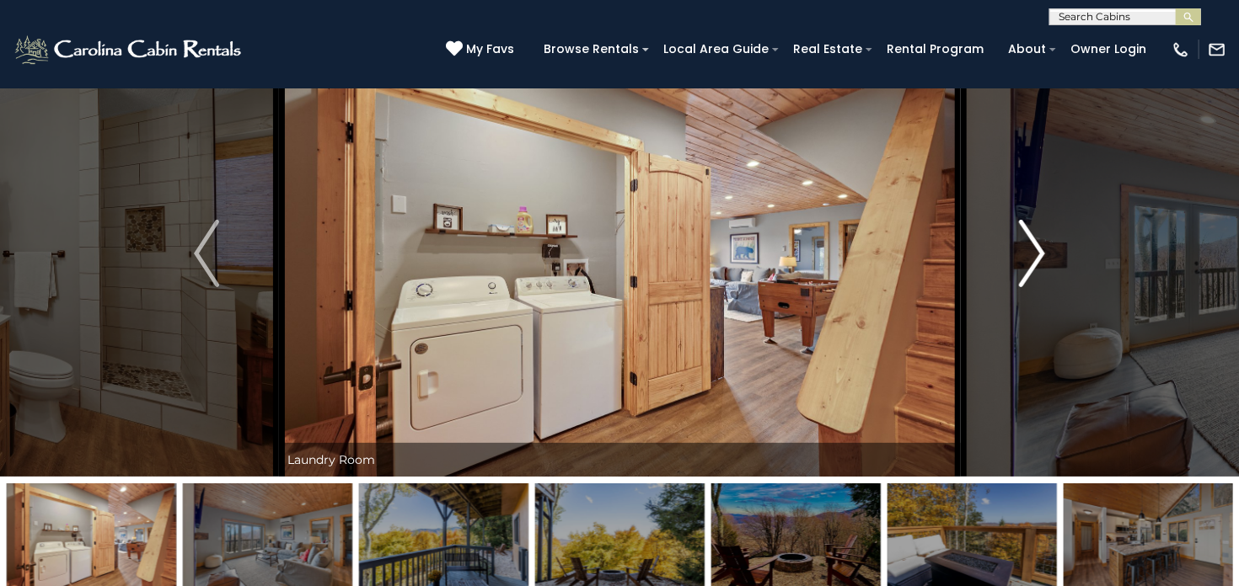
click at [1025, 237] on img "Next" at bounding box center [1031, 253] width 25 height 67
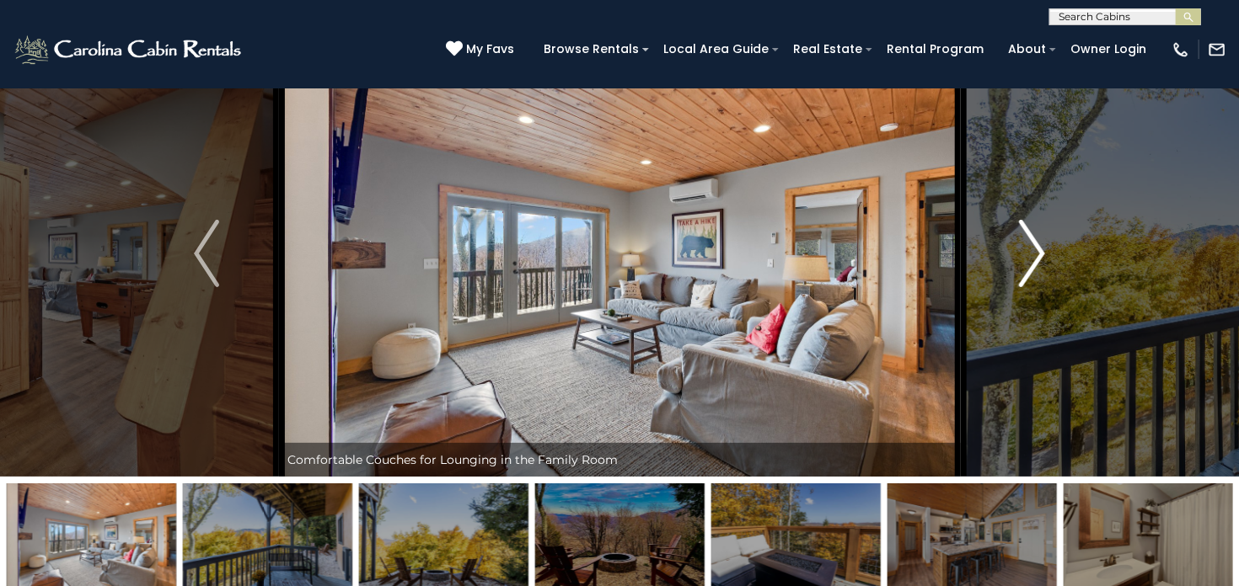
click at [1025, 237] on img "Next" at bounding box center [1031, 253] width 25 height 67
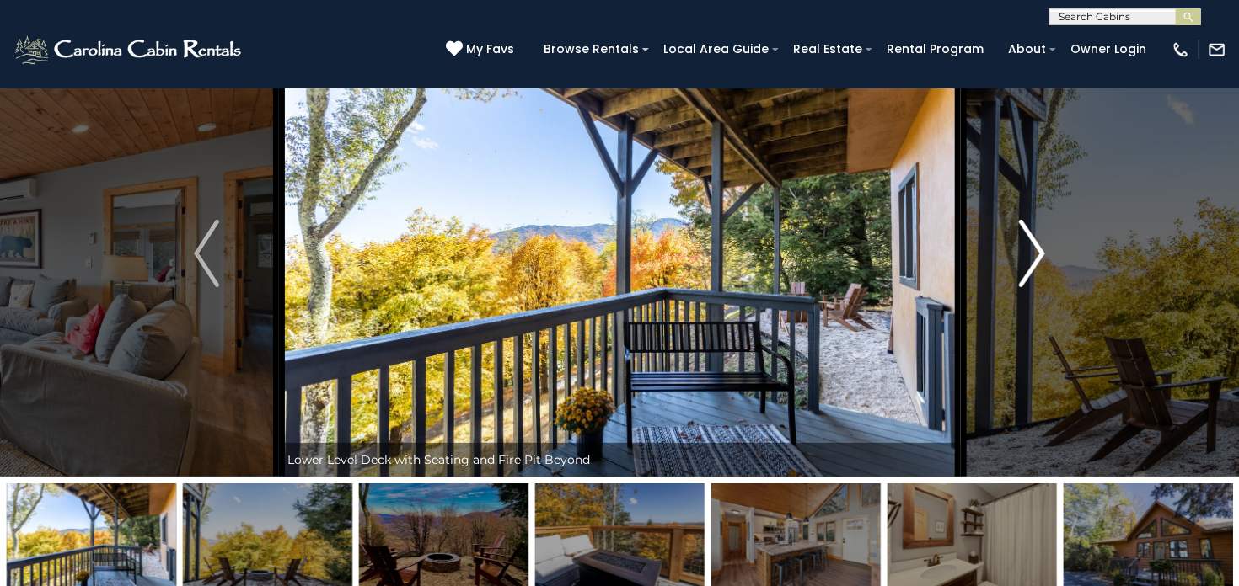
click at [1025, 237] on img "Next" at bounding box center [1031, 253] width 25 height 67
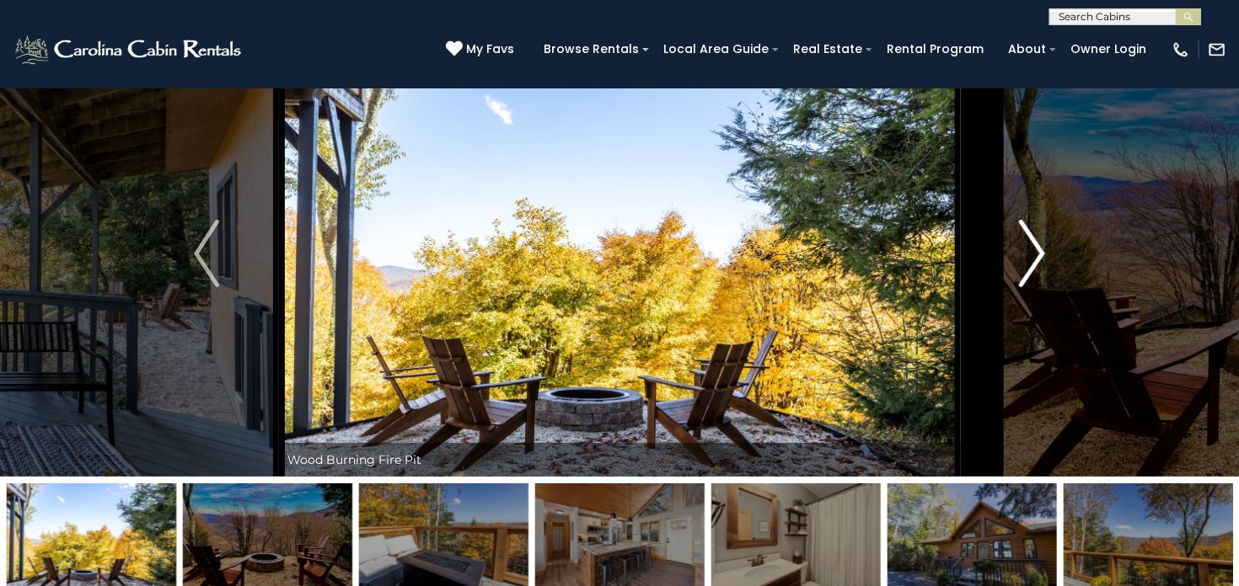
click at [1025, 237] on img "Next" at bounding box center [1031, 253] width 25 height 67
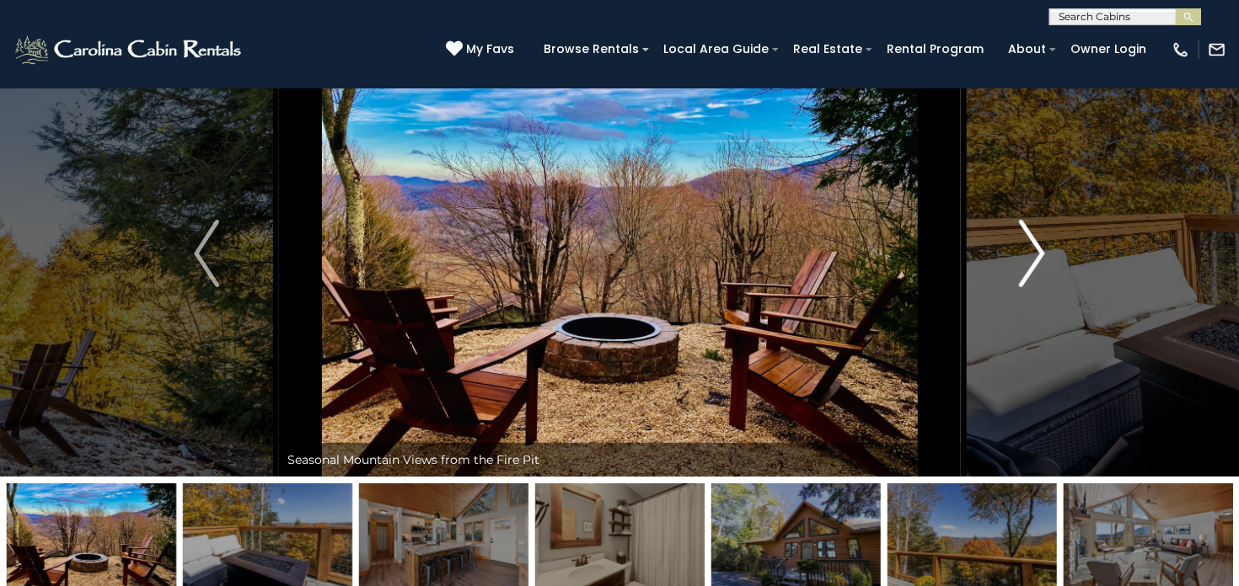
click at [1025, 237] on img "Next" at bounding box center [1031, 253] width 25 height 67
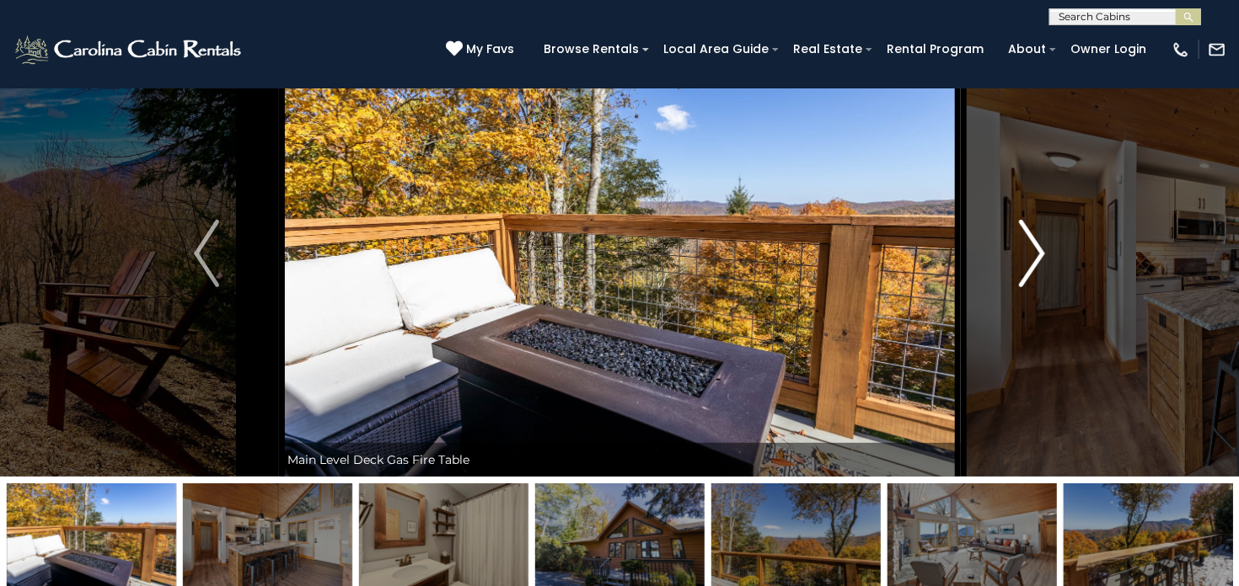
click at [1025, 237] on img "Next" at bounding box center [1031, 253] width 25 height 67
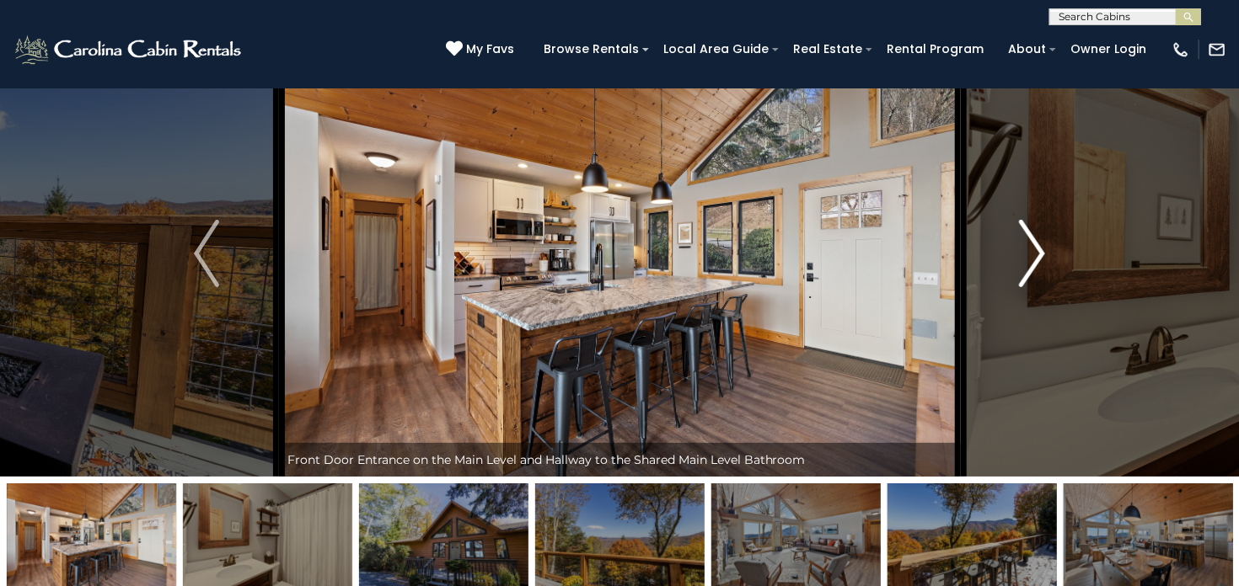
click at [1025, 237] on img "Next" at bounding box center [1031, 253] width 25 height 67
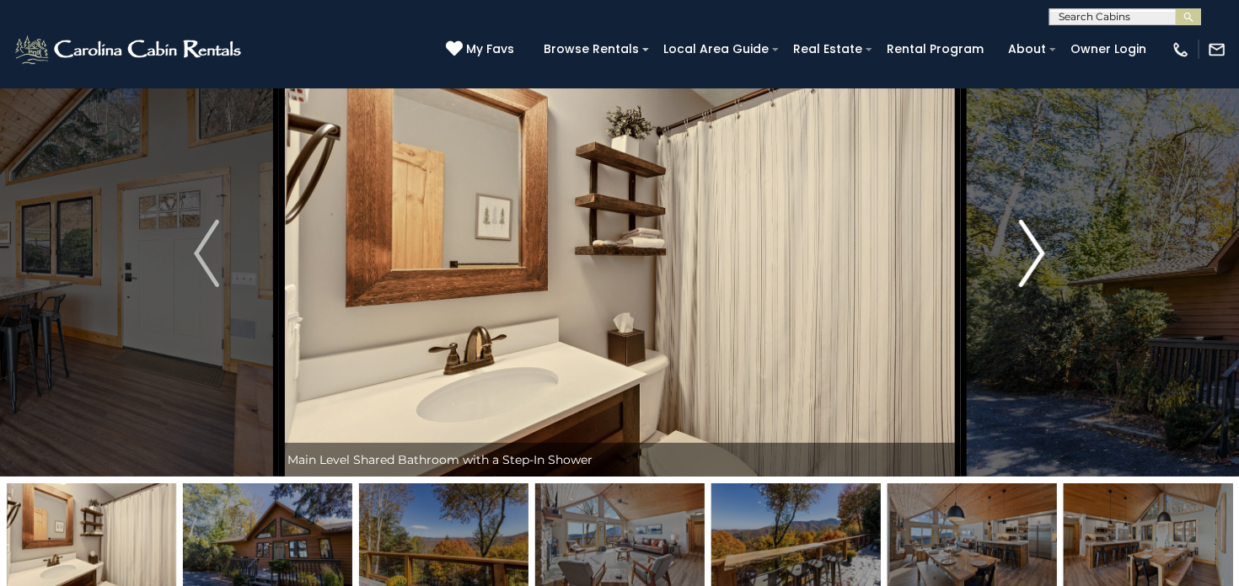
click at [1025, 237] on img "Next" at bounding box center [1031, 253] width 25 height 67
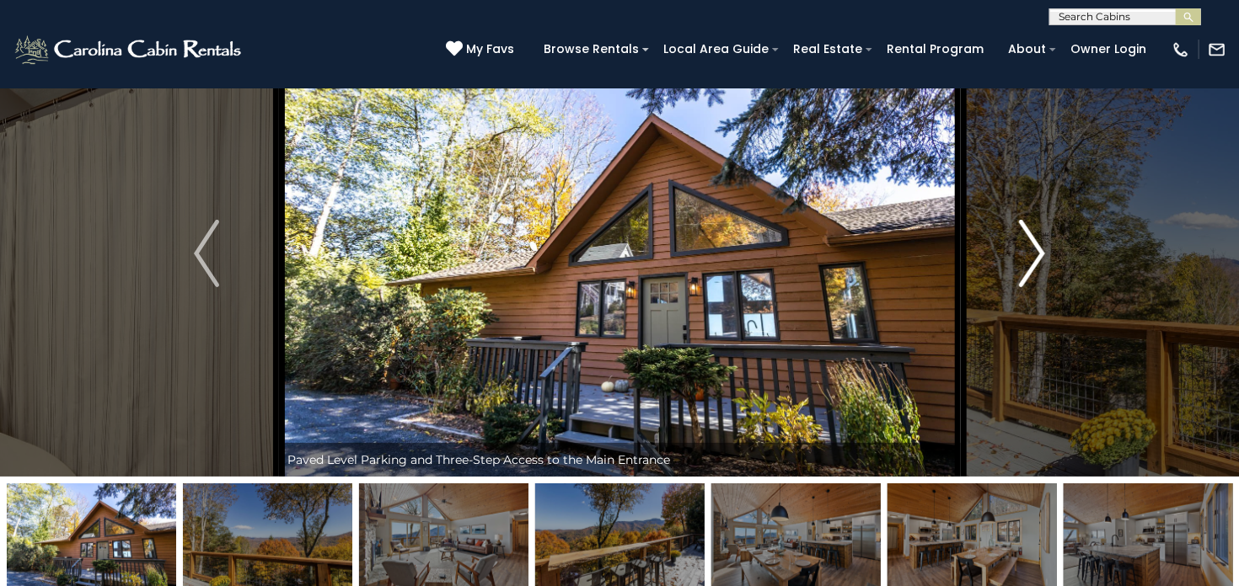
click at [1025, 237] on img "Next" at bounding box center [1031, 253] width 25 height 67
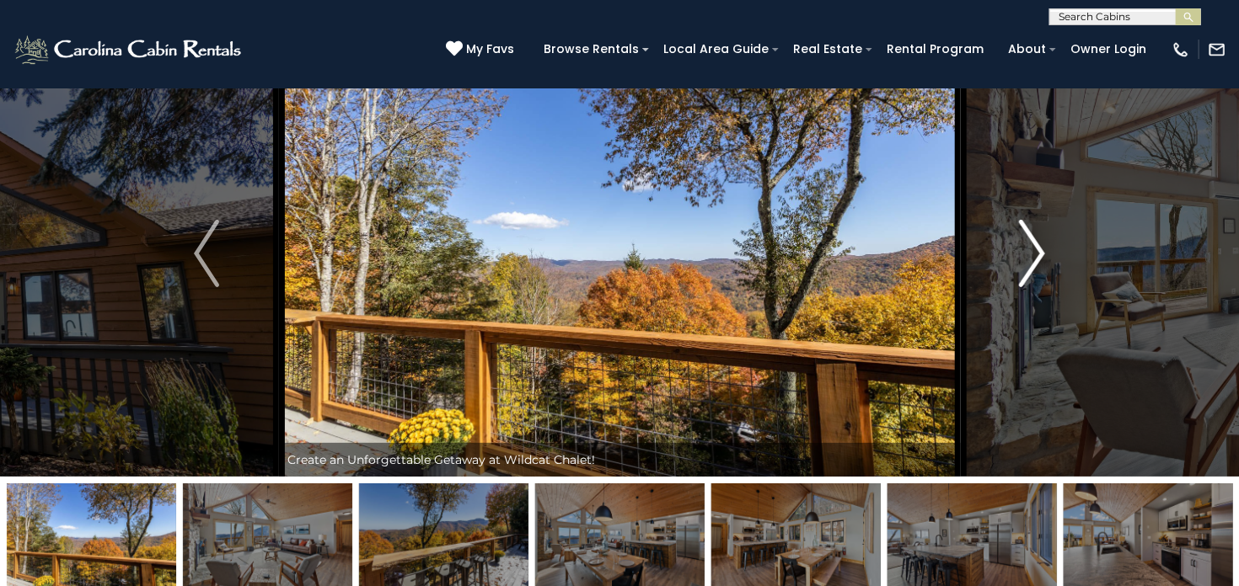
click at [1025, 237] on img "Next" at bounding box center [1031, 253] width 25 height 67
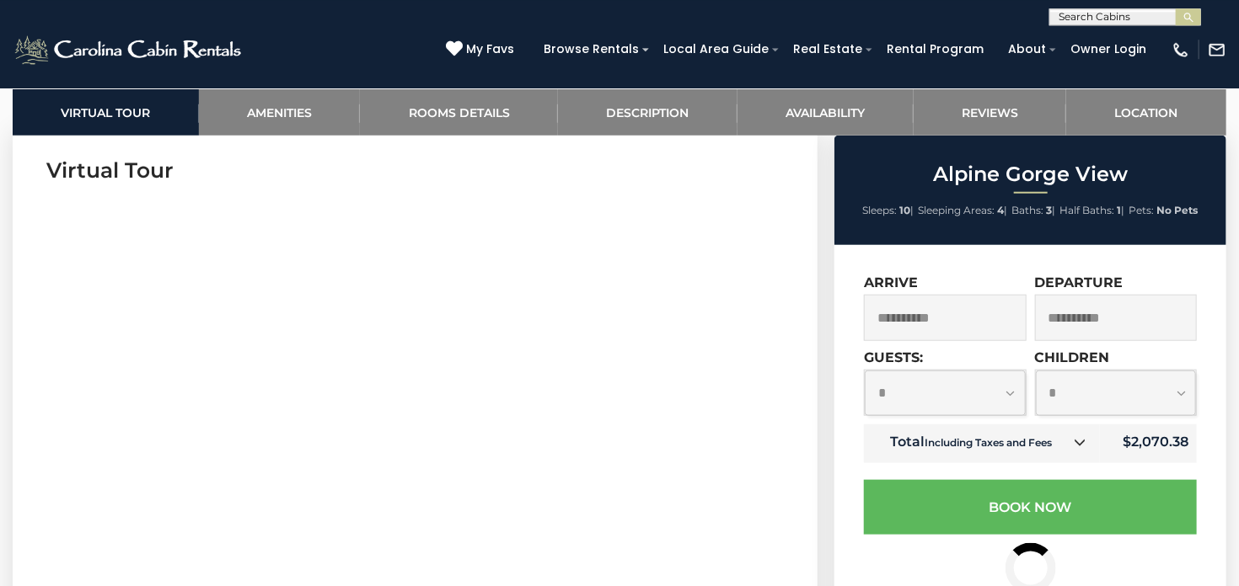
scroll to position [711, 0]
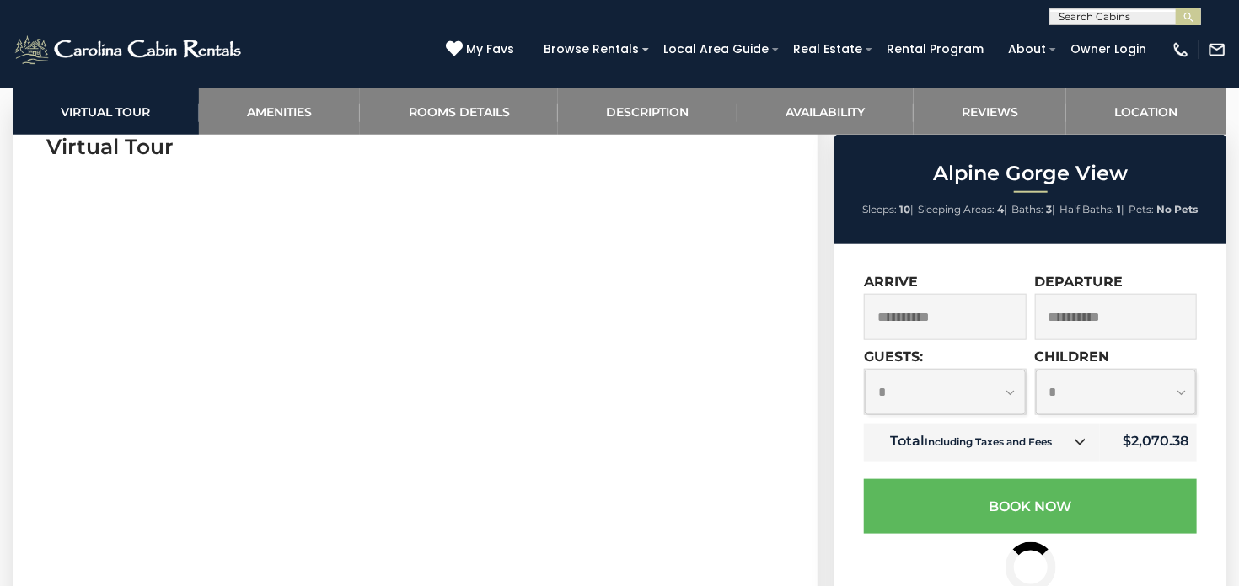
click at [941, 306] on input "**********" at bounding box center [945, 317] width 163 height 46
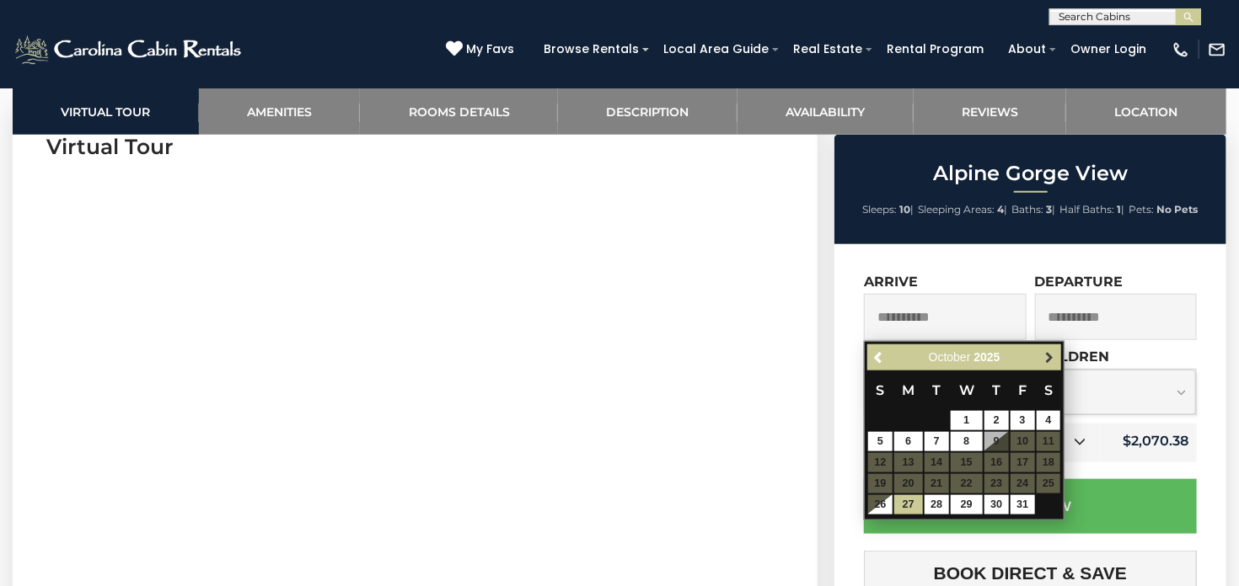
click at [1052, 352] on span "Next" at bounding box center [1048, 357] width 13 height 13
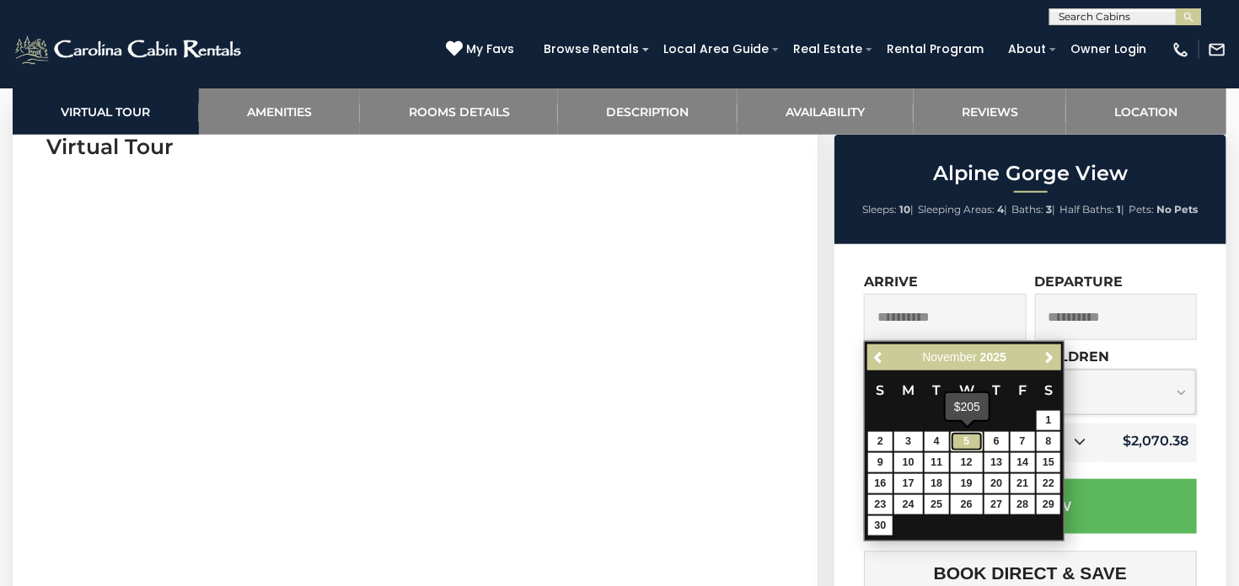
click at [972, 438] on link "5" at bounding box center [966, 441] width 32 height 19
type input "**********"
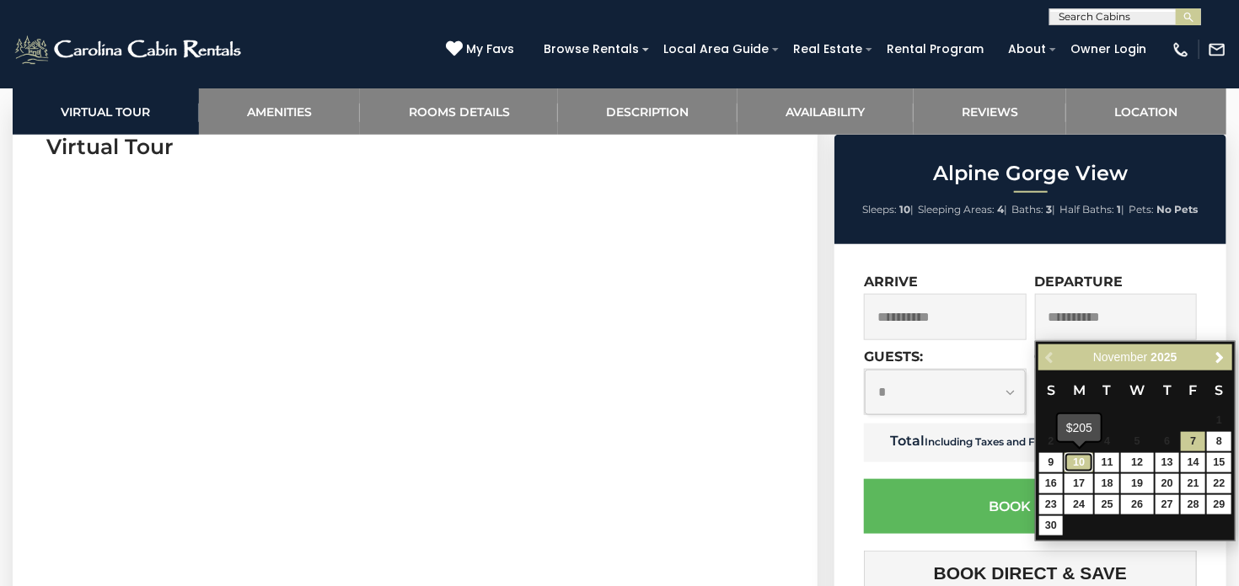
click at [1078, 459] on link "10" at bounding box center [1078, 462] width 29 height 19
type input "**********"
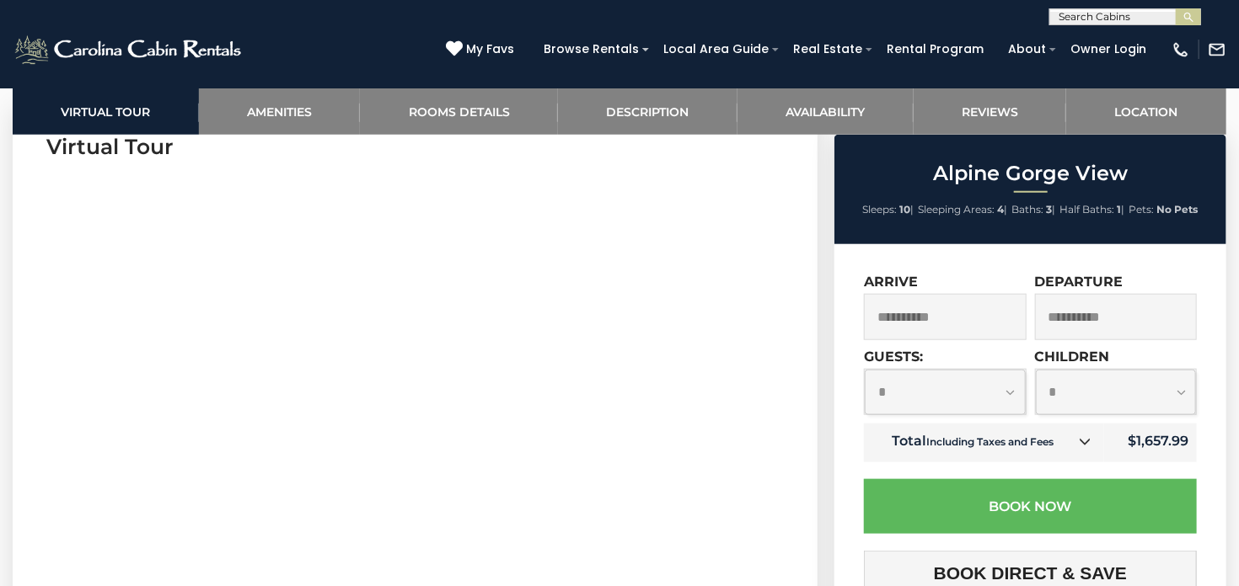
click at [864, 370] on select "**********" at bounding box center [944, 392] width 161 height 45
select select "*"
click option "*" at bounding box center [0, 0] width 0 height 0
click at [1036, 370] on select "**********" at bounding box center [1116, 392] width 161 height 45
select select "*"
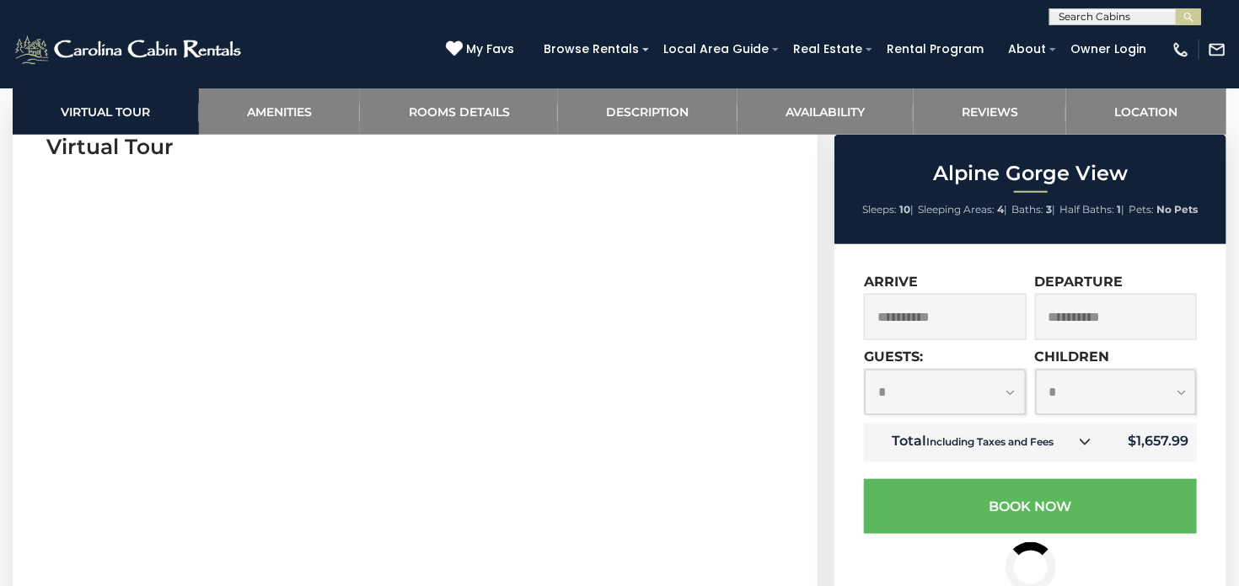
click option "*" at bounding box center [0, 0] width 0 height 0
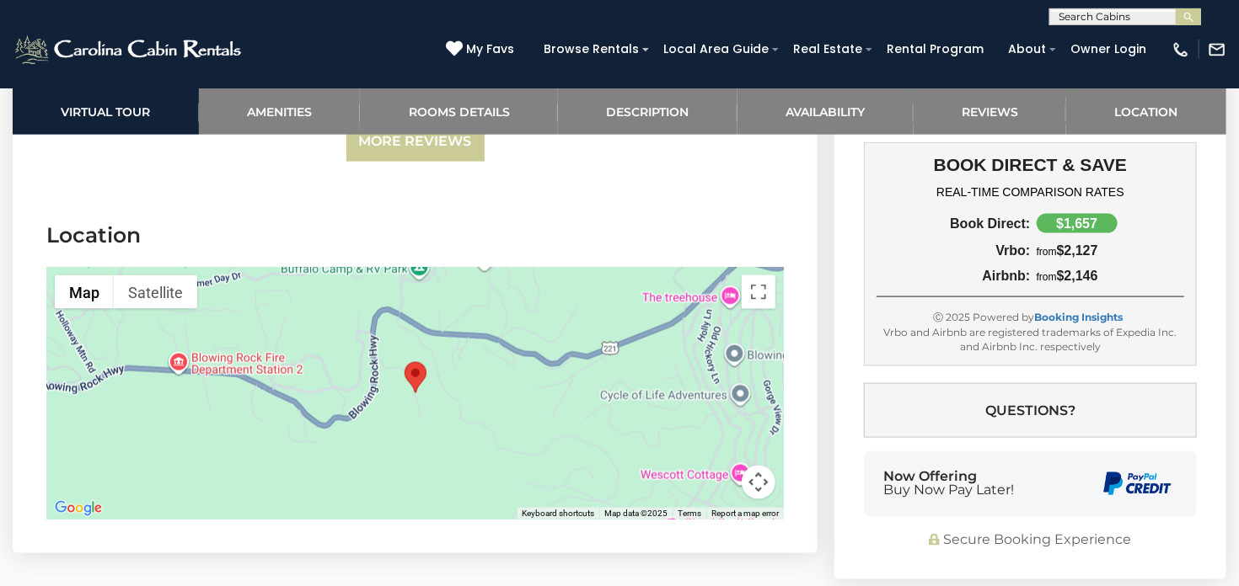
scroll to position [4004, 0]
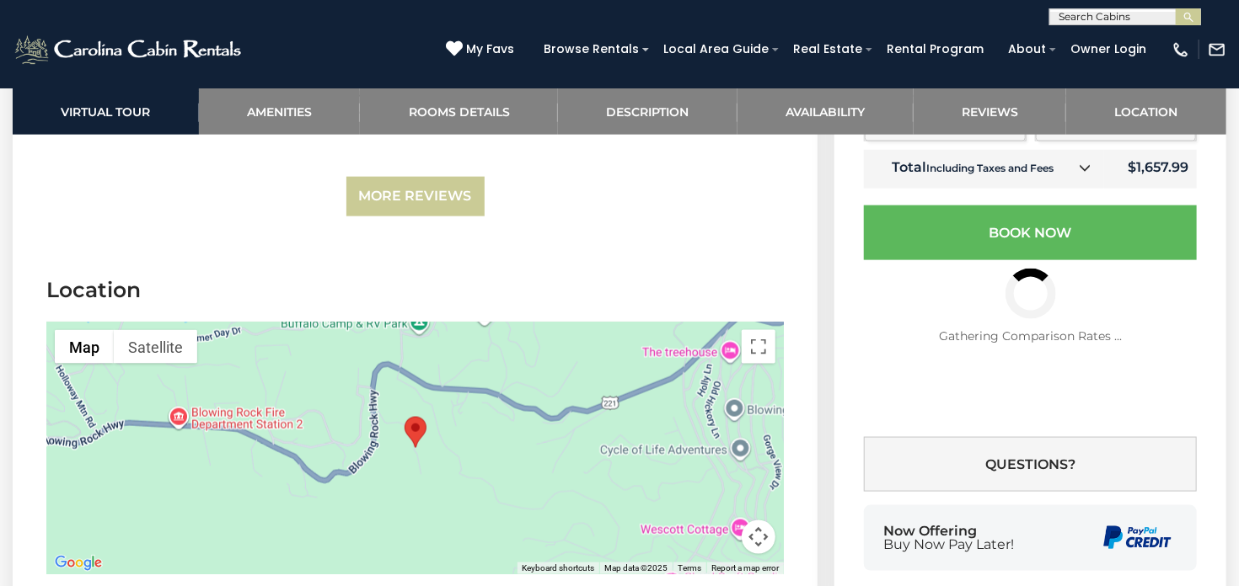
click at [758, 521] on button "Map camera controls" at bounding box center [758, 538] width 34 height 34
click at [720, 521] on button "Zoom out" at bounding box center [716, 538] width 34 height 34
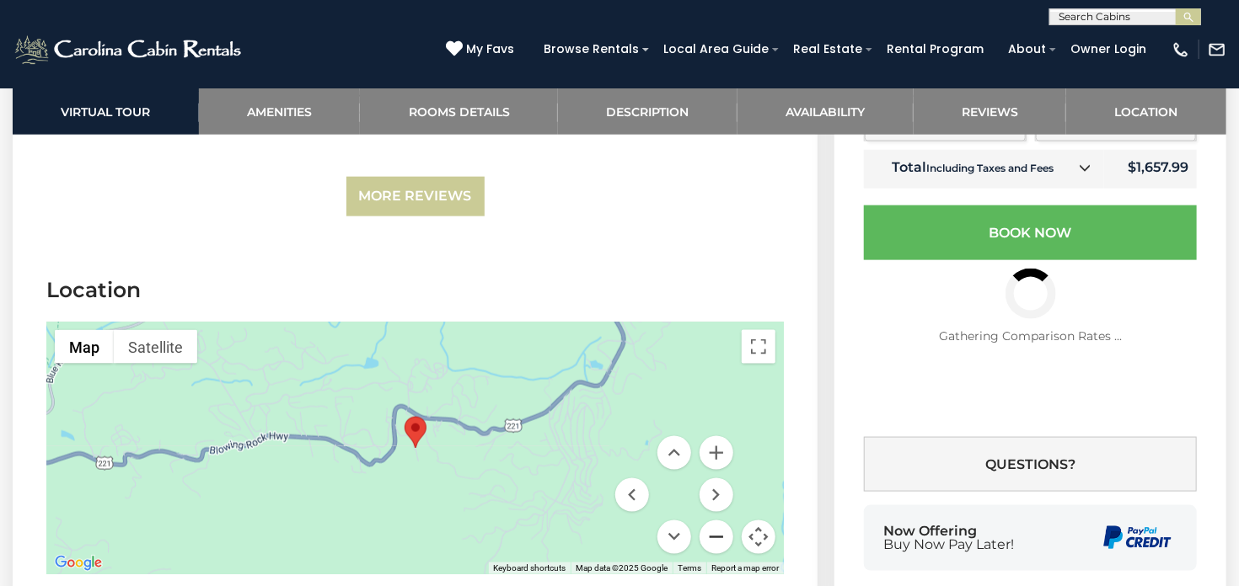
click at [720, 521] on button "Zoom out" at bounding box center [716, 538] width 34 height 34
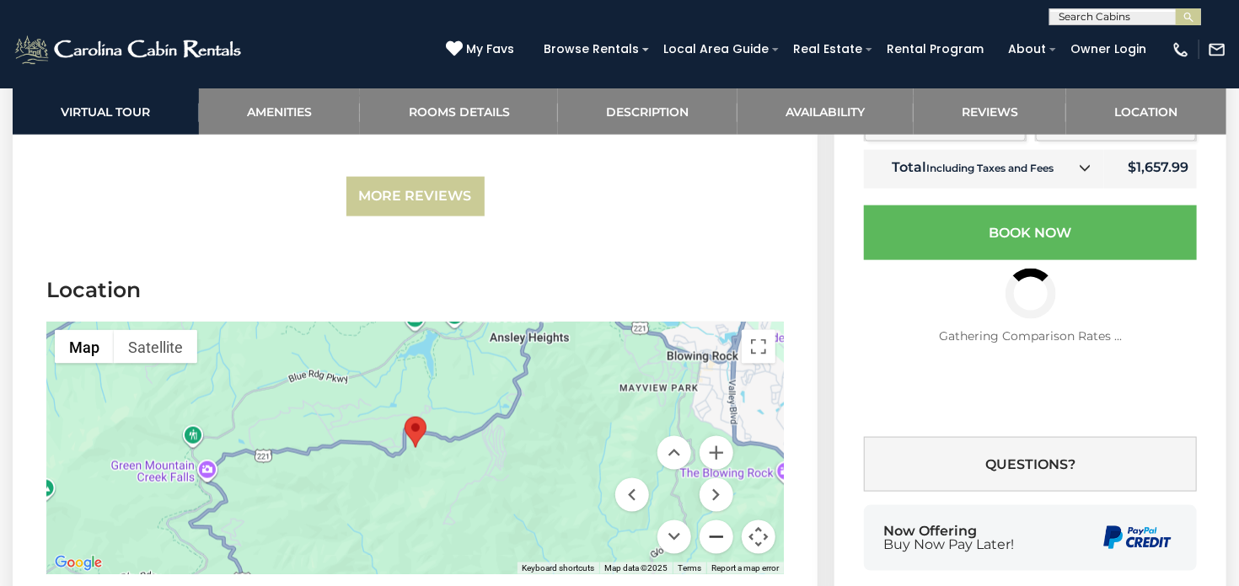
click at [720, 521] on button "Zoom out" at bounding box center [716, 538] width 34 height 34
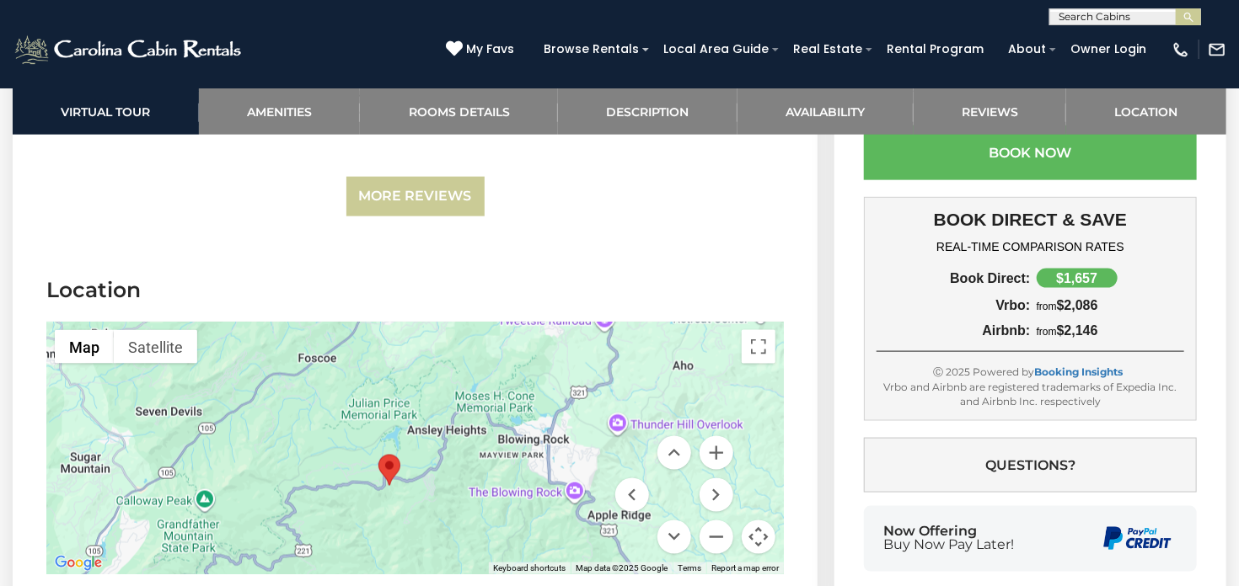
drag, startPoint x: 487, startPoint y: 430, endPoint x: 460, endPoint y: 470, distance: 48.6
click at [460, 470] on div at bounding box center [414, 448] width 737 height 253
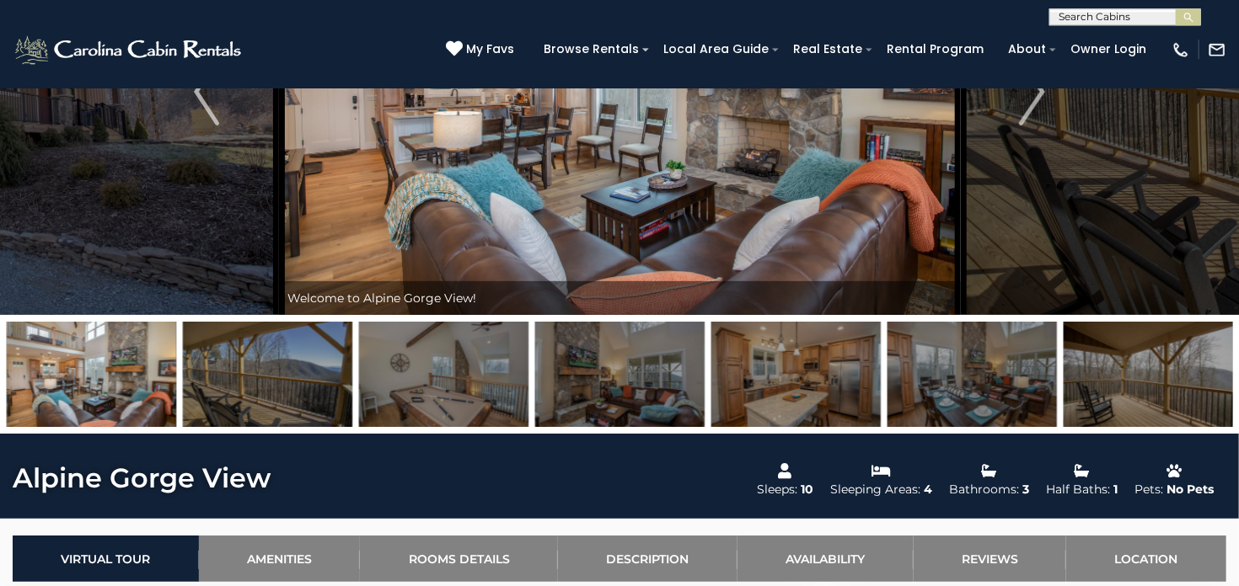
scroll to position [0, 0]
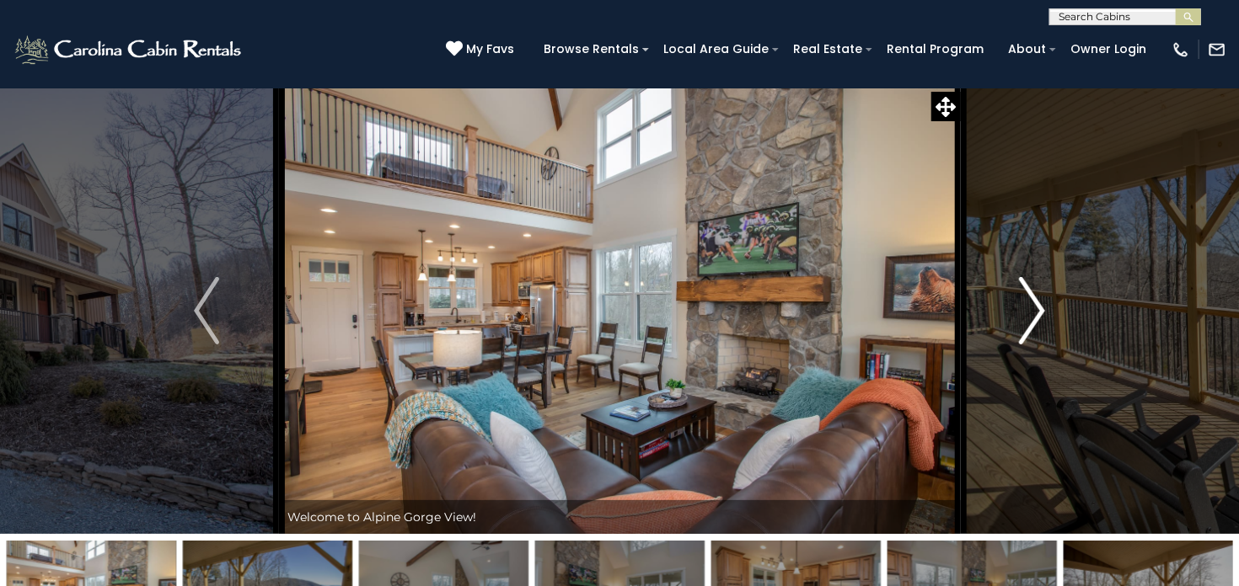
click at [1037, 307] on img "Next" at bounding box center [1031, 310] width 25 height 67
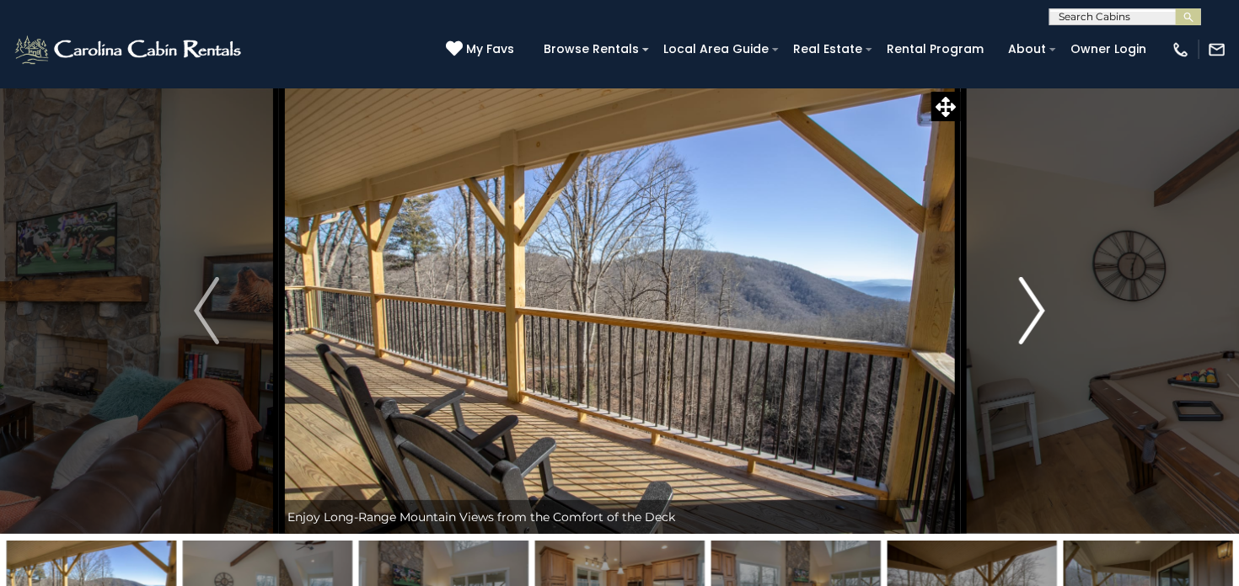
click at [1037, 307] on img "Next" at bounding box center [1031, 310] width 25 height 67
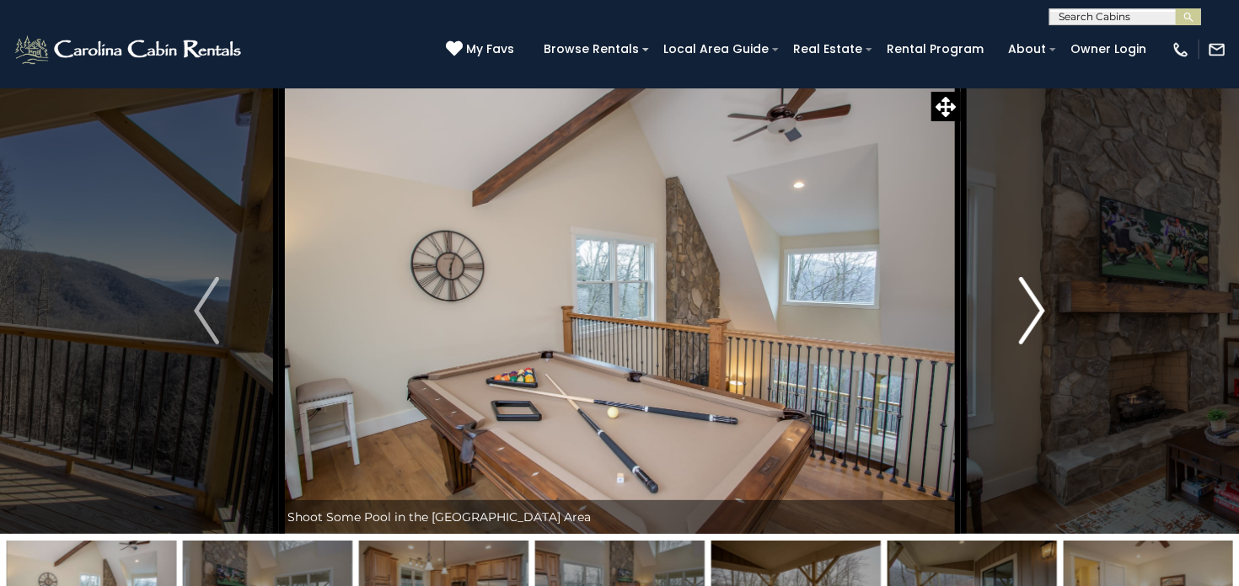
click at [1037, 307] on img "Next" at bounding box center [1031, 310] width 25 height 67
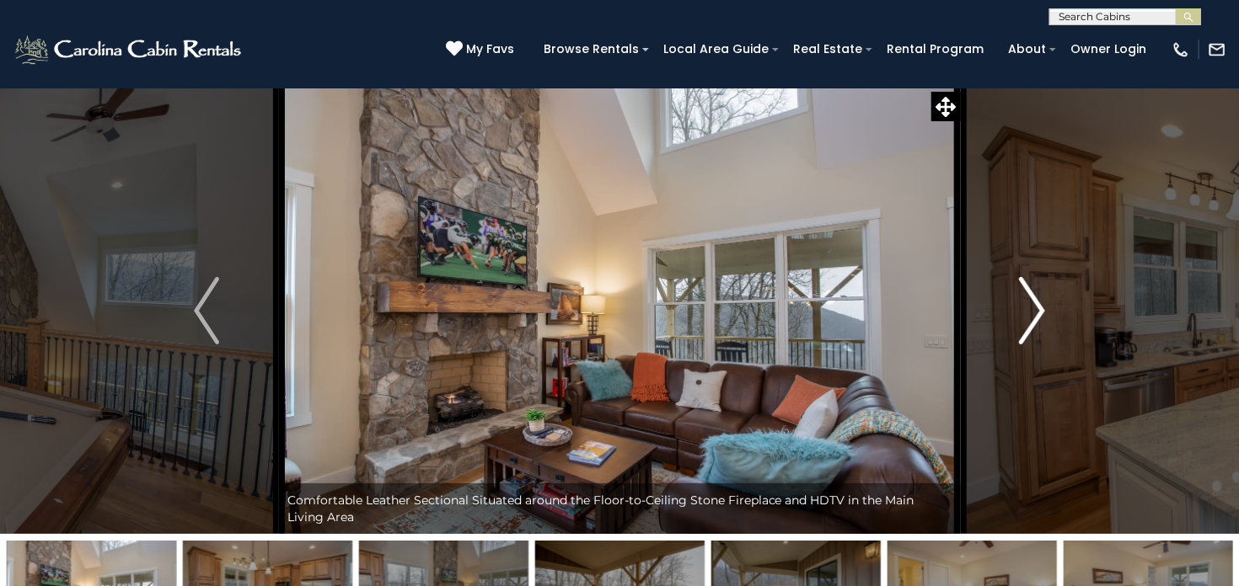
click at [1037, 307] on img "Next" at bounding box center [1031, 310] width 25 height 67
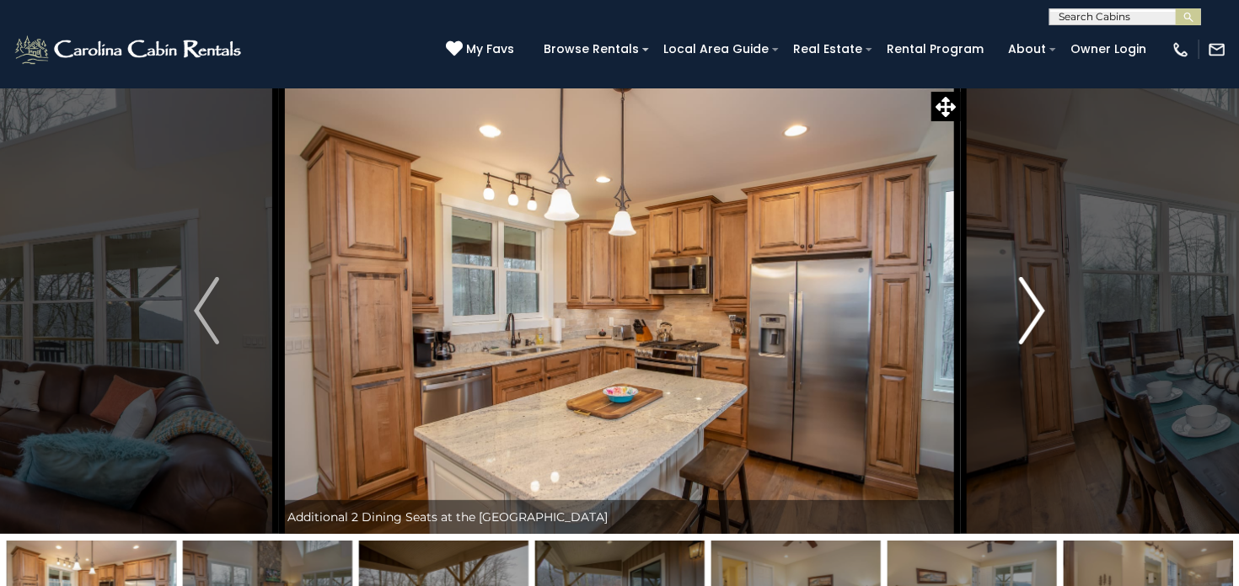
click at [1037, 307] on img "Next" at bounding box center [1031, 310] width 25 height 67
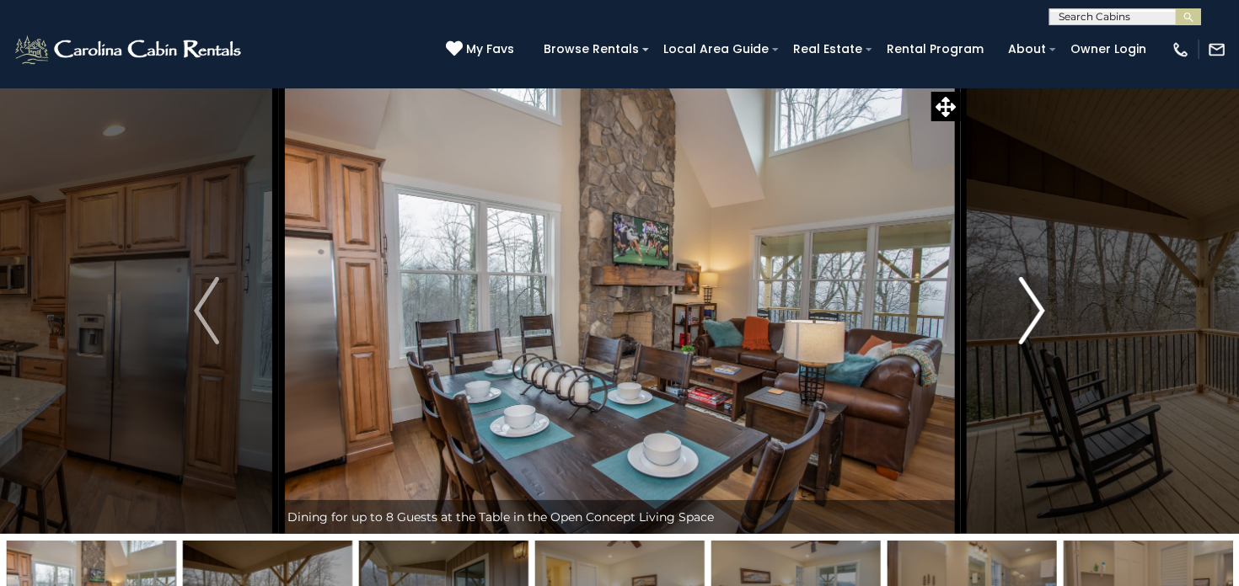
click at [1037, 307] on img "Next" at bounding box center [1031, 310] width 25 height 67
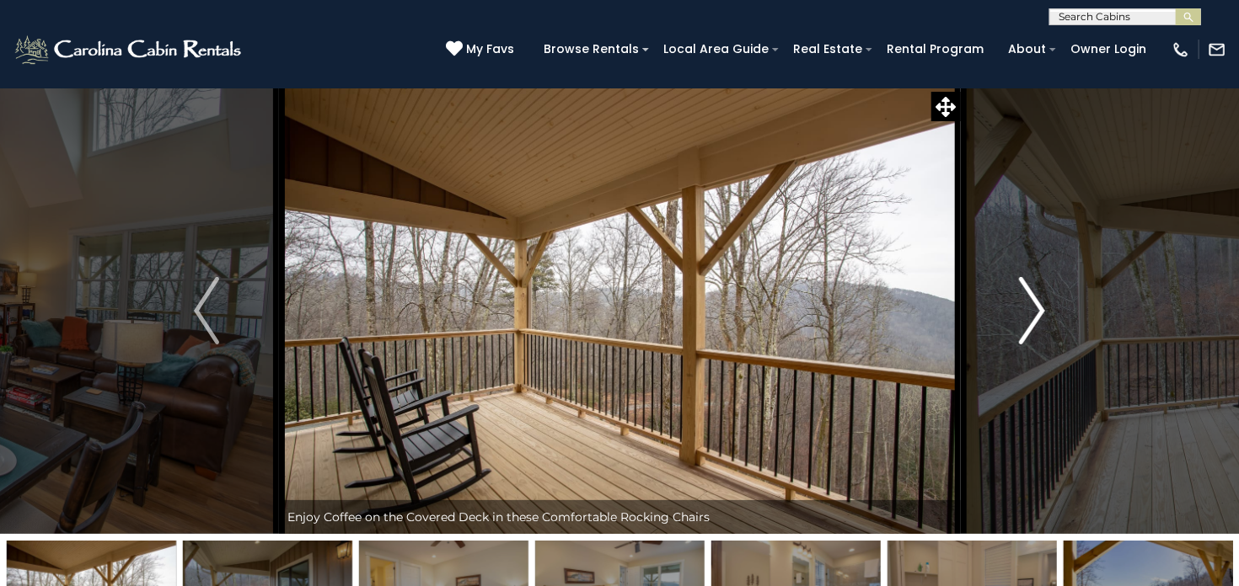
click at [1037, 307] on img "Next" at bounding box center [1031, 310] width 25 height 67
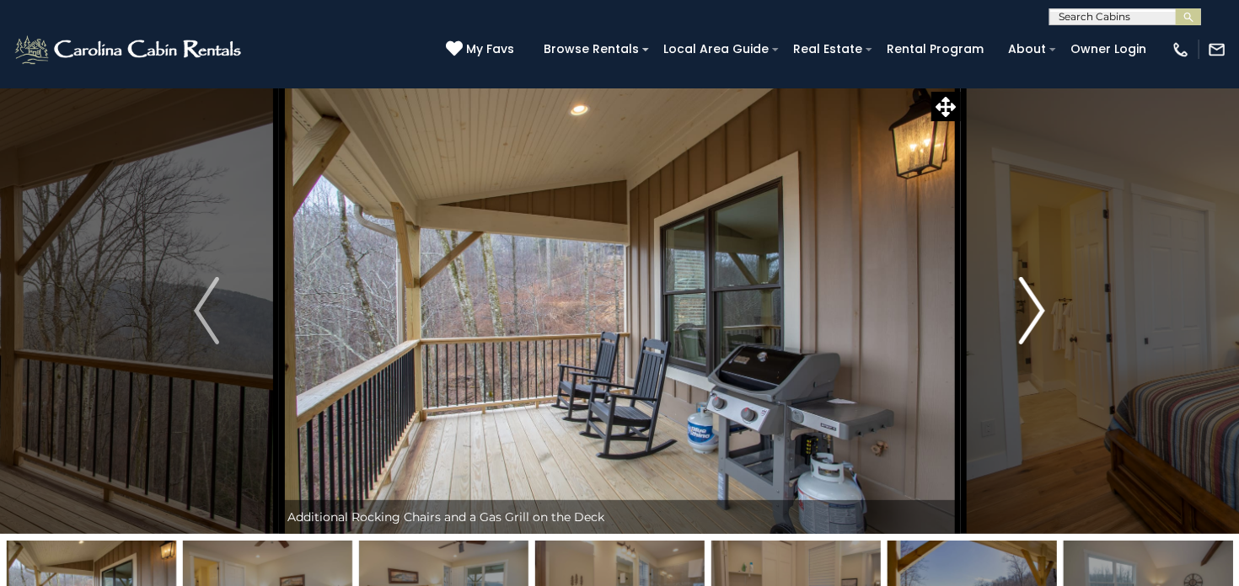
click at [1037, 307] on img "Next" at bounding box center [1031, 310] width 25 height 67
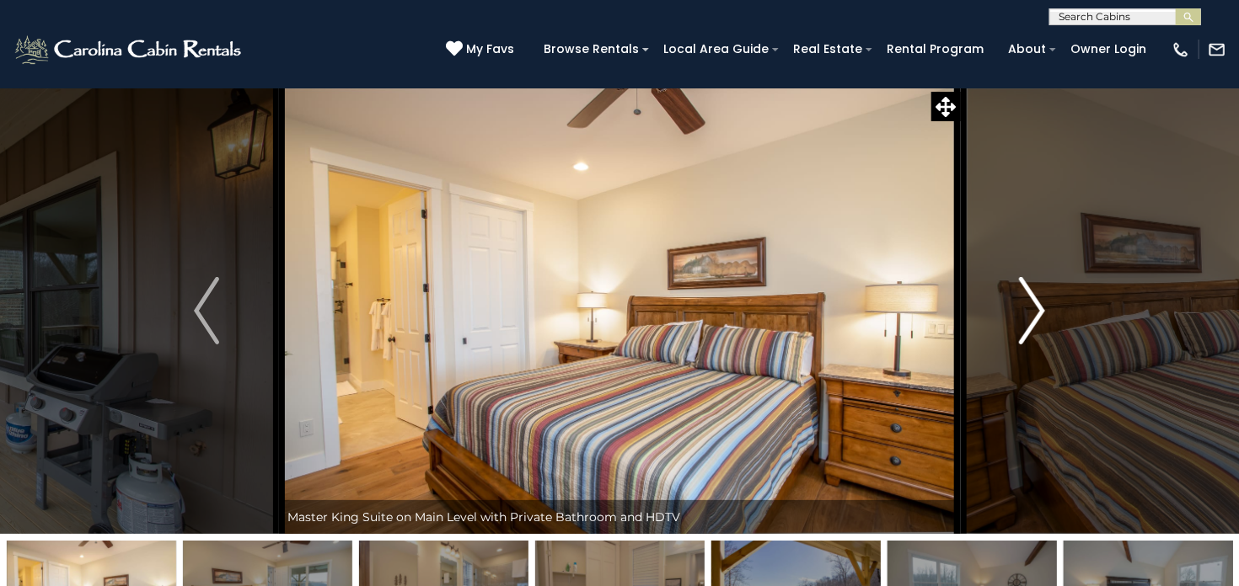
click at [1037, 307] on img "Next" at bounding box center [1031, 310] width 25 height 67
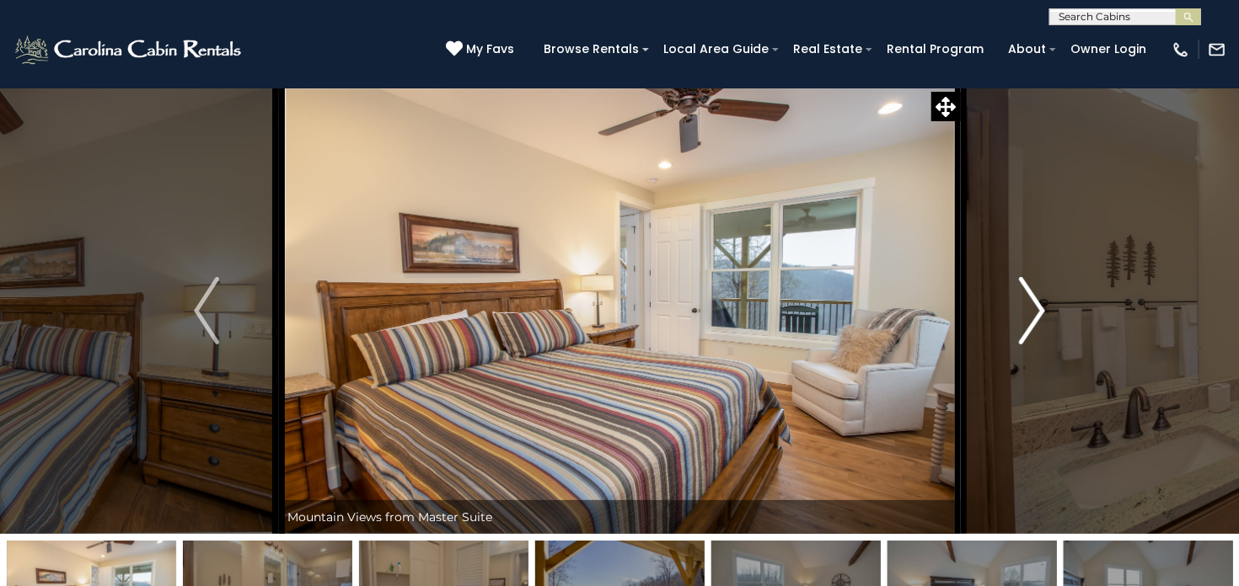
click at [1037, 307] on img "Next" at bounding box center [1031, 310] width 25 height 67
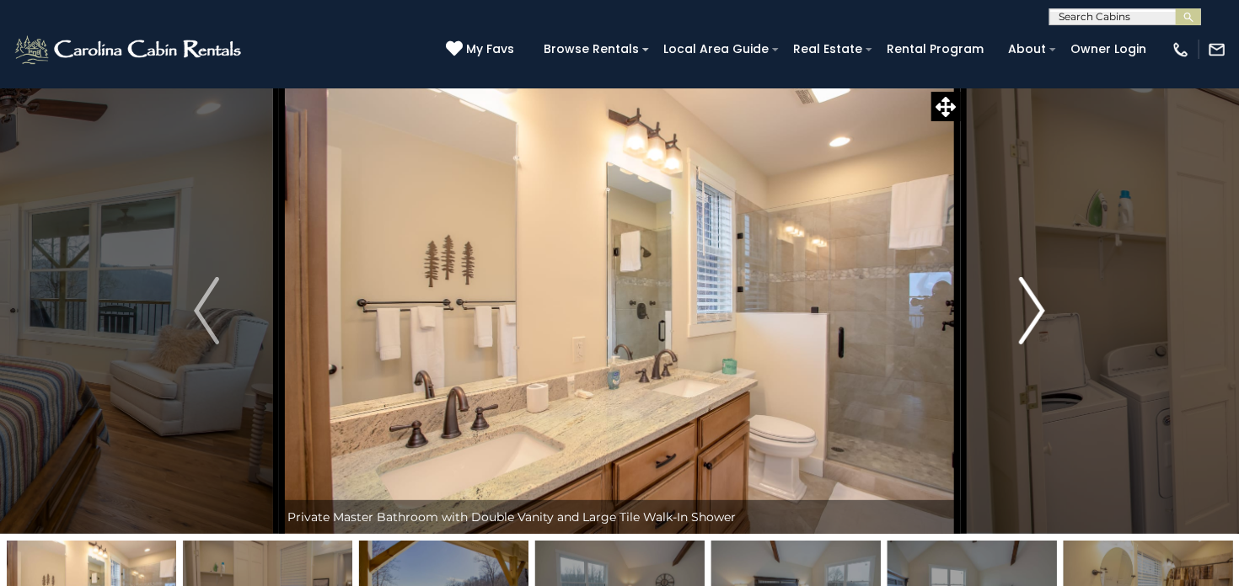
click at [1037, 307] on img "Next" at bounding box center [1031, 310] width 25 height 67
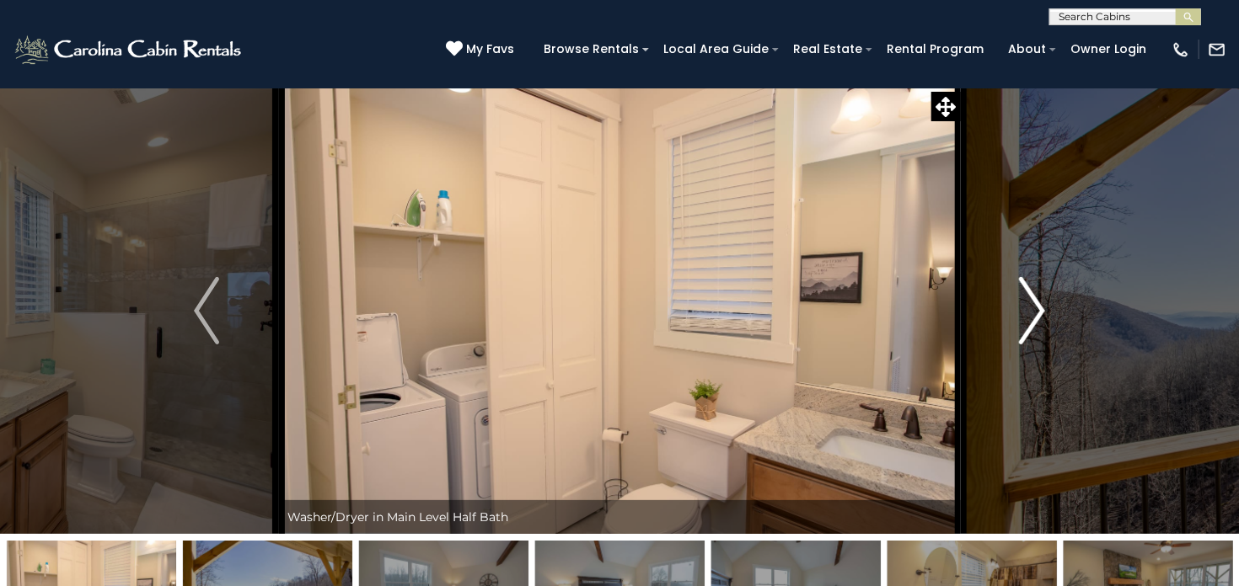
click at [1037, 307] on img "Next" at bounding box center [1031, 310] width 25 height 67
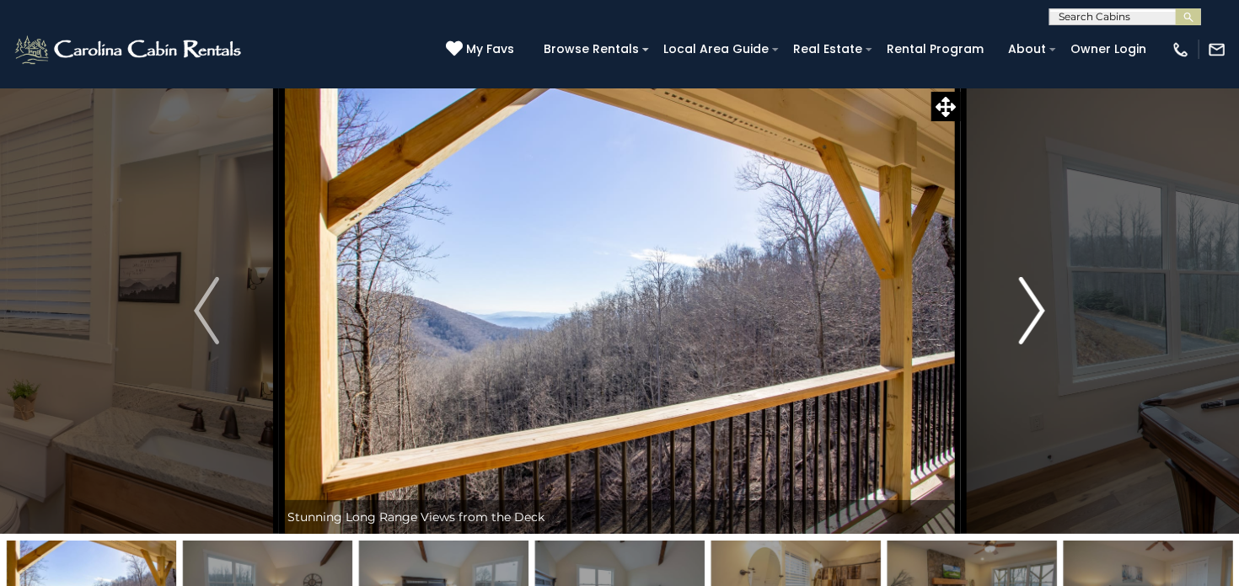
click at [1037, 307] on img "Next" at bounding box center [1031, 310] width 25 height 67
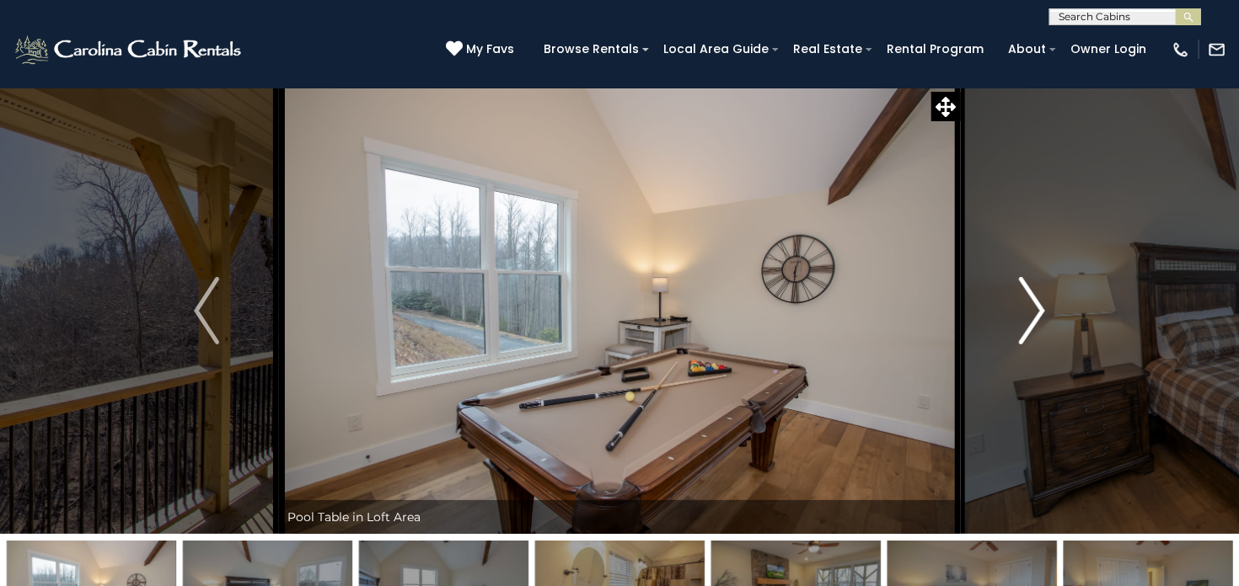
click at [1037, 307] on img "Next" at bounding box center [1031, 310] width 25 height 67
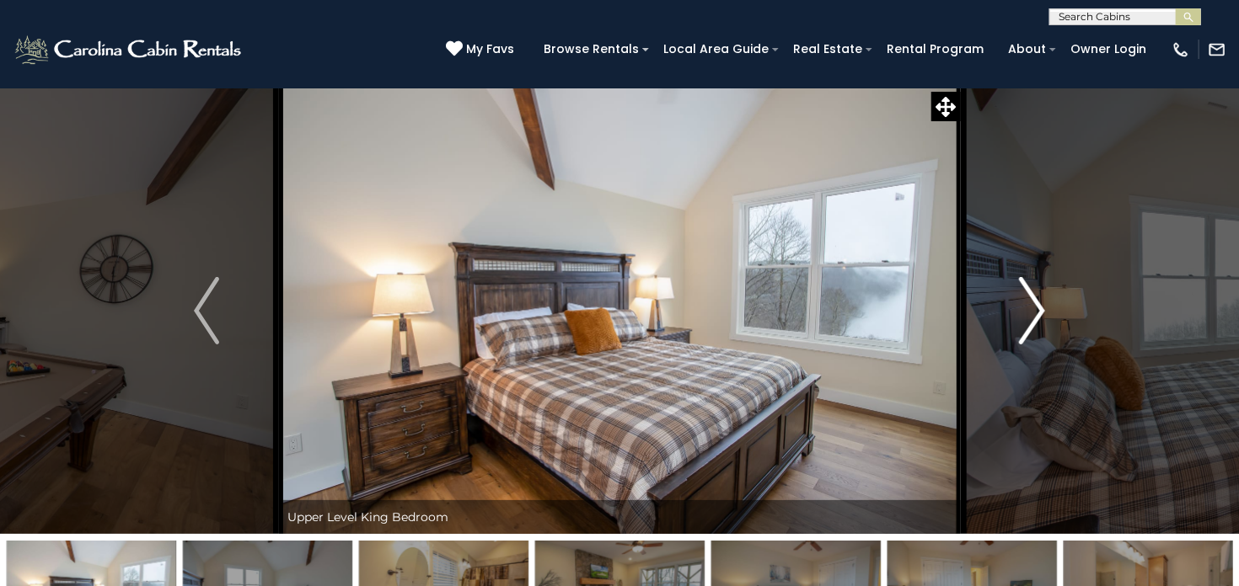
click at [1037, 307] on img "Next" at bounding box center [1031, 310] width 25 height 67
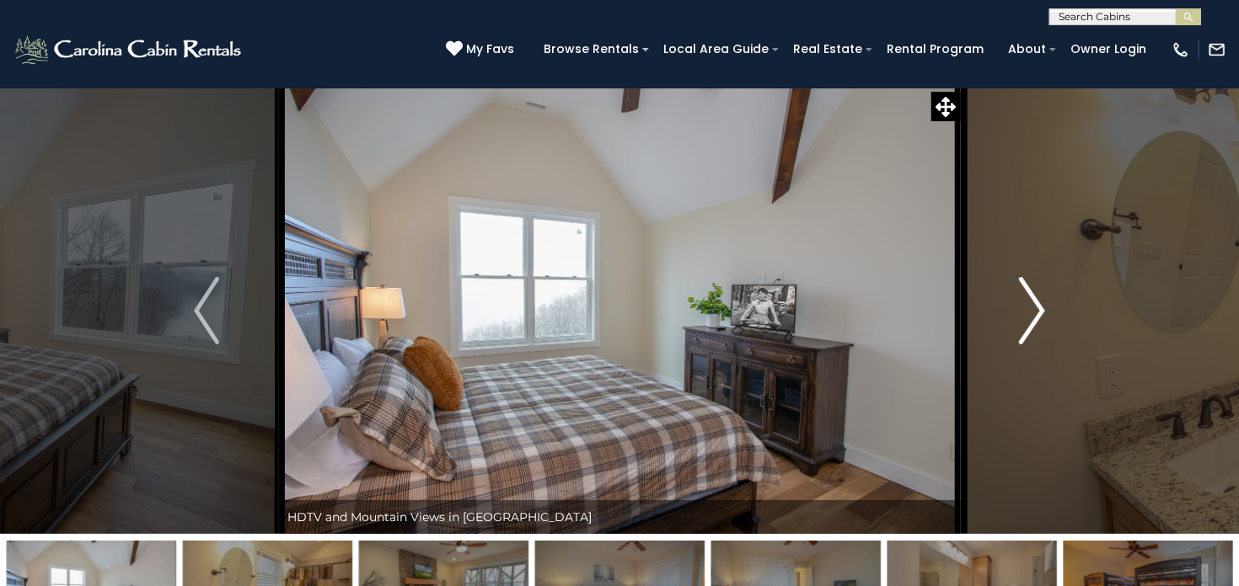
click at [1037, 307] on img "Next" at bounding box center [1031, 310] width 25 height 67
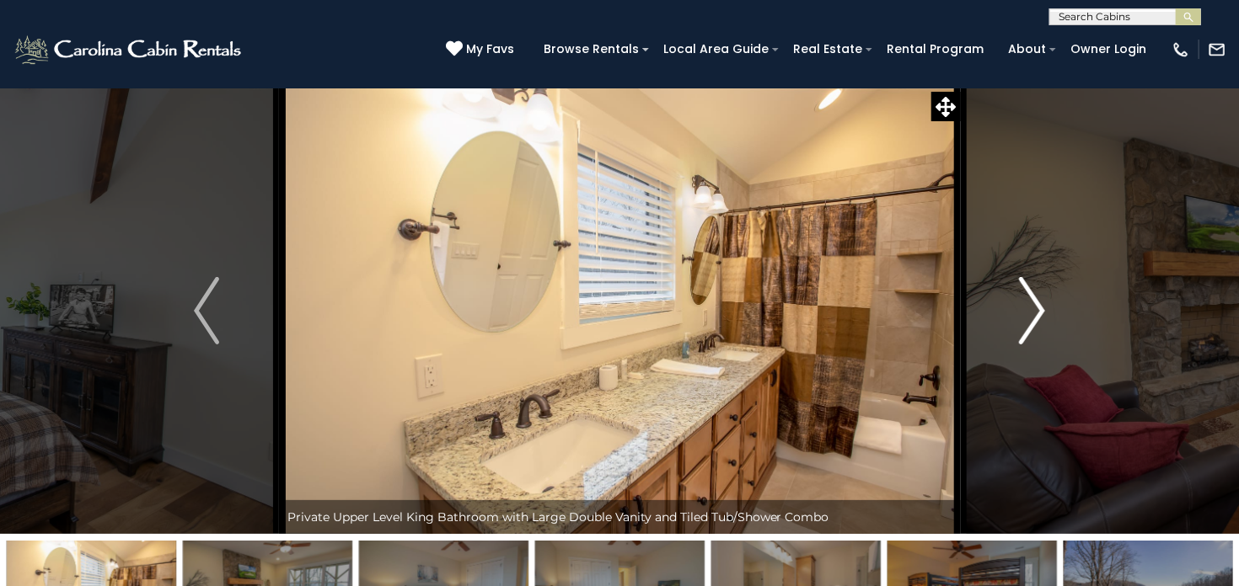
click at [1037, 307] on img "Next" at bounding box center [1031, 310] width 25 height 67
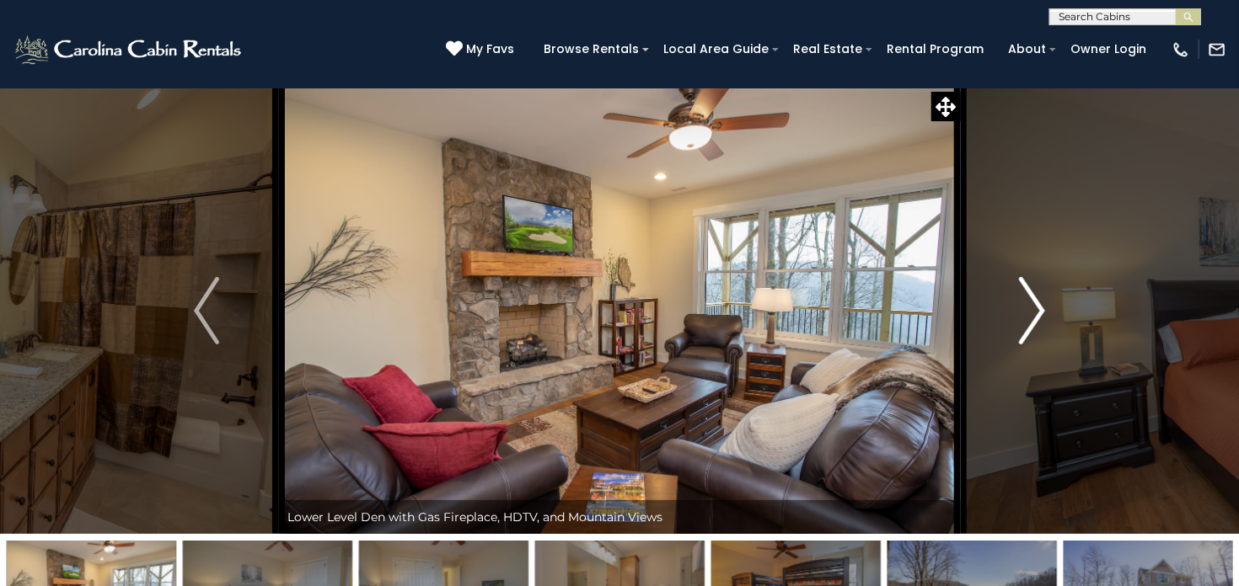
click at [1037, 307] on img "Next" at bounding box center [1031, 310] width 25 height 67
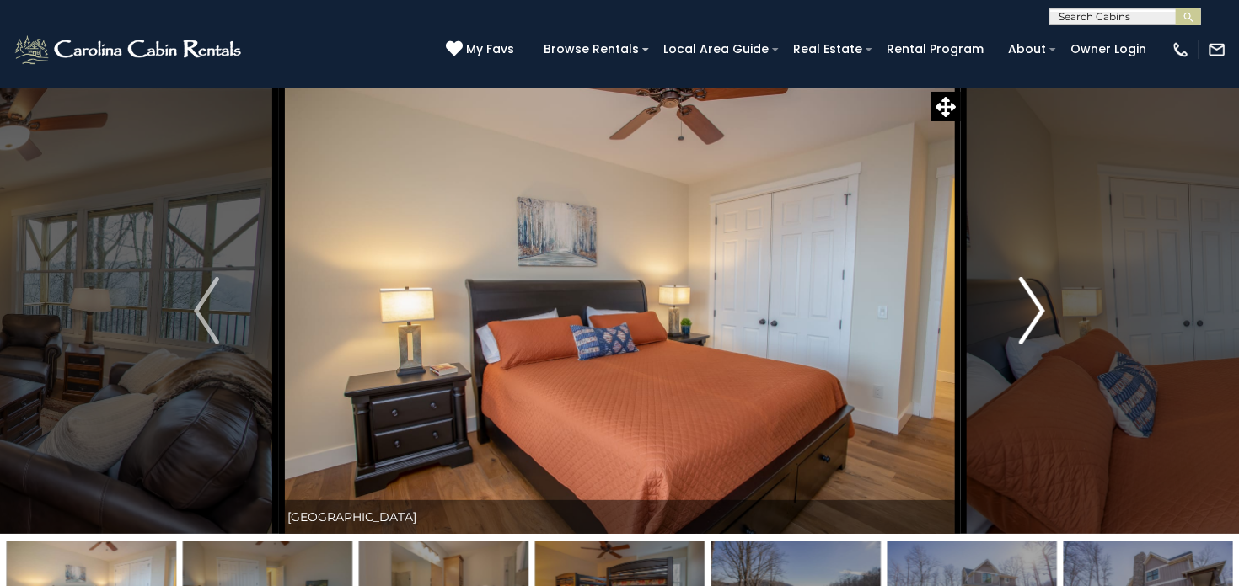
click at [1037, 307] on img "Next" at bounding box center [1031, 310] width 25 height 67
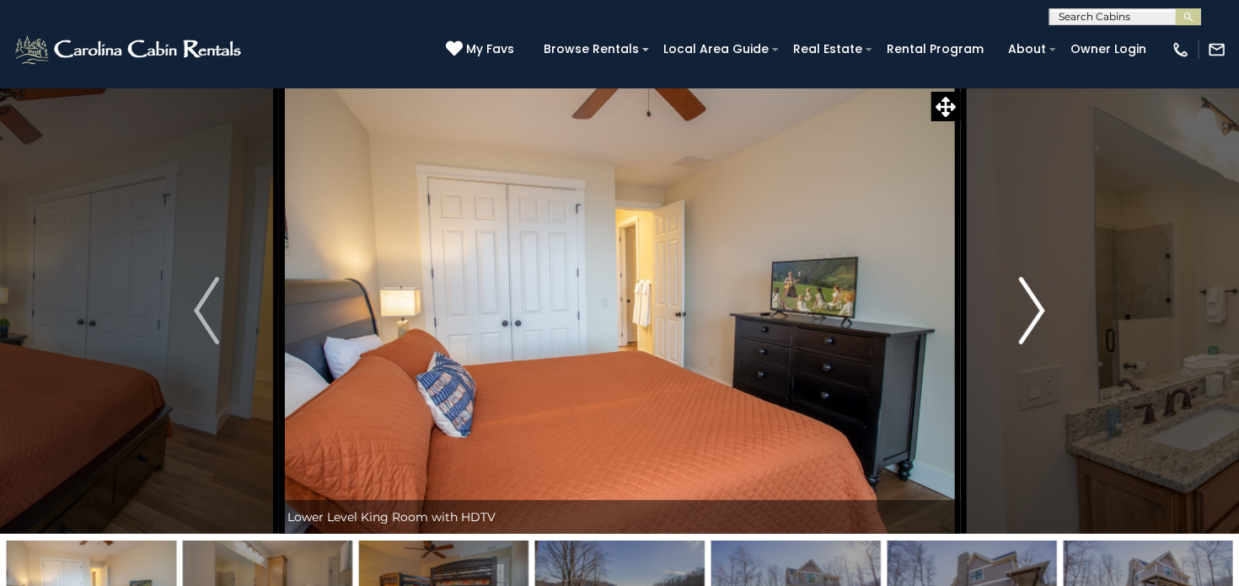
click at [1037, 307] on img "Next" at bounding box center [1031, 310] width 25 height 67
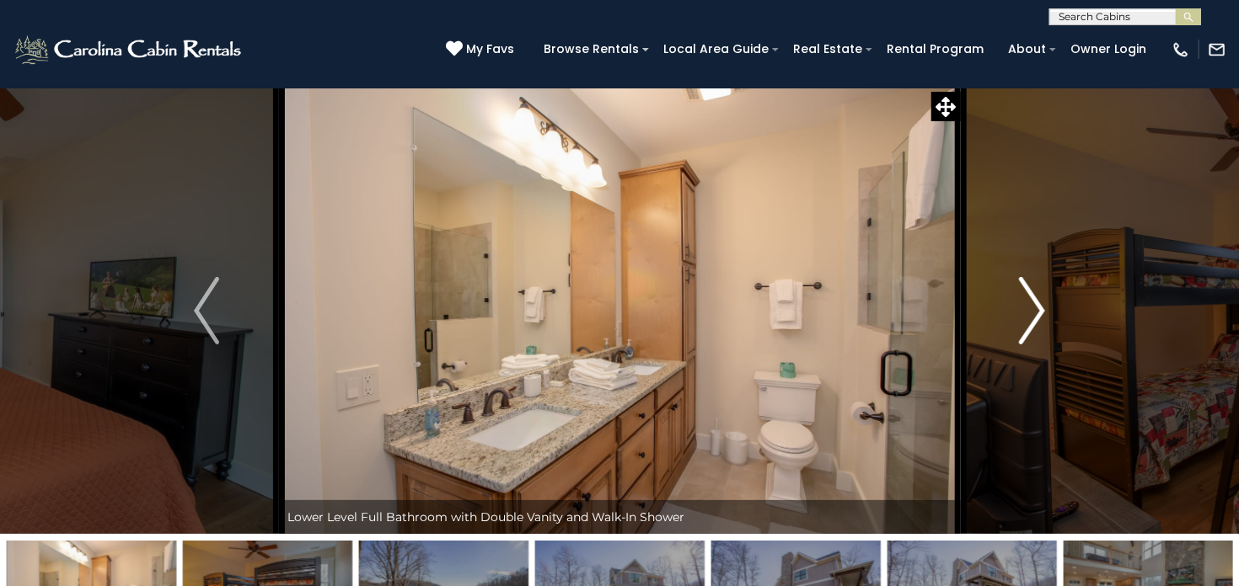
click at [1037, 307] on img "Next" at bounding box center [1031, 310] width 25 height 67
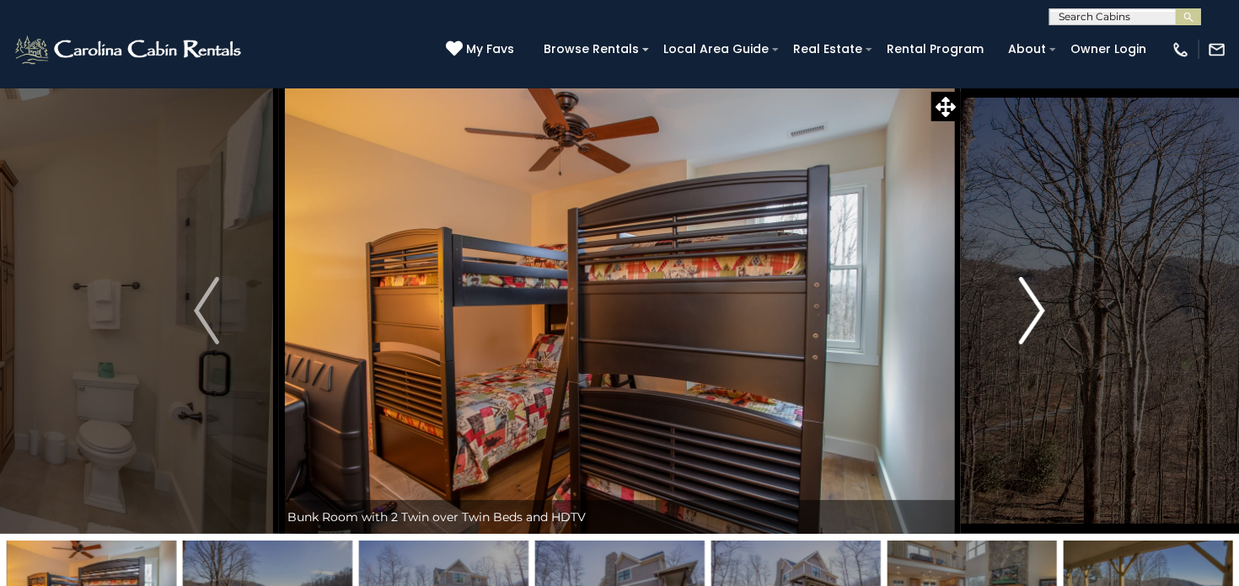
click at [1037, 307] on img "Next" at bounding box center [1031, 310] width 25 height 67
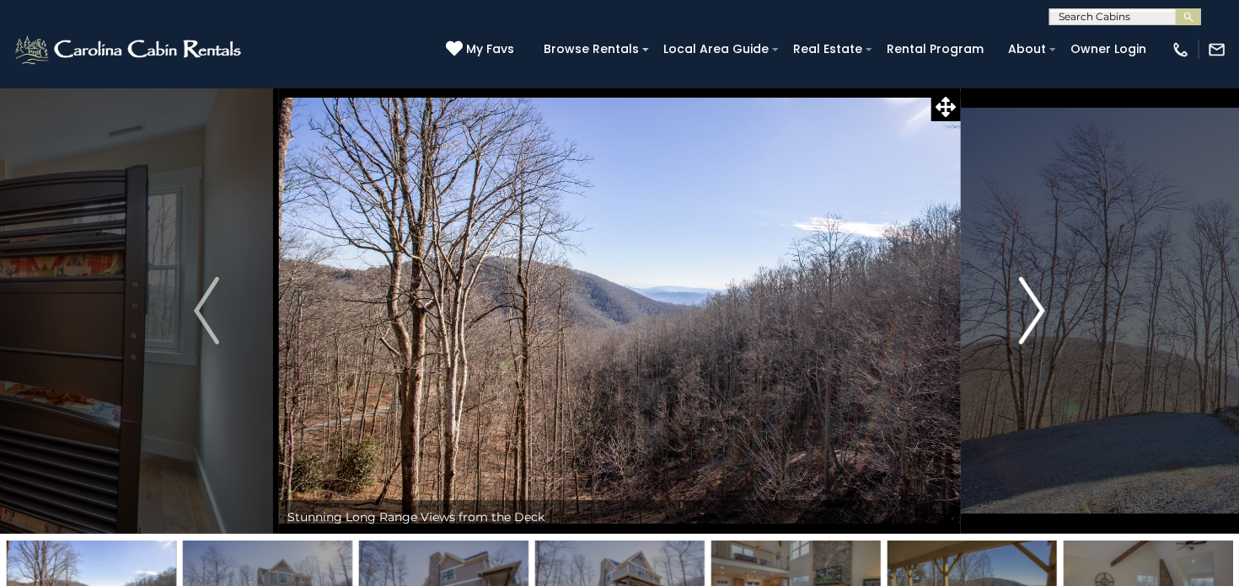
click at [1037, 307] on img "Next" at bounding box center [1031, 310] width 25 height 67
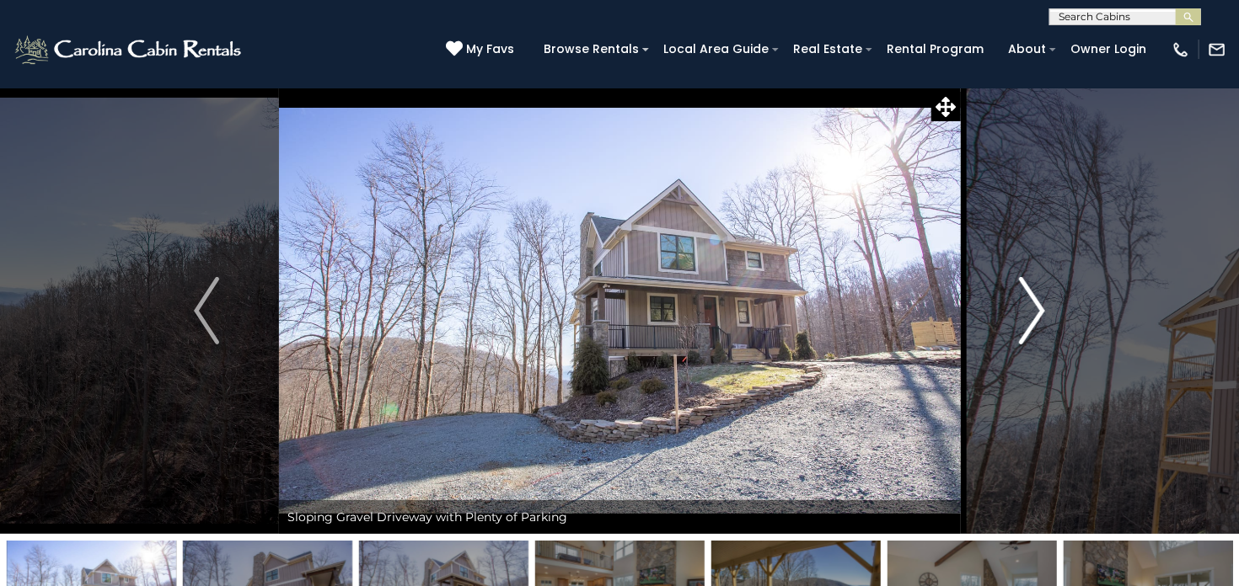
click at [1037, 307] on img "Next" at bounding box center [1031, 310] width 25 height 67
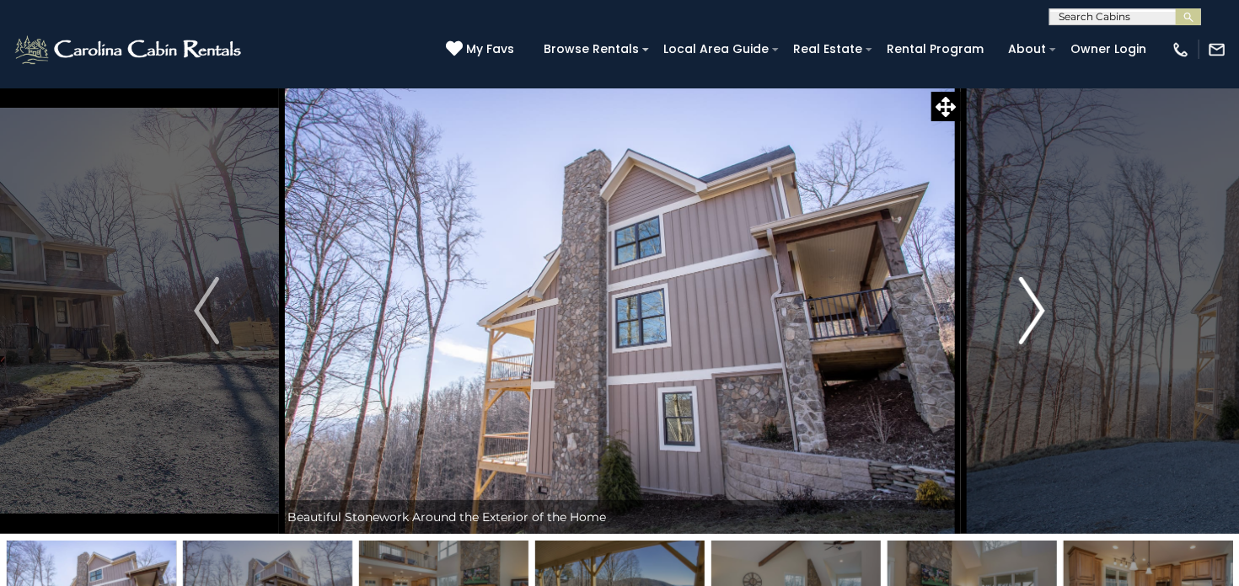
click at [1037, 307] on img "Next" at bounding box center [1031, 310] width 25 height 67
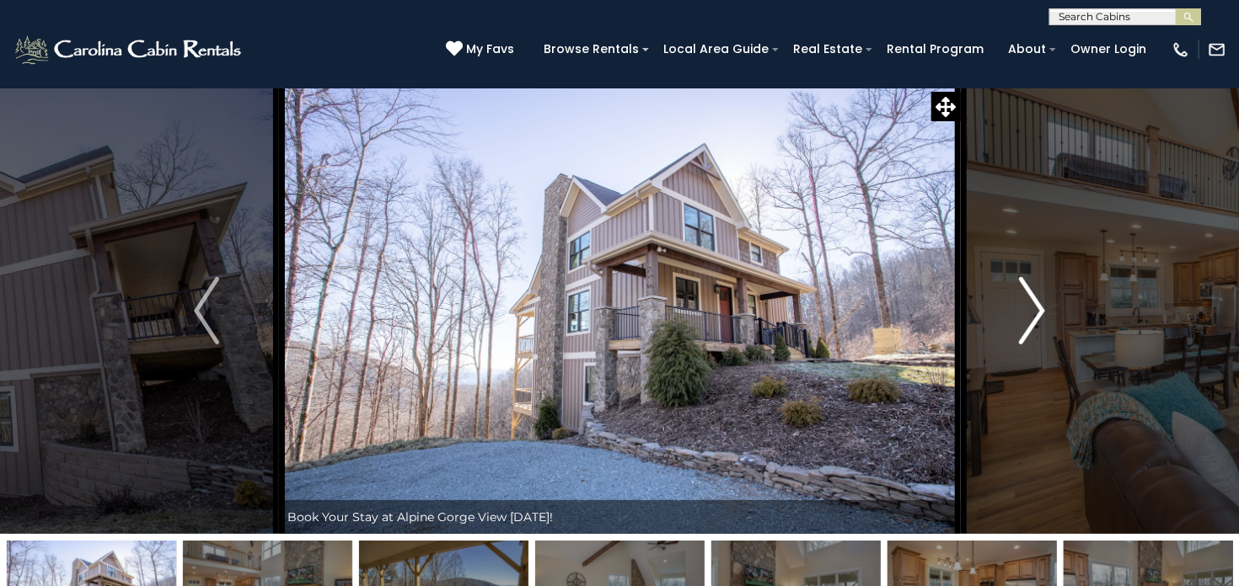
click at [1037, 307] on img "Next" at bounding box center [1031, 310] width 25 height 67
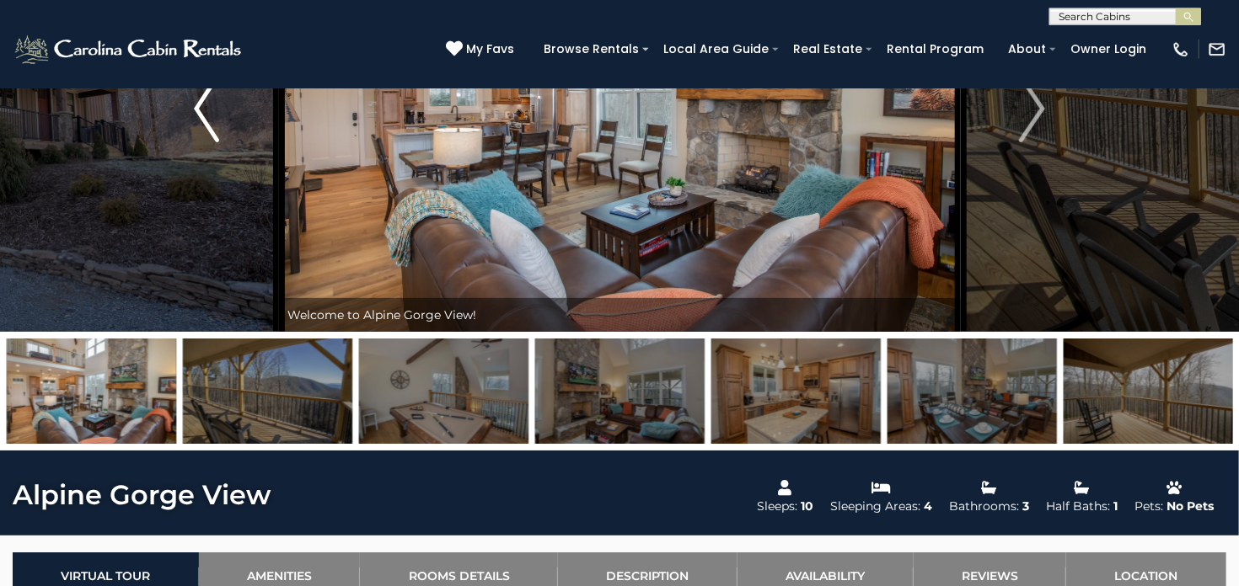
scroll to position [266, 0]
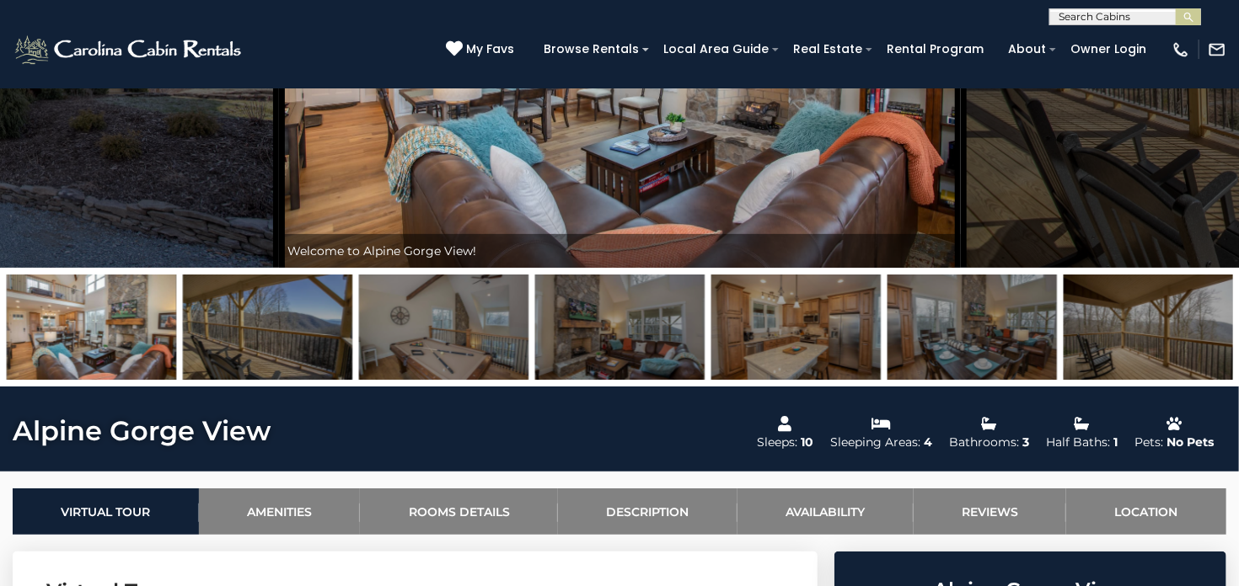
click at [1123, 346] on img at bounding box center [1147, 327] width 169 height 105
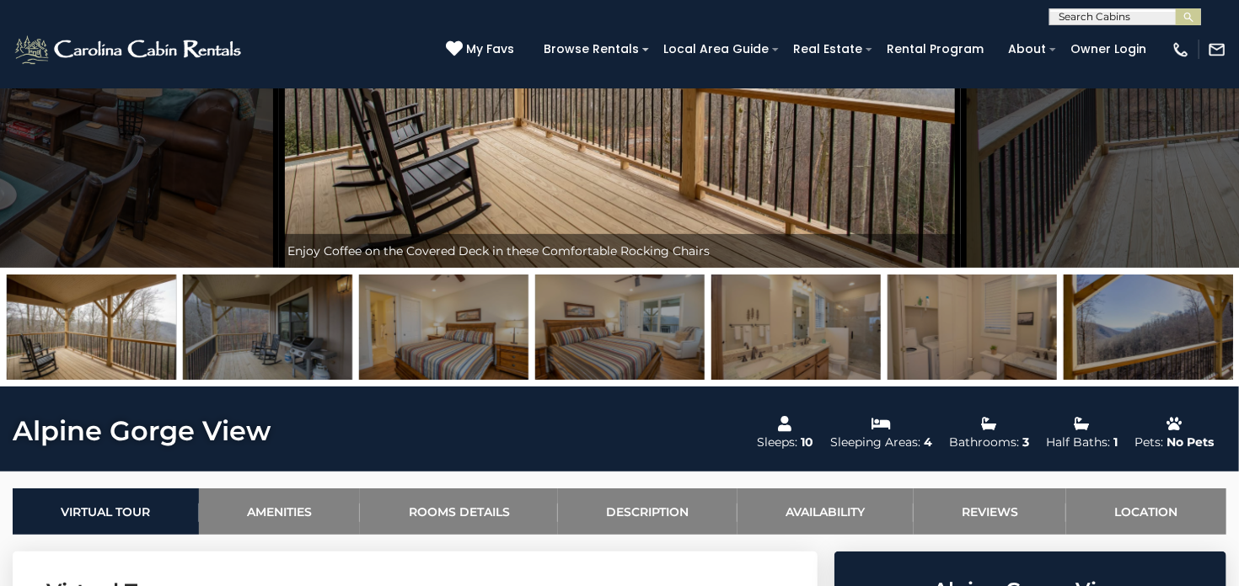
click at [1123, 346] on img at bounding box center [1147, 327] width 169 height 105
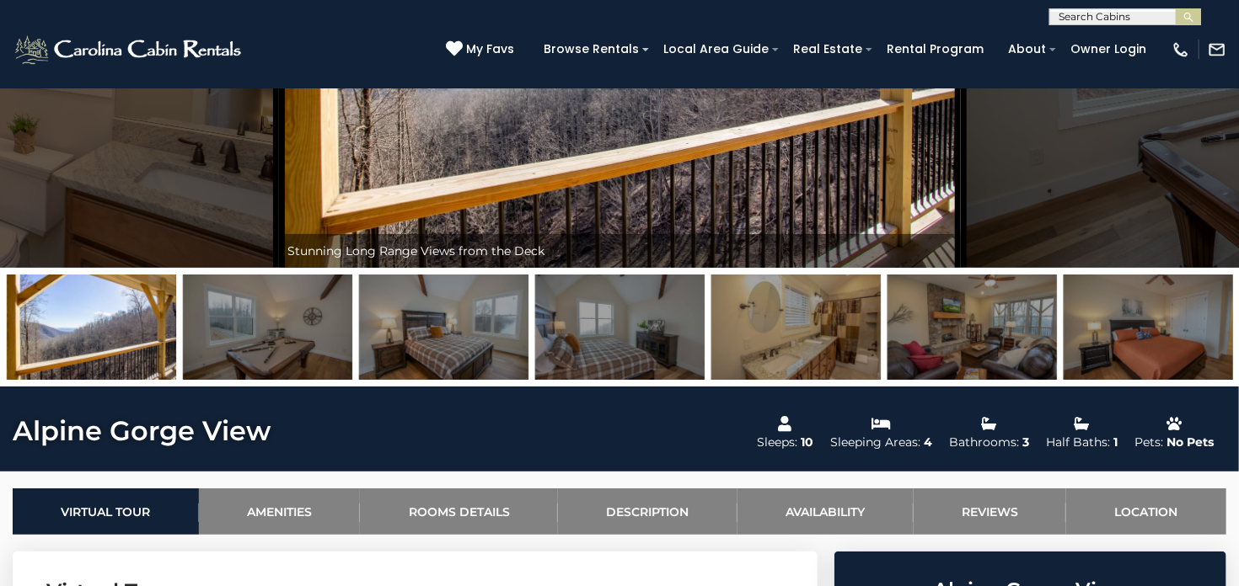
click at [1123, 346] on img at bounding box center [1147, 327] width 169 height 105
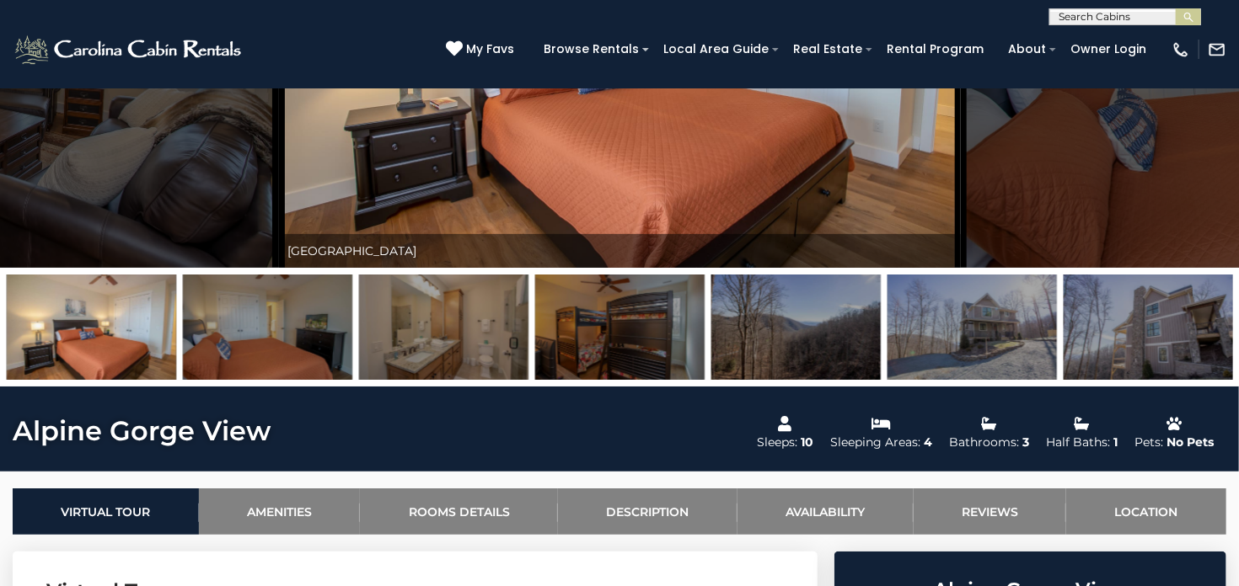
click at [842, 329] on img at bounding box center [795, 327] width 169 height 105
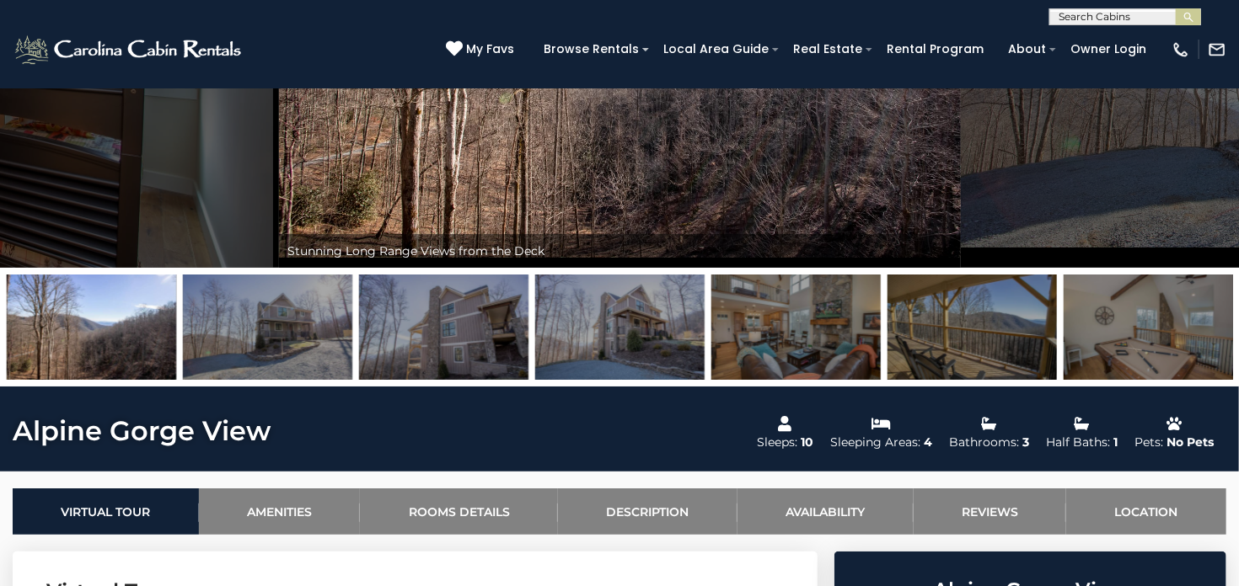
click at [629, 328] on img at bounding box center [619, 327] width 169 height 105
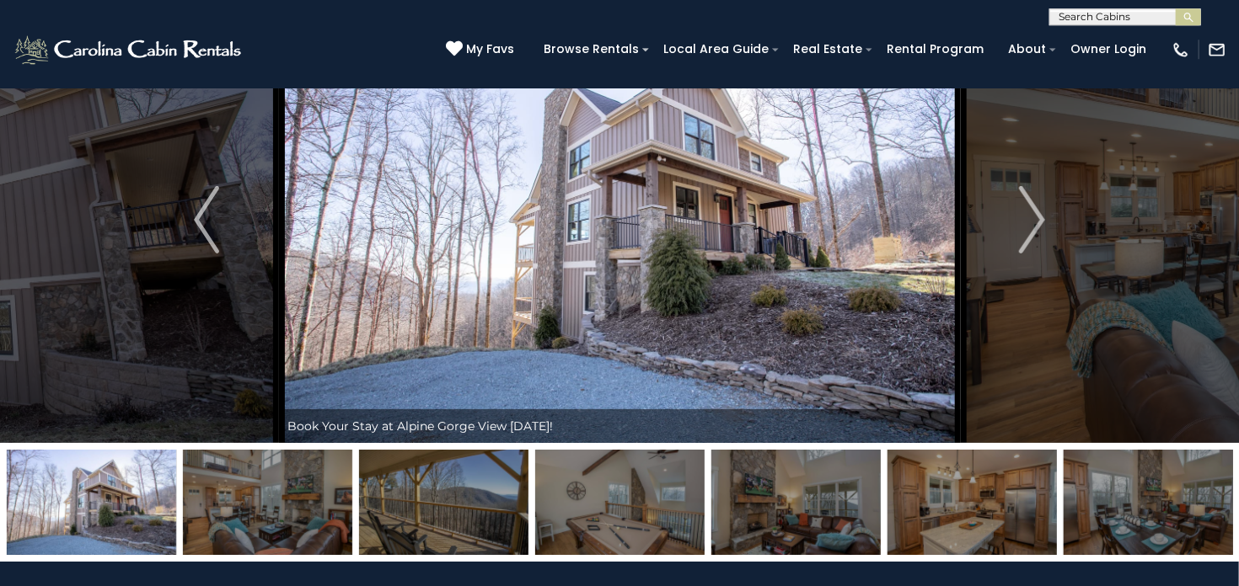
scroll to position [88, 0]
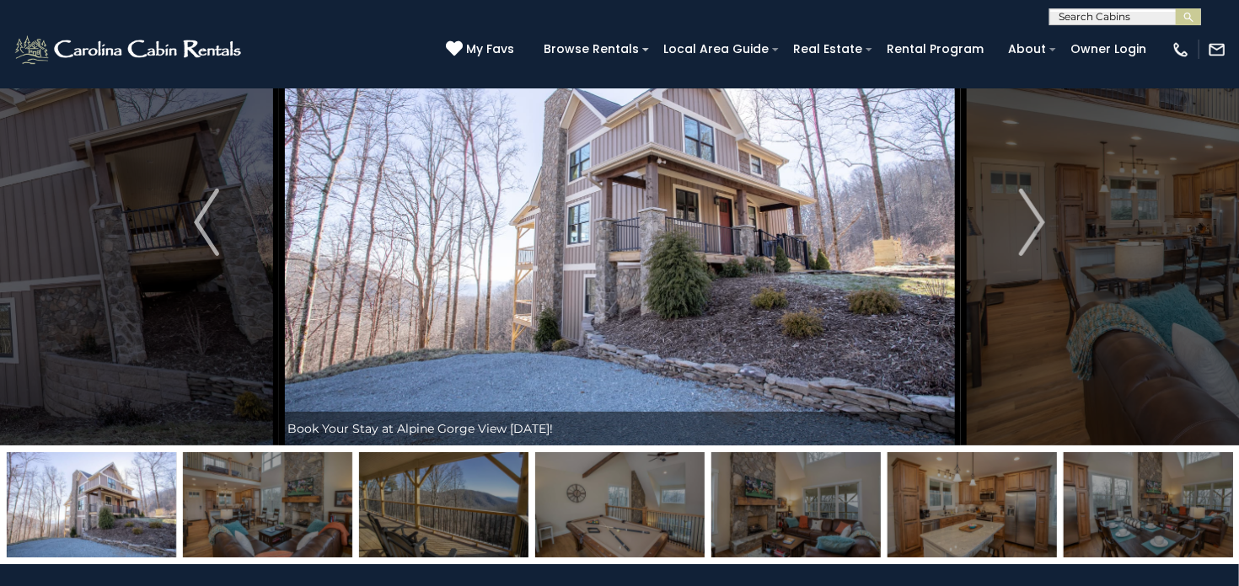
click at [473, 500] on img at bounding box center [443, 504] width 169 height 105
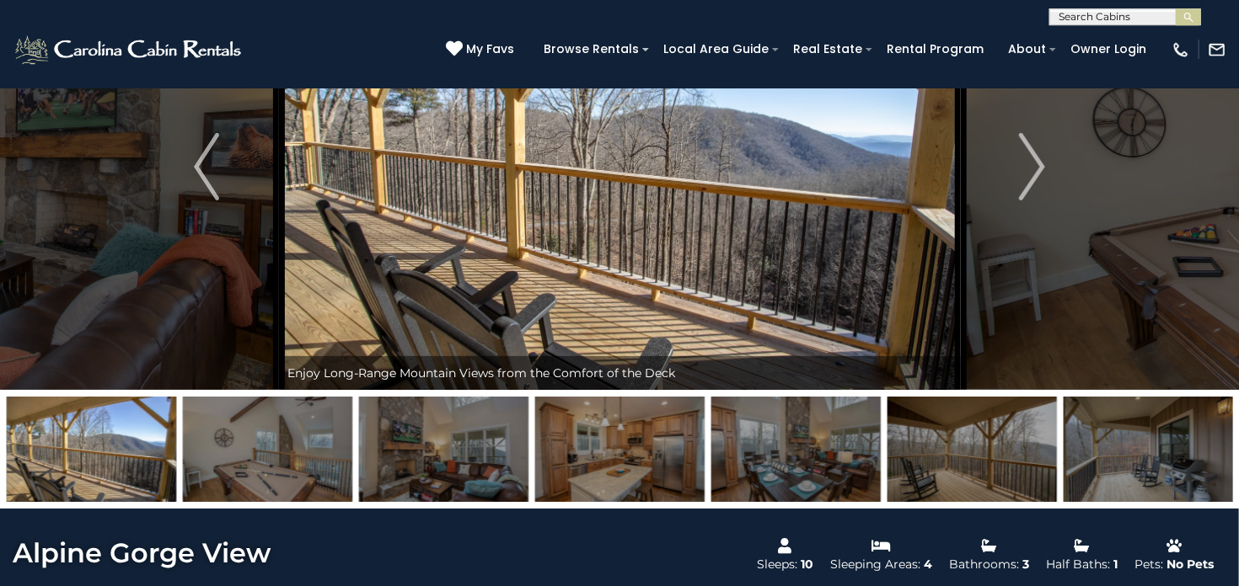
scroll to position [178, 0]
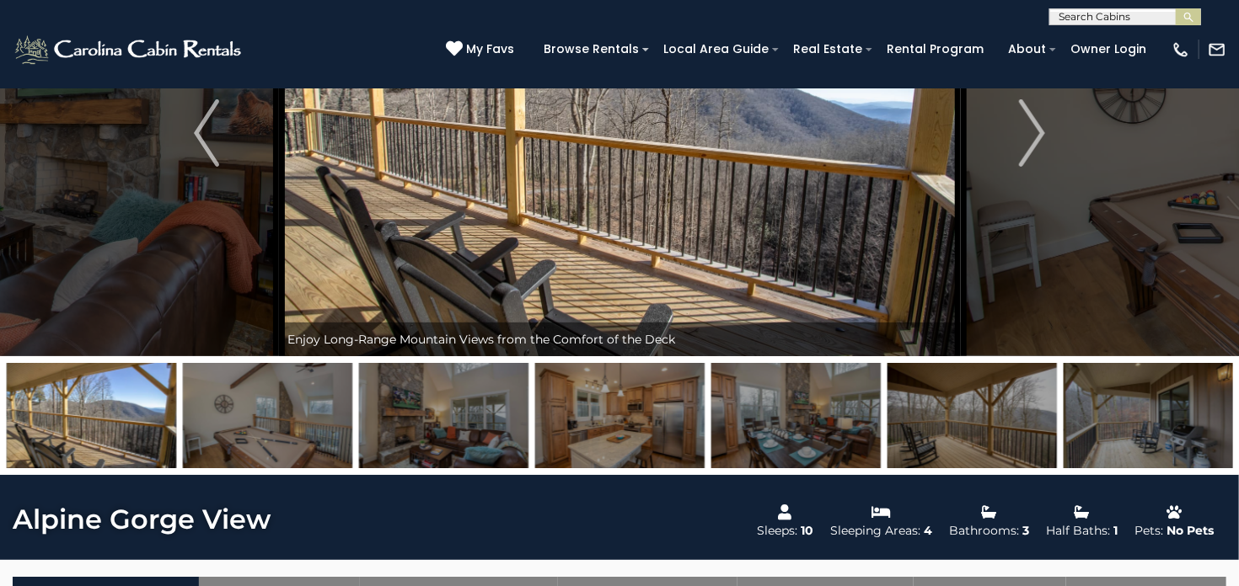
click at [1010, 423] on img at bounding box center [971, 415] width 169 height 105
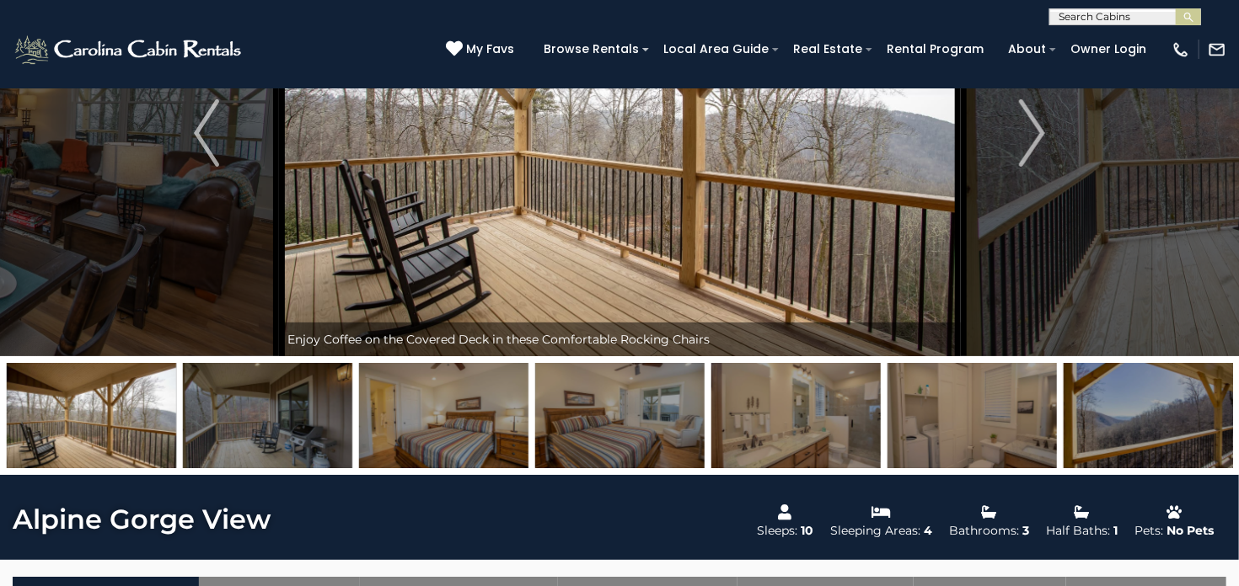
click at [1122, 422] on img at bounding box center [1147, 415] width 169 height 105
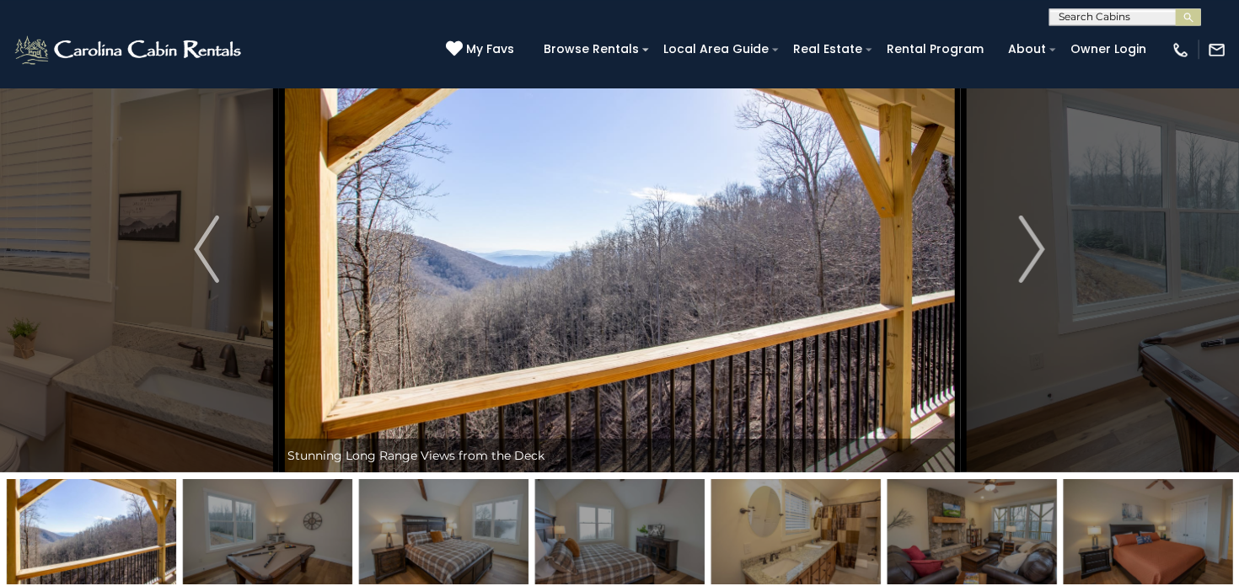
scroll to position [88, 0]
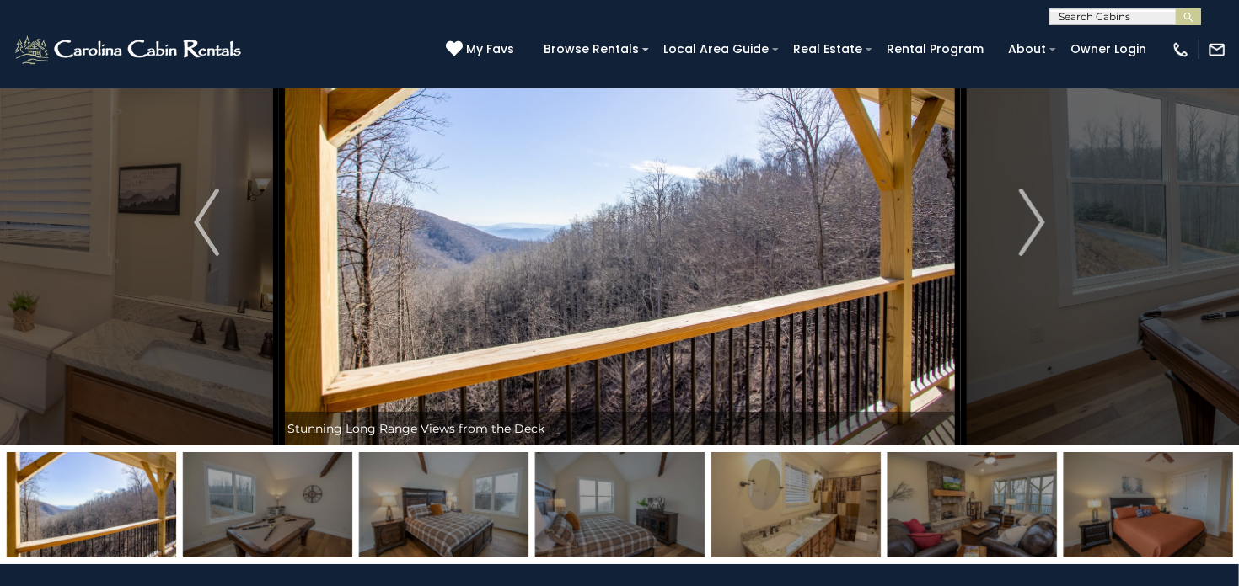
click at [1147, 493] on img at bounding box center [1147, 504] width 169 height 105
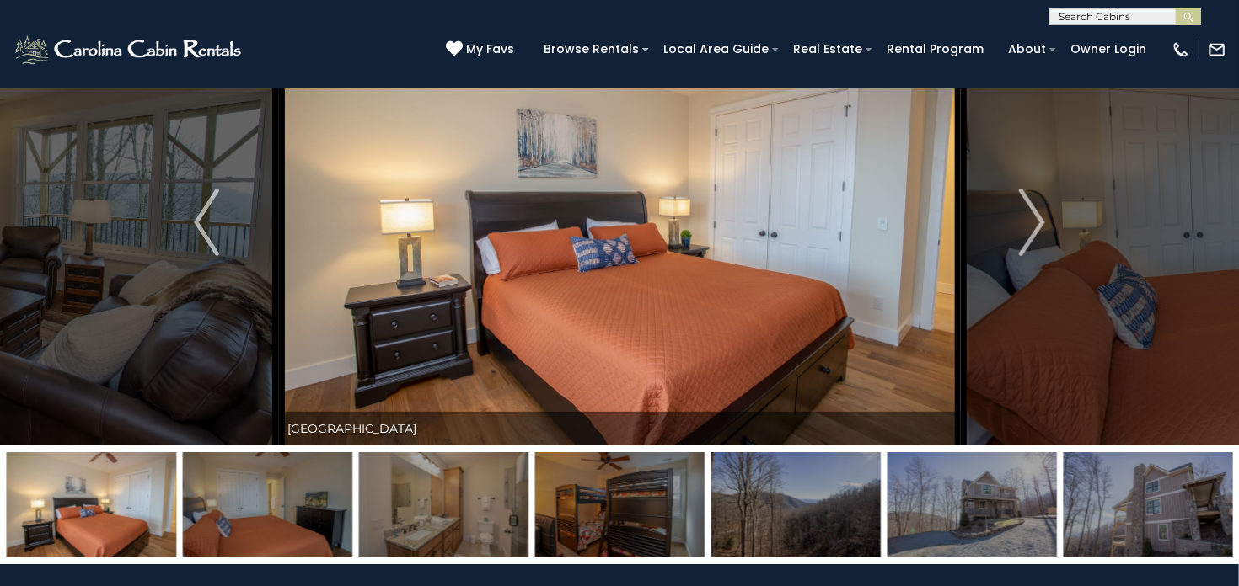
click at [1003, 500] on img at bounding box center [971, 504] width 169 height 105
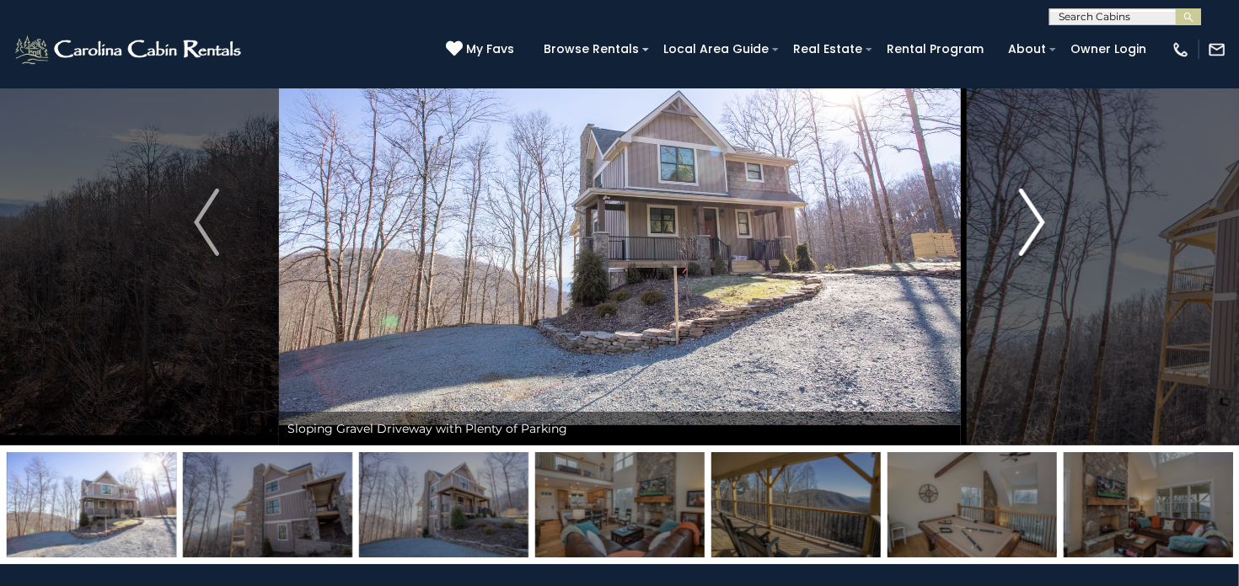
click at [1041, 214] on img "Next" at bounding box center [1031, 222] width 25 height 67
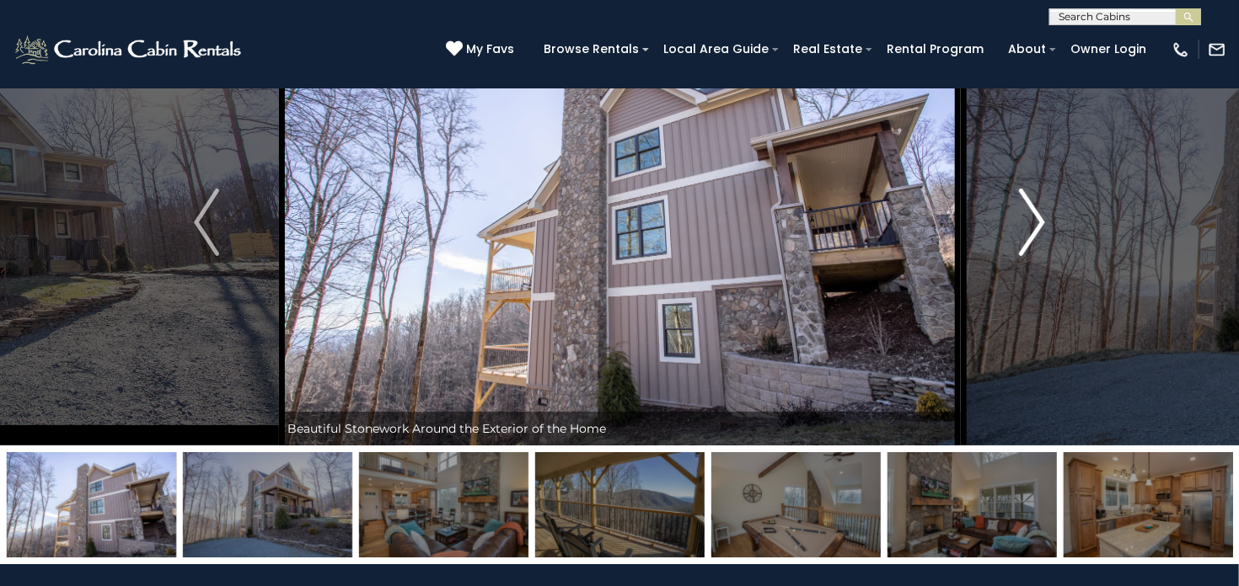
click at [1041, 214] on img "Next" at bounding box center [1031, 222] width 25 height 67
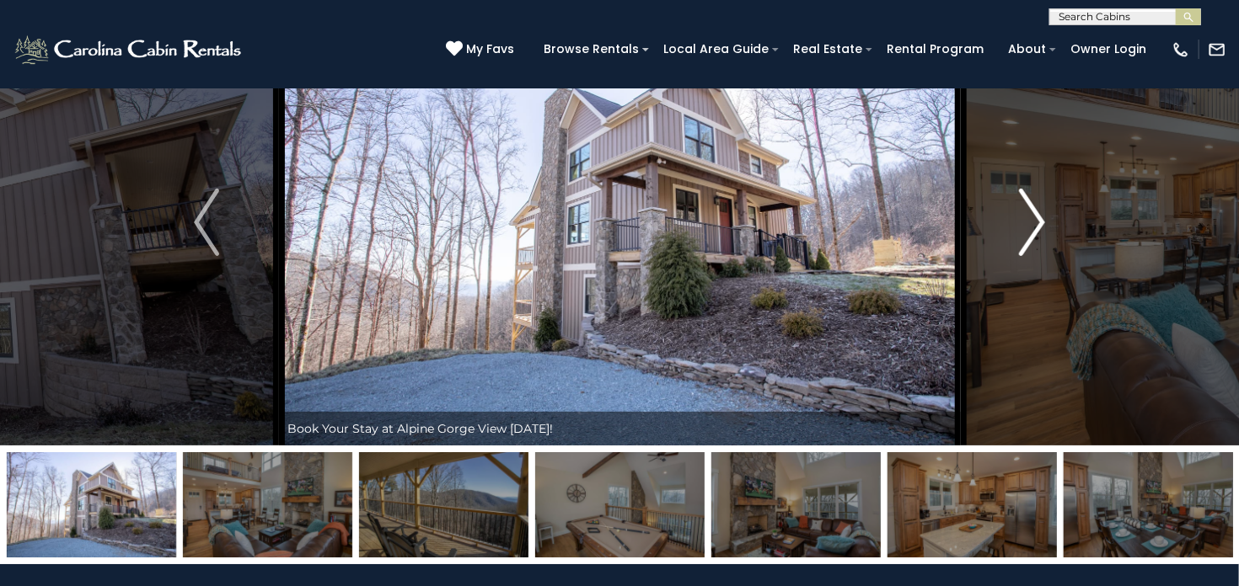
click at [1041, 214] on img "Next" at bounding box center [1031, 222] width 25 height 67
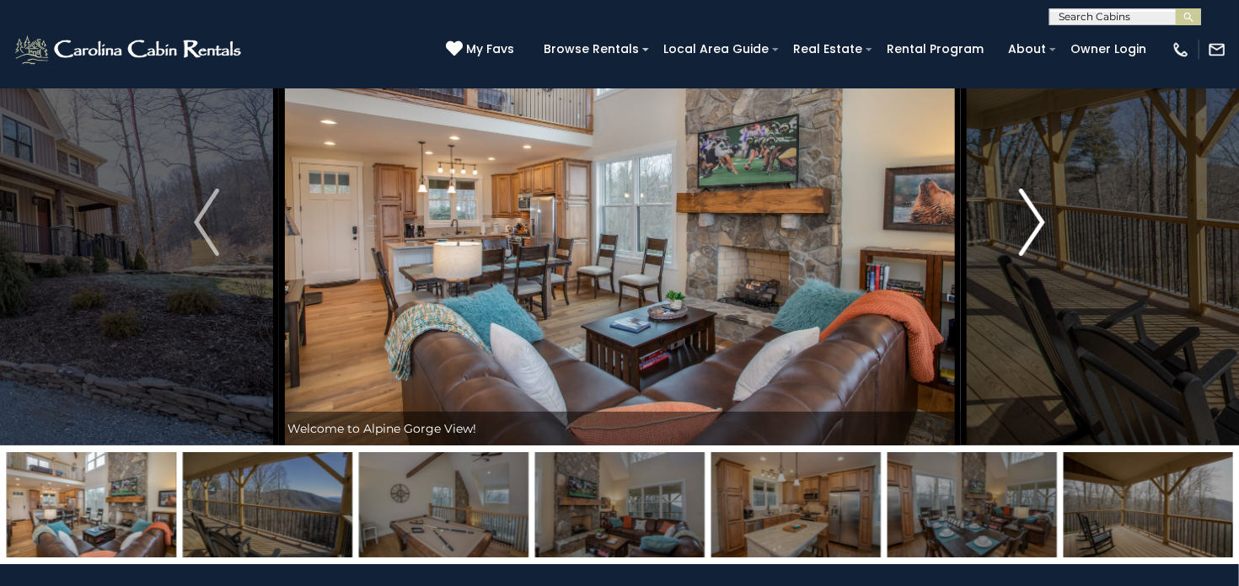
click at [1033, 221] on img "Next" at bounding box center [1031, 222] width 25 height 67
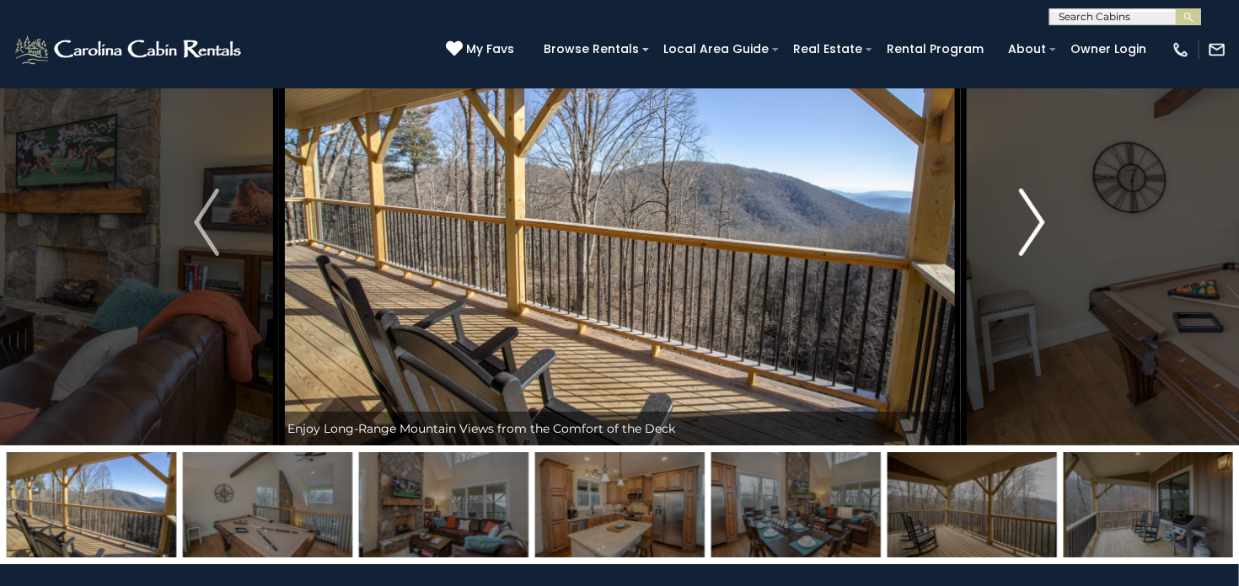
click at [1033, 221] on img "Next" at bounding box center [1031, 222] width 25 height 67
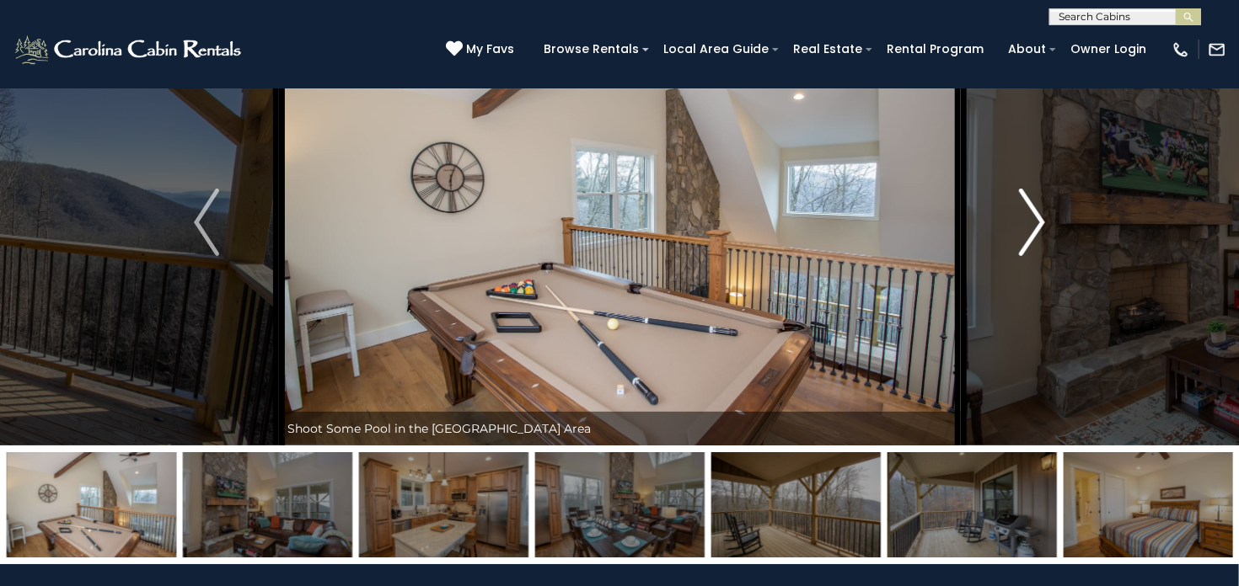
click at [1033, 221] on img "Next" at bounding box center [1031, 222] width 25 height 67
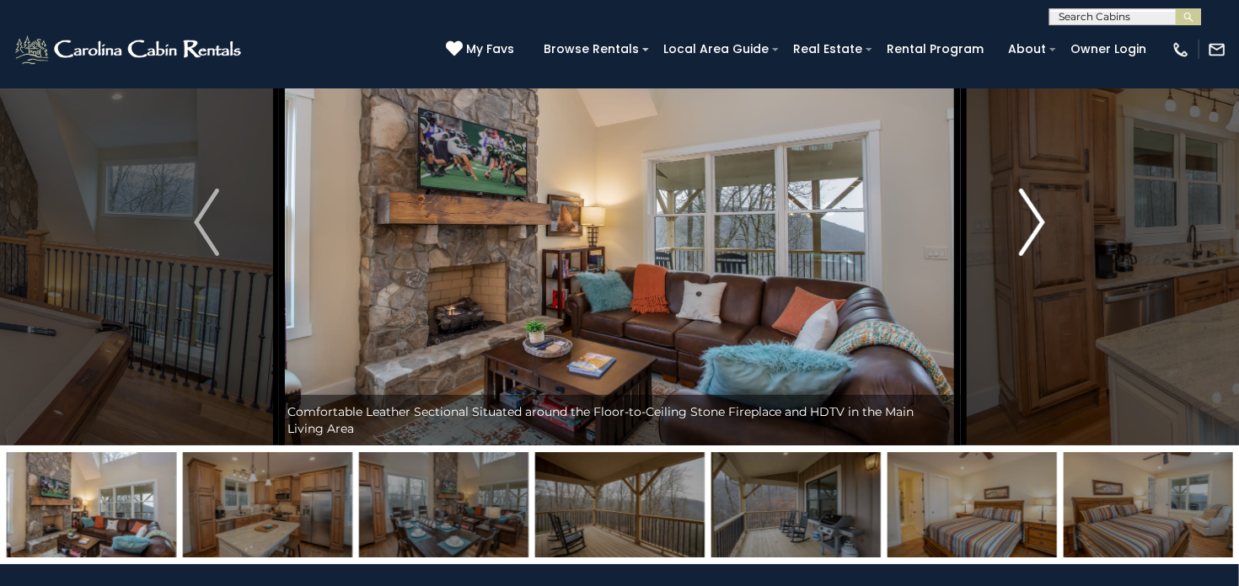
click at [1033, 221] on img "Next" at bounding box center [1031, 222] width 25 height 67
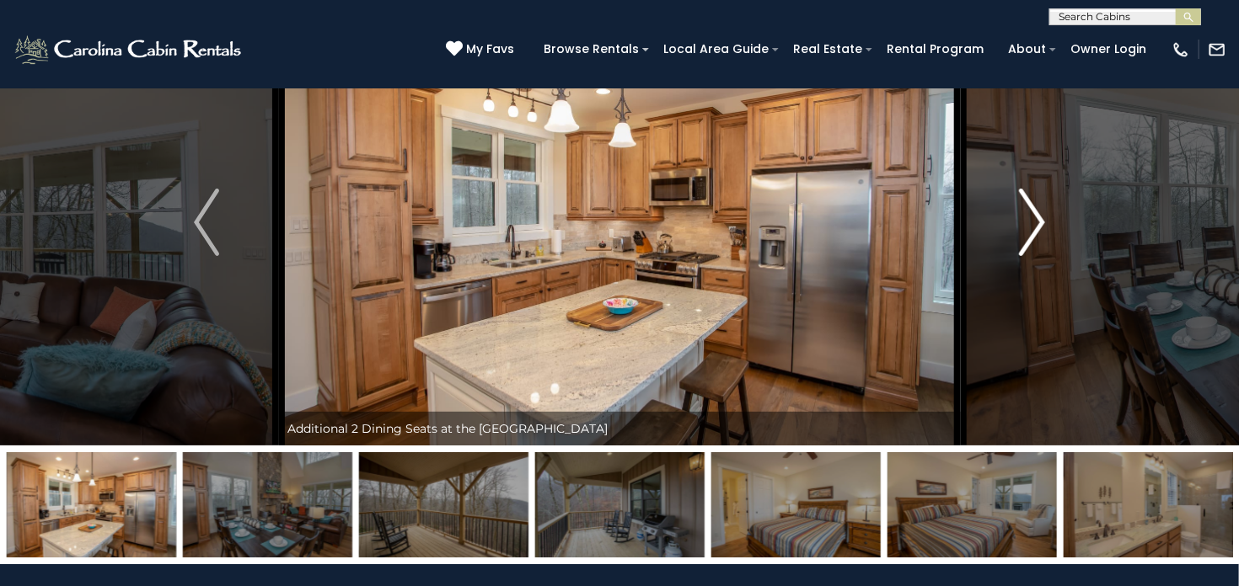
click at [1033, 221] on img "Next" at bounding box center [1031, 222] width 25 height 67
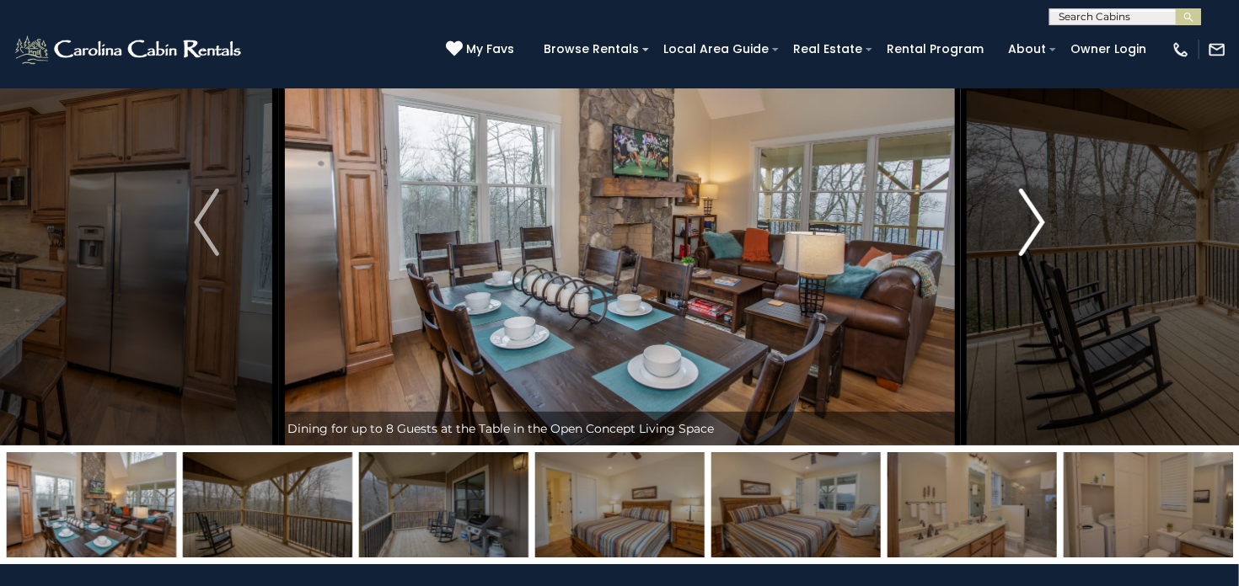
click at [1033, 221] on img "Next" at bounding box center [1031, 222] width 25 height 67
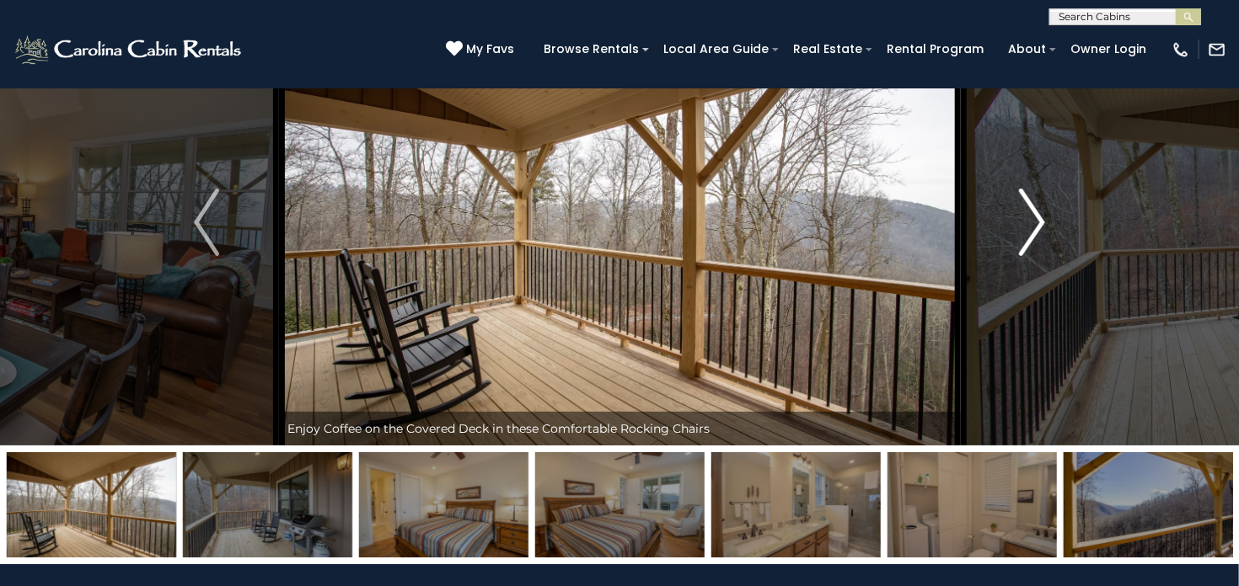
click at [1033, 221] on img "Next" at bounding box center [1031, 222] width 25 height 67
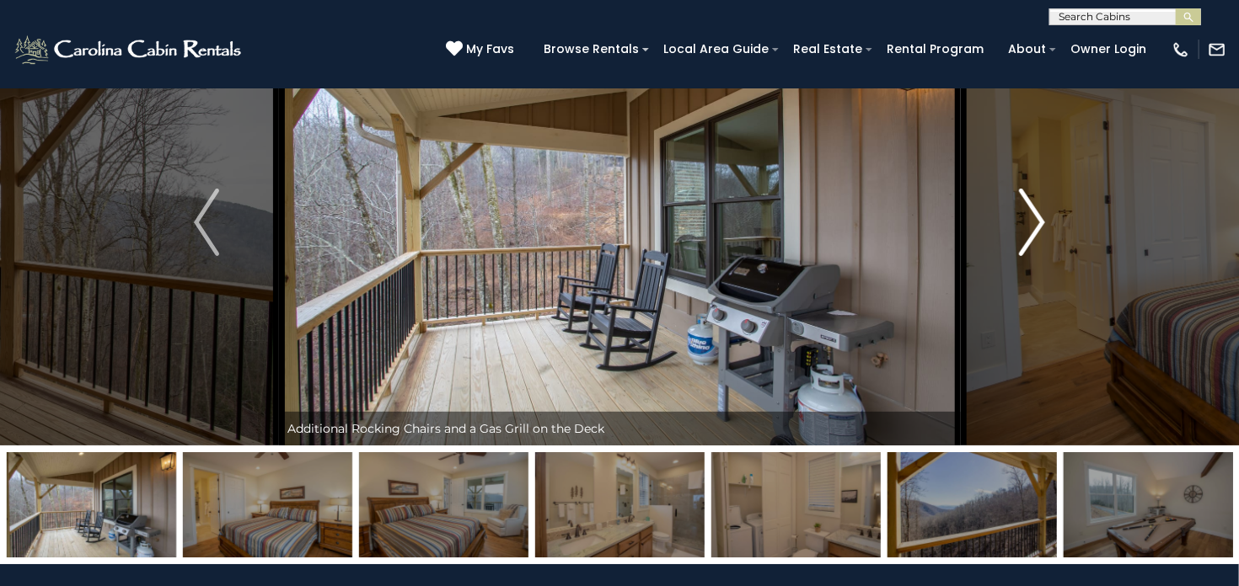
click at [1033, 221] on img "Next" at bounding box center [1031, 222] width 25 height 67
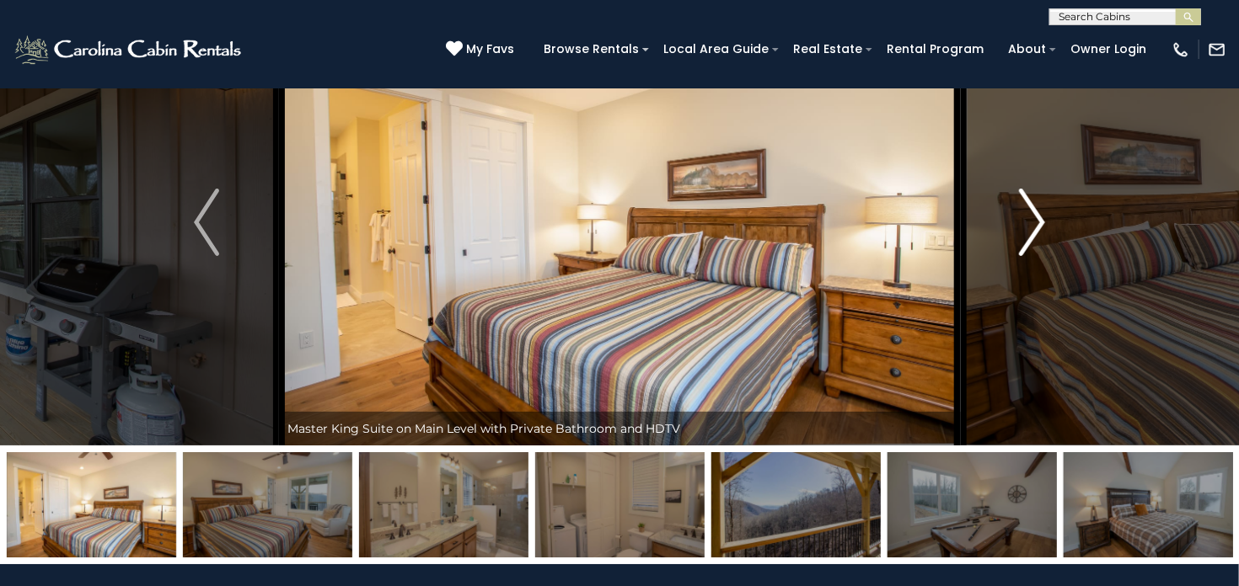
click at [1033, 221] on img "Next" at bounding box center [1031, 222] width 25 height 67
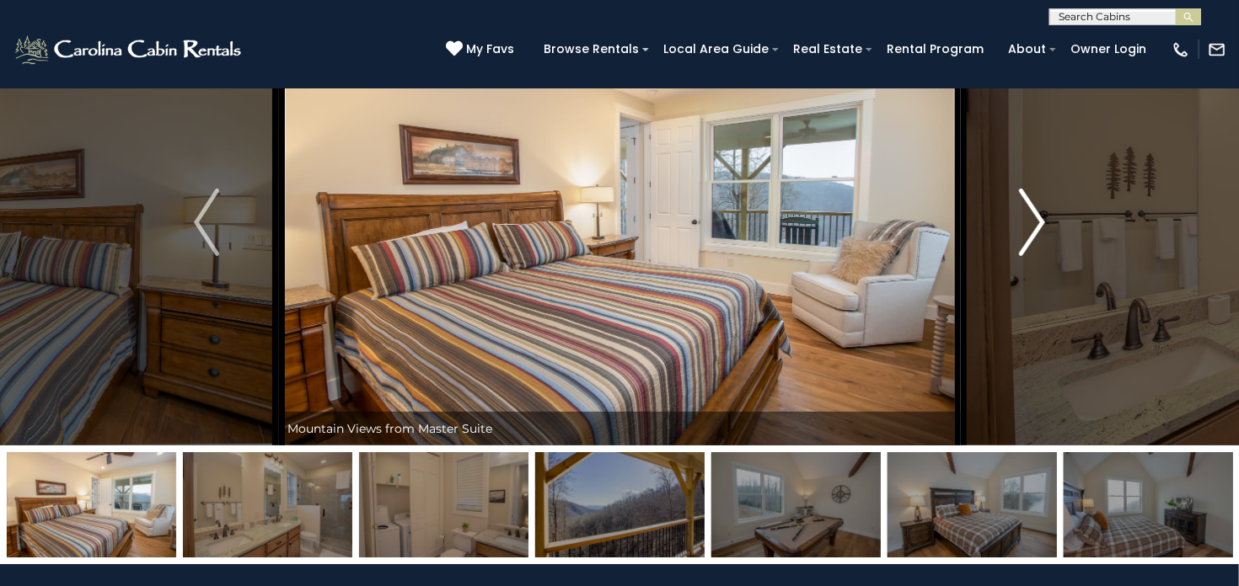
click at [1033, 221] on img "Next" at bounding box center [1031, 222] width 25 height 67
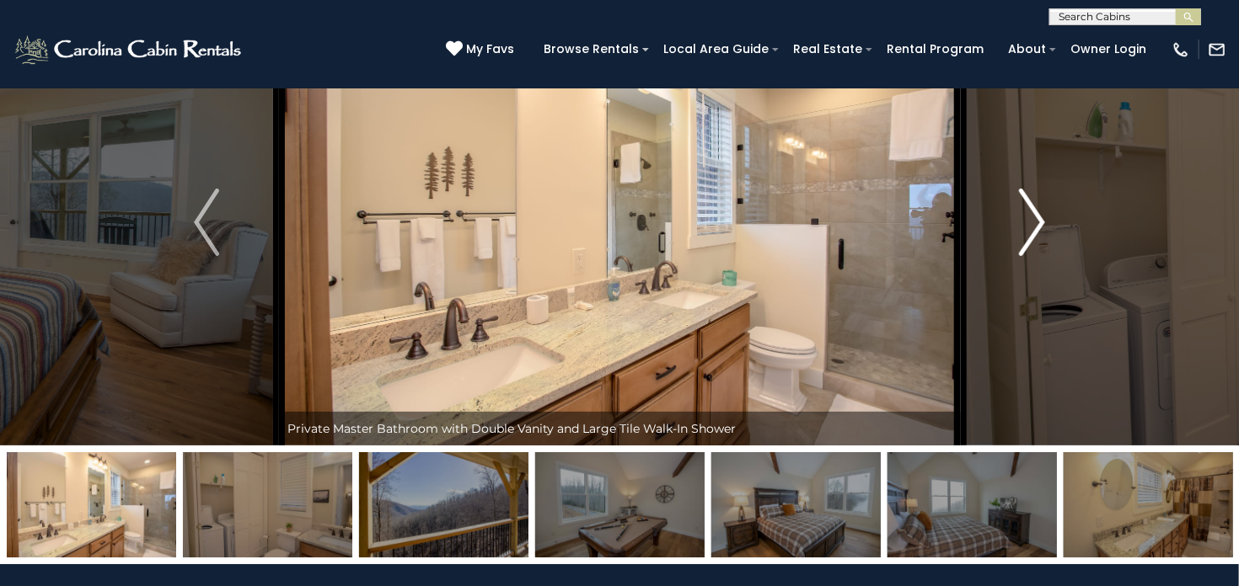
click at [1033, 221] on img "Next" at bounding box center [1031, 222] width 25 height 67
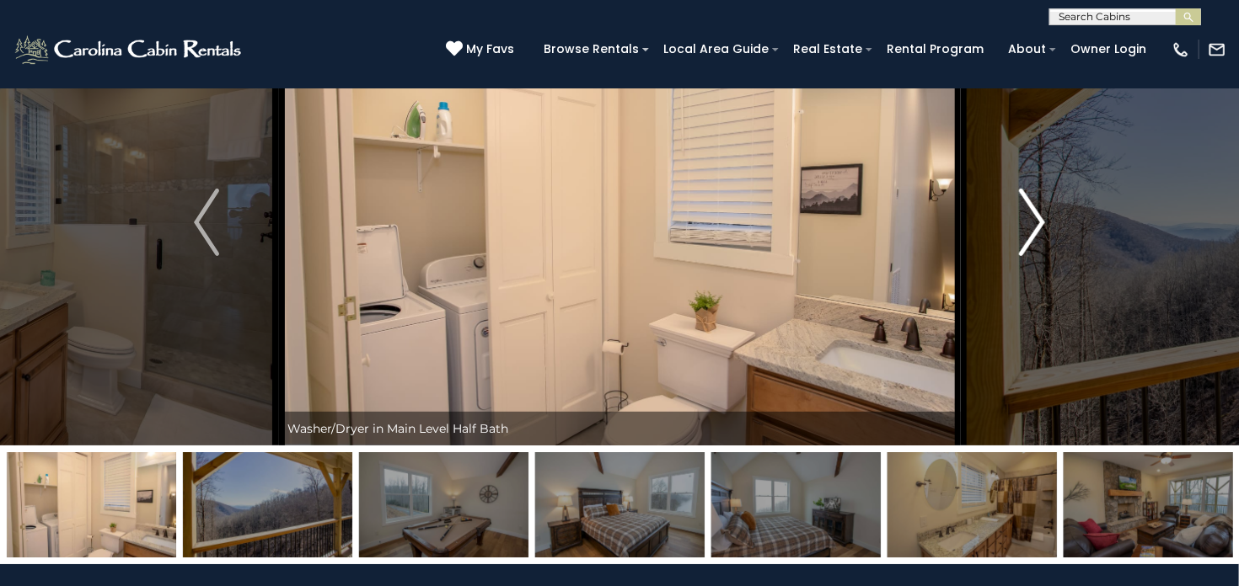
click at [1033, 221] on img "Next" at bounding box center [1031, 222] width 25 height 67
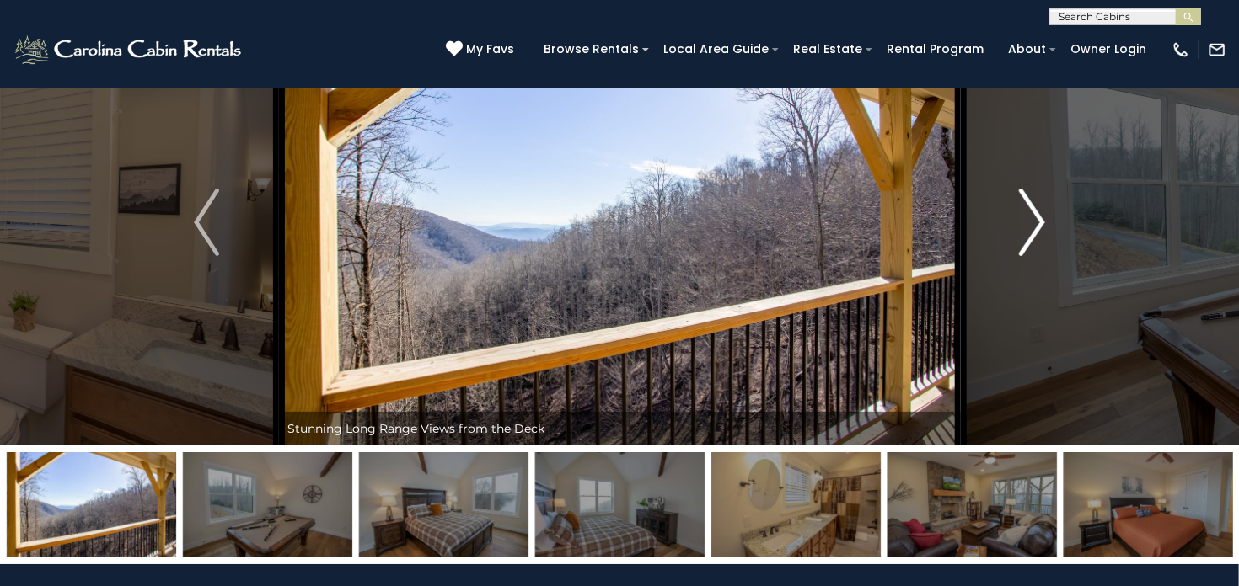
click at [1033, 221] on img "Next" at bounding box center [1031, 222] width 25 height 67
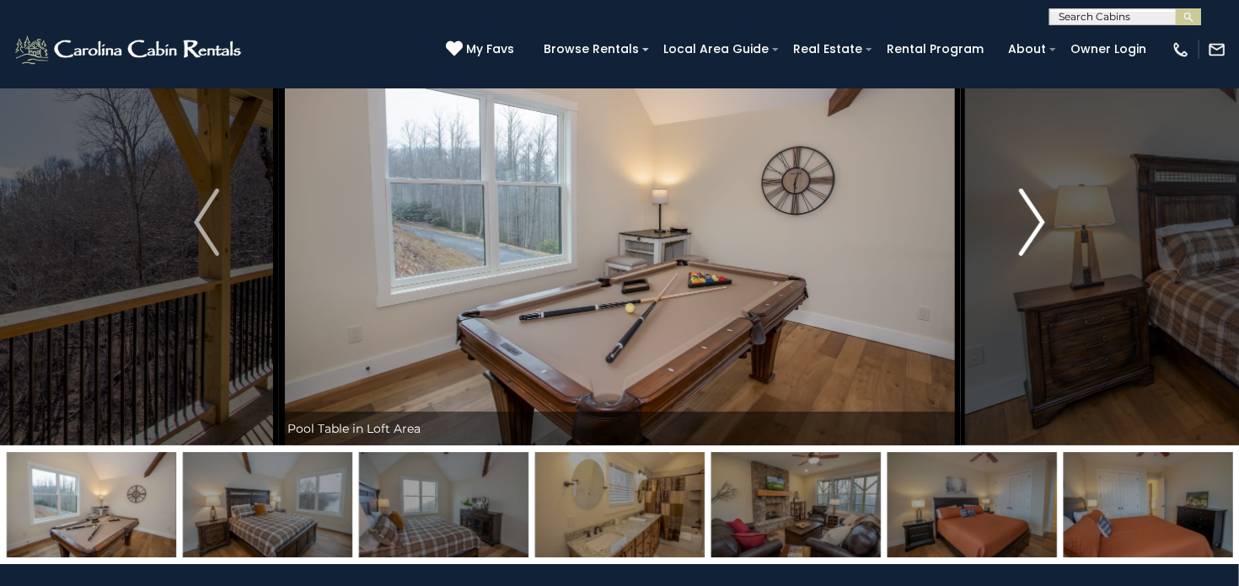
click at [1033, 221] on img "Next" at bounding box center [1031, 222] width 25 height 67
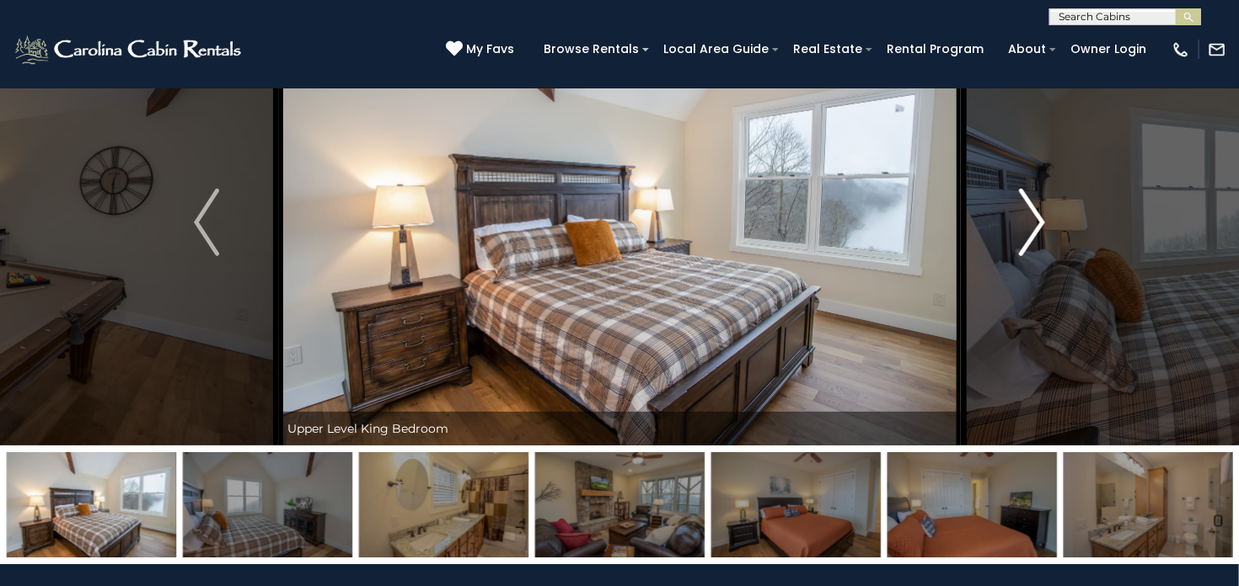
click at [1033, 221] on img "Next" at bounding box center [1031, 222] width 25 height 67
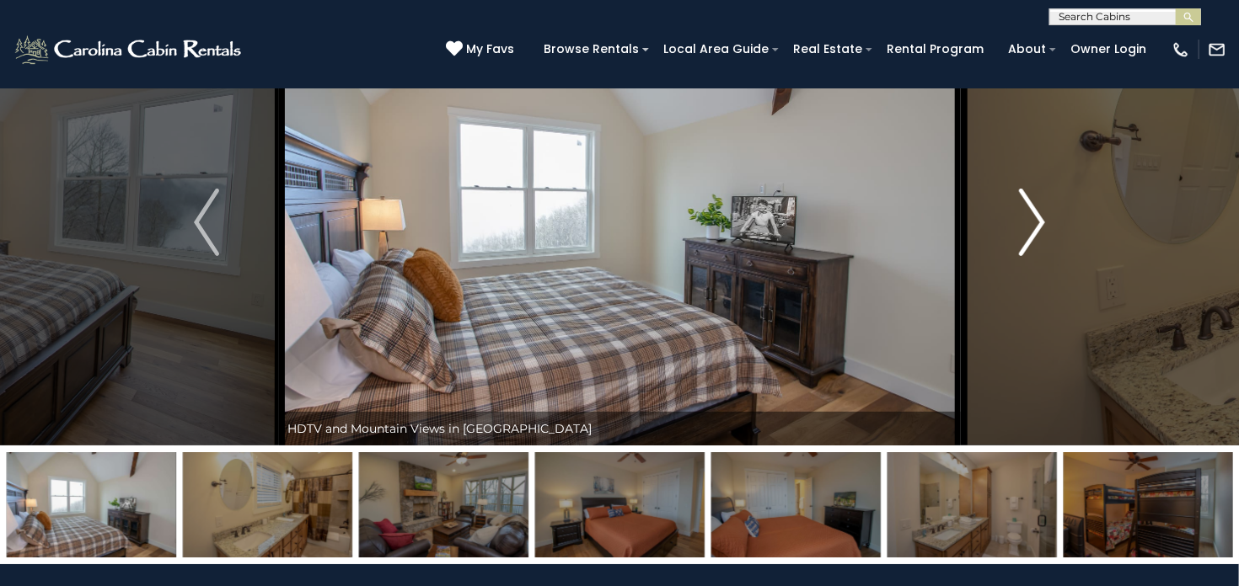
click at [1033, 221] on img "Next" at bounding box center [1031, 222] width 25 height 67
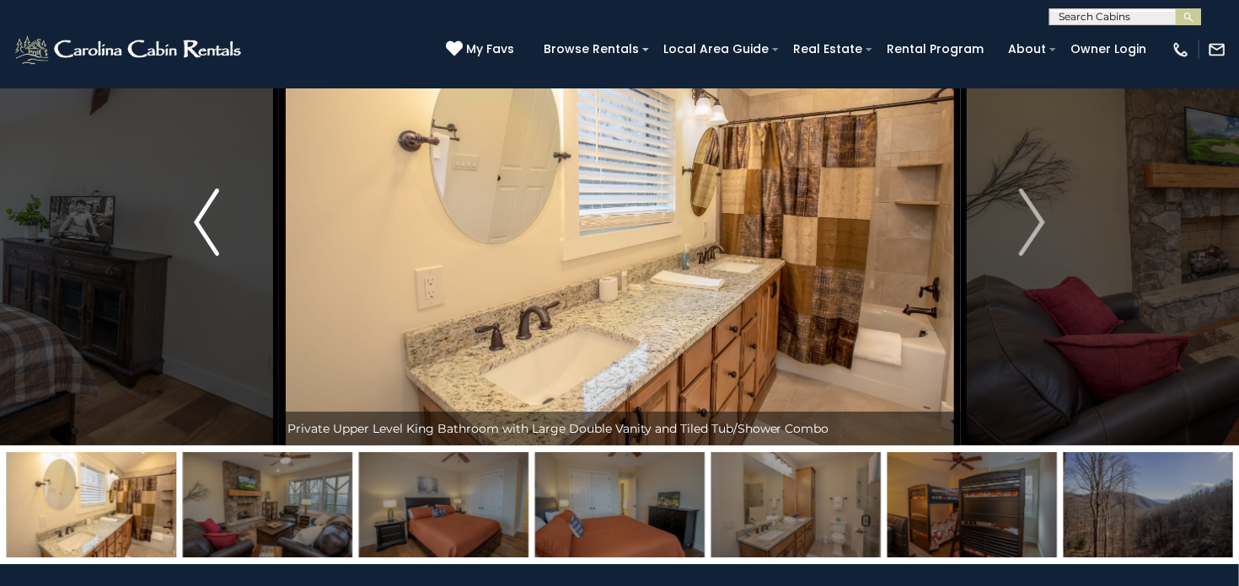
click at [214, 230] on img "Previous" at bounding box center [206, 222] width 25 height 67
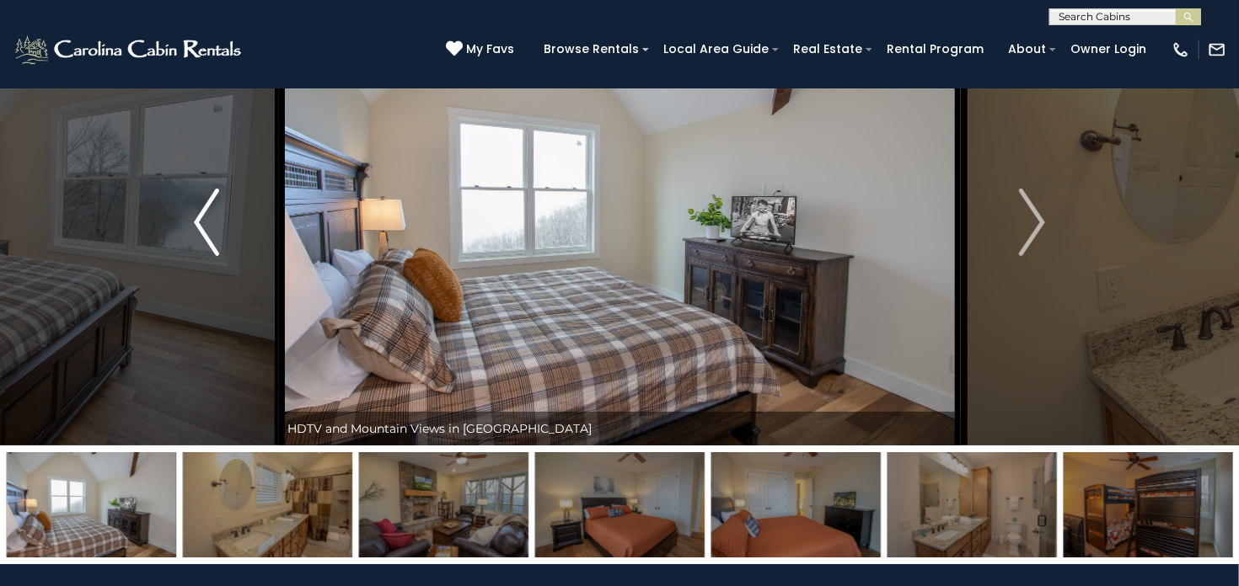
click at [214, 230] on img "Previous" at bounding box center [206, 222] width 25 height 67
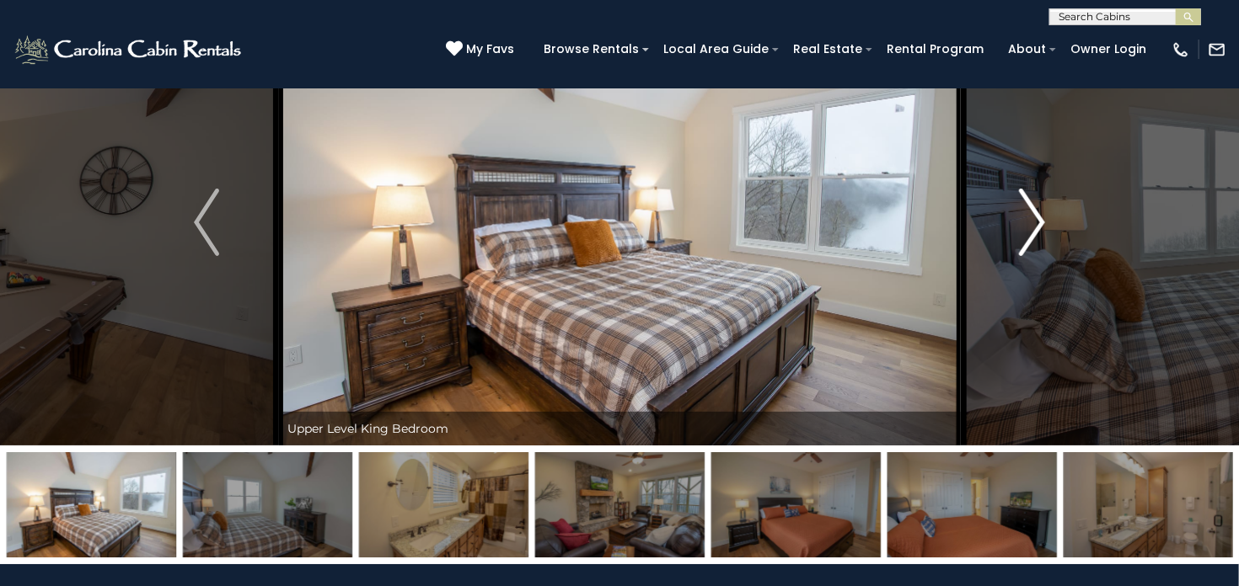
click at [1016, 216] on button "Next" at bounding box center [1032, 222] width 144 height 447
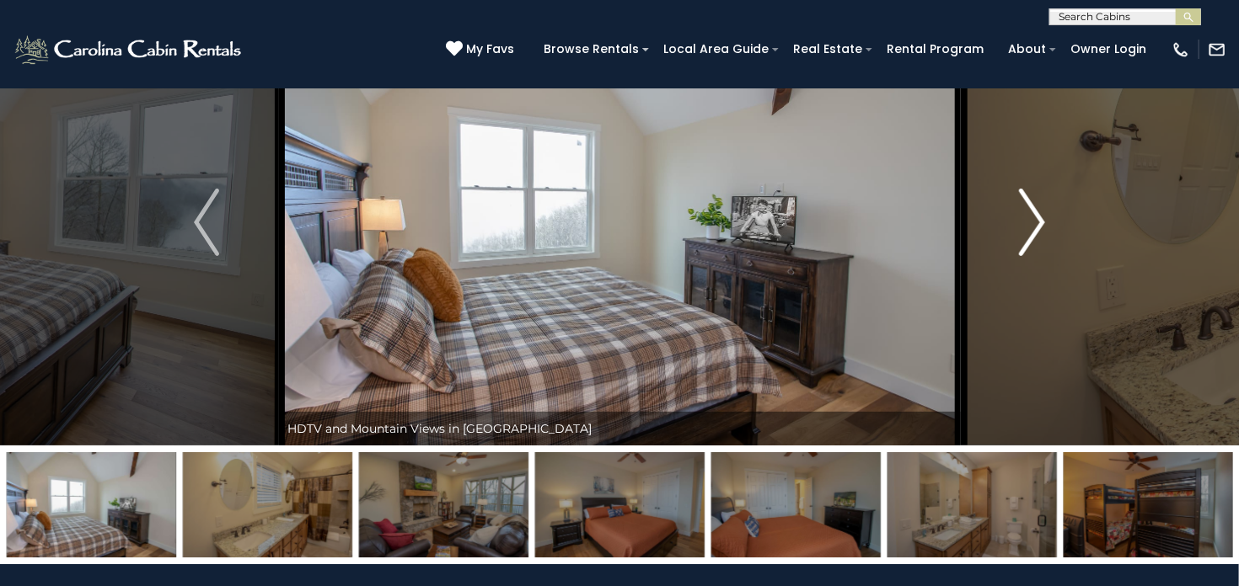
click at [1016, 216] on button "Next" at bounding box center [1032, 222] width 144 height 447
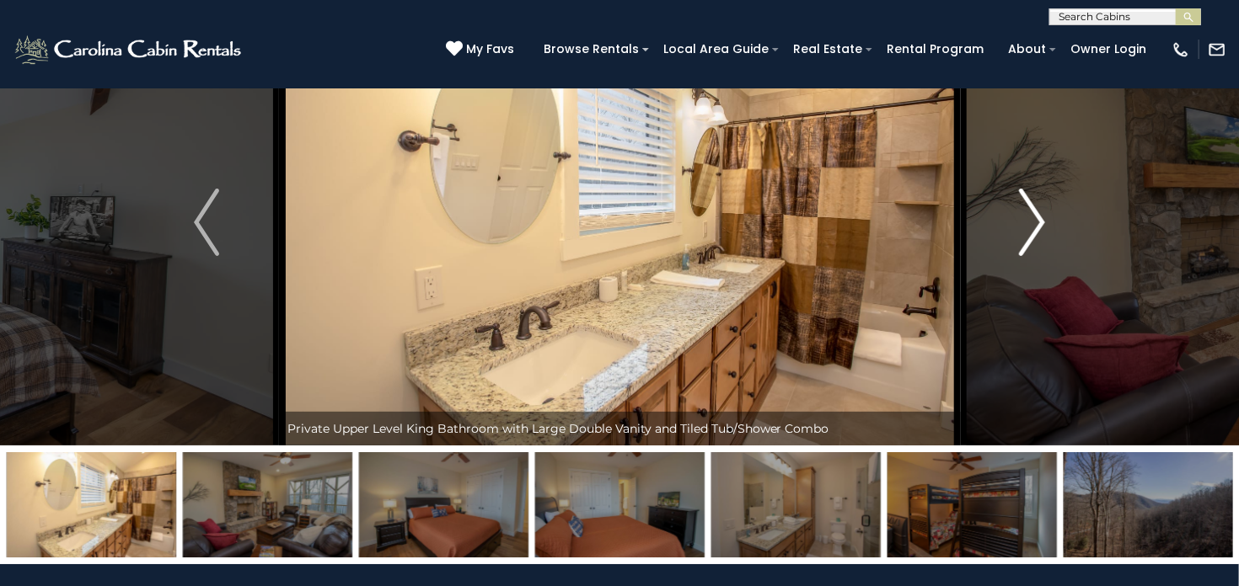
click at [1025, 201] on img "Next" at bounding box center [1031, 222] width 25 height 67
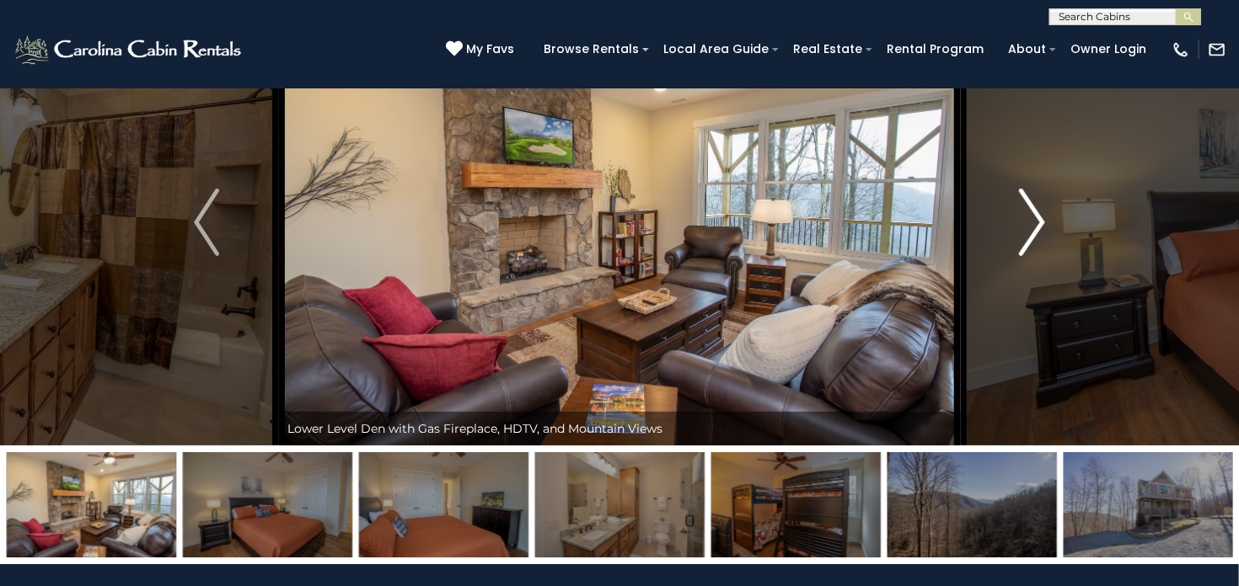
click at [1025, 201] on img "Next" at bounding box center [1031, 222] width 25 height 67
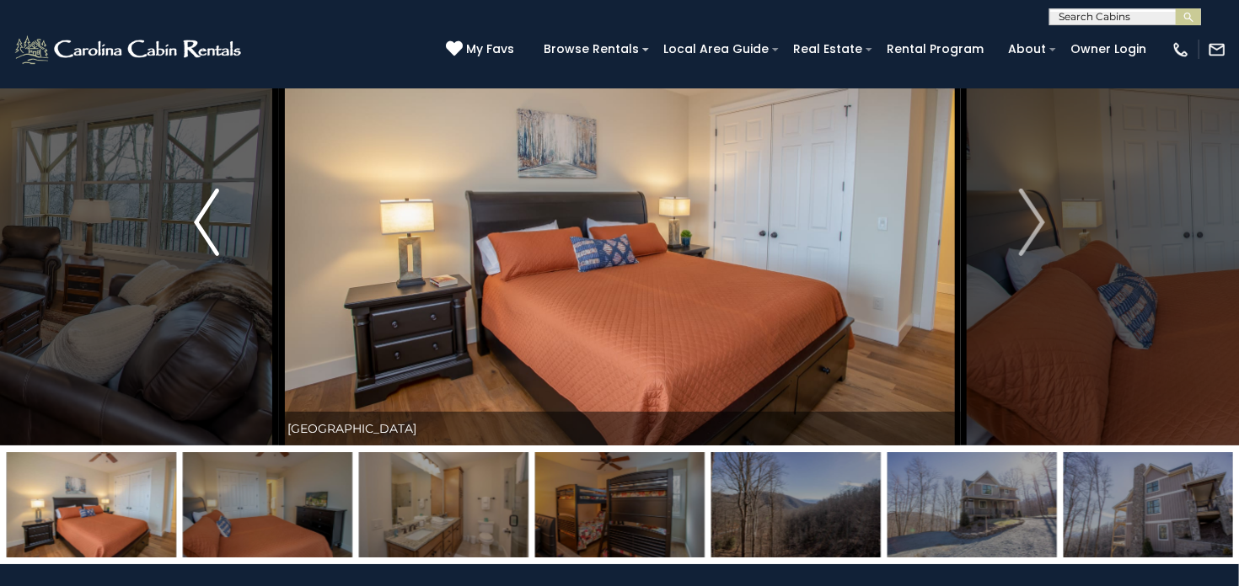
click at [185, 249] on button "Previous" at bounding box center [207, 222] width 144 height 447
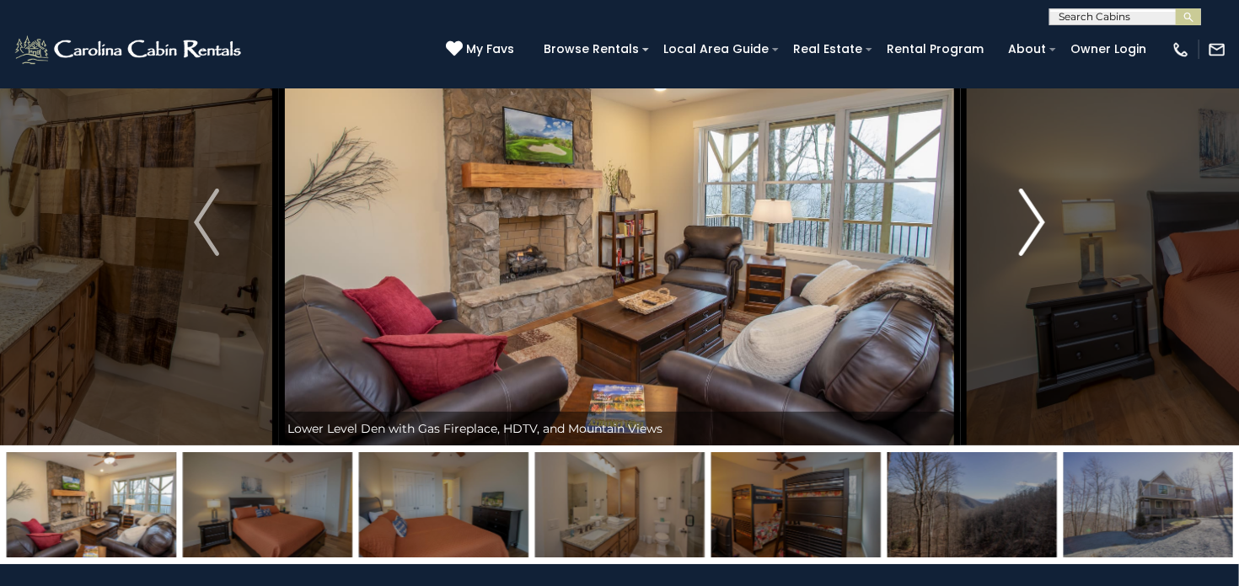
click at [1042, 207] on img "Next" at bounding box center [1031, 222] width 25 height 67
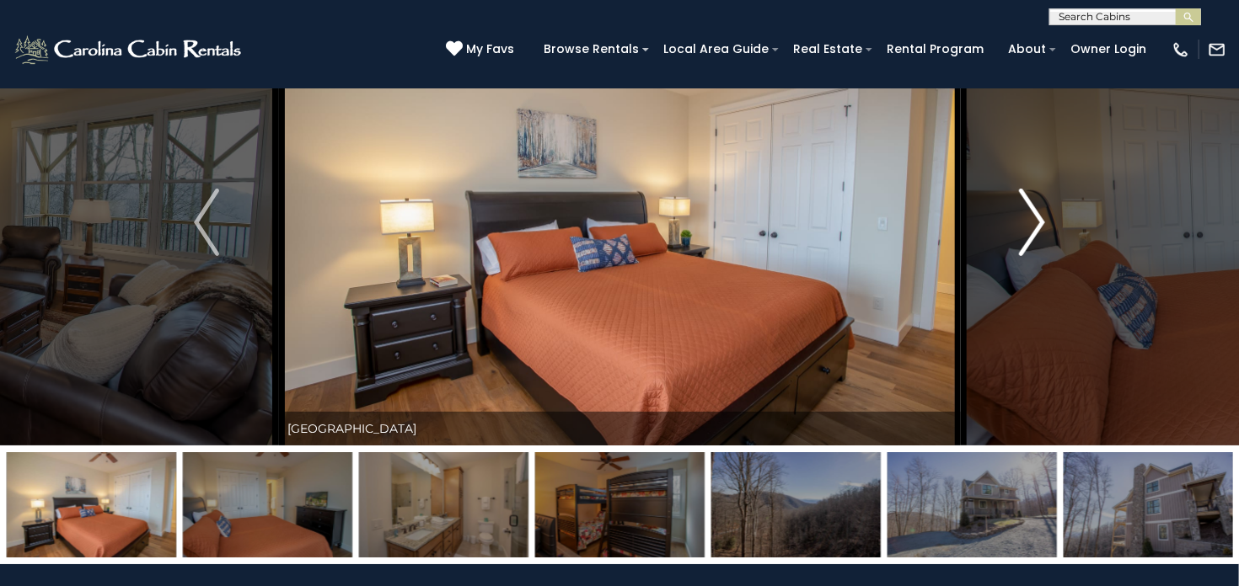
click at [1042, 207] on img "Next" at bounding box center [1031, 222] width 25 height 67
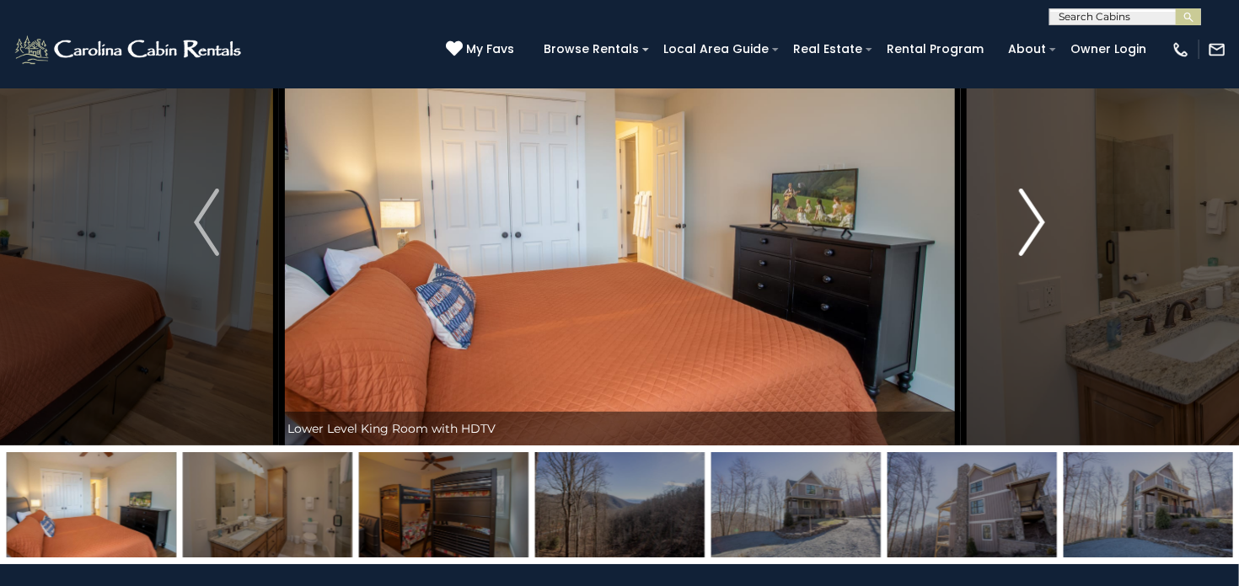
click at [1042, 207] on img "Next" at bounding box center [1031, 222] width 25 height 67
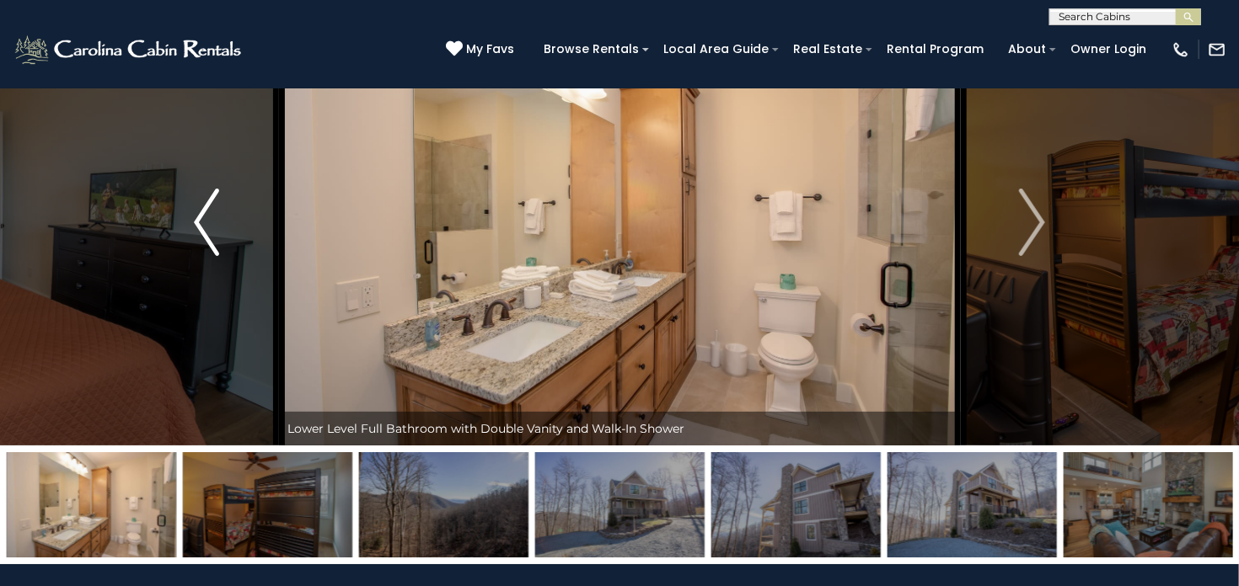
click at [201, 213] on img "Previous" at bounding box center [206, 222] width 25 height 67
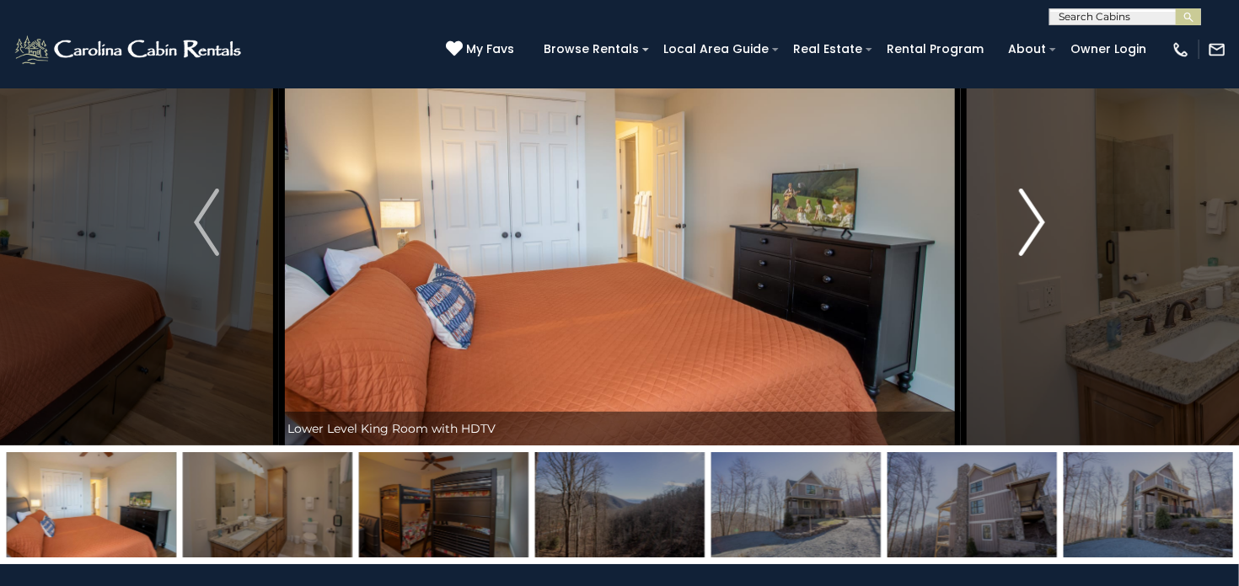
click at [1039, 233] on img "Next" at bounding box center [1031, 222] width 25 height 67
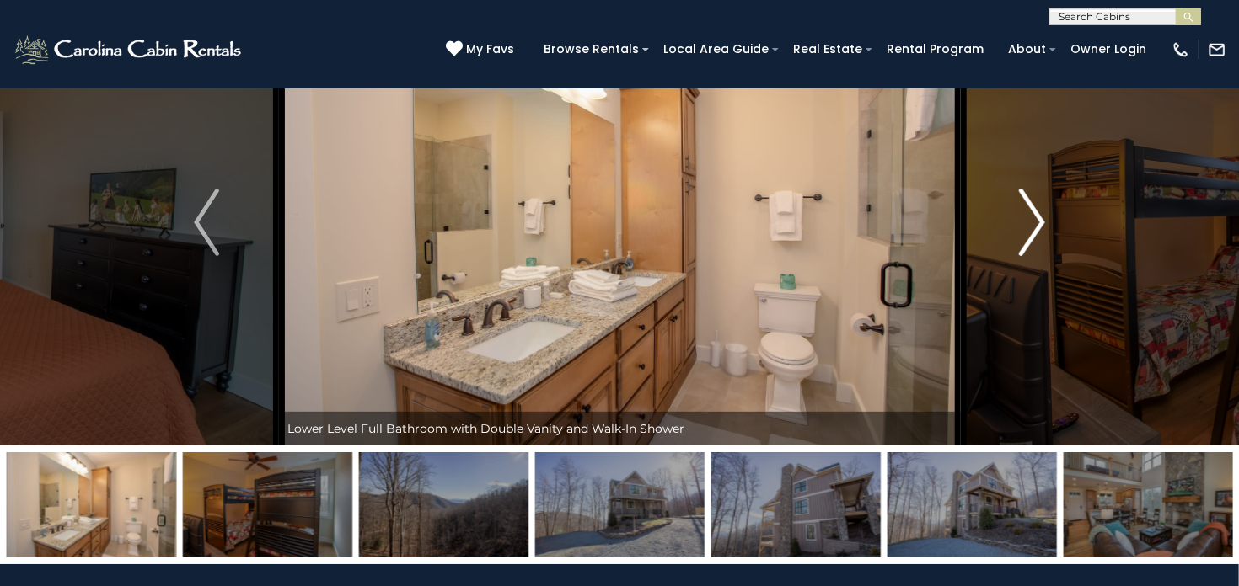
click at [1039, 233] on img "Next" at bounding box center [1031, 222] width 25 height 67
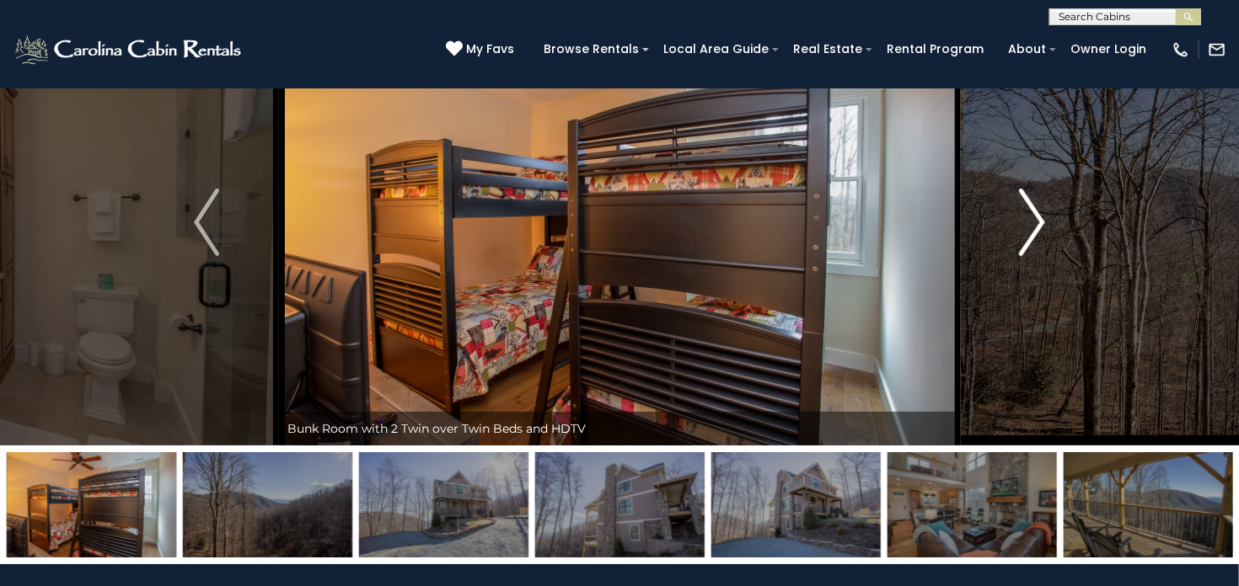
click at [1039, 233] on img "Next" at bounding box center [1031, 222] width 25 height 67
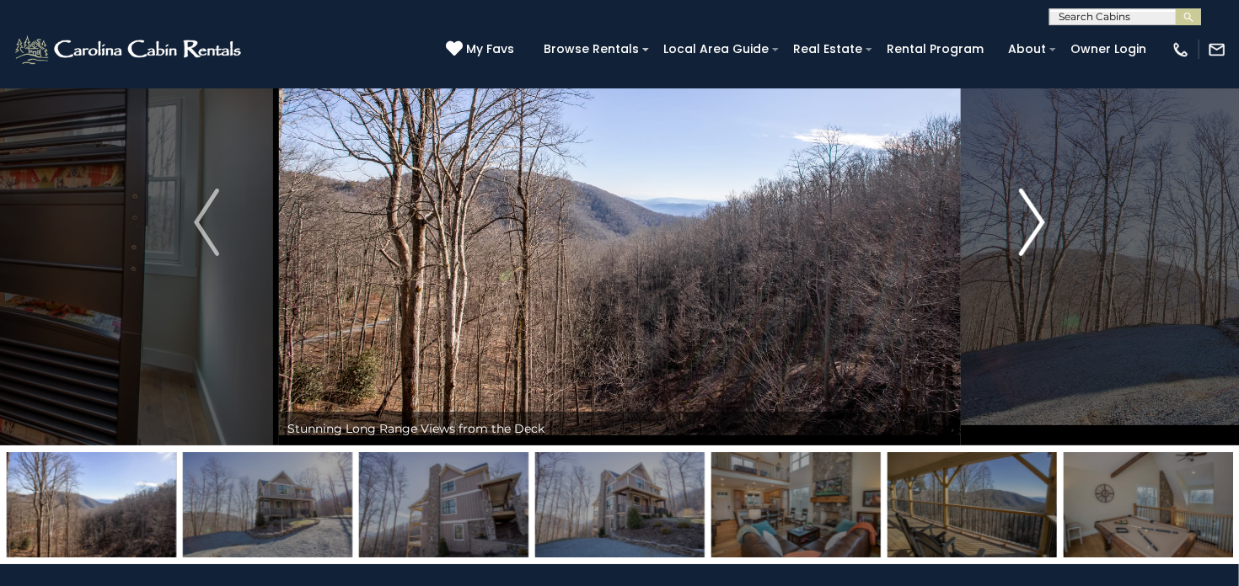
click at [1039, 233] on img "Next" at bounding box center [1031, 222] width 25 height 67
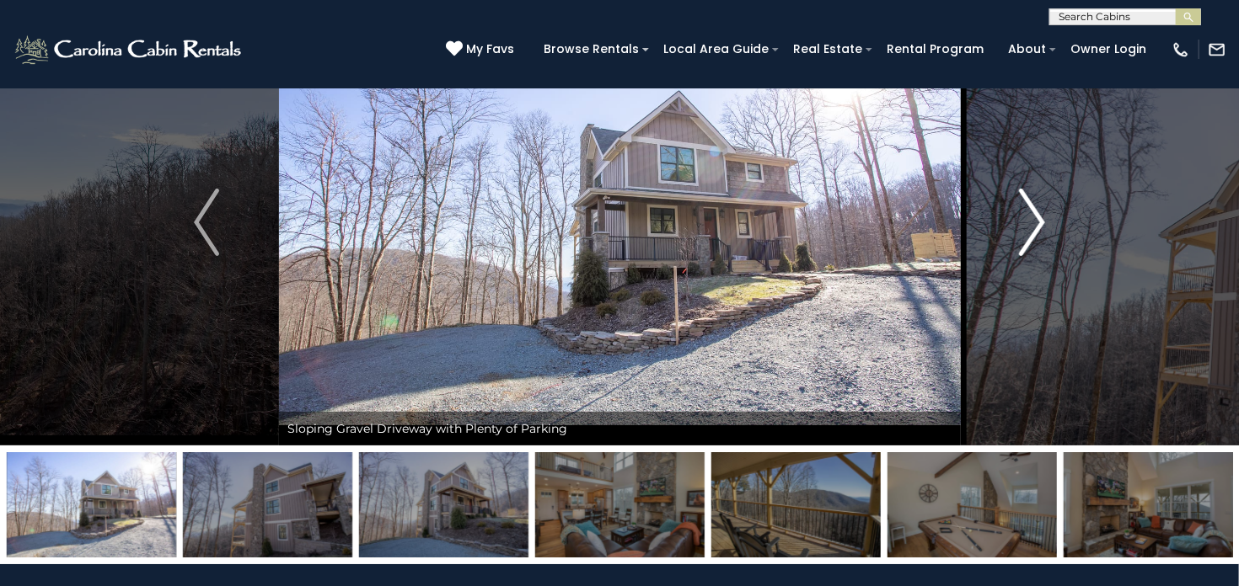
click at [1039, 233] on img "Next" at bounding box center [1031, 222] width 25 height 67
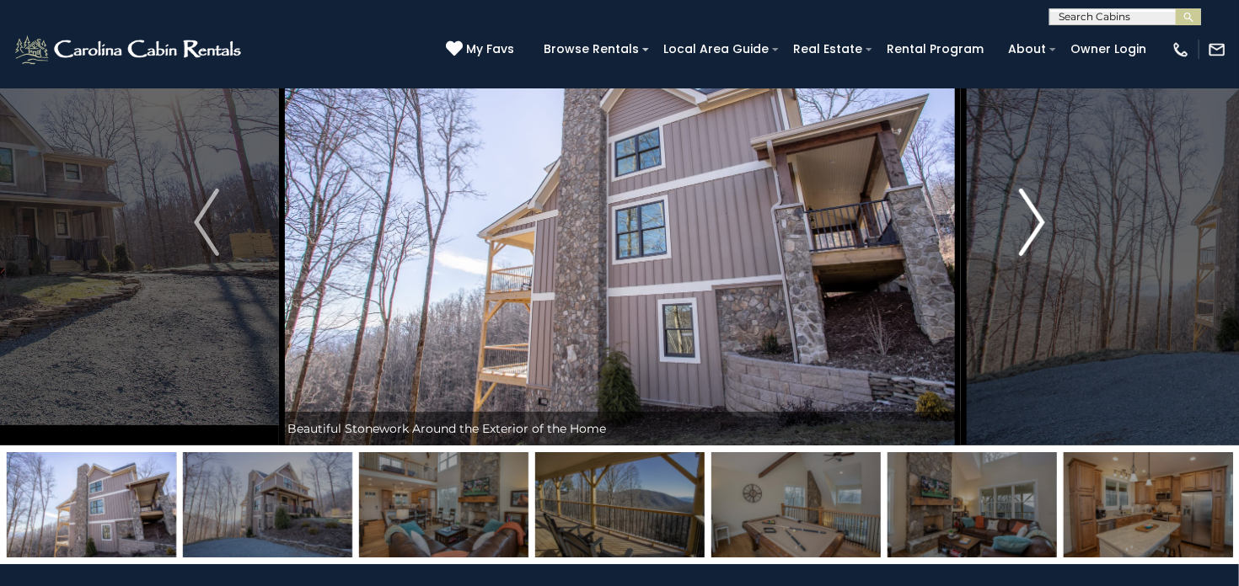
click at [1039, 233] on img "Next" at bounding box center [1031, 222] width 25 height 67
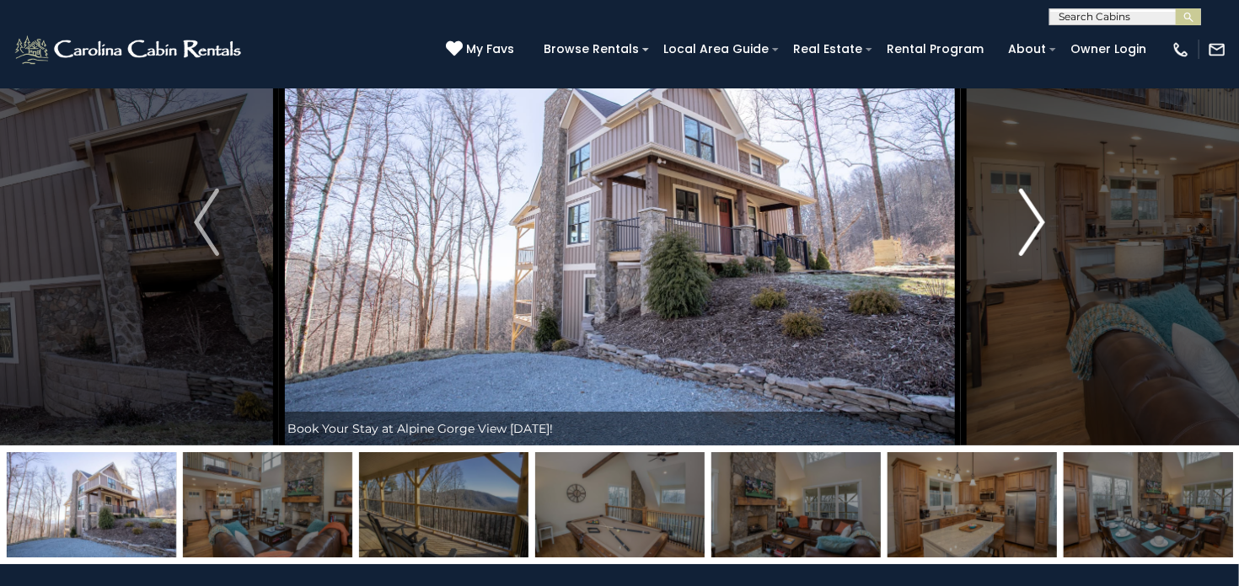
click at [1039, 233] on img "Next" at bounding box center [1031, 222] width 25 height 67
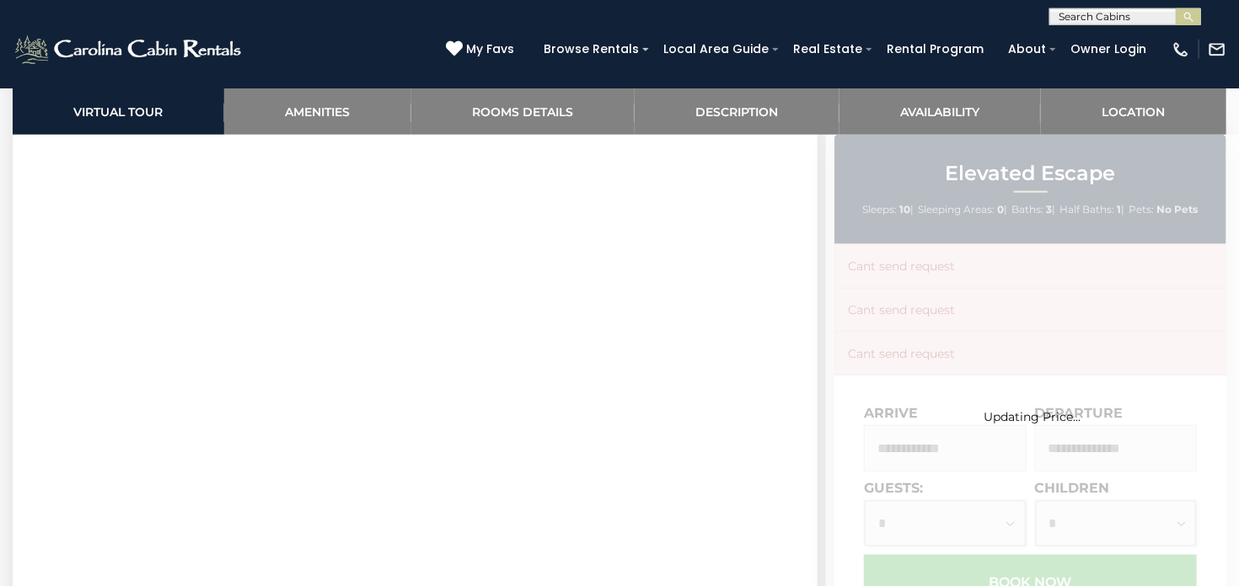
scroll to position [800, 0]
click at [919, 452] on div "Updating Price..." at bounding box center [1032, 475] width 413 height 680
click at [972, 450] on div "Updating Price..." at bounding box center [1032, 475] width 413 height 680
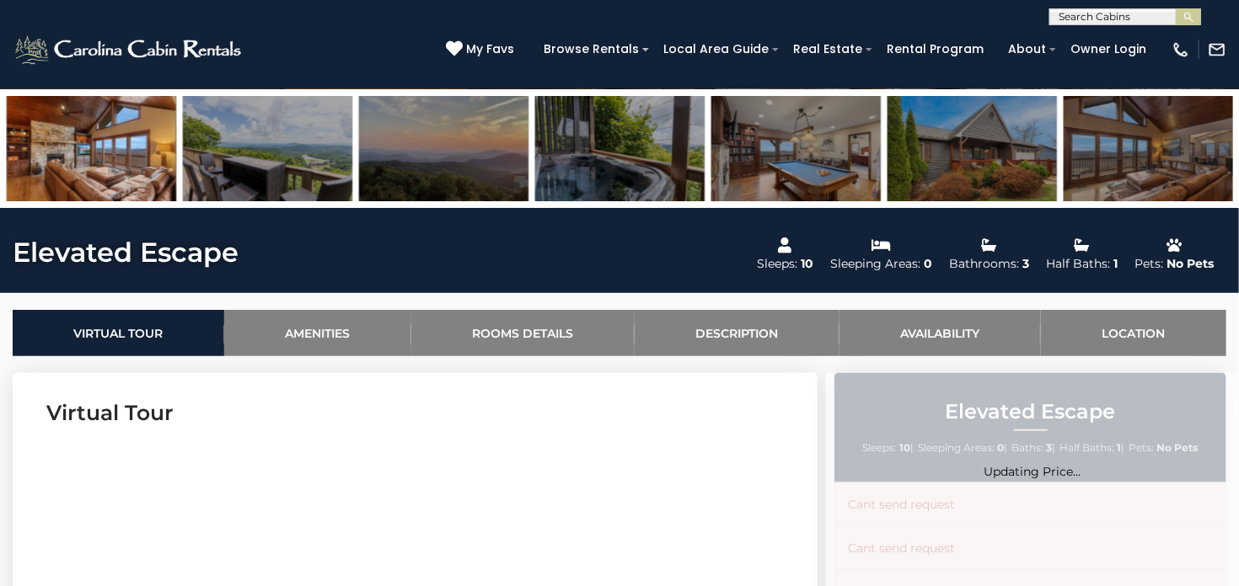
scroll to position [0, 0]
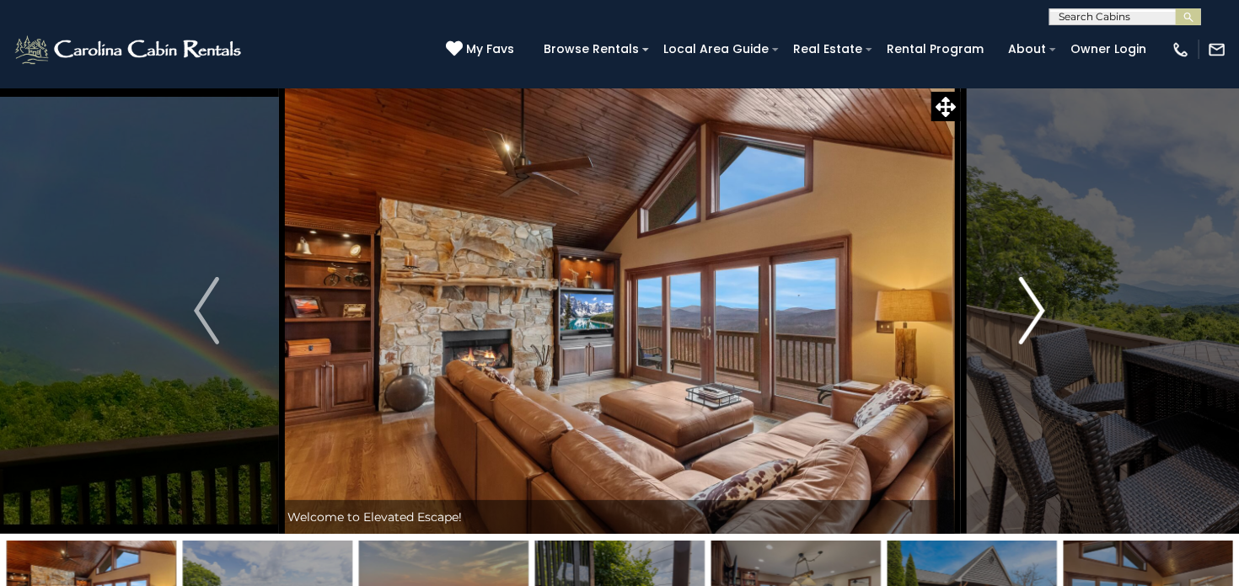
click at [1036, 308] on img "Next" at bounding box center [1031, 310] width 25 height 67
